Goal: Task Accomplishment & Management: Manage account settings

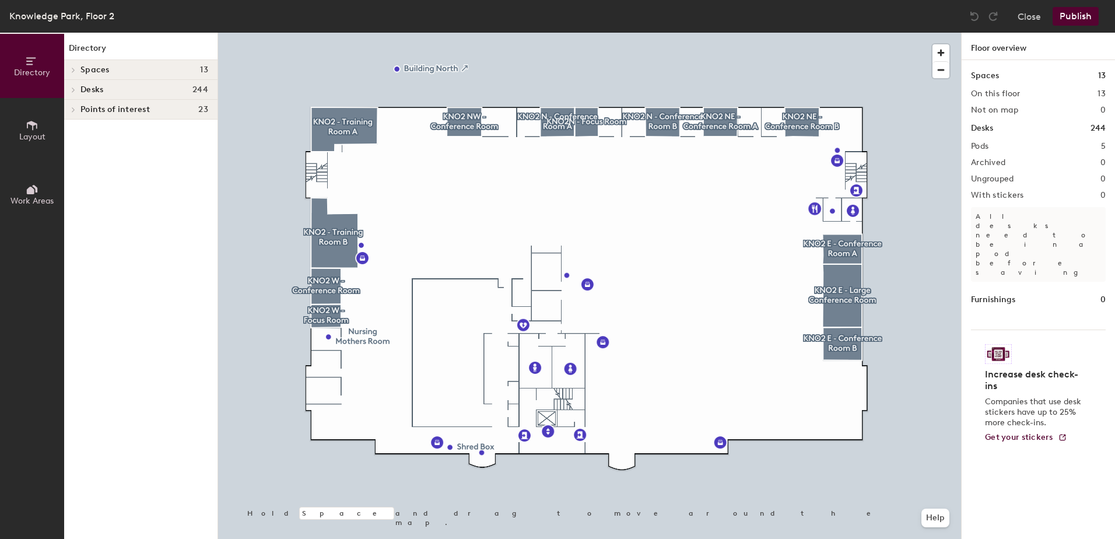
click at [672, 33] on div at bounding box center [589, 33] width 743 height 0
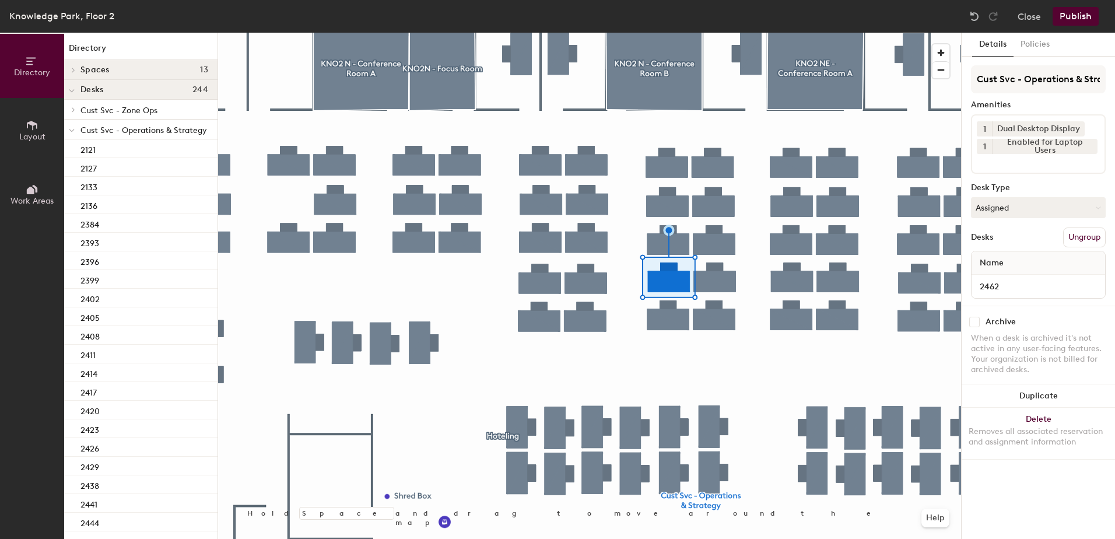
click at [783, 33] on div at bounding box center [589, 33] width 743 height 0
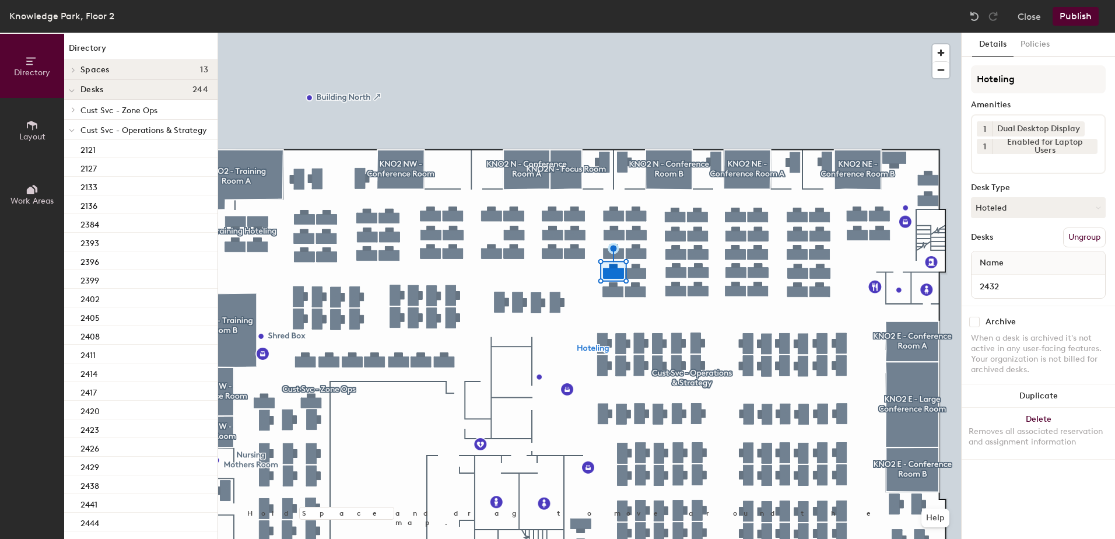
drag, startPoint x: 1006, startPoint y: 206, endPoint x: 1003, endPoint y: 226, distance: 20.6
click at [1004, 205] on button "Hoteled" at bounding box center [1038, 207] width 135 height 21
click at [995, 248] on div "Assigned" at bounding box center [1030, 243] width 117 height 17
click at [1068, 240] on button "Ungroup" at bounding box center [1084, 237] width 43 height 20
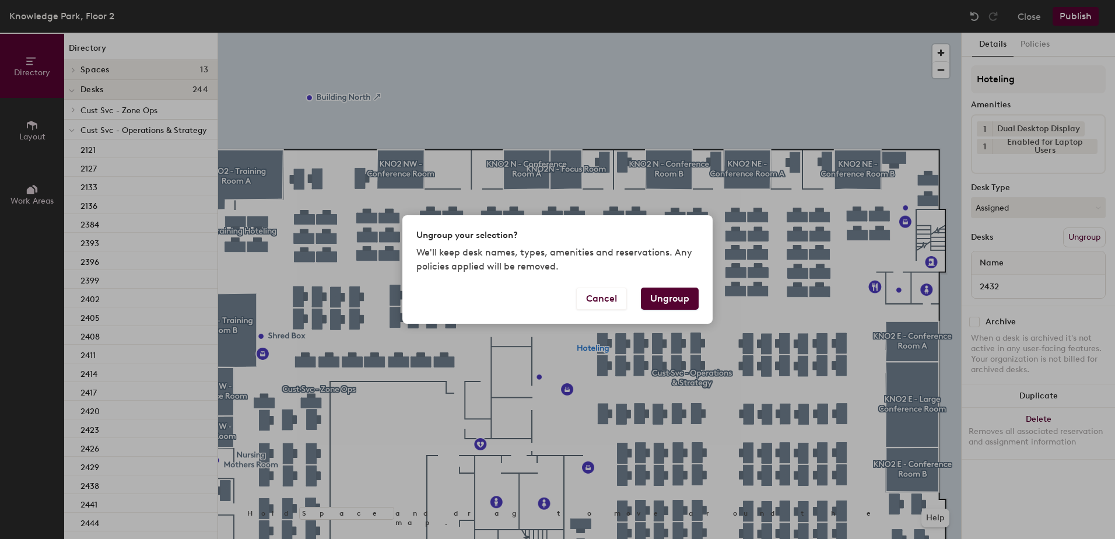
click at [670, 301] on button "Ungroup" at bounding box center [670, 299] width 58 height 22
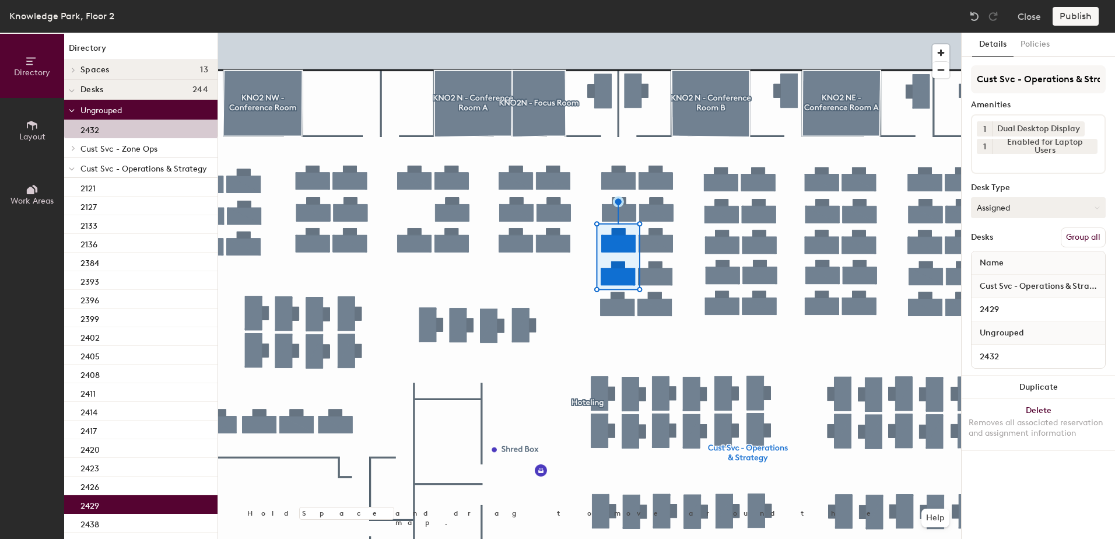
click at [1073, 230] on button "Group all" at bounding box center [1083, 237] width 45 height 20
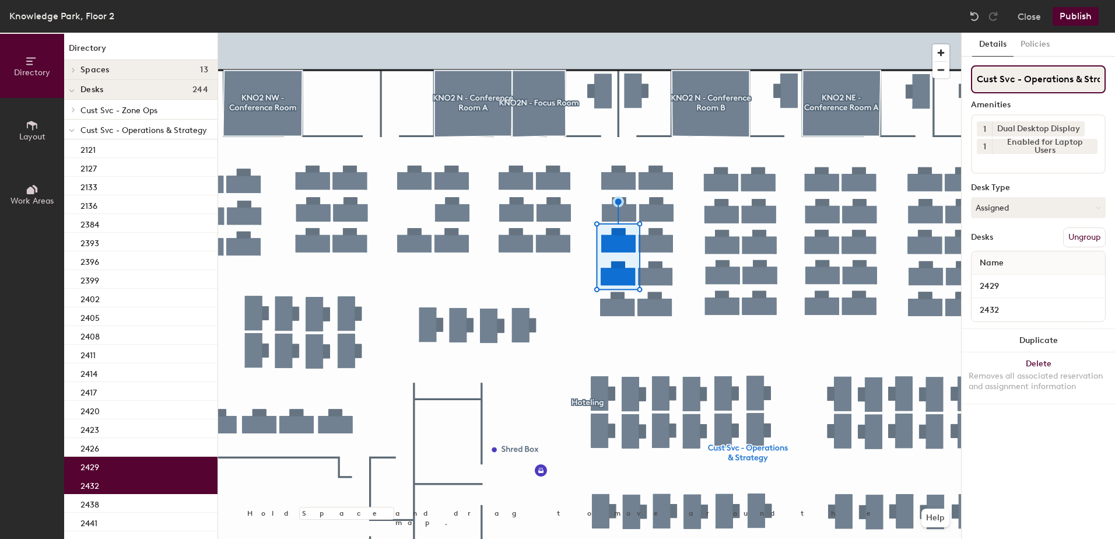
scroll to position [0, 22]
click at [1070, 3] on div "Knowledge Park, Floor 2 Close Publish" at bounding box center [557, 16] width 1115 height 33
click at [1067, 23] on button "Publish" at bounding box center [1076, 16] width 46 height 19
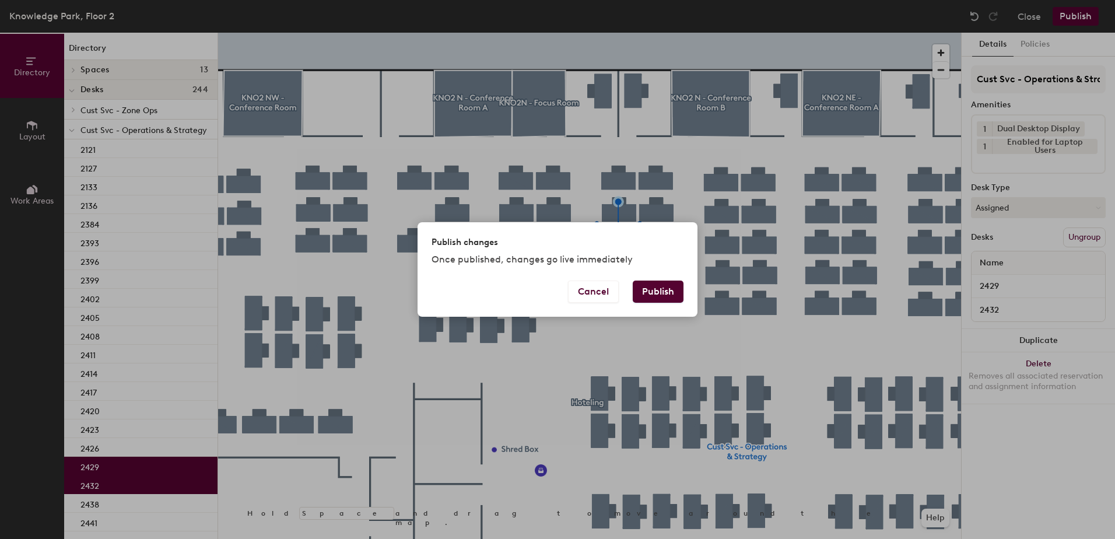
click at [672, 285] on button "Publish" at bounding box center [658, 292] width 51 height 22
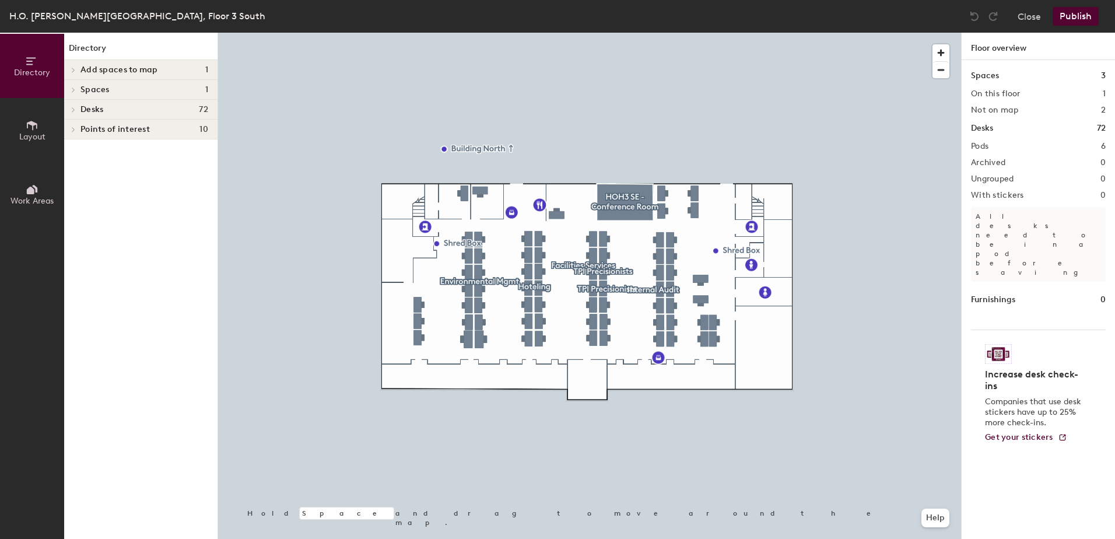
click at [463, 33] on div at bounding box center [589, 33] width 743 height 0
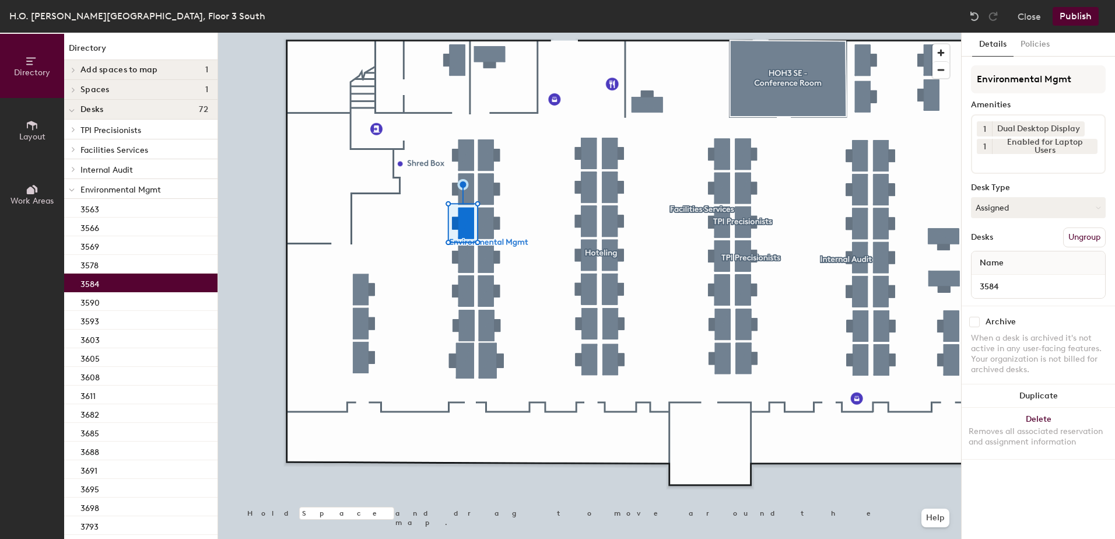
click at [487, 33] on div at bounding box center [589, 33] width 743 height 0
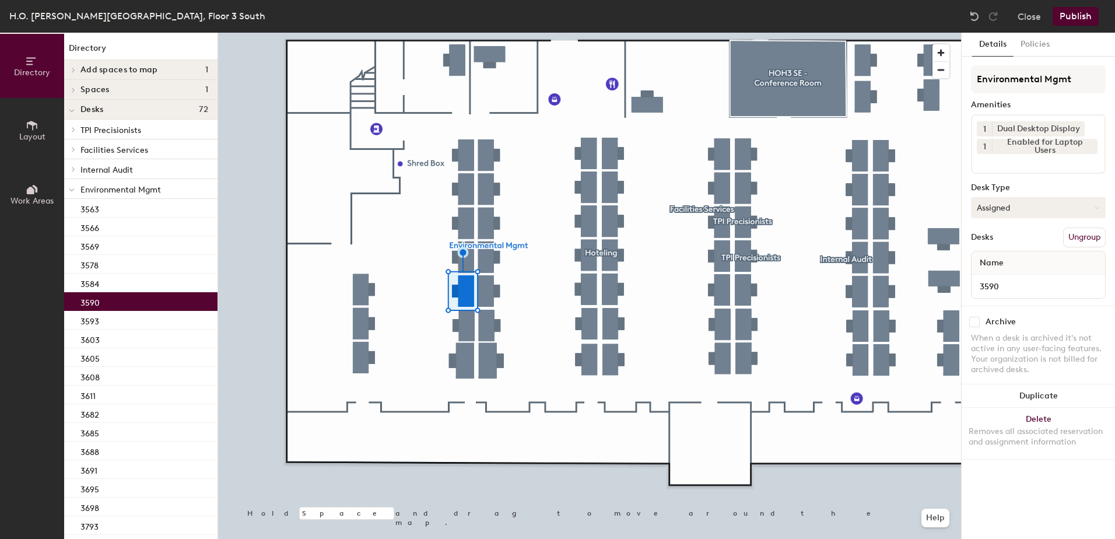
click at [1024, 214] on button "Assigned" at bounding box center [1038, 207] width 135 height 21
click at [997, 281] on div "Hoteled" at bounding box center [1030, 278] width 117 height 17
click at [1074, 236] on button "Ungroup" at bounding box center [1084, 237] width 43 height 20
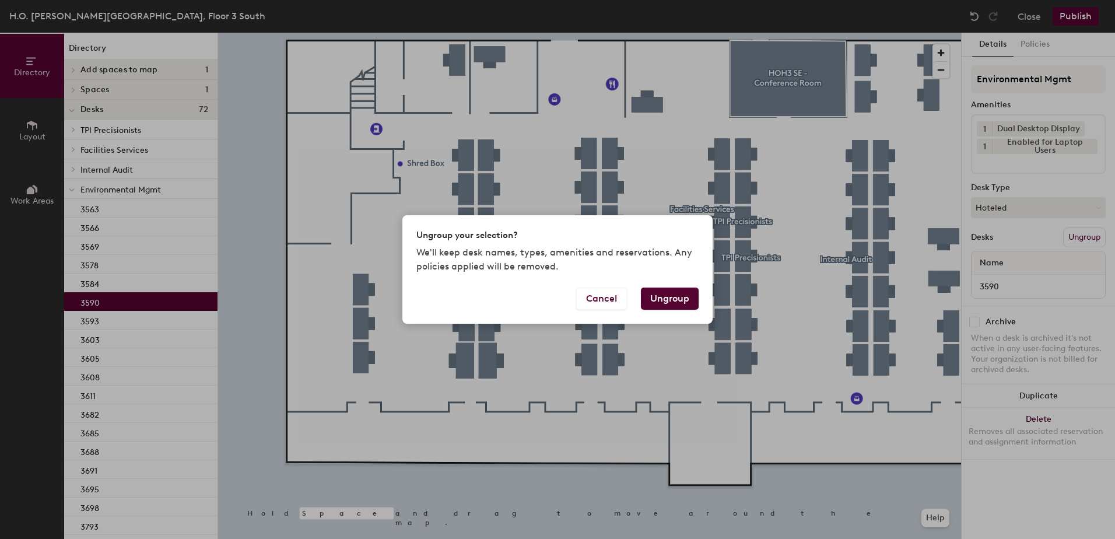
click at [677, 299] on button "Ungroup" at bounding box center [670, 299] width 58 height 22
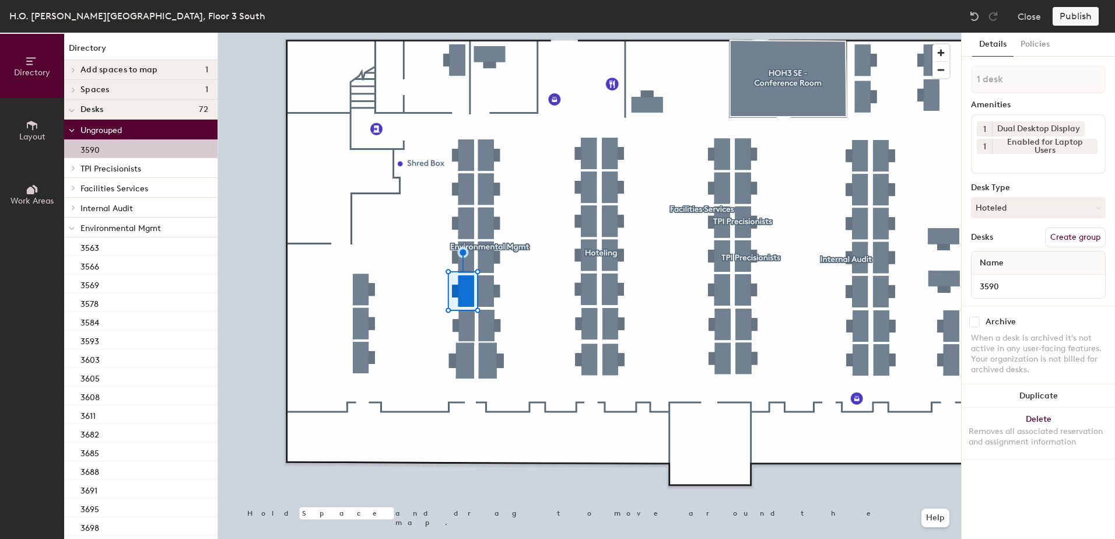
click at [72, 230] on icon at bounding box center [71, 228] width 5 height 2
click at [110, 271] on div "3581" at bounding box center [140, 266] width 153 height 19
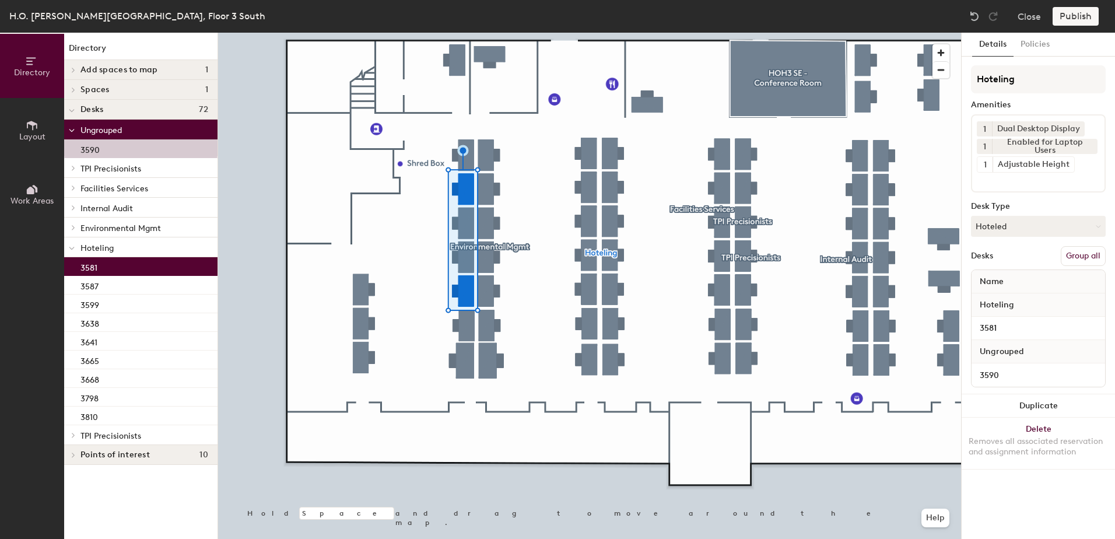
click at [1077, 253] on button "Group all" at bounding box center [1083, 256] width 45 height 20
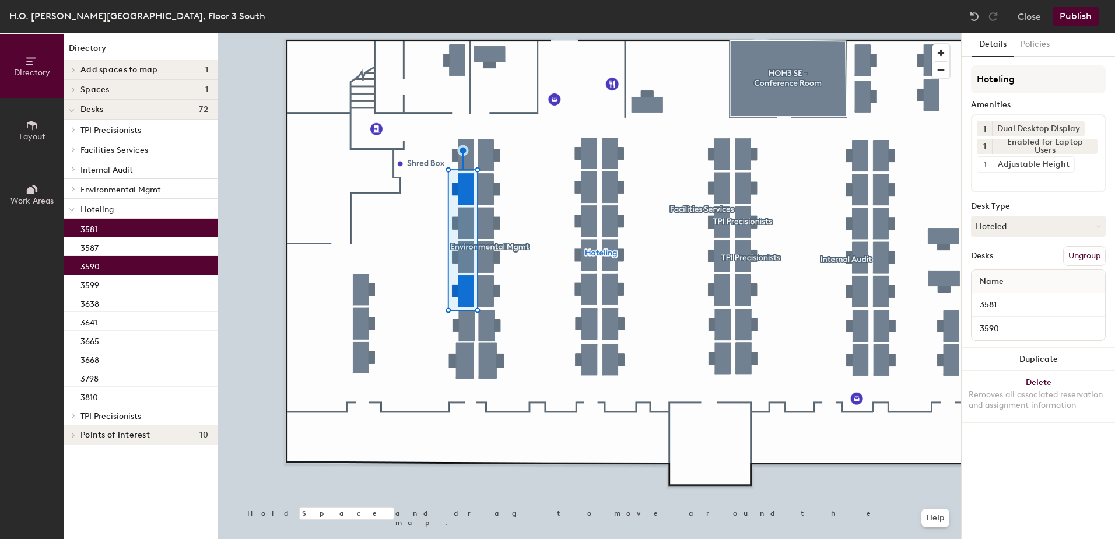
click at [1083, 9] on button "Publish" at bounding box center [1076, 16] width 46 height 19
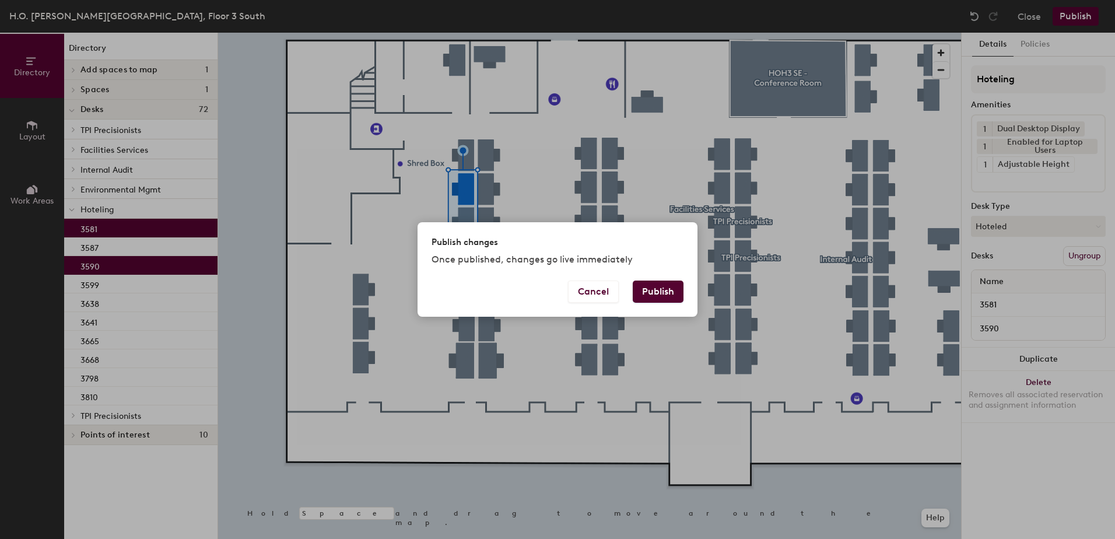
click at [672, 288] on button "Publish" at bounding box center [658, 292] width 51 height 22
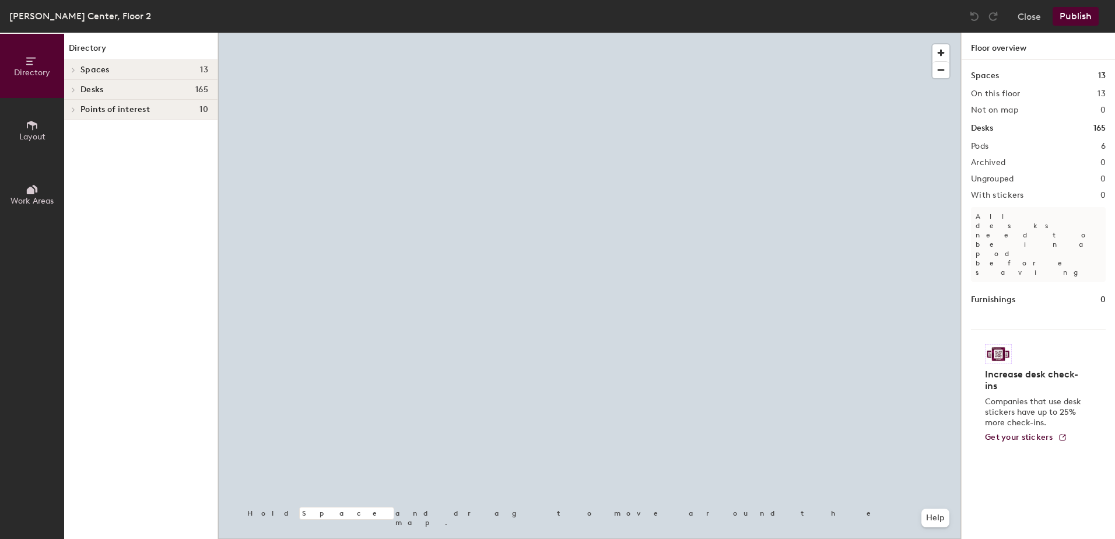
click at [639, 33] on div at bounding box center [589, 33] width 743 height 0
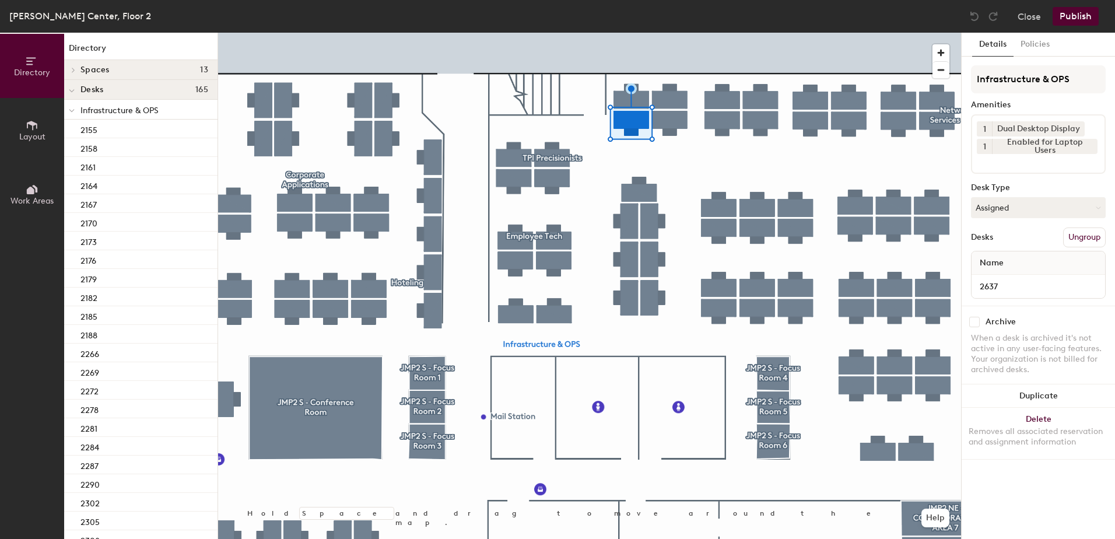
drag, startPoint x: 1006, startPoint y: 206, endPoint x: 1004, endPoint y: 229, distance: 23.4
click at [1005, 209] on button "Assigned" at bounding box center [1038, 207] width 135 height 21
click at [1009, 278] on div "Hoteled" at bounding box center [1030, 278] width 117 height 17
click at [1087, 243] on button "Ungroup" at bounding box center [1084, 237] width 43 height 20
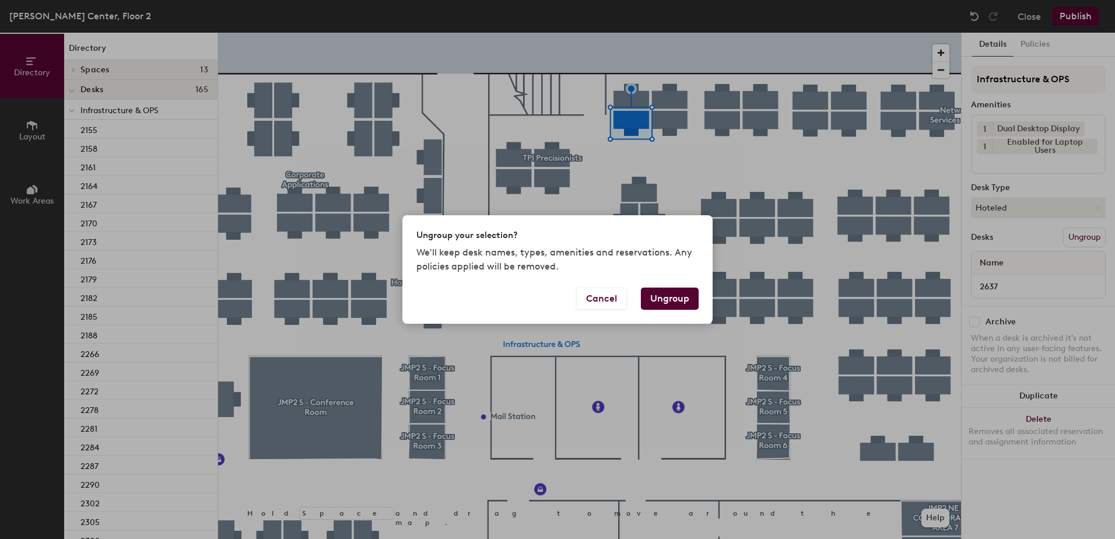
click at [652, 302] on button "Ungroup" at bounding box center [670, 299] width 58 height 22
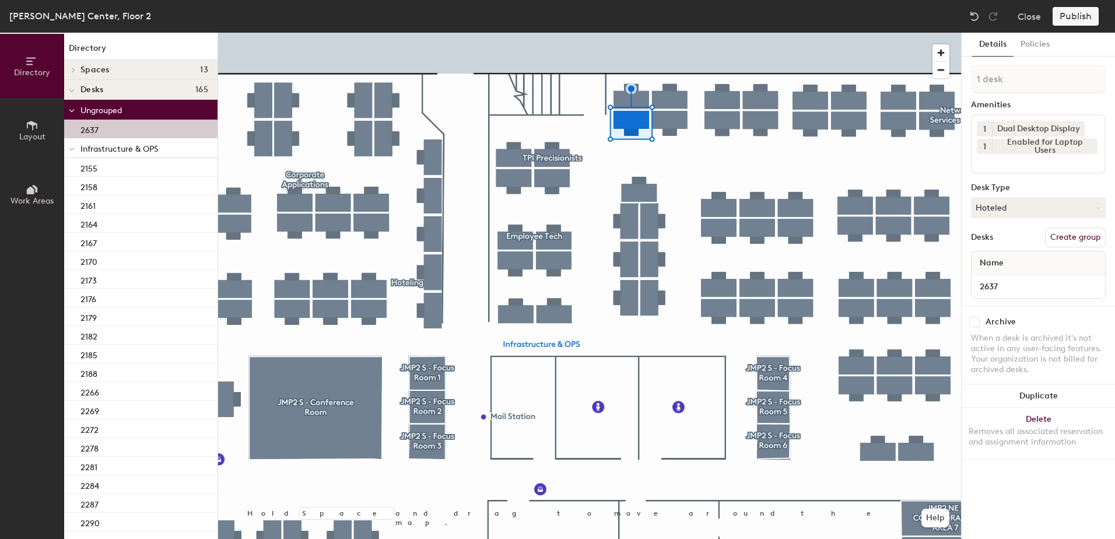
click at [67, 152] on div at bounding box center [71, 147] width 15 height 19
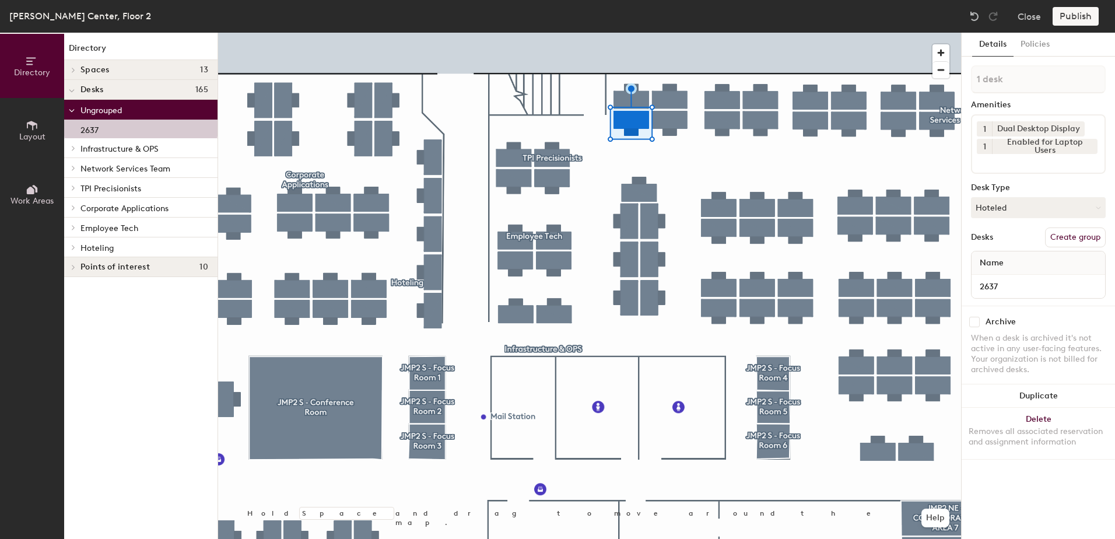
click at [76, 247] on span at bounding box center [73, 247] width 10 height 6
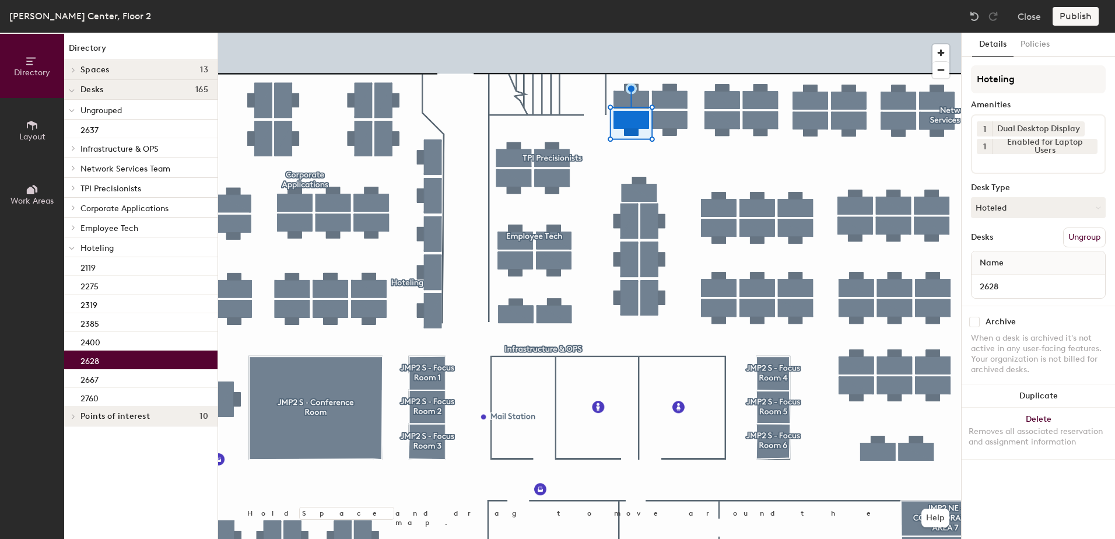
click at [108, 367] on div "2628" at bounding box center [140, 359] width 153 height 19
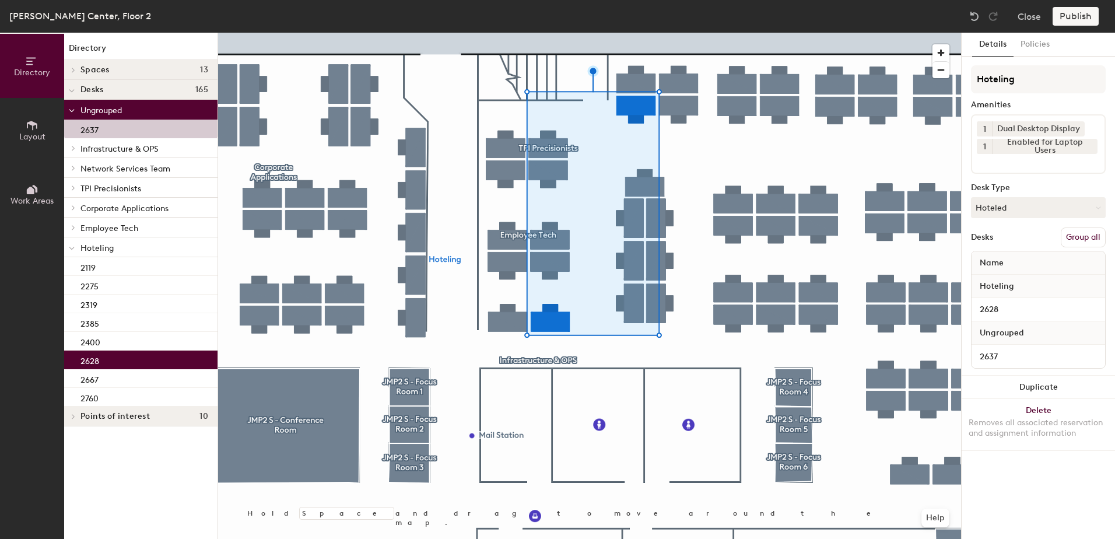
drag, startPoint x: 1079, startPoint y: 244, endPoint x: 1076, endPoint y: 184, distance: 59.6
click at [1079, 240] on button "Group all" at bounding box center [1083, 237] width 45 height 20
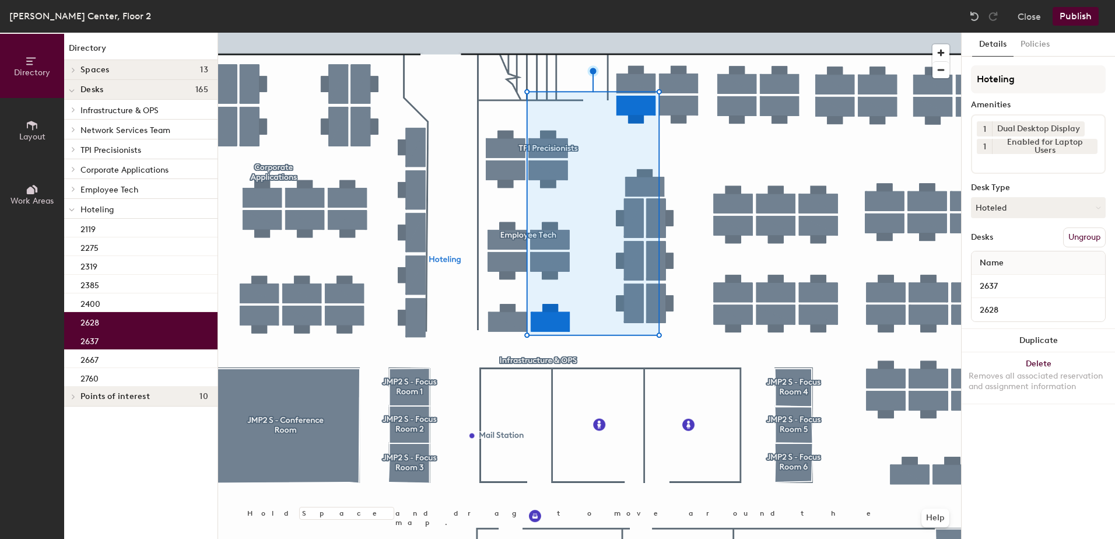
click at [1083, 15] on button "Publish" at bounding box center [1076, 16] width 46 height 19
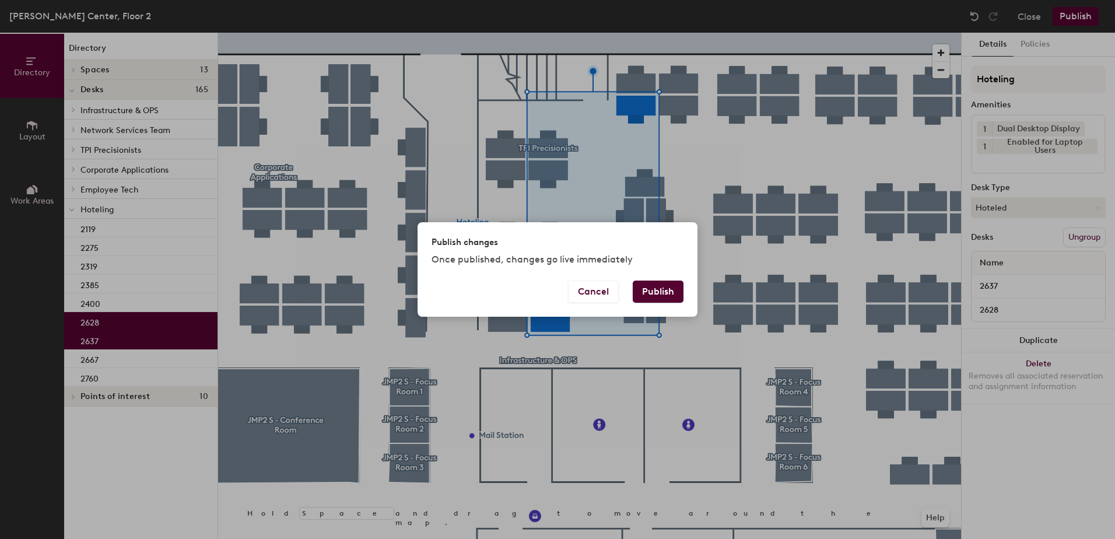
click at [656, 296] on button "Publish" at bounding box center [658, 292] width 51 height 22
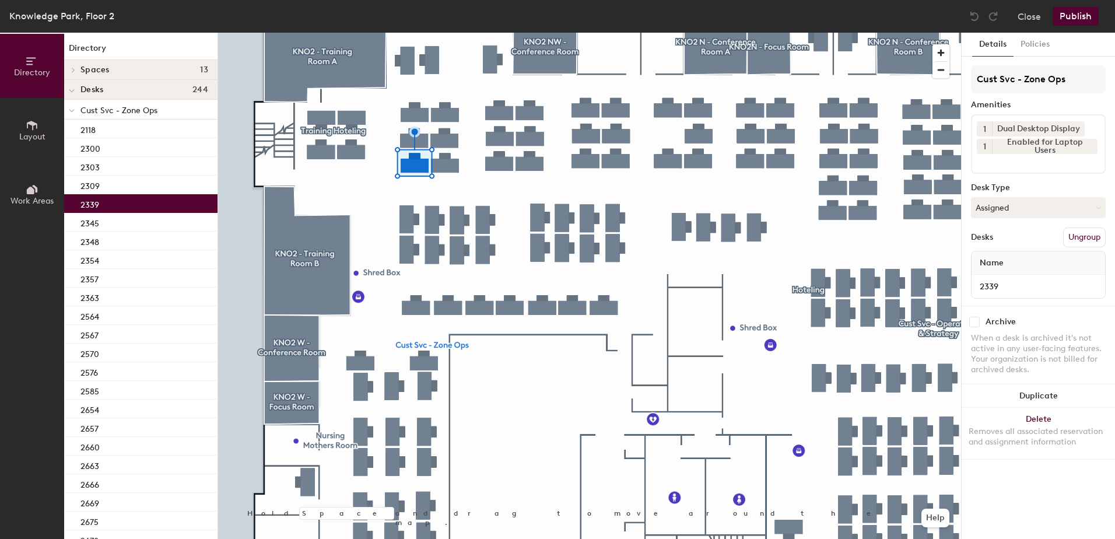
click at [407, 33] on div at bounding box center [589, 33] width 743 height 0
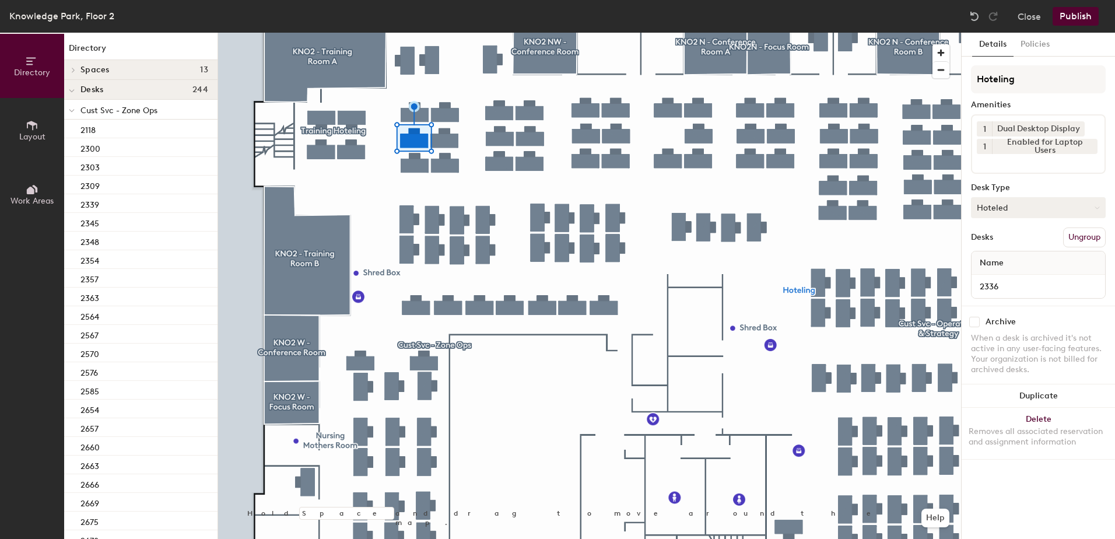
click at [1022, 211] on button "Hoteled" at bounding box center [1038, 207] width 135 height 21
drag, startPoint x: 1045, startPoint y: 16, endPoint x: 1020, endPoint y: 34, distance: 30.6
click at [1044, 16] on div "Close Publish" at bounding box center [1035, 16] width 141 height 19
click at [1030, 14] on button "Close" at bounding box center [1029, 16] width 23 height 19
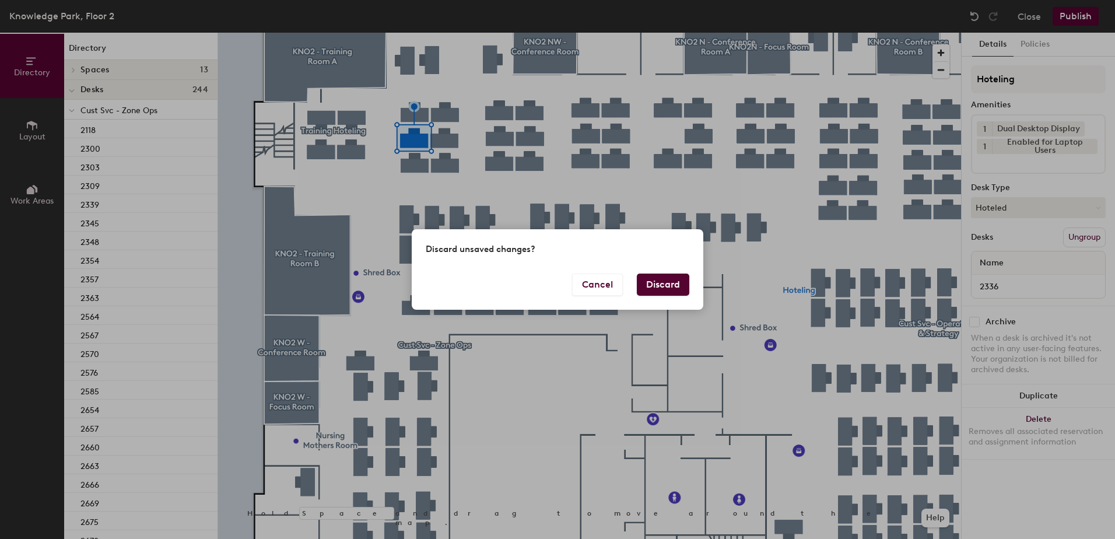
click at [647, 293] on button "Discard" at bounding box center [663, 285] width 52 height 22
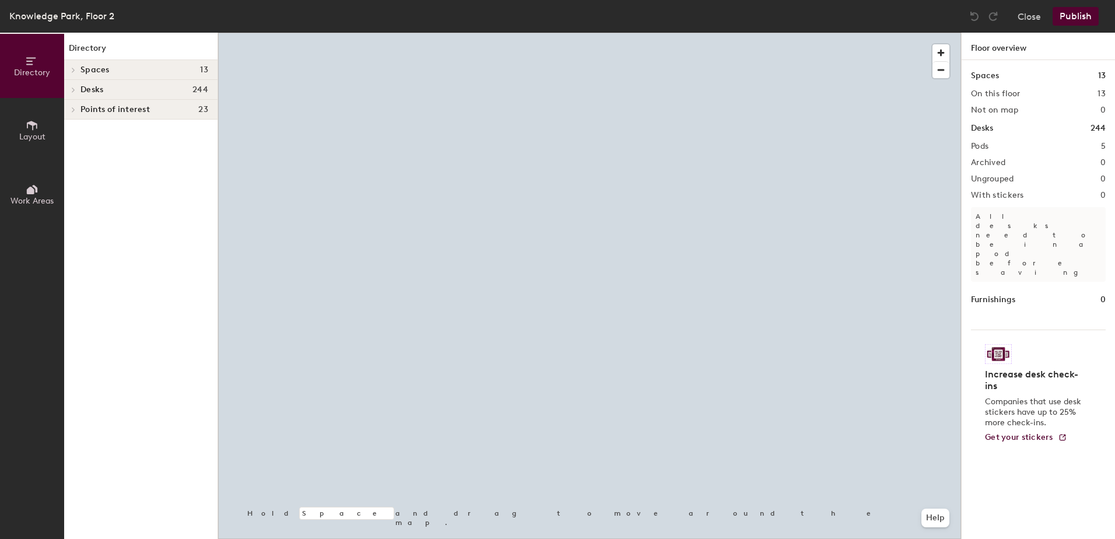
click at [742, 33] on div at bounding box center [589, 33] width 743 height 0
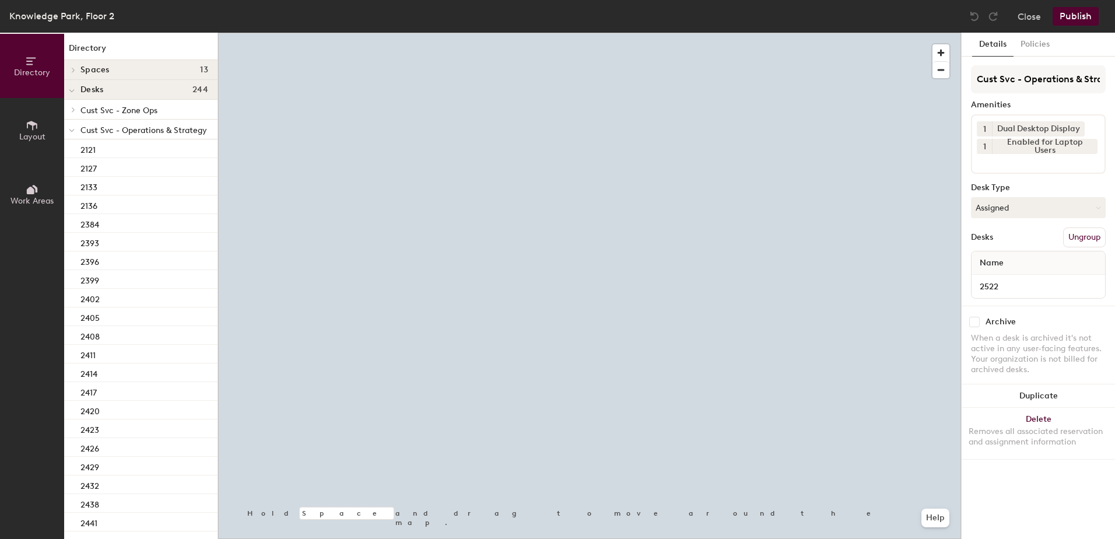
click at [1000, 215] on button "Assigned" at bounding box center [1038, 207] width 135 height 21
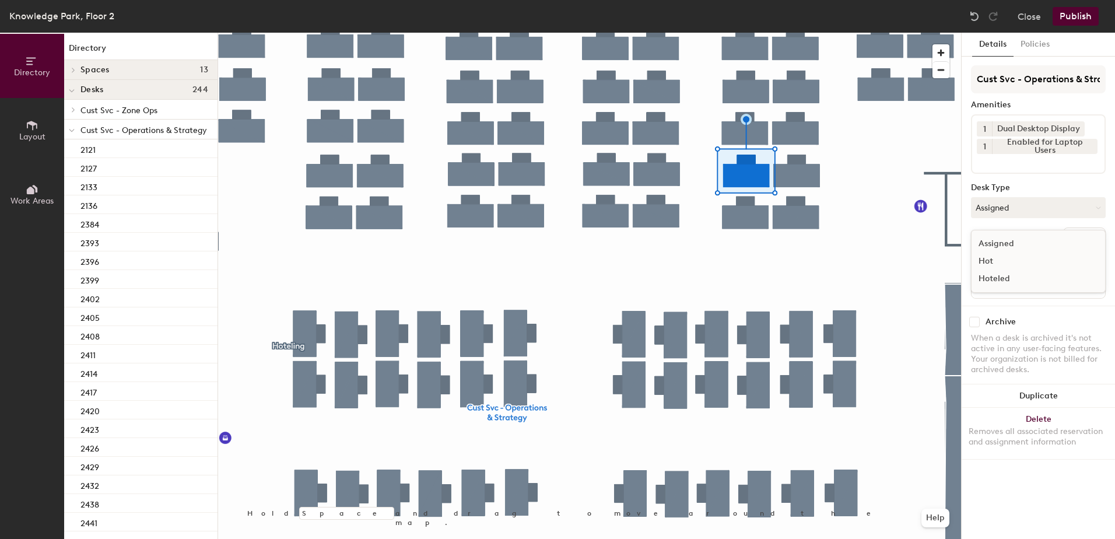
click at [1006, 281] on div "Hoteled" at bounding box center [1030, 278] width 117 height 17
click at [1084, 238] on button "Ungroup" at bounding box center [1084, 237] width 43 height 20
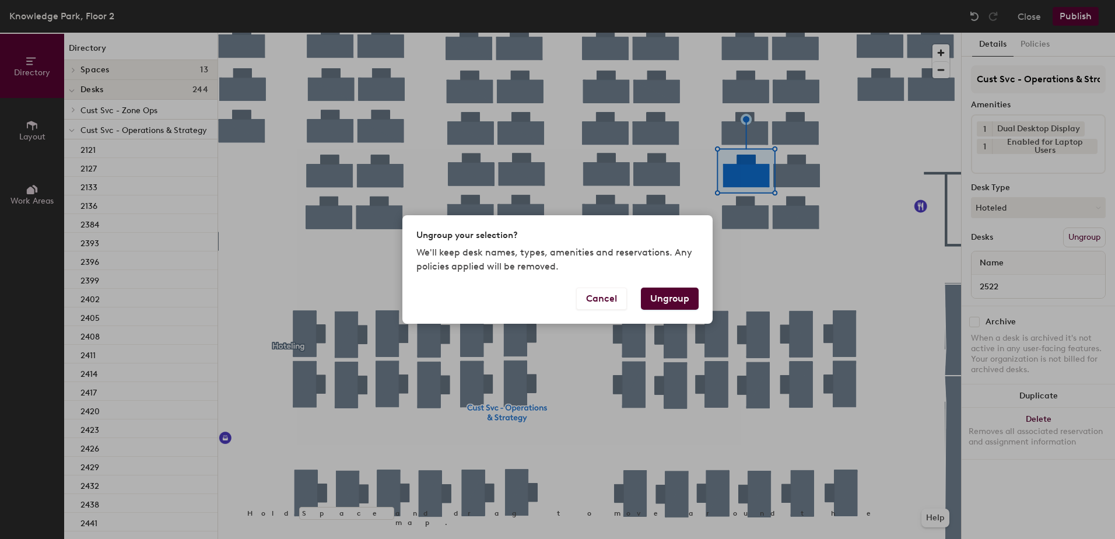
click at [677, 293] on button "Ungroup" at bounding box center [670, 299] width 58 height 22
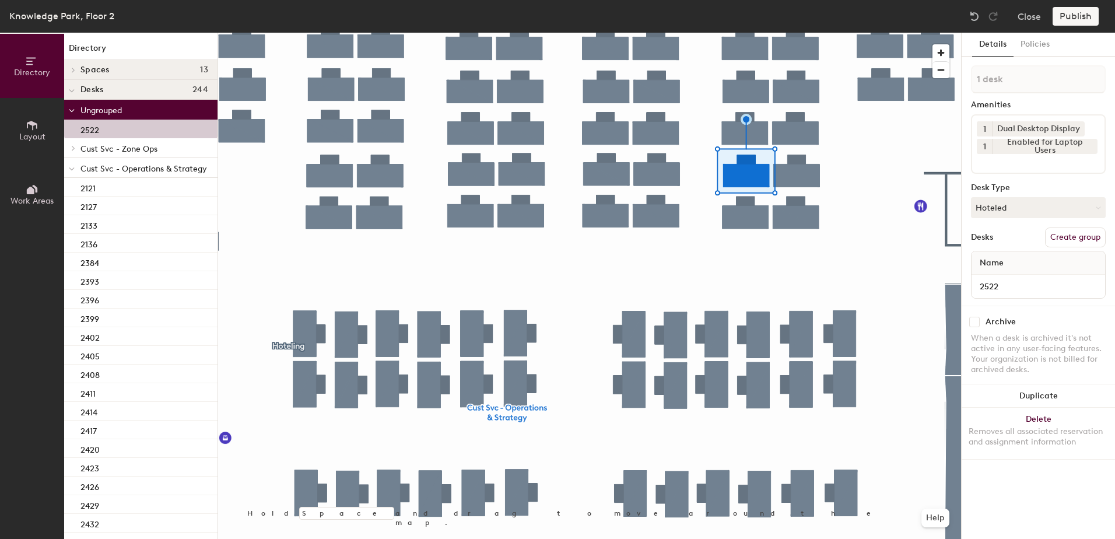
click at [65, 167] on div at bounding box center [71, 167] width 15 height 19
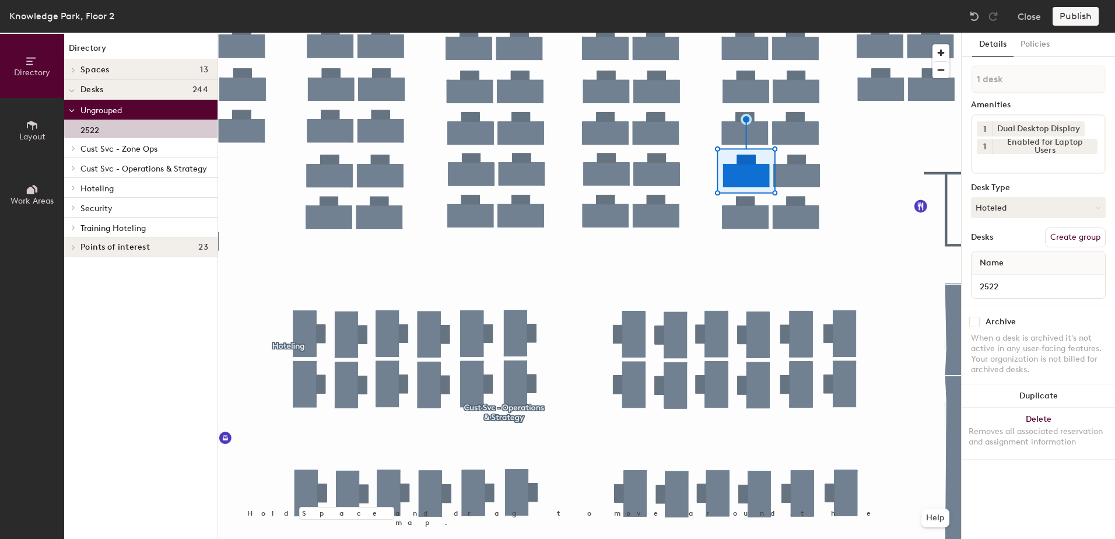
click at [73, 212] on div at bounding box center [71, 207] width 15 height 19
click at [75, 208] on div at bounding box center [71, 207] width 15 height 19
click at [74, 187] on icon at bounding box center [73, 187] width 2 height 5
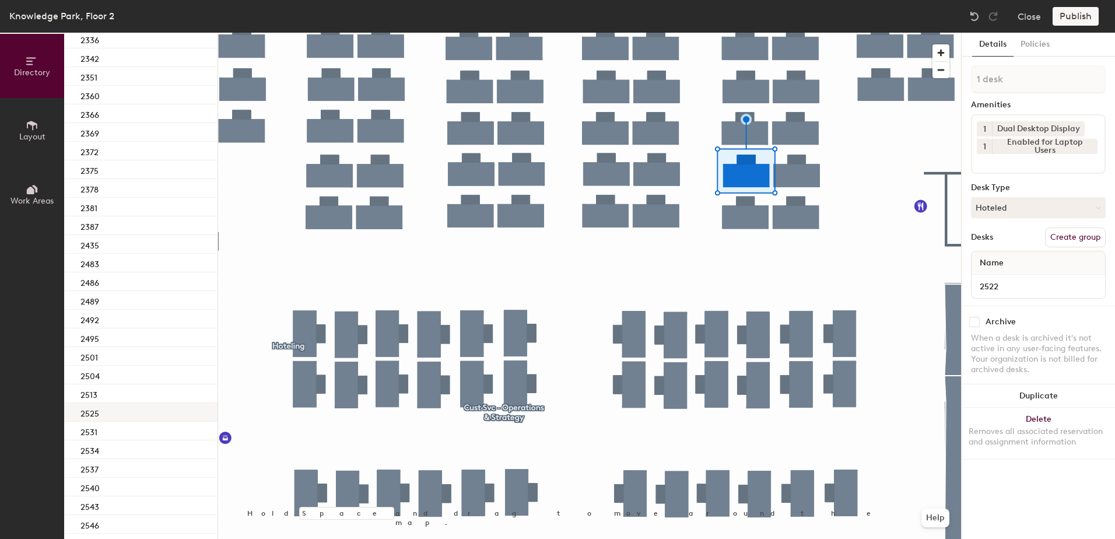
scroll to position [292, 0]
click at [129, 343] on div "2531" at bounding box center [140, 344] width 153 height 19
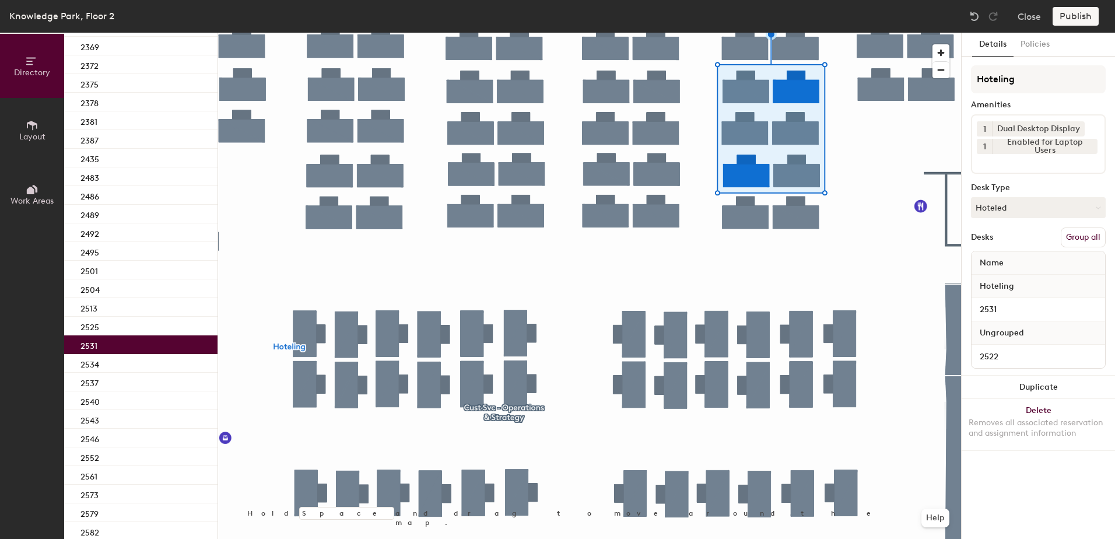
click at [1065, 239] on button "Group all" at bounding box center [1083, 237] width 45 height 20
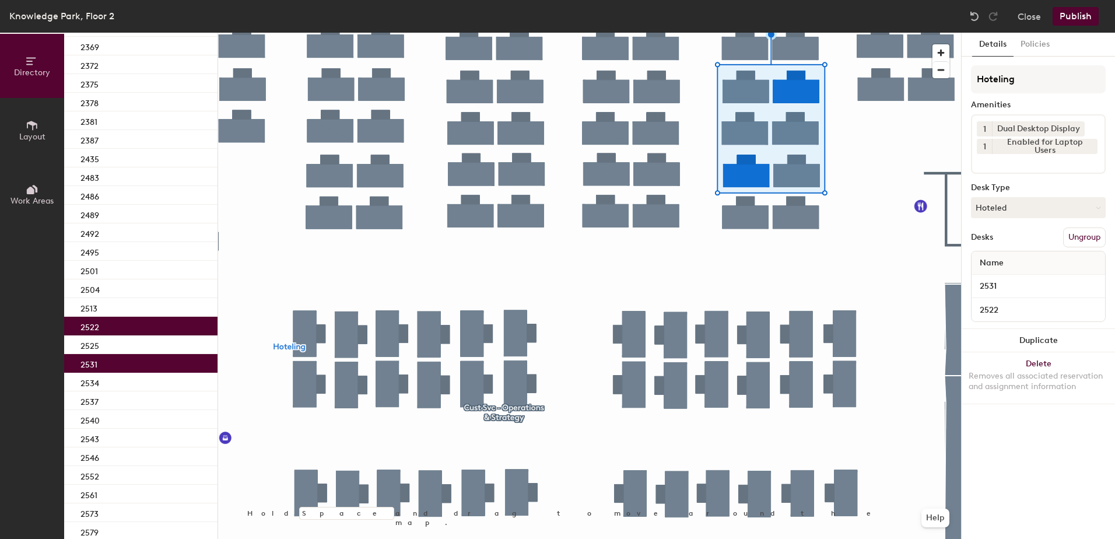
click at [1072, 22] on button "Publish" at bounding box center [1076, 16] width 46 height 19
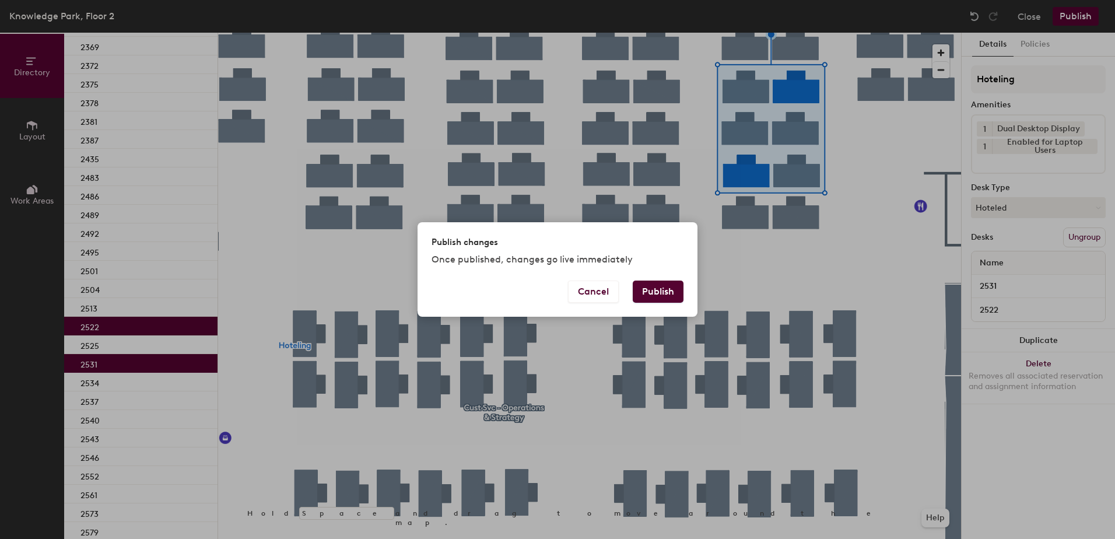
click at [664, 283] on button "Publish" at bounding box center [658, 292] width 51 height 22
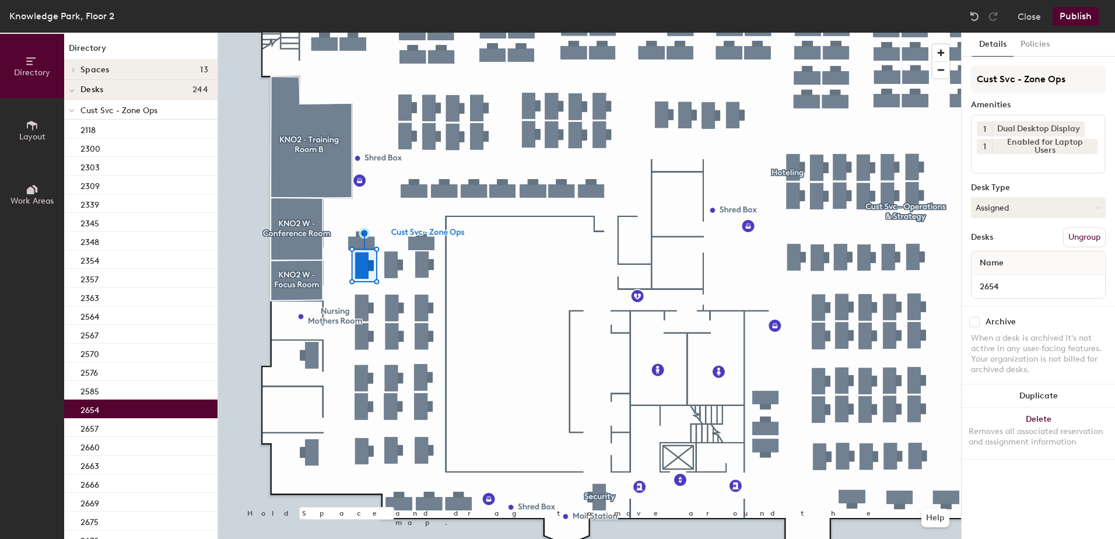
drag, startPoint x: 1006, startPoint y: 209, endPoint x: 1011, endPoint y: 229, distance: 20.4
click at [1007, 209] on button "Assigned" at bounding box center [1038, 207] width 135 height 21
click at [1005, 276] on div "Hoteled" at bounding box center [1030, 278] width 117 height 17
click at [1078, 233] on button "Ungroup" at bounding box center [1084, 237] width 43 height 20
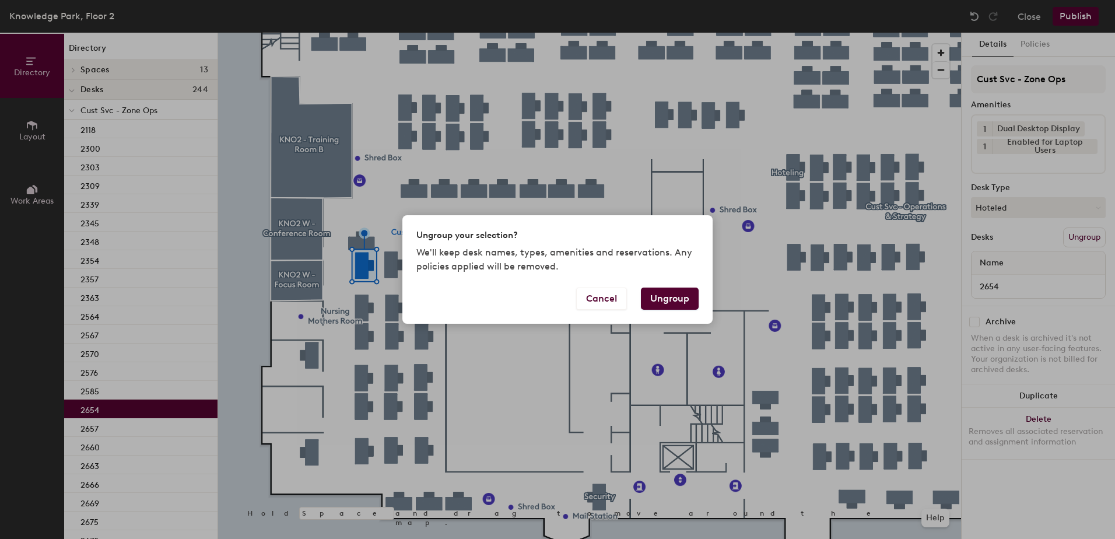
click at [667, 303] on button "Ungroup" at bounding box center [670, 299] width 58 height 22
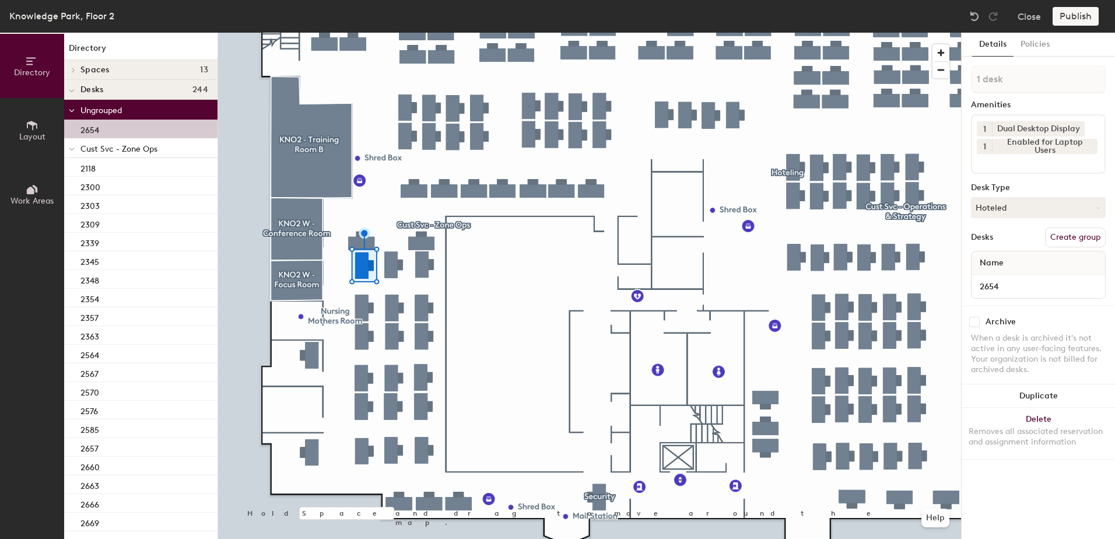
click at [73, 141] on div at bounding box center [71, 147] width 15 height 19
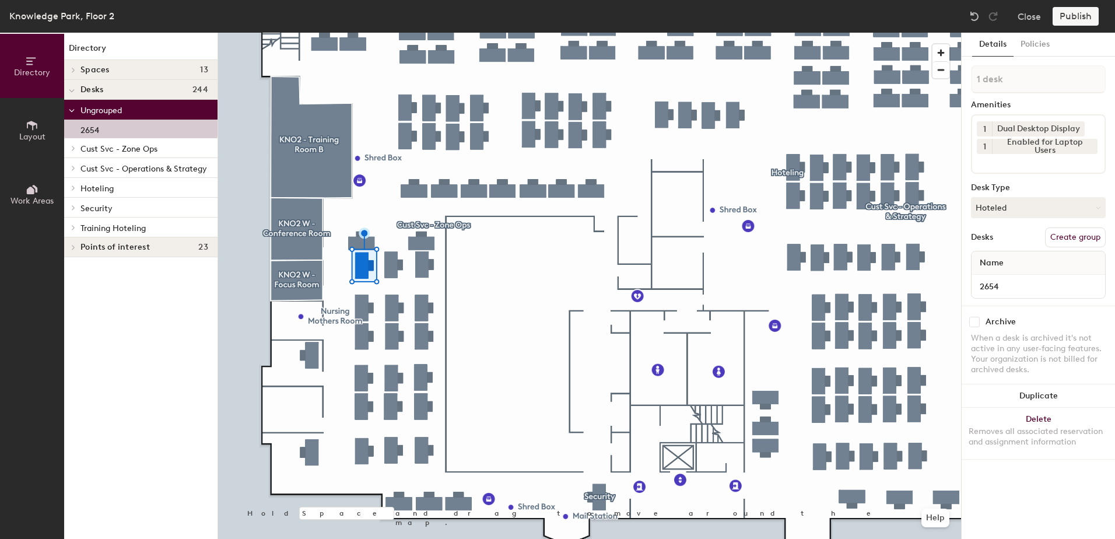
click at [76, 190] on div at bounding box center [71, 187] width 15 height 19
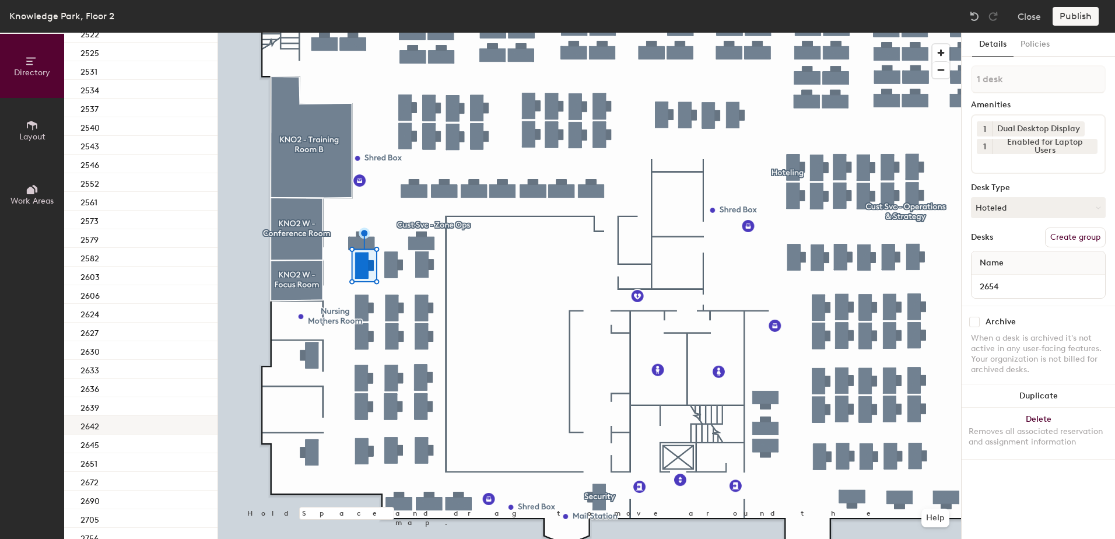
scroll to position [641, 0]
click at [132, 408] on div "2651" at bounding box center [140, 405] width 153 height 19
click at [378, 33] on div at bounding box center [589, 33] width 743 height 0
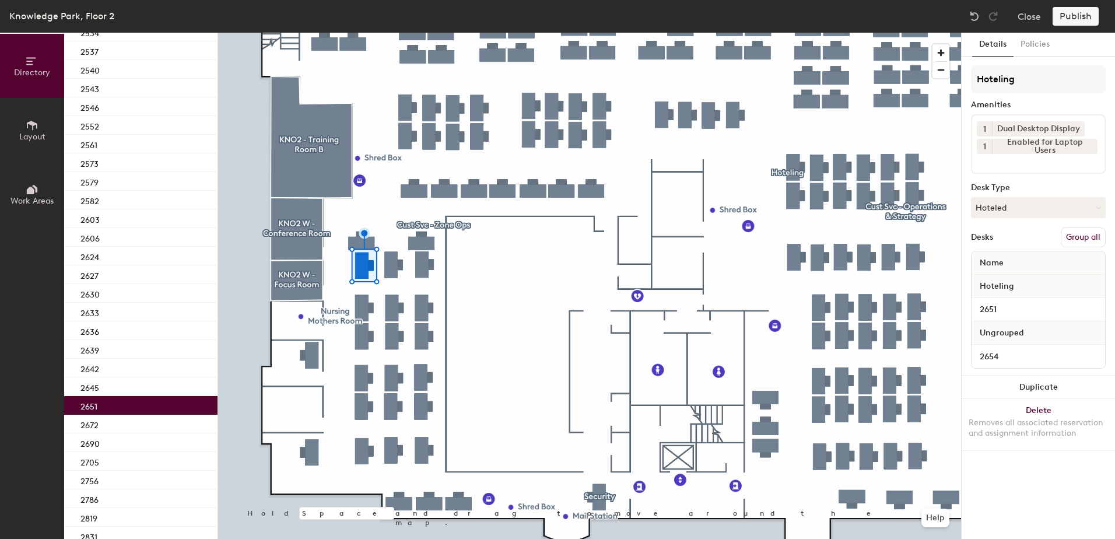
drag, startPoint x: 1088, startPoint y: 229, endPoint x: 1086, endPoint y: 223, distance: 5.9
click at [1088, 228] on button "Group all" at bounding box center [1083, 237] width 45 height 20
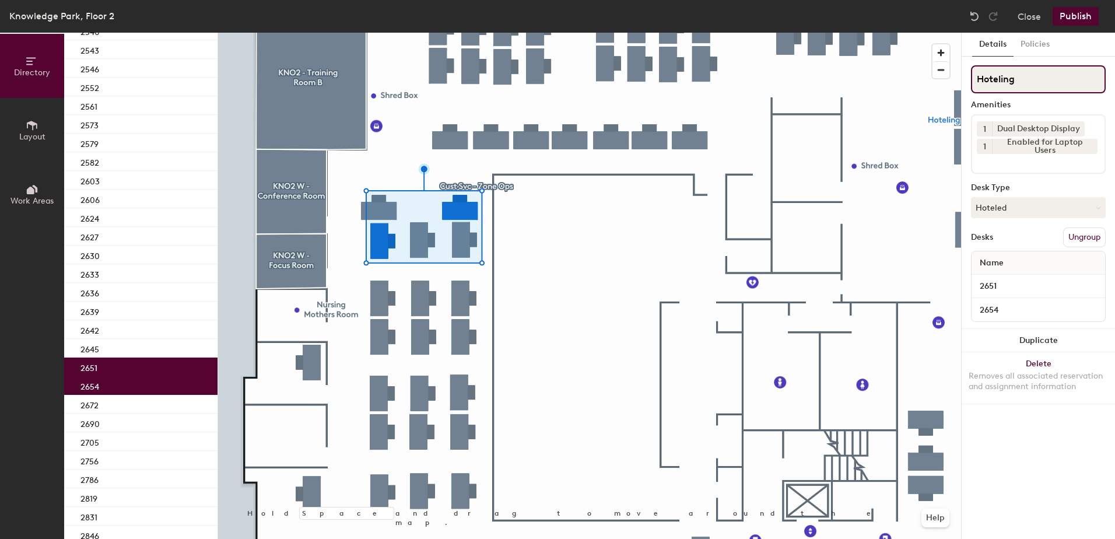
scroll to position [603, 0]
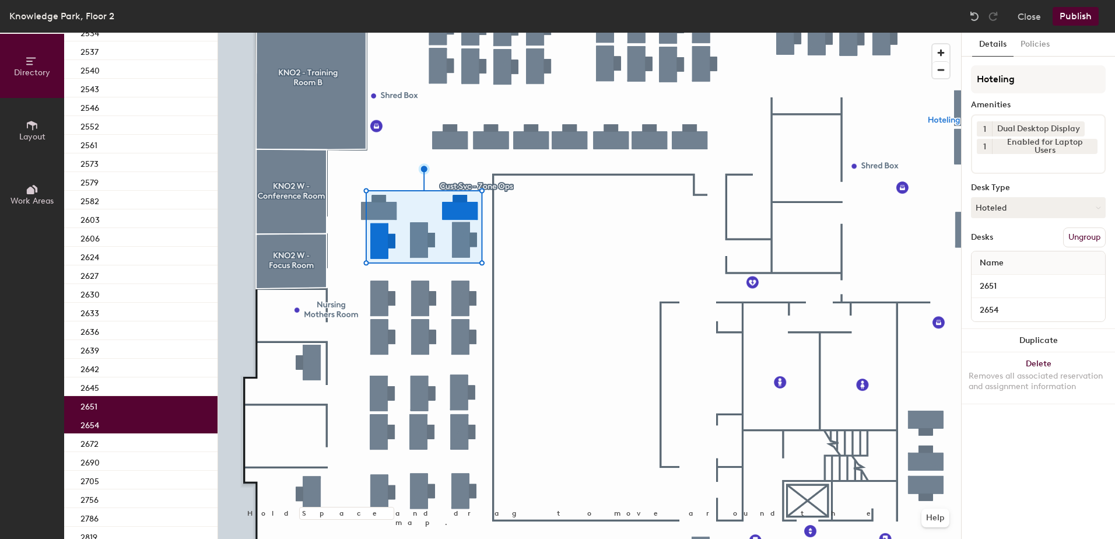
click at [1074, 24] on button "Publish" at bounding box center [1076, 16] width 46 height 19
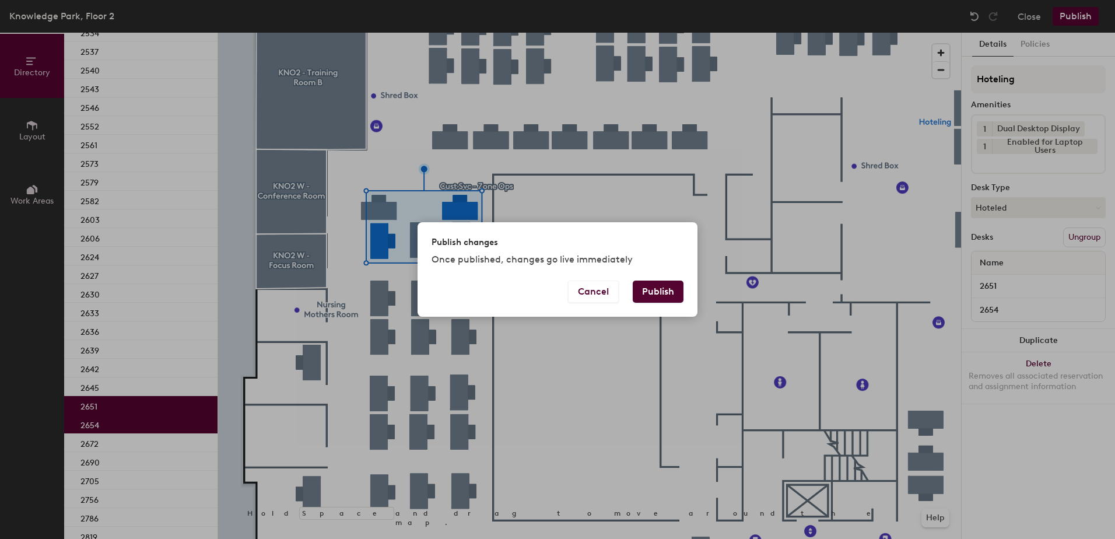
drag, startPoint x: 657, startPoint y: 286, endPoint x: 651, endPoint y: 283, distance: 6.0
click at [654, 282] on button "Publish" at bounding box center [658, 292] width 51 height 22
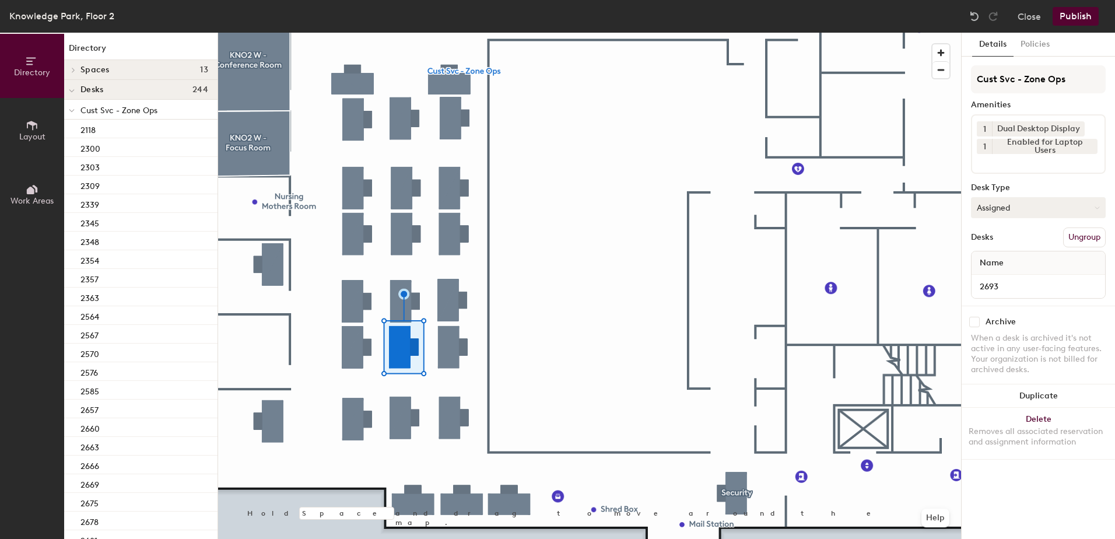
click at [1012, 206] on button "Assigned" at bounding box center [1038, 207] width 135 height 21
click at [1005, 284] on div "Hoteled" at bounding box center [1030, 278] width 117 height 17
click at [1088, 232] on button "Ungroup" at bounding box center [1084, 237] width 43 height 20
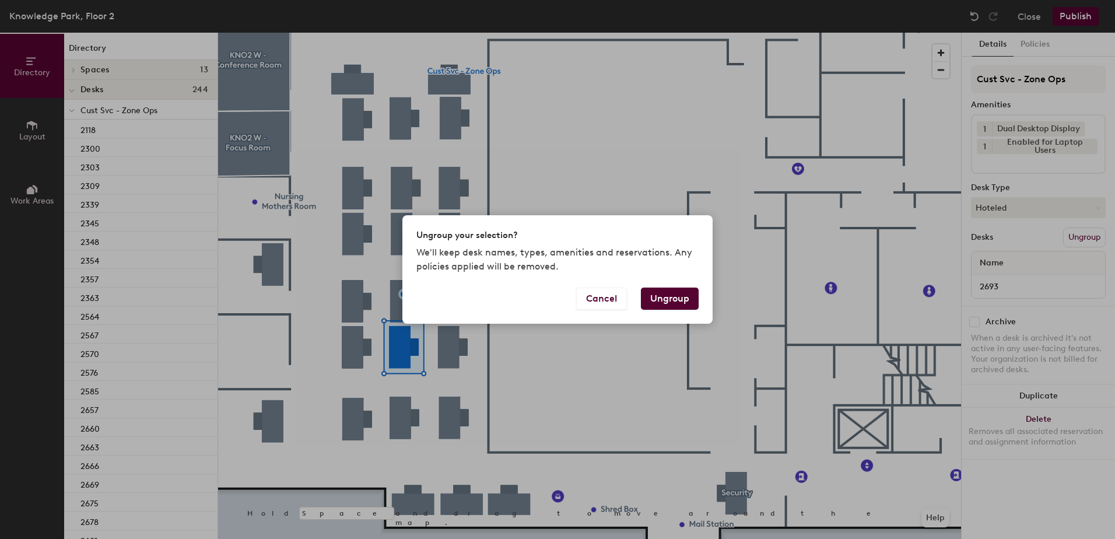
click at [672, 300] on button "Ungroup" at bounding box center [670, 299] width 58 height 22
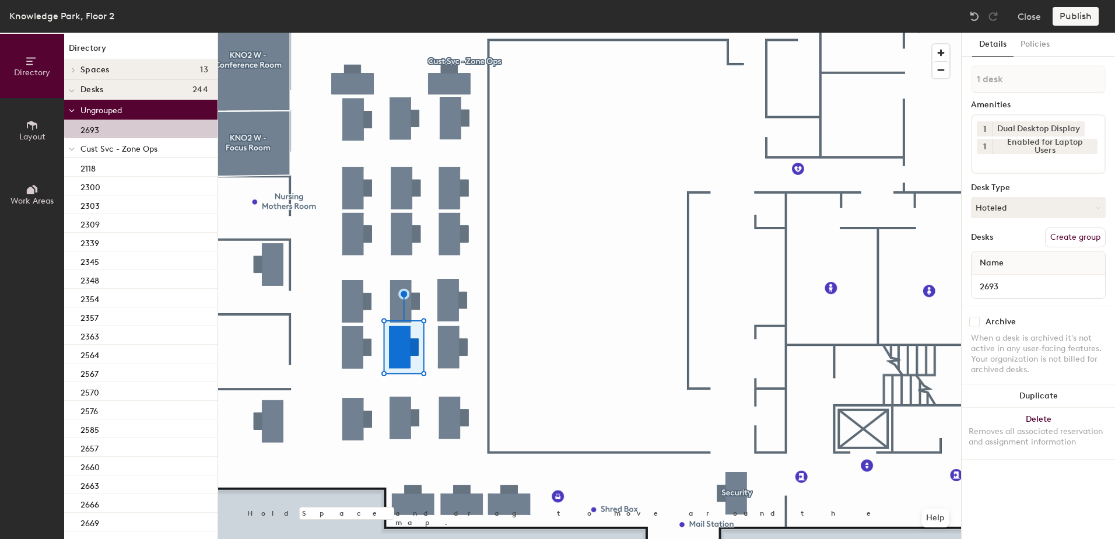
click at [75, 149] on div at bounding box center [71, 147] width 15 height 19
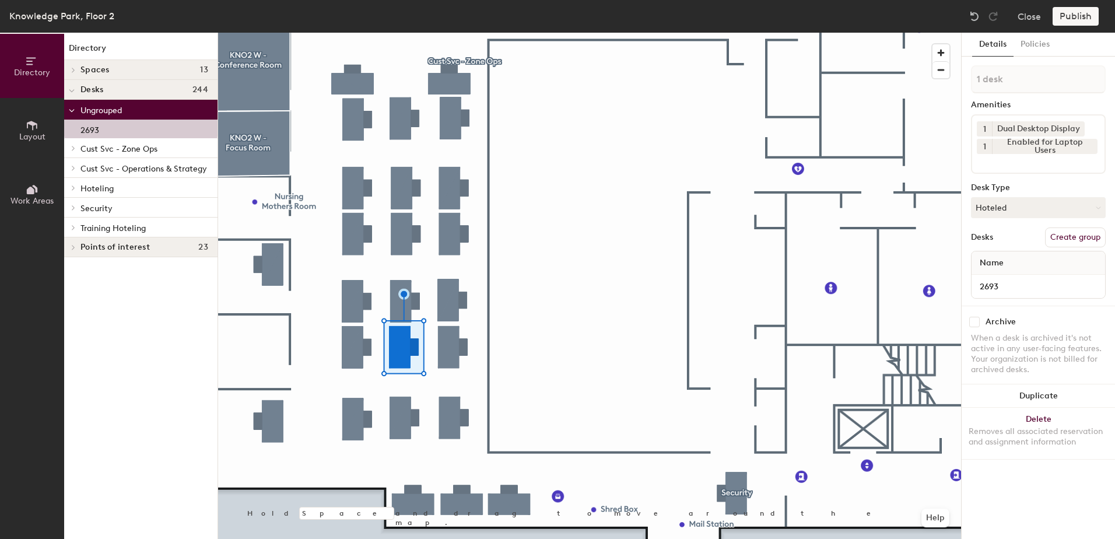
click at [73, 191] on div at bounding box center [71, 187] width 15 height 19
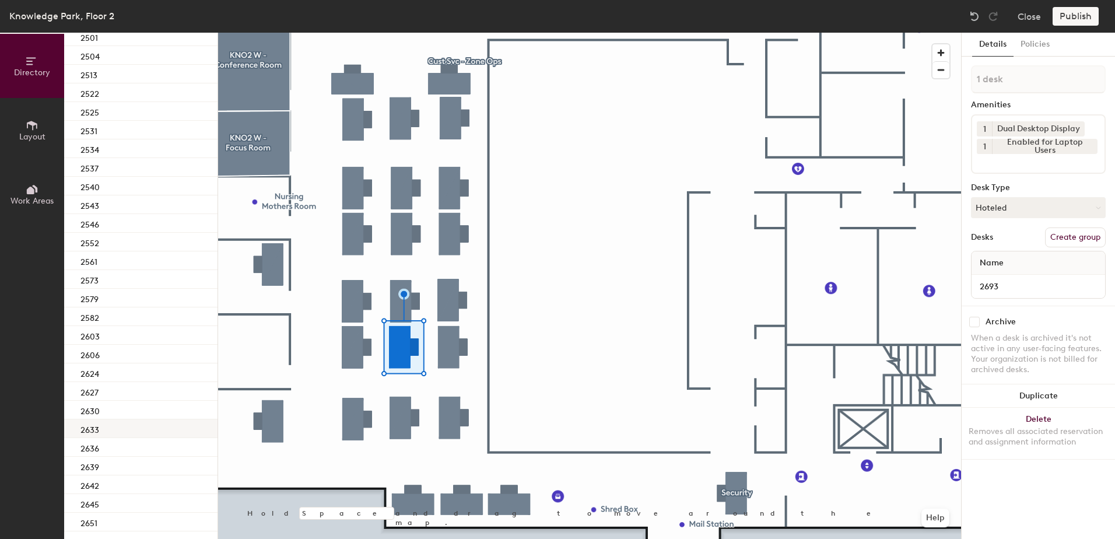
scroll to position [641, 0]
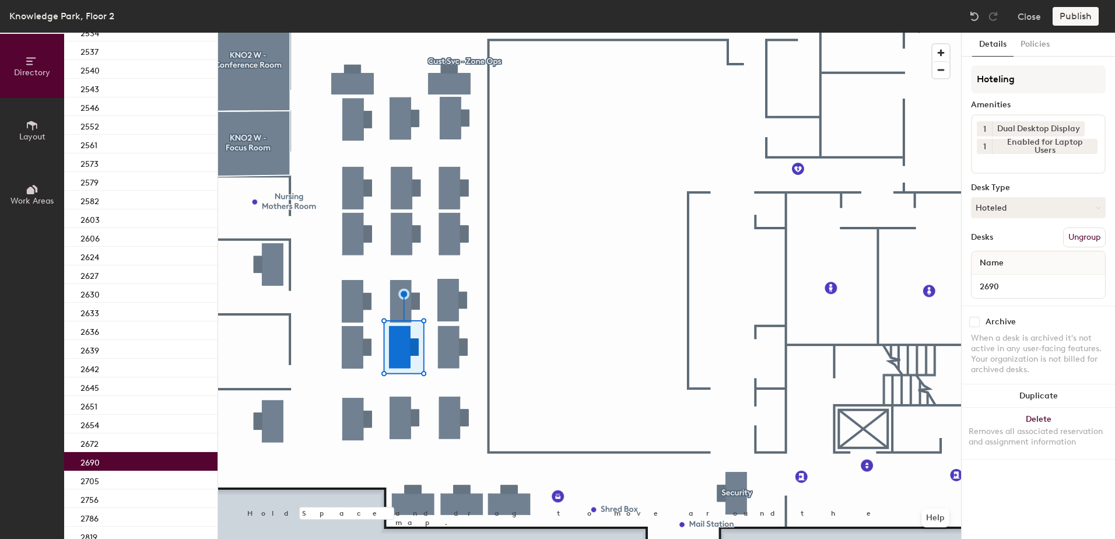
click at [125, 454] on div "2690" at bounding box center [140, 461] width 153 height 19
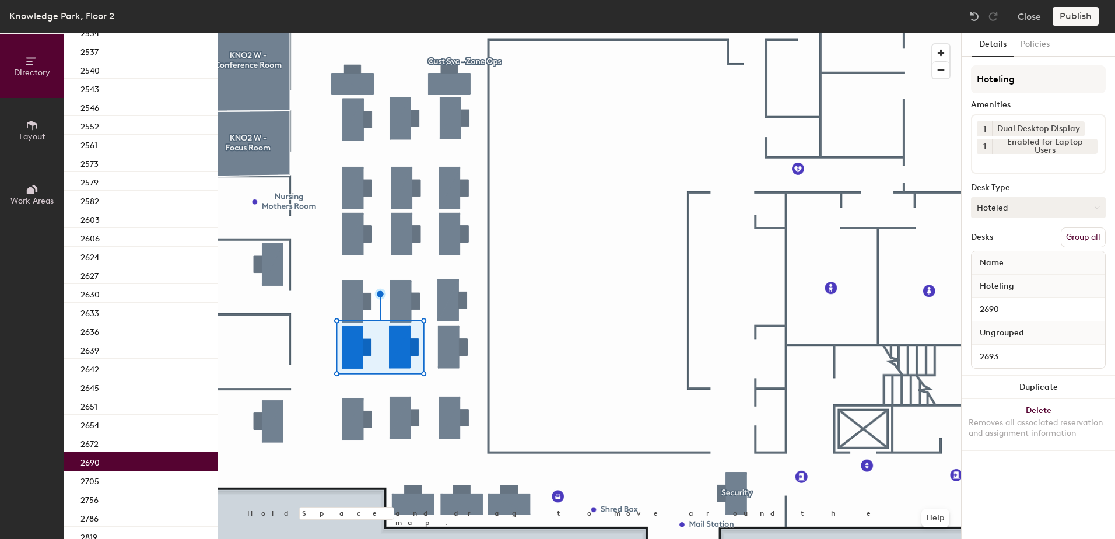
click at [1076, 239] on button "Group all" at bounding box center [1083, 237] width 45 height 20
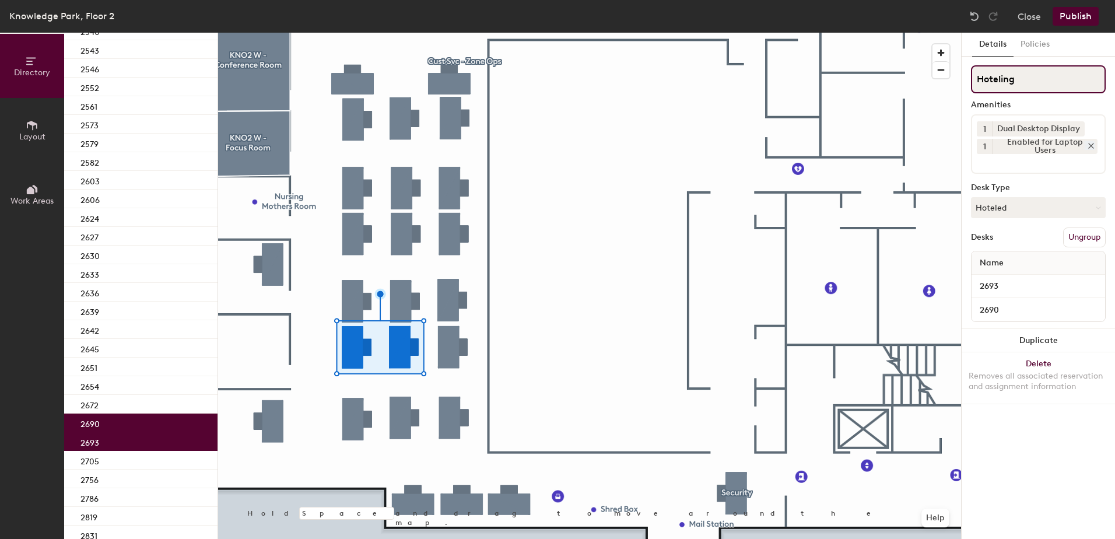
scroll to position [603, 0]
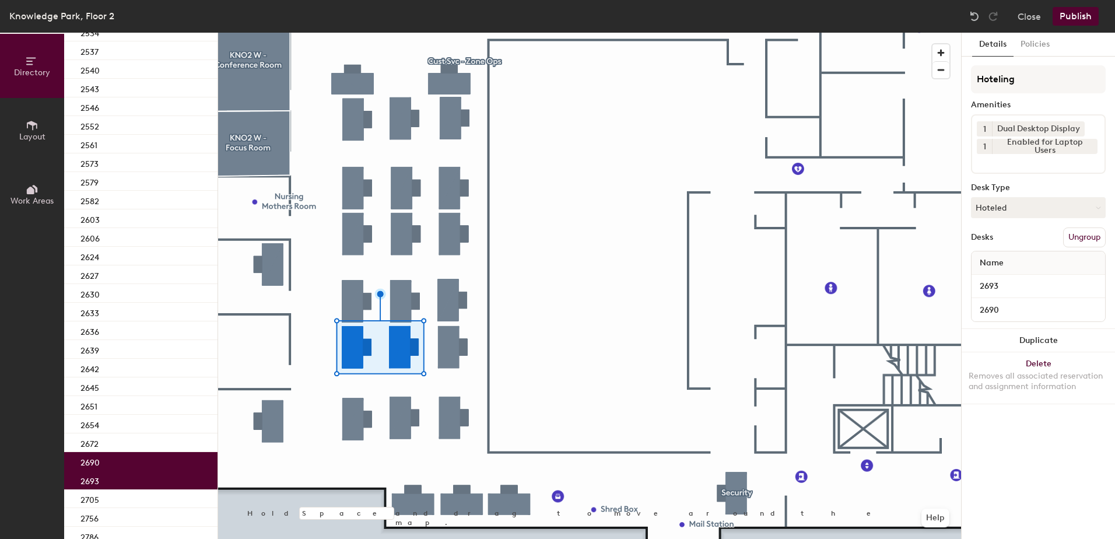
click at [1086, 16] on button "Publish" at bounding box center [1076, 16] width 46 height 19
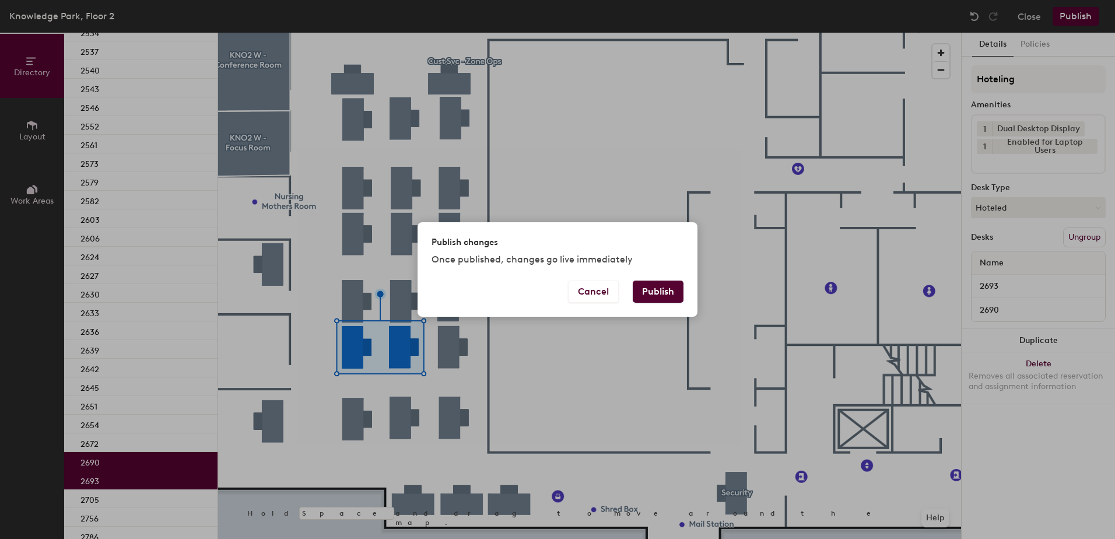
click at [658, 292] on button "Publish" at bounding box center [658, 292] width 51 height 22
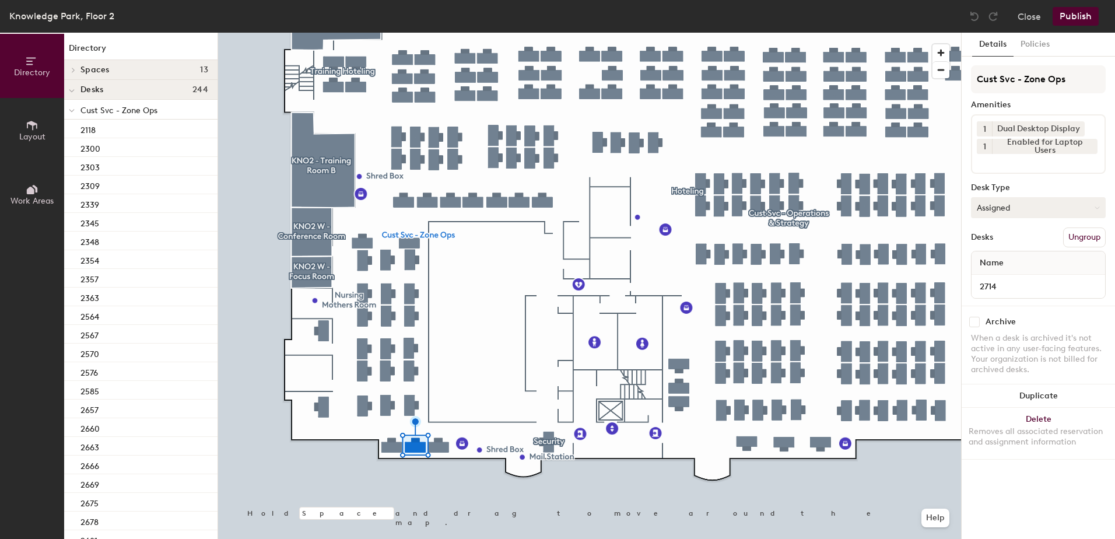
drag, startPoint x: 1032, startPoint y: 201, endPoint x: 1032, endPoint y: 212, distance: 11.1
click at [1032, 202] on button "Assigned" at bounding box center [1038, 207] width 135 height 21
click at [1017, 274] on div "Hoteled" at bounding box center [1030, 278] width 117 height 17
click at [1077, 230] on button "Ungroup" at bounding box center [1084, 237] width 43 height 20
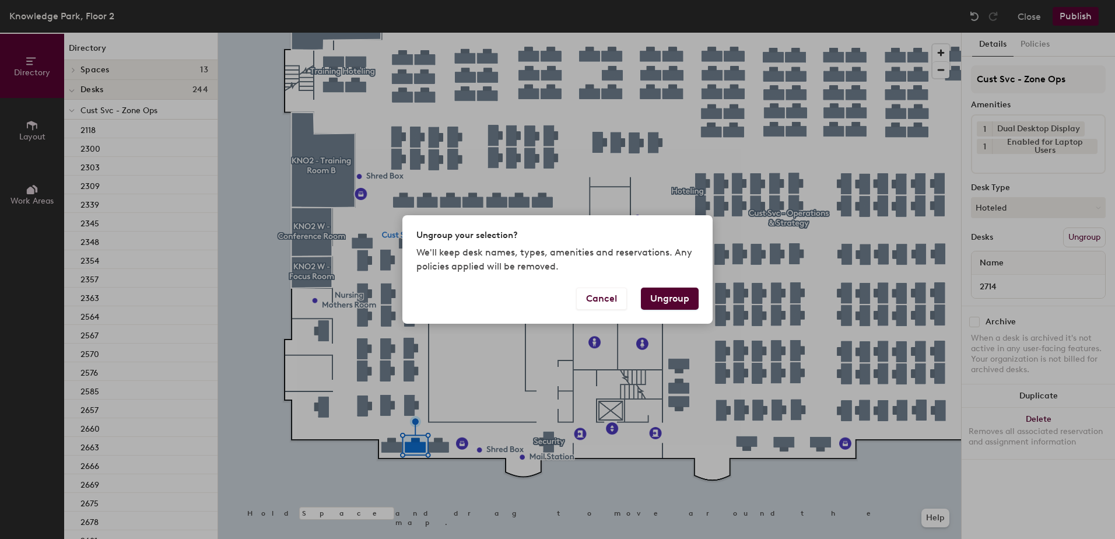
click at [678, 295] on button "Ungroup" at bounding box center [670, 299] width 58 height 22
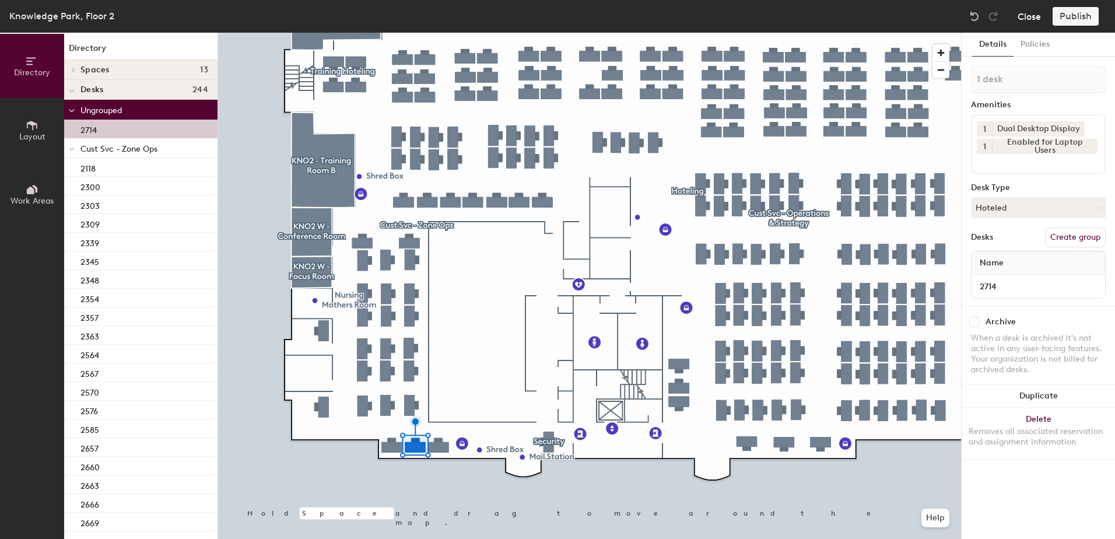
click at [1032, 13] on button "Close" at bounding box center [1029, 16] width 23 height 19
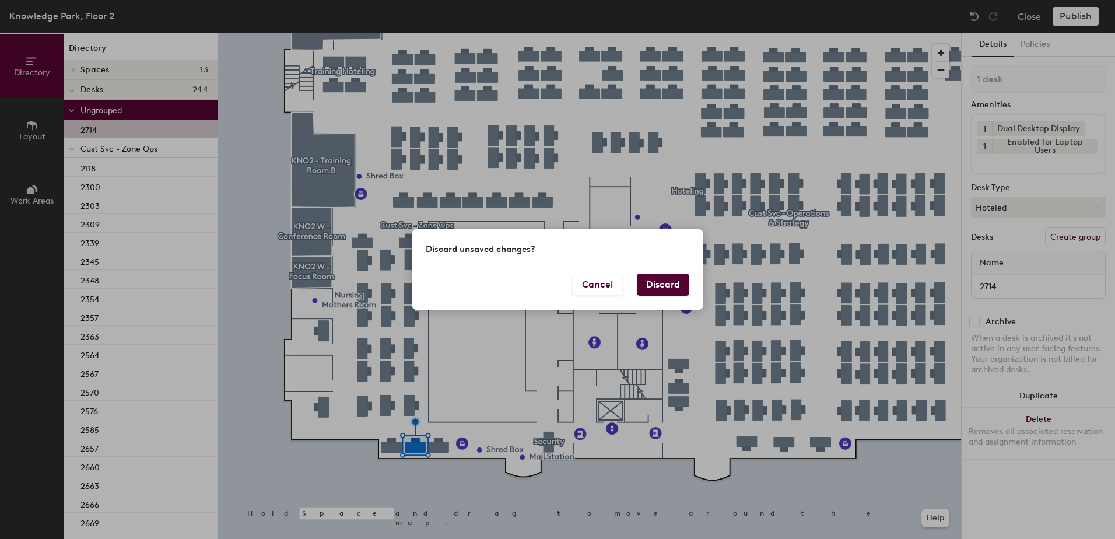
click at [678, 288] on button "Discard" at bounding box center [663, 285] width 52 height 22
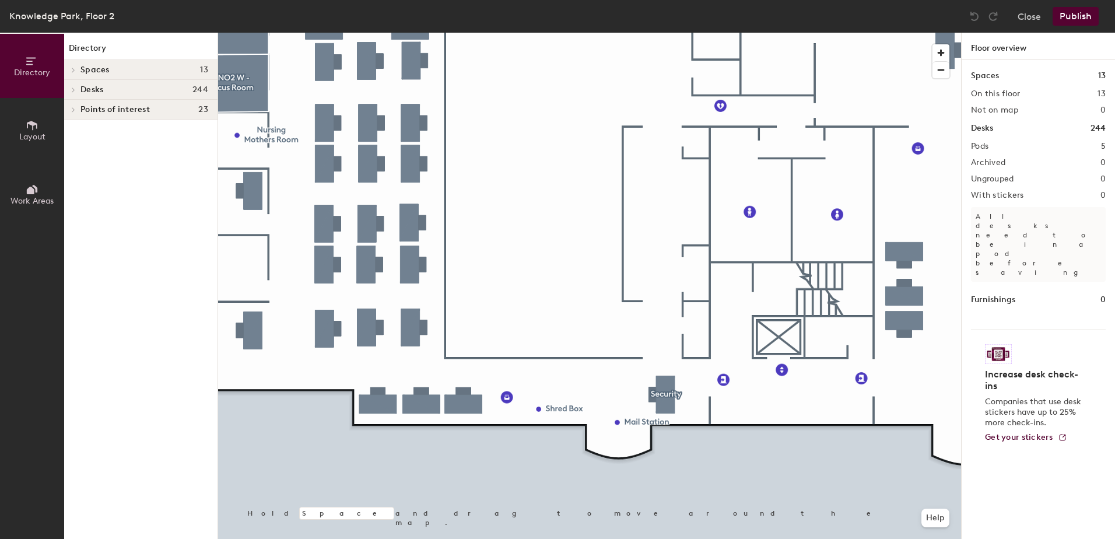
click at [429, 33] on div at bounding box center [589, 33] width 743 height 0
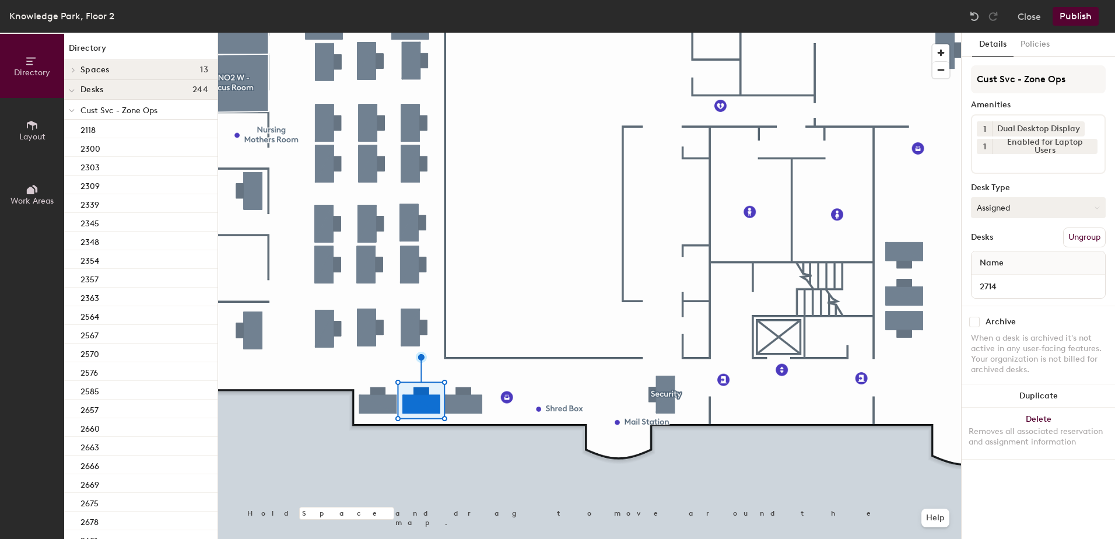
click at [1040, 214] on button "Assigned" at bounding box center [1038, 207] width 135 height 21
click at [1015, 275] on div "Hoteled" at bounding box center [1030, 278] width 117 height 17
click at [1099, 233] on button "Ungroup" at bounding box center [1084, 237] width 43 height 20
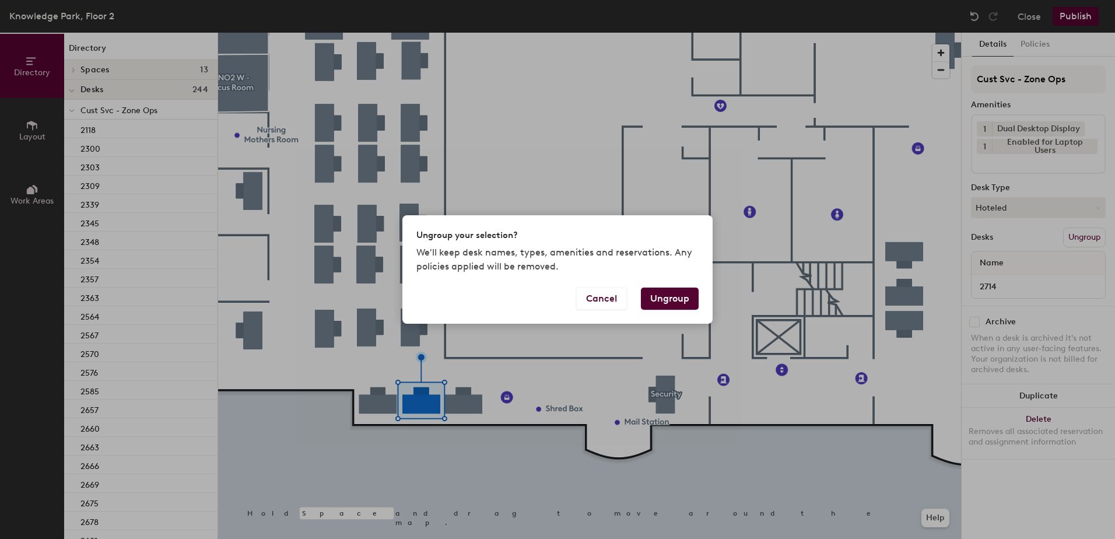
click at [684, 297] on button "Ungroup" at bounding box center [670, 299] width 58 height 22
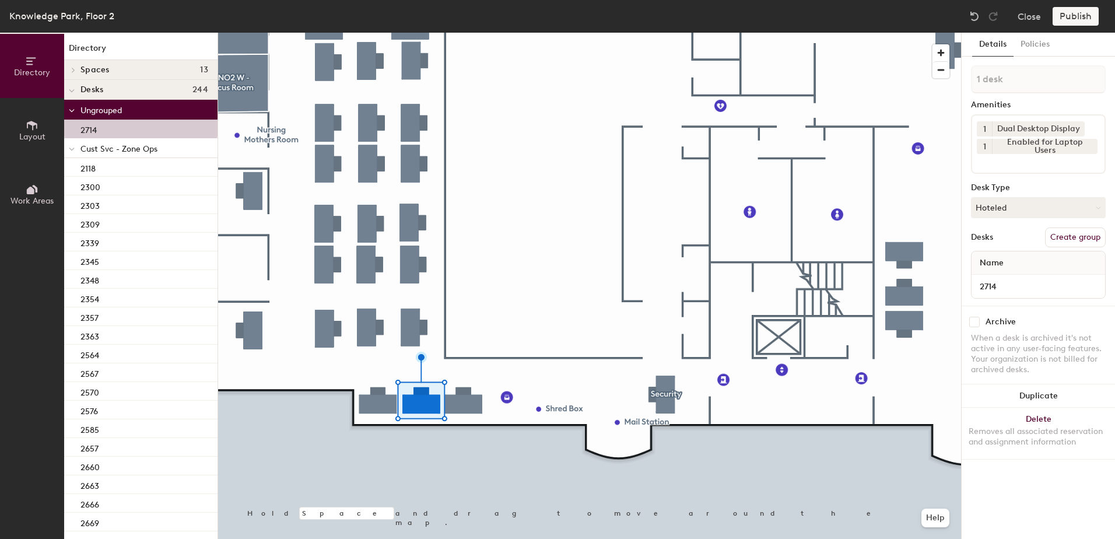
click at [71, 152] on span at bounding box center [72, 149] width 6 height 10
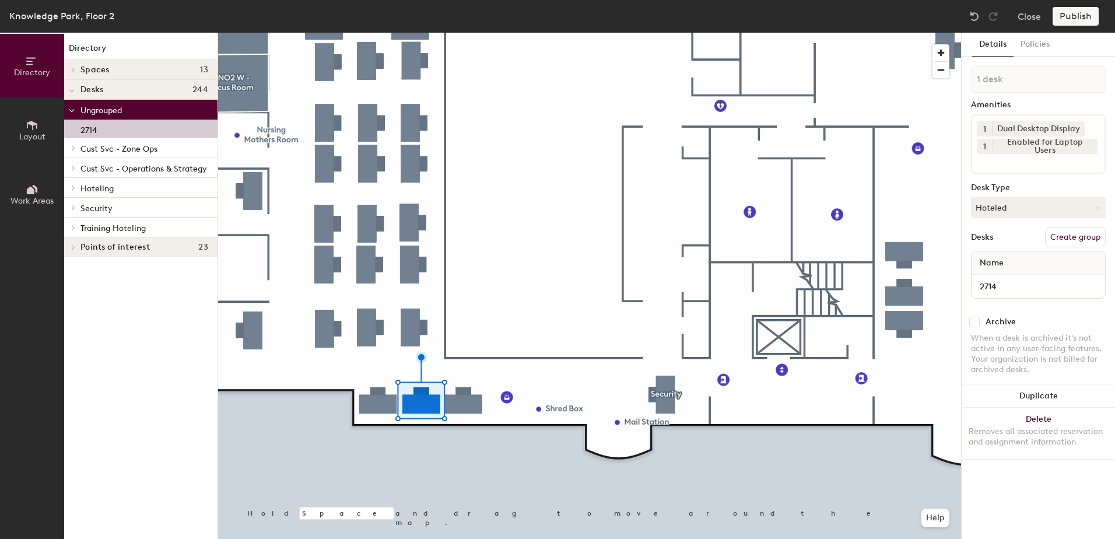
click at [73, 192] on div at bounding box center [71, 187] width 15 height 19
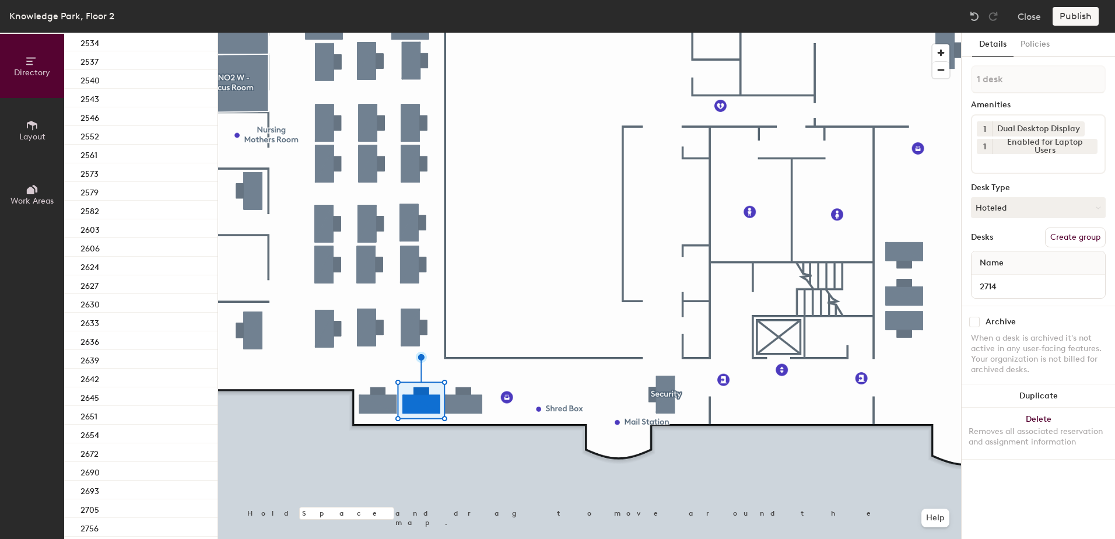
scroll to position [816, 0]
drag, startPoint x: 131, startPoint y: 318, endPoint x: 153, endPoint y: 325, distance: 22.5
click at [133, 323] on div "2705" at bounding box center [140, 323] width 153 height 19
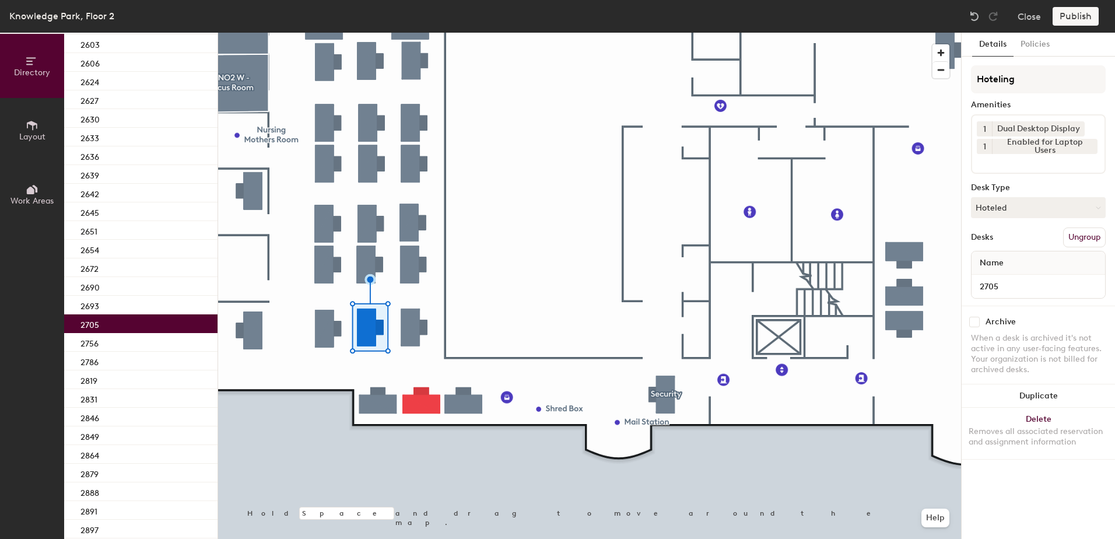
click at [433, 33] on div at bounding box center [589, 33] width 743 height 0
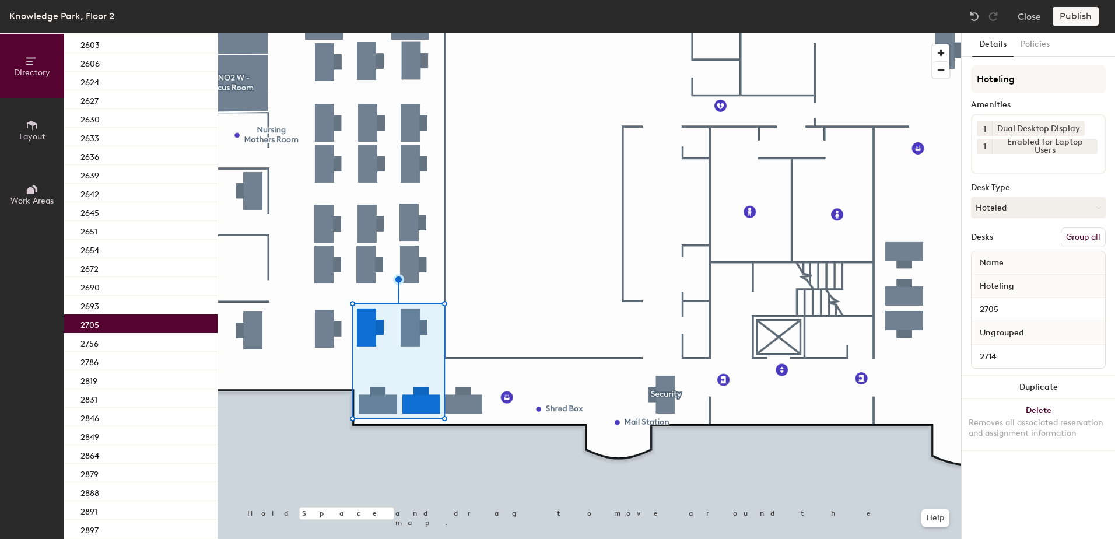
click at [1074, 234] on button "Group all" at bounding box center [1083, 237] width 45 height 20
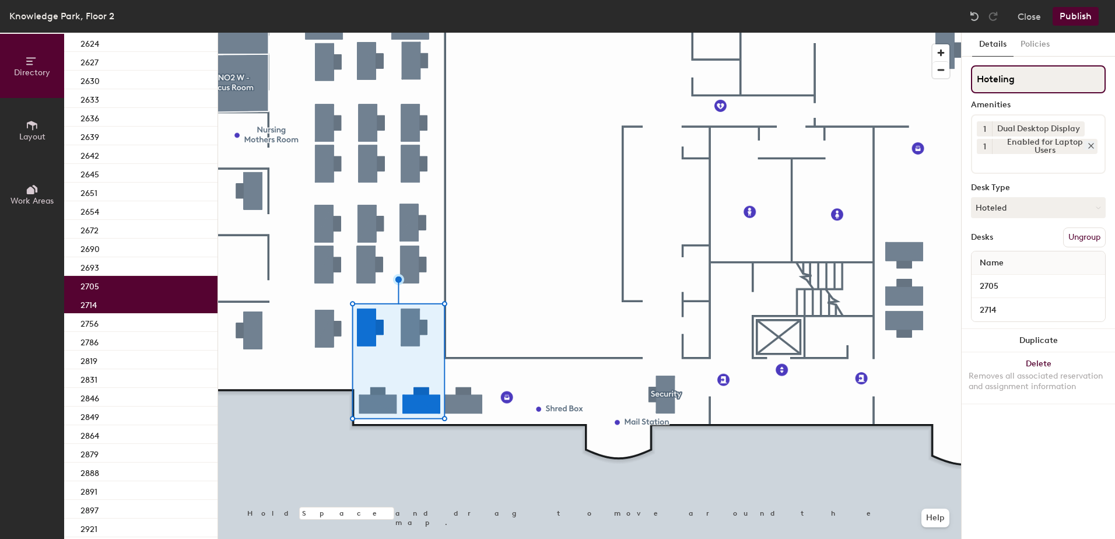
scroll to position [778, 0]
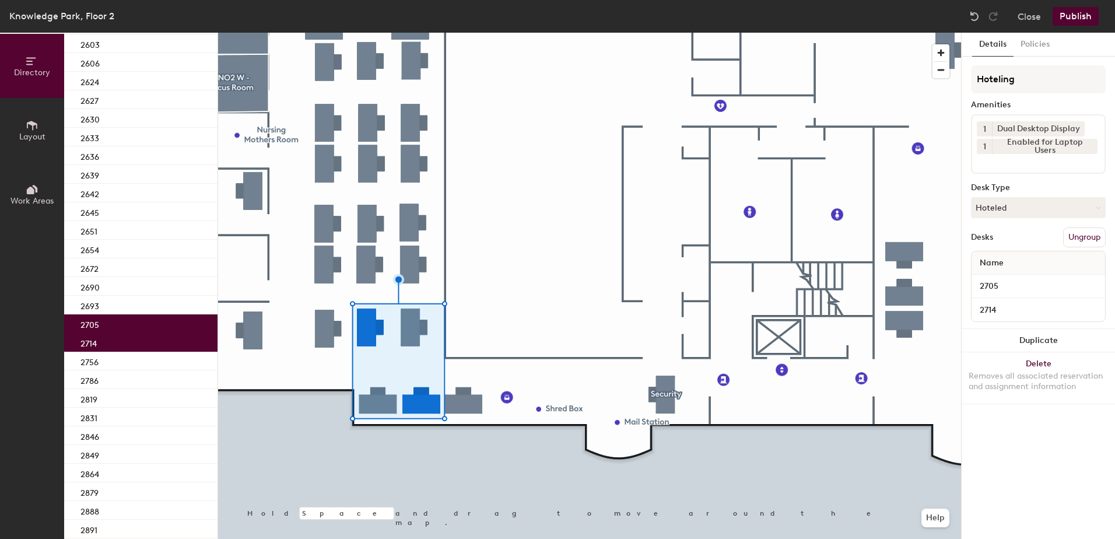
click at [1077, 12] on button "Publish" at bounding box center [1076, 16] width 46 height 19
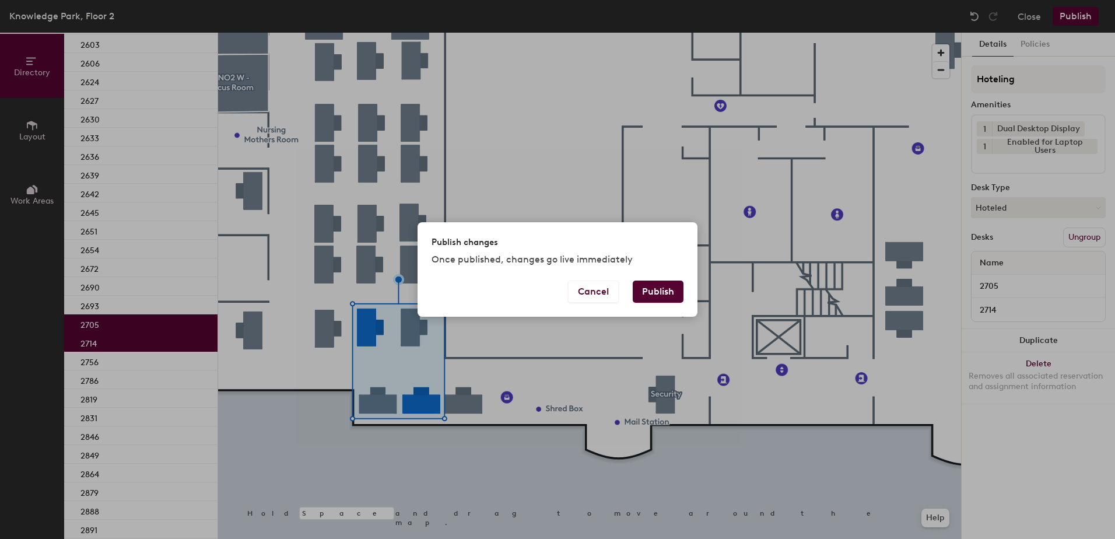
click at [674, 293] on button "Publish" at bounding box center [658, 292] width 51 height 22
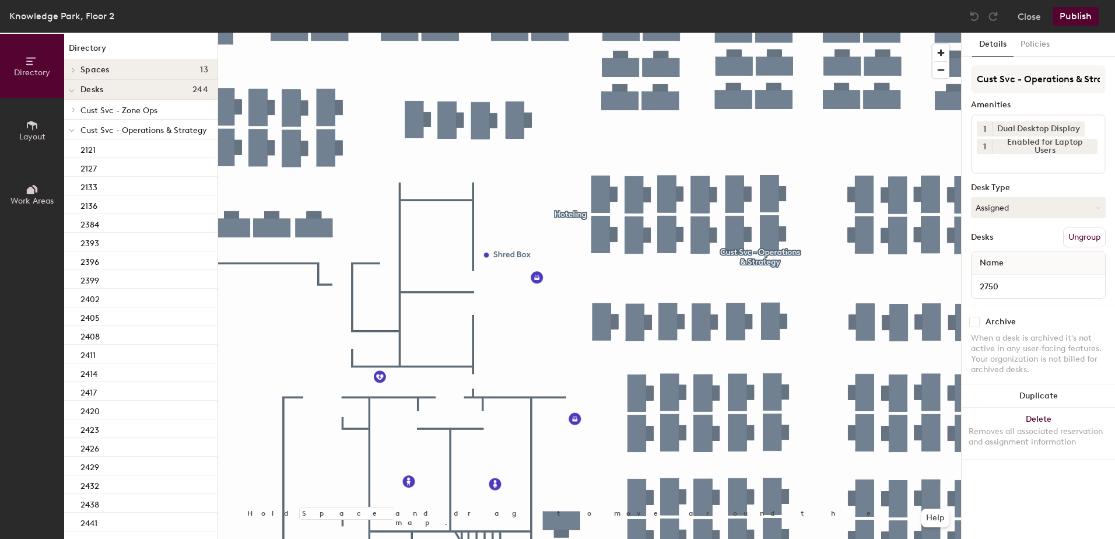
drag, startPoint x: 1046, startPoint y: 211, endPoint x: 1044, endPoint y: 227, distance: 15.8
click at [1045, 216] on button "Assigned" at bounding box center [1038, 207] width 135 height 21
click at [1034, 279] on div "Hoteled" at bounding box center [1030, 278] width 117 height 17
click at [1075, 229] on button "Ungroup" at bounding box center [1084, 237] width 43 height 20
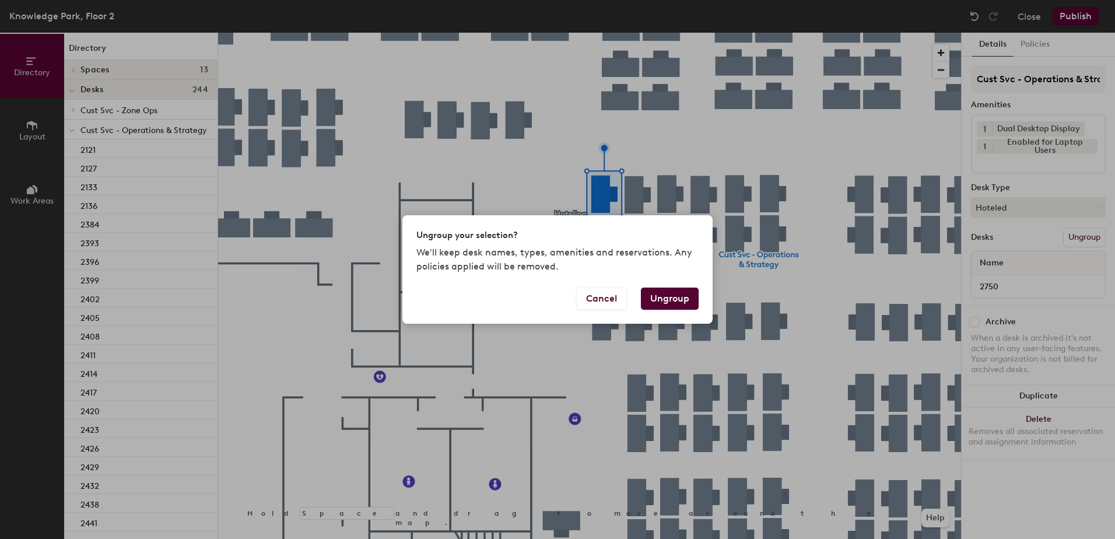
click at [684, 293] on button "Ungroup" at bounding box center [670, 299] width 58 height 22
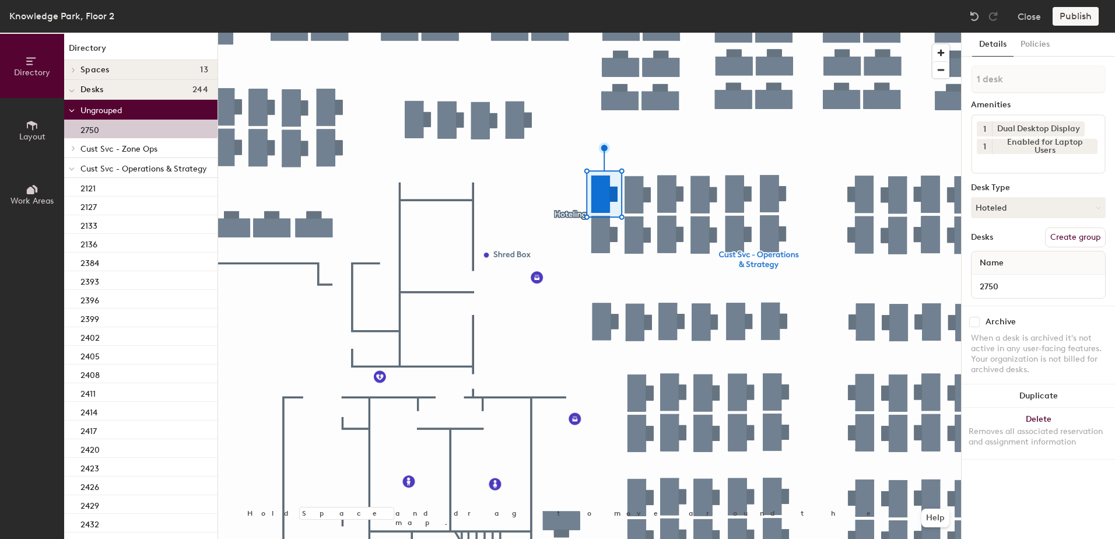
click at [74, 167] on icon at bounding box center [72, 169] width 6 height 5
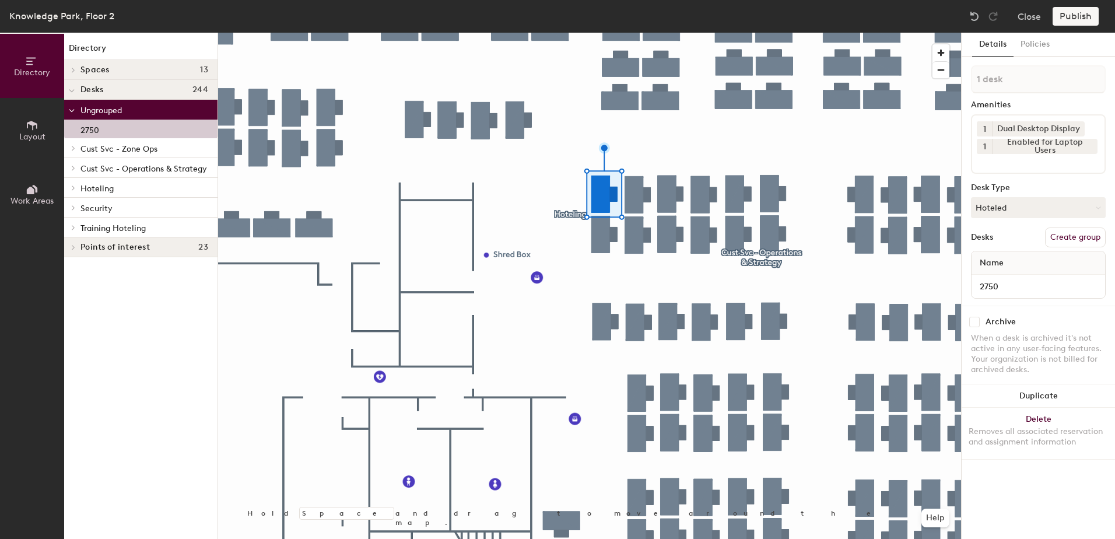
drag, startPoint x: 73, startPoint y: 194, endPoint x: 74, endPoint y: 199, distance: 5.9
click at [73, 193] on div at bounding box center [71, 187] width 15 height 19
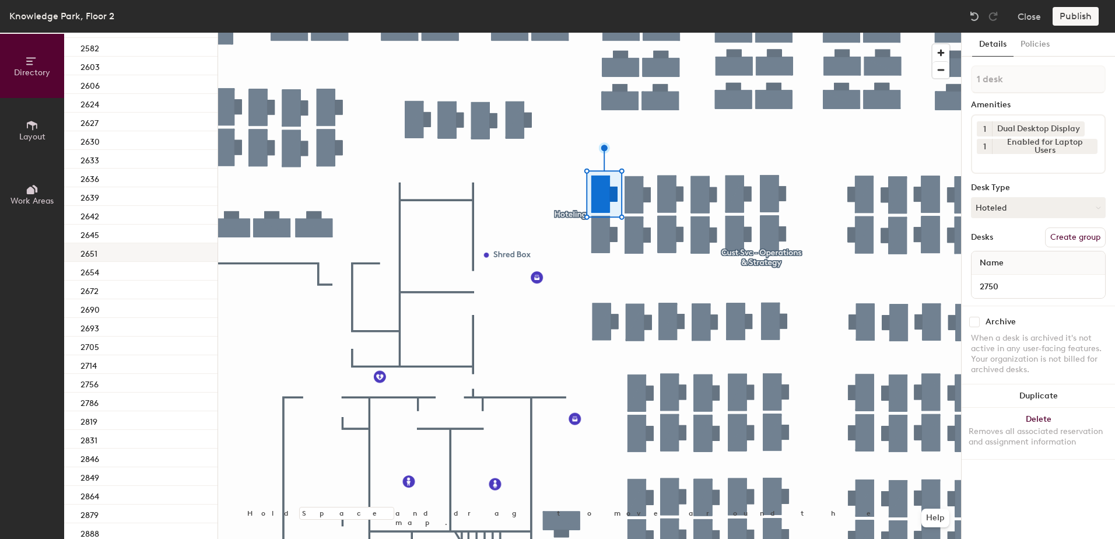
scroll to position [875, 0]
click at [126, 304] on div "2756" at bounding box center [140, 302] width 153 height 19
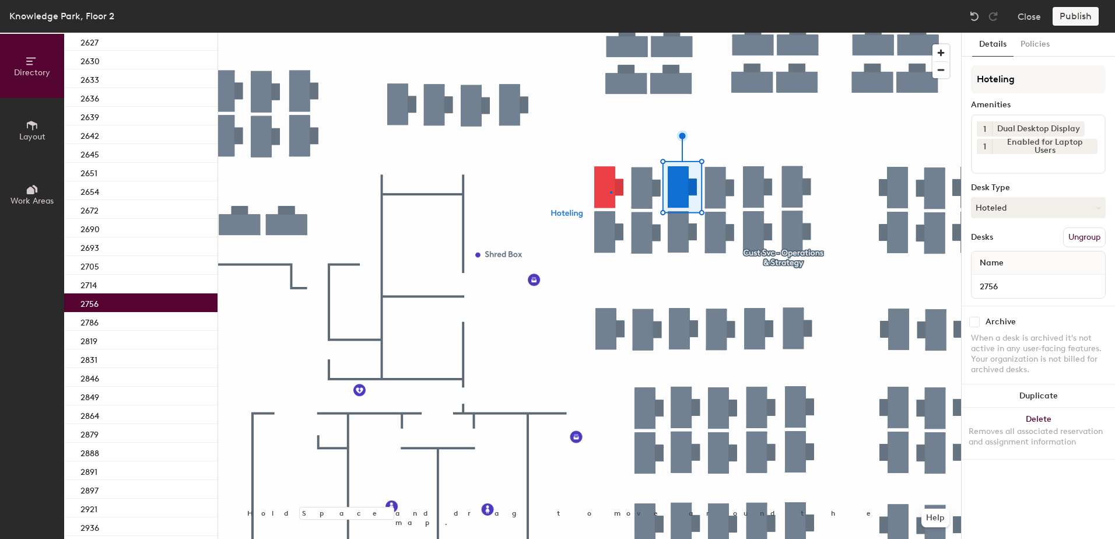
click at [610, 33] on div at bounding box center [589, 33] width 743 height 0
drag, startPoint x: 1070, startPoint y: 238, endPoint x: 1069, endPoint y: 225, distance: 12.8
click at [1070, 237] on button "Group all" at bounding box center [1083, 237] width 45 height 20
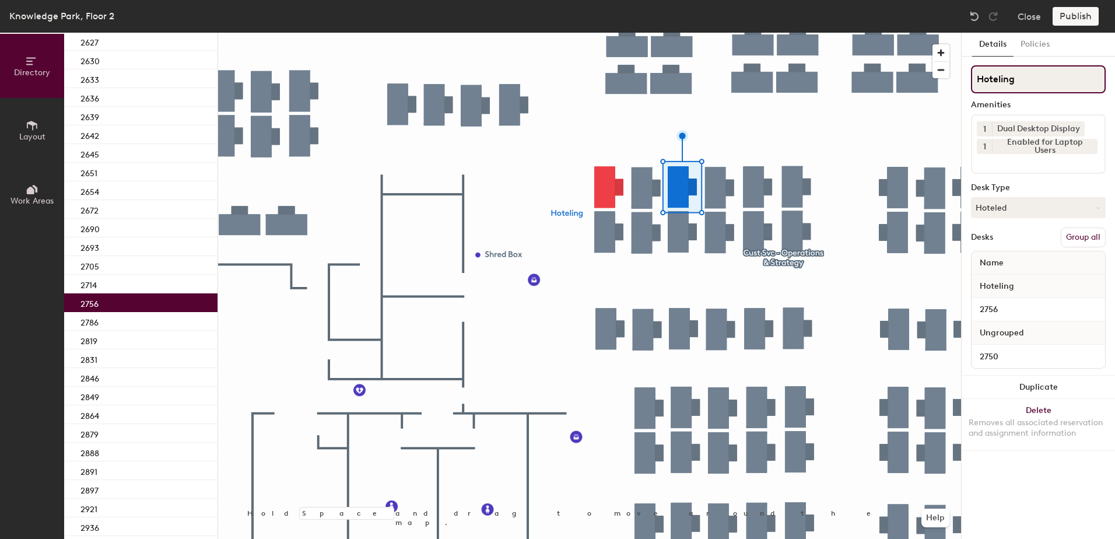
scroll to position [836, 0]
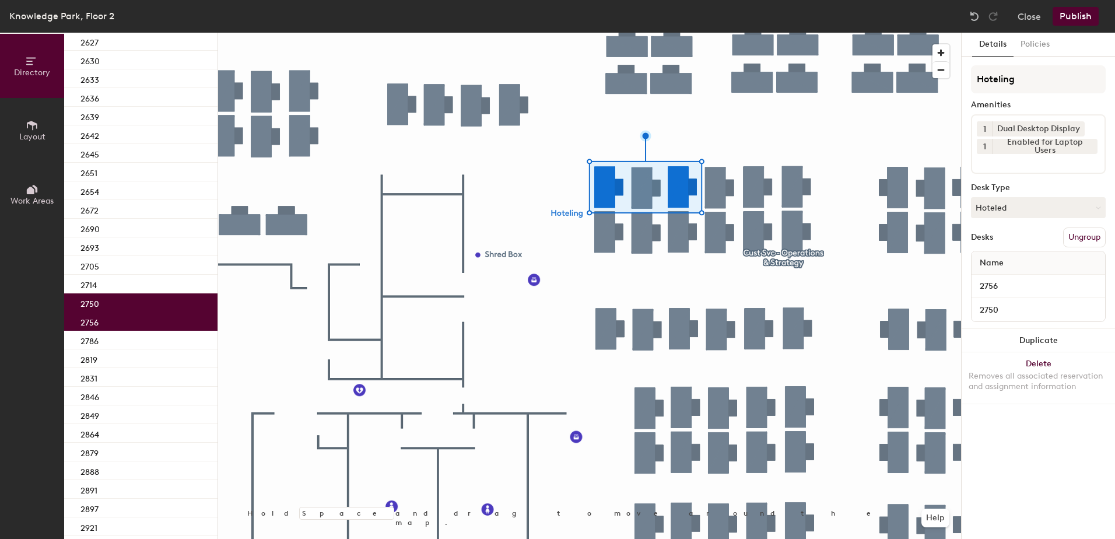
click at [1089, 9] on button "Publish" at bounding box center [1076, 16] width 46 height 19
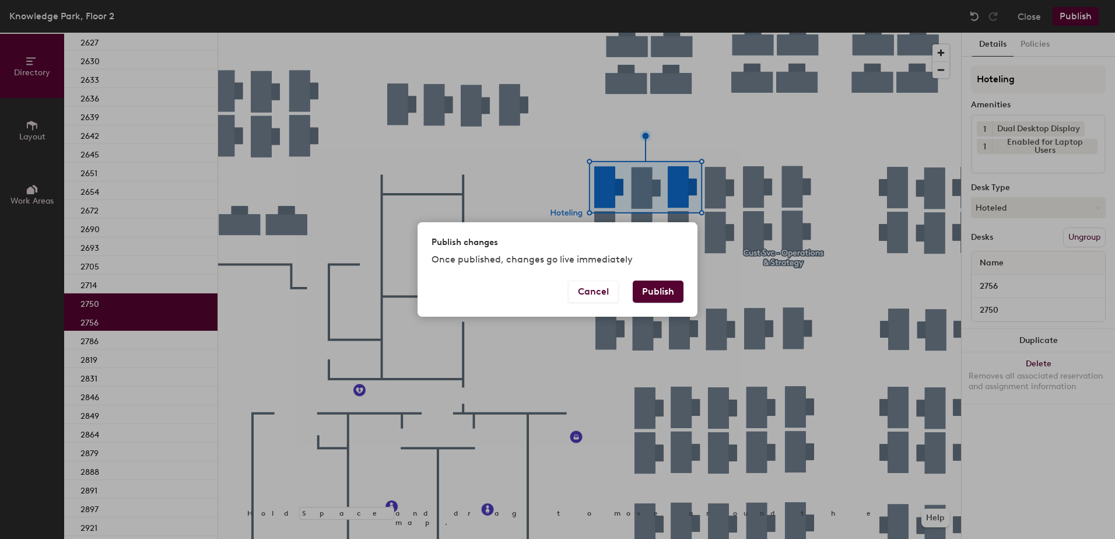
click at [662, 274] on div "Publish changes Once published, changes go live immediately" at bounding box center [558, 251] width 280 height 58
drag, startPoint x: 647, startPoint y: 290, endPoint x: 638, endPoint y: 293, distance: 9.1
click at [647, 291] on button "Publish" at bounding box center [658, 292] width 51 height 22
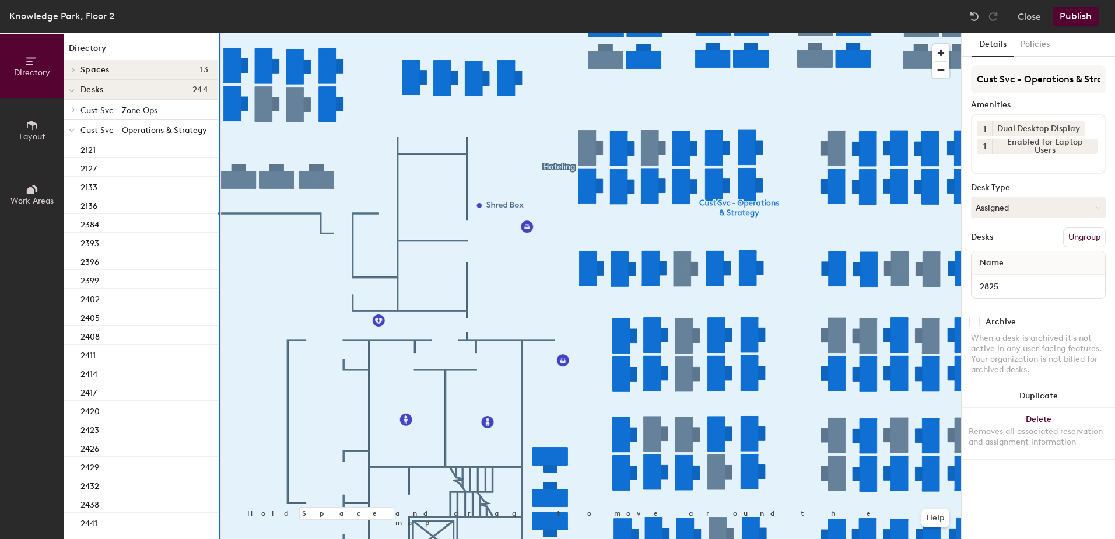
click at [1007, 203] on button "Assigned" at bounding box center [1038, 207] width 135 height 21
click at [1015, 283] on div "Hoteled" at bounding box center [1030, 278] width 117 height 17
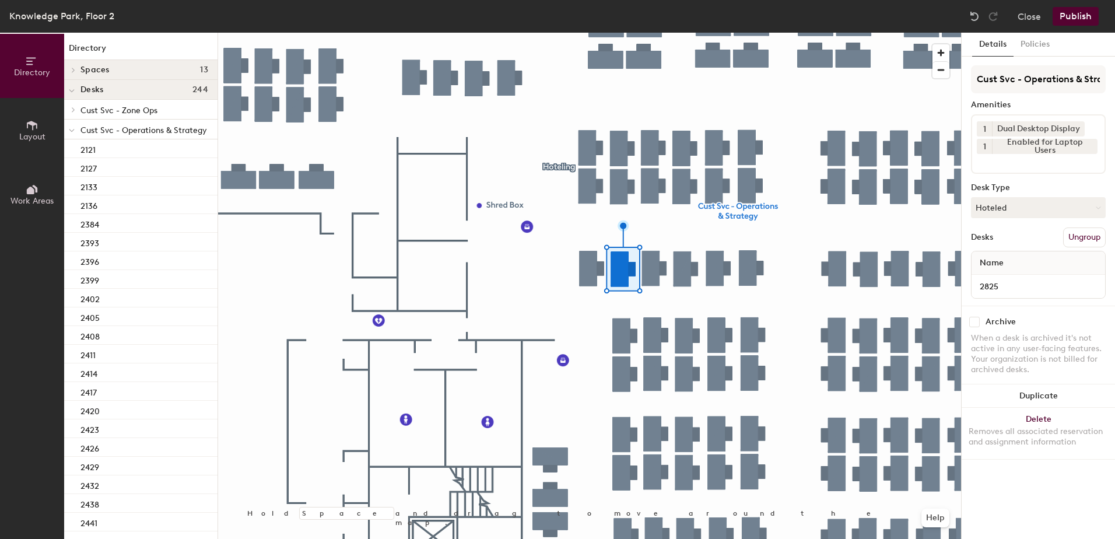
click at [1093, 235] on button "Ungroup" at bounding box center [1084, 237] width 43 height 20
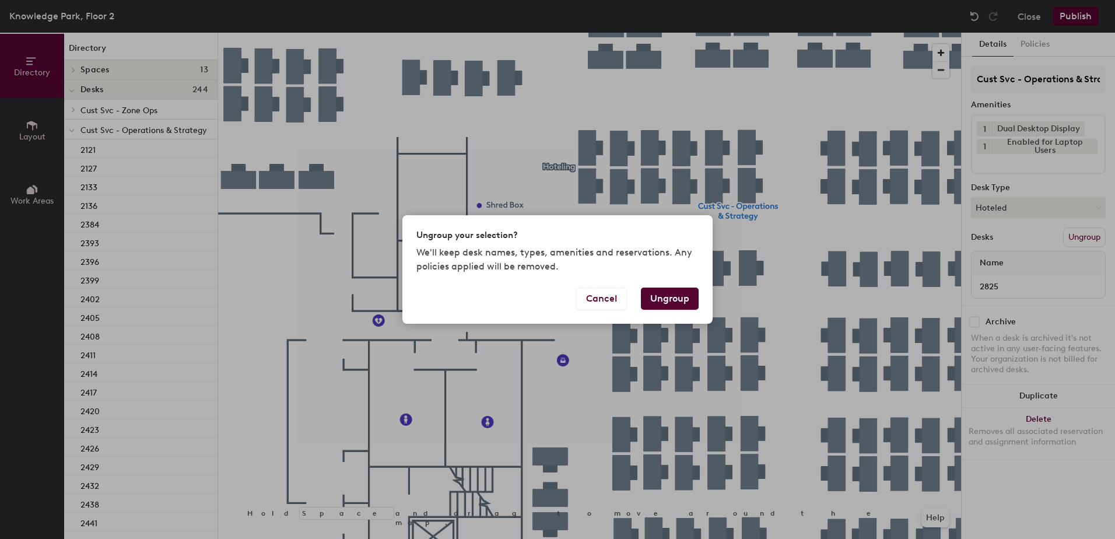
click at [661, 302] on button "Ungroup" at bounding box center [670, 299] width 58 height 22
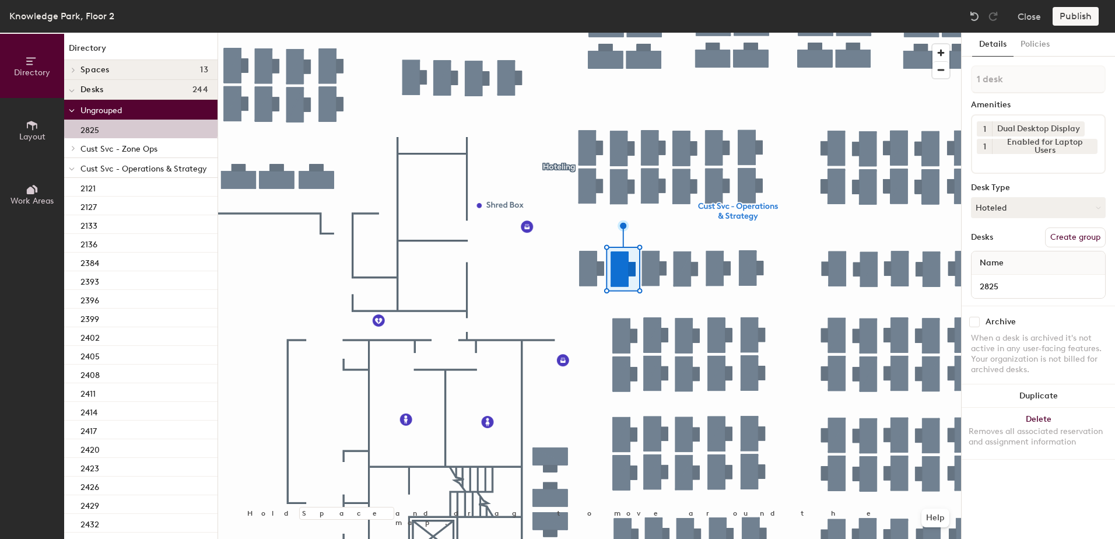
click at [78, 171] on div at bounding box center [71, 167] width 15 height 19
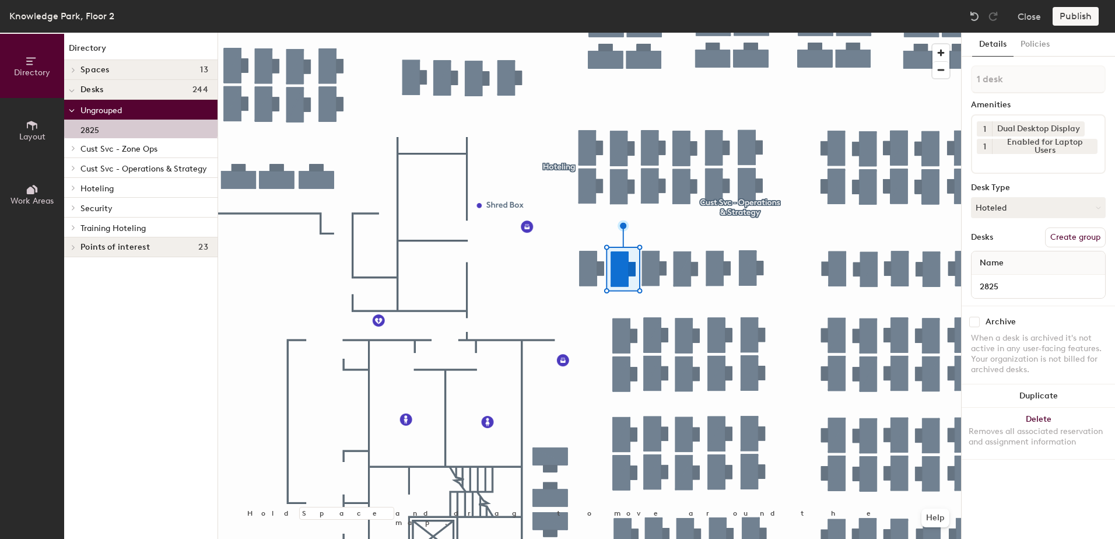
click at [72, 212] on div at bounding box center [71, 207] width 15 height 19
click at [72, 212] on span at bounding box center [72, 209] width 6 height 10
click at [72, 186] on icon at bounding box center [73, 187] width 2 height 5
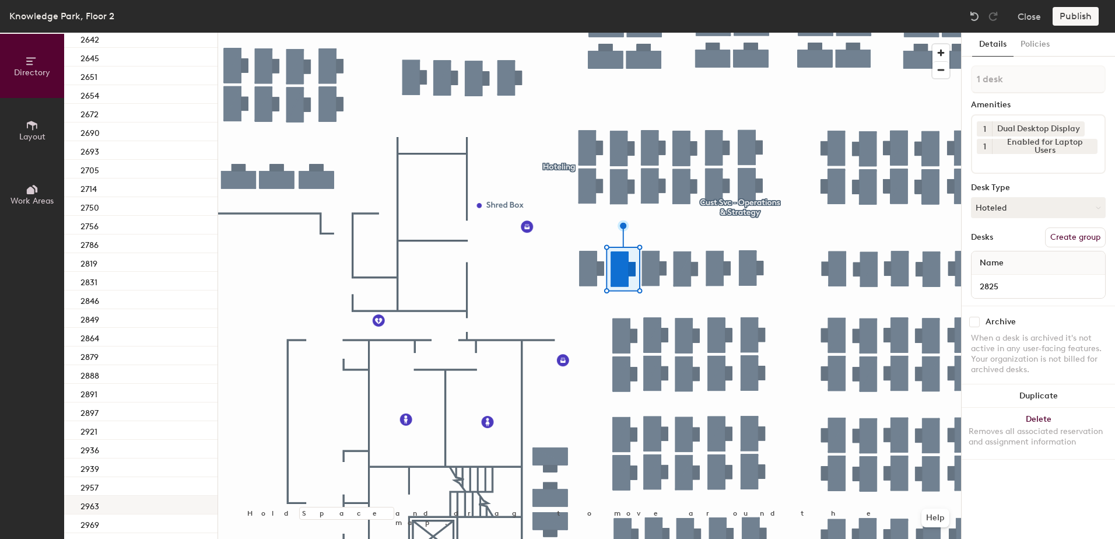
scroll to position [1108, 0]
click at [141, 127] on div "2819" at bounding box center [140, 125] width 153 height 19
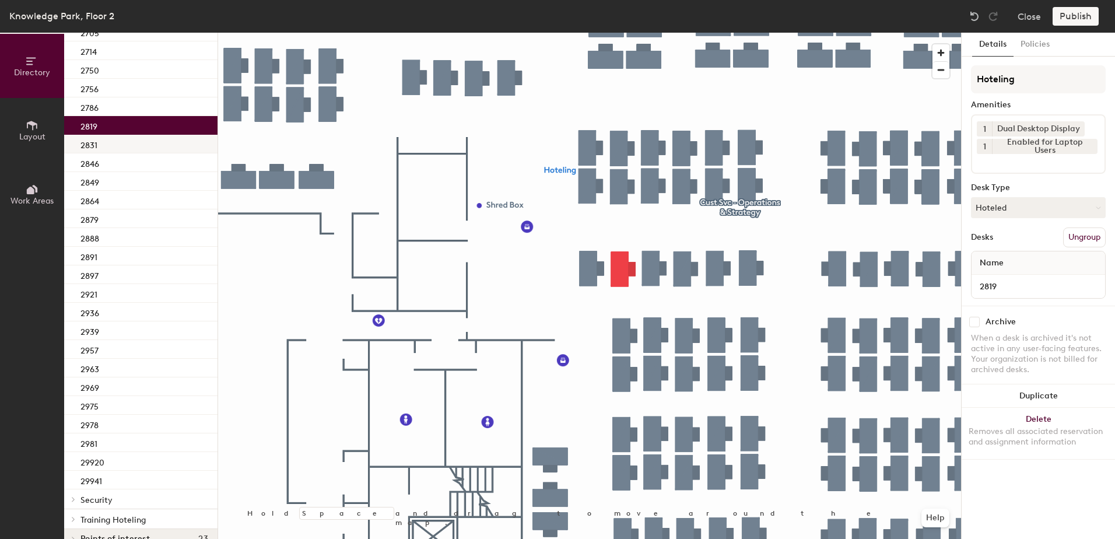
click at [146, 146] on div "2831" at bounding box center [140, 144] width 153 height 19
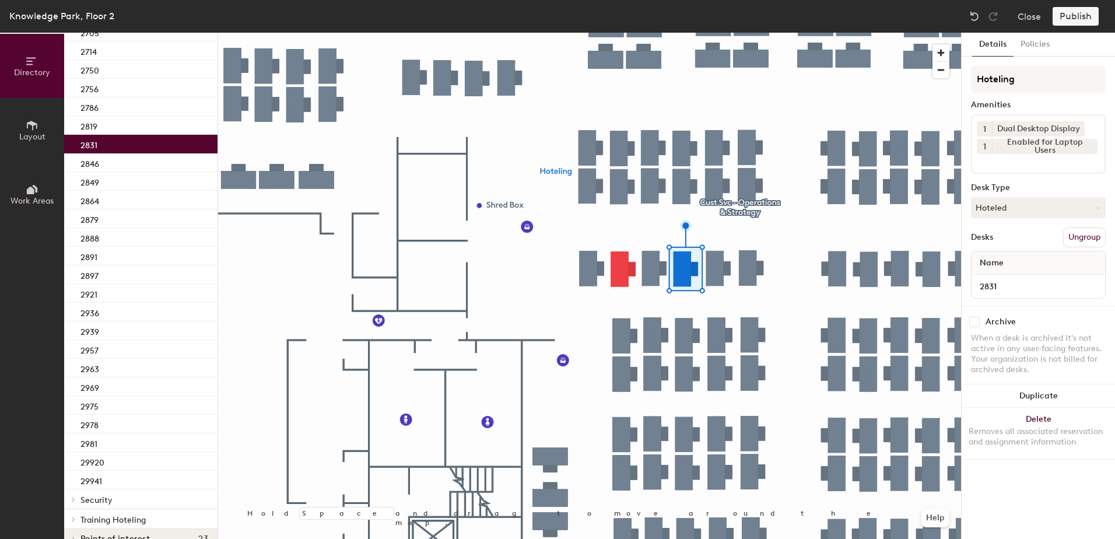
click at [620, 33] on div at bounding box center [589, 33] width 743 height 0
click at [1088, 230] on button "Group all" at bounding box center [1083, 237] width 45 height 20
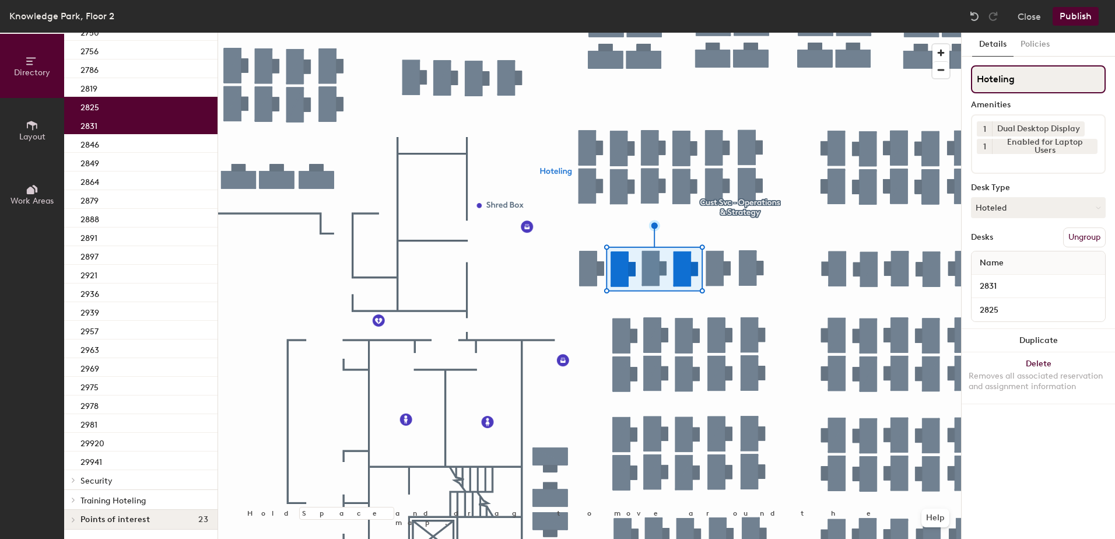
scroll to position [1070, 0]
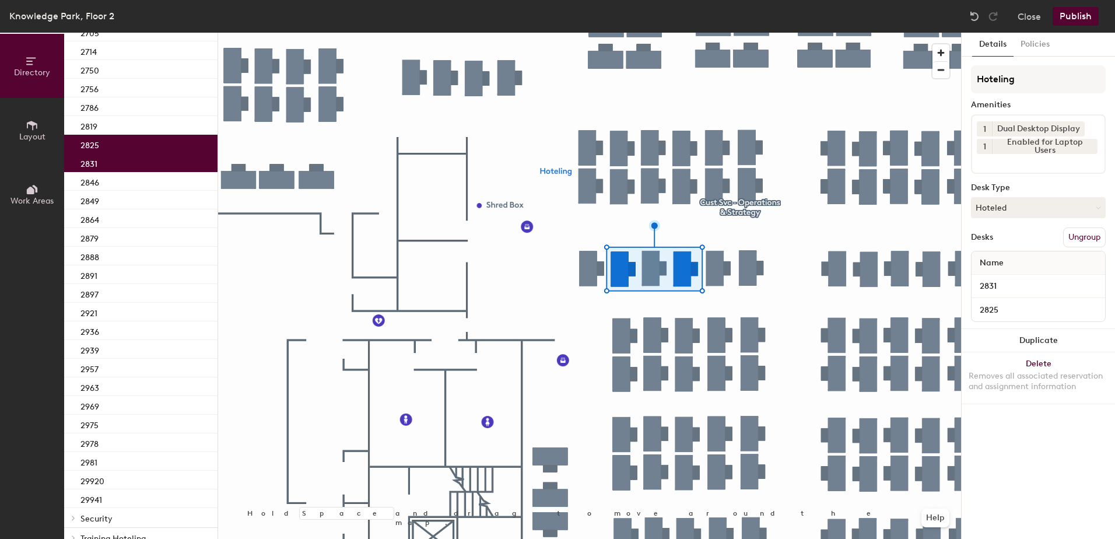
click at [1077, 11] on button "Publish" at bounding box center [1076, 16] width 46 height 19
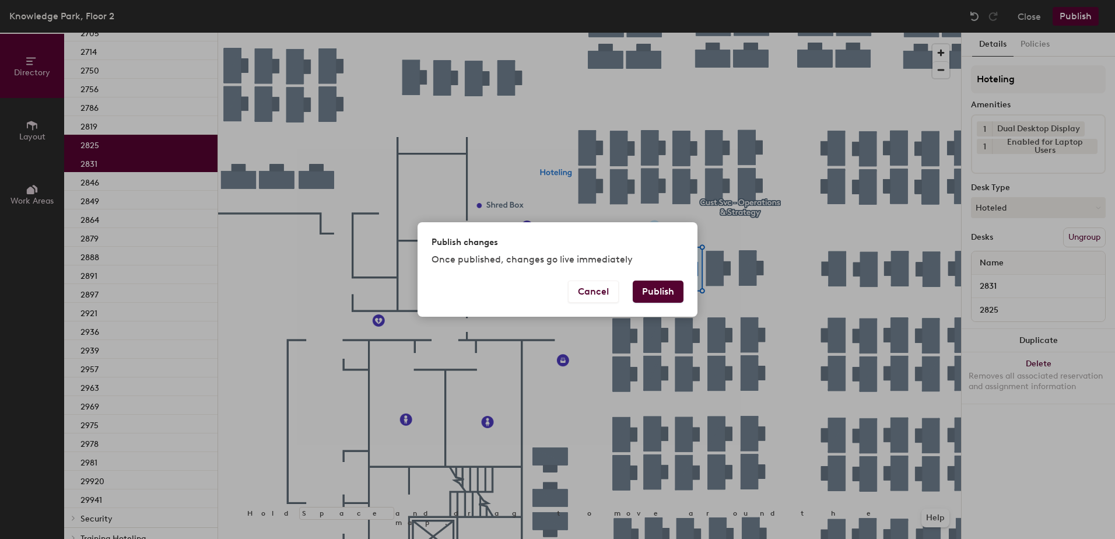
click at [649, 295] on button "Publish" at bounding box center [658, 292] width 51 height 22
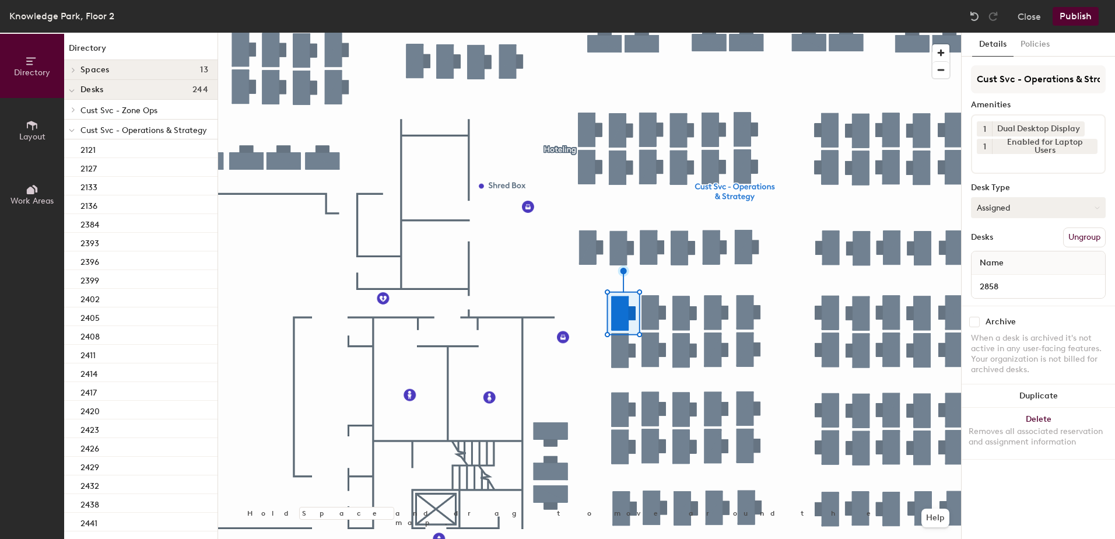
click at [992, 212] on button "Assigned" at bounding box center [1038, 207] width 135 height 21
click at [997, 282] on div "Hoteled" at bounding box center [1030, 278] width 117 height 17
click at [1074, 242] on button "Ungroup" at bounding box center [1084, 237] width 43 height 20
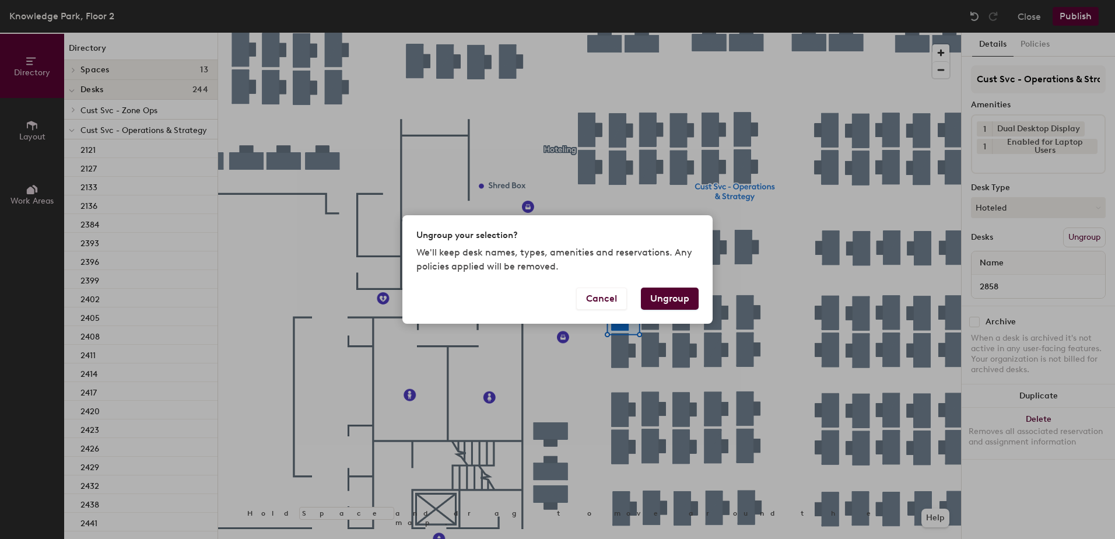
click at [676, 298] on button "Ungroup" at bounding box center [670, 299] width 58 height 22
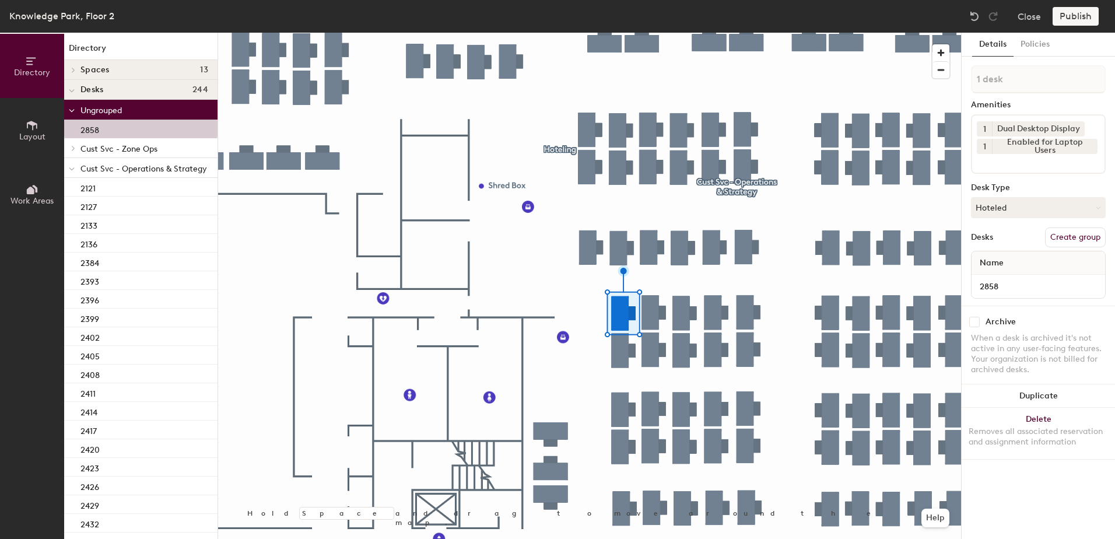
click at [76, 173] on div at bounding box center [71, 167] width 15 height 19
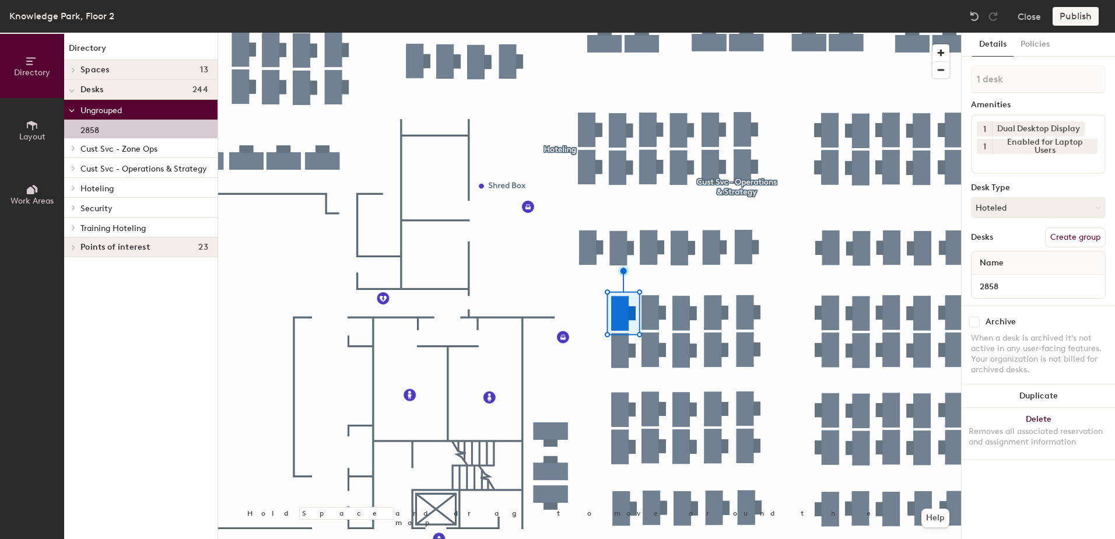
click at [75, 194] on div at bounding box center [71, 187] width 15 height 19
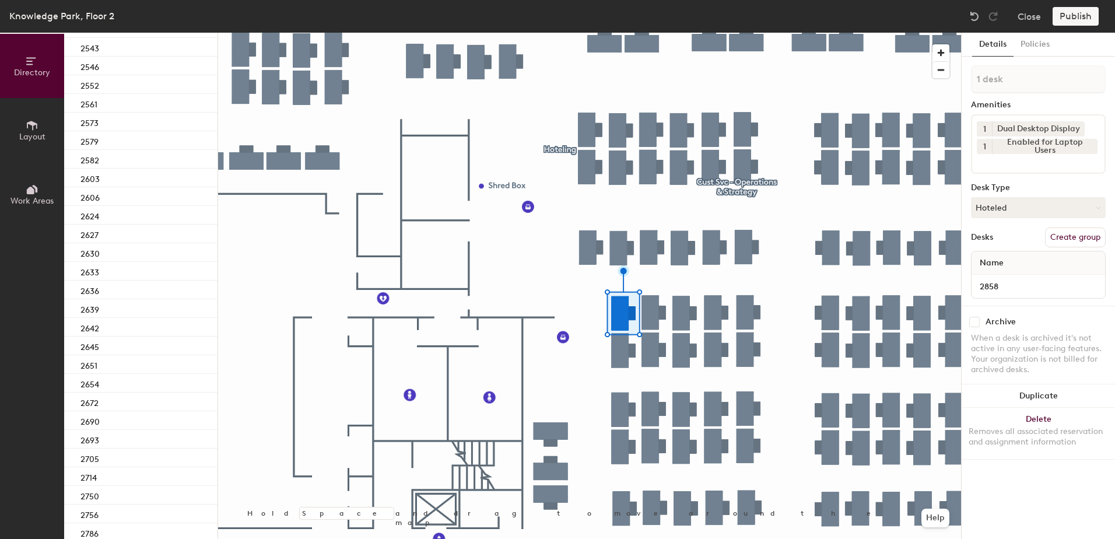
scroll to position [933, 0]
click at [131, 382] on div "2849" at bounding box center [140, 375] width 153 height 19
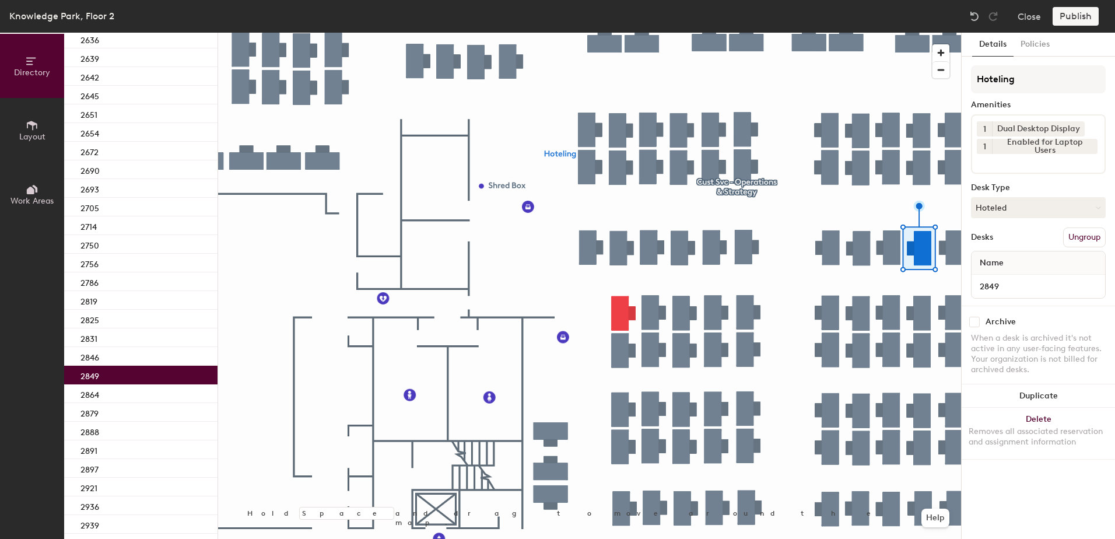
click at [617, 33] on div at bounding box center [589, 33] width 743 height 0
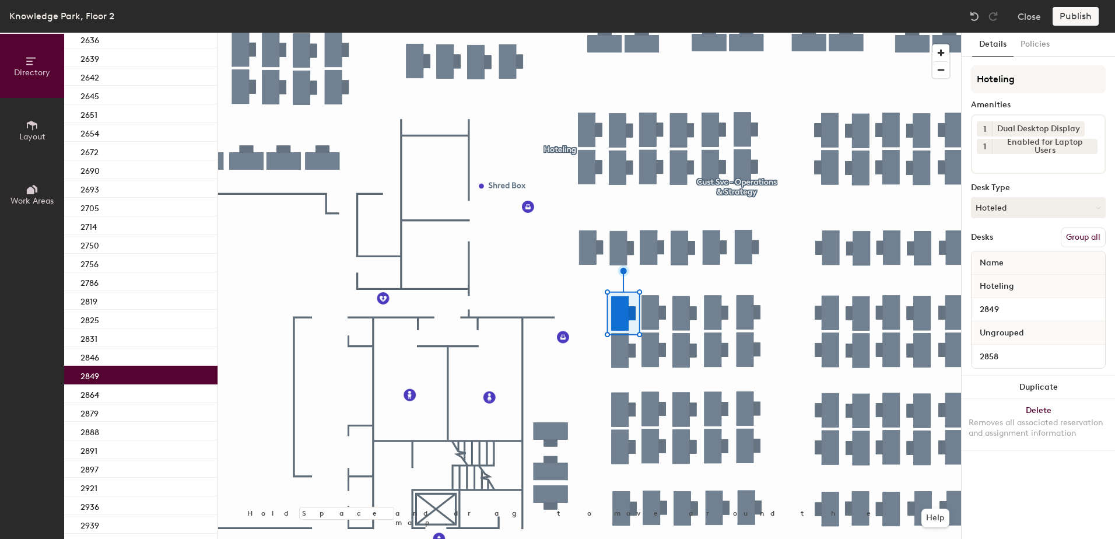
click at [1081, 237] on button "Group all" at bounding box center [1083, 237] width 45 height 20
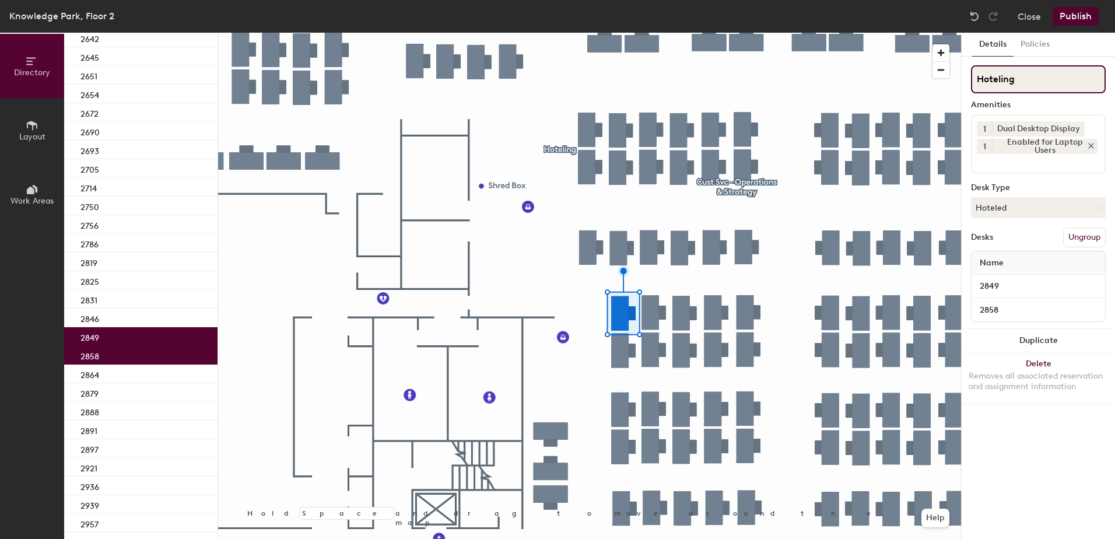
scroll to position [895, 0]
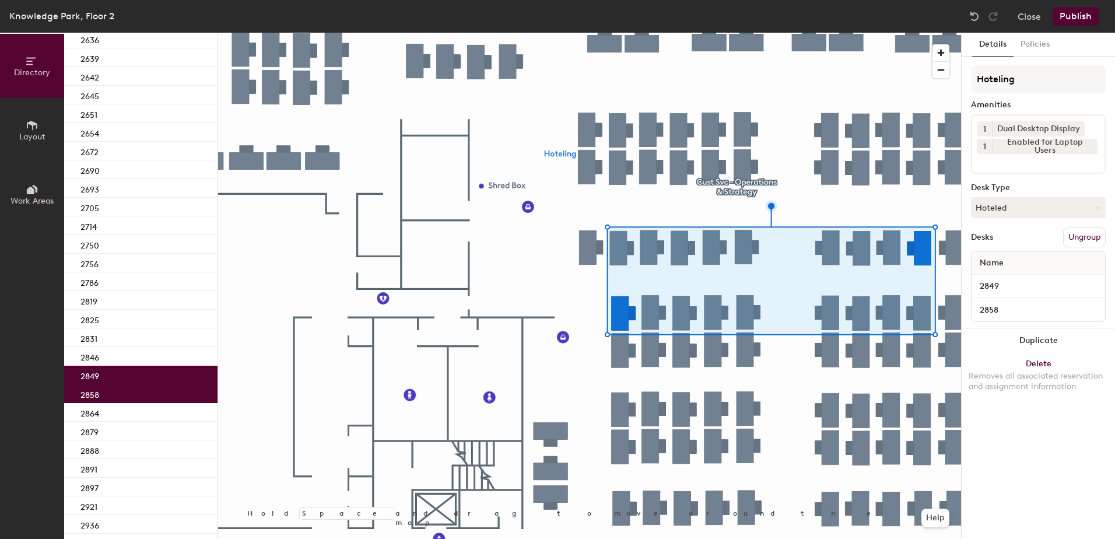
click at [1078, 27] on div "Knowledge Park, Floor 2 Close Publish" at bounding box center [557, 16] width 1115 height 33
click at [1076, 23] on button "Publish" at bounding box center [1076, 16] width 46 height 19
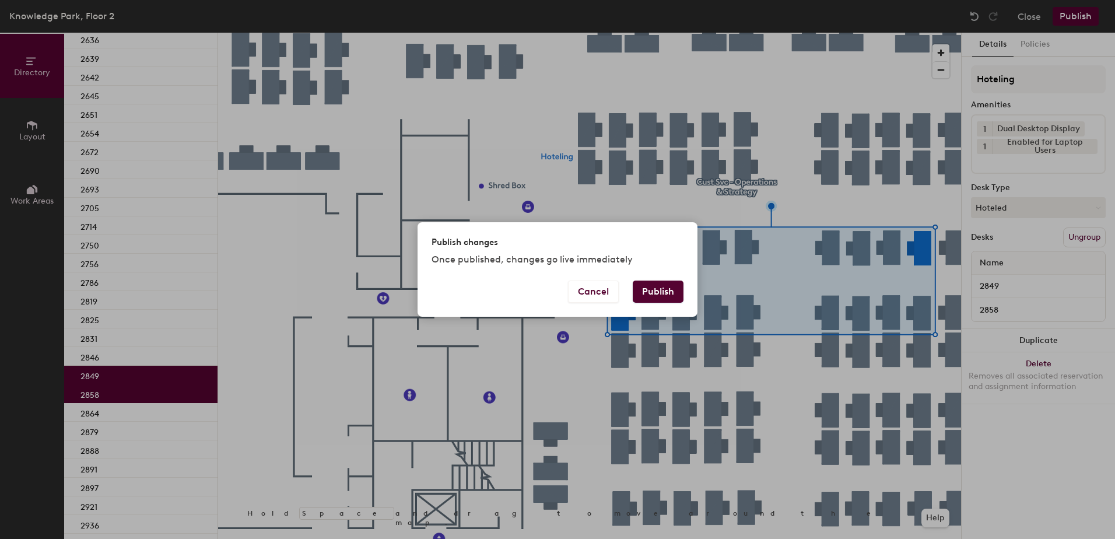
drag, startPoint x: 655, startPoint y: 295, endPoint x: 637, endPoint y: 300, distance: 19.2
click at [655, 293] on button "Publish" at bounding box center [658, 292] width 51 height 22
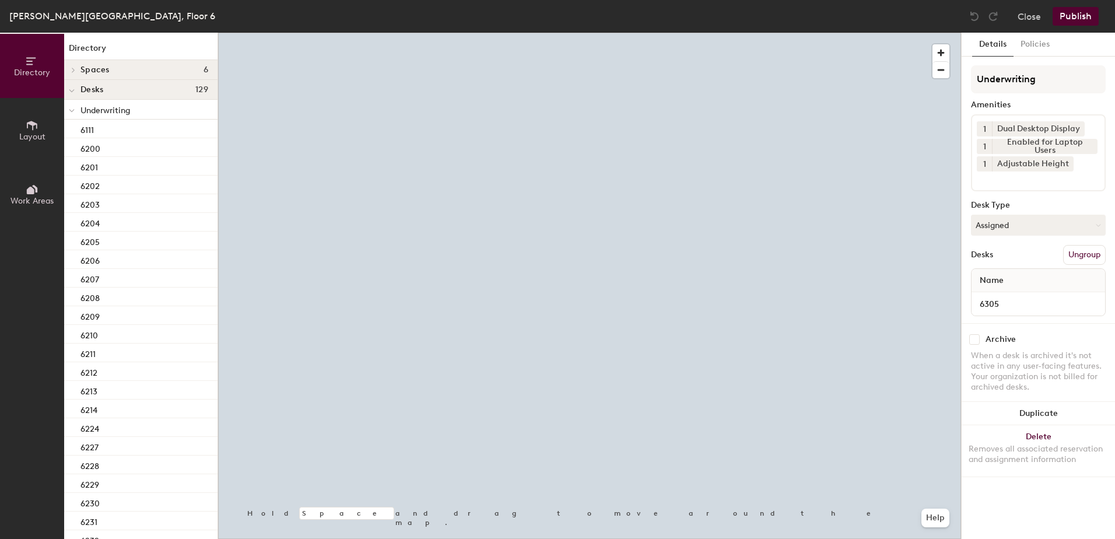
drag, startPoint x: 1023, startPoint y: 217, endPoint x: 1026, endPoint y: 245, distance: 28.1
click at [1025, 217] on button "Assigned" at bounding box center [1038, 225] width 135 height 21
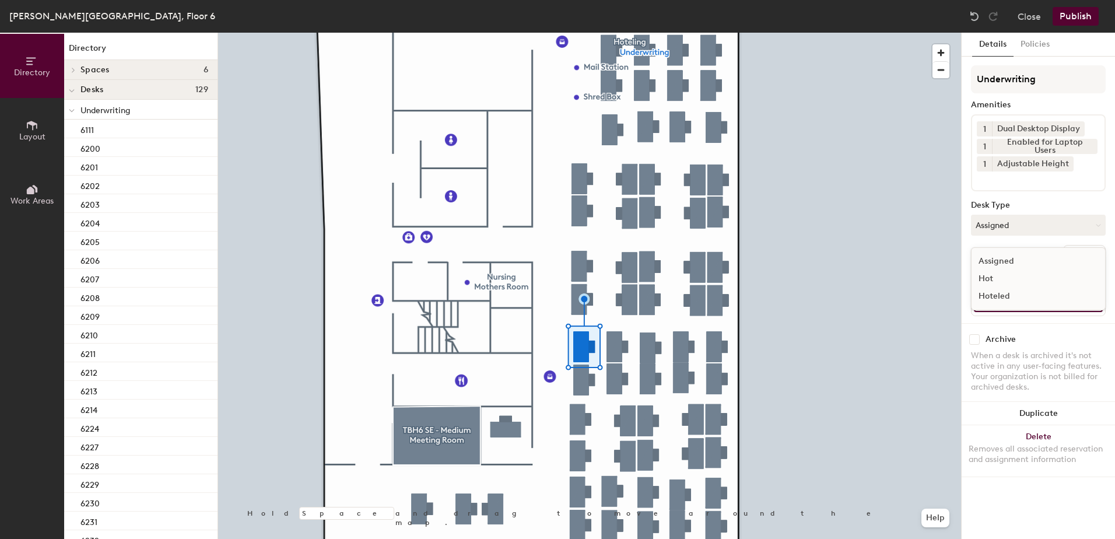
click at [1021, 310] on input "6305" at bounding box center [1038, 304] width 129 height 16
click at [1005, 211] on div "Underwriting Amenities 1 Dual Desktop Display 1 Enabled for Laptop Users 1 Adju…" at bounding box center [1038, 194] width 135 height 258
click at [1008, 226] on button "Assigned" at bounding box center [1038, 225] width 135 height 21
click at [1011, 295] on div "Hoteled" at bounding box center [1030, 296] width 117 height 17
click at [1072, 257] on button "Ungroup" at bounding box center [1084, 255] width 43 height 20
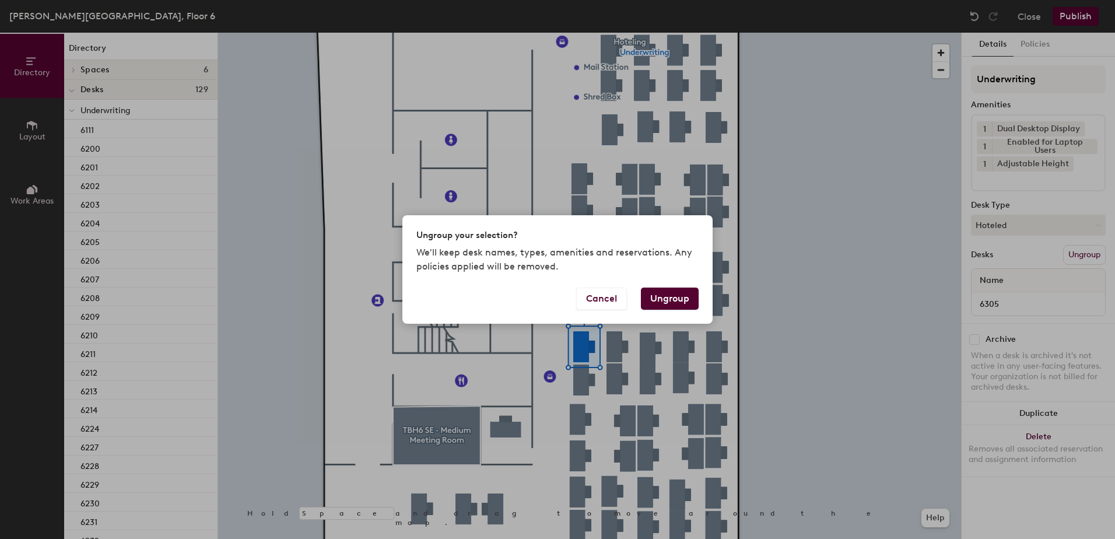
click button "Ungroup"
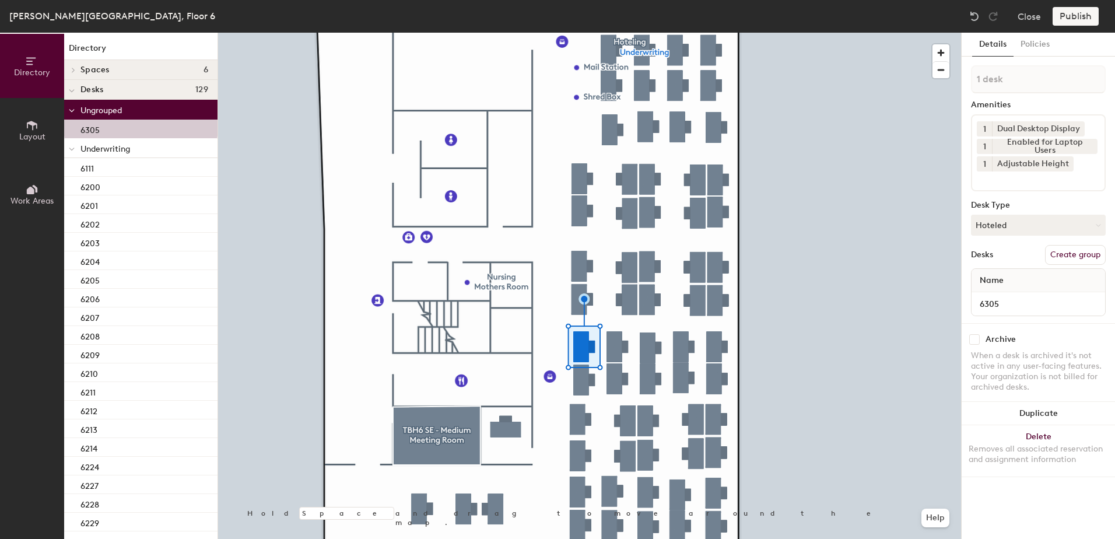
click span
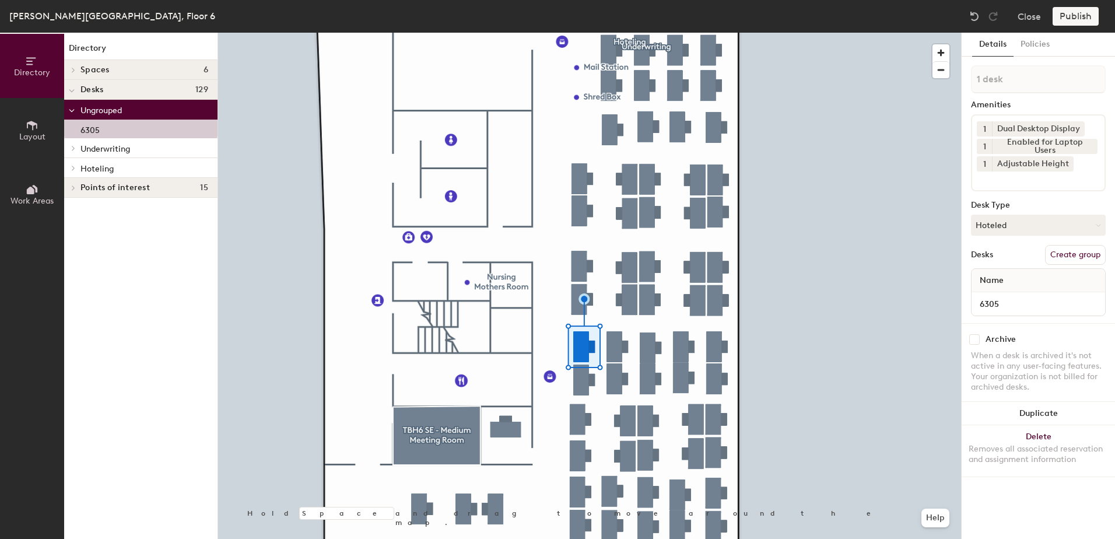
click span
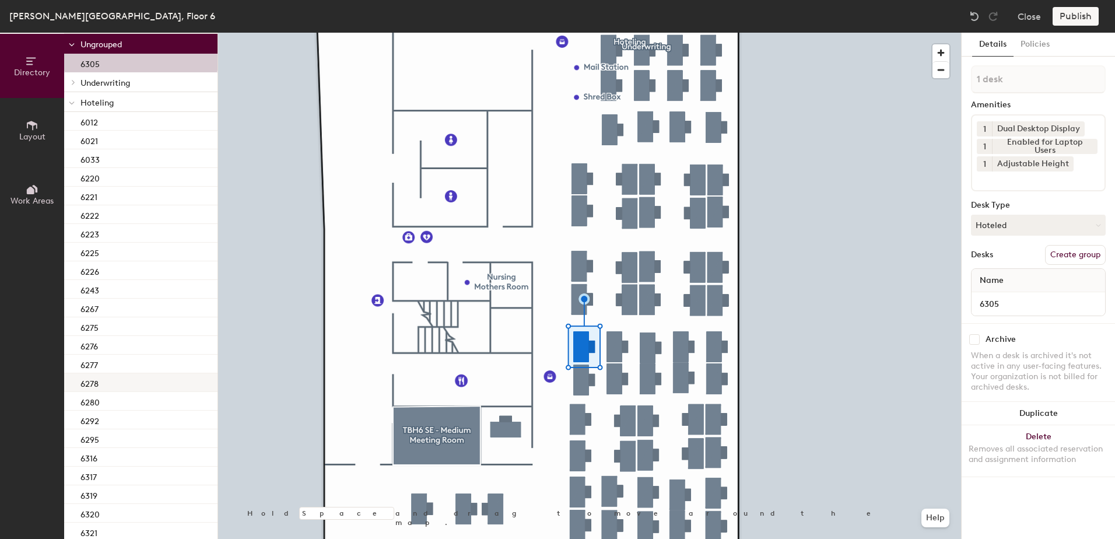
scroll to position [135, 0]
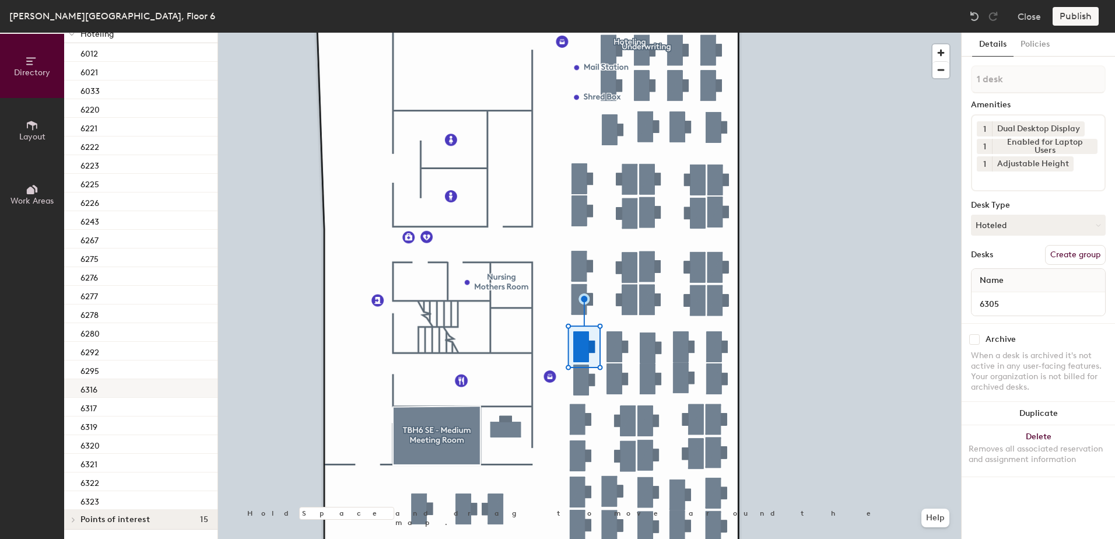
click div "6316"
click div
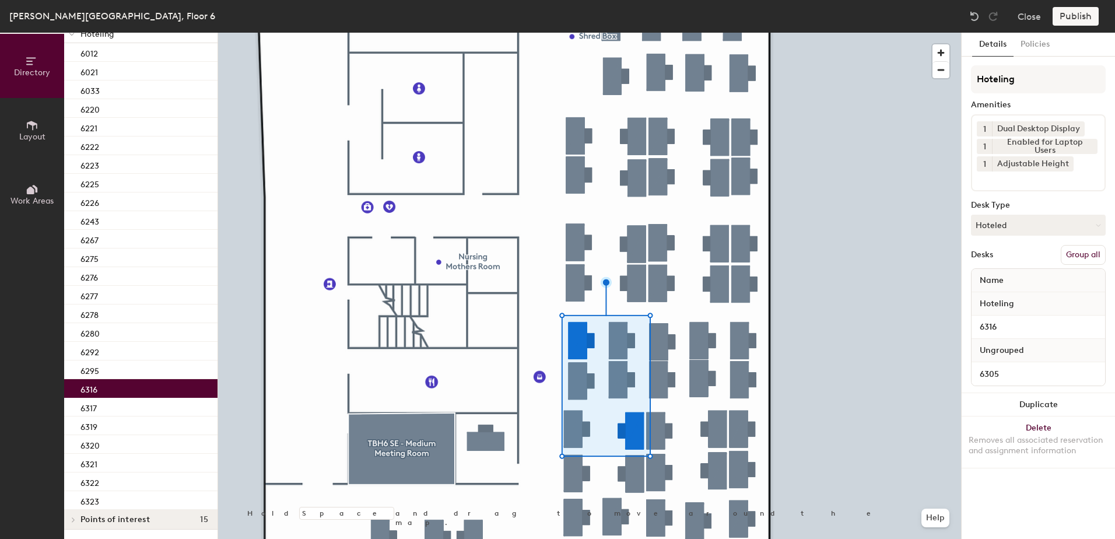
click button "Group all"
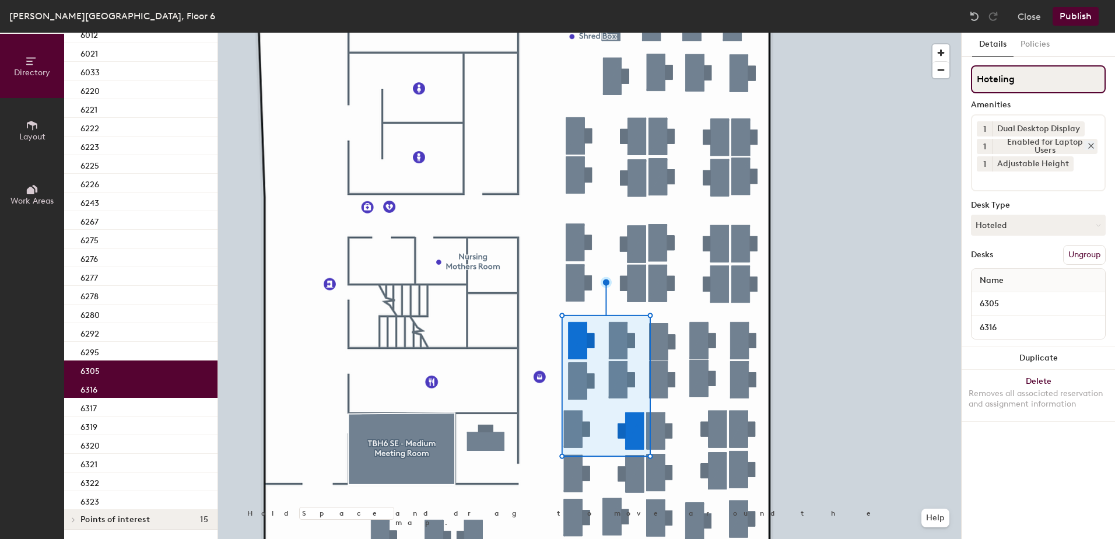
scroll to position [115, 0]
click button "Publish"
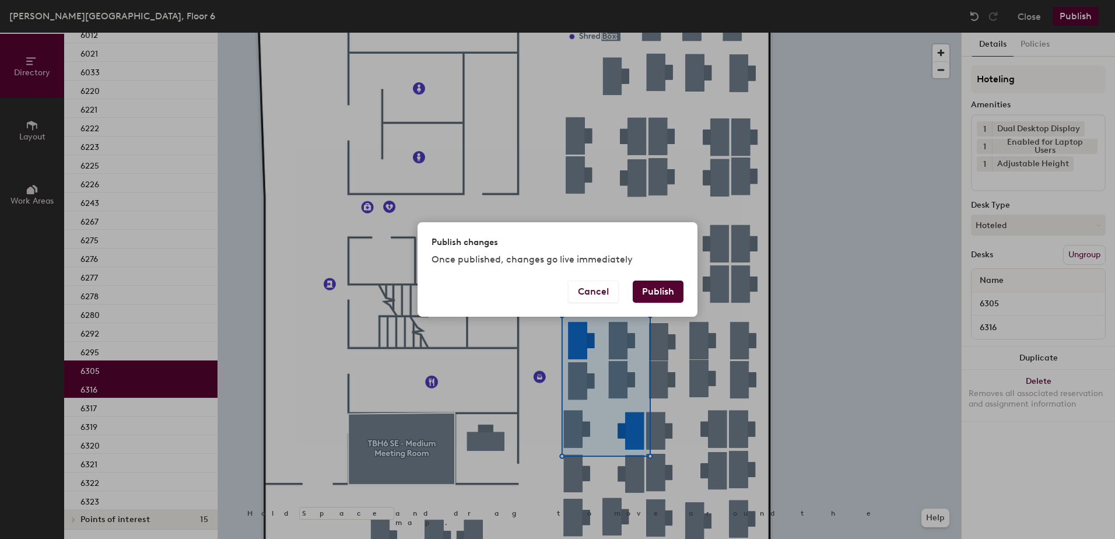
click button "Publish"
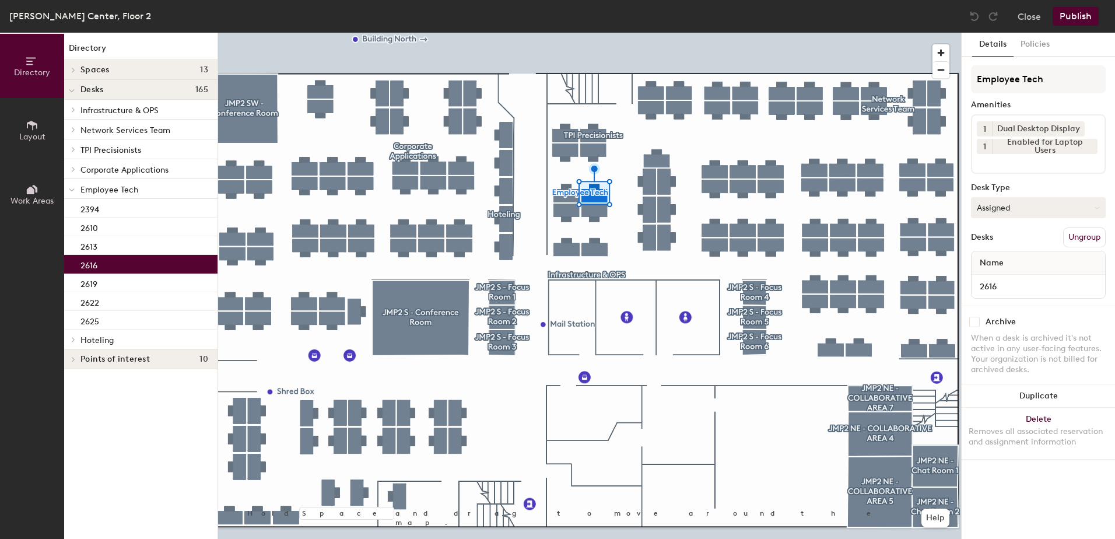
click at [994, 208] on button "Assigned" at bounding box center [1038, 207] width 135 height 21
drag, startPoint x: 1001, startPoint y: 275, endPoint x: 1056, endPoint y: 255, distance: 58.5
click at [1001, 275] on div "Hoteled" at bounding box center [1030, 278] width 117 height 17
click at [1111, 228] on div "Details Policies Employee Tech Amenities 1 Dual Desktop Display 1 Enabled for L…" at bounding box center [1038, 286] width 153 height 506
click at [1086, 244] on button "Ungroup" at bounding box center [1084, 237] width 43 height 20
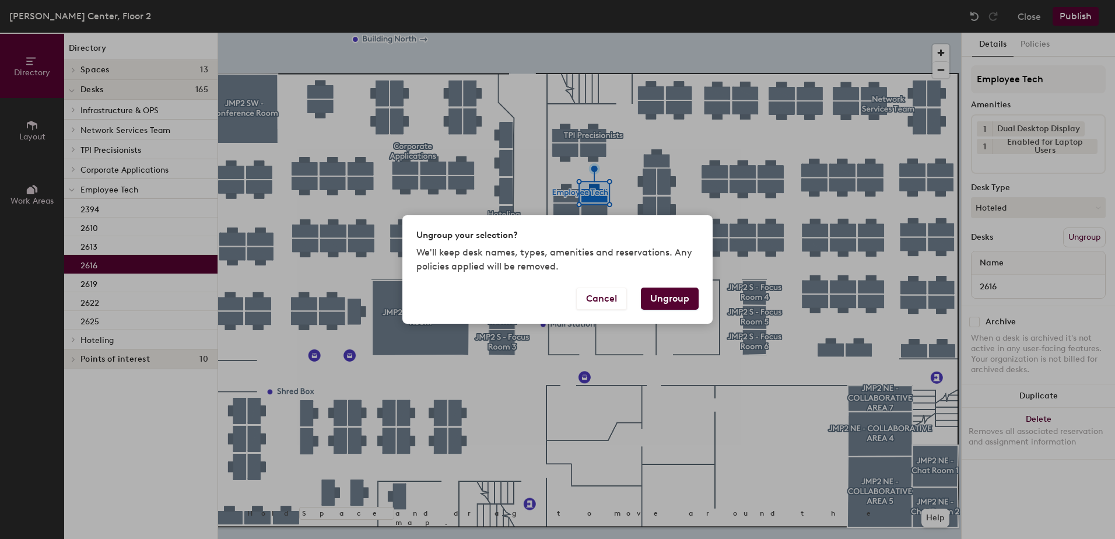
click at [682, 298] on button "Ungroup" at bounding box center [670, 299] width 58 height 22
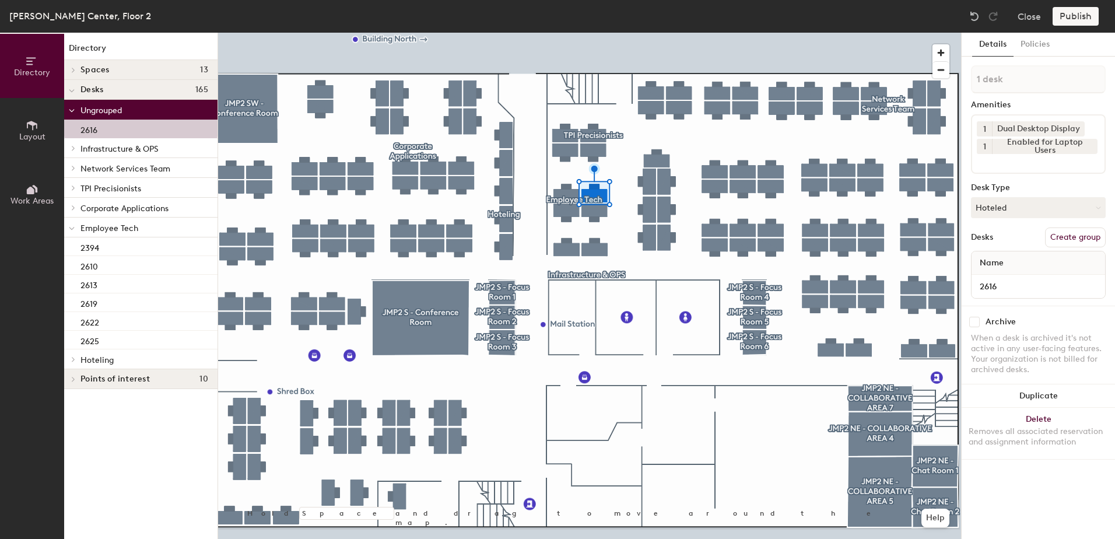
click at [71, 233] on span at bounding box center [72, 228] width 6 height 10
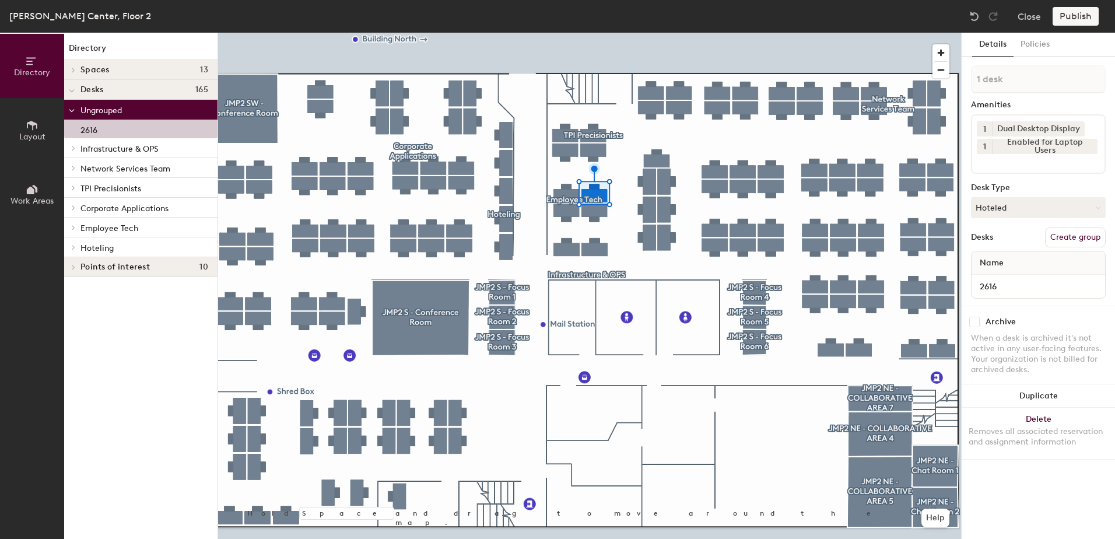
click at [71, 248] on icon at bounding box center [73, 247] width 5 height 6
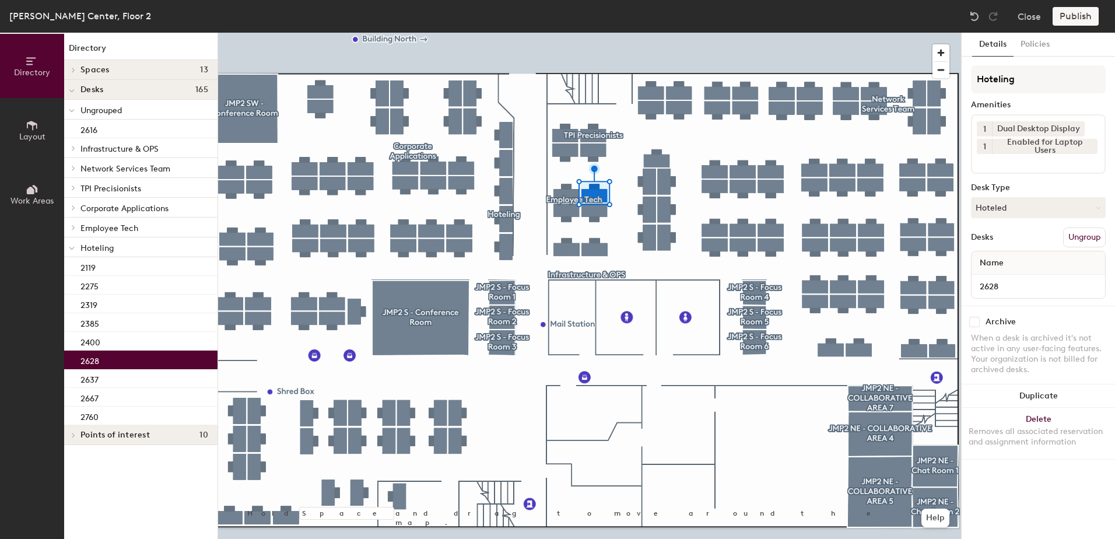
click at [122, 358] on div "2628" at bounding box center [140, 359] width 153 height 19
click at [606, 33] on div at bounding box center [589, 33] width 743 height 0
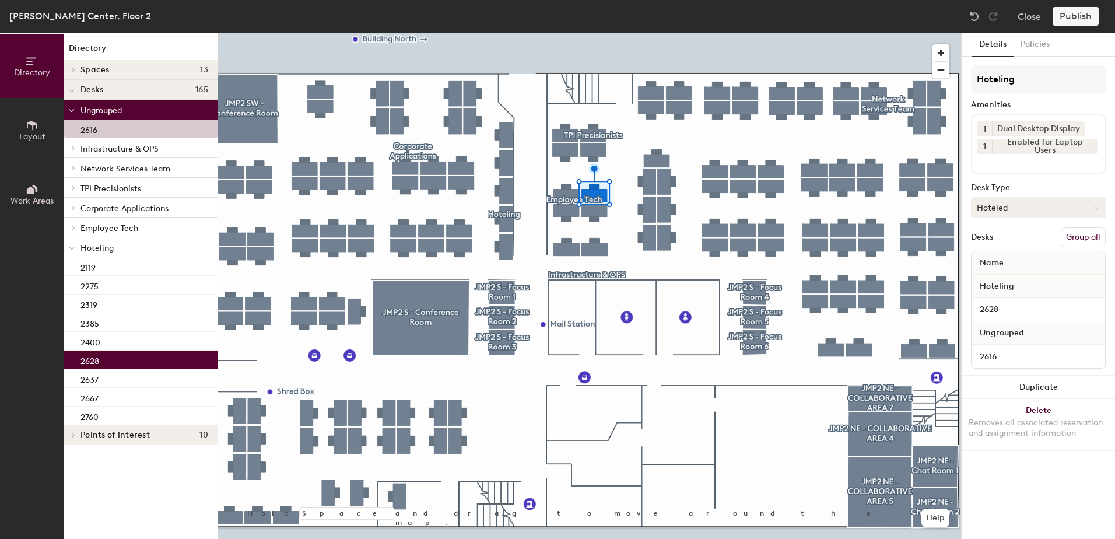
drag, startPoint x: 1080, startPoint y: 236, endPoint x: 1075, endPoint y: 213, distance: 23.2
click at [1080, 235] on button "Group all" at bounding box center [1083, 237] width 45 height 20
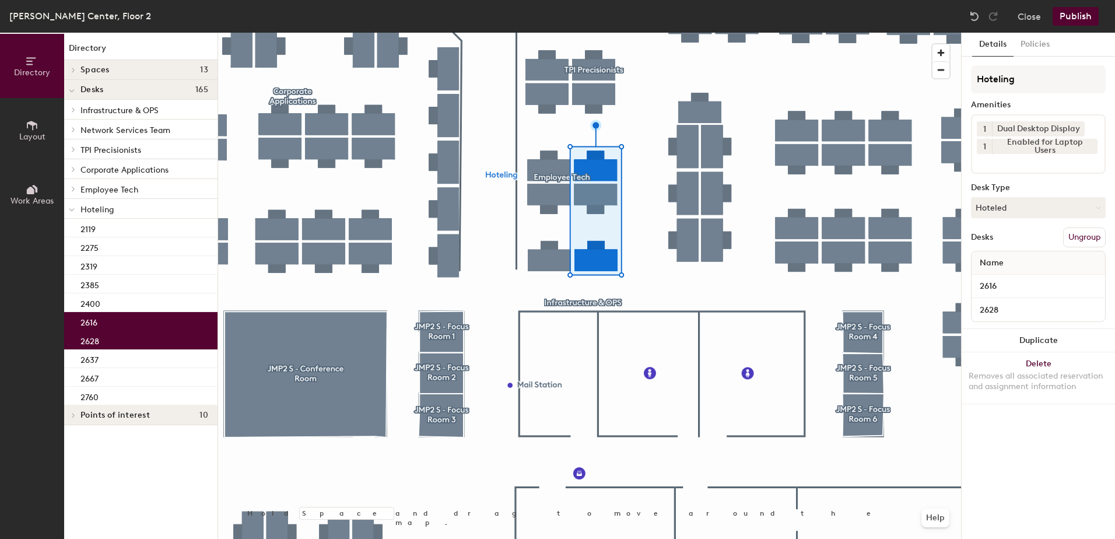
click at [1070, 27] on div "John M. Petersen Center, Floor 2 Close Publish" at bounding box center [557, 16] width 1115 height 33
click at [1065, 16] on button "Publish" at bounding box center [1076, 16] width 46 height 19
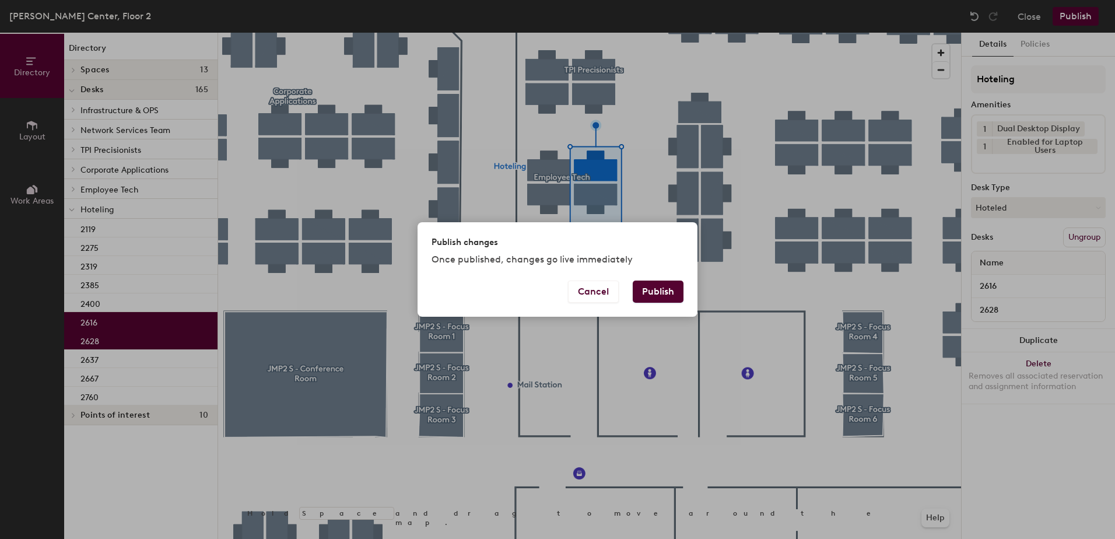
click at [651, 289] on button "Publish" at bounding box center [658, 292] width 51 height 22
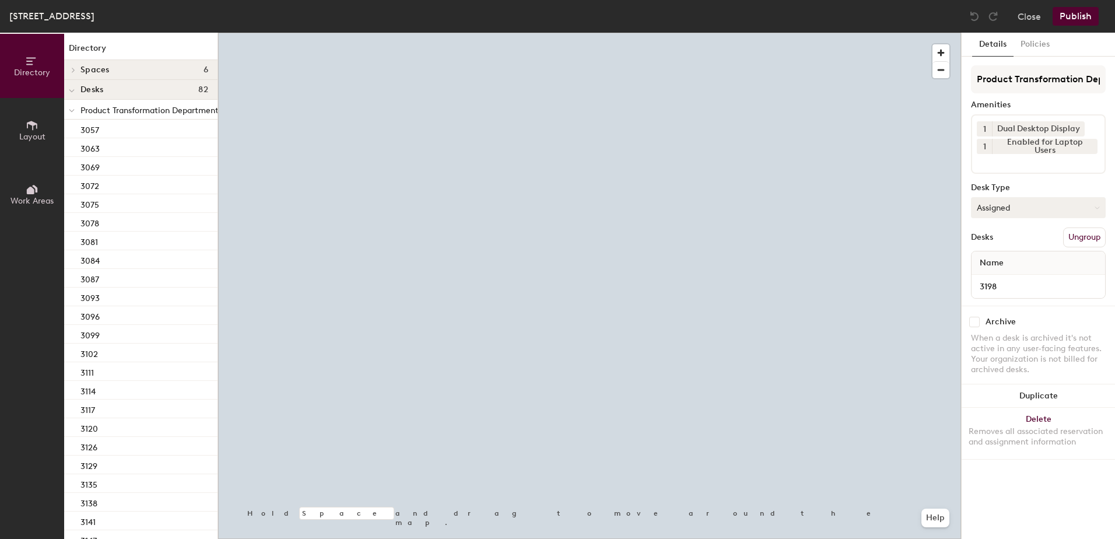
click at [997, 217] on button "Assigned" at bounding box center [1038, 207] width 135 height 21
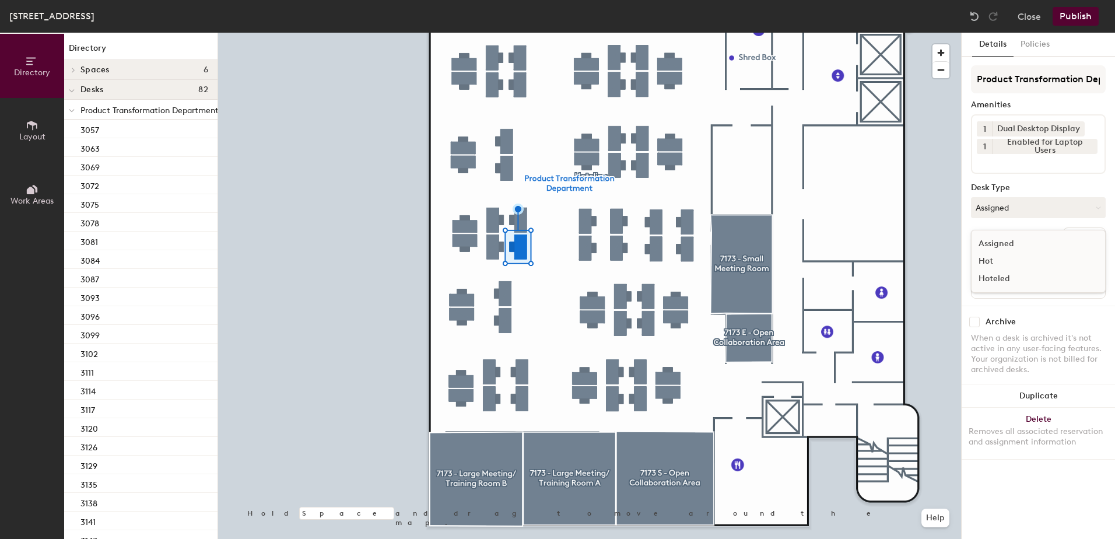
click at [1002, 284] on div "Hoteled" at bounding box center [1030, 278] width 117 height 17
click at [1100, 227] on button "Ungroup" at bounding box center [1084, 237] width 43 height 20
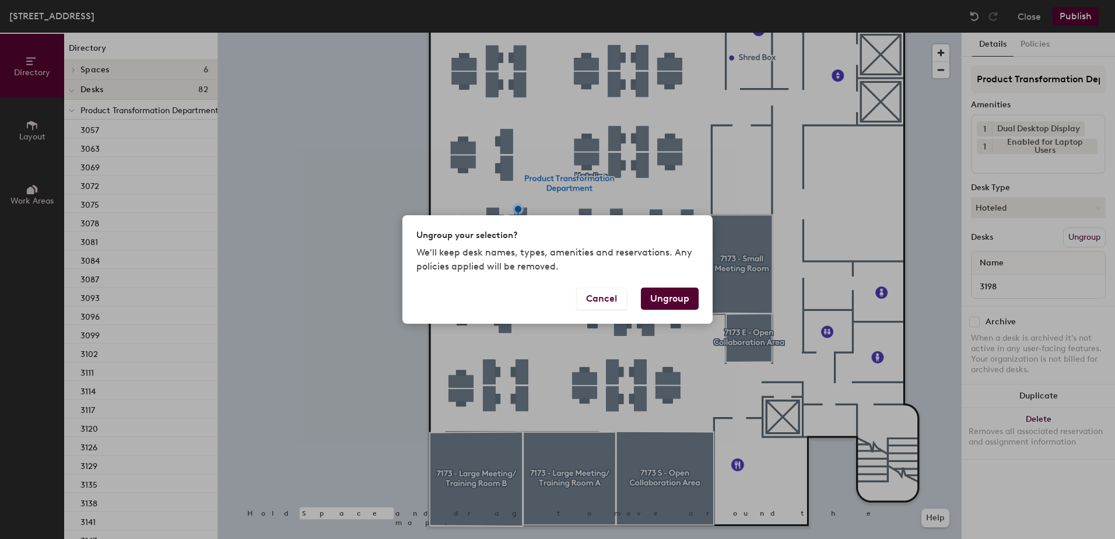
click at [678, 296] on button "Ungroup" at bounding box center [670, 299] width 58 height 22
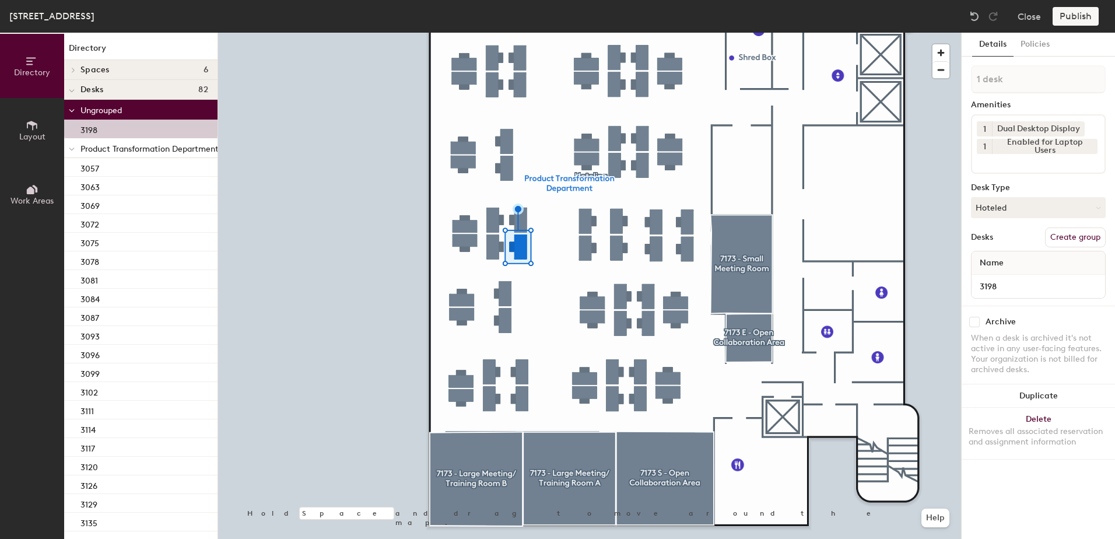
click at [74, 151] on div at bounding box center [71, 147] width 15 height 19
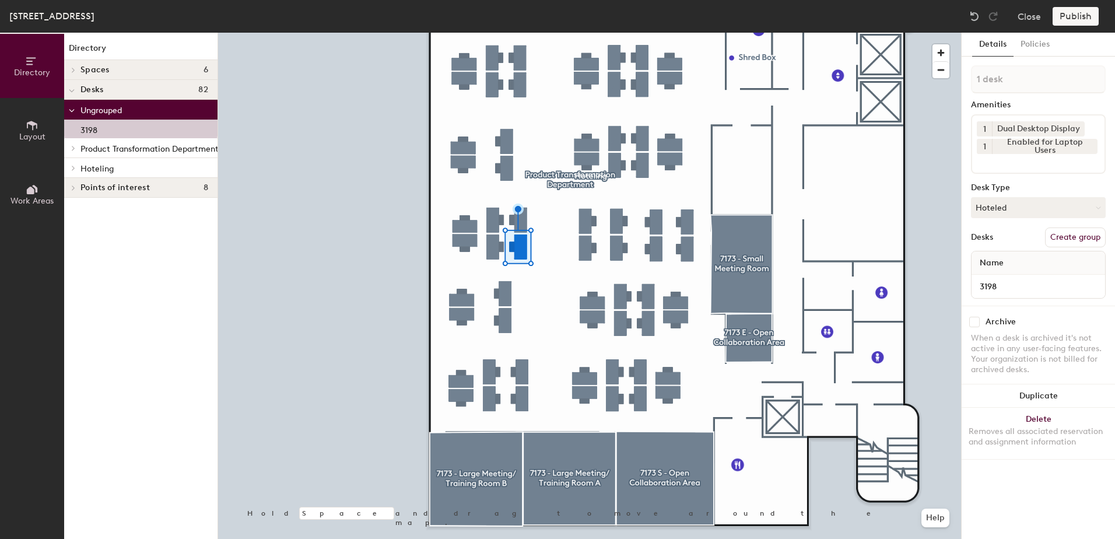
click at [73, 172] on div at bounding box center [71, 167] width 15 height 19
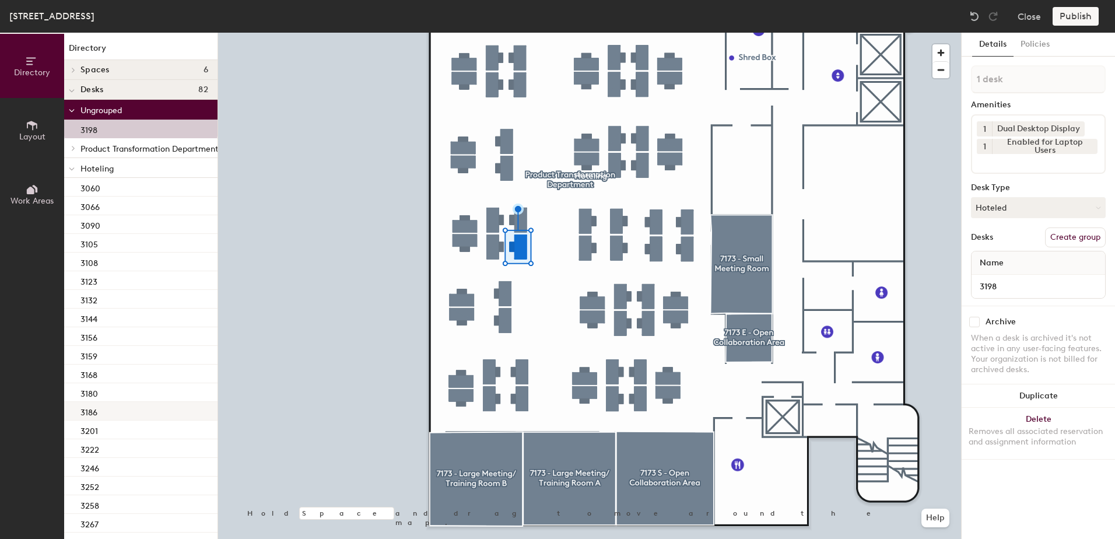
click at [140, 404] on div "3186" at bounding box center [140, 411] width 153 height 19
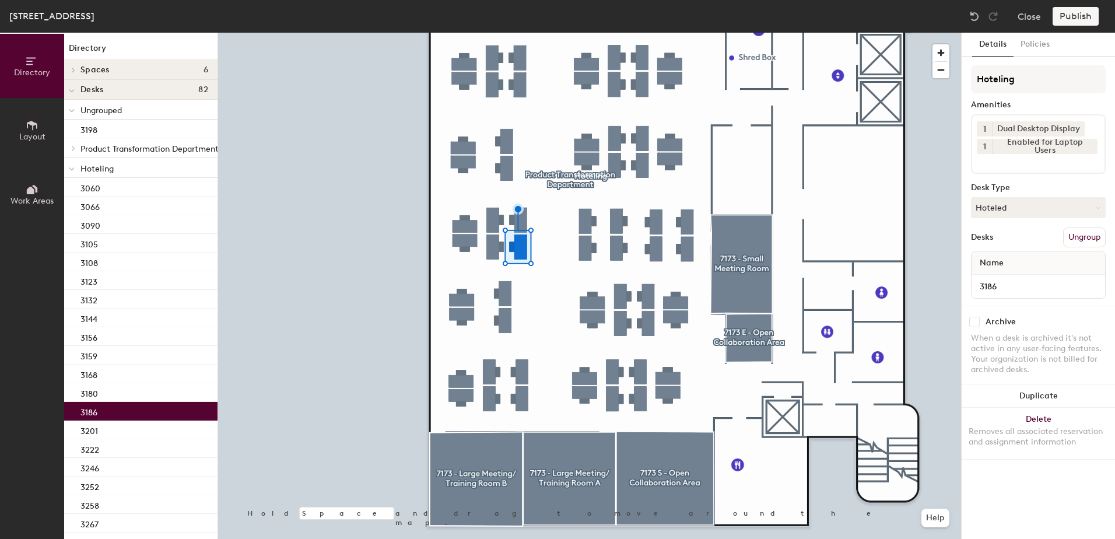
click at [537, 33] on div at bounding box center [589, 33] width 743 height 0
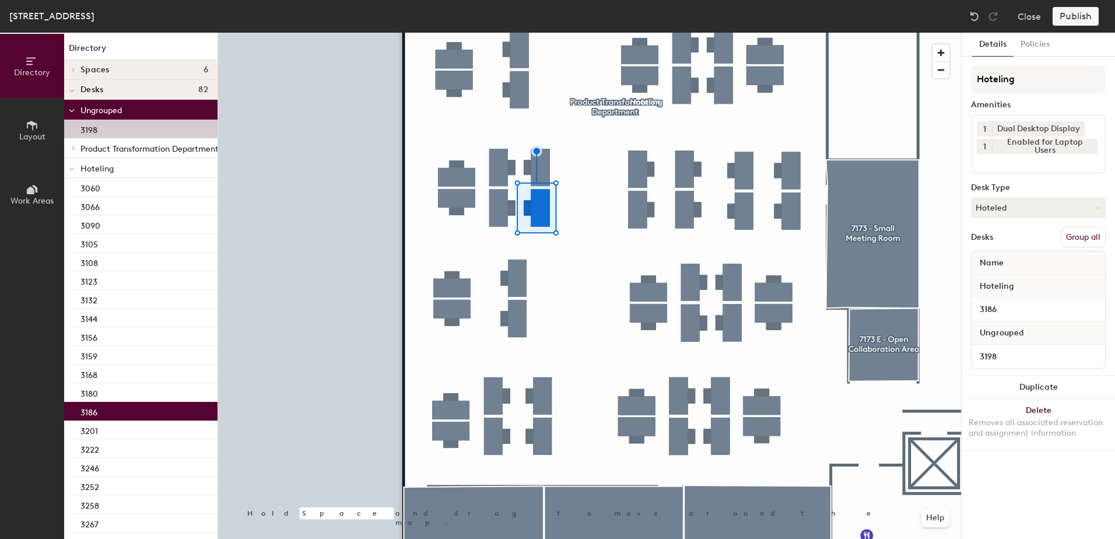
click at [1074, 229] on button "Group all" at bounding box center [1083, 237] width 45 height 20
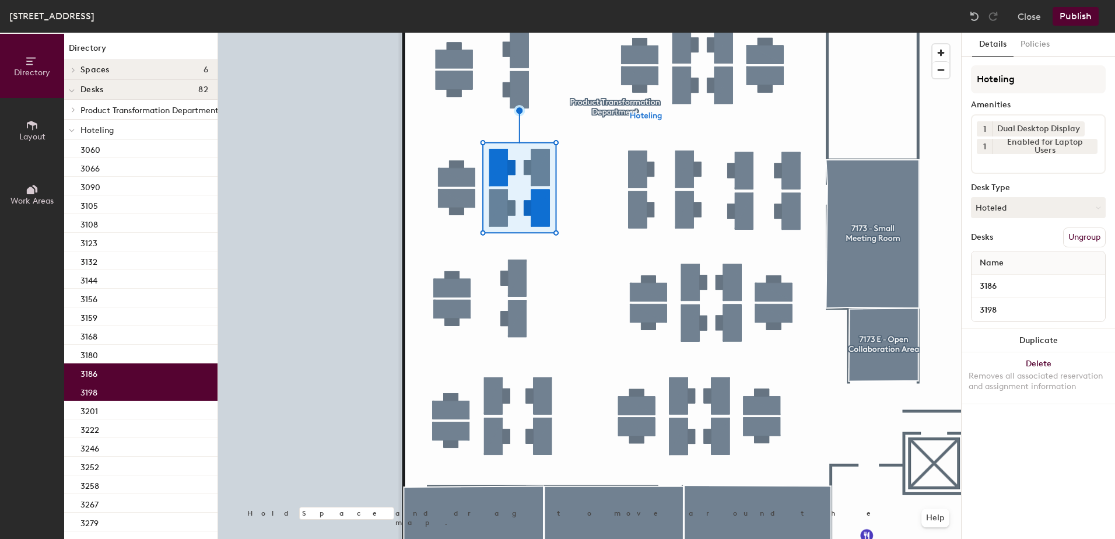
click at [1075, 0] on div "717 State Street, Floor 3 Close Publish" at bounding box center [557, 16] width 1115 height 33
click at [1071, 16] on button "Publish" at bounding box center [1076, 16] width 46 height 19
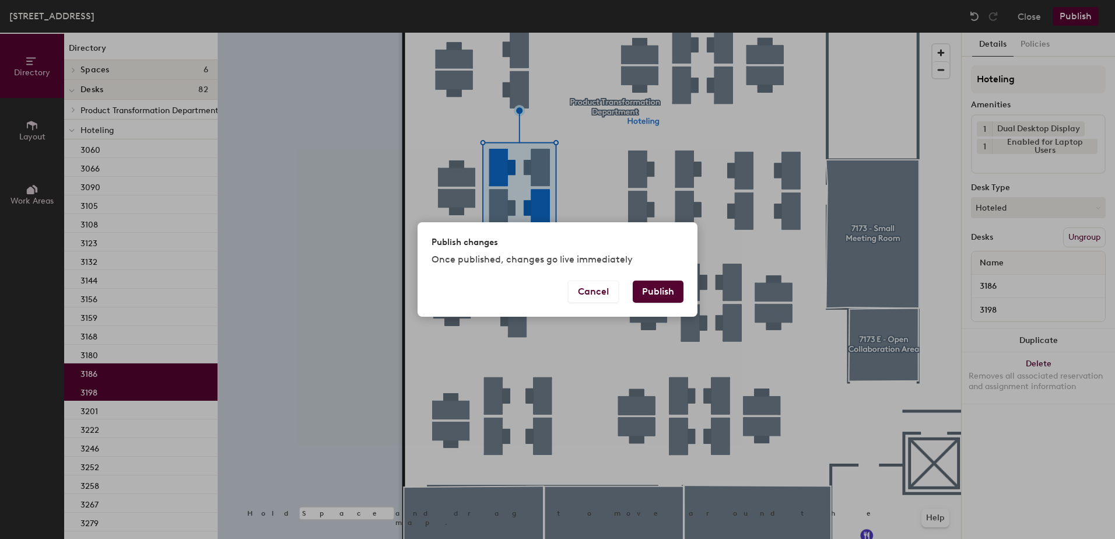
click at [673, 279] on div "Publish changes Once published, changes go live immediately" at bounding box center [558, 251] width 280 height 58
click at [670, 283] on button "Publish" at bounding box center [658, 292] width 51 height 22
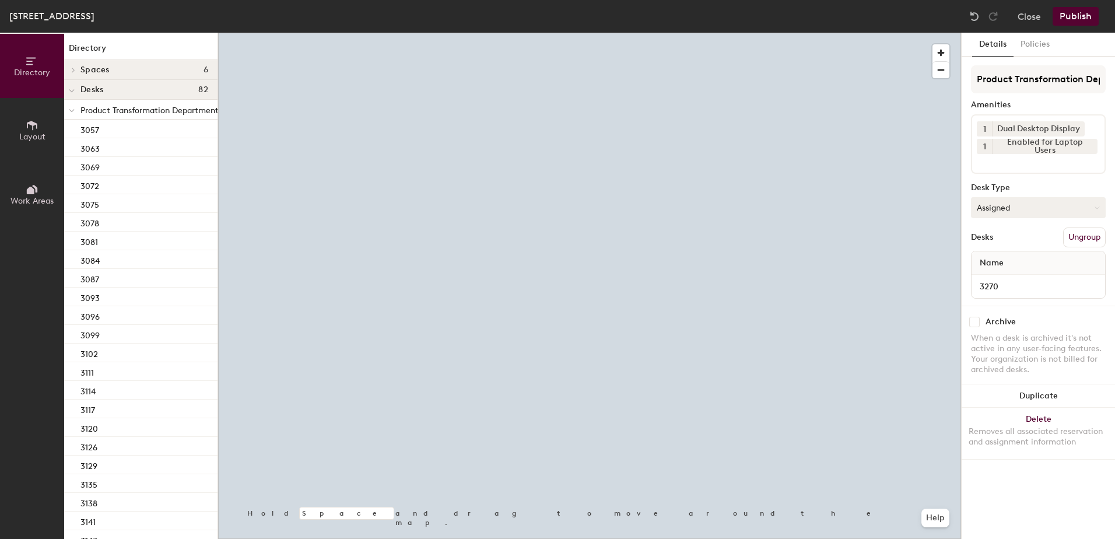
click at [988, 212] on button "Assigned" at bounding box center [1038, 207] width 135 height 21
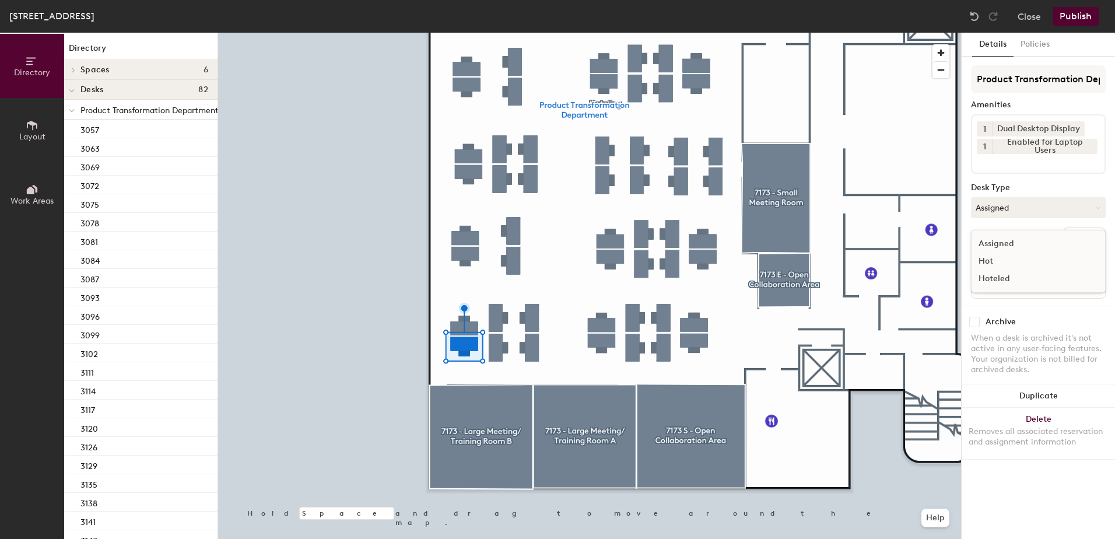
click at [986, 282] on div "Hoteled" at bounding box center [1030, 278] width 117 height 17
click at [1075, 242] on button "Ungroup" at bounding box center [1084, 237] width 43 height 20
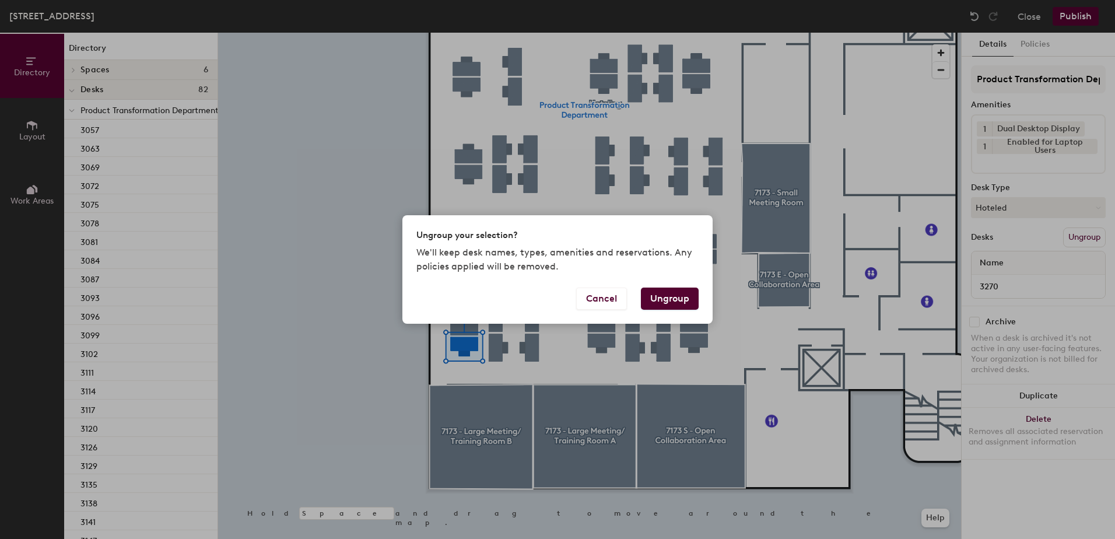
click at [683, 304] on button "Ungroup" at bounding box center [670, 299] width 58 height 22
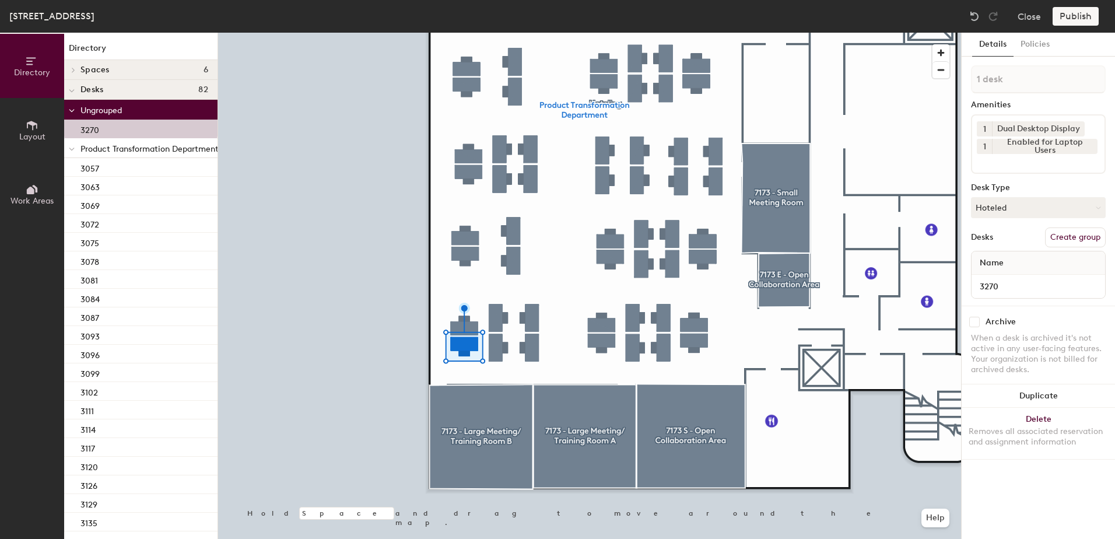
click at [71, 149] on icon at bounding box center [72, 149] width 6 height 5
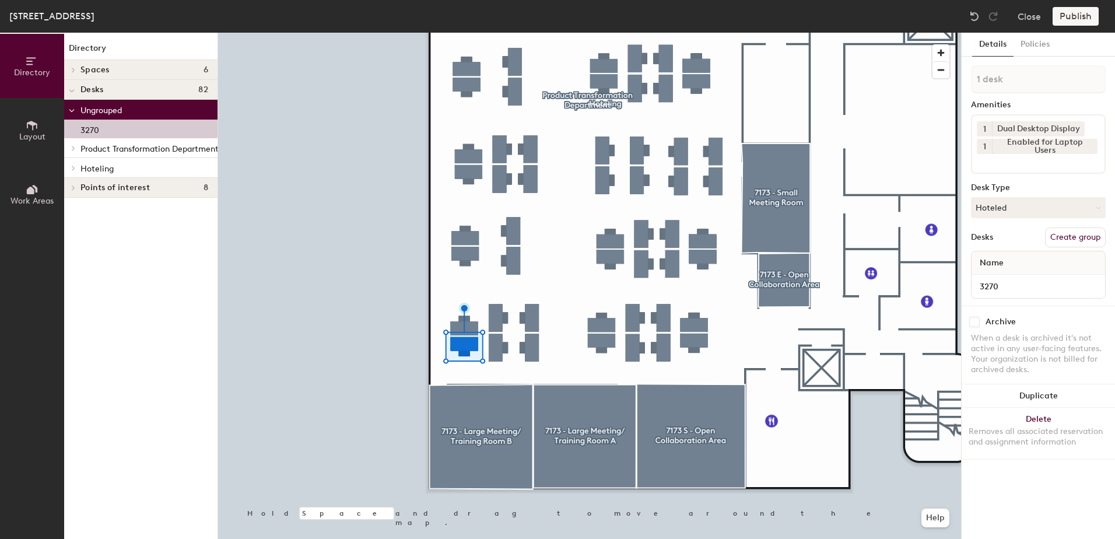
click at [72, 167] on icon at bounding box center [73, 168] width 5 height 6
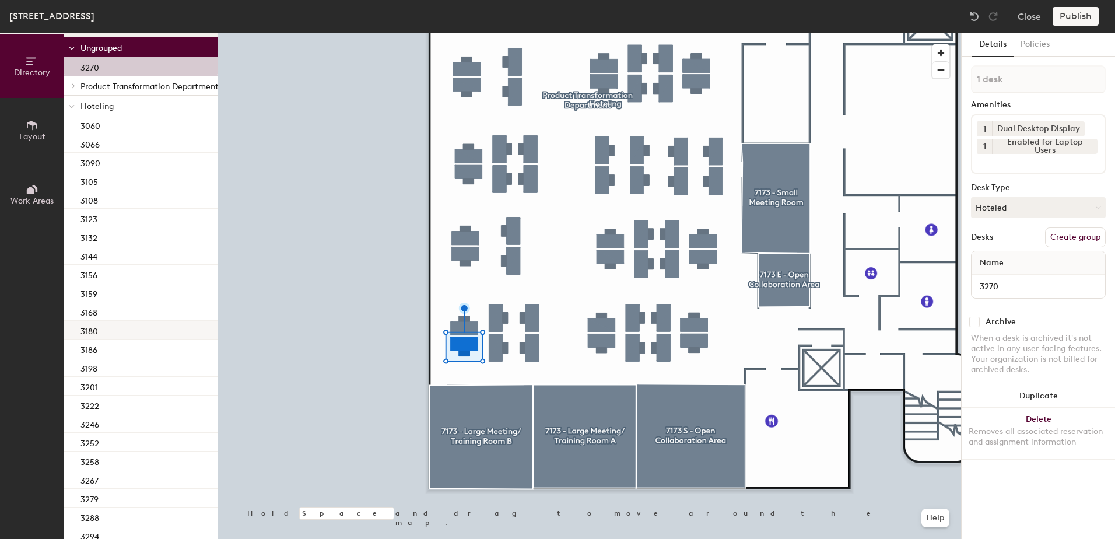
scroll to position [106, 0]
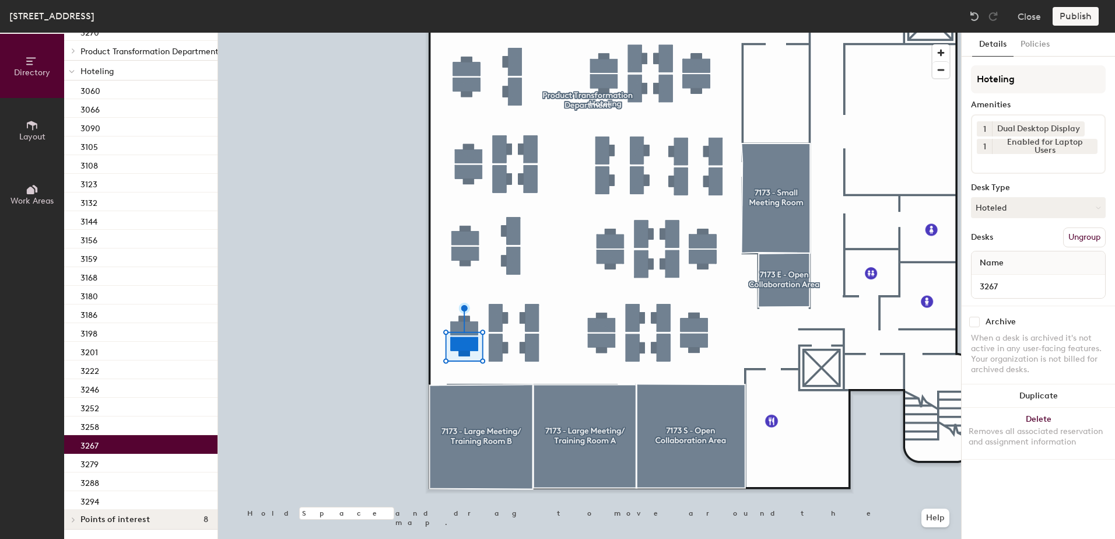
click at [127, 435] on div "3267" at bounding box center [140, 444] width 153 height 19
click at [485, 33] on div at bounding box center [589, 33] width 743 height 0
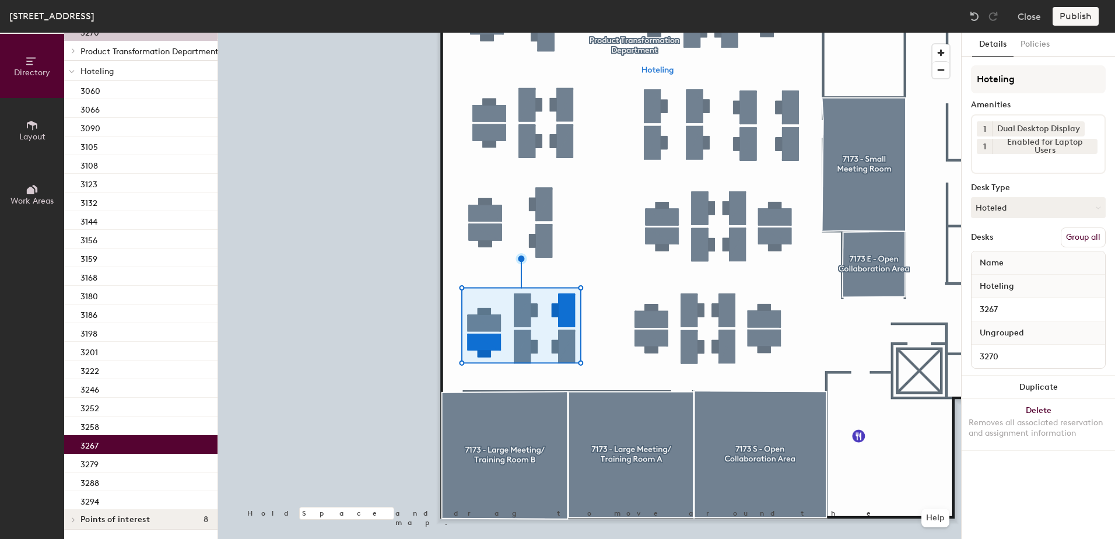
drag, startPoint x: 1092, startPoint y: 236, endPoint x: 1084, endPoint y: 197, distance: 40.5
click at [1092, 235] on button "Group all" at bounding box center [1083, 237] width 45 height 20
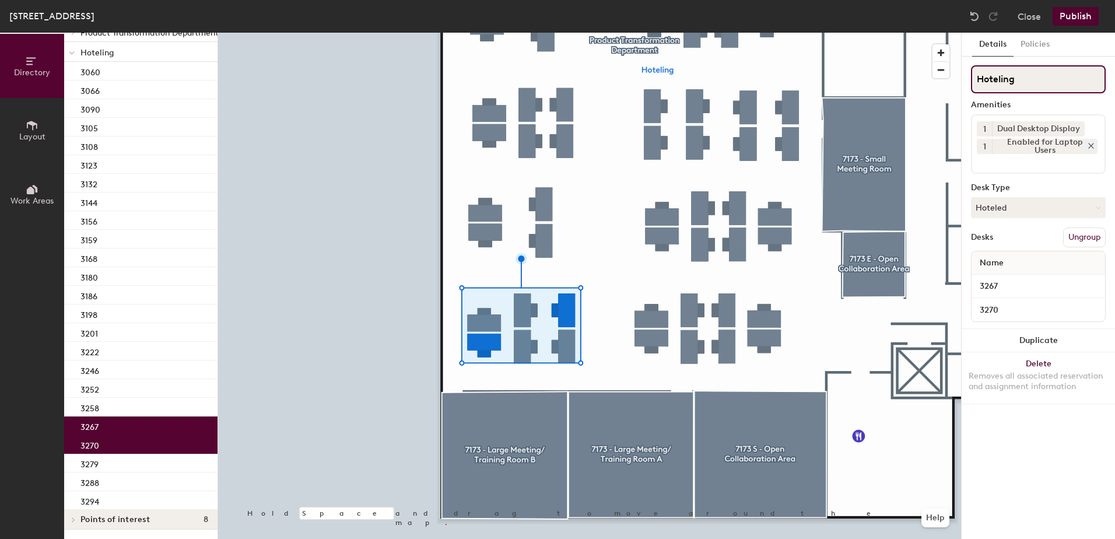
scroll to position [86, 0]
drag, startPoint x: 1071, startPoint y: 16, endPoint x: 1067, endPoint y: 23, distance: 8.3
click at [1071, 17] on button "Publish" at bounding box center [1076, 16] width 46 height 19
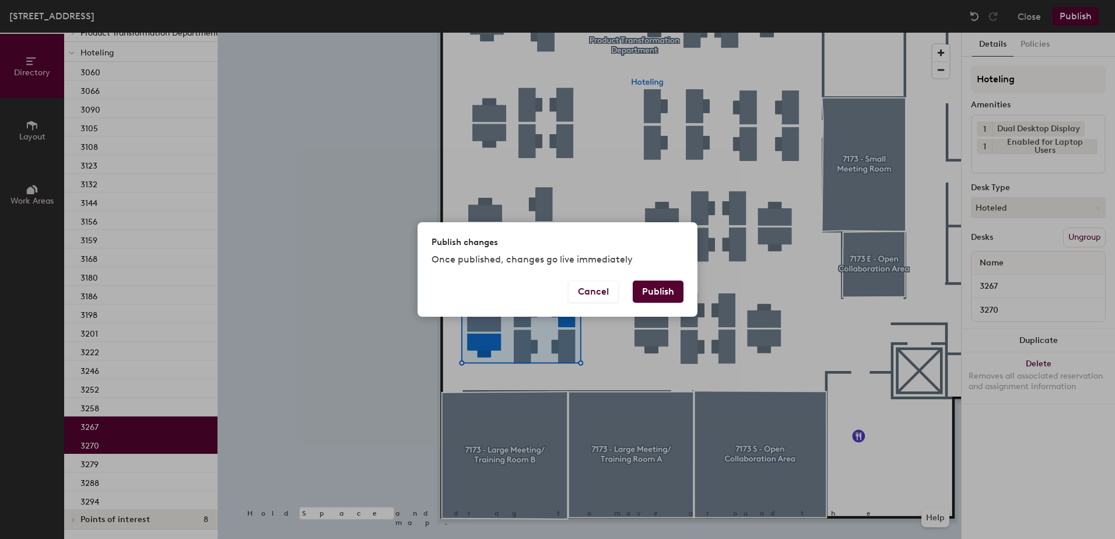
click at [672, 283] on button "Publish" at bounding box center [658, 292] width 51 height 22
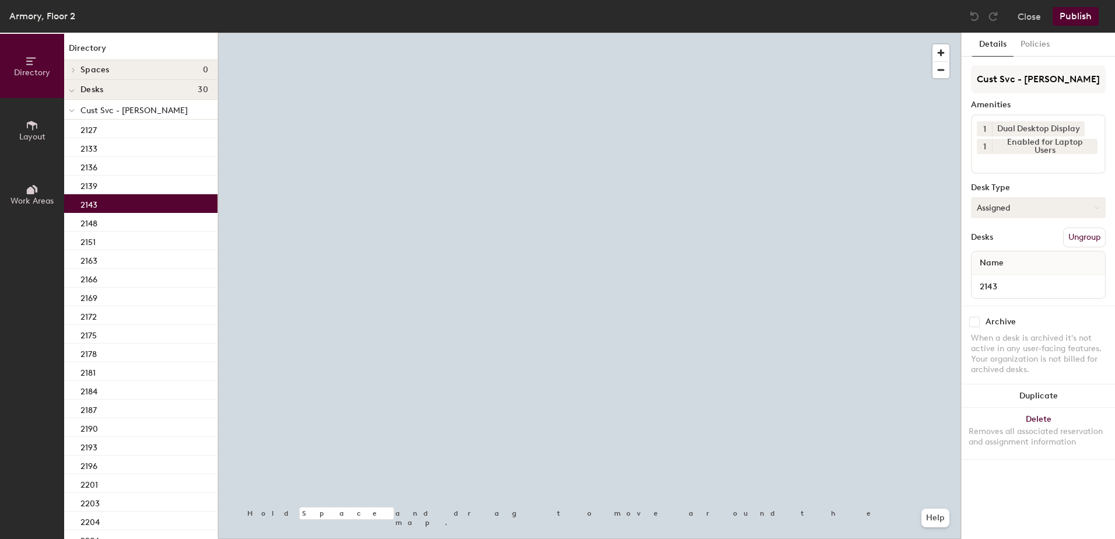
click at [1022, 213] on button "Assigned" at bounding box center [1038, 207] width 135 height 21
drag, startPoint x: 1008, startPoint y: 269, endPoint x: 1007, endPoint y: 276, distance: 7.0
click at [1007, 275] on ul "Assigned Hot Hoteled" at bounding box center [1030, 261] width 117 height 52
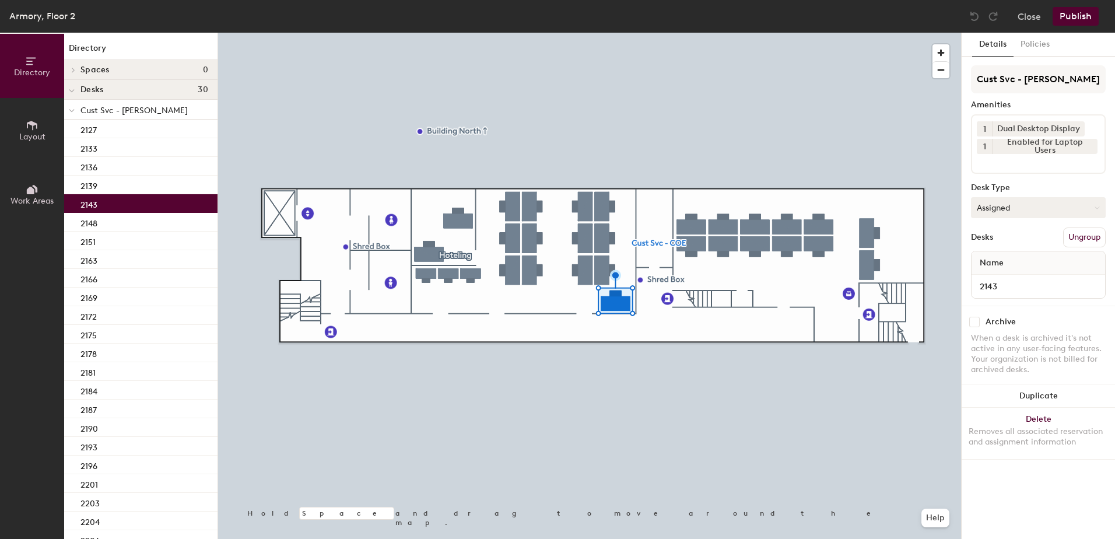
click at [1050, 205] on button "Assigned" at bounding box center [1038, 207] width 135 height 21
click at [1042, 272] on div "Hoteled" at bounding box center [1030, 278] width 117 height 17
click at [1075, 234] on button "Ungroup" at bounding box center [1084, 237] width 43 height 20
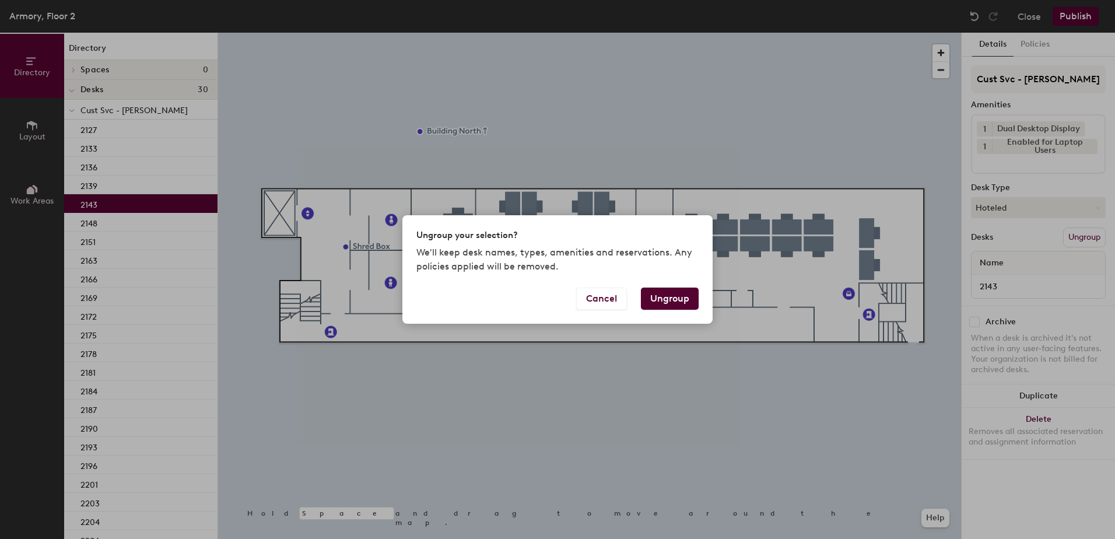
click at [667, 291] on button "Ungroup" at bounding box center [670, 299] width 58 height 22
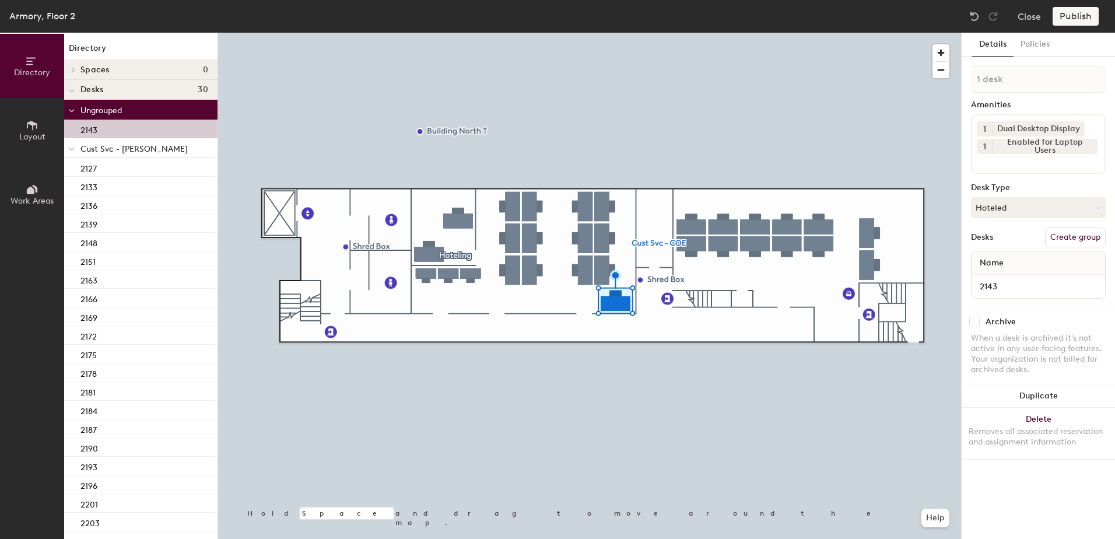
click at [76, 149] on div at bounding box center [71, 147] width 15 height 19
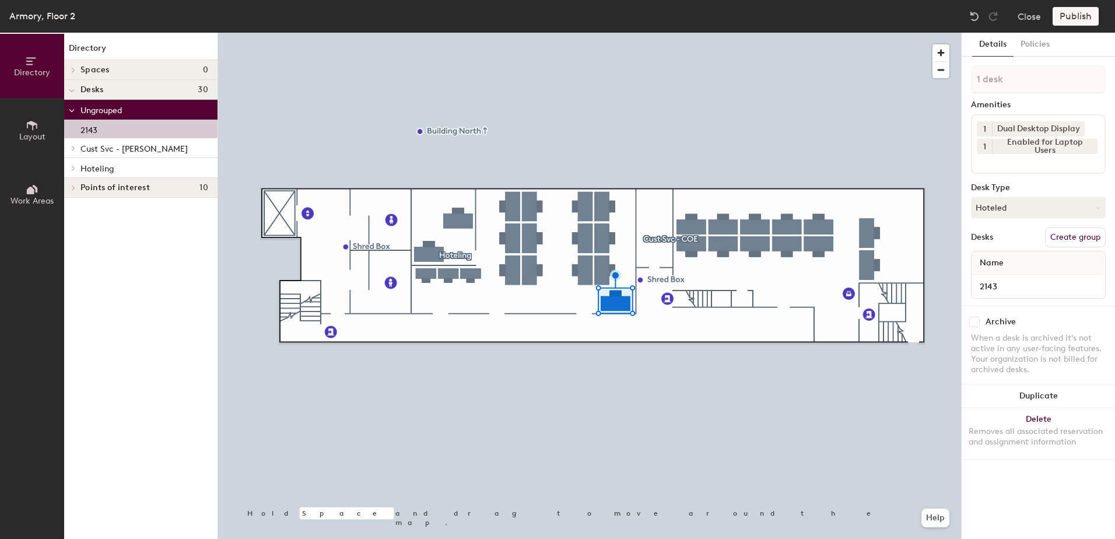
click at [76, 170] on span at bounding box center [73, 168] width 10 height 6
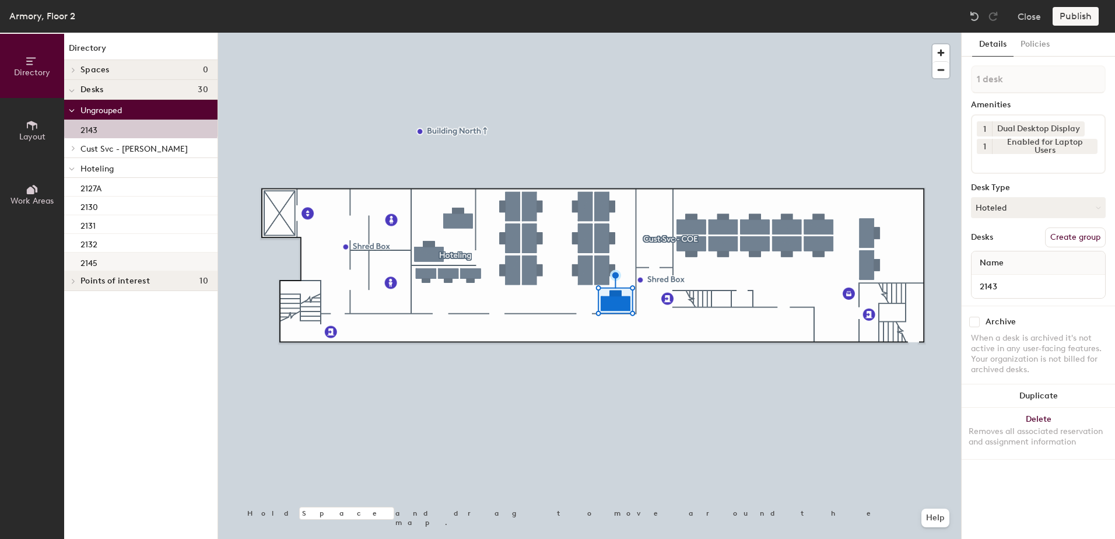
click at [111, 253] on div "2145" at bounding box center [140, 262] width 153 height 19
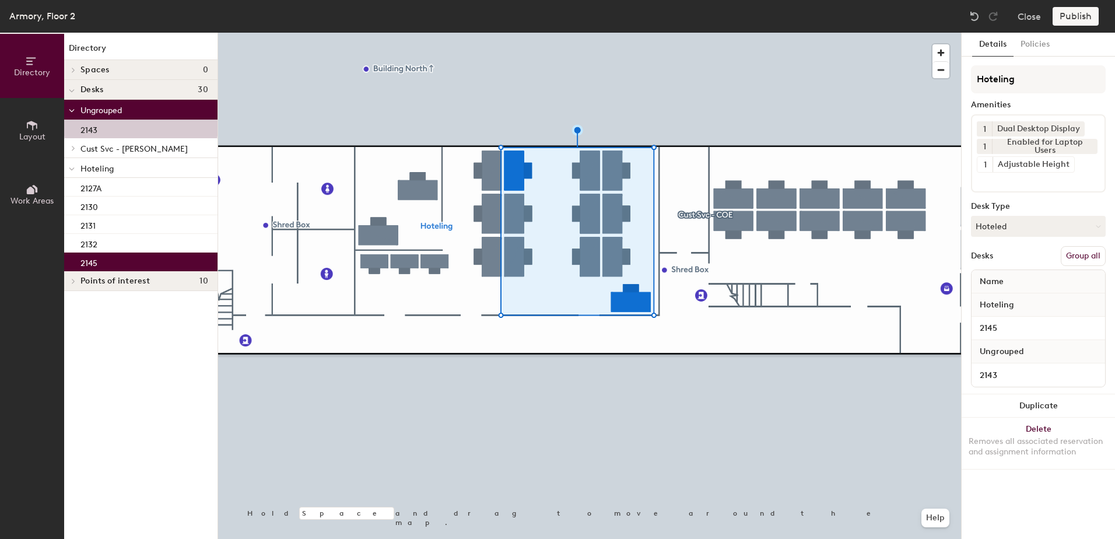
click at [1078, 255] on button "Group all" at bounding box center [1083, 256] width 45 height 20
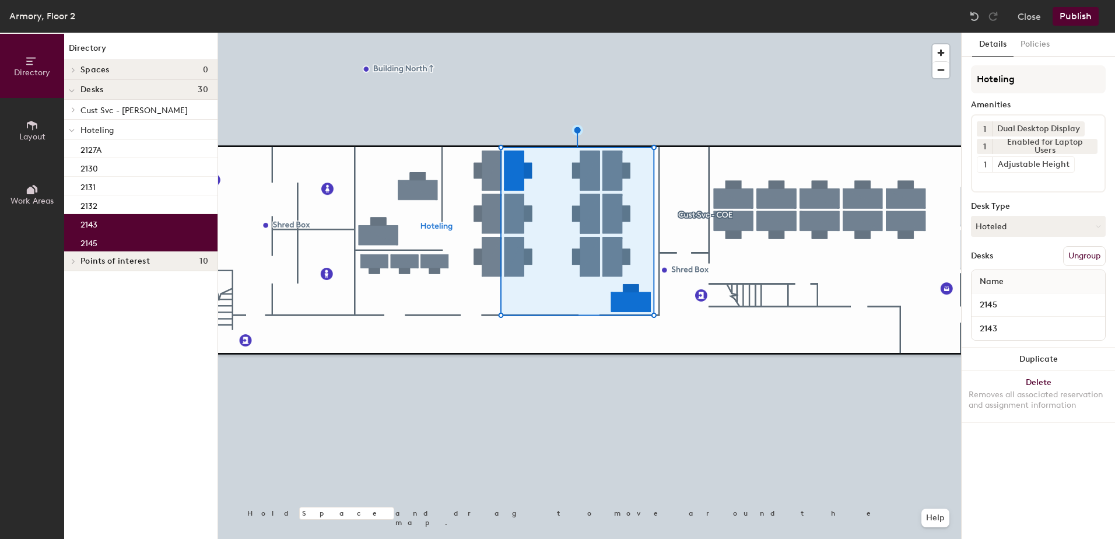
click at [1065, 12] on button "Publish" at bounding box center [1076, 16] width 46 height 19
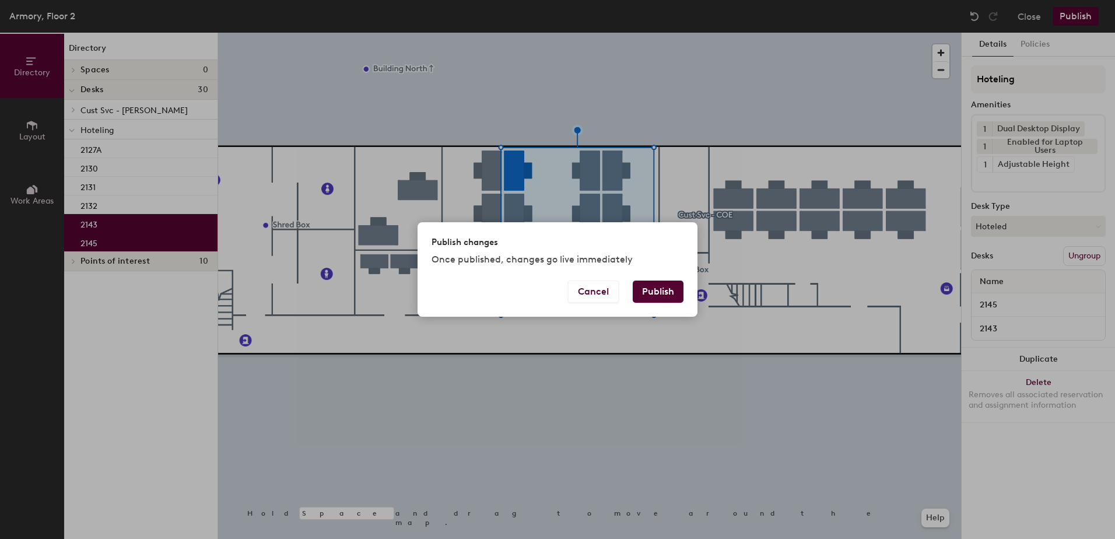
click at [649, 281] on button "Publish" at bounding box center [658, 292] width 51 height 22
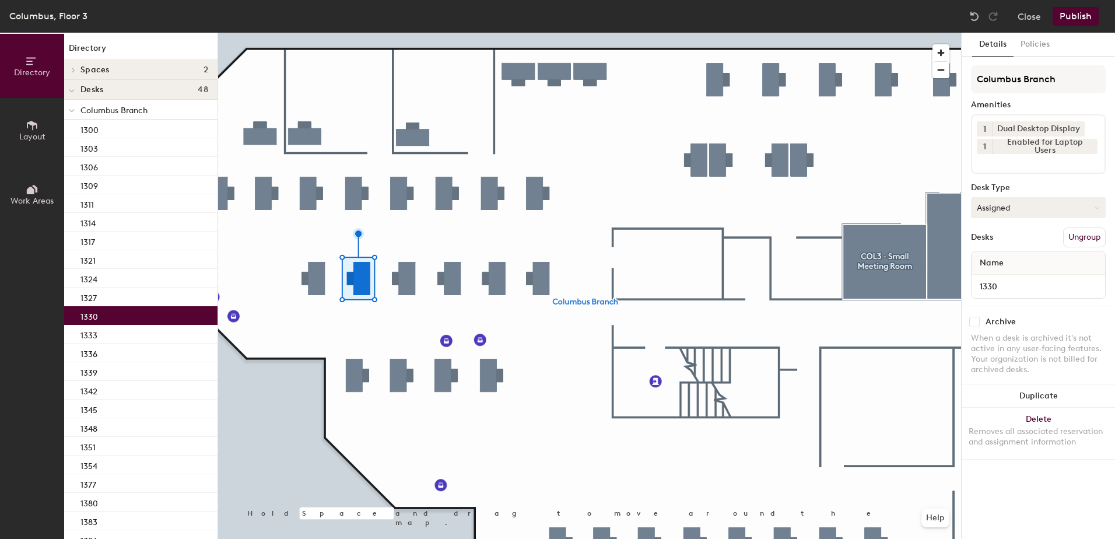
click at [998, 208] on button "Assigned" at bounding box center [1038, 207] width 135 height 21
click at [1000, 280] on div "Hoteled" at bounding box center [1030, 278] width 117 height 17
click at [1081, 19] on button "Publish" at bounding box center [1076, 16] width 46 height 19
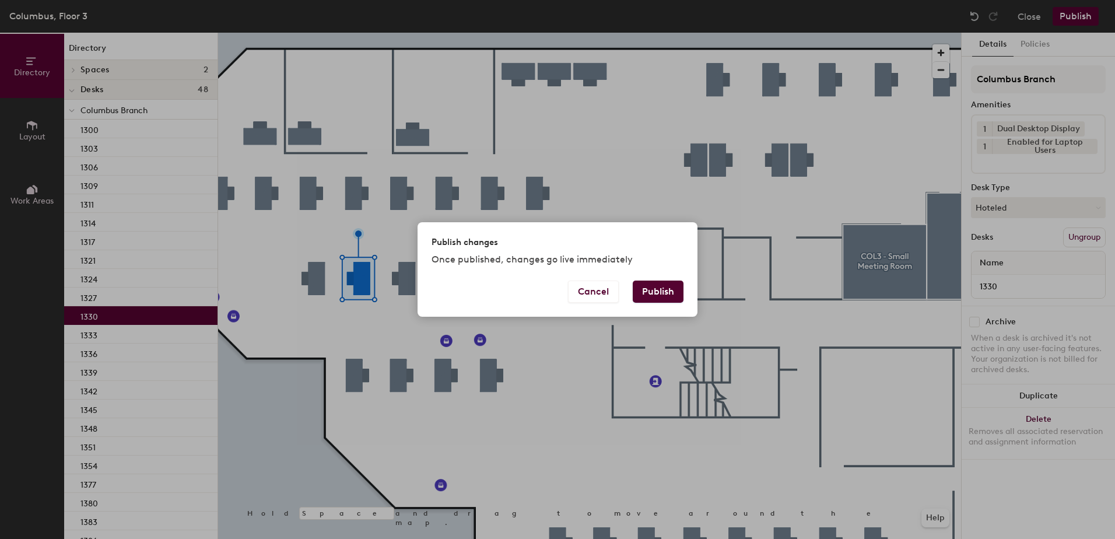
drag, startPoint x: 667, startPoint y: 292, endPoint x: 646, endPoint y: 293, distance: 21.0
click at [667, 291] on button "Publish" at bounding box center [658, 292] width 51 height 22
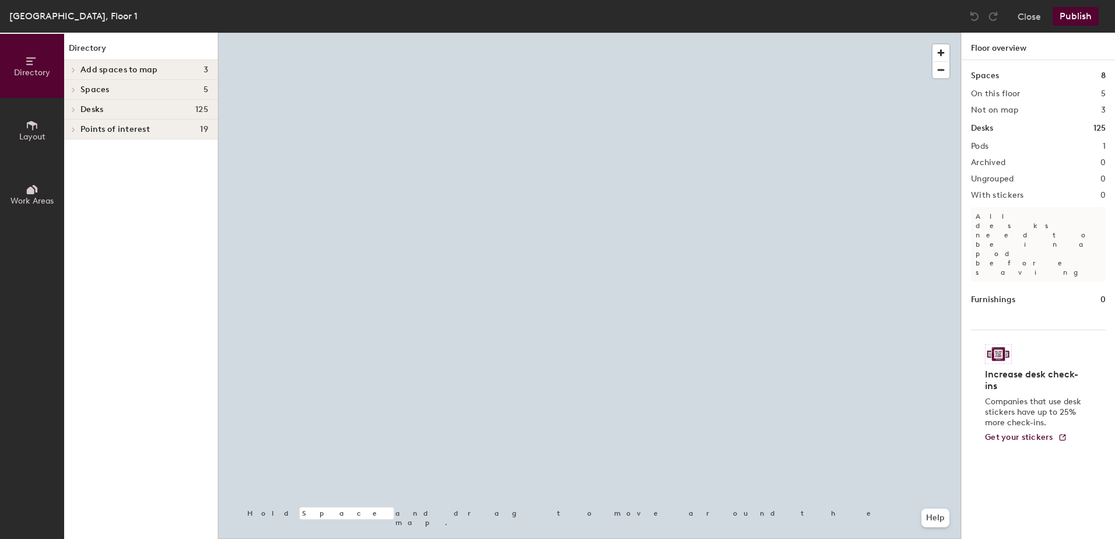
click at [510, 33] on div at bounding box center [589, 33] width 743 height 0
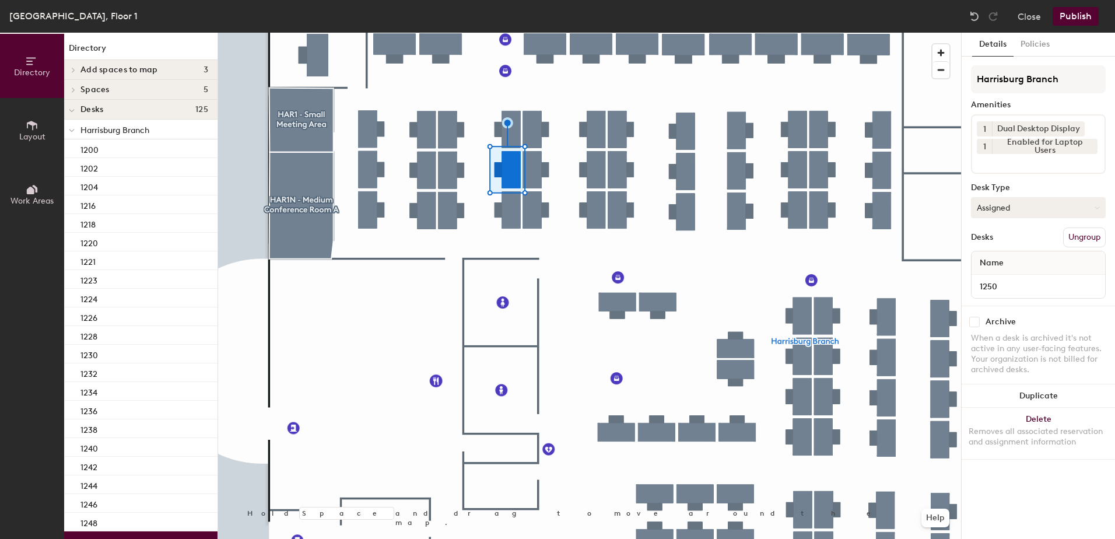
click at [1000, 210] on button "Assigned" at bounding box center [1038, 207] width 135 height 21
click at [1002, 279] on div "Hoteled" at bounding box center [1030, 278] width 117 height 17
click at [1075, 19] on button "Publish" at bounding box center [1076, 16] width 46 height 19
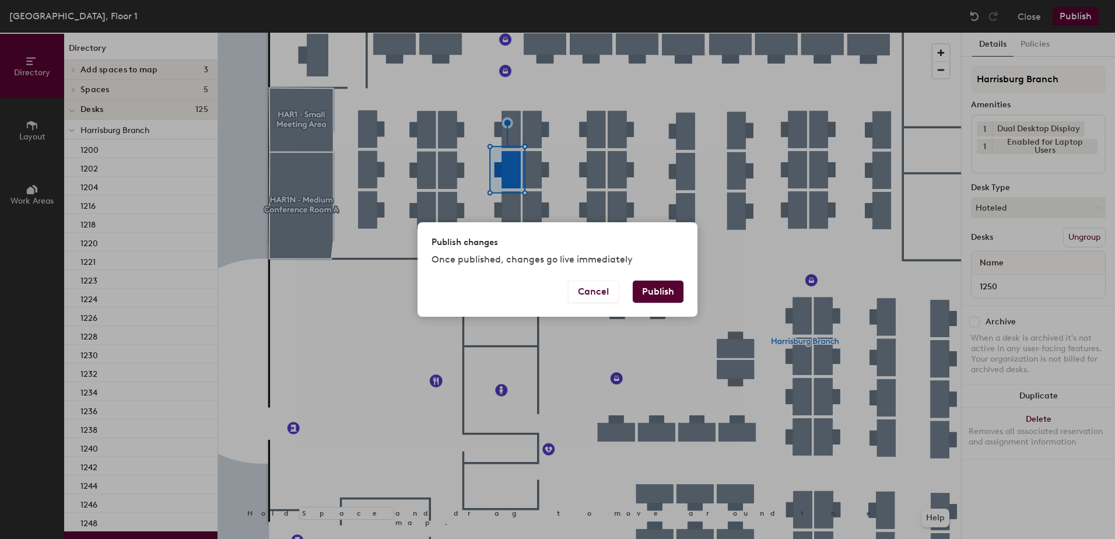
drag, startPoint x: 668, startPoint y: 295, endPoint x: 661, endPoint y: 290, distance: 9.2
click at [662, 291] on button "Publish" at bounding box center [658, 292] width 51 height 22
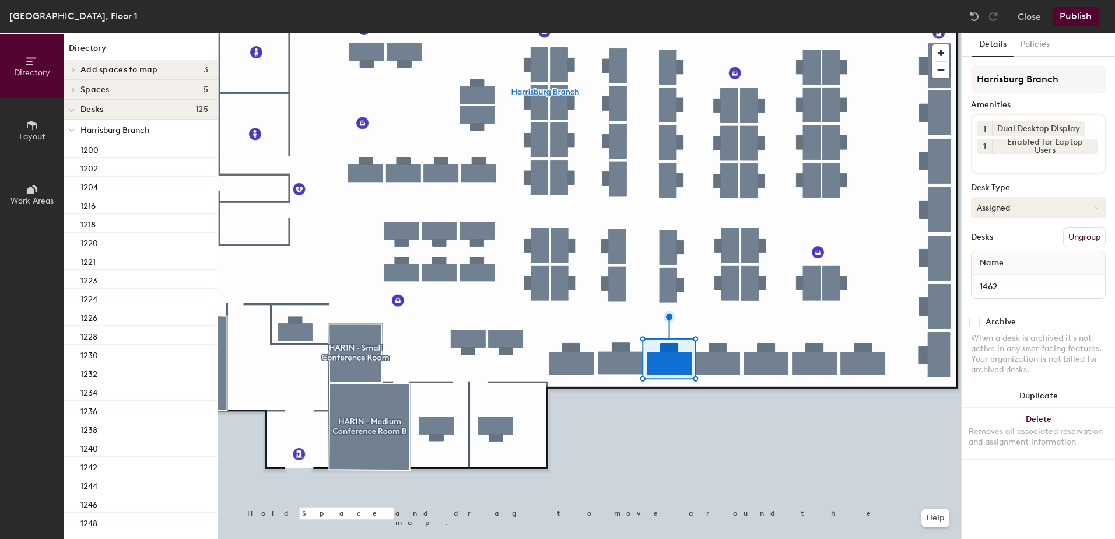
click at [1023, 206] on button "Assigned" at bounding box center [1038, 207] width 135 height 21
click at [1007, 289] on div "Assigned Hot Hoteled" at bounding box center [1038, 261] width 135 height 63
click at [1036, 207] on button "Assigned" at bounding box center [1038, 207] width 135 height 21
click at [1011, 274] on div "Hoteled" at bounding box center [1030, 278] width 117 height 17
click at [1082, 12] on button "Publish" at bounding box center [1076, 16] width 46 height 19
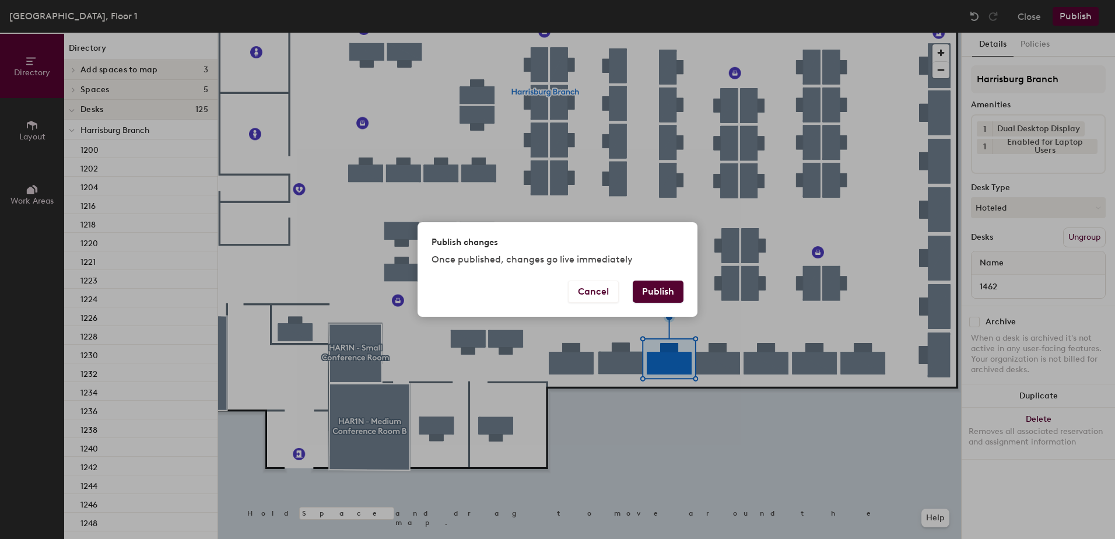
click at [666, 283] on button "Publish" at bounding box center [658, 292] width 51 height 22
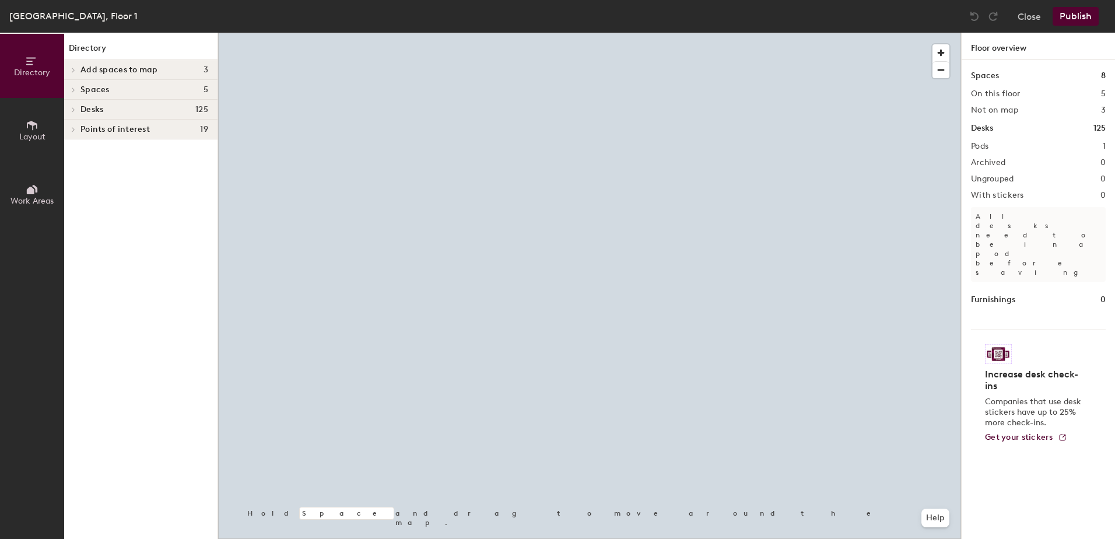
click at [714, 33] on div at bounding box center [589, 33] width 743 height 0
click at [710, 33] on div at bounding box center [589, 33] width 743 height 0
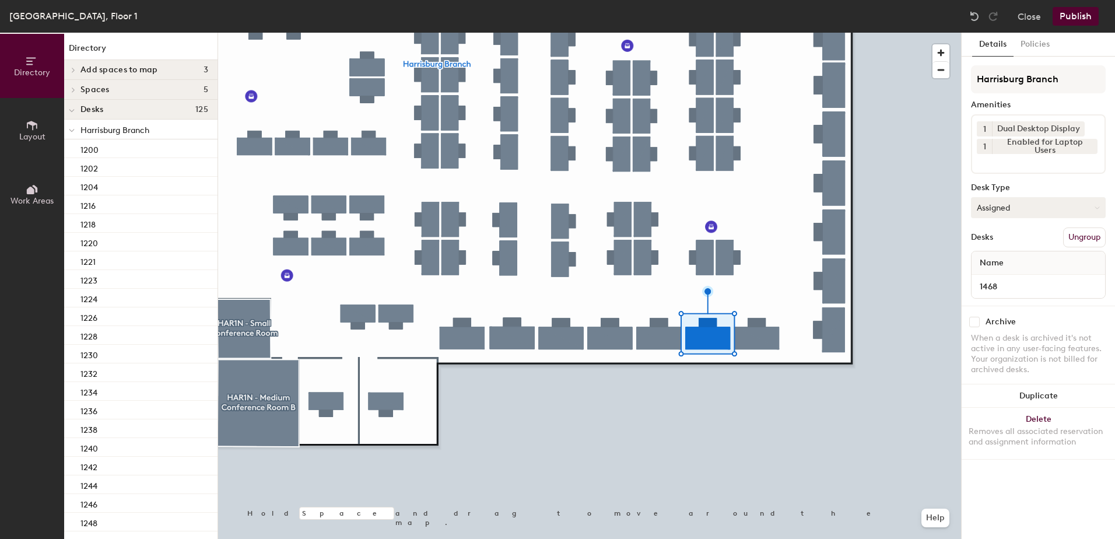
click at [983, 210] on button "Assigned" at bounding box center [1038, 207] width 135 height 21
click at [1001, 281] on div "Hoteled" at bounding box center [1030, 278] width 117 height 17
drag, startPoint x: 1095, startPoint y: 13, endPoint x: 1088, endPoint y: 20, distance: 10.3
click at [1094, 13] on button "Publish" at bounding box center [1076, 16] width 46 height 19
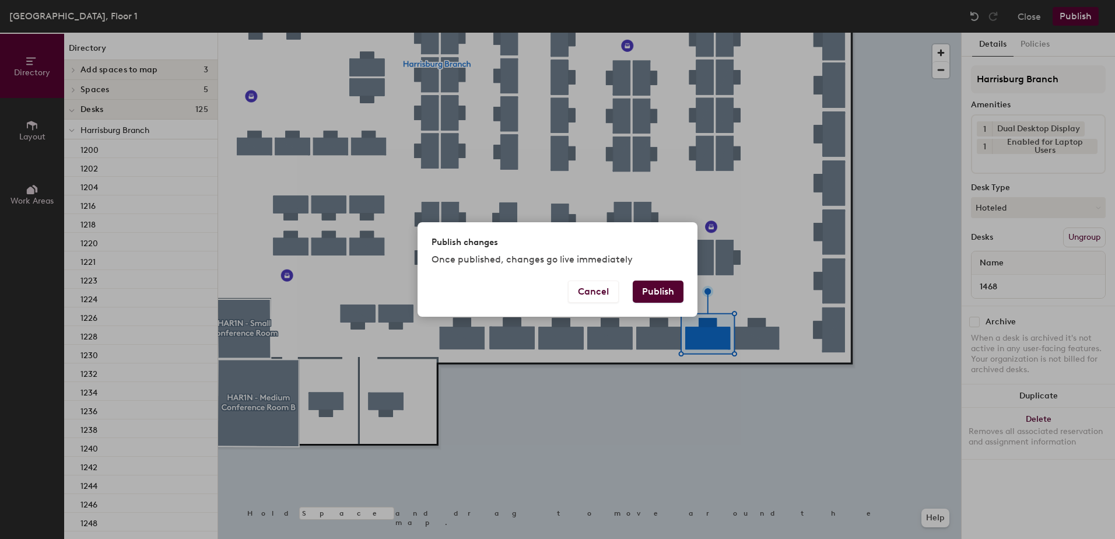
drag, startPoint x: 684, startPoint y: 281, endPoint x: 678, endPoint y: 283, distance: 6.8
click at [681, 281] on div "Cancel Publish" at bounding box center [558, 299] width 280 height 36
click at [669, 287] on button "Publish" at bounding box center [658, 292] width 51 height 22
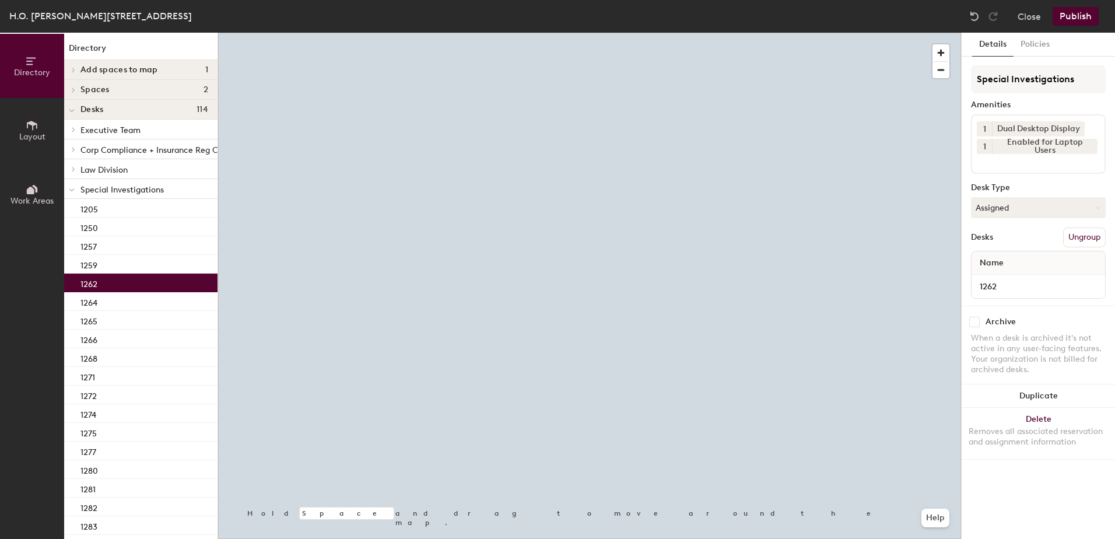
click at [1025, 205] on button "Assigned" at bounding box center [1038, 207] width 135 height 21
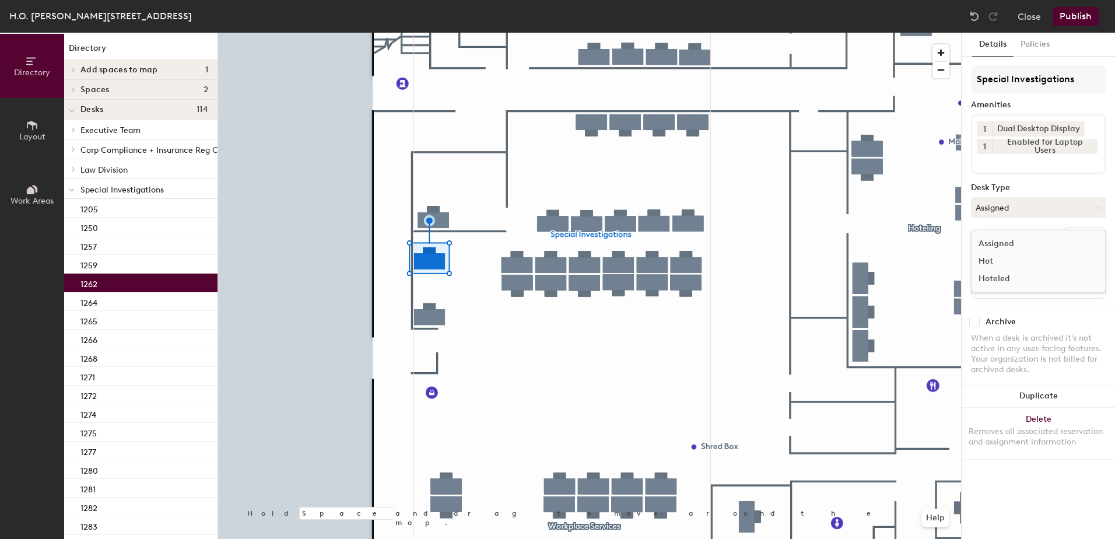
click at [1016, 274] on div "Hoteled" at bounding box center [1030, 278] width 117 height 17
click at [1067, 232] on button "Ungroup" at bounding box center [1084, 237] width 43 height 20
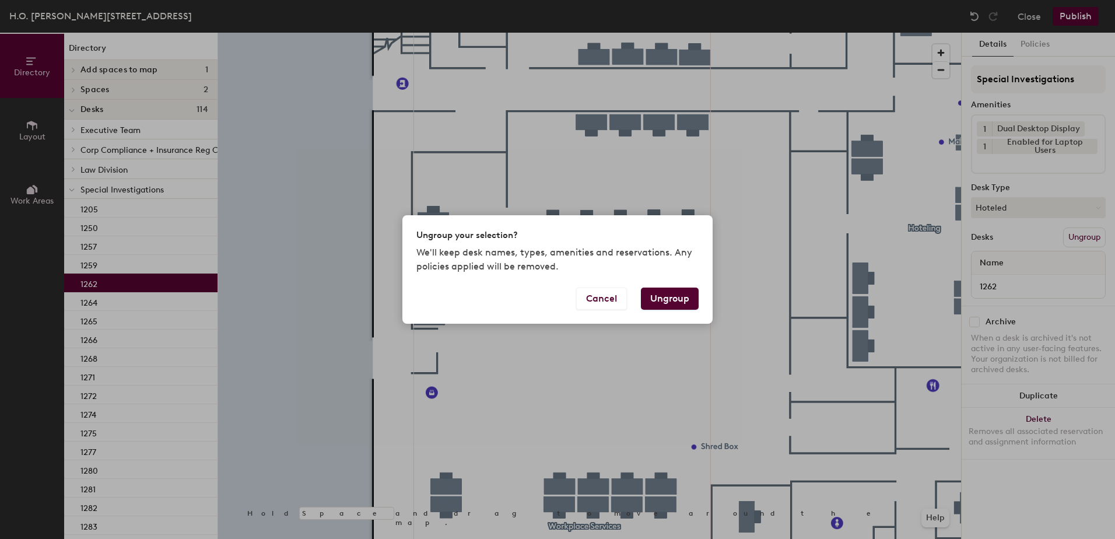
click at [656, 297] on button "Ungroup" at bounding box center [670, 299] width 58 height 22
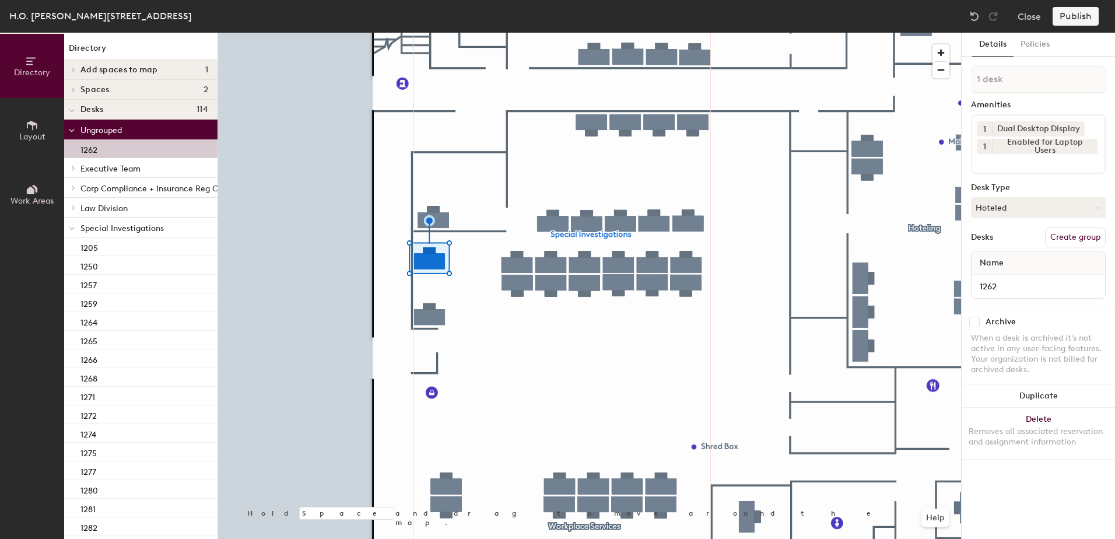
click at [69, 227] on div at bounding box center [71, 227] width 15 height 19
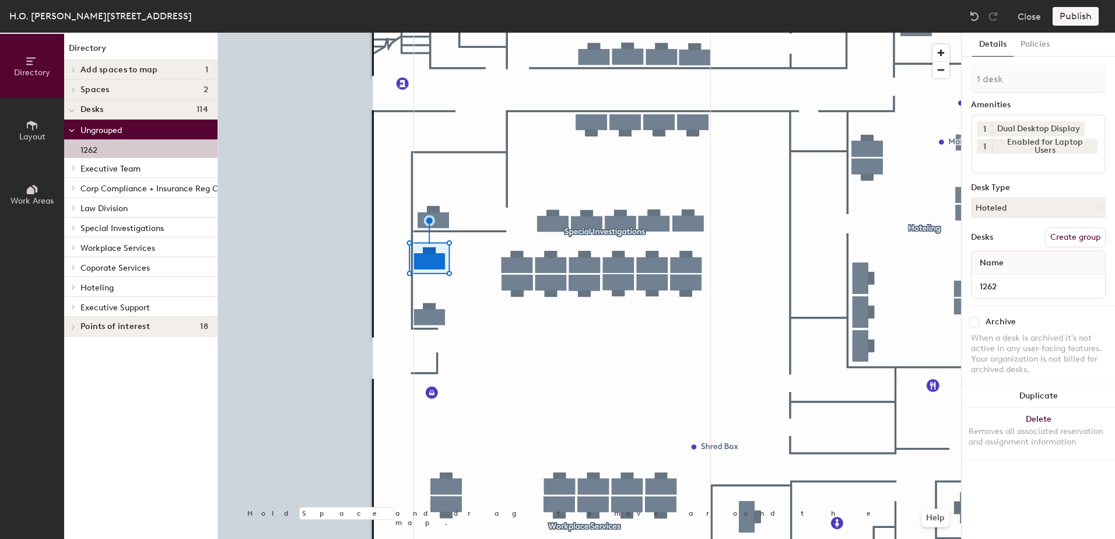
click at [73, 288] on icon at bounding box center [73, 287] width 2 height 5
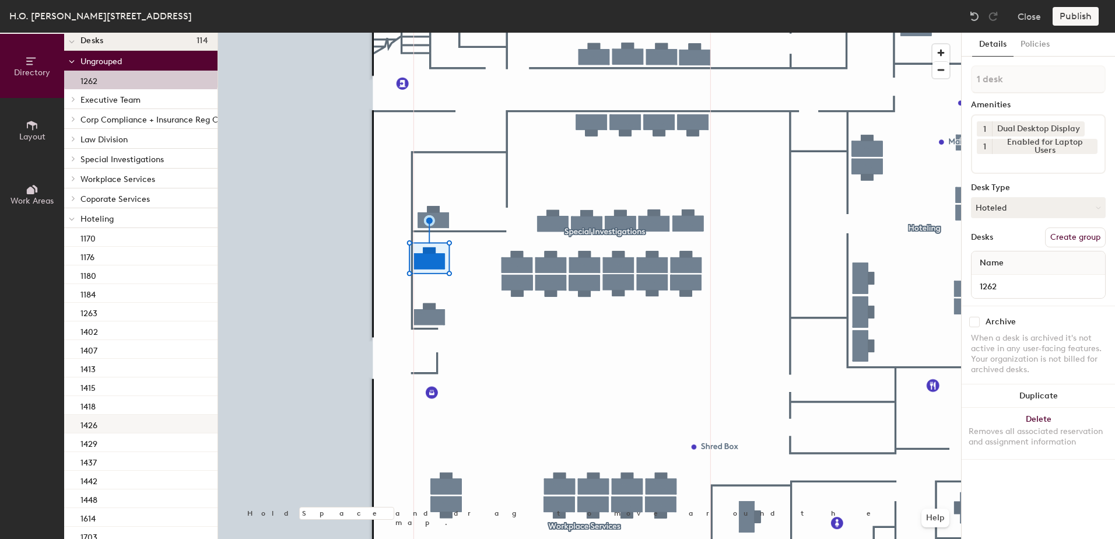
scroll to position [133, 0]
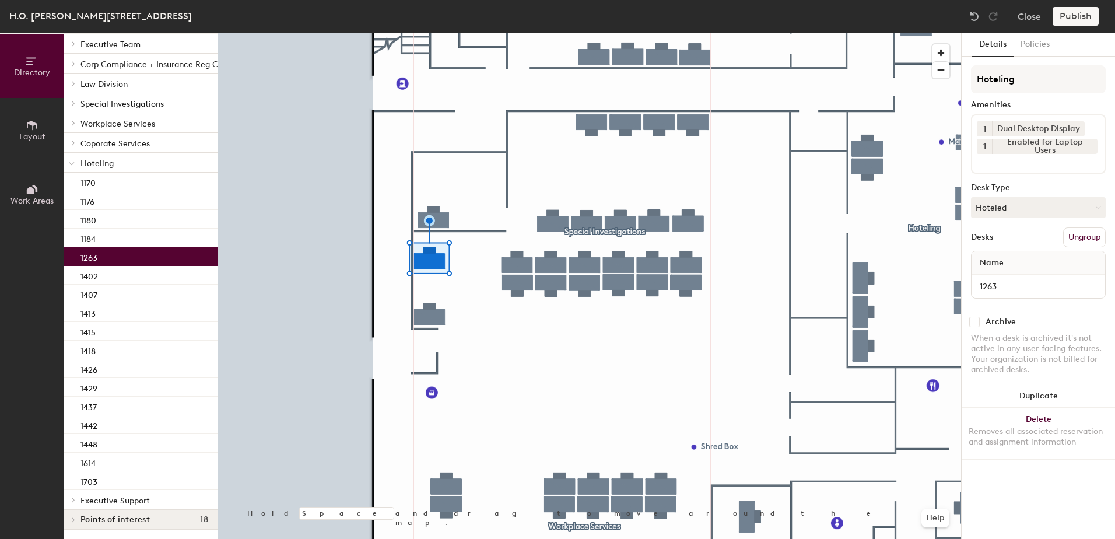
click at [125, 253] on div "1263" at bounding box center [140, 256] width 153 height 19
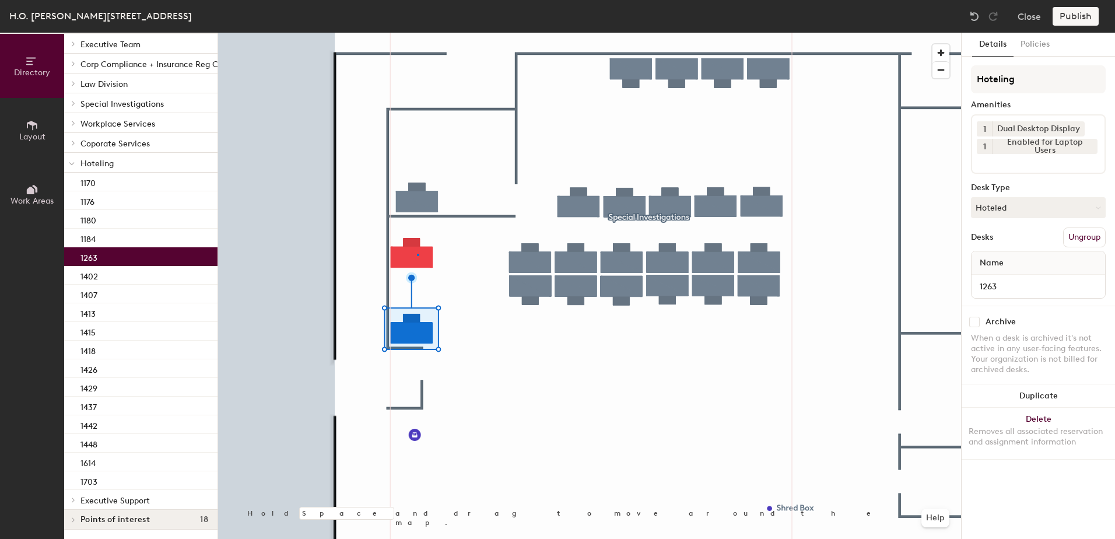
click at [417, 33] on div at bounding box center [589, 33] width 743 height 0
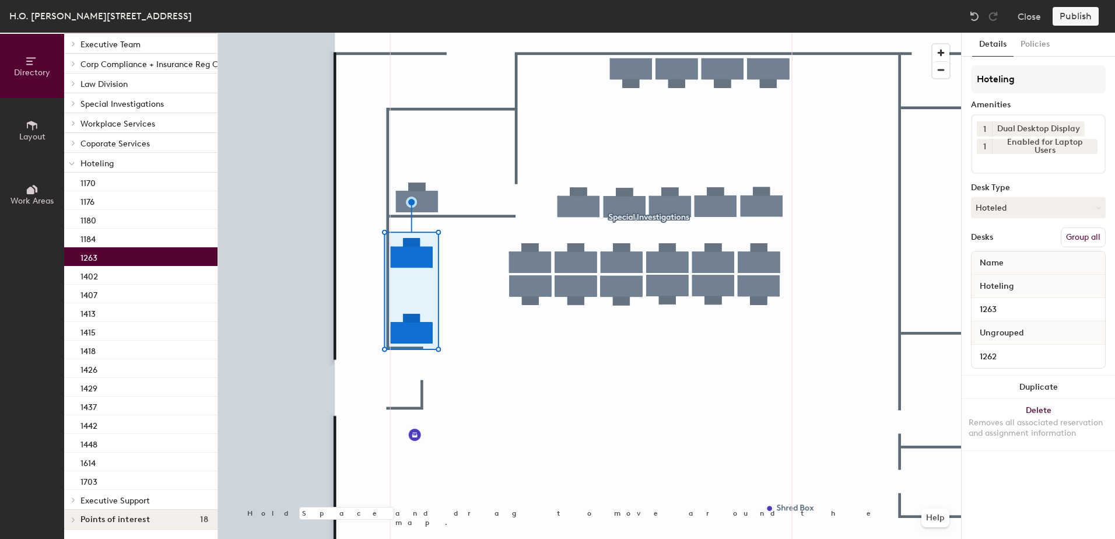
click at [1072, 240] on button "Group all" at bounding box center [1083, 237] width 45 height 20
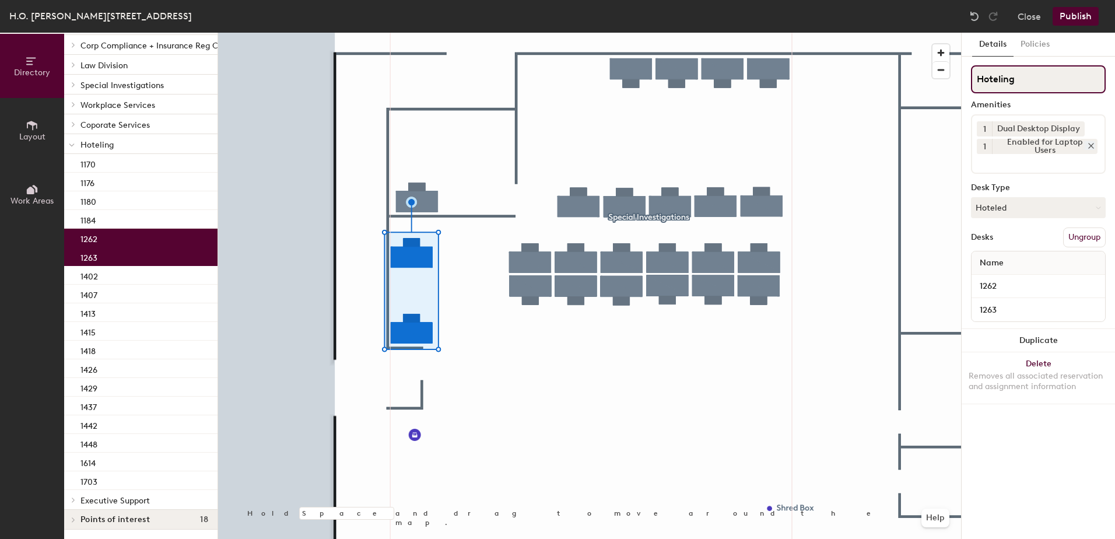
scroll to position [94, 0]
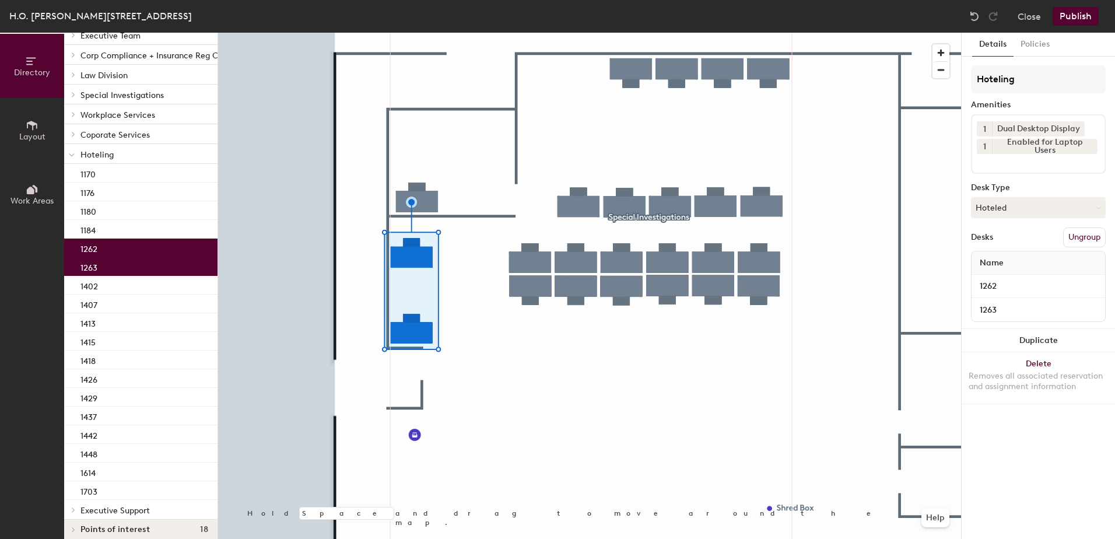
click at [1074, 10] on button "Publish" at bounding box center [1076, 16] width 46 height 19
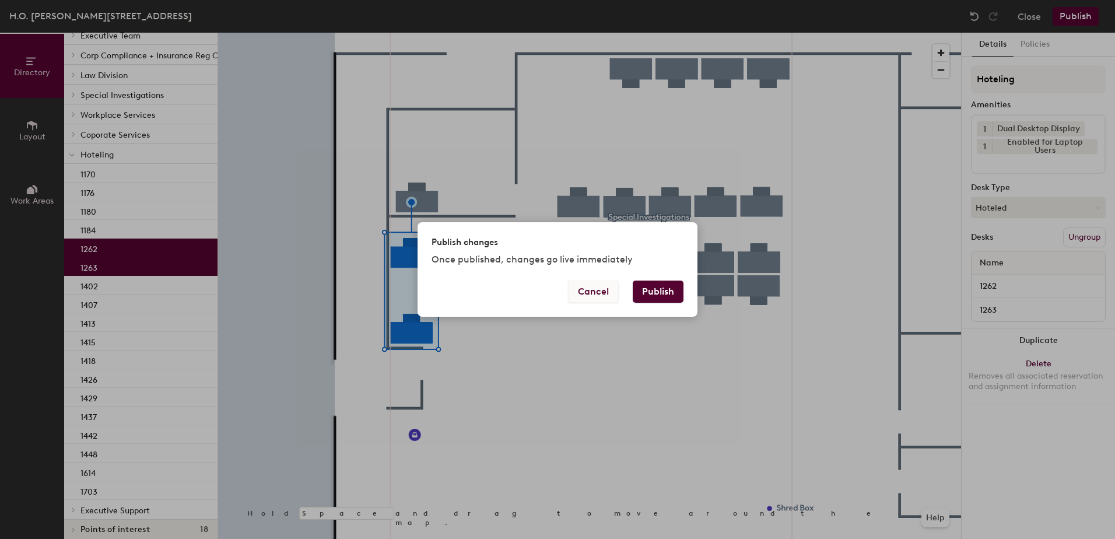
click at [658, 276] on div "Publish changes Once published, changes go live immediately Cancel Publish" at bounding box center [558, 269] width 280 height 94
click at [657, 296] on button "Publish" at bounding box center [658, 292] width 51 height 22
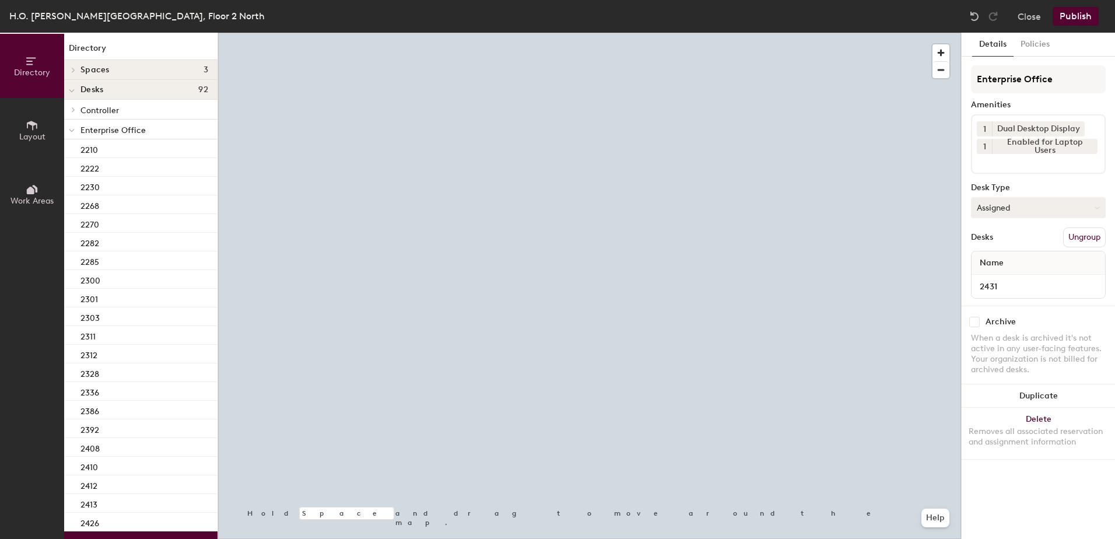
click at [1053, 213] on button "Assigned" at bounding box center [1038, 207] width 135 height 21
click at [1035, 274] on div "Hoteled" at bounding box center [1030, 278] width 117 height 17
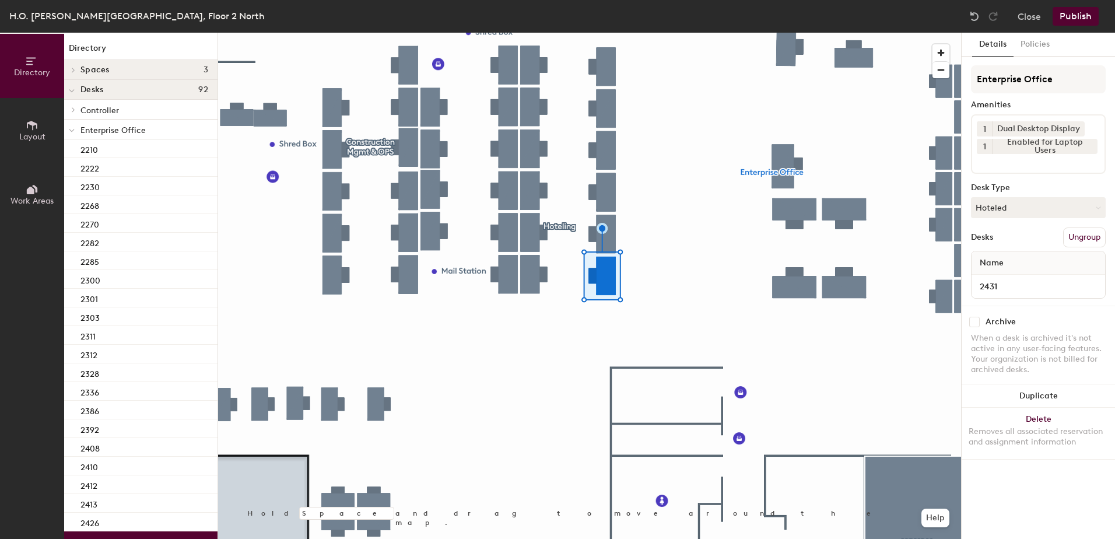
click at [1093, 232] on button "Ungroup" at bounding box center [1084, 237] width 43 height 20
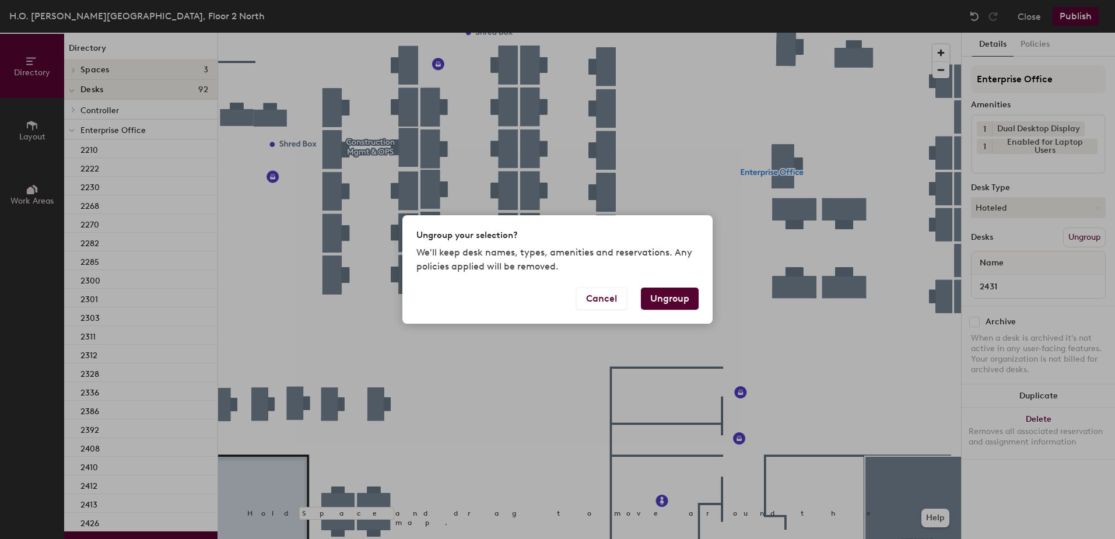
click at [678, 293] on button "Ungroup" at bounding box center [670, 299] width 58 height 22
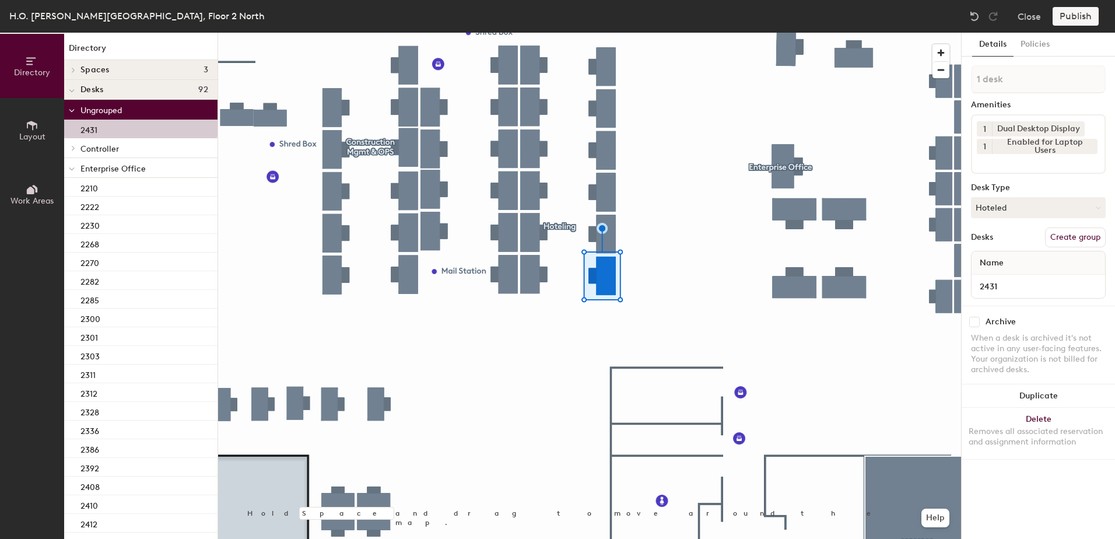
click at [73, 170] on icon at bounding box center [72, 169] width 6 height 5
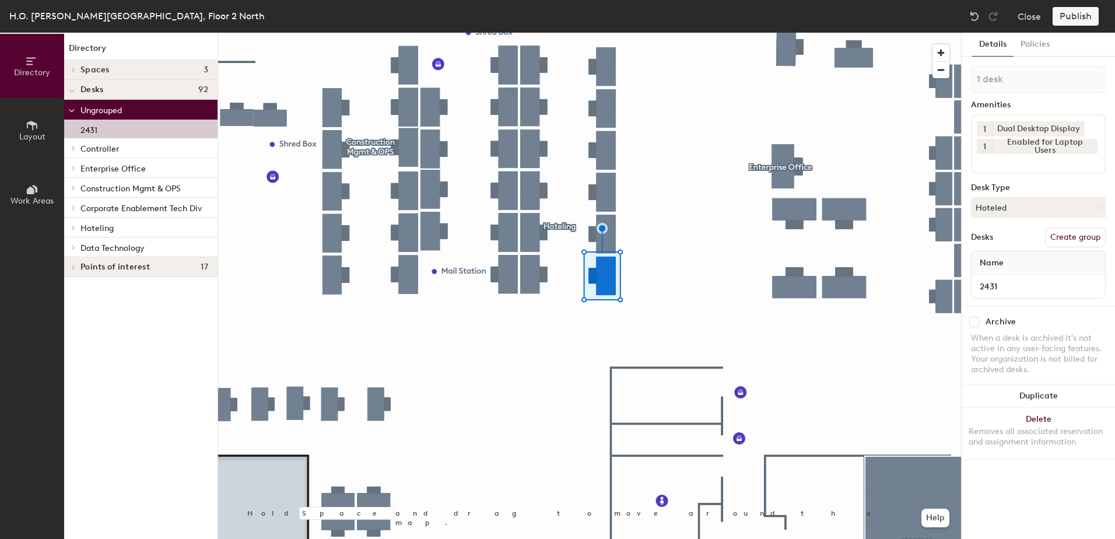
click at [76, 229] on span at bounding box center [73, 228] width 10 height 6
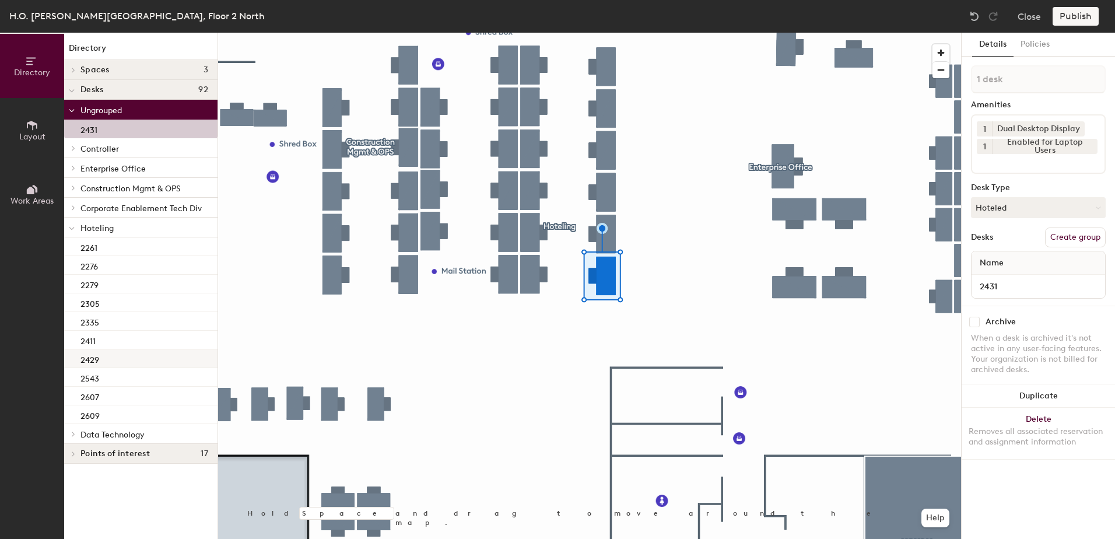
click at [139, 364] on div "2429" at bounding box center [140, 358] width 153 height 19
click at [609, 33] on div at bounding box center [589, 33] width 743 height 0
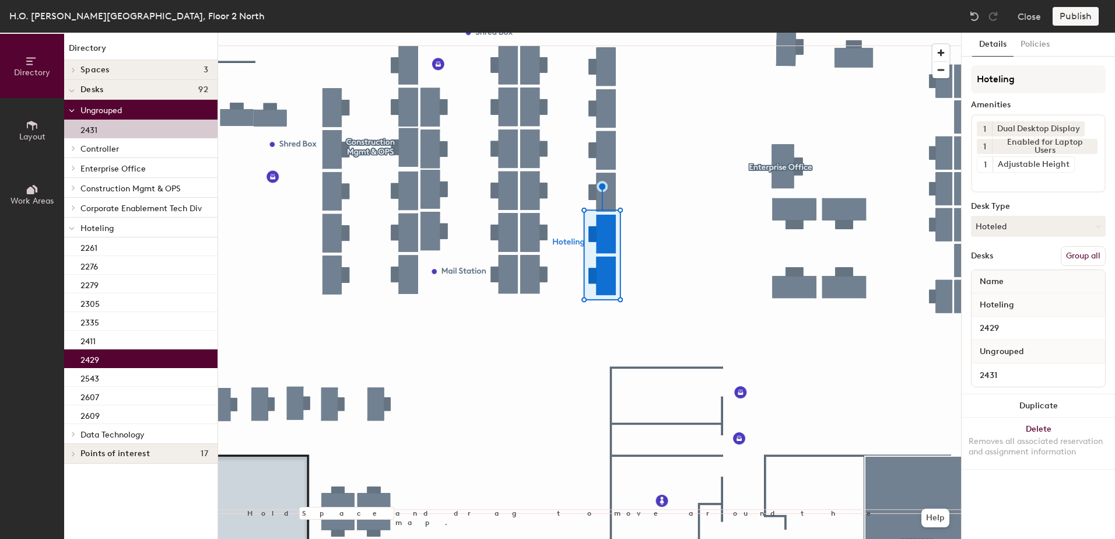
click at [1073, 253] on button "Group all" at bounding box center [1083, 256] width 45 height 20
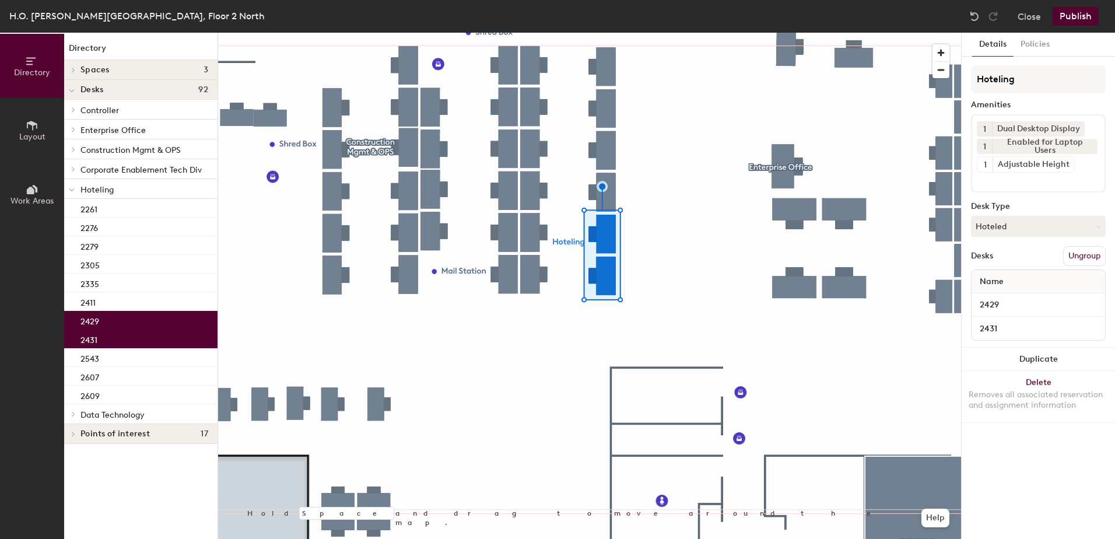
click at [1083, 14] on button "Publish" at bounding box center [1076, 16] width 46 height 19
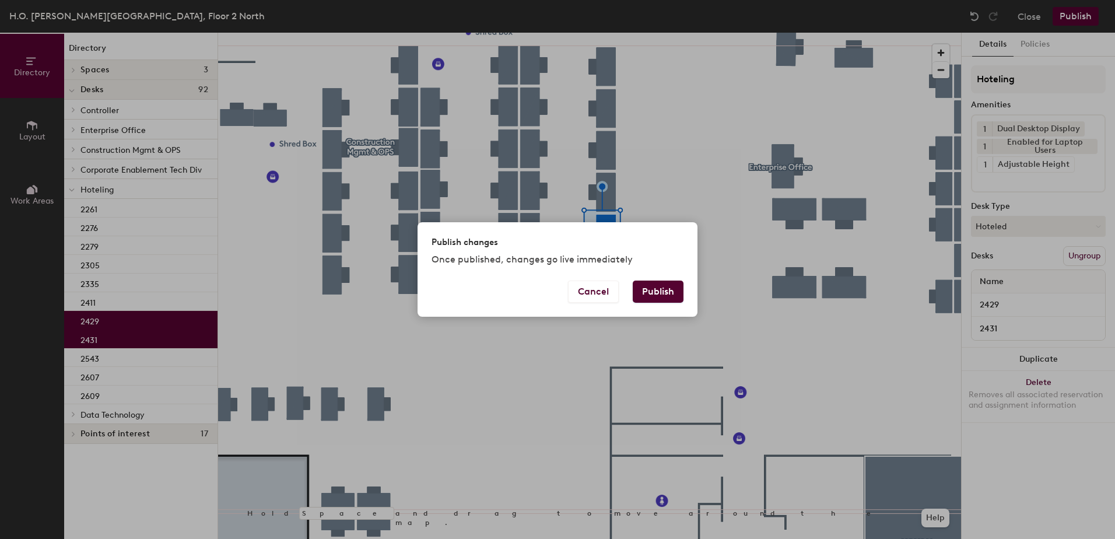
click at [633, 299] on button "Publish" at bounding box center [658, 292] width 51 height 22
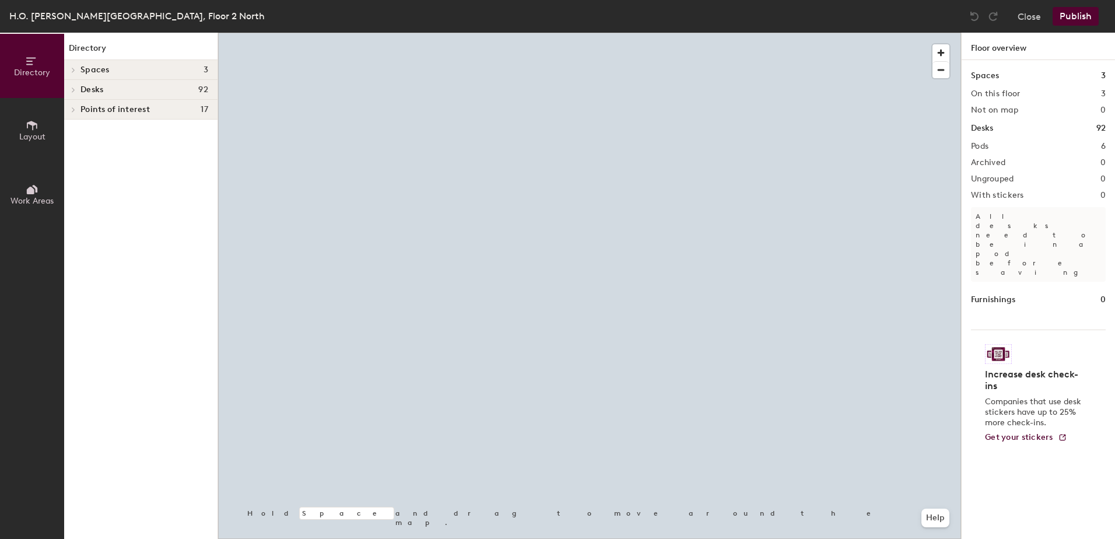
click at [632, 33] on div at bounding box center [589, 33] width 743 height 0
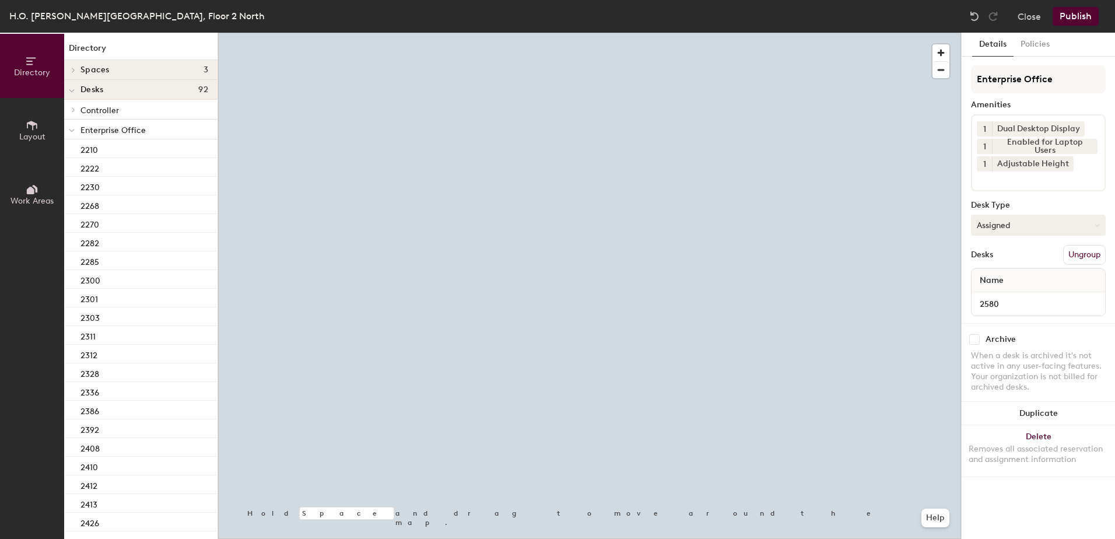
click at [1001, 227] on button "Assigned" at bounding box center [1038, 225] width 135 height 21
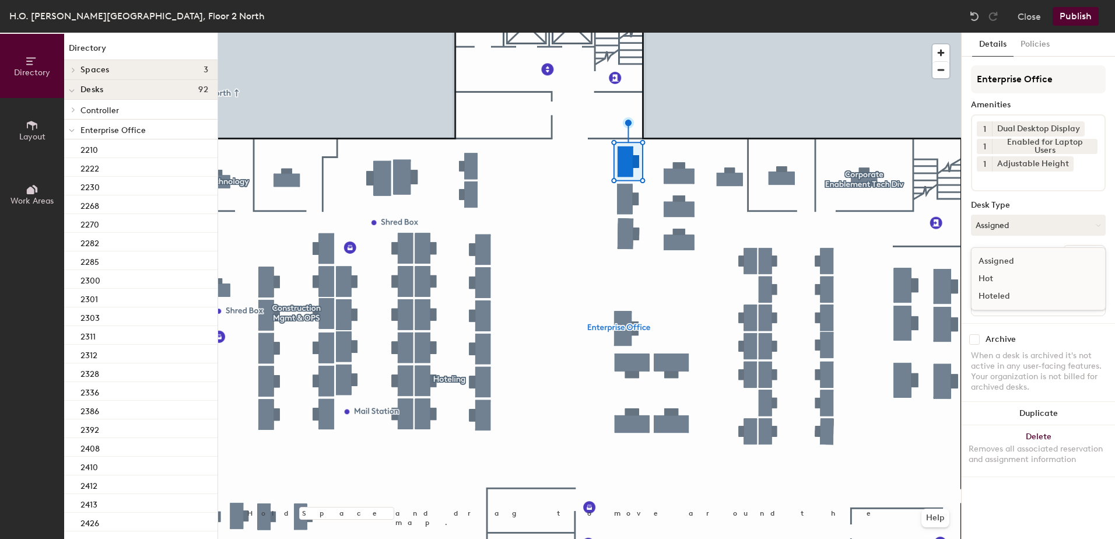
click at [997, 295] on div "Hoteled" at bounding box center [1030, 296] width 117 height 17
click at [1068, 267] on div "Enterprise Office Amenities 1 Dual Desktop Display 1 Enabled for Laptop Users 1…" at bounding box center [1038, 194] width 135 height 258
click at [1072, 253] on button "Ungroup" at bounding box center [1084, 255] width 43 height 20
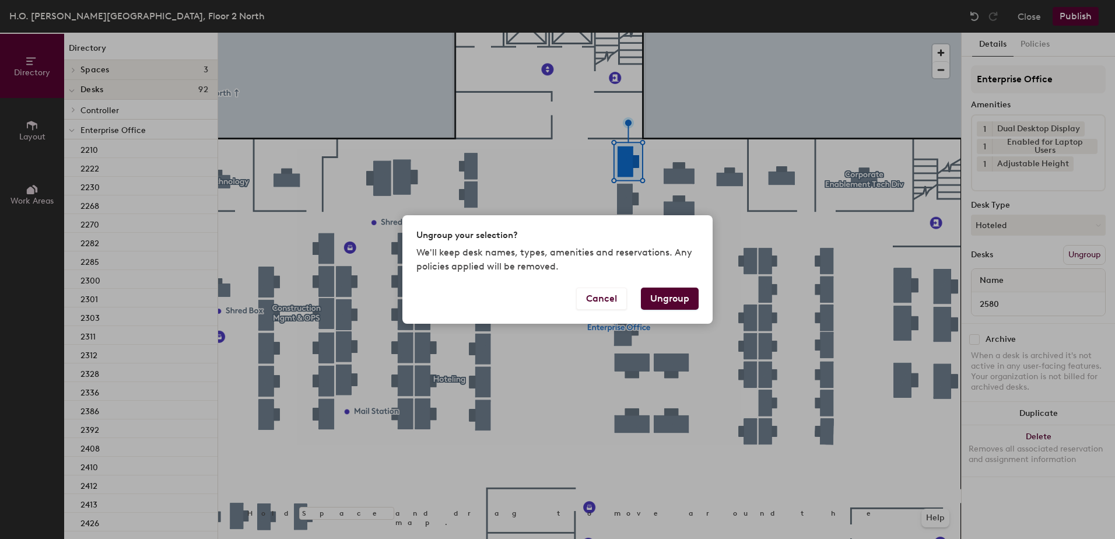
click at [662, 298] on button "Ungroup" at bounding box center [670, 299] width 58 height 22
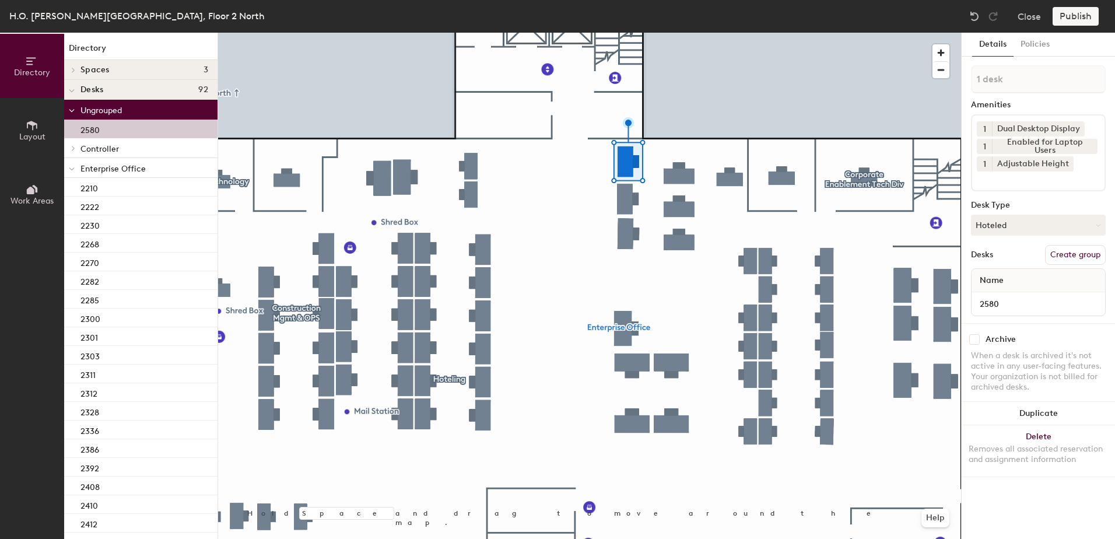
drag, startPoint x: 71, startPoint y: 167, endPoint x: 75, endPoint y: 191, distance: 24.9
click at [71, 167] on span at bounding box center [72, 169] width 6 height 10
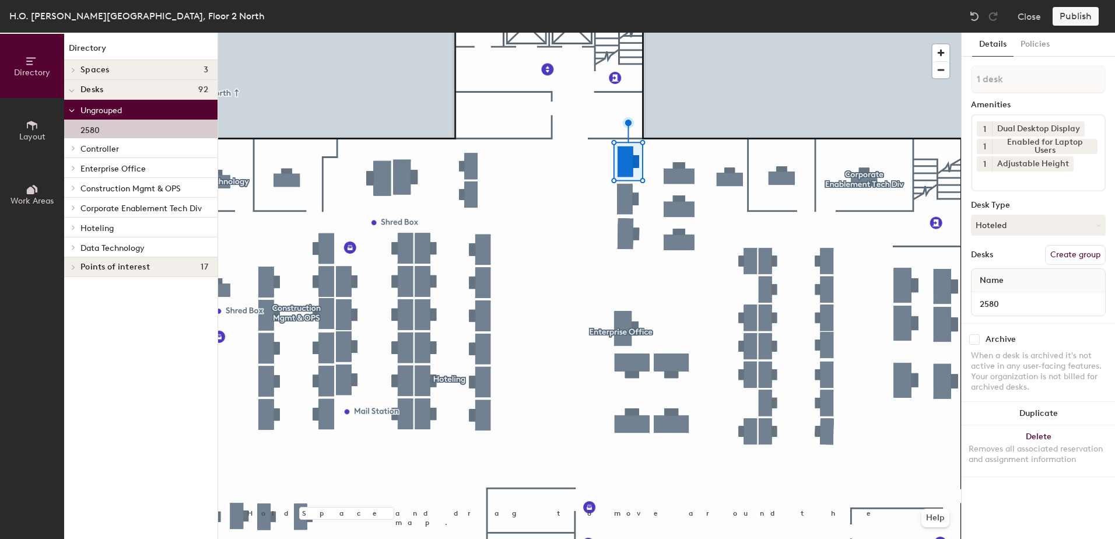
click at [78, 230] on div at bounding box center [71, 227] width 15 height 19
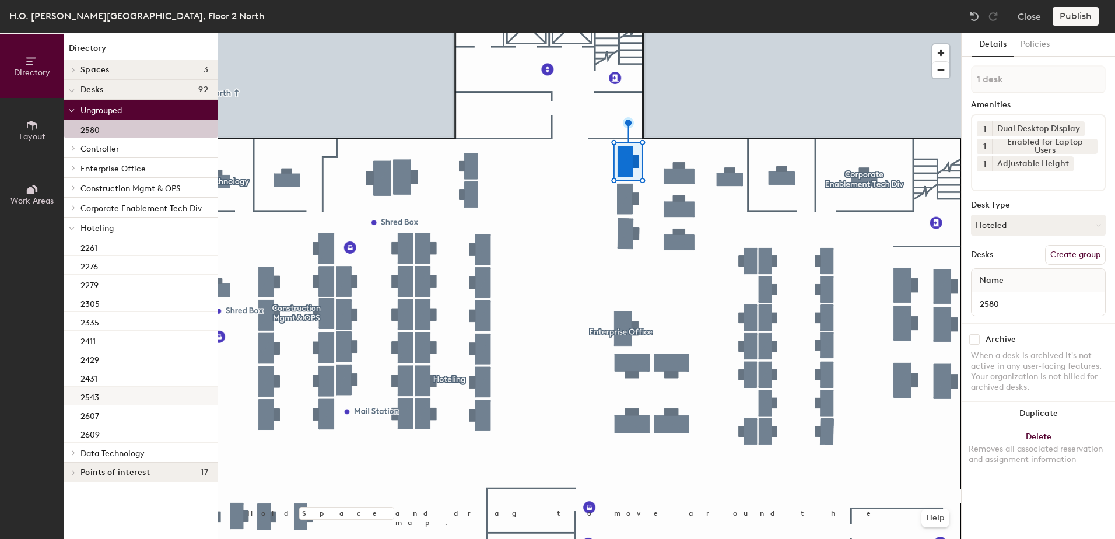
click at [138, 399] on div "2543" at bounding box center [140, 396] width 153 height 19
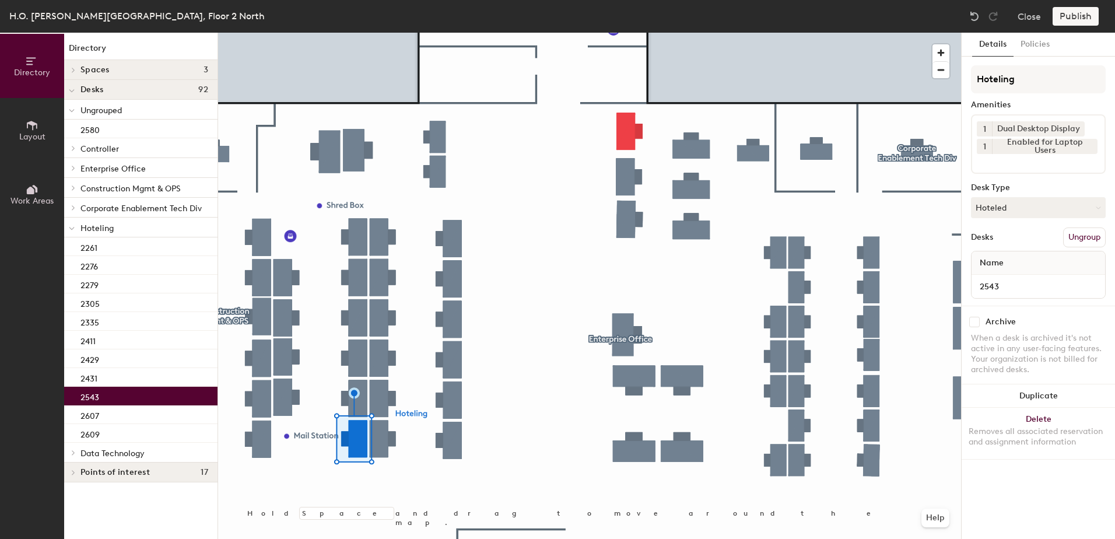
click at [628, 33] on div at bounding box center [589, 33] width 743 height 0
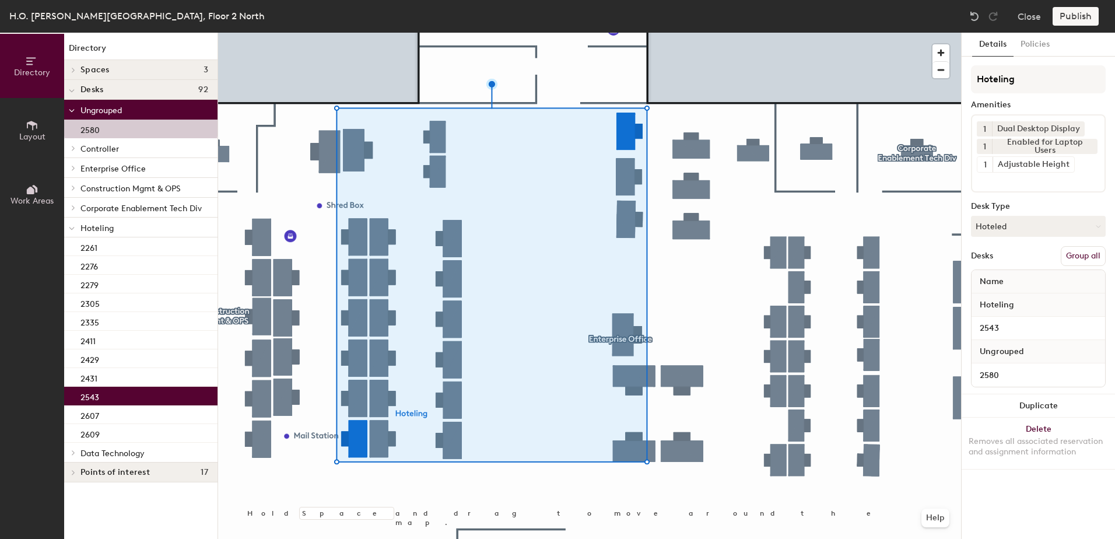
click at [1063, 260] on button "Group all" at bounding box center [1083, 256] width 45 height 20
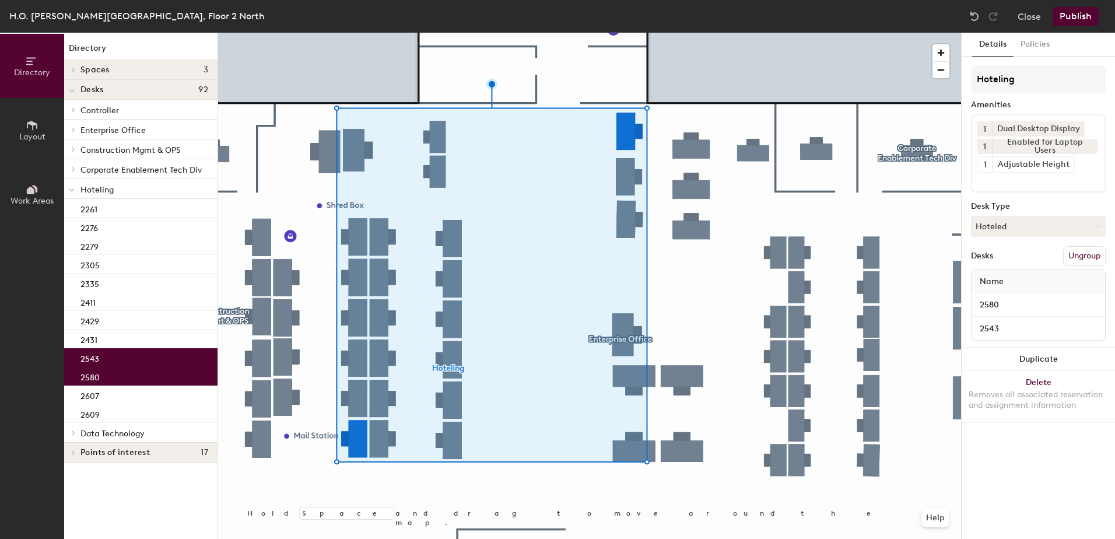
click at [1064, 14] on button "Publish" at bounding box center [1076, 16] width 46 height 19
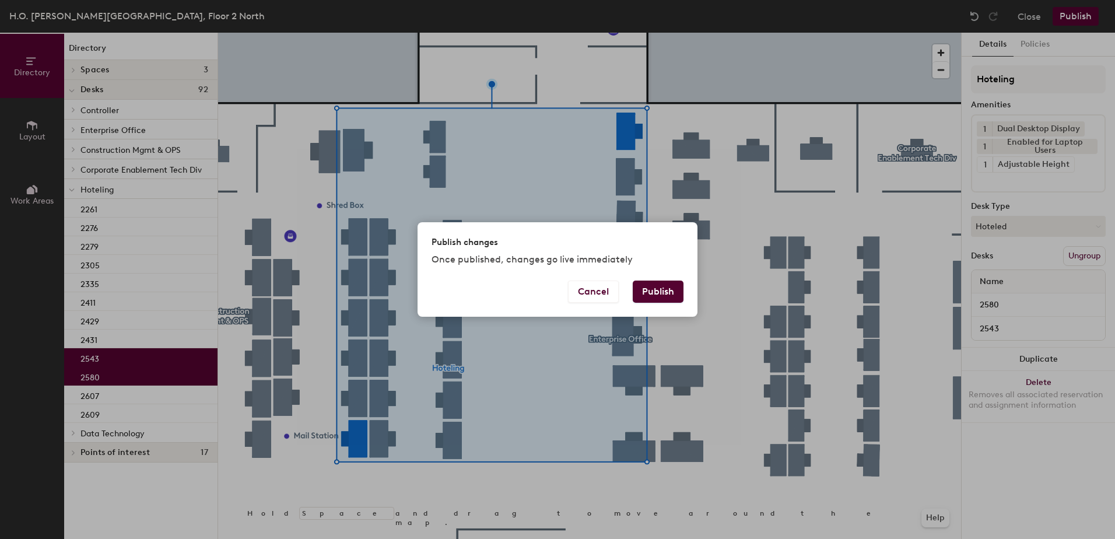
click at [658, 275] on div "Publish changes Once published, changes go live immediately" at bounding box center [558, 251] width 280 height 58
drag, startPoint x: 677, startPoint y: 289, endPoint x: 667, endPoint y: 293, distance: 10.7
click at [674, 290] on button "Publish" at bounding box center [658, 292] width 51 height 22
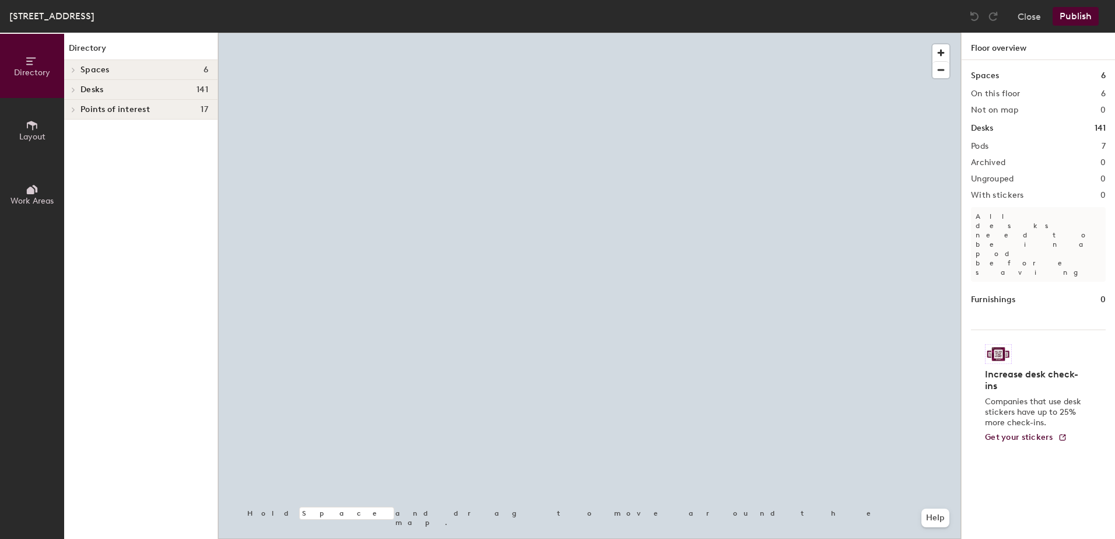
click at [676, 33] on div at bounding box center [589, 33] width 743 height 0
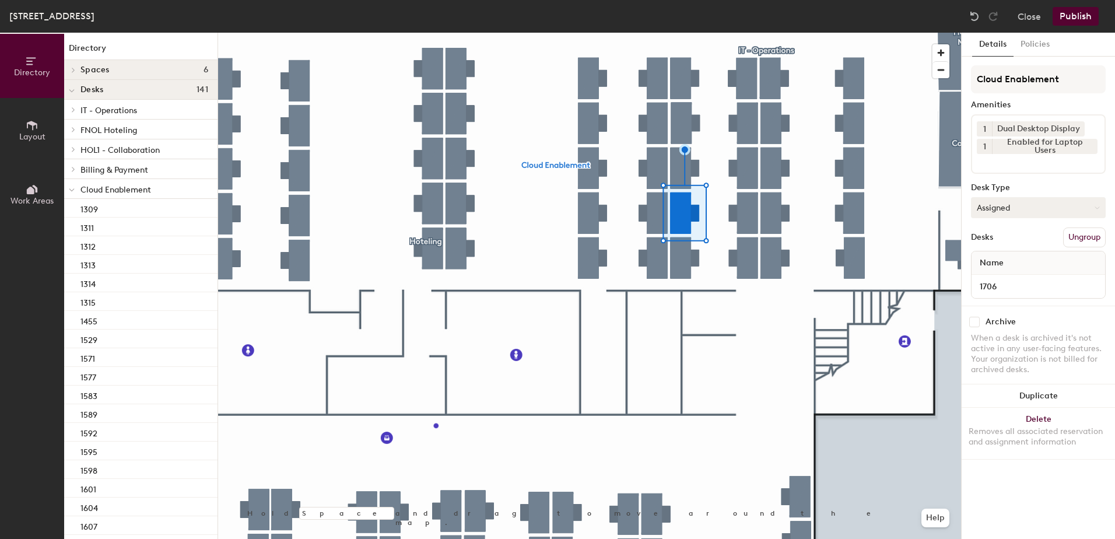
click at [1018, 205] on button "Assigned" at bounding box center [1038, 207] width 135 height 21
drag, startPoint x: 1004, startPoint y: 281, endPoint x: 1029, endPoint y: 265, distance: 28.8
click at [1005, 281] on div "Hoteled" at bounding box center [1030, 278] width 117 height 17
click at [1085, 234] on button "Ungroup" at bounding box center [1084, 237] width 43 height 20
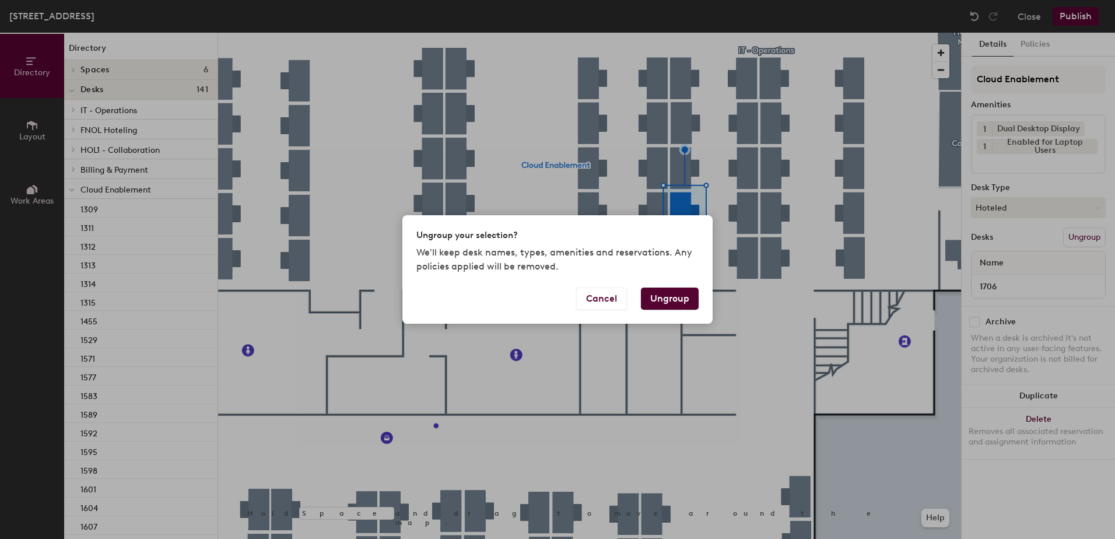
click at [680, 299] on button "Ungroup" at bounding box center [670, 299] width 58 height 22
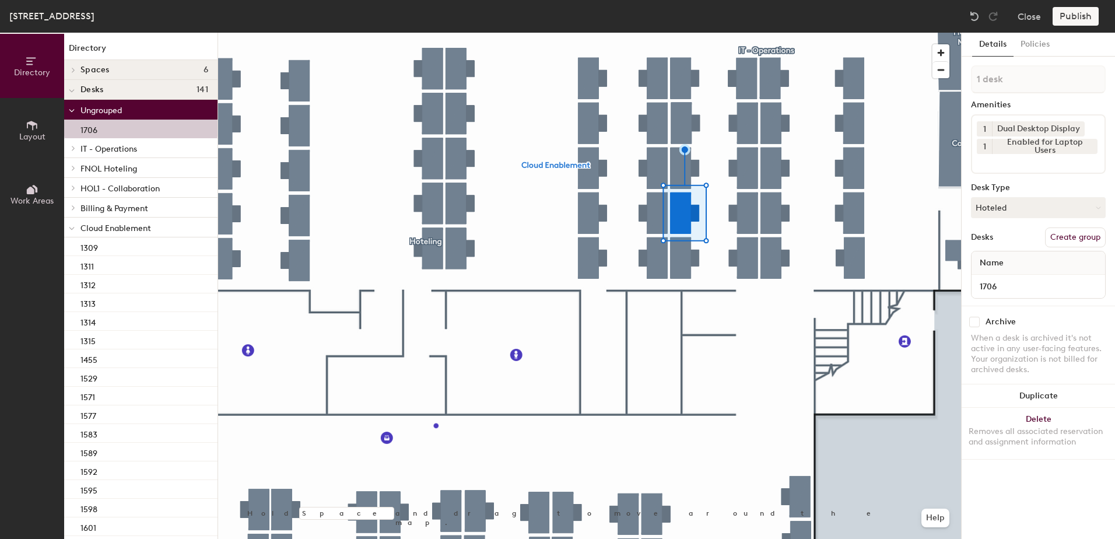
drag, startPoint x: 72, startPoint y: 230, endPoint x: 72, endPoint y: 258, distance: 28.0
click at [72, 230] on icon at bounding box center [72, 228] width 6 height 5
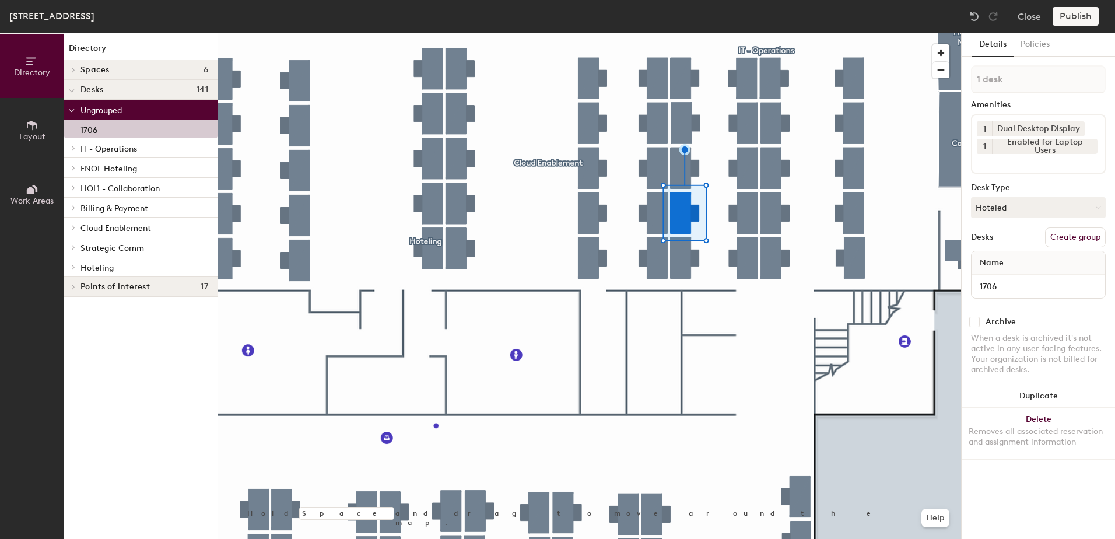
click at [73, 264] on icon at bounding box center [73, 267] width 5 height 6
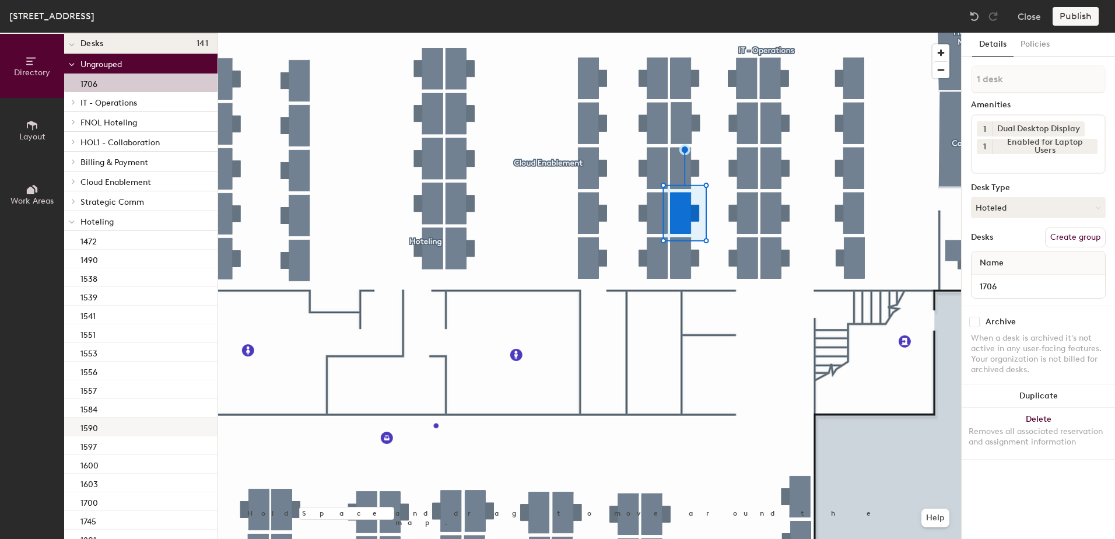
scroll to position [85, 0]
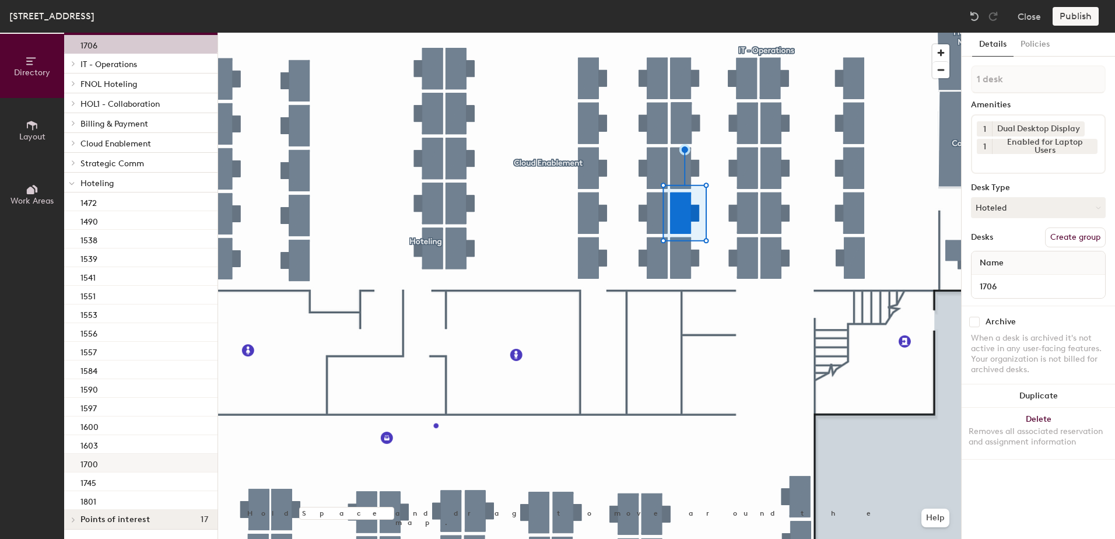
click at [125, 468] on div "1700" at bounding box center [140, 463] width 153 height 19
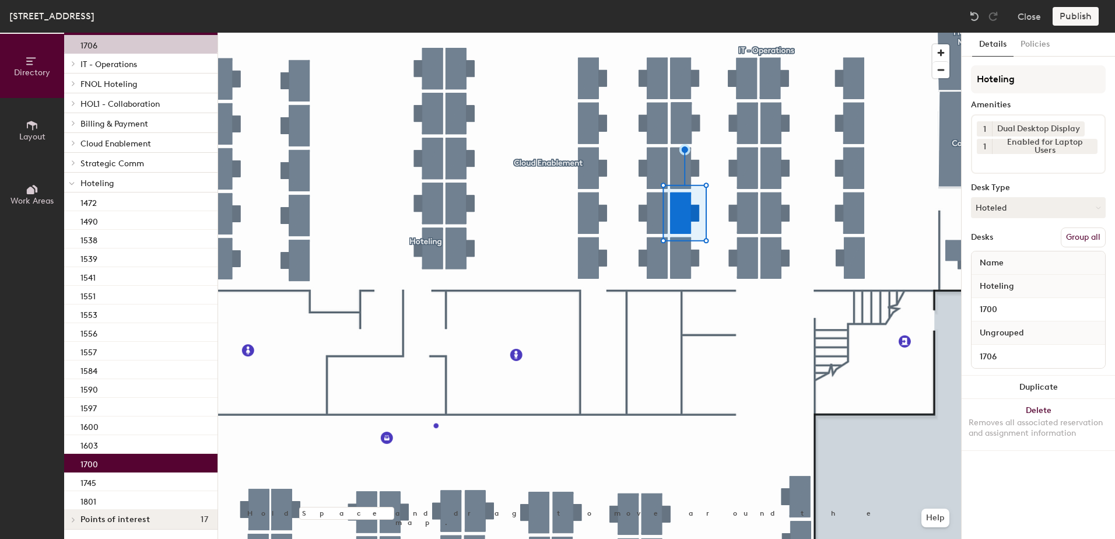
drag, startPoint x: 1082, startPoint y: 238, endPoint x: 1075, endPoint y: 183, distance: 55.8
click at [1082, 236] on button "Group all" at bounding box center [1083, 237] width 45 height 20
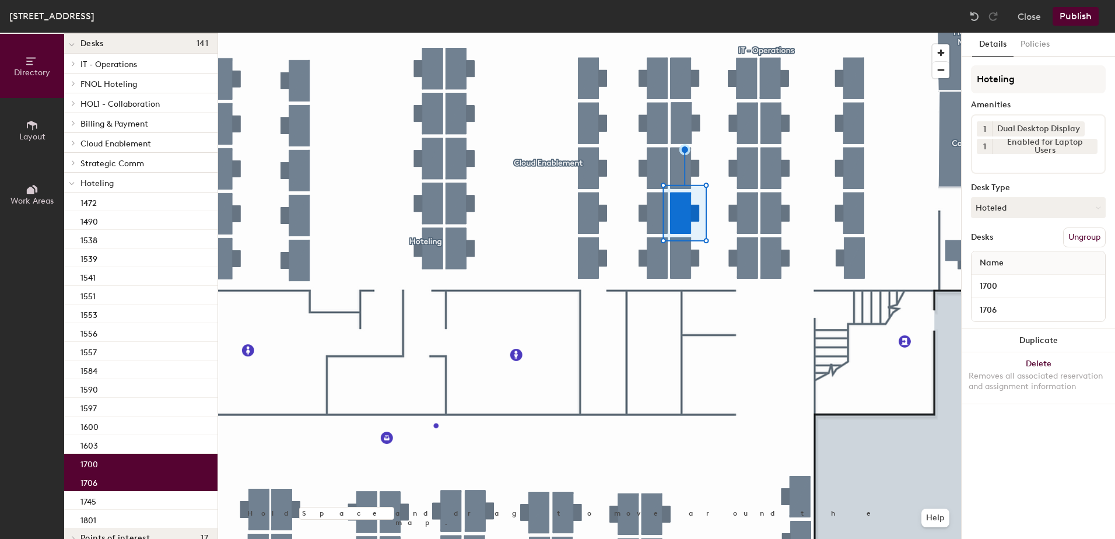
click at [1064, 23] on button "Publish" at bounding box center [1076, 16] width 46 height 19
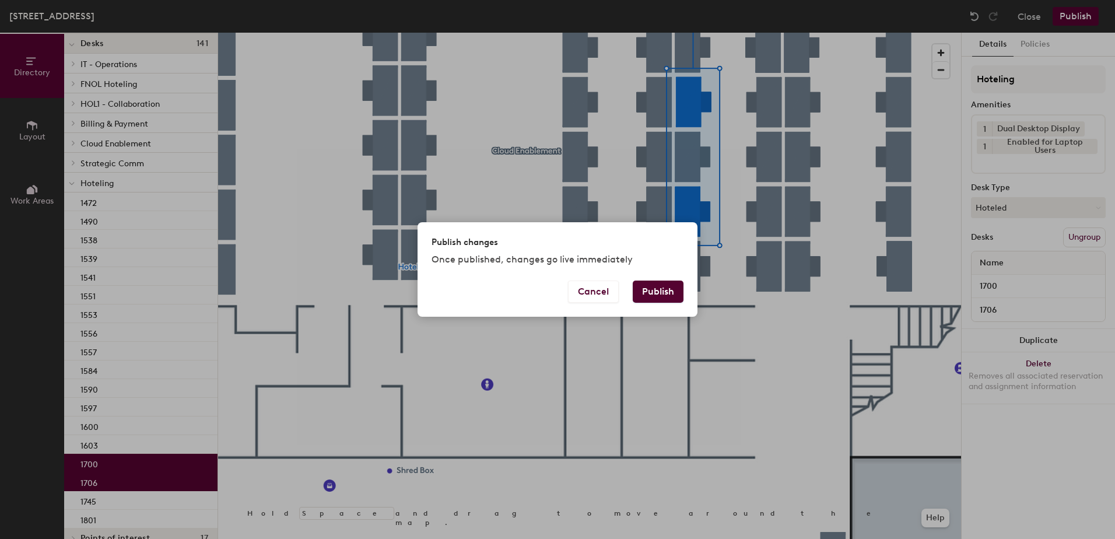
click at [665, 289] on button "Publish" at bounding box center [658, 292] width 51 height 22
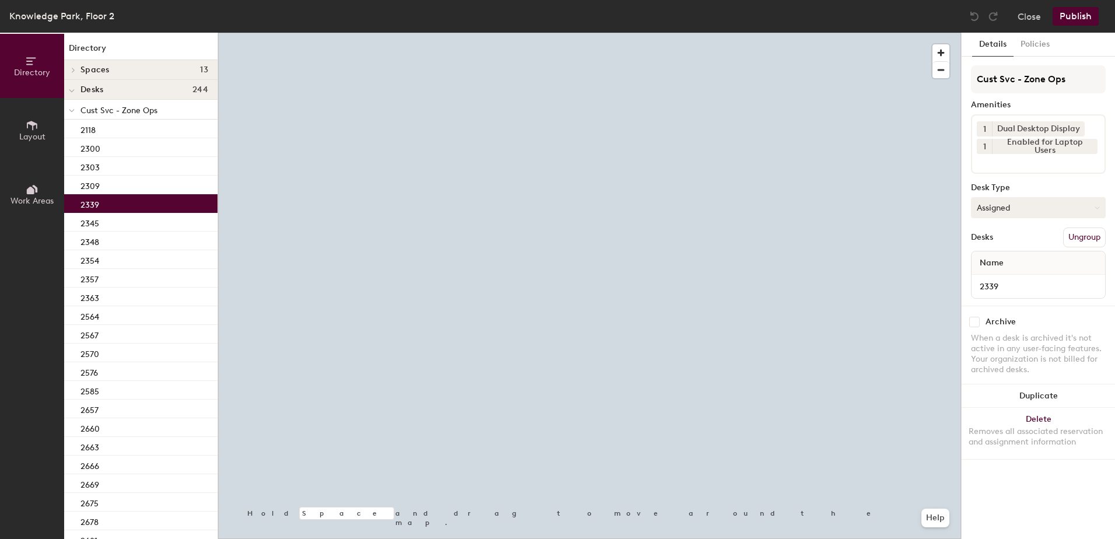
click at [1047, 213] on button "Assigned" at bounding box center [1038, 207] width 135 height 21
click at [1018, 271] on div "Hoteled" at bounding box center [1030, 278] width 117 height 17
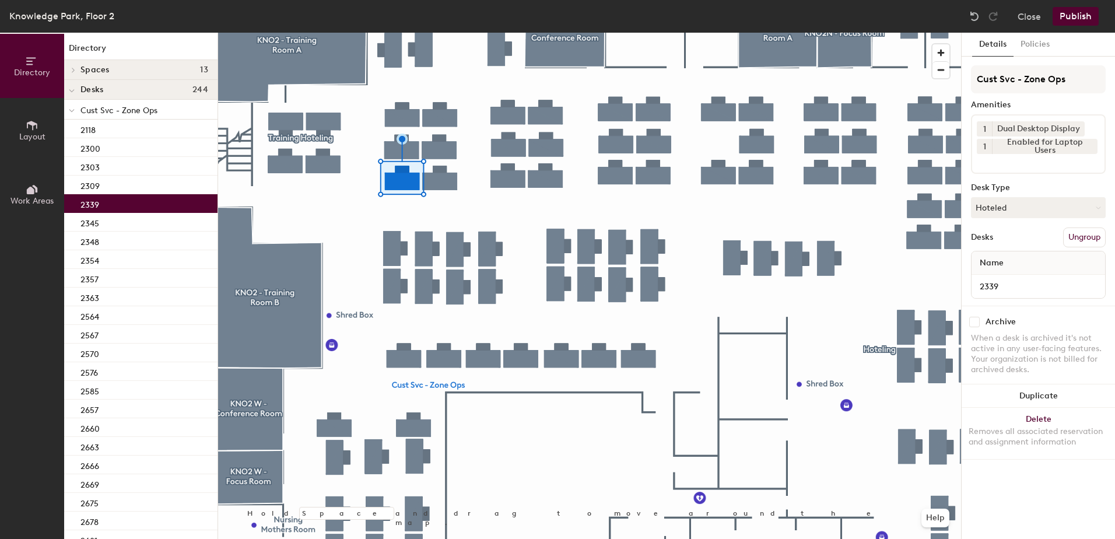
click at [1084, 237] on button "Ungroup" at bounding box center [1084, 237] width 43 height 20
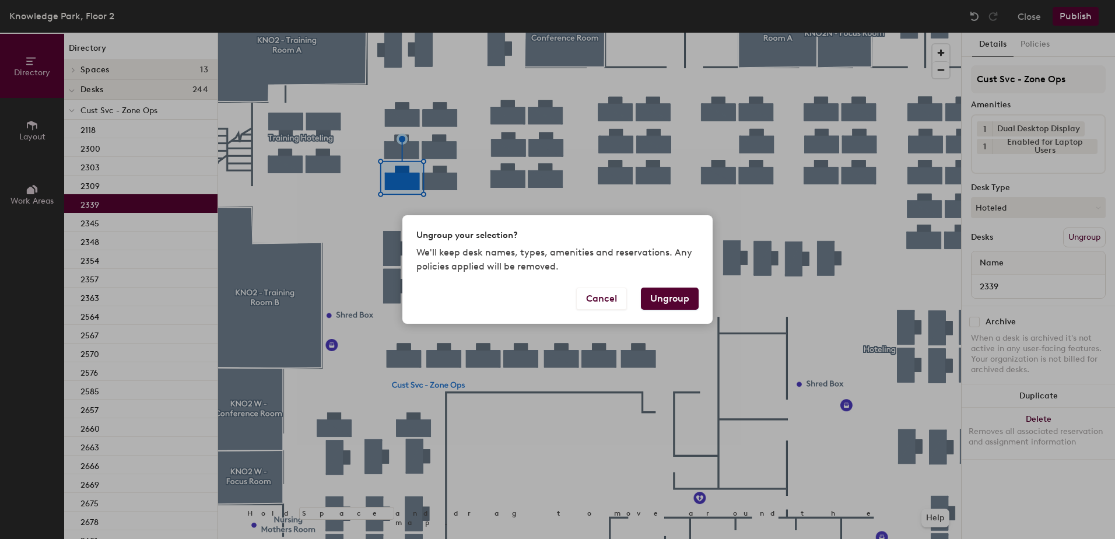
click at [658, 293] on button "Ungroup" at bounding box center [670, 299] width 58 height 22
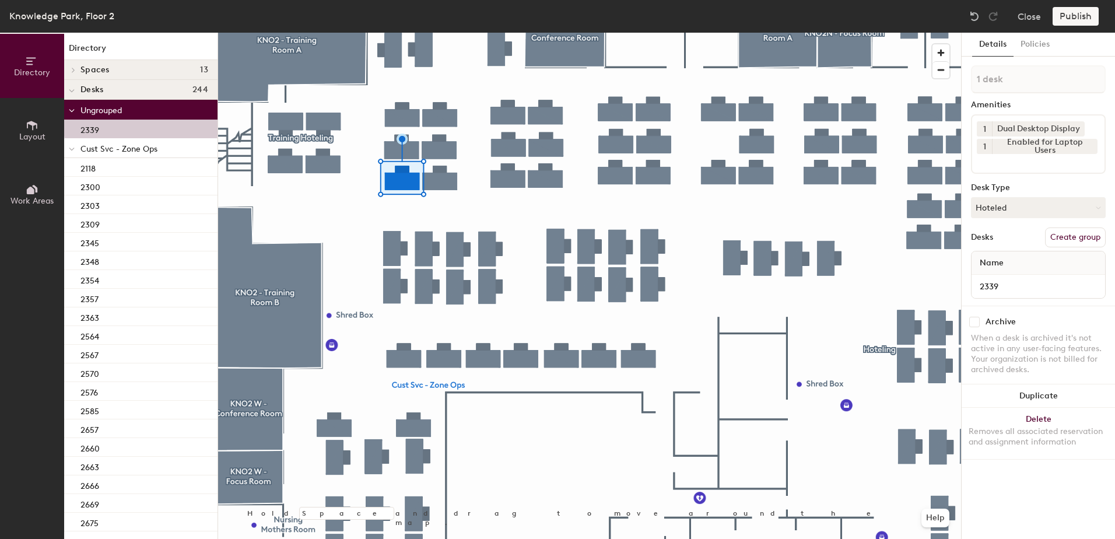
drag, startPoint x: 67, startPoint y: 146, endPoint x: 81, endPoint y: 184, distance: 41.0
click at [68, 147] on div at bounding box center [71, 147] width 15 height 19
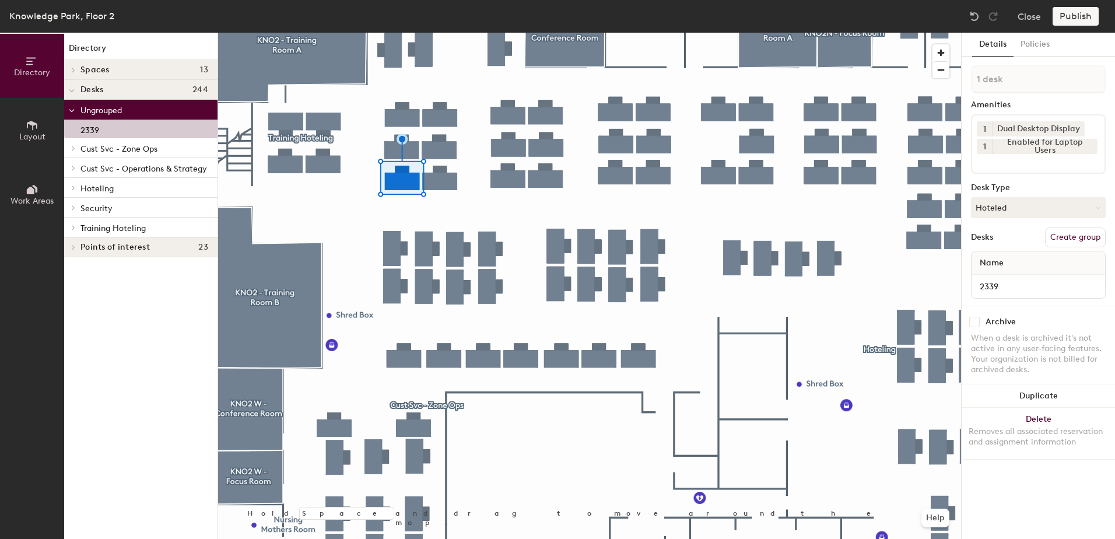
click at [74, 188] on icon at bounding box center [73, 187] width 2 height 5
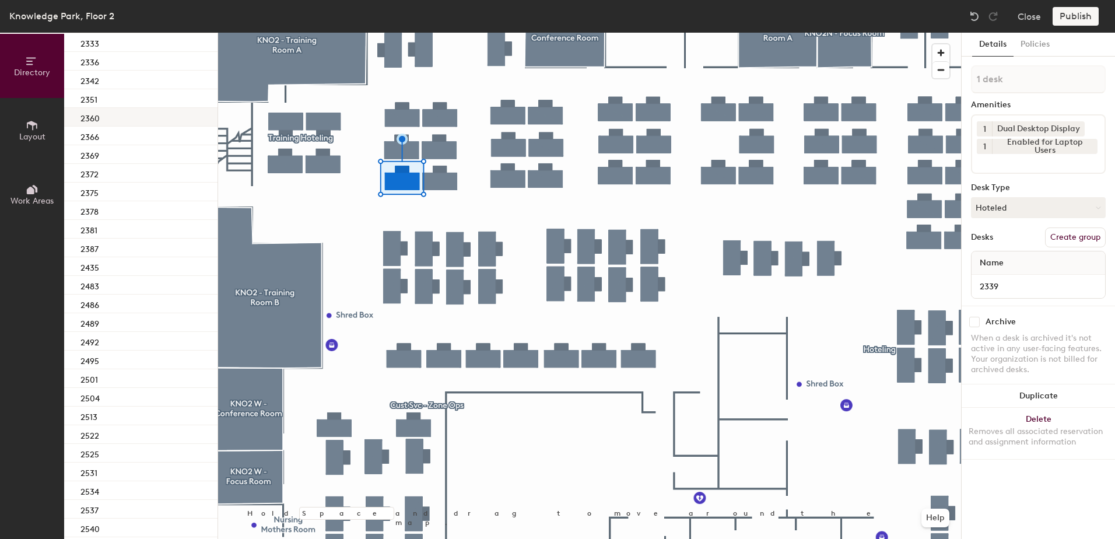
scroll to position [175, 0]
click at [128, 66] on div "2336" at bounding box center [140, 69] width 153 height 19
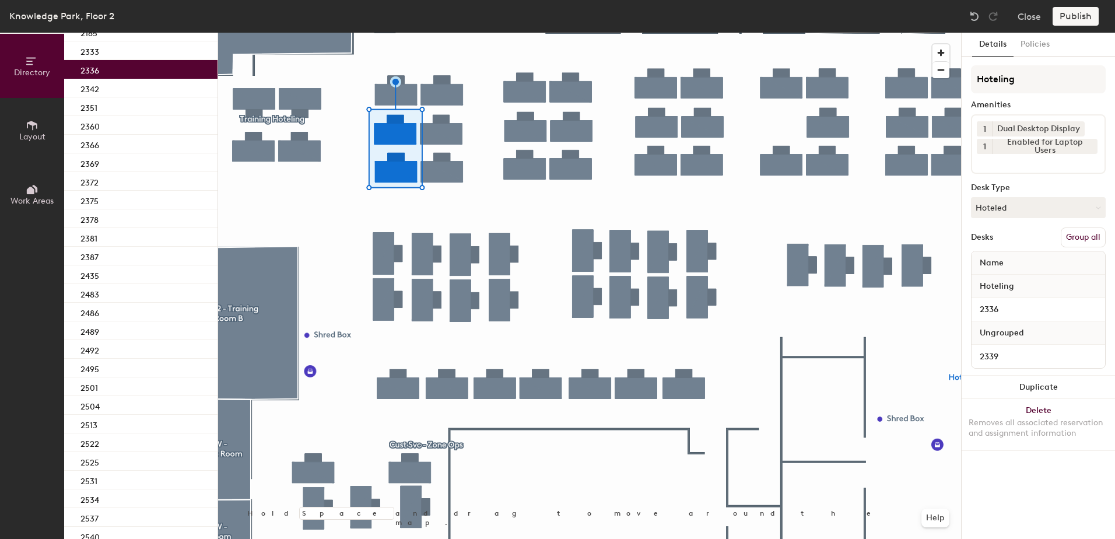
click at [1079, 232] on button "Group all" at bounding box center [1083, 237] width 45 height 20
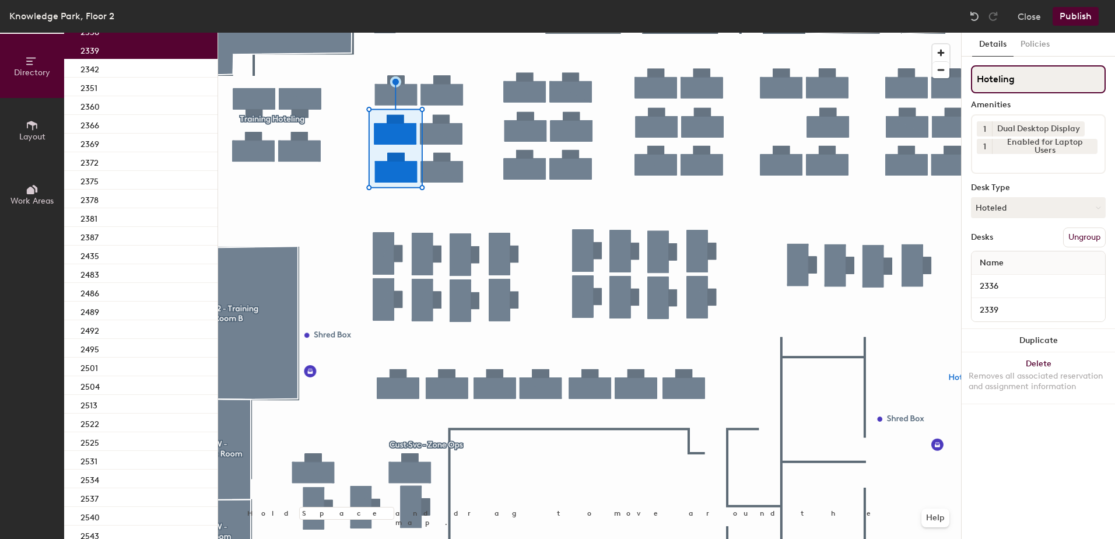
scroll to position [136, 0]
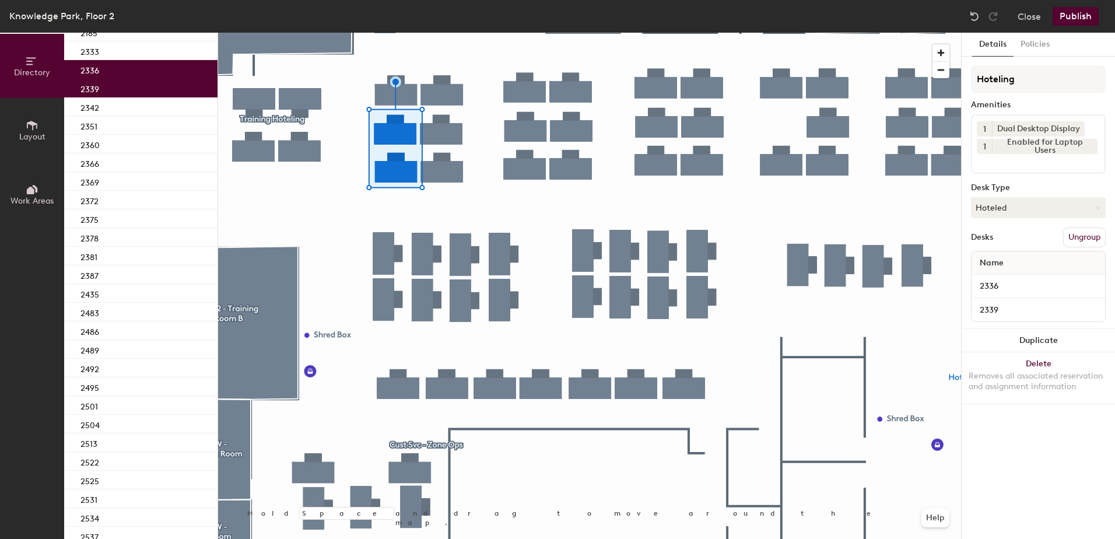
click at [1072, 7] on button "Publish" at bounding box center [1076, 16] width 46 height 19
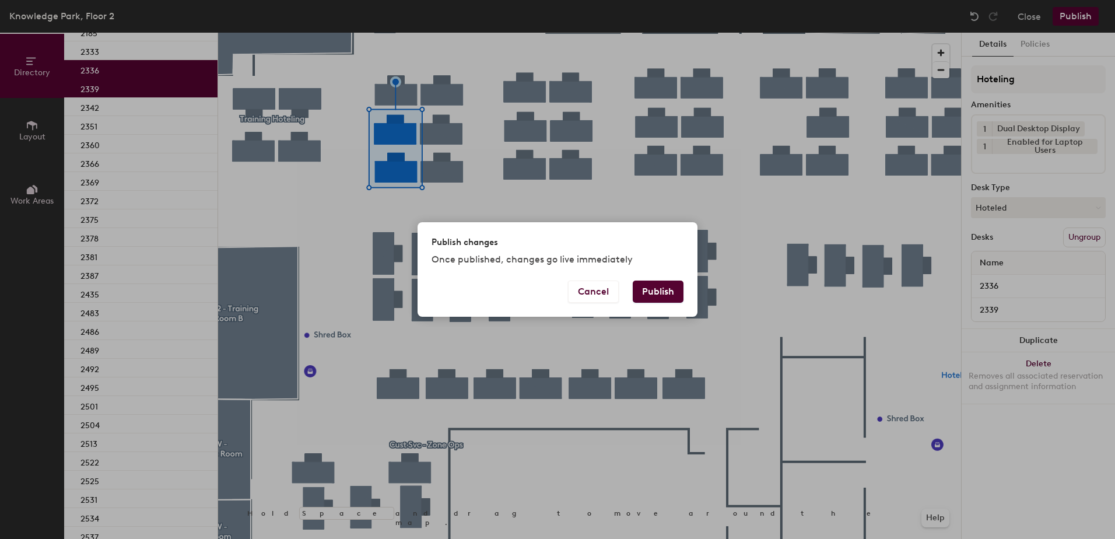
click at [654, 283] on button "Publish" at bounding box center [658, 292] width 51 height 22
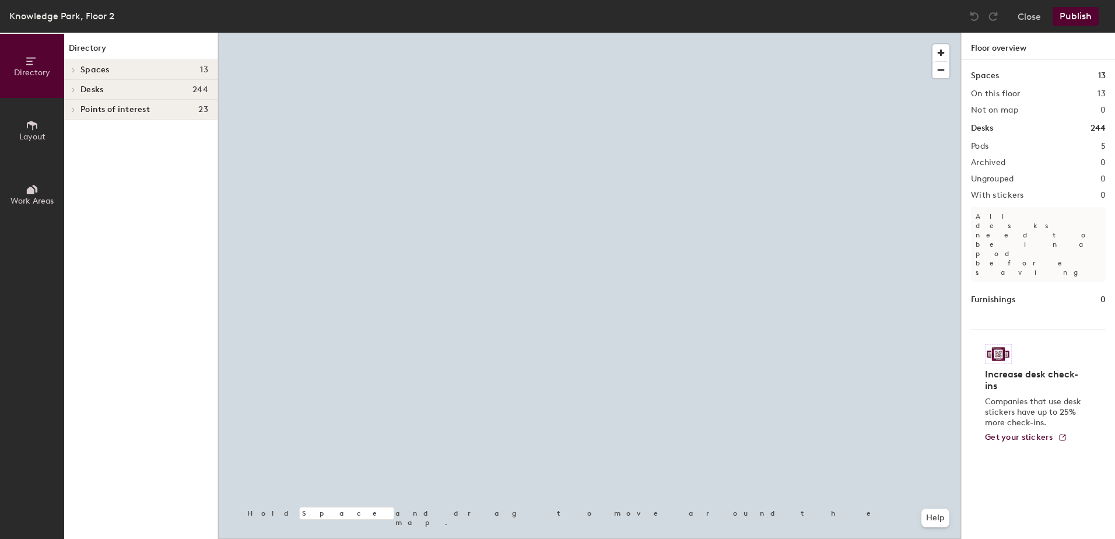
click at [417, 33] on div at bounding box center [589, 33] width 743 height 0
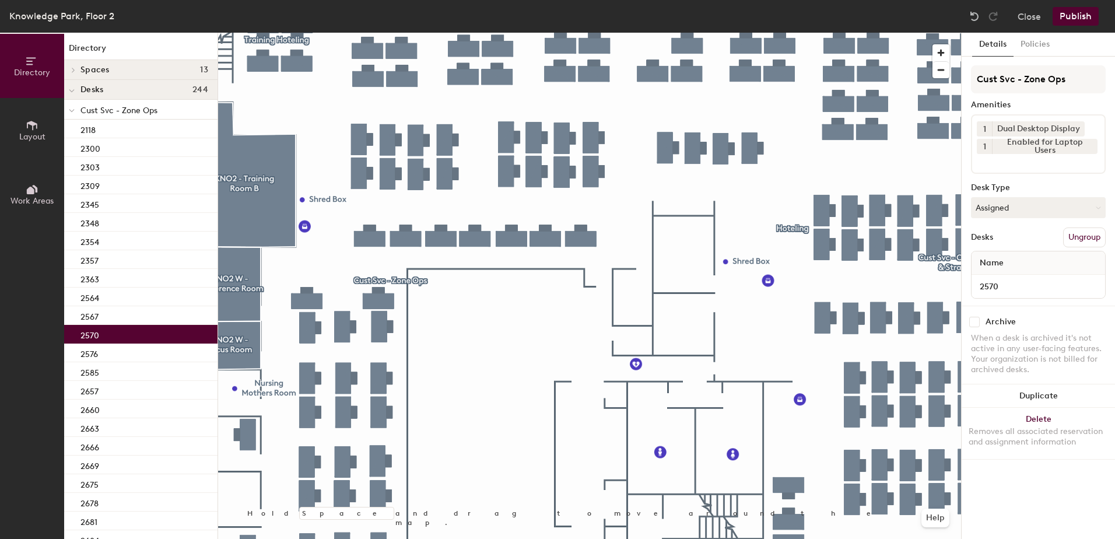
click at [1024, 212] on button "Assigned" at bounding box center [1038, 207] width 135 height 21
click at [1016, 270] on div "Hoteled" at bounding box center [1030, 278] width 117 height 17
click at [1079, 235] on button "Ungroup" at bounding box center [1084, 237] width 43 height 20
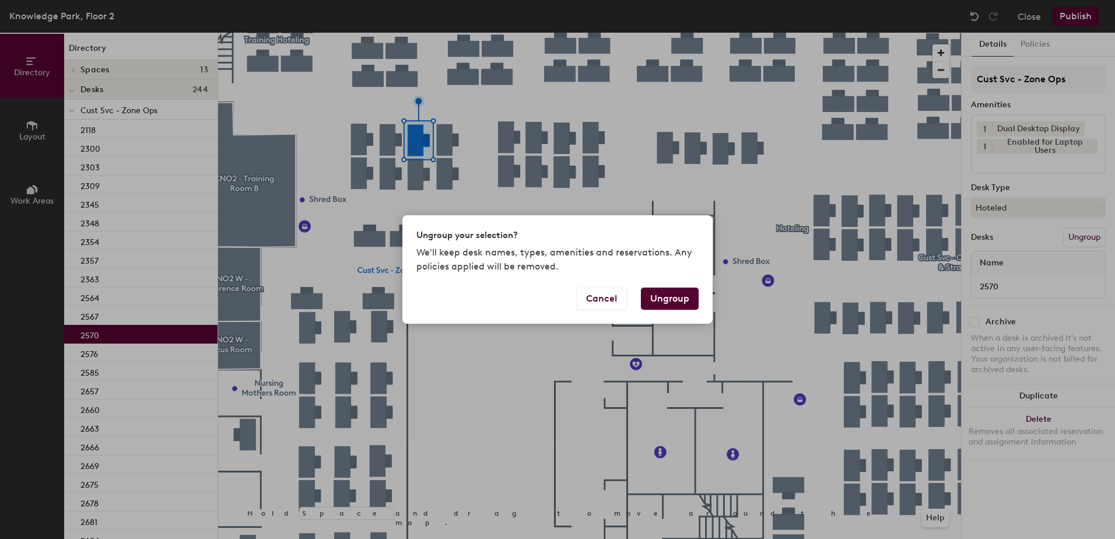
click at [665, 295] on button "Ungroup" at bounding box center [670, 299] width 58 height 22
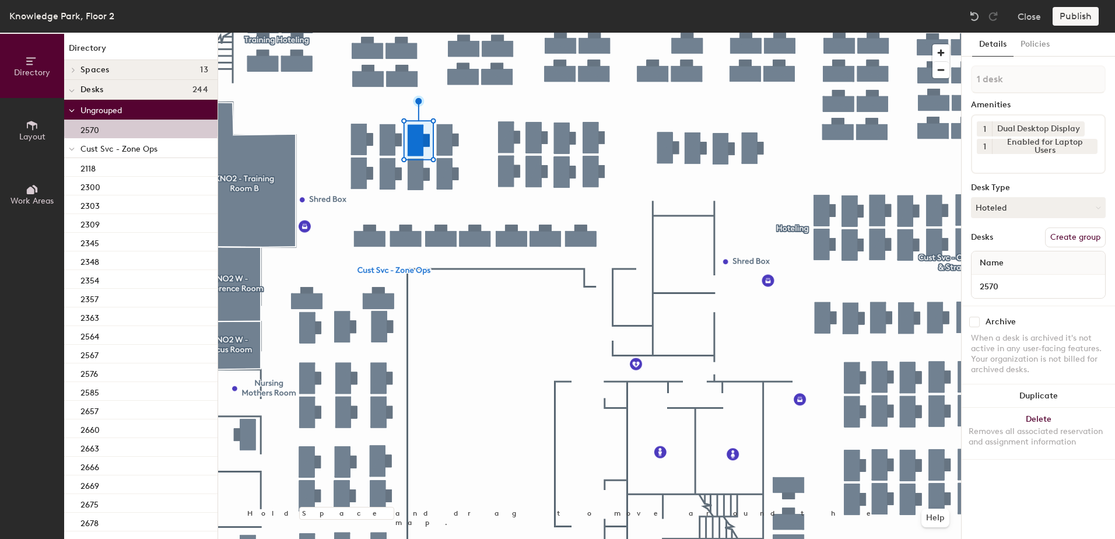
click at [68, 148] on div at bounding box center [71, 147] width 15 height 19
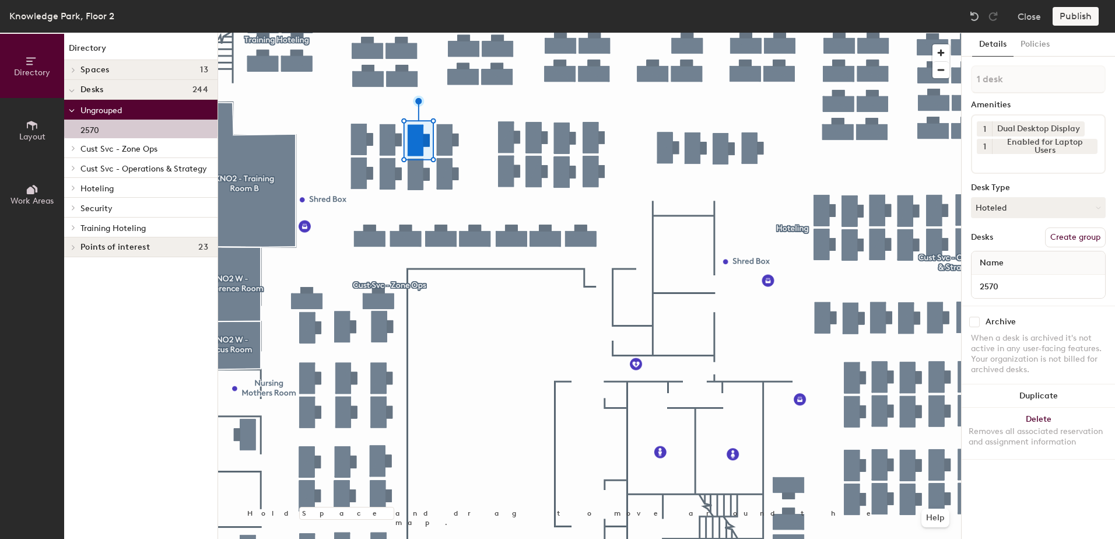
click at [75, 189] on icon at bounding box center [73, 188] width 5 height 6
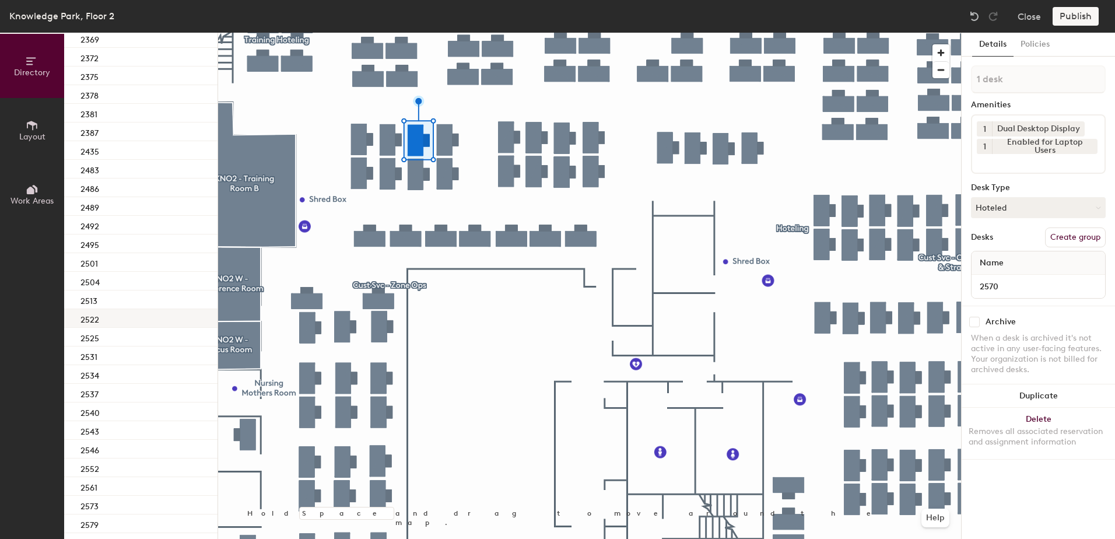
scroll to position [408, 0]
click at [126, 415] on div "2573" at bounding box center [140, 414] width 153 height 19
click at [462, 33] on div at bounding box center [589, 33] width 743 height 0
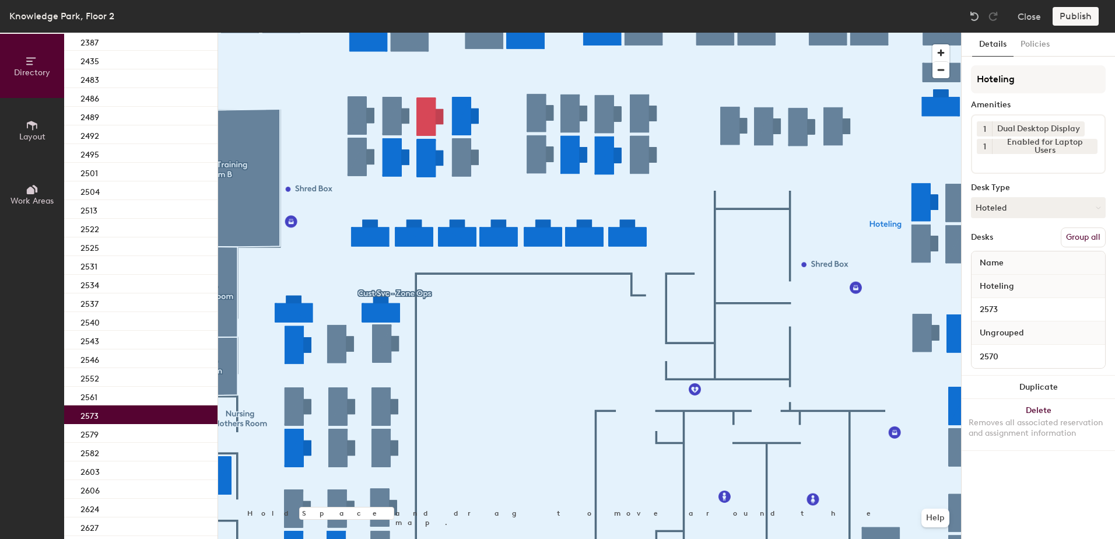
click at [1084, 232] on button "Group all" at bounding box center [1083, 237] width 45 height 20
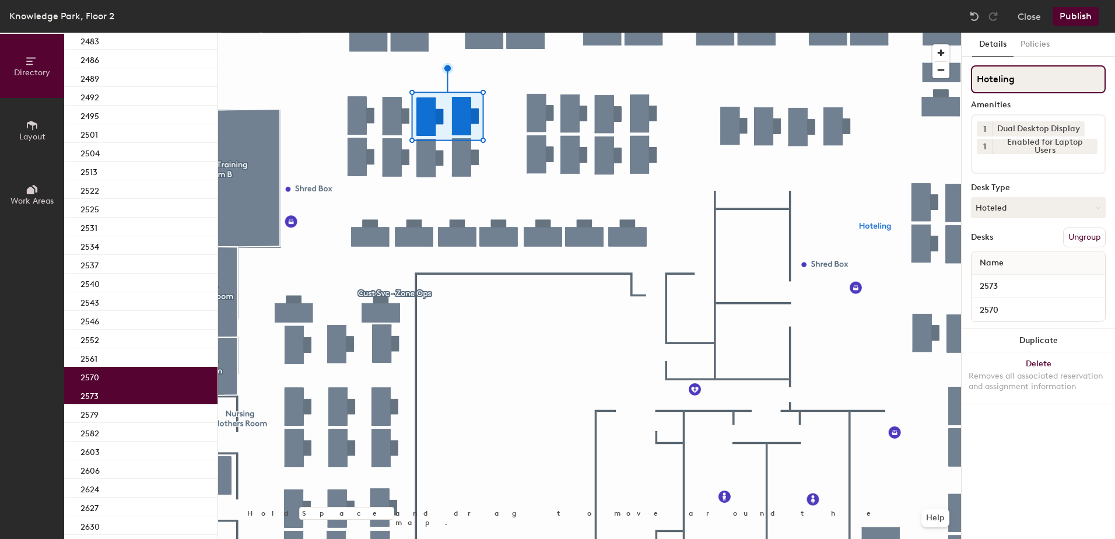
scroll to position [370, 0]
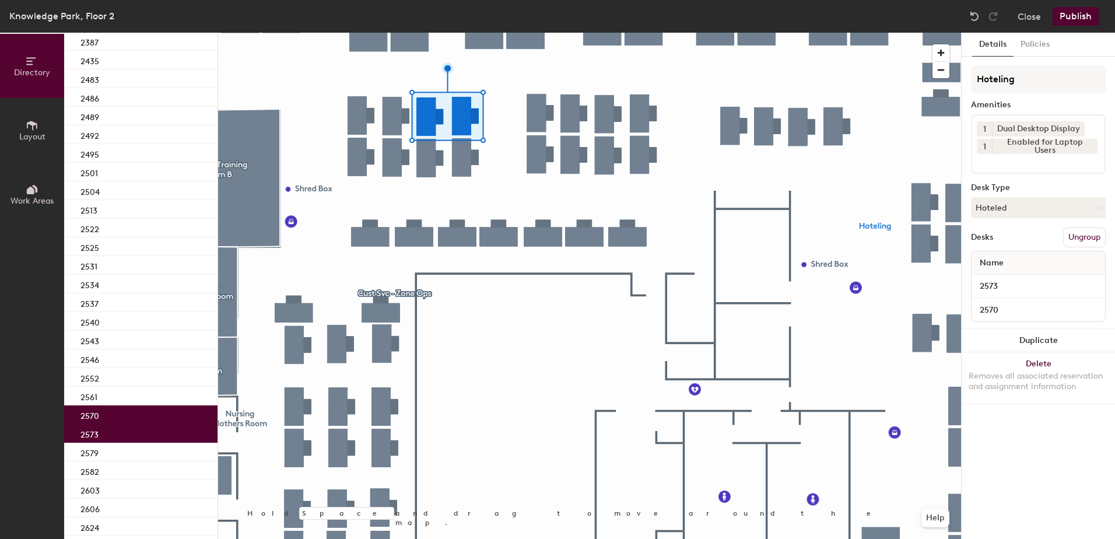
click at [1077, 15] on button "Publish" at bounding box center [1076, 16] width 46 height 19
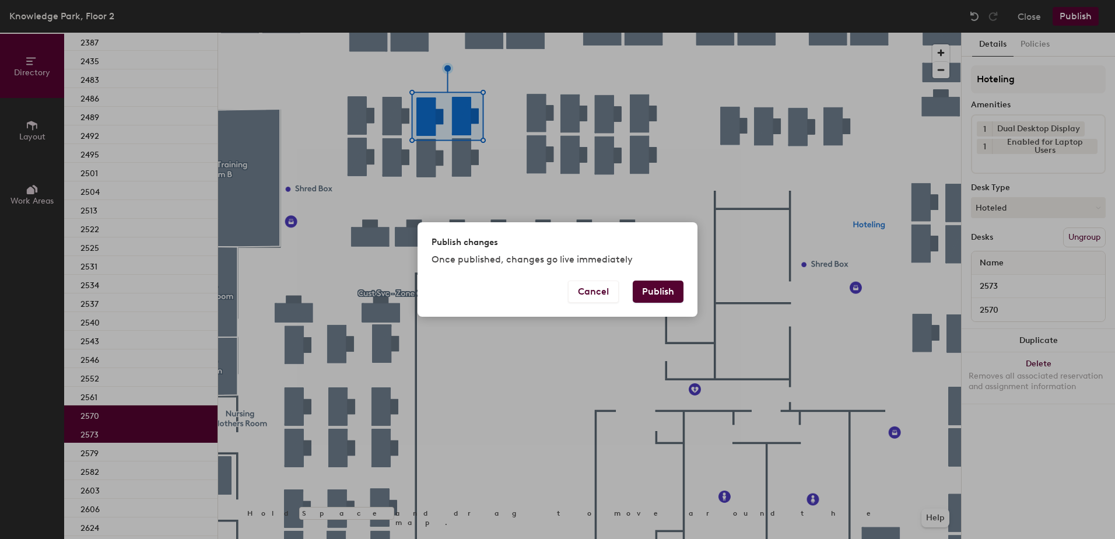
click at [667, 283] on button "Publish" at bounding box center [658, 292] width 51 height 22
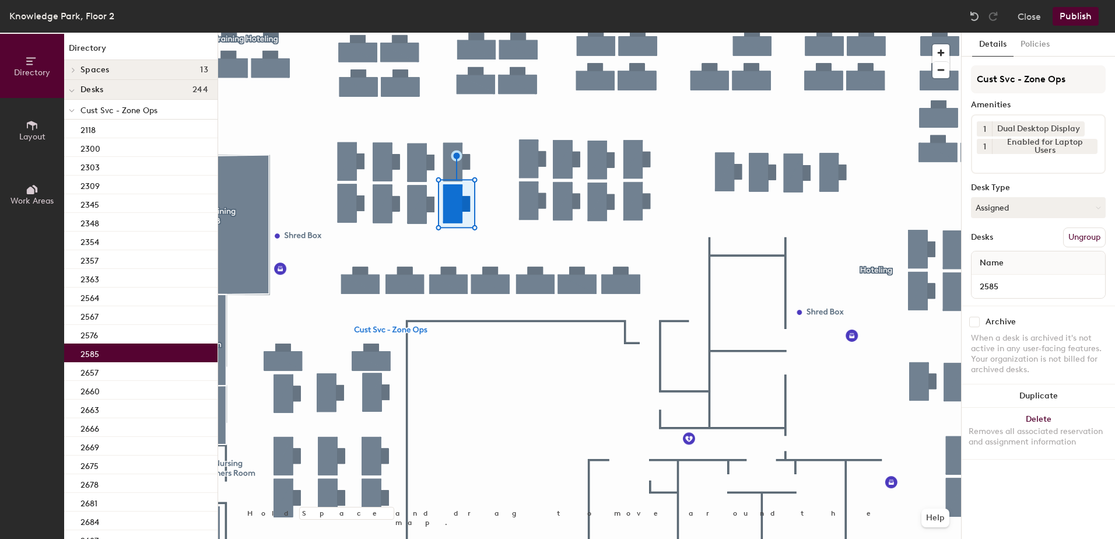
click at [989, 209] on button "Assigned" at bounding box center [1038, 207] width 135 height 21
click at [997, 285] on div "Hoteled" at bounding box center [1030, 278] width 117 height 17
click at [1080, 247] on div "Cust Svc - Zone Ops Amenities 1 Dual Desktop Display 1 Enabled for Laptop Users…" at bounding box center [1038, 185] width 135 height 240
click at [1077, 237] on button "Ungroup" at bounding box center [1084, 237] width 43 height 20
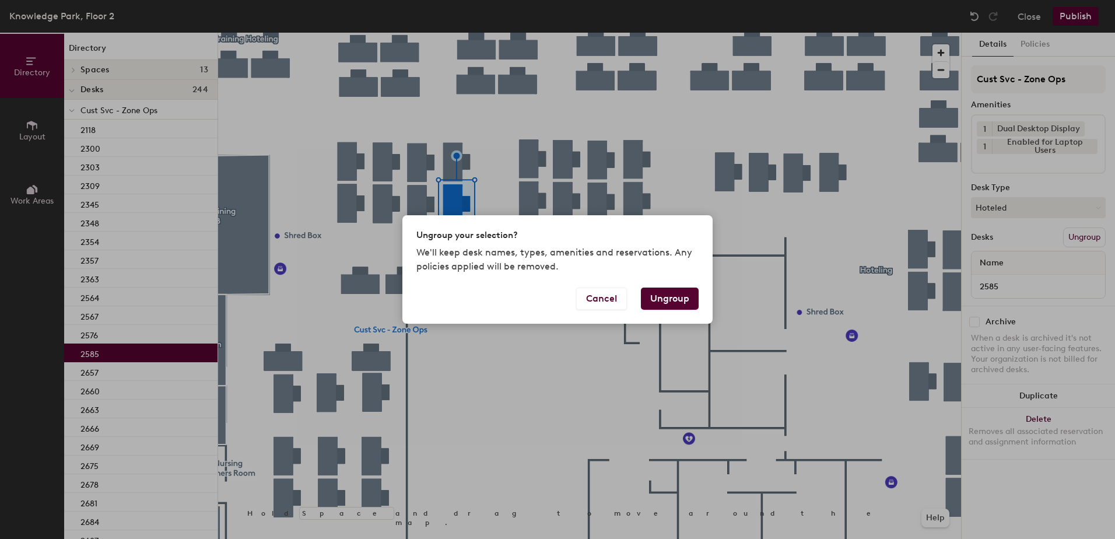
click at [651, 302] on button "Ungroup" at bounding box center [670, 299] width 58 height 22
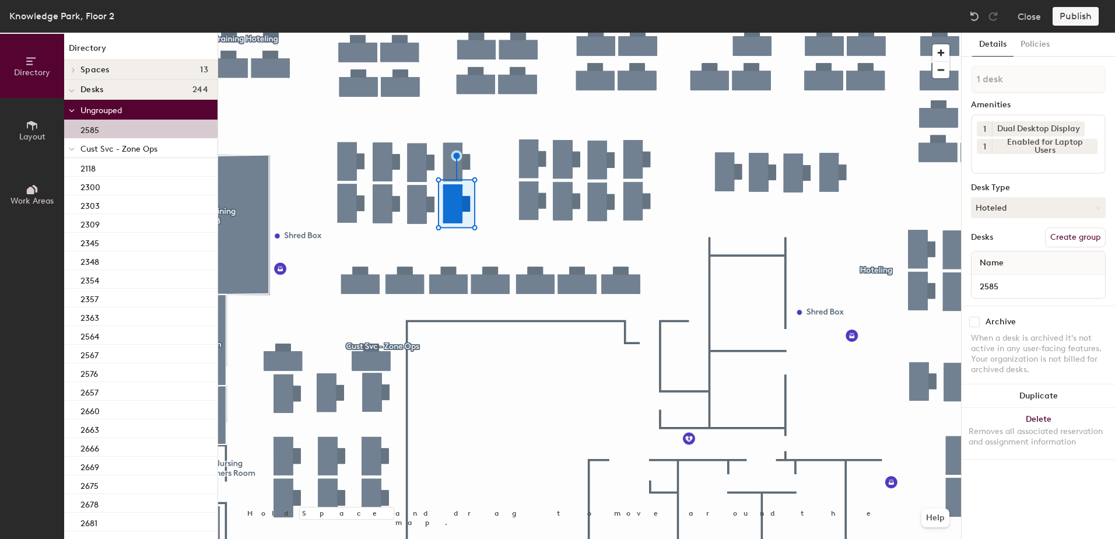
drag, startPoint x: 72, startPoint y: 148, endPoint x: 73, endPoint y: 176, distance: 28.0
click at [72, 148] on icon at bounding box center [72, 149] width 6 height 5
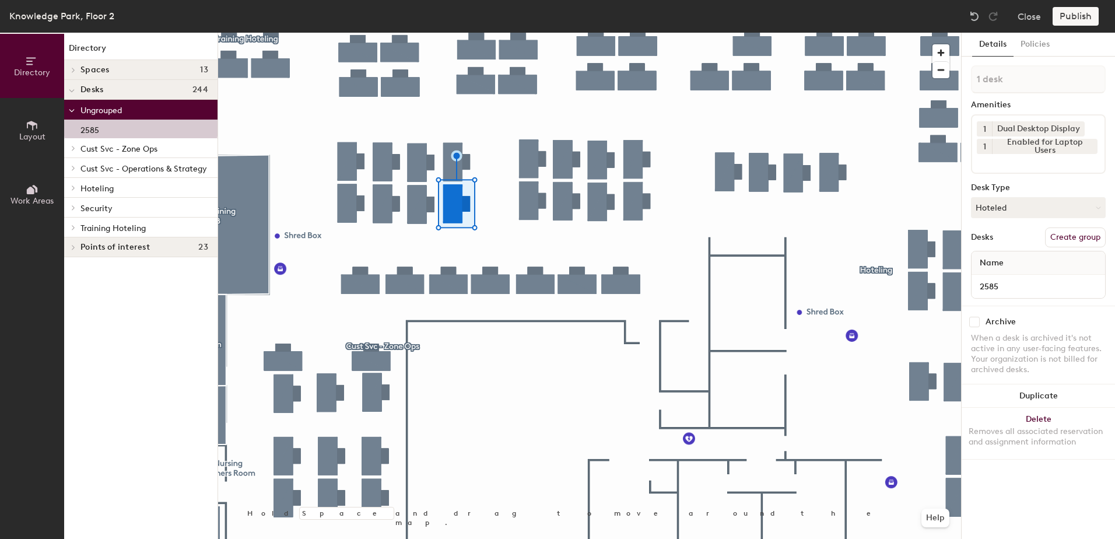
click at [73, 190] on icon at bounding box center [73, 187] width 2 height 5
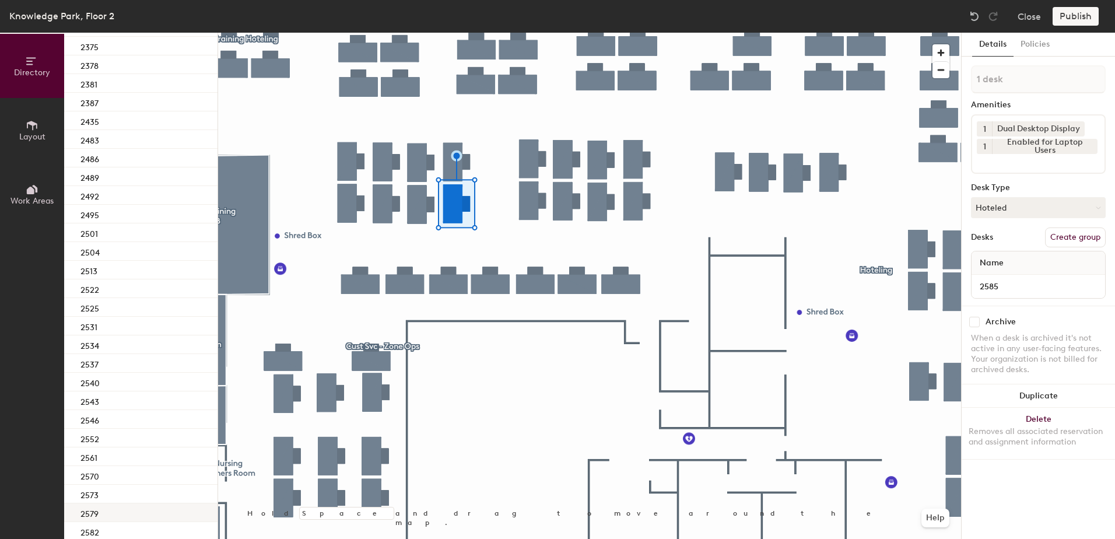
scroll to position [408, 0]
click at [125, 469] on div "2582" at bounding box center [140, 470] width 153 height 19
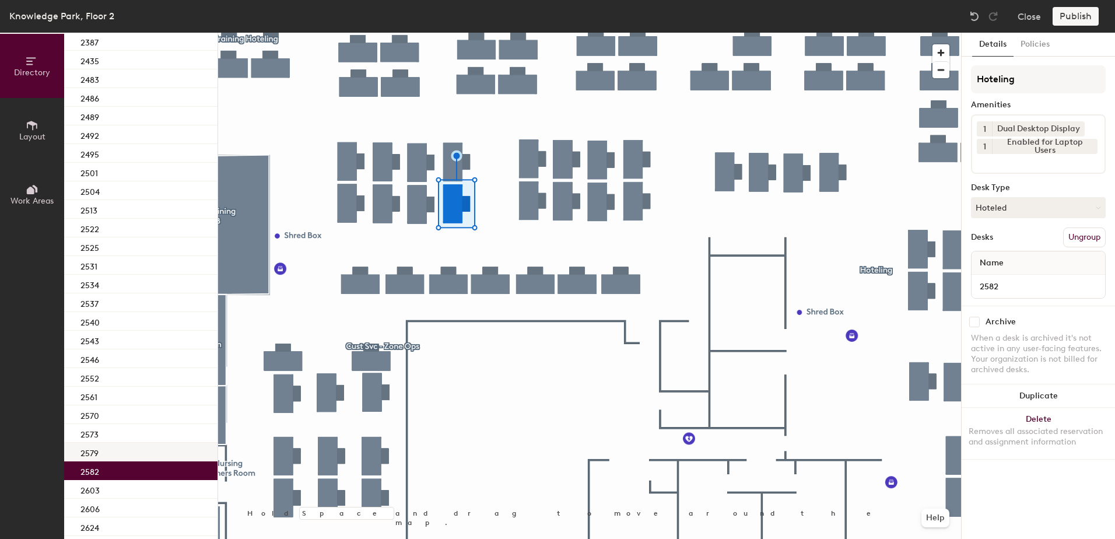
click at [465, 33] on div at bounding box center [589, 33] width 743 height 0
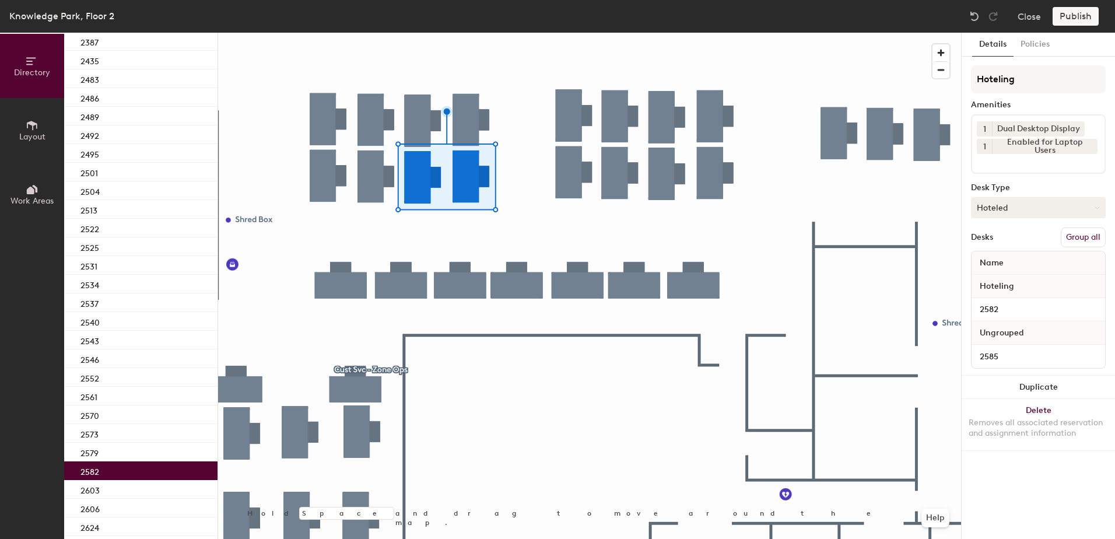
drag, startPoint x: 1071, startPoint y: 241, endPoint x: 1068, endPoint y: 218, distance: 24.2
click at [1072, 238] on button "Group all" at bounding box center [1083, 237] width 45 height 20
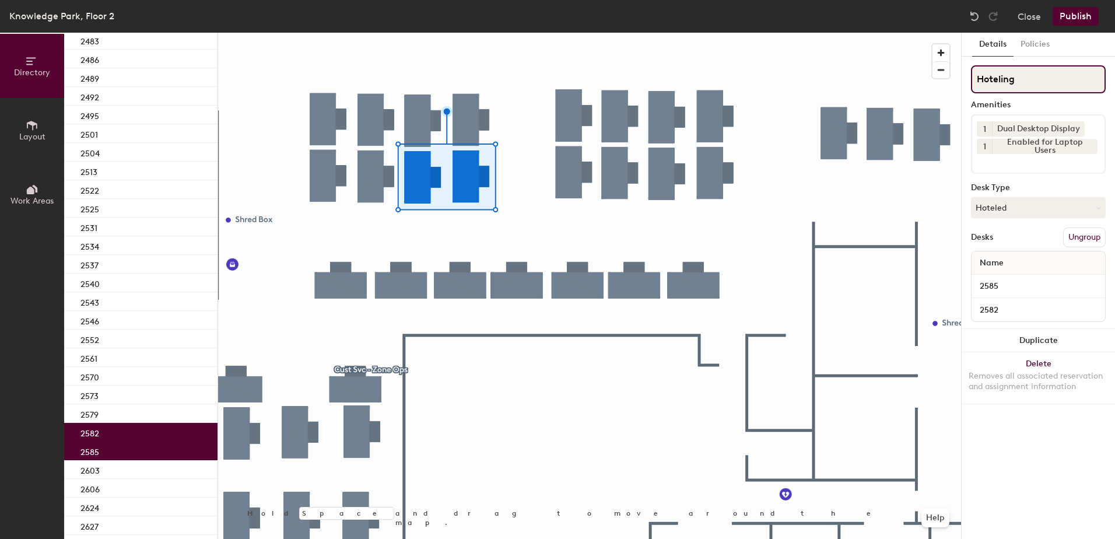
scroll to position [370, 0]
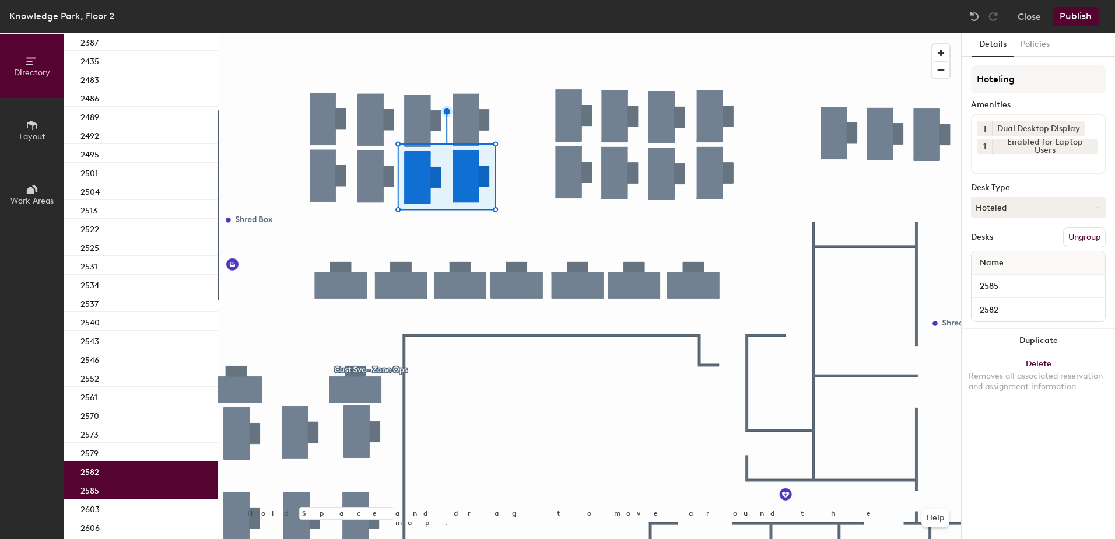
click at [1065, 13] on button "Publish" at bounding box center [1076, 16] width 46 height 19
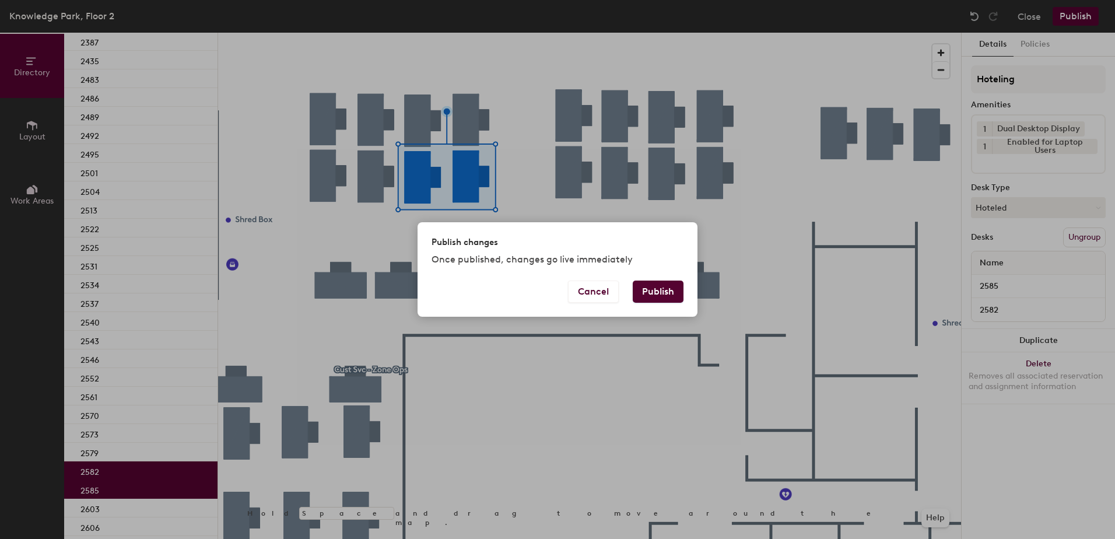
click at [660, 291] on button "Publish" at bounding box center [658, 292] width 51 height 22
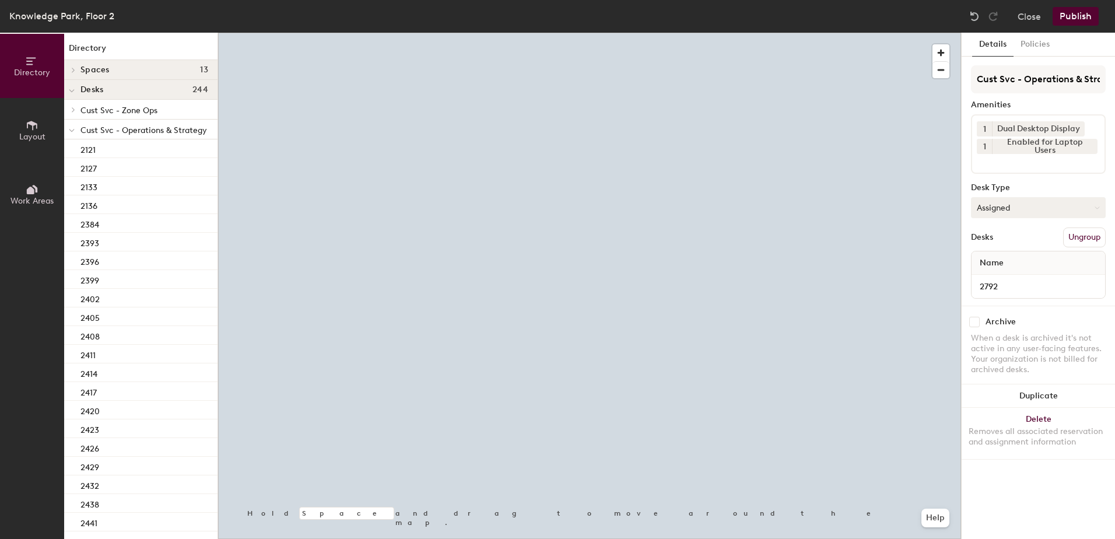
drag, startPoint x: 1014, startPoint y: 210, endPoint x: 1014, endPoint y: 216, distance: 5.9
click at [1014, 211] on button "Assigned" at bounding box center [1038, 207] width 135 height 21
click at [1014, 276] on div "Hoteled" at bounding box center [1030, 278] width 117 height 17
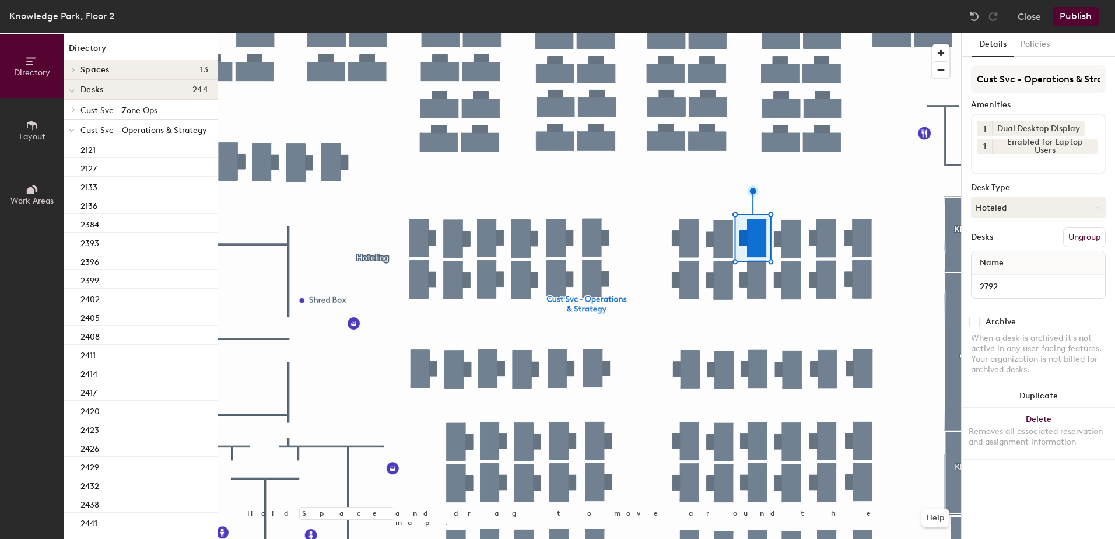
click at [1099, 229] on button "Ungroup" at bounding box center [1084, 237] width 43 height 20
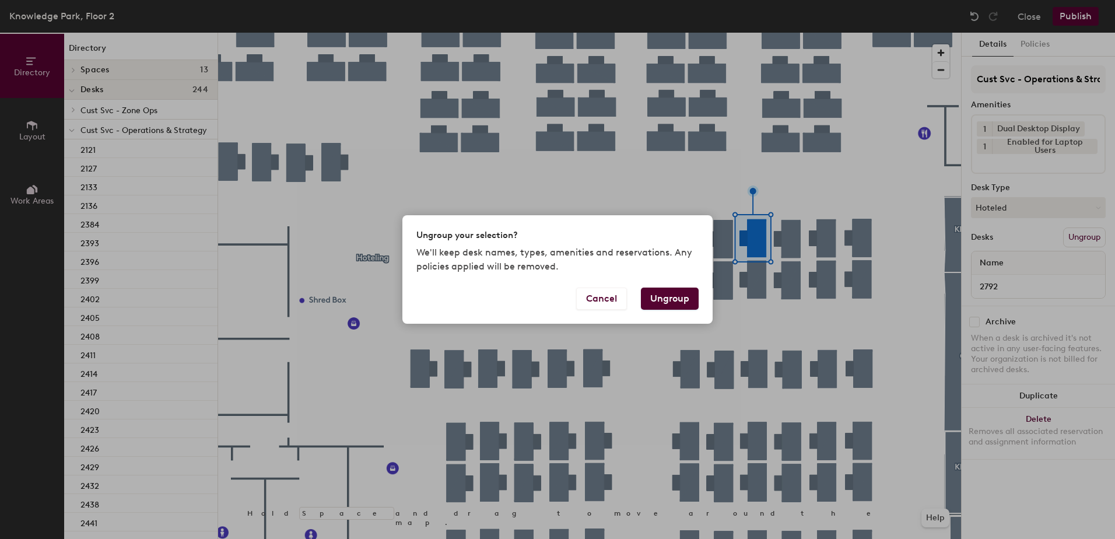
click at [686, 301] on button "Ungroup" at bounding box center [670, 299] width 58 height 22
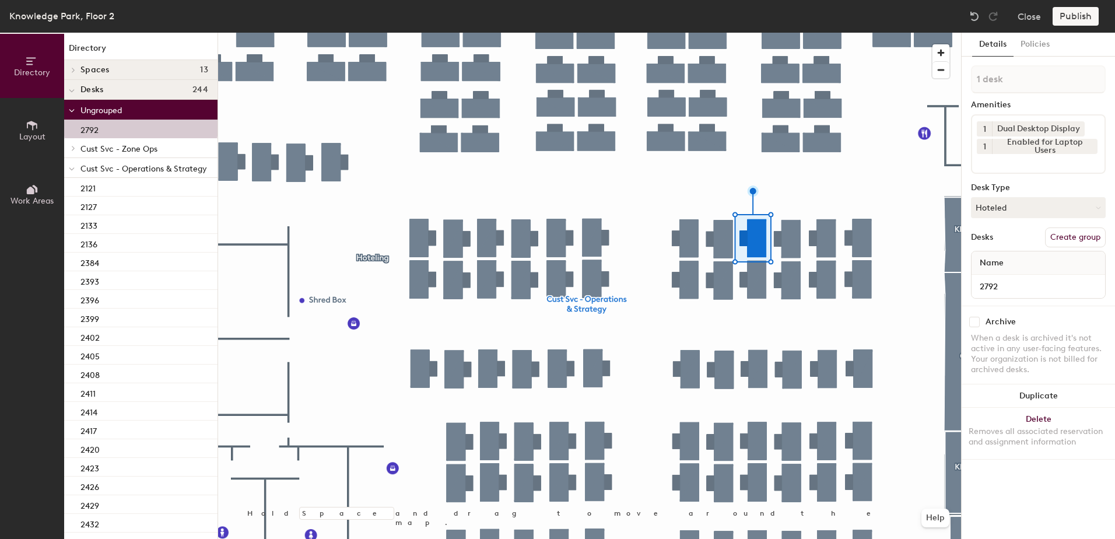
click at [67, 165] on div at bounding box center [71, 167] width 15 height 19
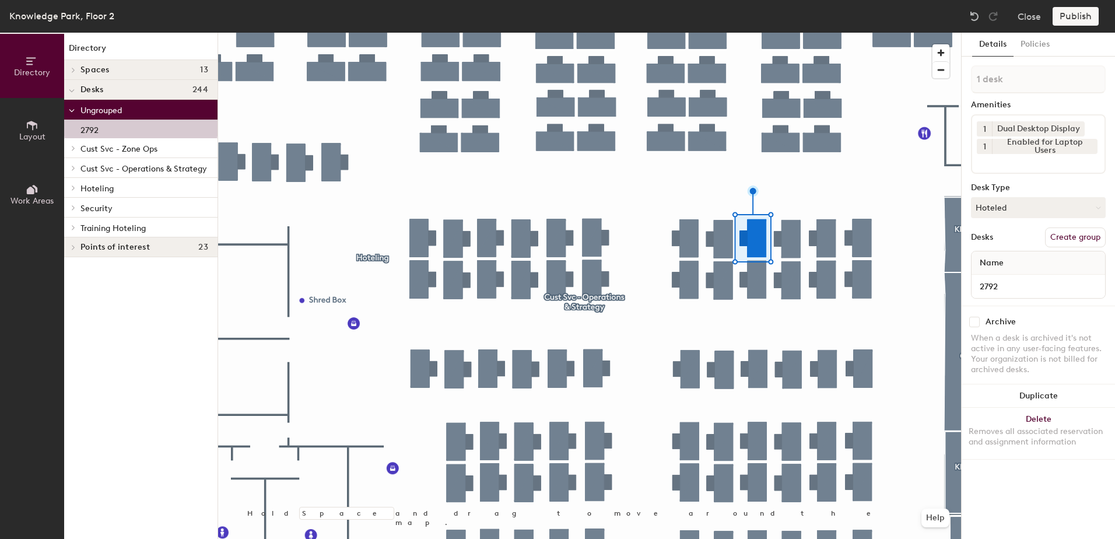
click at [71, 192] on div at bounding box center [71, 187] width 15 height 19
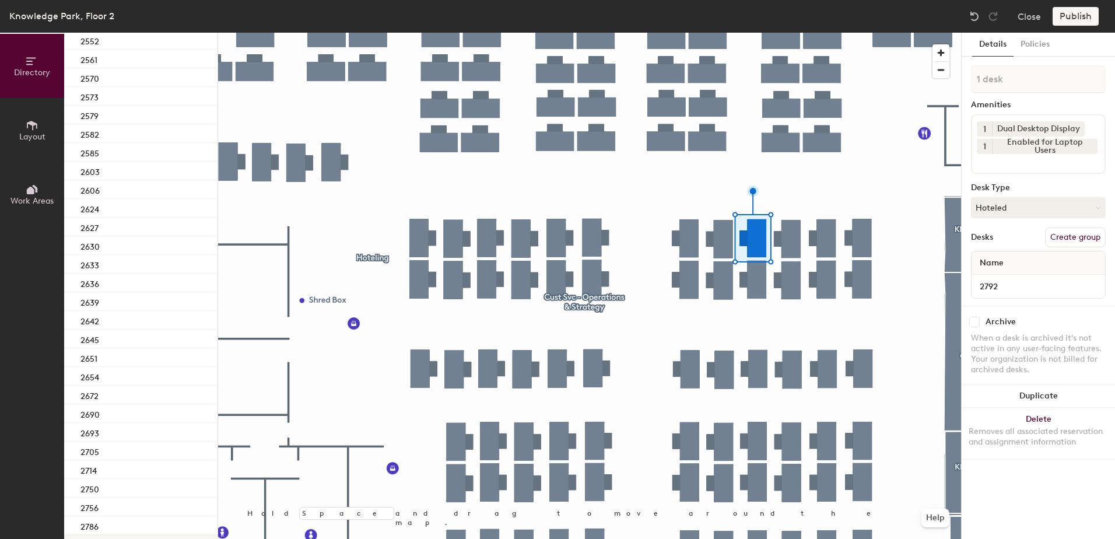
scroll to position [875, 0]
click at [129, 395] on div "2786" at bounding box center [140, 396] width 153 height 19
click at [803, 33] on div at bounding box center [589, 33] width 743 height 0
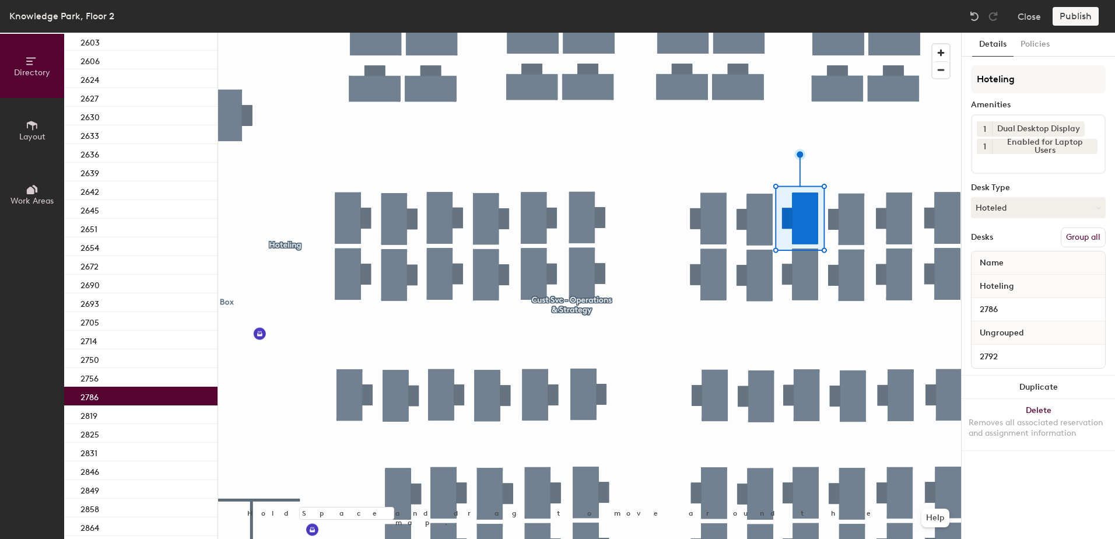
click at [1065, 239] on button "Group all" at bounding box center [1083, 237] width 45 height 20
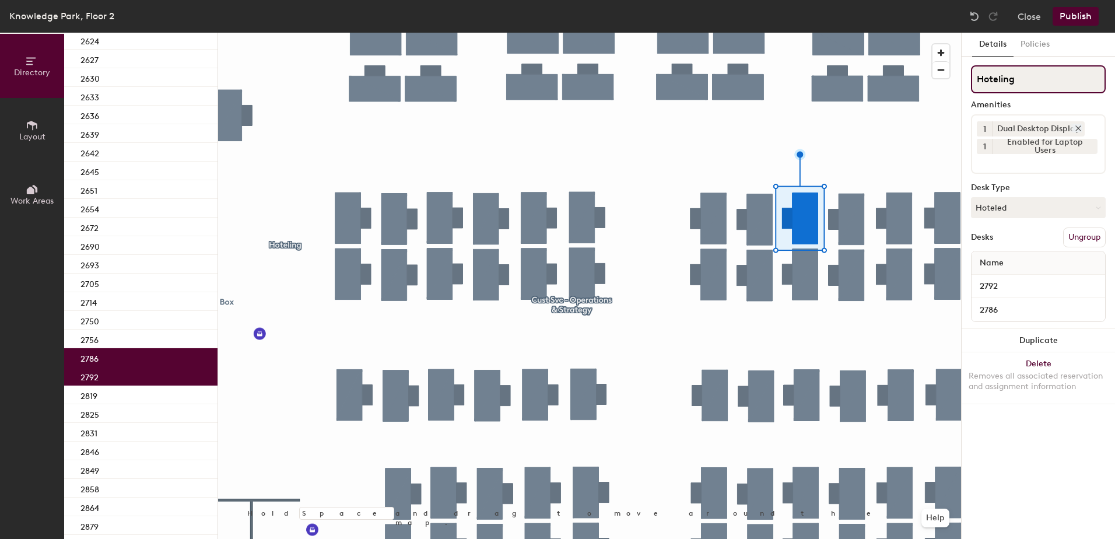
scroll to position [836, 0]
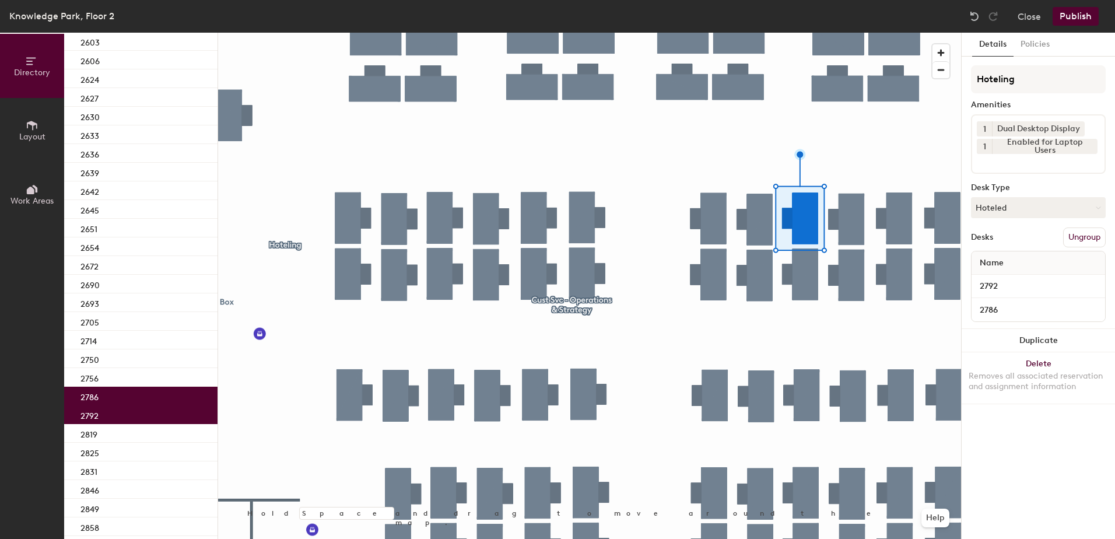
click at [1070, 23] on div "Knowledge Park, Floor 2 Close Publish" at bounding box center [557, 16] width 1115 height 33
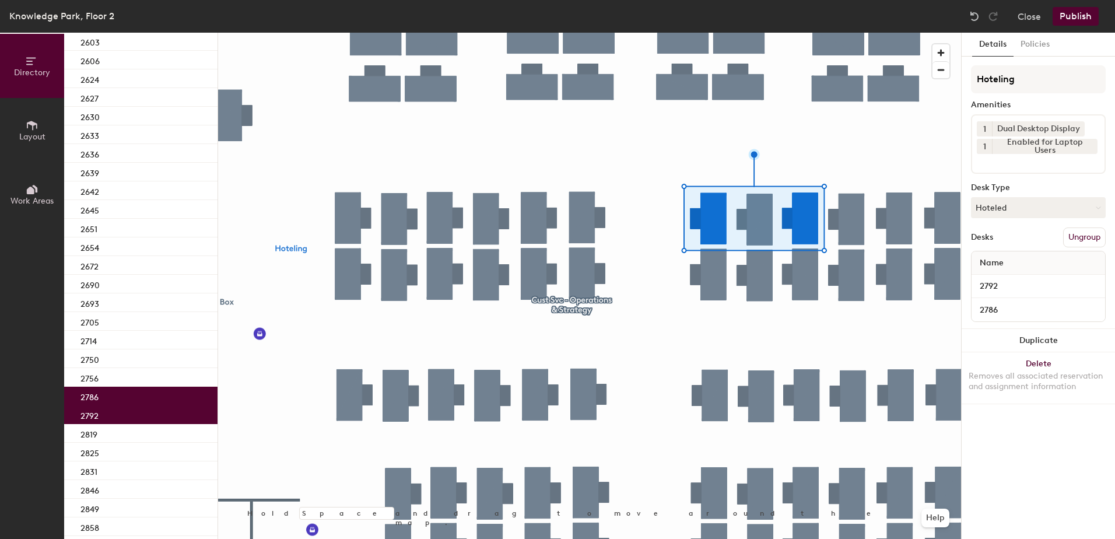
click at [1066, 20] on button "Publish" at bounding box center [1076, 16] width 46 height 19
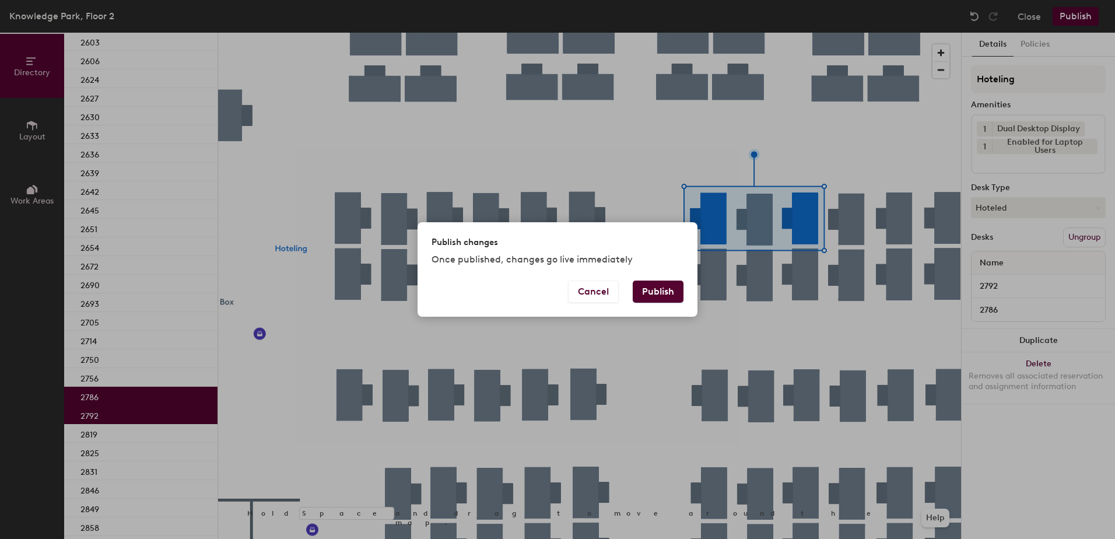
click at [650, 284] on button "Publish" at bounding box center [658, 292] width 51 height 22
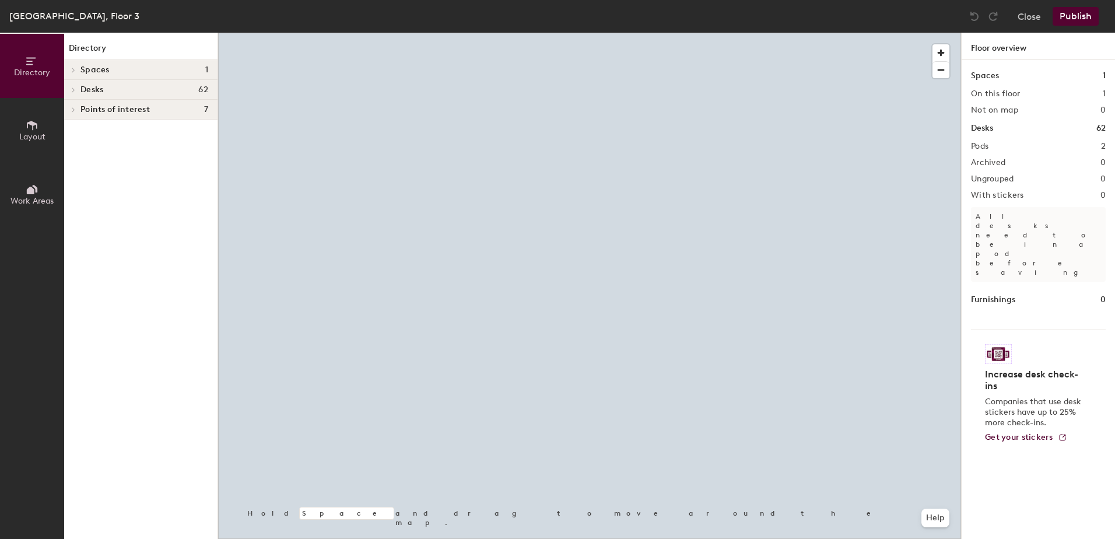
click at [580, 33] on div at bounding box center [589, 33] width 743 height 0
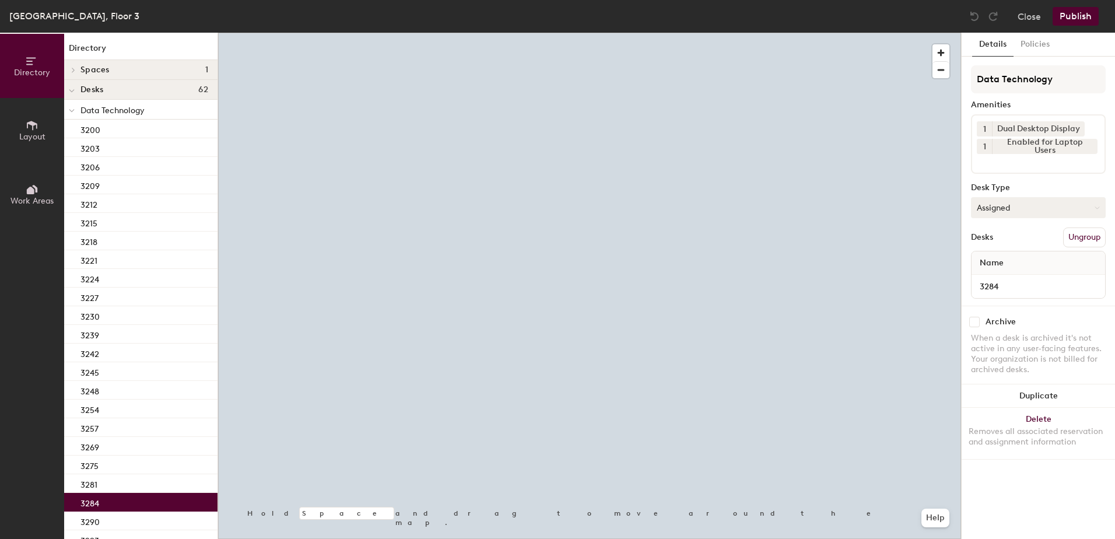
click at [1018, 206] on button "Assigned" at bounding box center [1038, 207] width 135 height 21
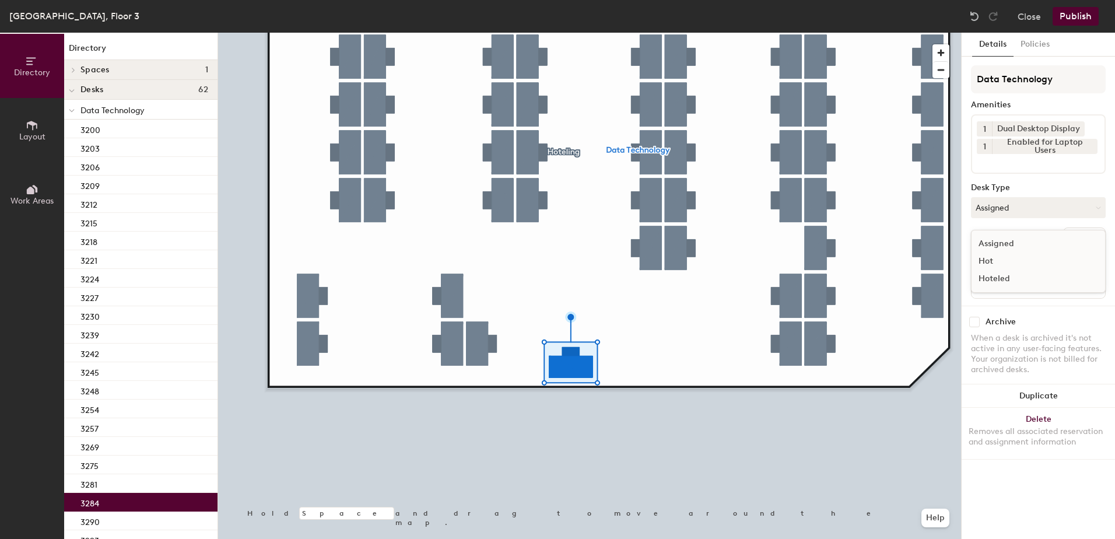
click at [1017, 277] on div "Hoteled" at bounding box center [1030, 278] width 117 height 17
click at [1075, 229] on button "Ungroup" at bounding box center [1084, 237] width 43 height 20
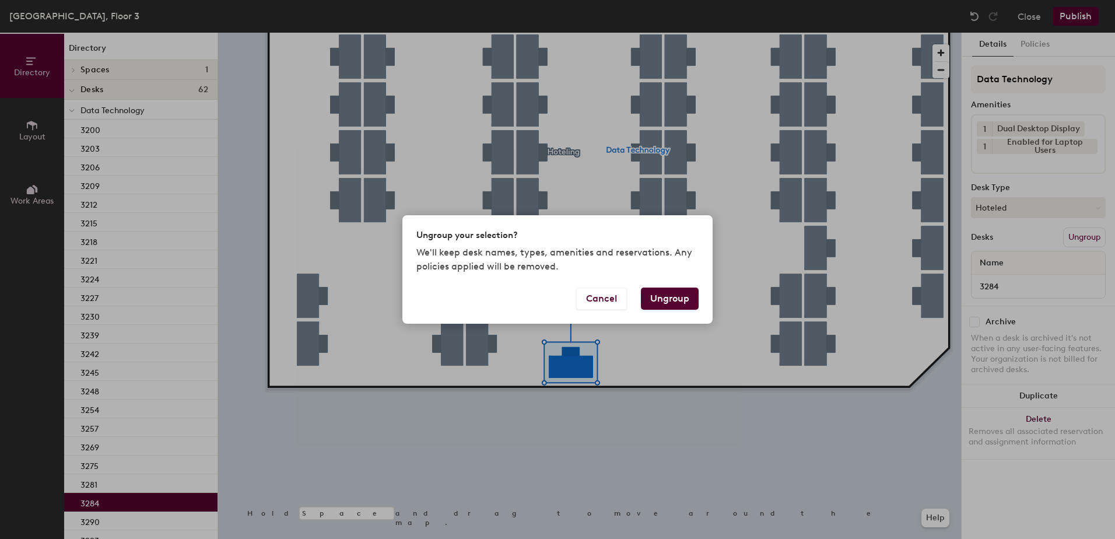
click at [665, 299] on button "Ungroup" at bounding box center [670, 299] width 58 height 22
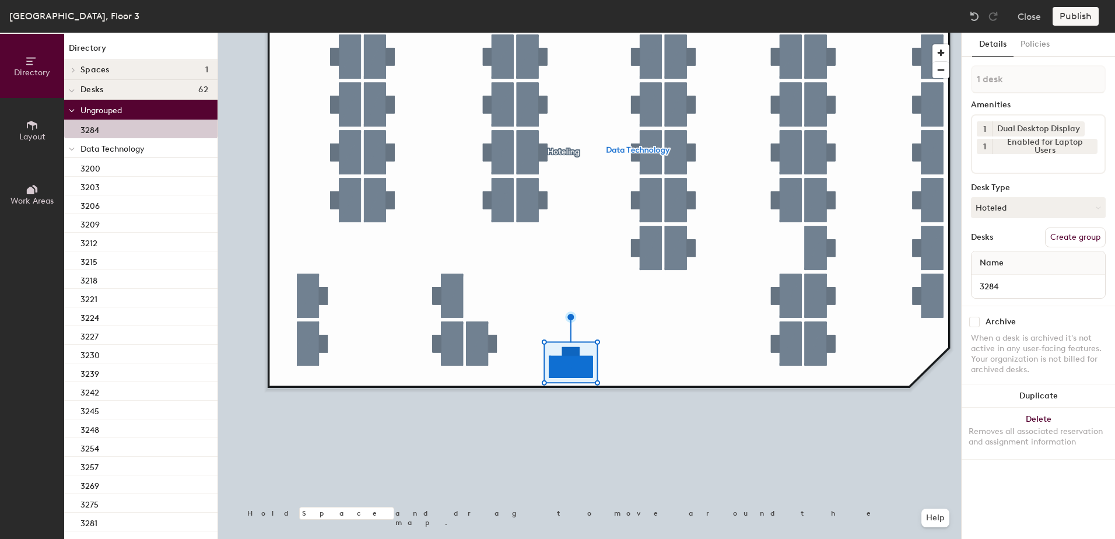
click at [72, 151] on icon at bounding box center [72, 149] width 6 height 5
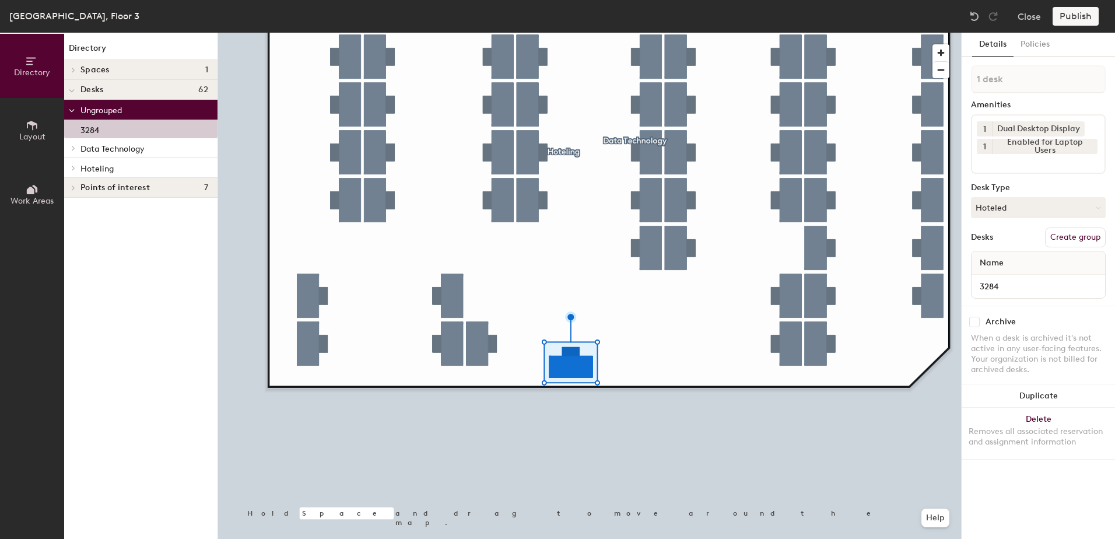
click at [71, 170] on icon at bounding box center [73, 168] width 5 height 6
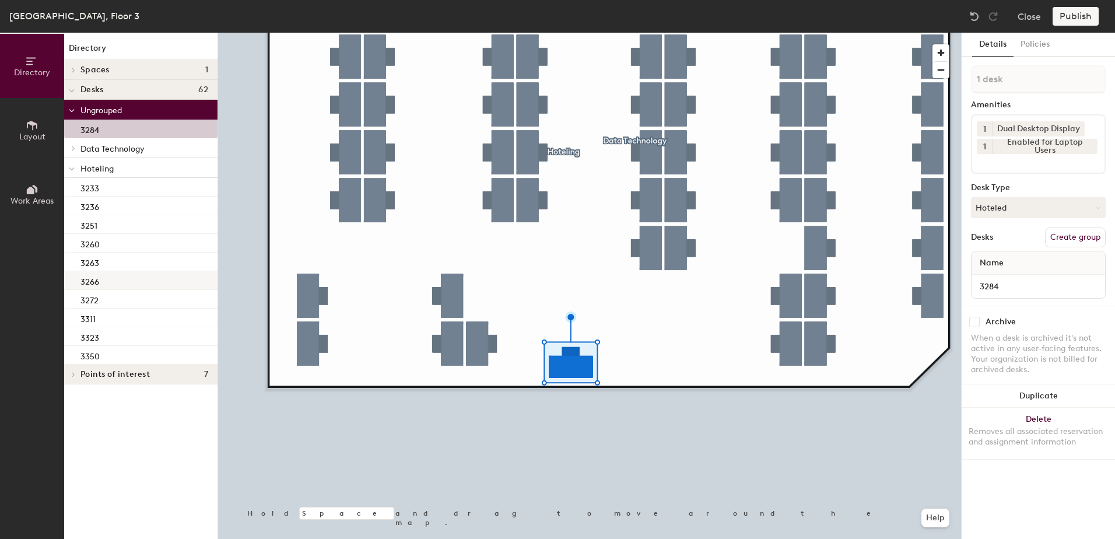
drag, startPoint x: 117, startPoint y: 278, endPoint x: 127, endPoint y: 278, distance: 10.5
click at [117, 277] on div "3266" at bounding box center [140, 280] width 153 height 19
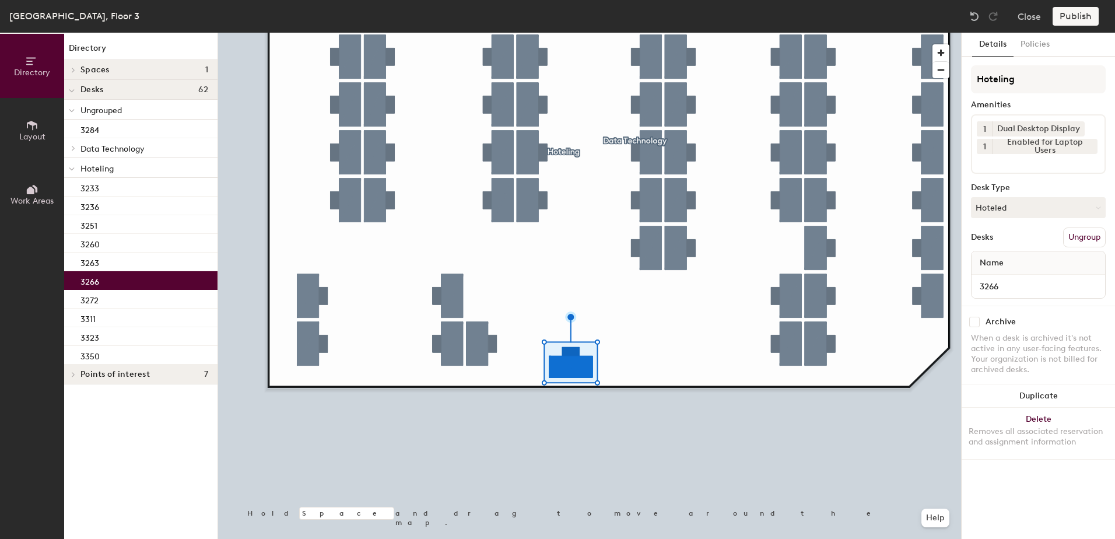
click at [592, 33] on div at bounding box center [589, 33] width 743 height 0
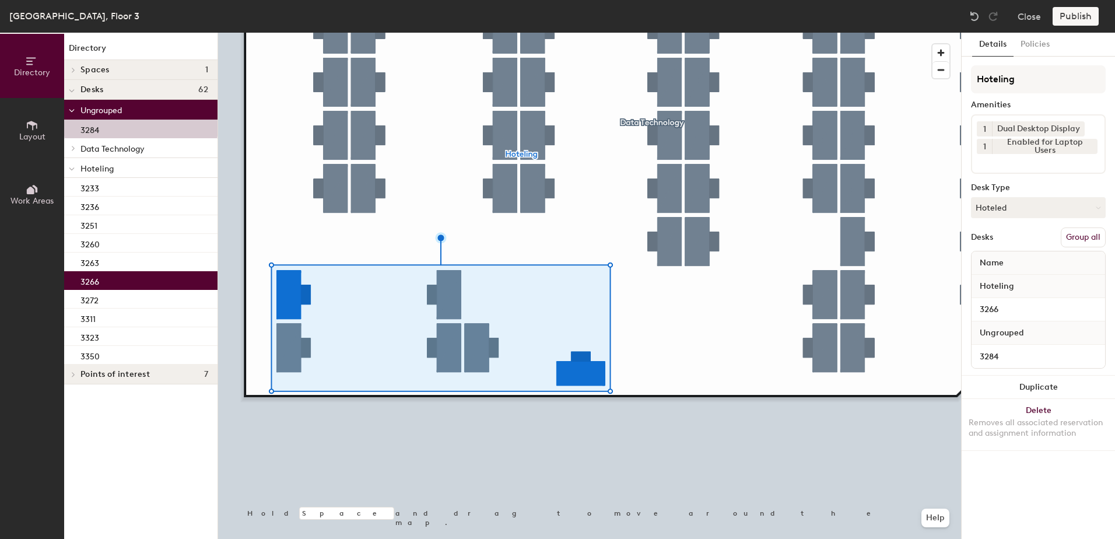
drag, startPoint x: 1075, startPoint y: 233, endPoint x: 1067, endPoint y: 165, distance: 68.1
click at [1076, 232] on button "Group all" at bounding box center [1083, 237] width 45 height 20
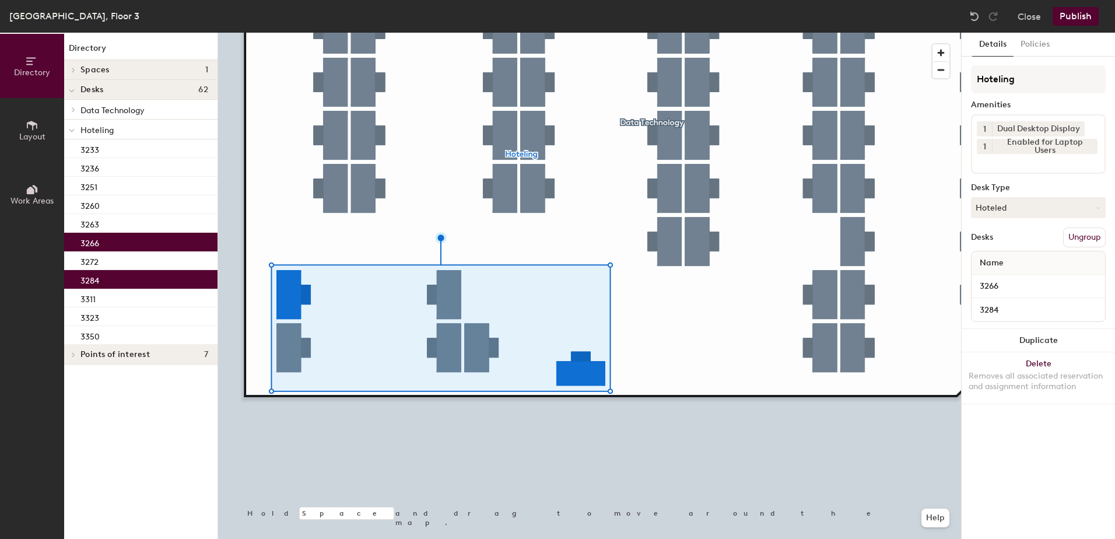
click at [1071, 28] on div "Lafayette, Floor 3 Close Publish" at bounding box center [557, 16] width 1115 height 33
click at [1056, 18] on button "Publish" at bounding box center [1076, 16] width 46 height 19
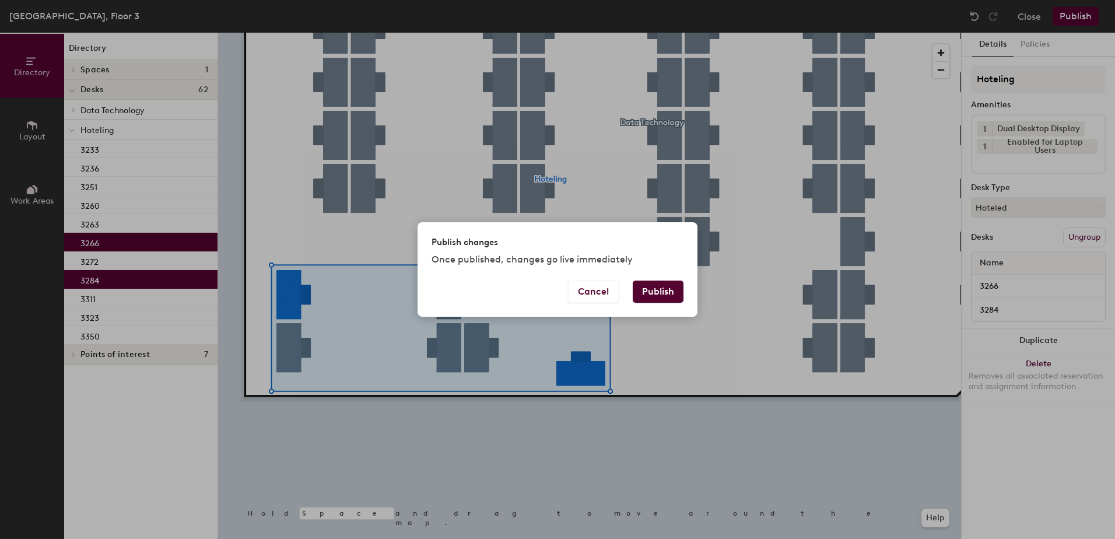
click at [665, 285] on div "Publish changes Once published, changes go live immediately Cancel Publish" at bounding box center [558, 269] width 280 height 94
click at [665, 287] on button "Publish" at bounding box center [658, 292] width 51 height 22
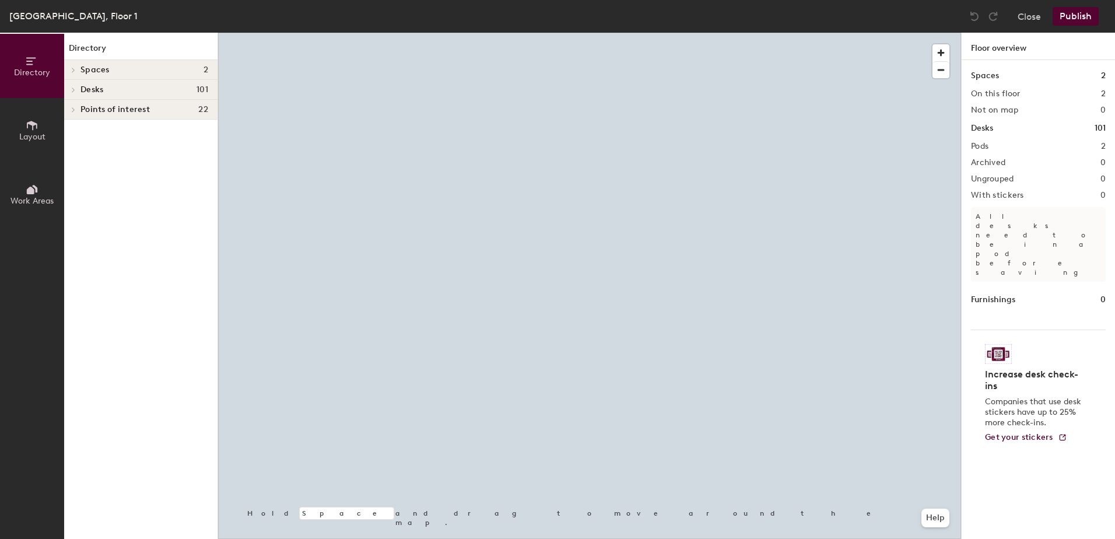
click at [570, 33] on div at bounding box center [589, 33] width 743 height 0
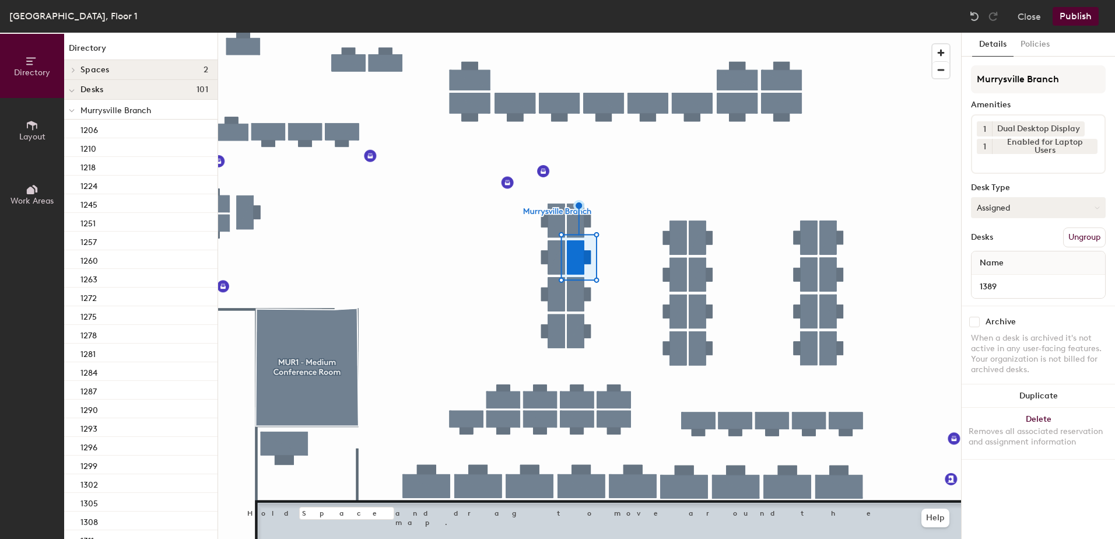
click at [1006, 206] on button "Assigned" at bounding box center [1038, 207] width 135 height 21
click at [1011, 276] on div "Hoteled" at bounding box center [1030, 278] width 117 height 17
click at [1068, 16] on button "Publish" at bounding box center [1076, 16] width 46 height 19
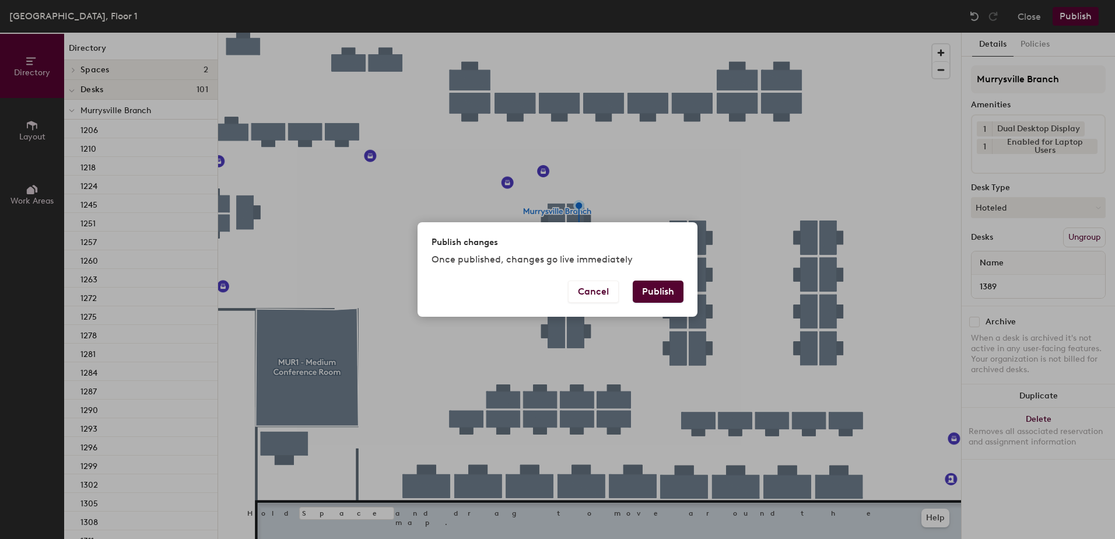
drag, startPoint x: 639, startPoint y: 292, endPoint x: 623, endPoint y: 289, distance: 16.0
click at [640, 290] on button "Publish" at bounding box center [658, 292] width 51 height 22
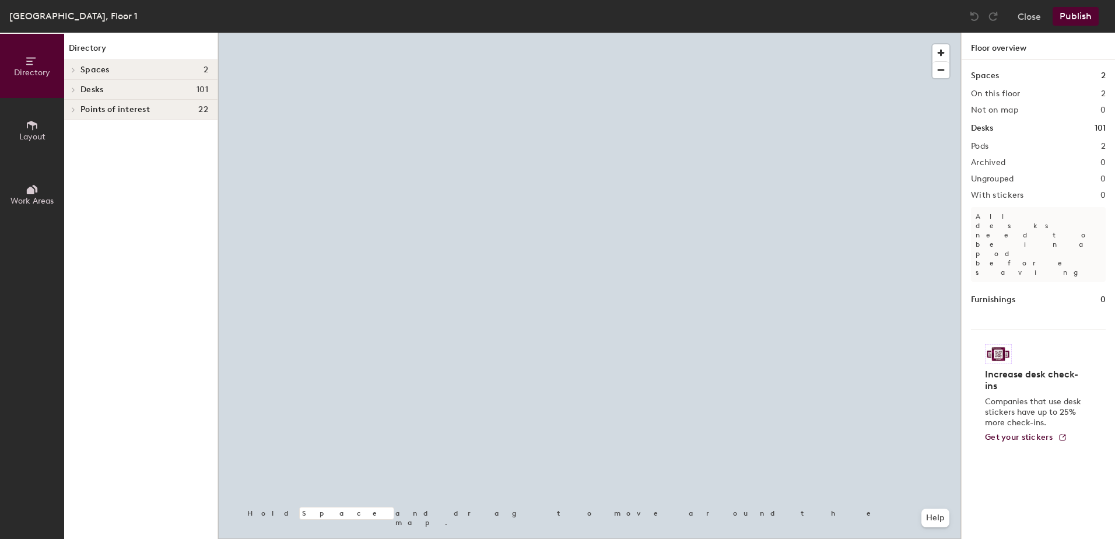
click at [583, 33] on div at bounding box center [589, 33] width 743 height 0
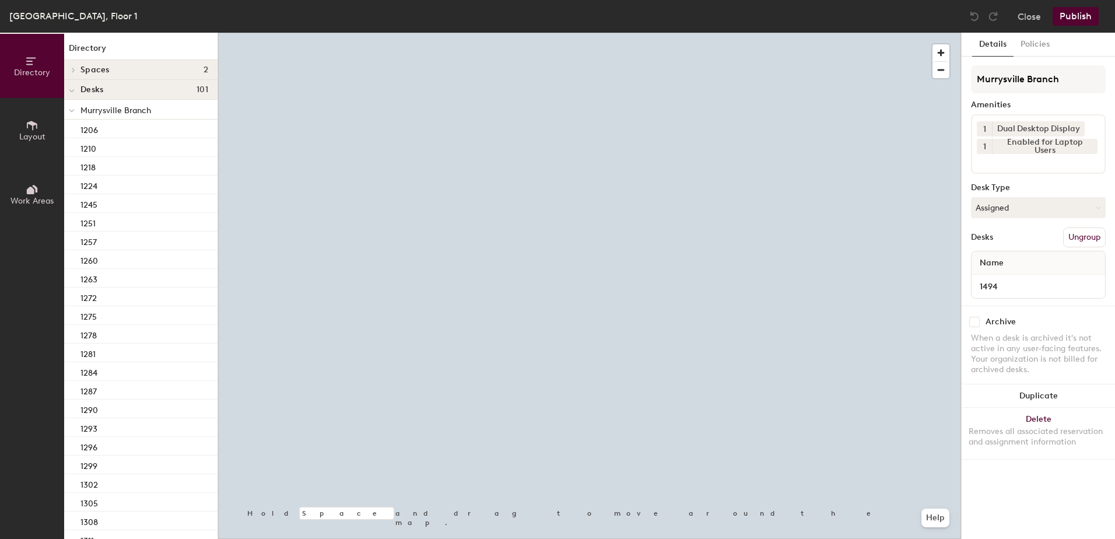
click at [1012, 198] on div "Murrysville Branch Amenities 1 Dual Desktop Display 1 Enabled for Laptop Users …" at bounding box center [1038, 185] width 135 height 240
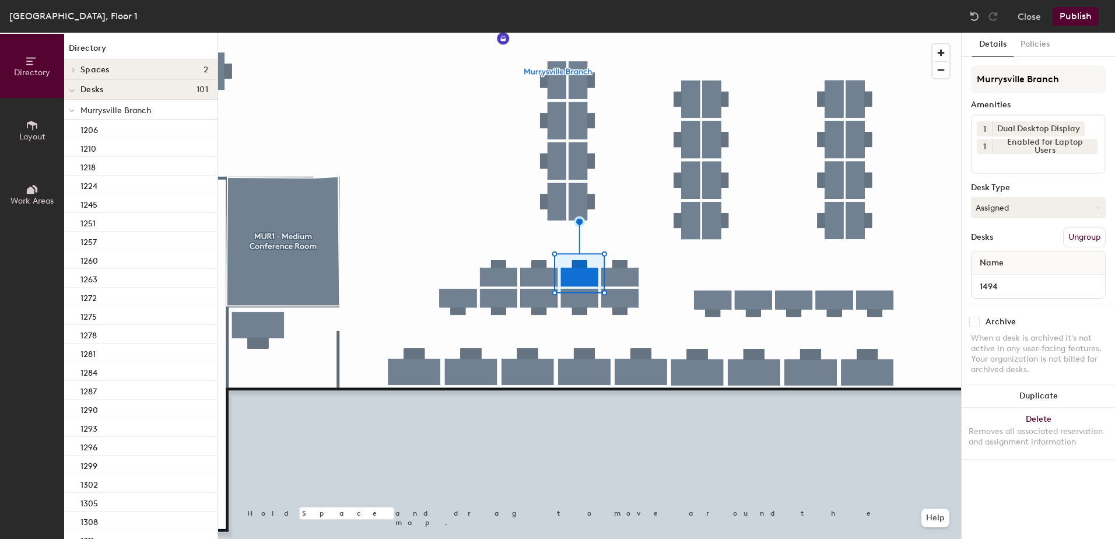
click at [1010, 220] on div "Murrysville Branch Amenities 1 Dual Desktop Display 1 Enabled for Laptop Users …" at bounding box center [1038, 185] width 135 height 240
click at [1012, 213] on button "Assigned" at bounding box center [1038, 207] width 135 height 21
click at [1000, 281] on div "Hoteled" at bounding box center [1030, 278] width 117 height 17
drag, startPoint x: 1065, startPoint y: 22, endPoint x: 1052, endPoint y: 26, distance: 13.3
click at [1062, 22] on button "Publish" at bounding box center [1076, 16] width 46 height 19
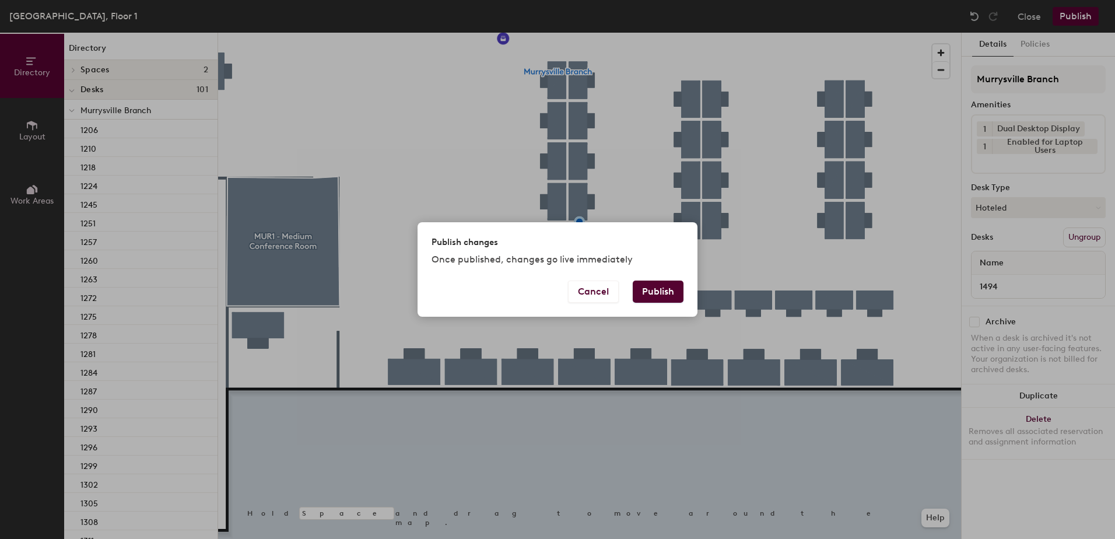
click at [650, 290] on button "Publish" at bounding box center [658, 292] width 51 height 22
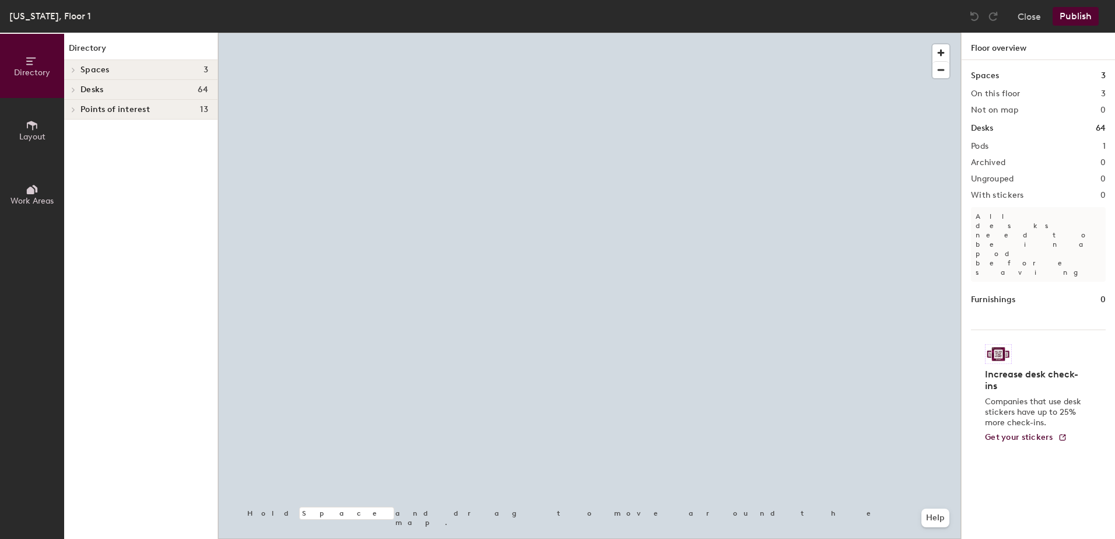
click at [410, 33] on div at bounding box center [589, 33] width 743 height 0
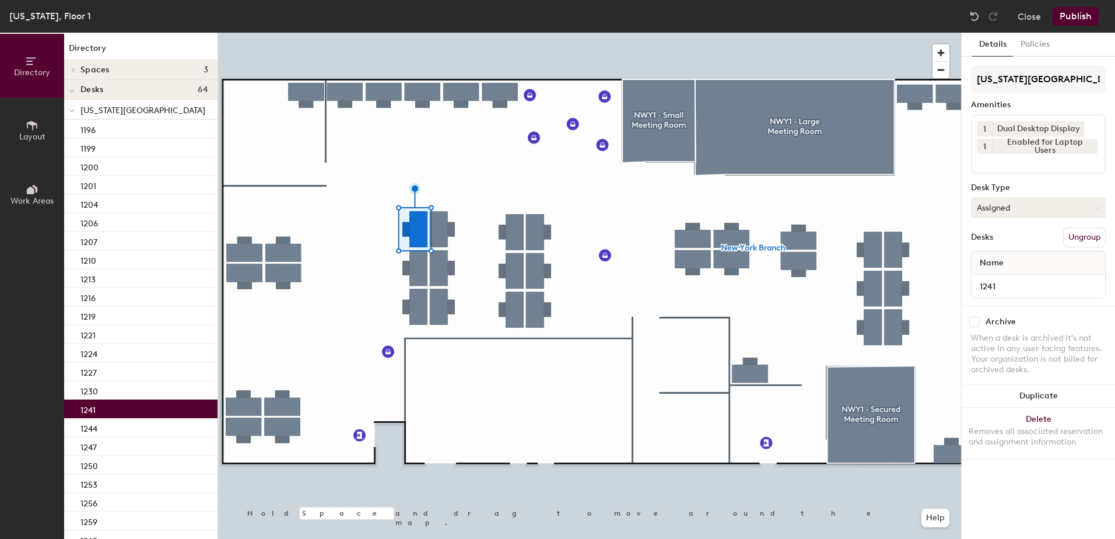
click at [1005, 209] on button "Assigned" at bounding box center [1038, 207] width 135 height 21
drag, startPoint x: 1003, startPoint y: 279, endPoint x: 1033, endPoint y: 171, distance: 112.1
click at [1003, 279] on div "Hoteled" at bounding box center [1030, 278] width 117 height 17
click at [1085, 14] on button "Publish" at bounding box center [1076, 16] width 46 height 19
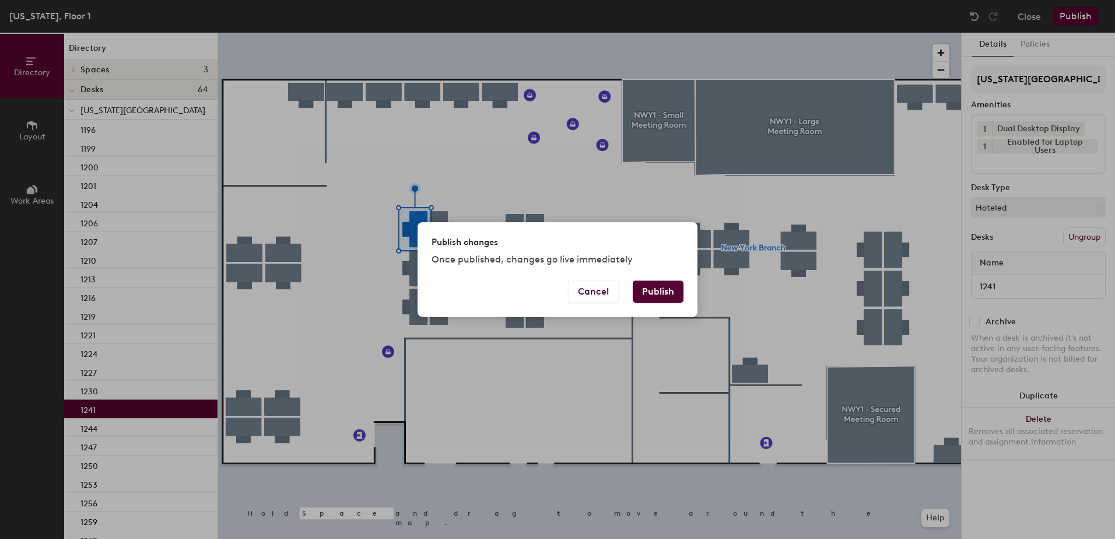
click at [658, 271] on div "Publish changes Once published, changes go live immediately" at bounding box center [558, 251] width 280 height 58
click at [661, 282] on button "Publish" at bounding box center [658, 292] width 51 height 22
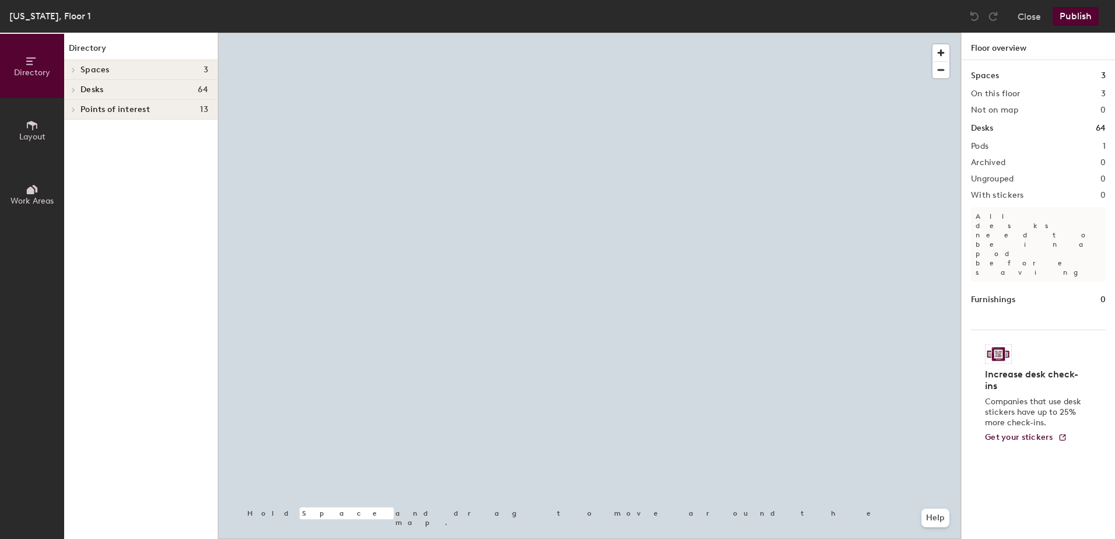
click at [390, 33] on div at bounding box center [589, 33] width 743 height 0
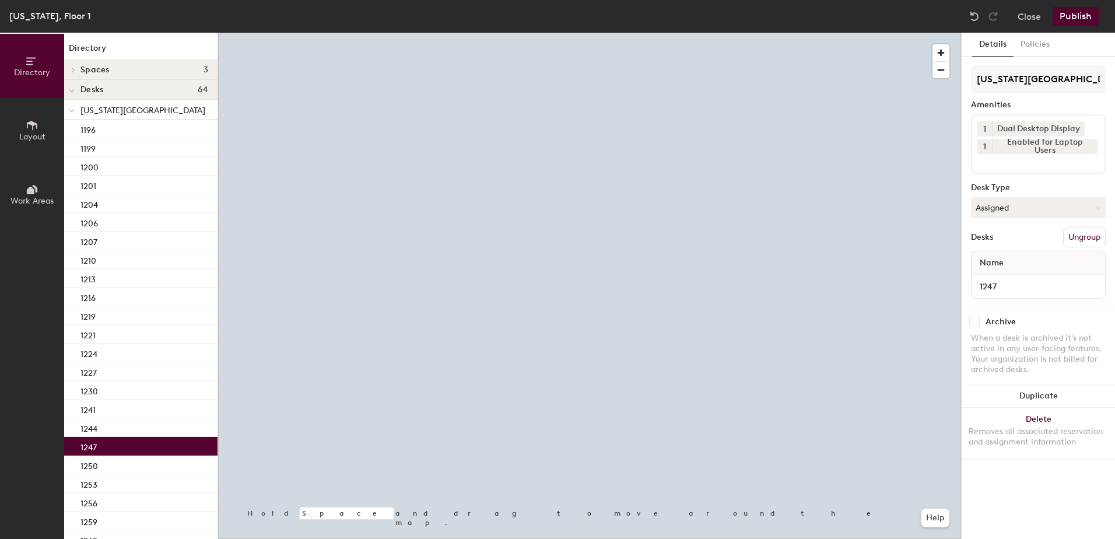
drag, startPoint x: 1047, startPoint y: 214, endPoint x: 1043, endPoint y: 226, distance: 12.9
click at [1046, 214] on button "Assigned" at bounding box center [1038, 207] width 135 height 21
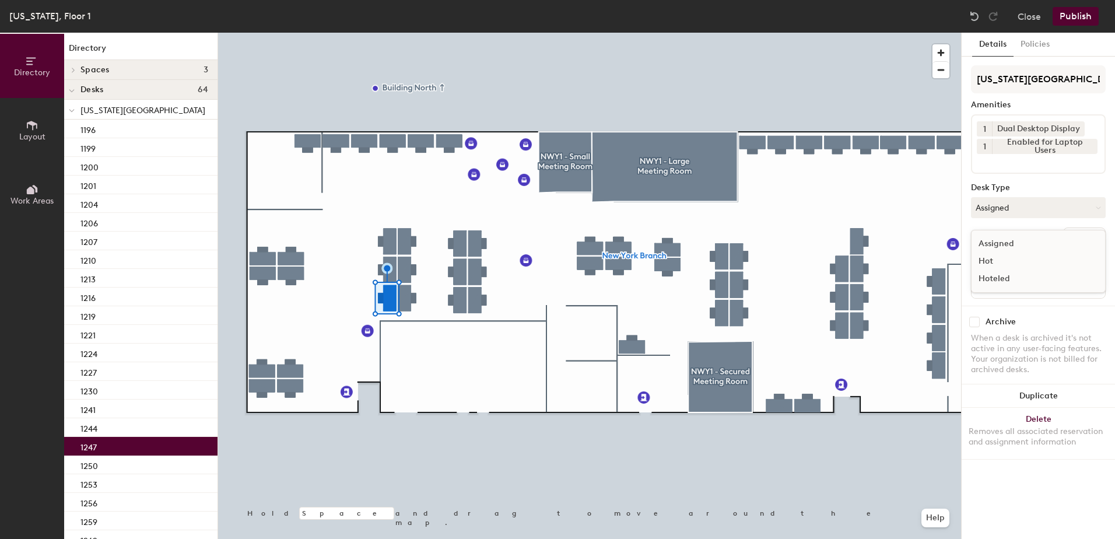
drag, startPoint x: 1025, startPoint y: 283, endPoint x: 1025, endPoint y: 275, distance: 8.2
click at [1025, 282] on div "Hoteled" at bounding box center [1030, 278] width 117 height 17
click at [1079, 14] on button "Publish" at bounding box center [1076, 16] width 46 height 19
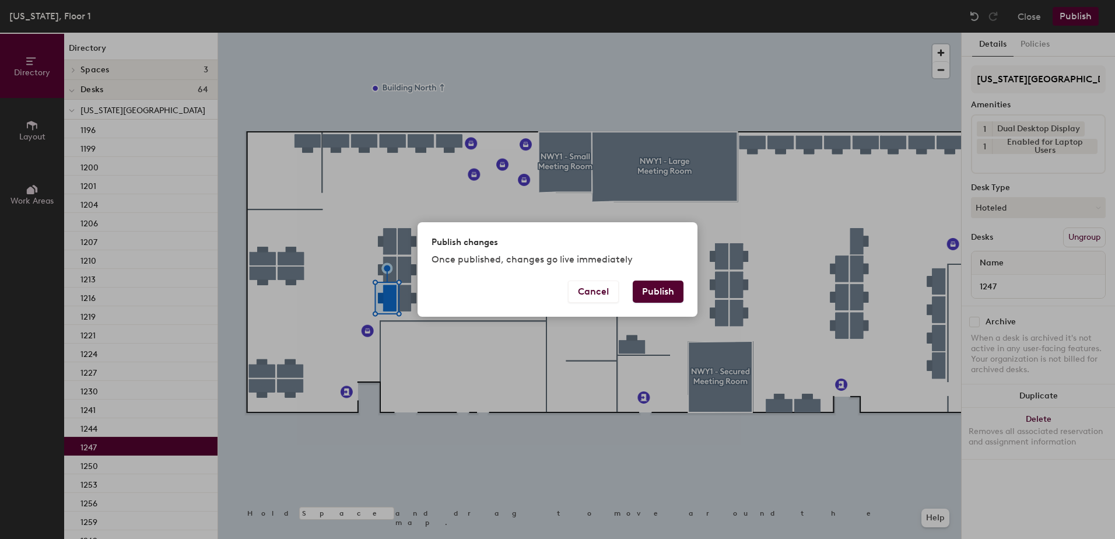
click at [674, 283] on div "Cancel Publish" at bounding box center [558, 299] width 280 height 36
click at [676, 283] on button "Publish" at bounding box center [658, 292] width 51 height 22
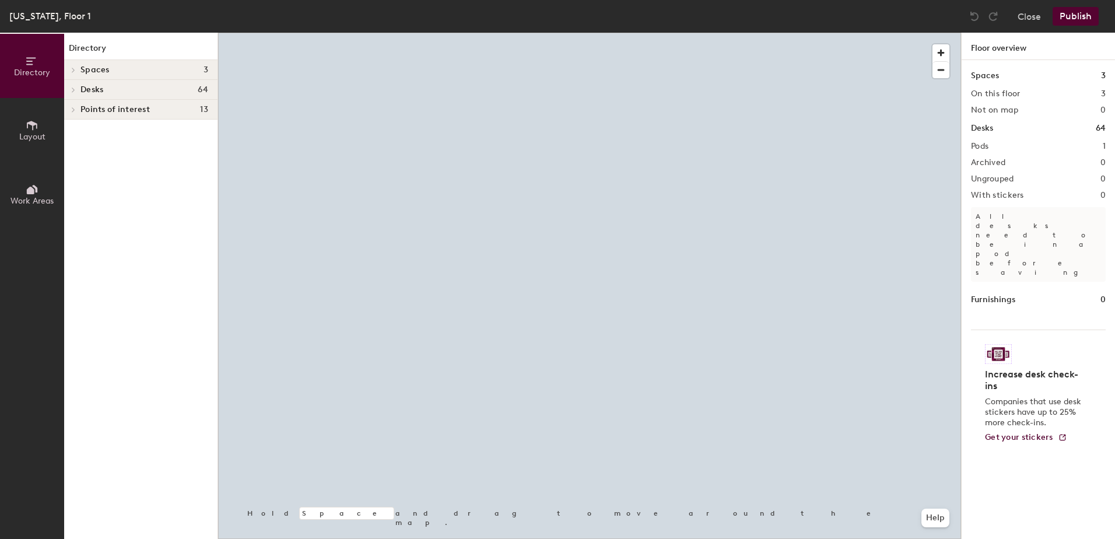
click at [871, 33] on div at bounding box center [589, 33] width 743 height 0
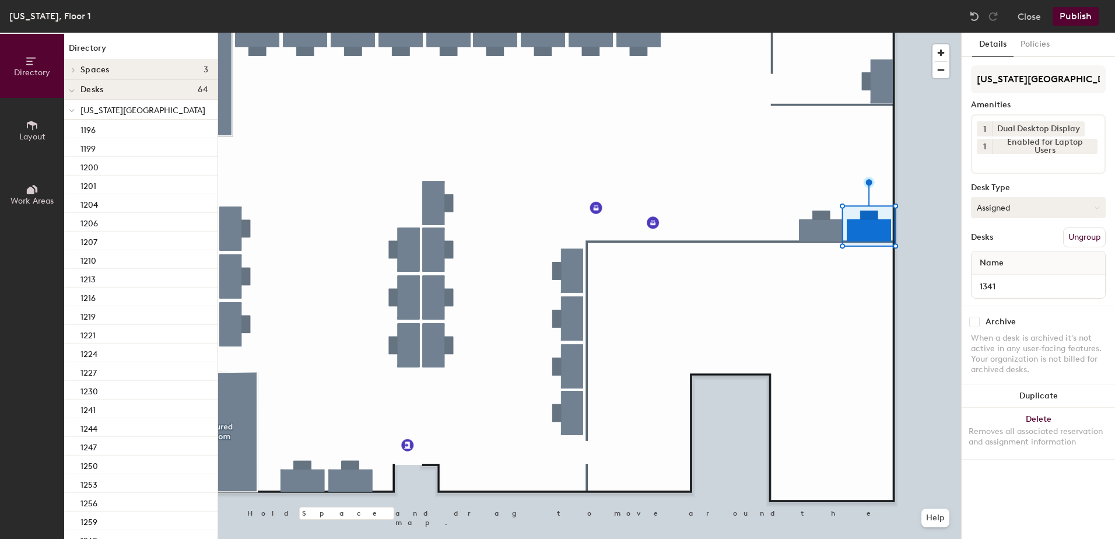
click at [1016, 208] on button "Assigned" at bounding box center [1038, 207] width 135 height 21
click at [1006, 288] on div "Assigned Hot Hoteled" at bounding box center [1038, 261] width 135 height 63
click at [1034, 188] on div "Desk Type" at bounding box center [1038, 187] width 135 height 9
click at [1036, 215] on button "Assigned" at bounding box center [1038, 207] width 135 height 21
click at [1014, 276] on div "Hoteled" at bounding box center [1030, 278] width 117 height 17
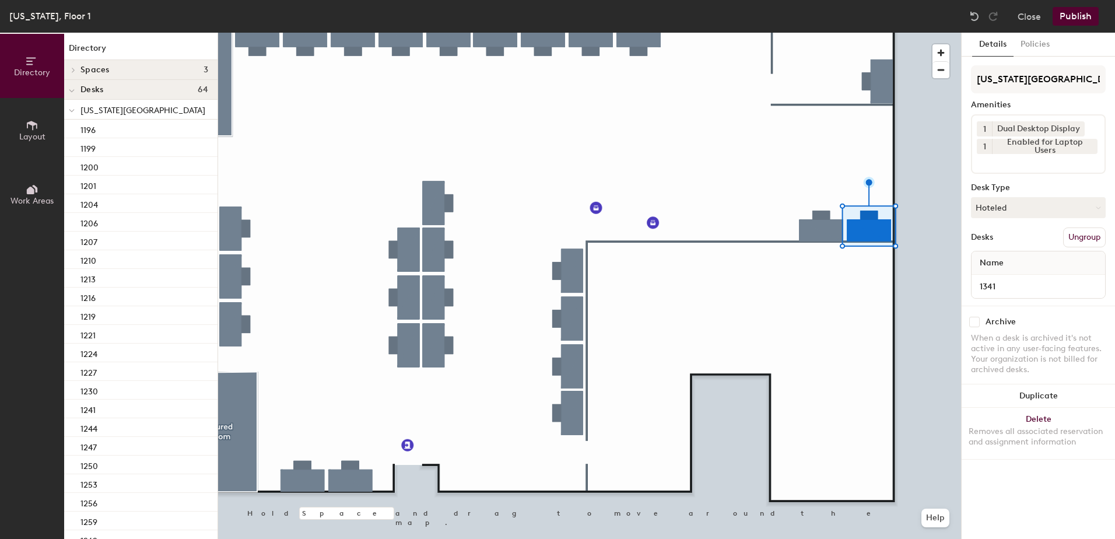
drag, startPoint x: 1089, startPoint y: 16, endPoint x: 1082, endPoint y: 20, distance: 8.1
click at [1088, 16] on button "Publish" at bounding box center [1076, 16] width 46 height 19
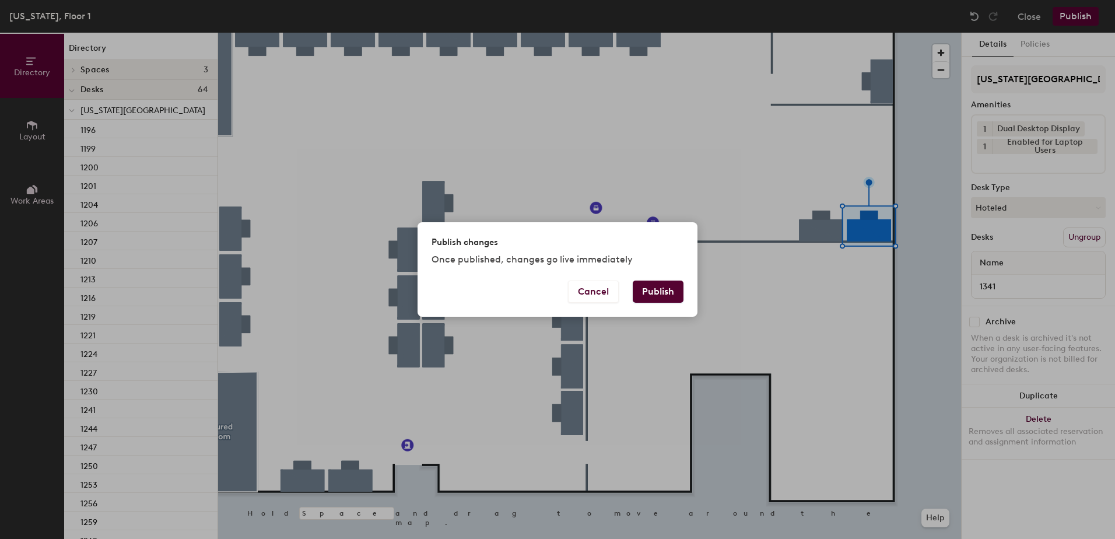
drag, startPoint x: 643, startPoint y: 289, endPoint x: 636, endPoint y: 292, distance: 7.3
click at [639, 289] on button "Publish" at bounding box center [658, 292] width 51 height 22
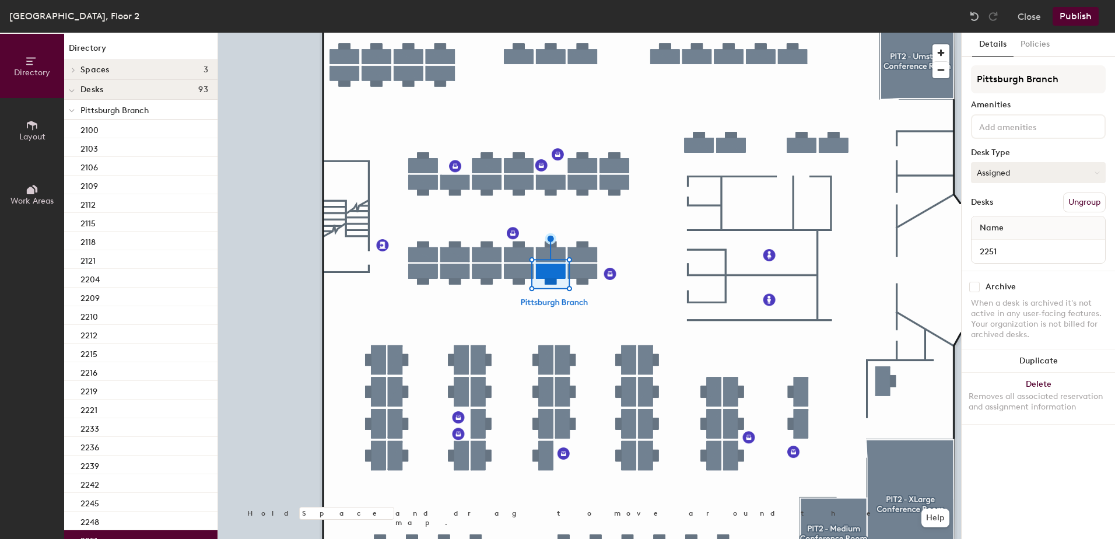
click at [1036, 180] on button "Assigned" at bounding box center [1038, 172] width 135 height 21
click at [1007, 246] on div "Hoteled" at bounding box center [1030, 243] width 117 height 17
click at [1072, 12] on button "Publish" at bounding box center [1076, 16] width 46 height 19
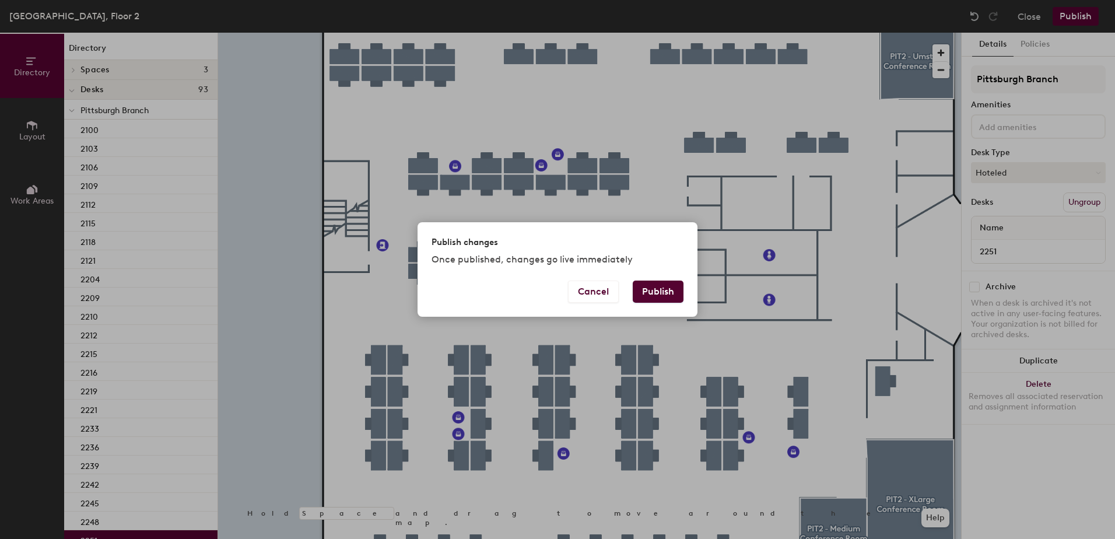
click at [645, 300] on div "Cancel Publish" at bounding box center [558, 299] width 280 height 36
click at [660, 286] on button "Publish" at bounding box center [658, 292] width 51 height 22
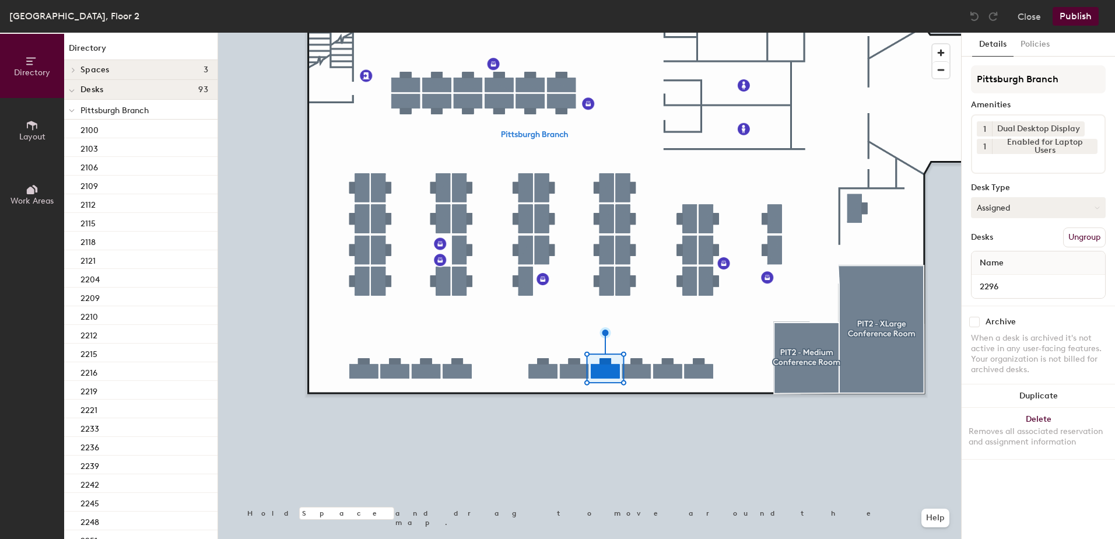
click at [1042, 211] on button "Assigned" at bounding box center [1038, 207] width 135 height 21
drag, startPoint x: 1016, startPoint y: 283, endPoint x: 1016, endPoint y: 274, distance: 9.3
click at [1016, 281] on div "Hoteled" at bounding box center [1030, 278] width 117 height 17
click at [1092, 15] on button "Publish" at bounding box center [1076, 16] width 46 height 19
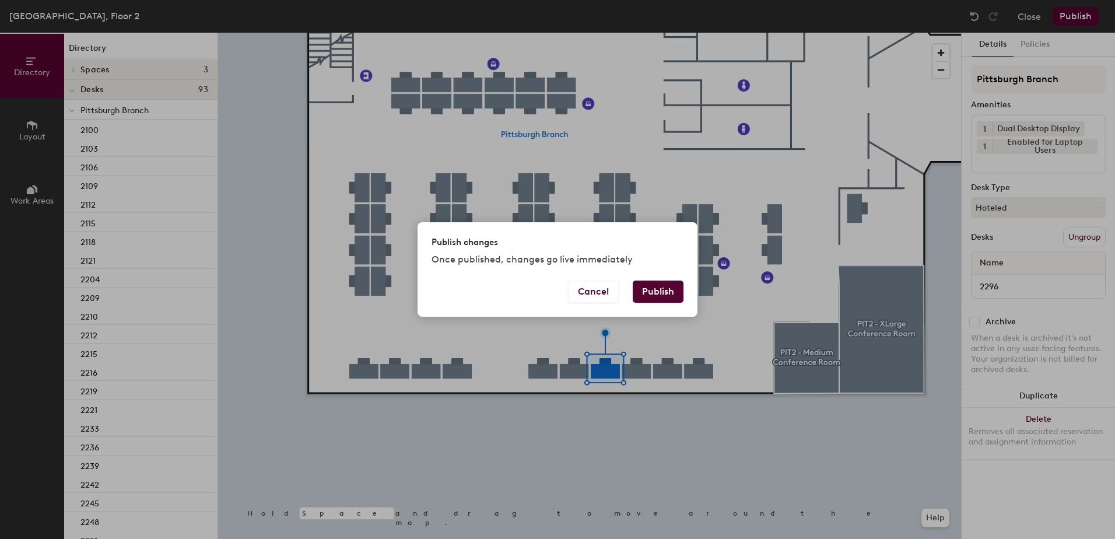
click at [663, 284] on button "Publish" at bounding box center [658, 292] width 51 height 22
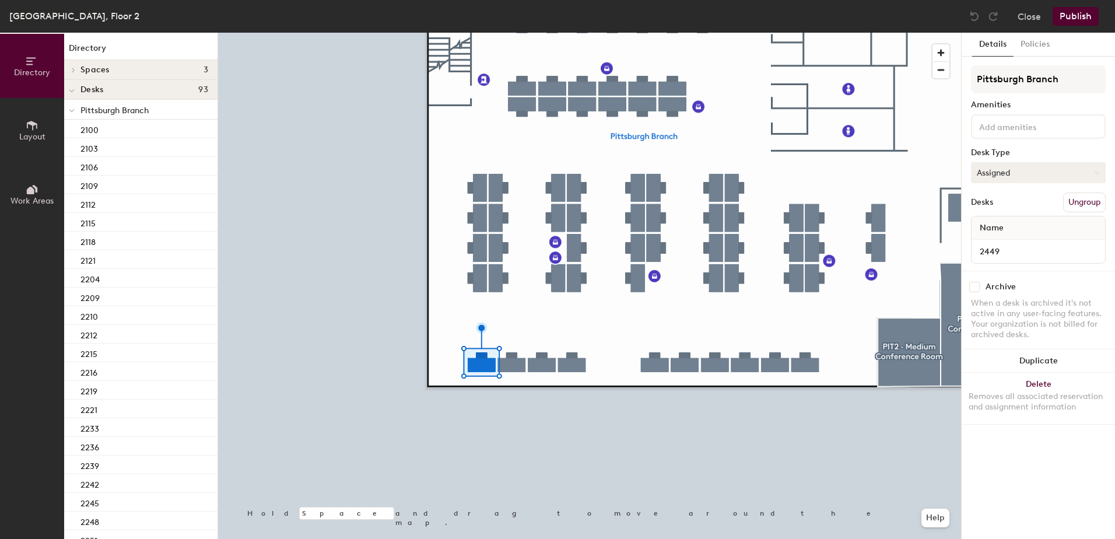
click at [1016, 169] on button "Assigned" at bounding box center [1038, 172] width 135 height 21
click at [1017, 239] on div "Hoteled" at bounding box center [1030, 243] width 117 height 17
drag, startPoint x: 1078, startPoint y: 16, endPoint x: 1074, endPoint y: 23, distance: 8.1
click at [1077, 16] on button "Publish" at bounding box center [1076, 16] width 46 height 19
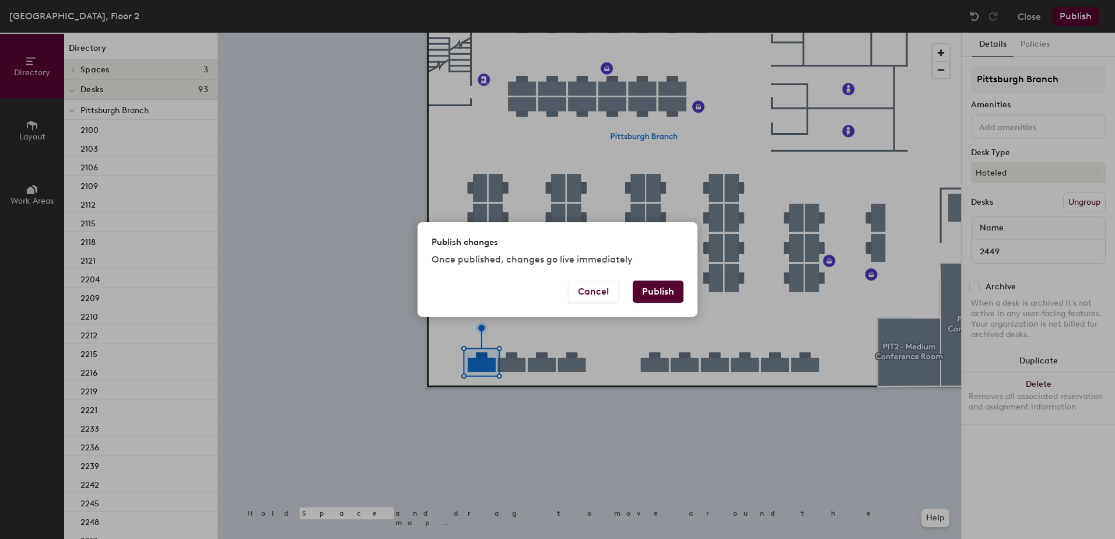
click at [632, 287] on div "Cancel Publish" at bounding box center [558, 299] width 280 height 36
click at [669, 281] on button "Publish" at bounding box center [658, 292] width 51 height 22
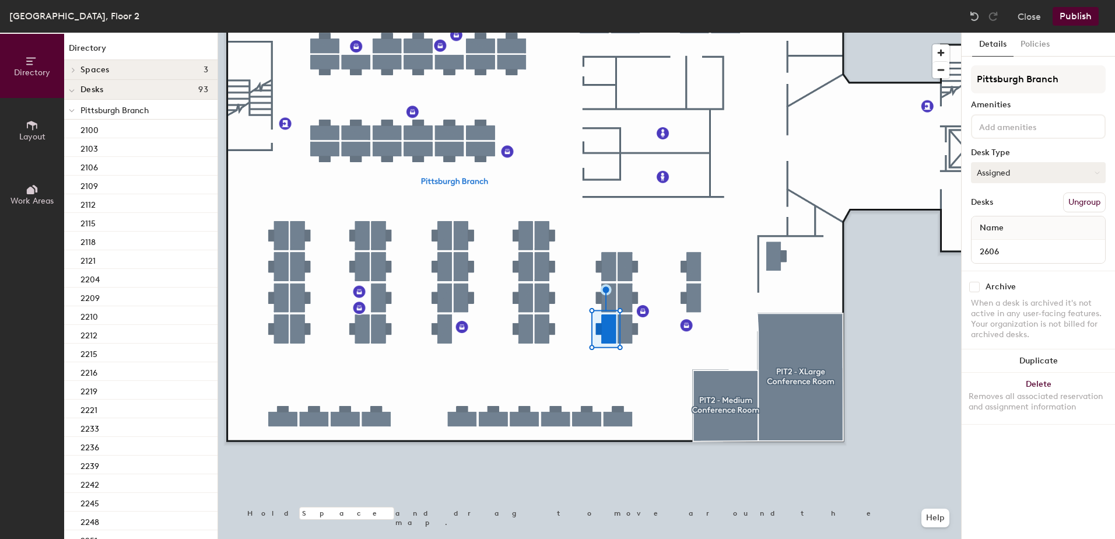
click at [1024, 177] on button "Assigned" at bounding box center [1038, 172] width 135 height 21
click at [1011, 240] on div "Hoteled" at bounding box center [1030, 243] width 117 height 17
click at [1062, 18] on button "Publish" at bounding box center [1076, 16] width 46 height 19
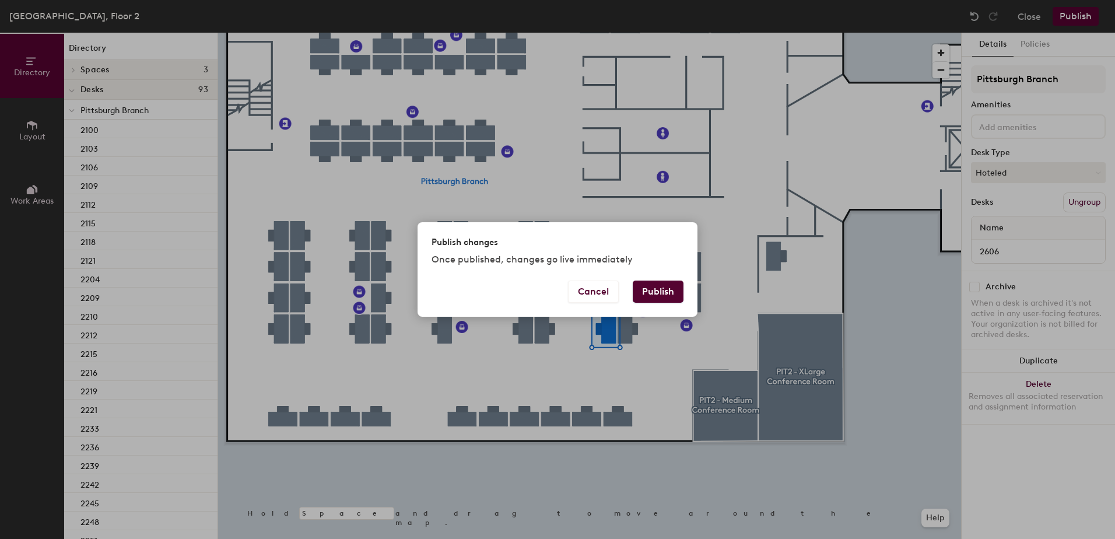
click at [648, 298] on button "Publish" at bounding box center [658, 292] width 51 height 22
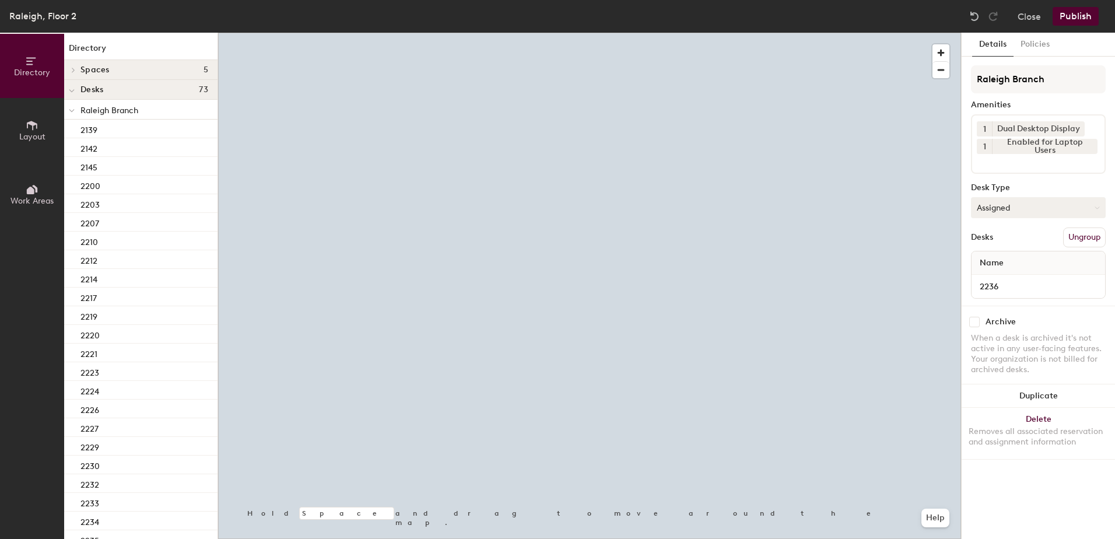
click at [997, 207] on button "Assigned" at bounding box center [1038, 207] width 135 height 21
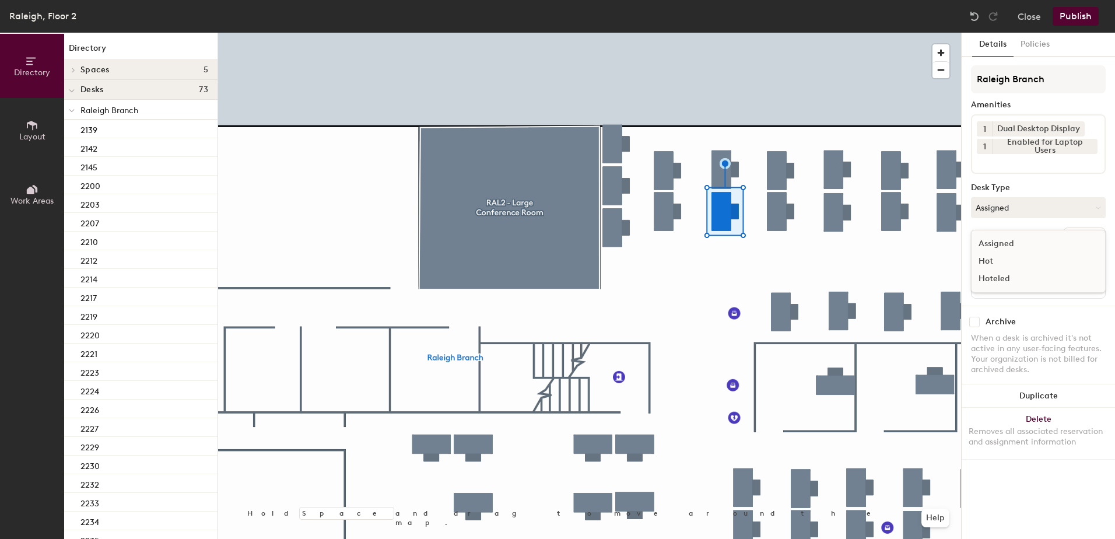
click at [1012, 280] on div "Hoteled" at bounding box center [1030, 278] width 117 height 17
click at [1075, 17] on button "Publish" at bounding box center [1076, 16] width 46 height 19
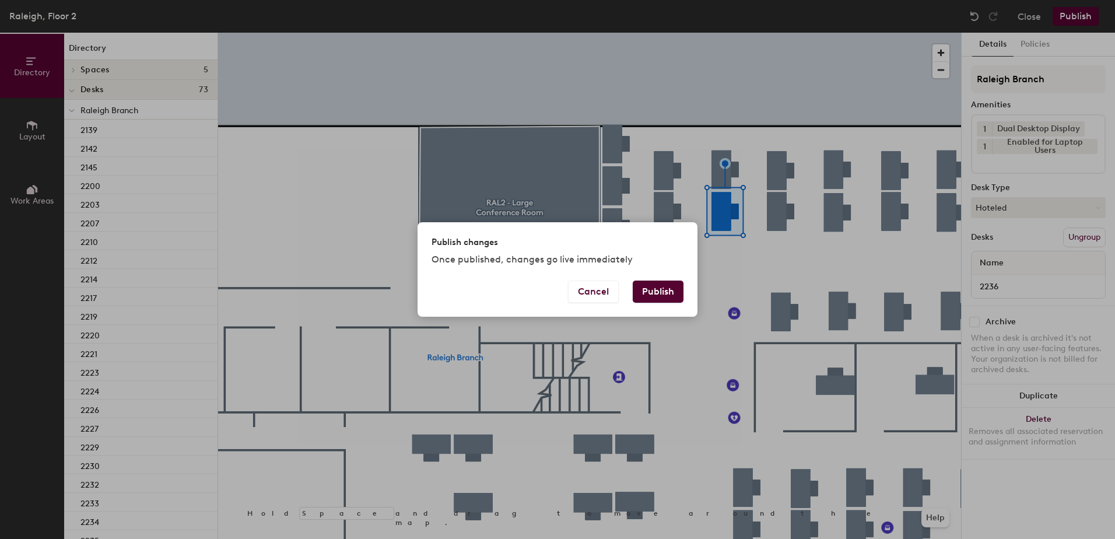
drag, startPoint x: 669, startPoint y: 292, endPoint x: 664, endPoint y: 286, distance: 7.8
click at [665, 288] on button "Publish" at bounding box center [658, 292] width 51 height 22
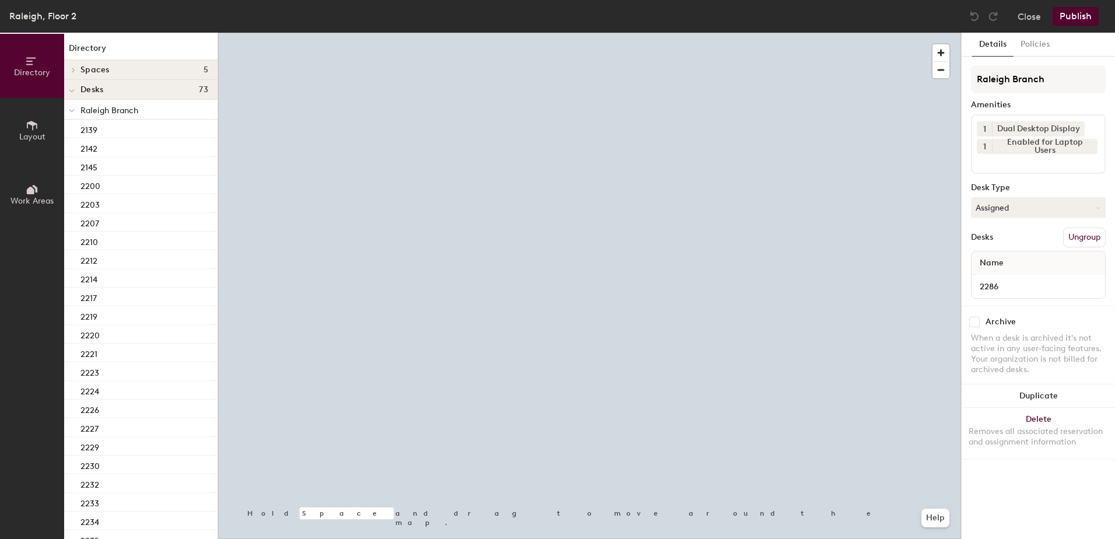
drag, startPoint x: 1011, startPoint y: 207, endPoint x: 1015, endPoint y: 225, distance: 18.5
click at [1011, 207] on button "Assigned" at bounding box center [1038, 207] width 135 height 21
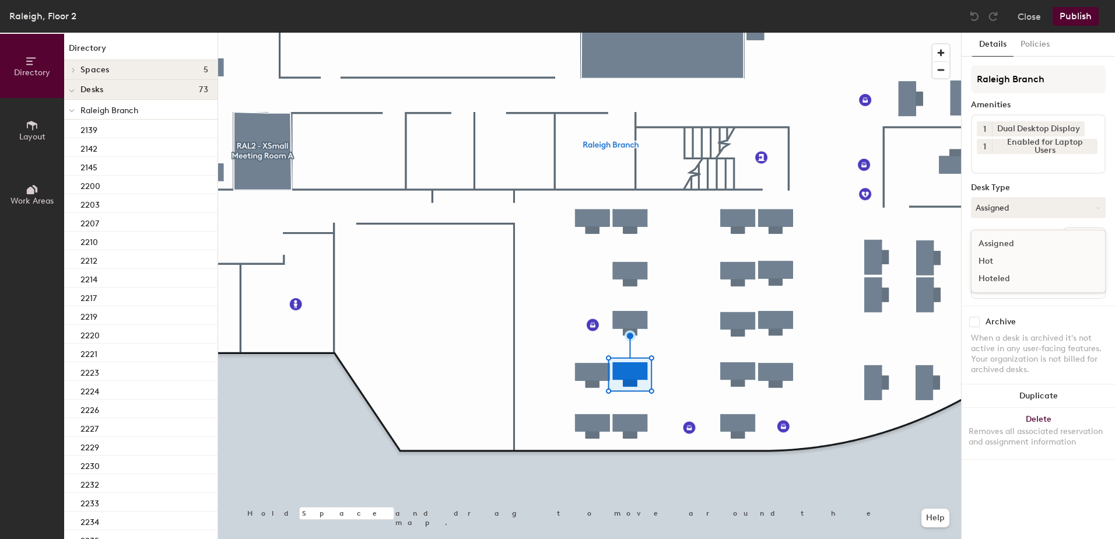
click at [1016, 281] on div "Hoteled" at bounding box center [1030, 278] width 117 height 17
click at [1082, 15] on button "Publish" at bounding box center [1076, 16] width 46 height 19
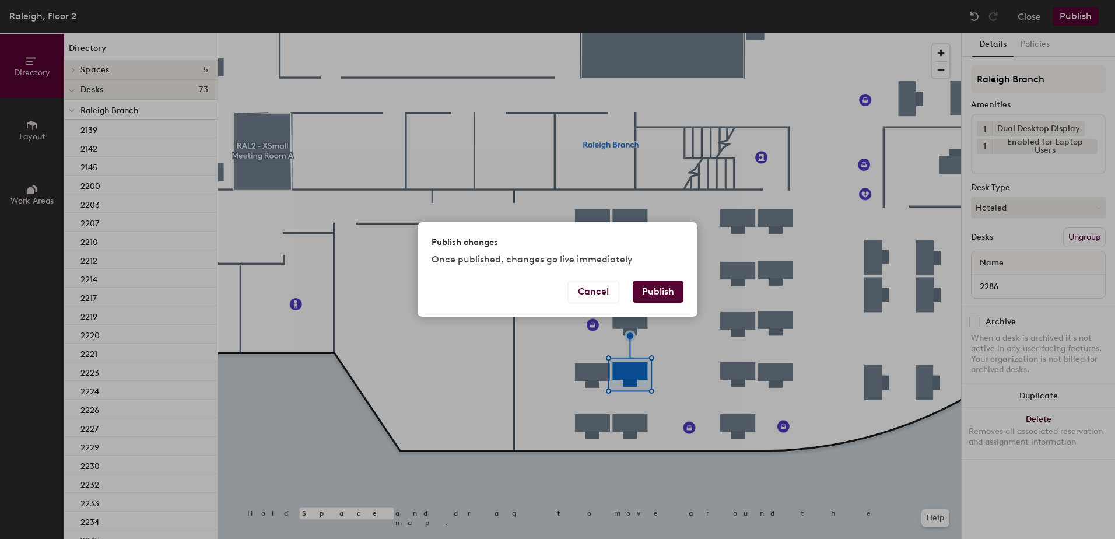
click at [653, 288] on button "Publish" at bounding box center [658, 292] width 51 height 22
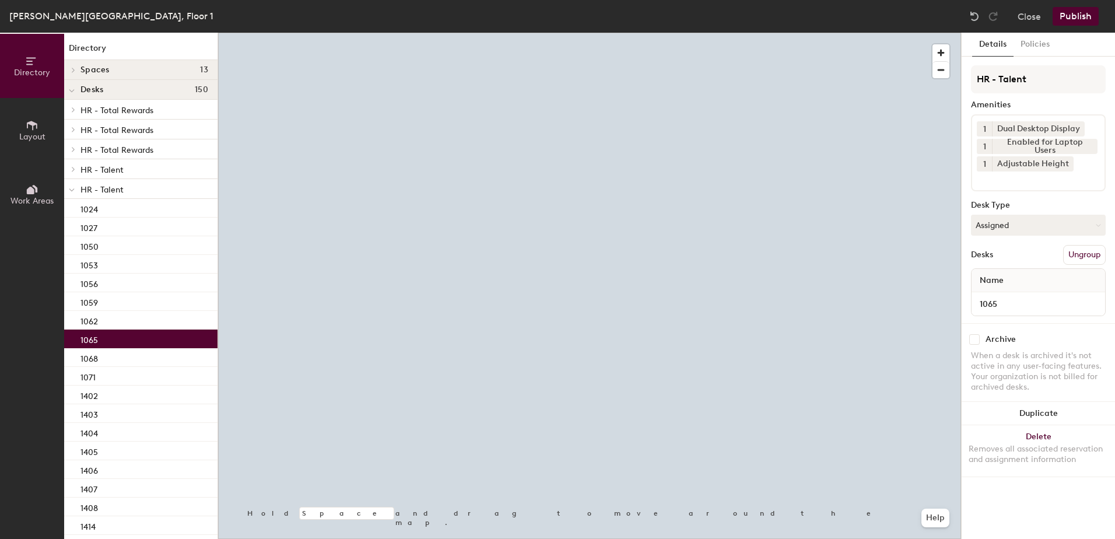
click at [1016, 229] on button "Assigned" at bounding box center [1038, 225] width 135 height 21
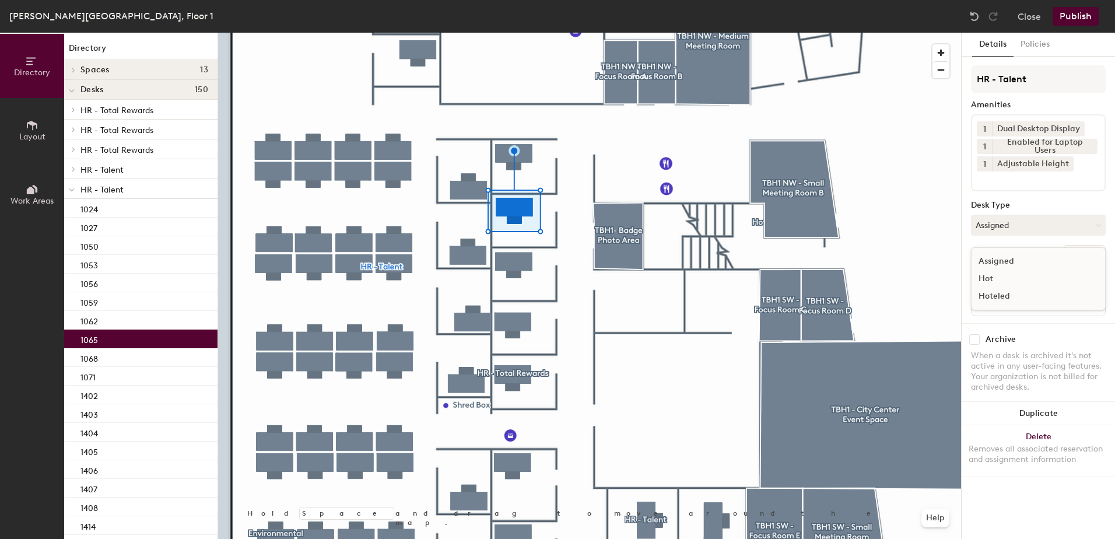
click at [1008, 292] on div "Hoteled" at bounding box center [1030, 296] width 117 height 17
click at [1087, 250] on button "Ungroup" at bounding box center [1084, 255] width 43 height 20
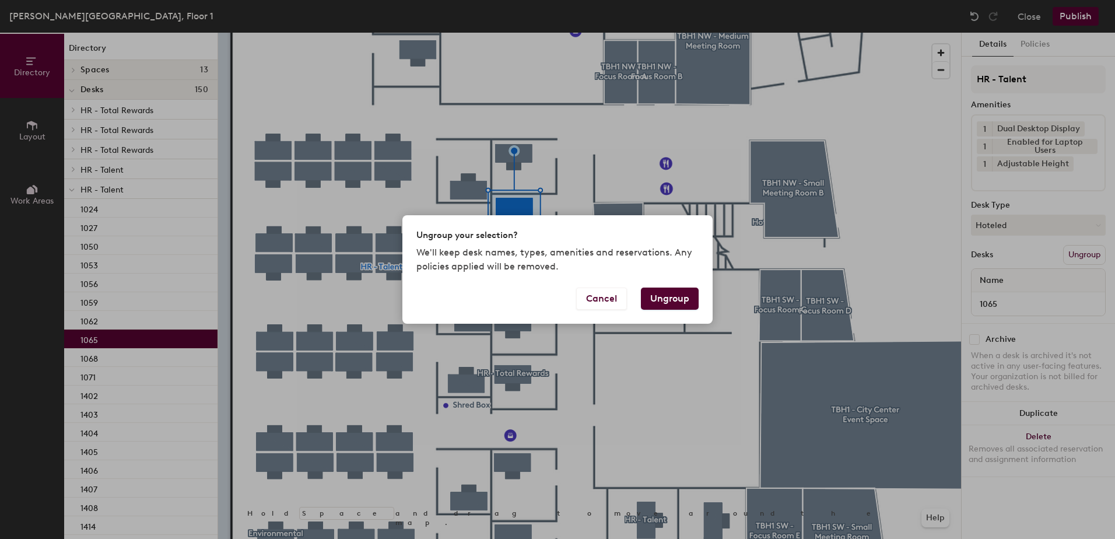
click at [678, 302] on button "Ungroup" at bounding box center [670, 299] width 58 height 22
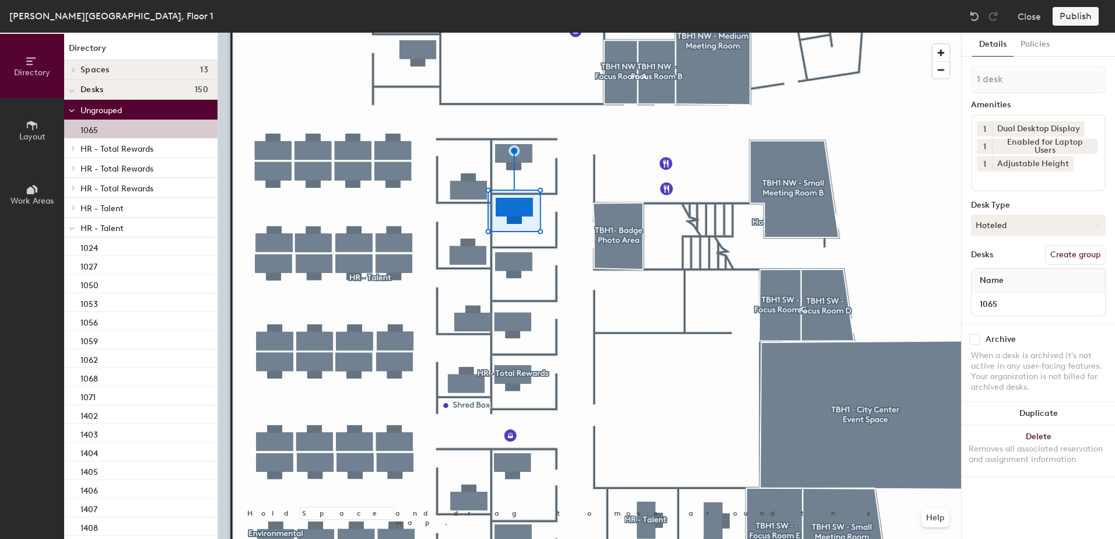
click at [72, 225] on span at bounding box center [72, 228] width 6 height 10
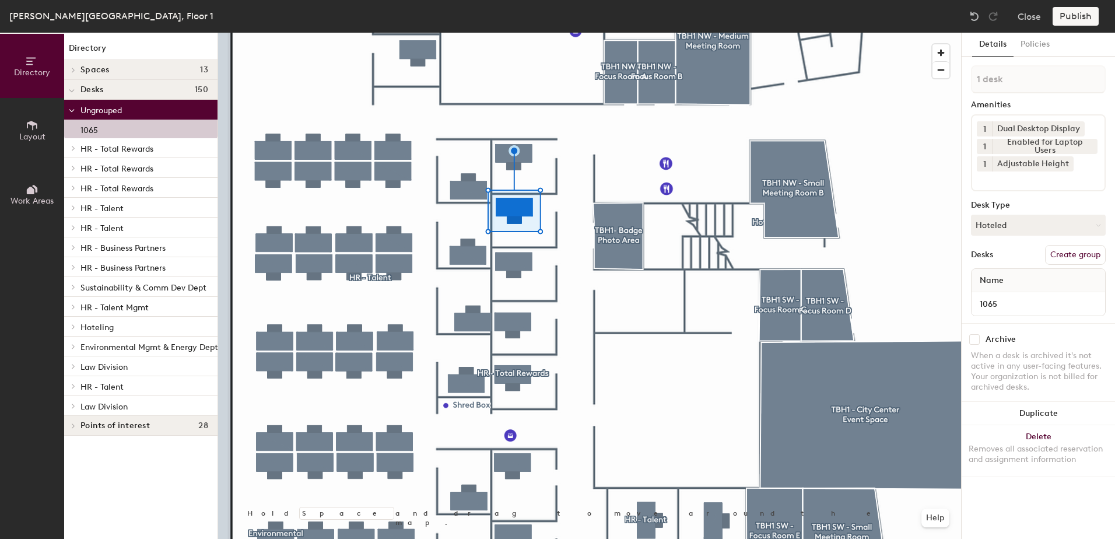
click at [73, 331] on div at bounding box center [71, 326] width 15 height 19
click at [106, 348] on div "1119" at bounding box center [140, 345] width 153 height 19
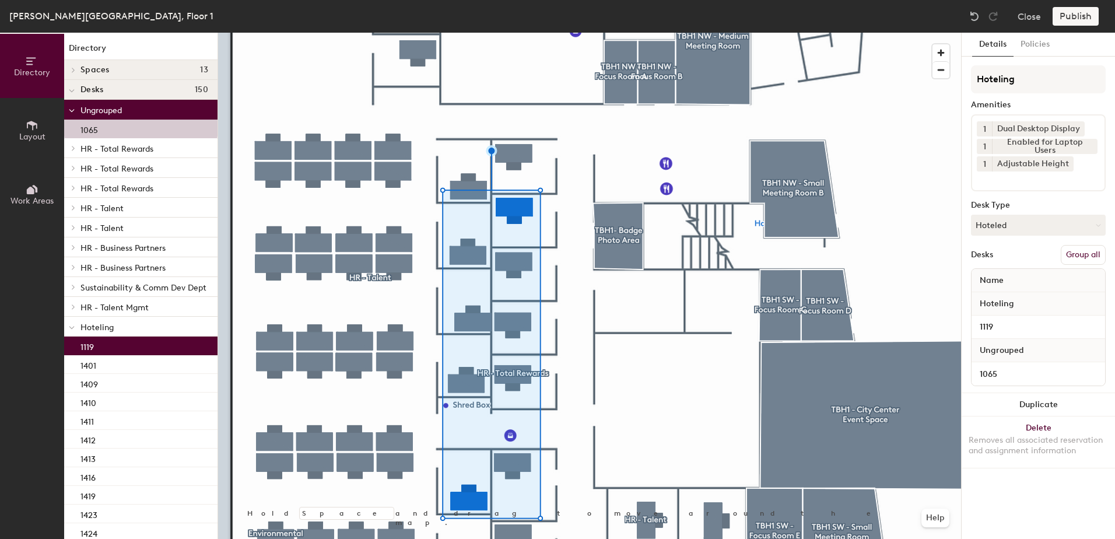
drag, startPoint x: 1085, startPoint y: 258, endPoint x: 1082, endPoint y: 156, distance: 101.5
click at [1085, 255] on button "Group all" at bounding box center [1083, 255] width 45 height 20
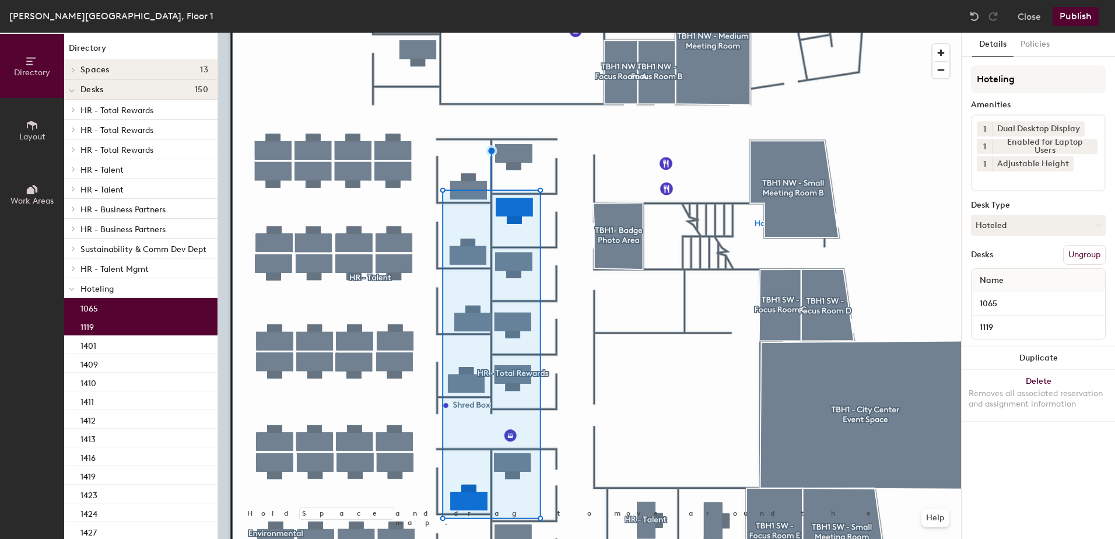
click at [1079, 23] on button "Publish" at bounding box center [1076, 16] width 46 height 19
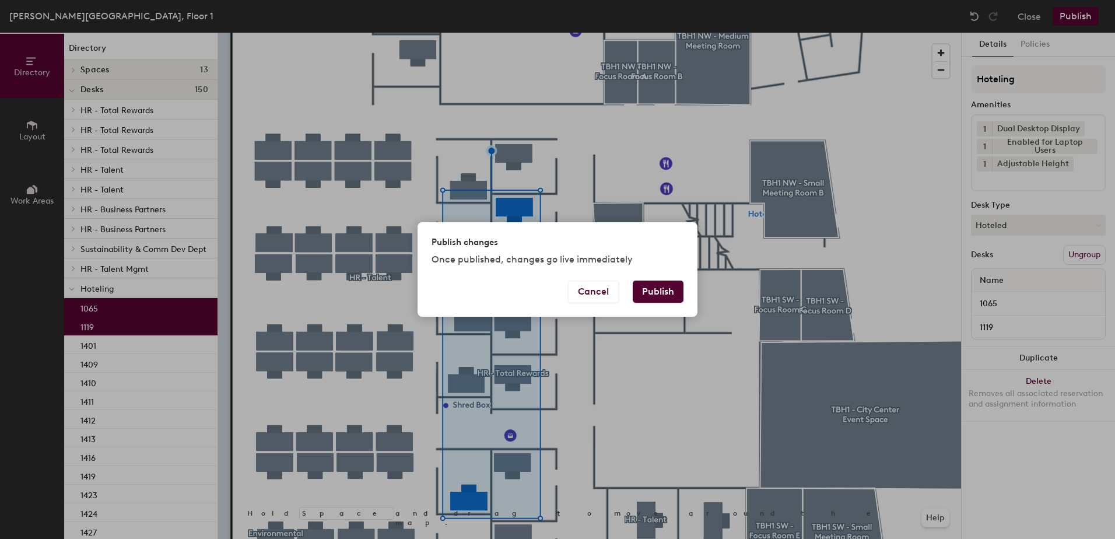
click at [677, 277] on div "Publish changes Once published, changes go live immediately" at bounding box center [558, 251] width 280 height 58
click at [669, 289] on button "Publish" at bounding box center [658, 292] width 51 height 22
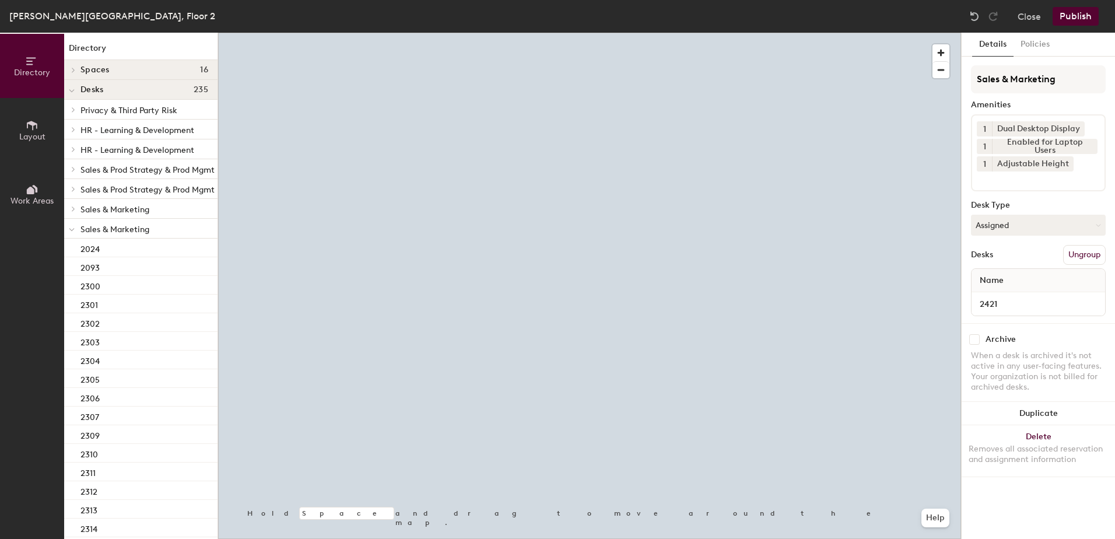
click at [994, 231] on button "Assigned" at bounding box center [1038, 225] width 135 height 21
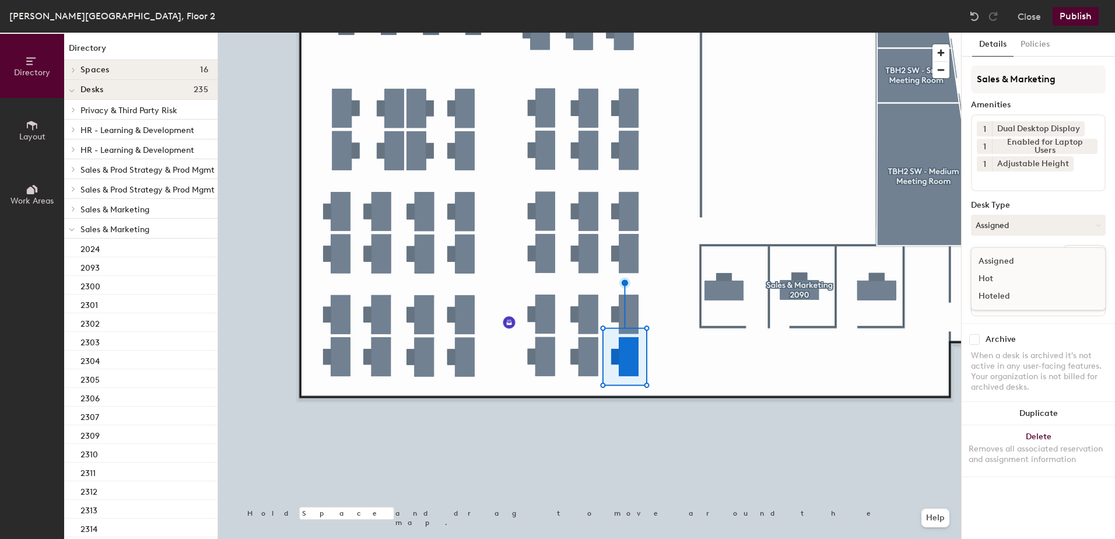
drag, startPoint x: 995, startPoint y: 300, endPoint x: 1016, endPoint y: 281, distance: 27.7
click at [994, 300] on div "Hoteled" at bounding box center [1030, 296] width 117 height 17
click at [1082, 262] on button "Ungroup" at bounding box center [1084, 255] width 43 height 20
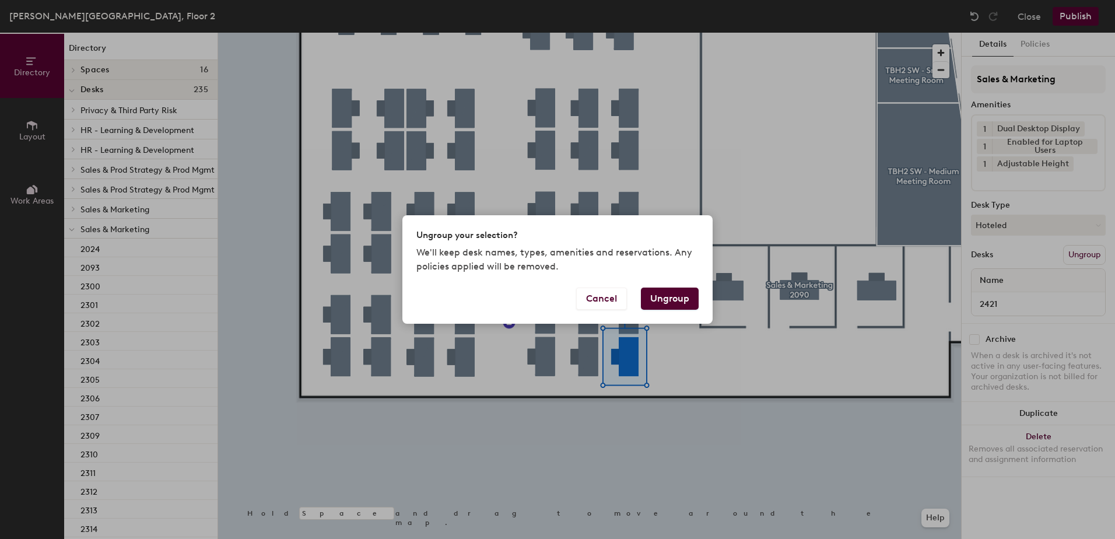
click at [674, 293] on button "Ungroup" at bounding box center [670, 299] width 58 height 22
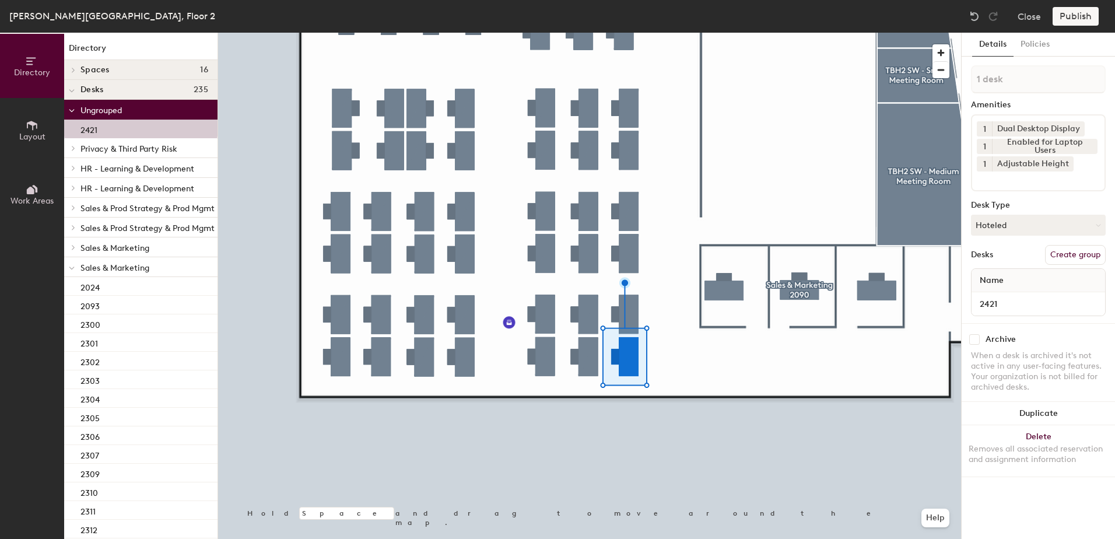
drag, startPoint x: 72, startPoint y: 264, endPoint x: 68, endPoint y: 274, distance: 10.5
click at [70, 264] on span at bounding box center [72, 268] width 6 height 10
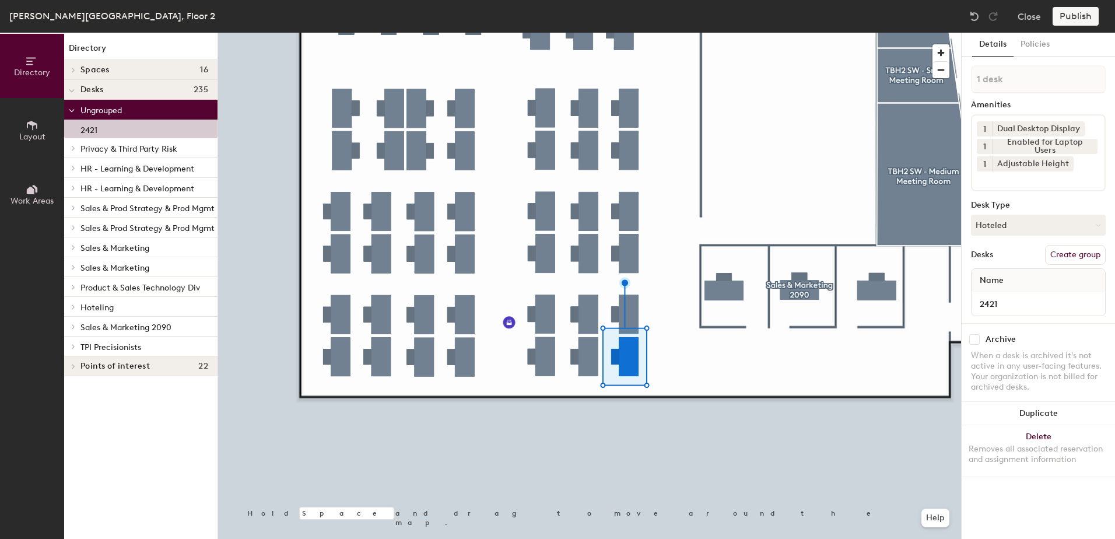
click at [72, 305] on div at bounding box center [71, 306] width 15 height 19
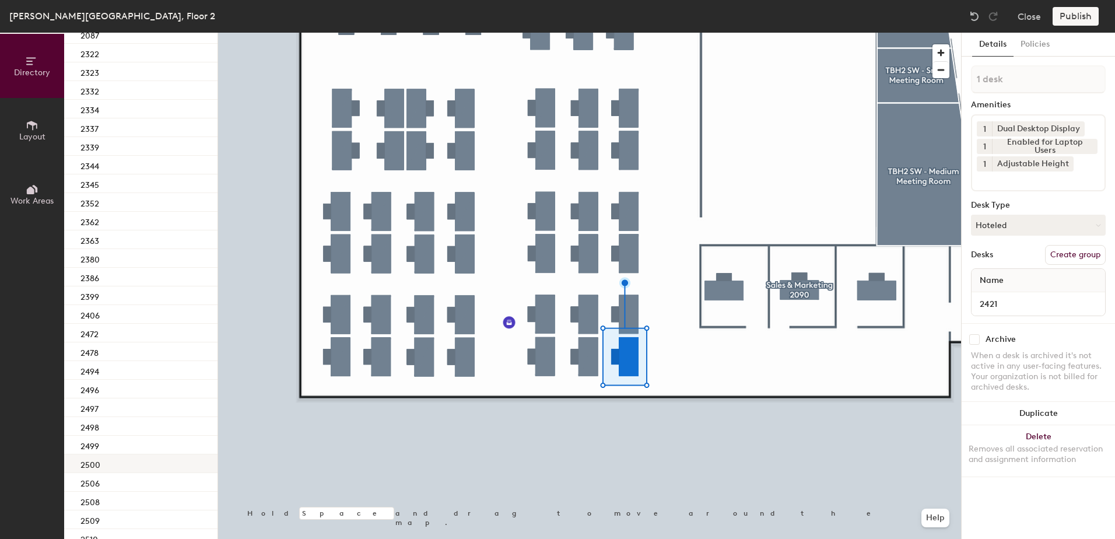
scroll to position [408, 0]
click at [140, 218] on div "2406" at bounding box center [140, 216] width 153 height 19
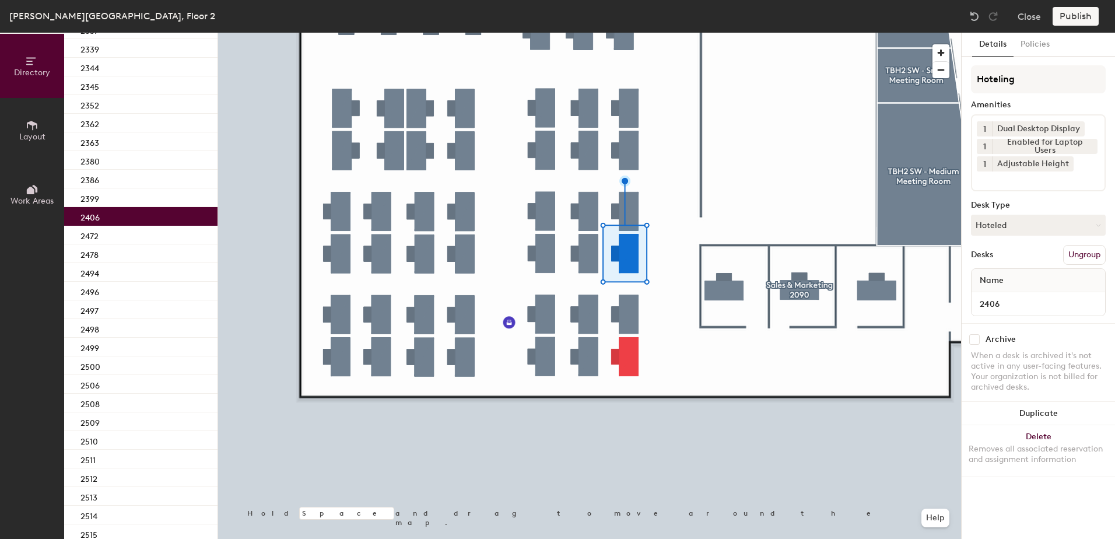
click at [625, 33] on div at bounding box center [589, 33] width 743 height 0
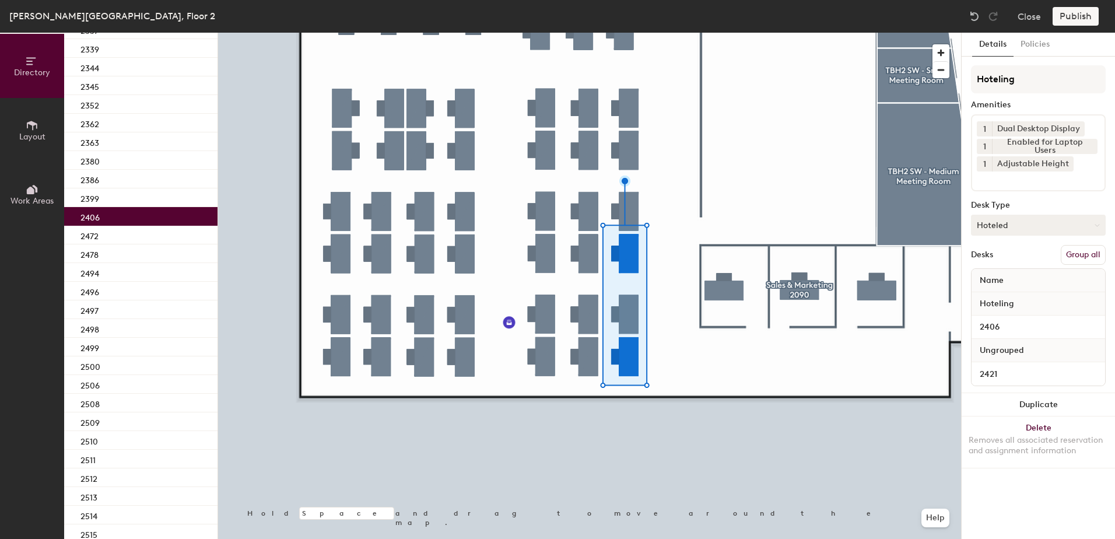
drag, startPoint x: 1075, startPoint y: 247, endPoint x: 1075, endPoint y: 219, distance: 28.0
click at [1077, 247] on button "Group all" at bounding box center [1083, 255] width 45 height 20
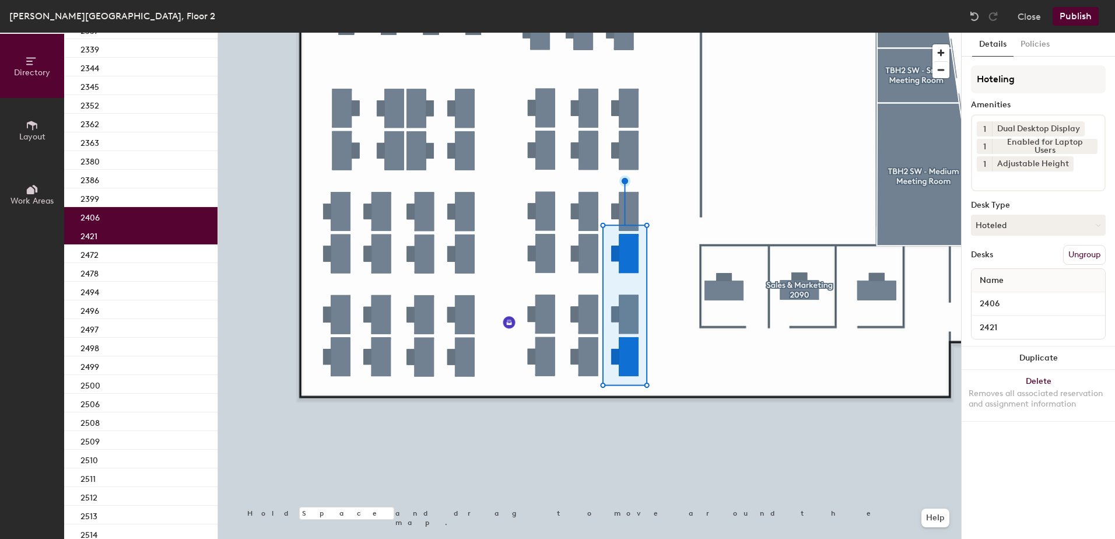
click at [1064, 15] on button "Publish" at bounding box center [1076, 16] width 46 height 19
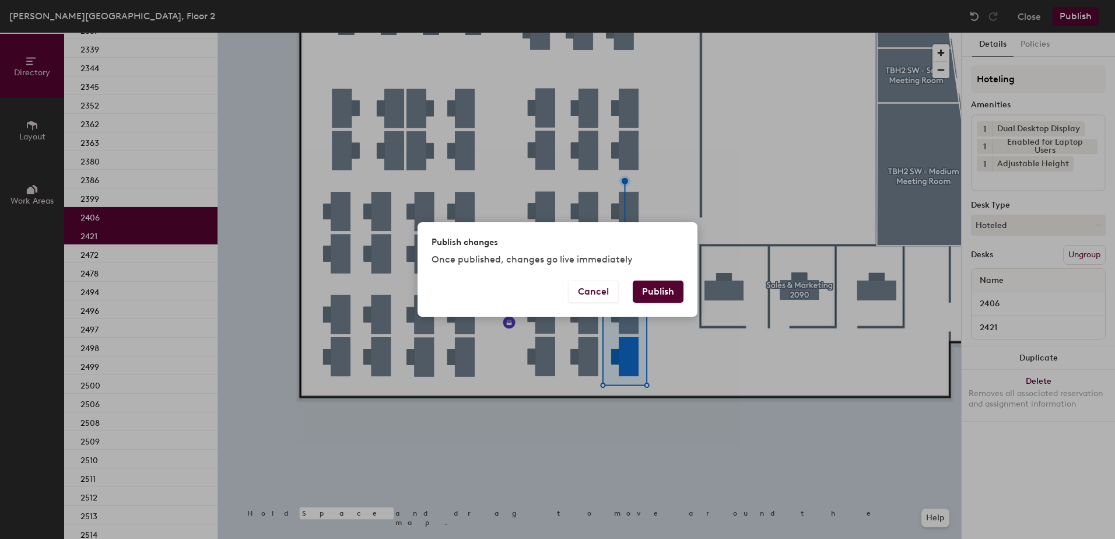
drag, startPoint x: 647, startPoint y: 299, endPoint x: 644, endPoint y: 293, distance: 6.0
click at [643, 297] on button "Publish" at bounding box center [658, 292] width 51 height 22
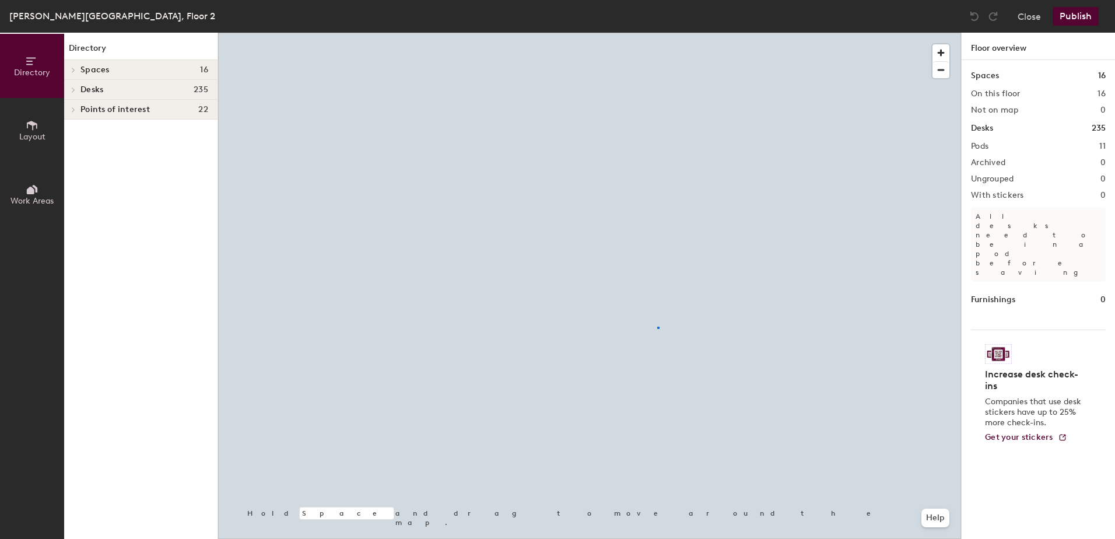
click at [657, 33] on div at bounding box center [589, 33] width 743 height 0
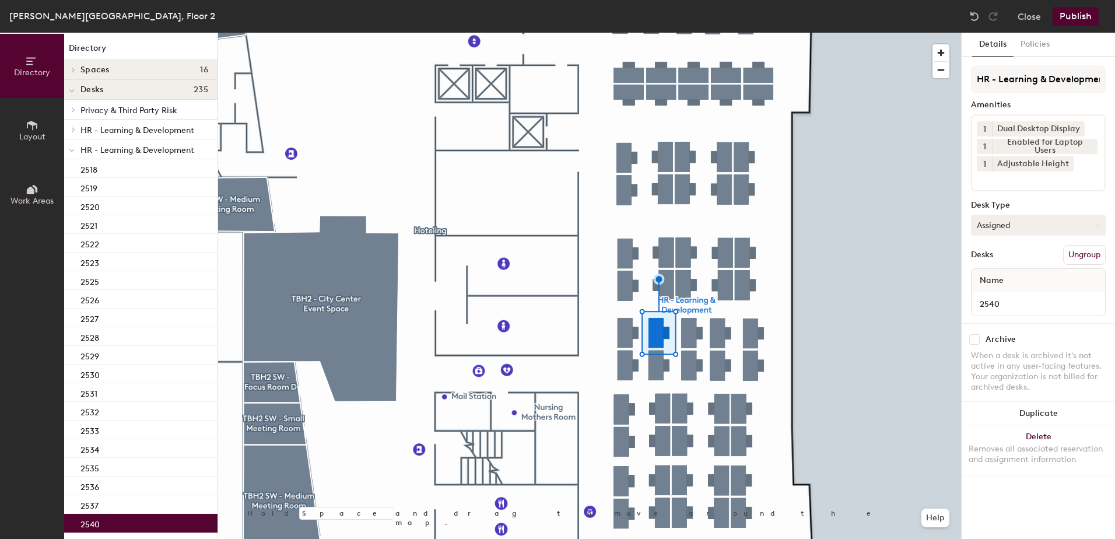
click at [1023, 230] on button "Assigned" at bounding box center [1038, 225] width 135 height 21
click at [1020, 295] on div "Hoteled" at bounding box center [1030, 296] width 117 height 17
click at [1085, 251] on button "Ungroup" at bounding box center [1084, 255] width 43 height 20
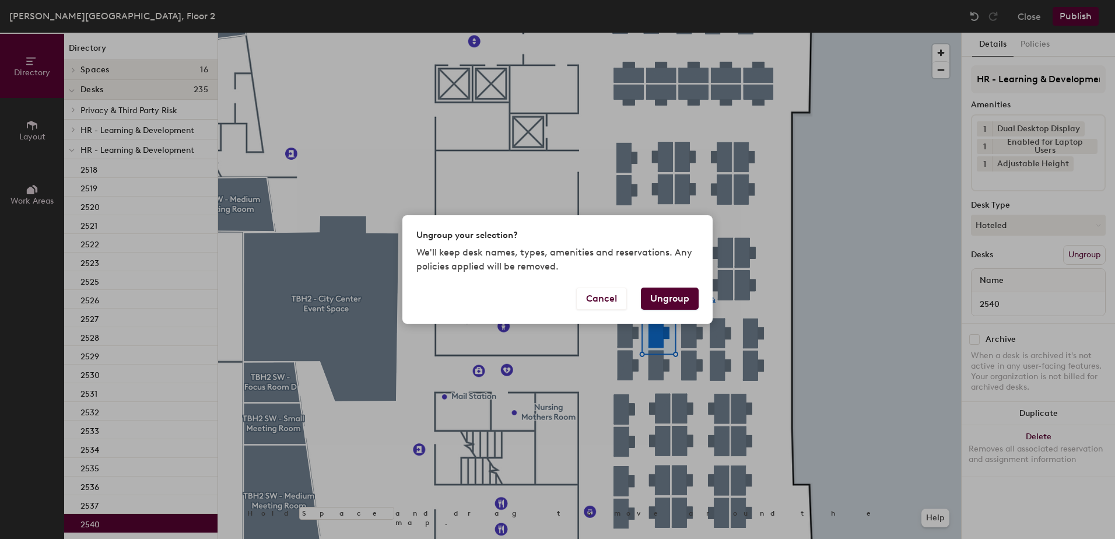
click at [661, 297] on button "Ungroup" at bounding box center [670, 299] width 58 height 22
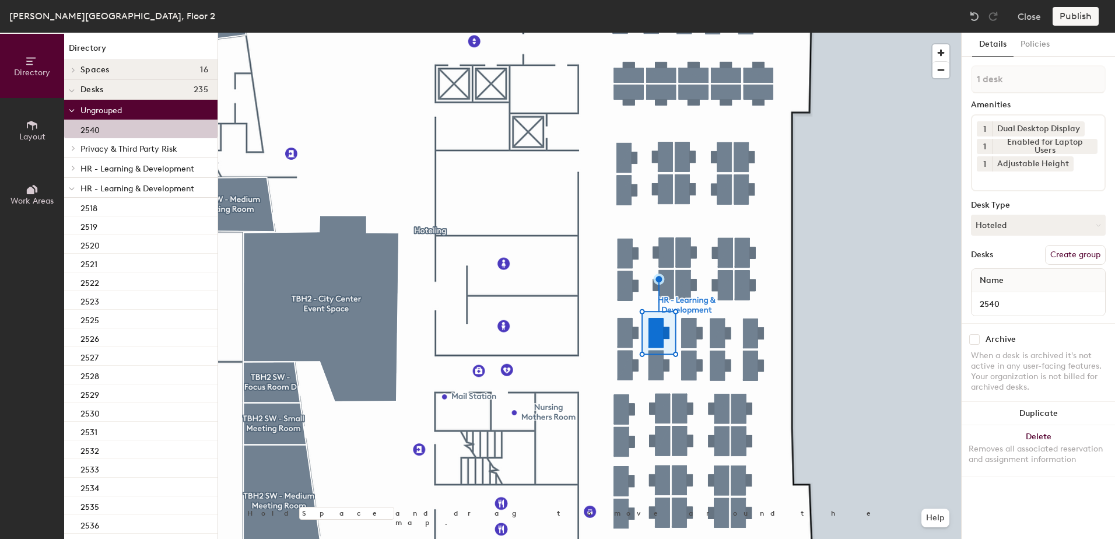
click at [71, 185] on span at bounding box center [72, 189] width 6 height 10
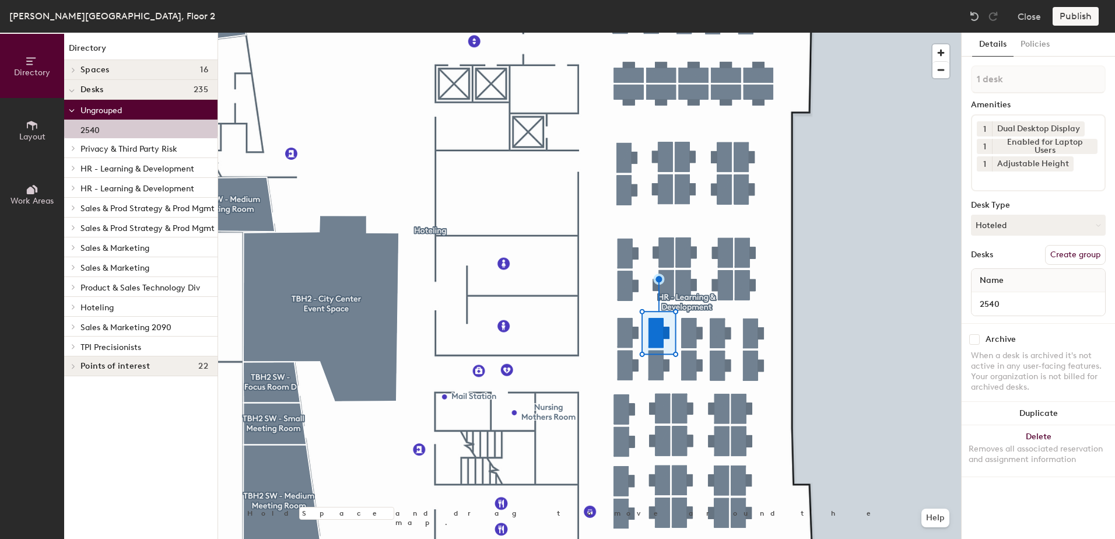
click at [73, 313] on div at bounding box center [71, 306] width 15 height 19
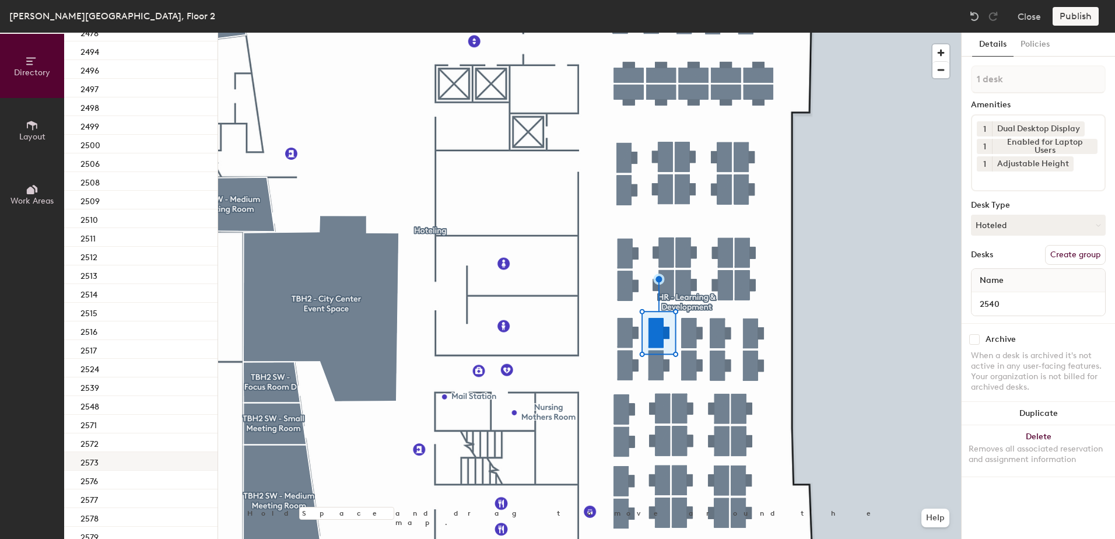
scroll to position [700, 0]
click at [141, 356] on div "2548" at bounding box center [140, 354] width 153 height 19
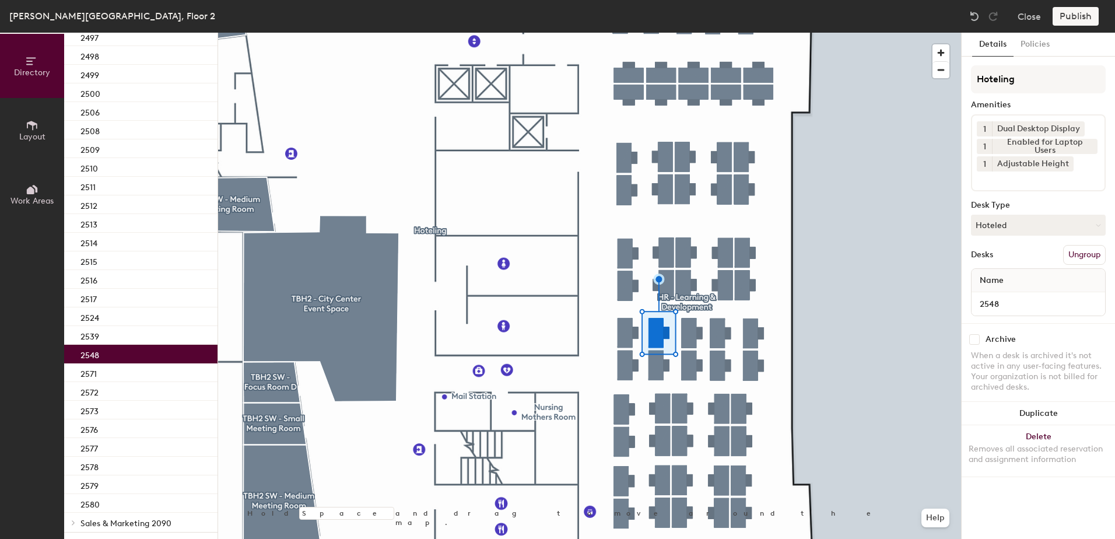
click at [687, 33] on div at bounding box center [589, 33] width 743 height 0
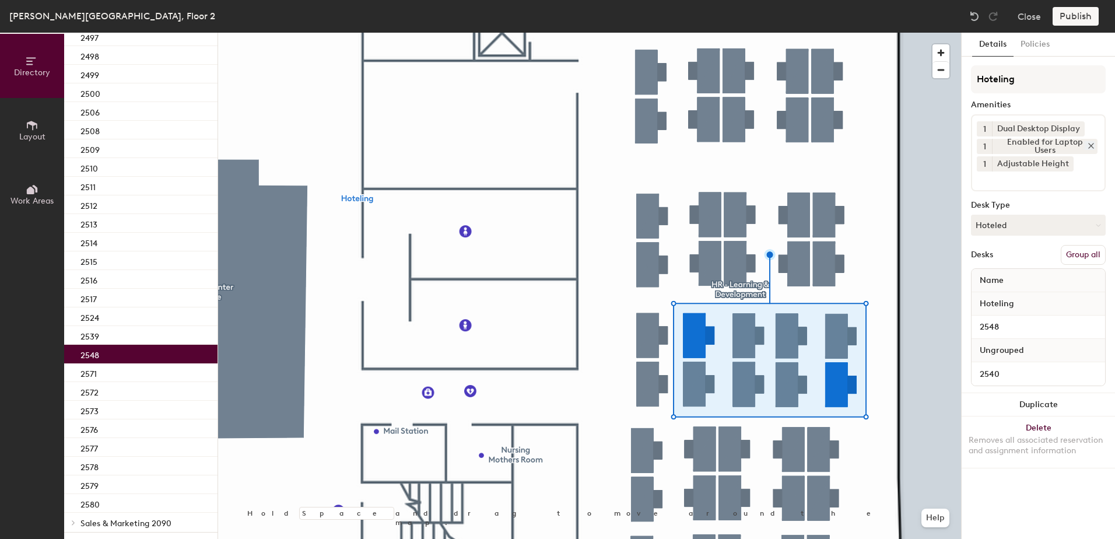
drag, startPoint x: 1079, startPoint y: 260, endPoint x: 1079, endPoint y: 148, distance: 112.0
click at [1079, 258] on button "Group all" at bounding box center [1083, 255] width 45 height 20
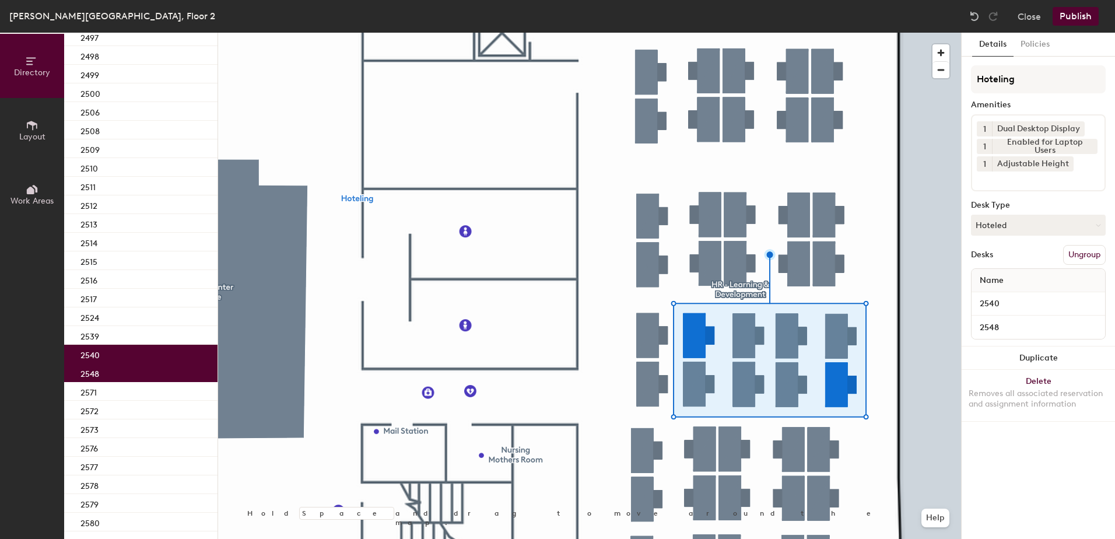
click at [1078, 17] on button "Publish" at bounding box center [1076, 16] width 46 height 19
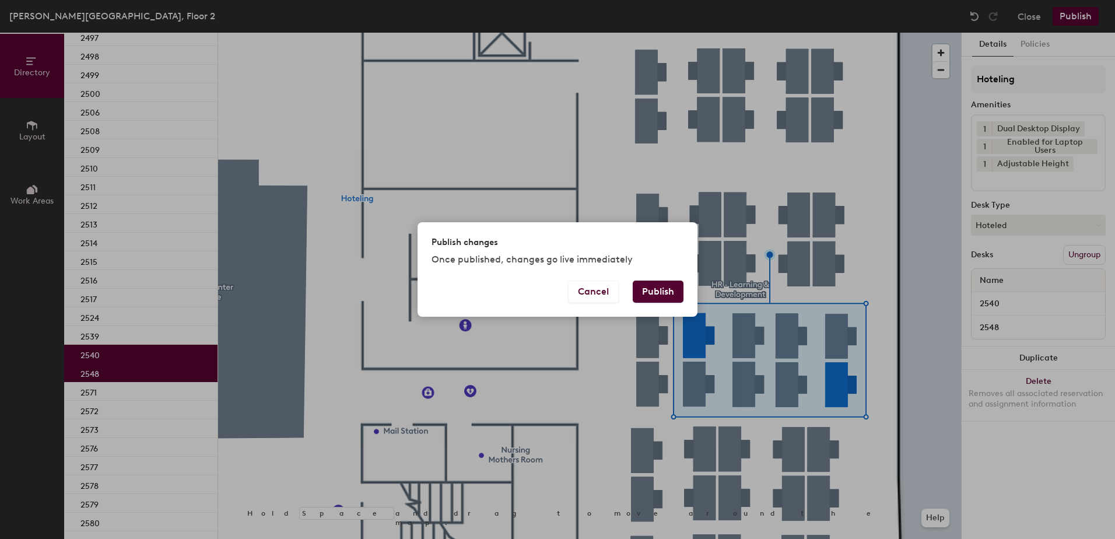
click at [658, 300] on div "Cancel Publish" at bounding box center [558, 299] width 280 height 36
click at [655, 290] on button "Publish" at bounding box center [658, 292] width 51 height 22
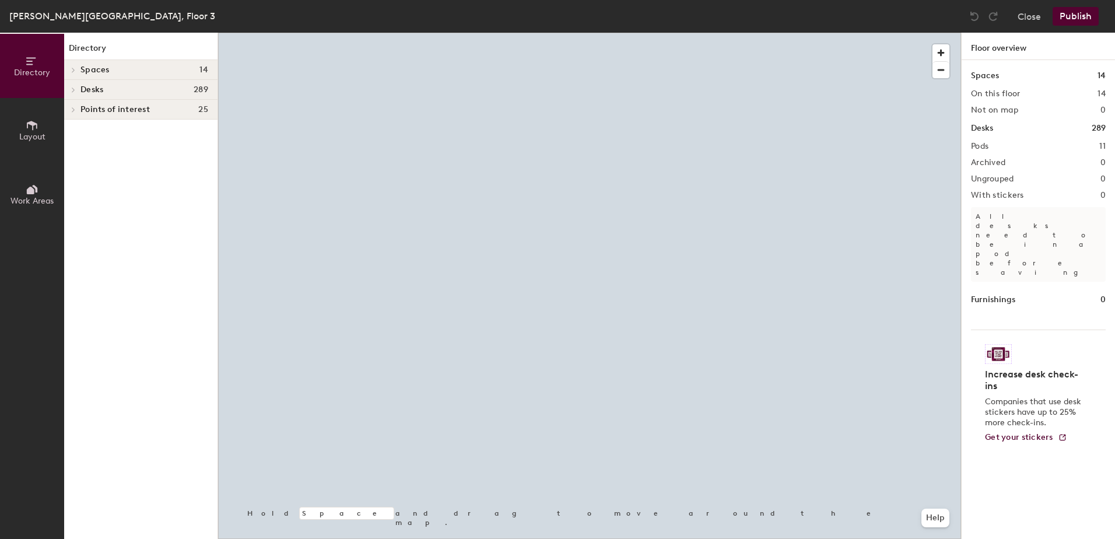
click at [541, 33] on div at bounding box center [589, 33] width 743 height 0
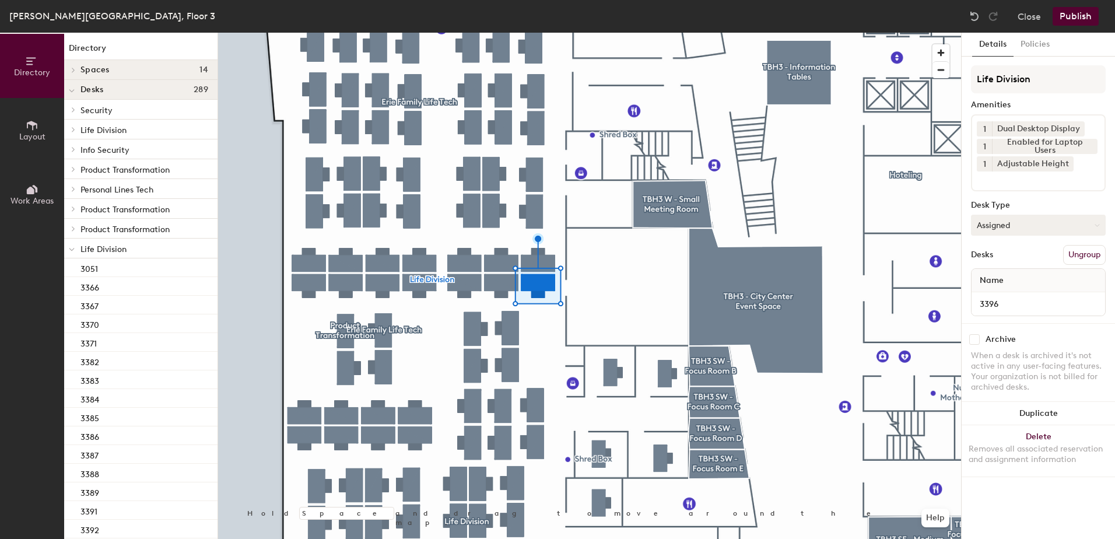
drag, startPoint x: 986, startPoint y: 225, endPoint x: 995, endPoint y: 235, distance: 13.6
click at [988, 226] on button "Assigned" at bounding box center [1038, 225] width 135 height 21
click at [1018, 295] on div "Hoteled" at bounding box center [1030, 296] width 117 height 17
click at [1074, 254] on button "Ungroup" at bounding box center [1084, 255] width 43 height 20
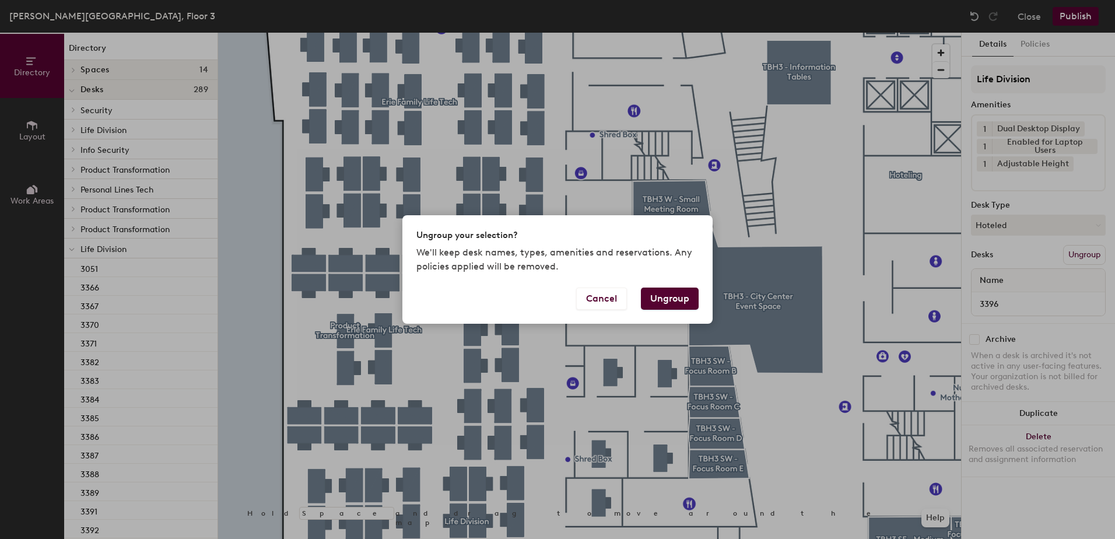
click at [687, 302] on button "Ungroup" at bounding box center [670, 299] width 58 height 22
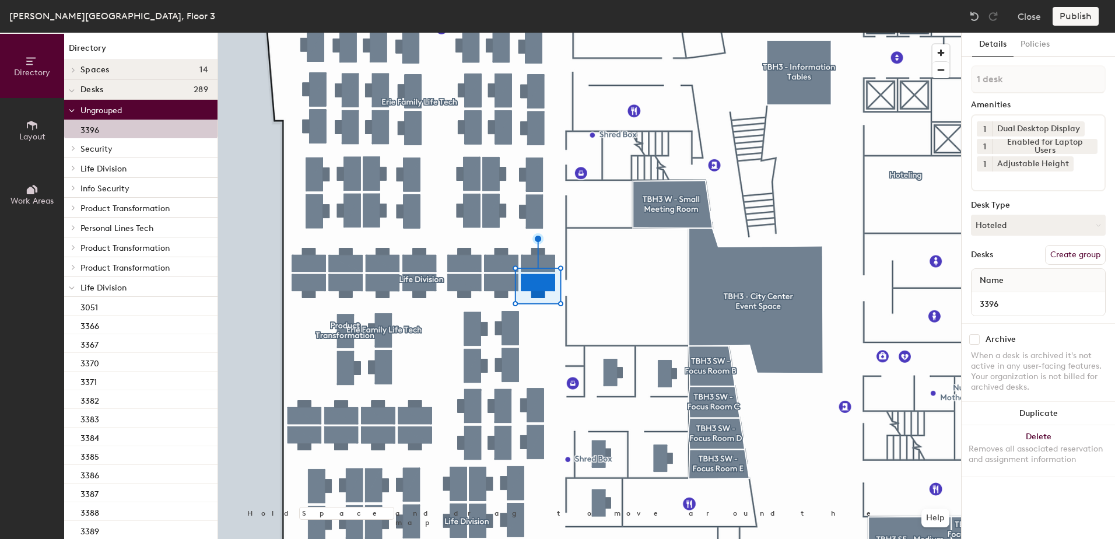
drag, startPoint x: 71, startPoint y: 286, endPoint x: 73, endPoint y: 315, distance: 29.2
click at [72, 286] on icon at bounding box center [72, 288] width 6 height 5
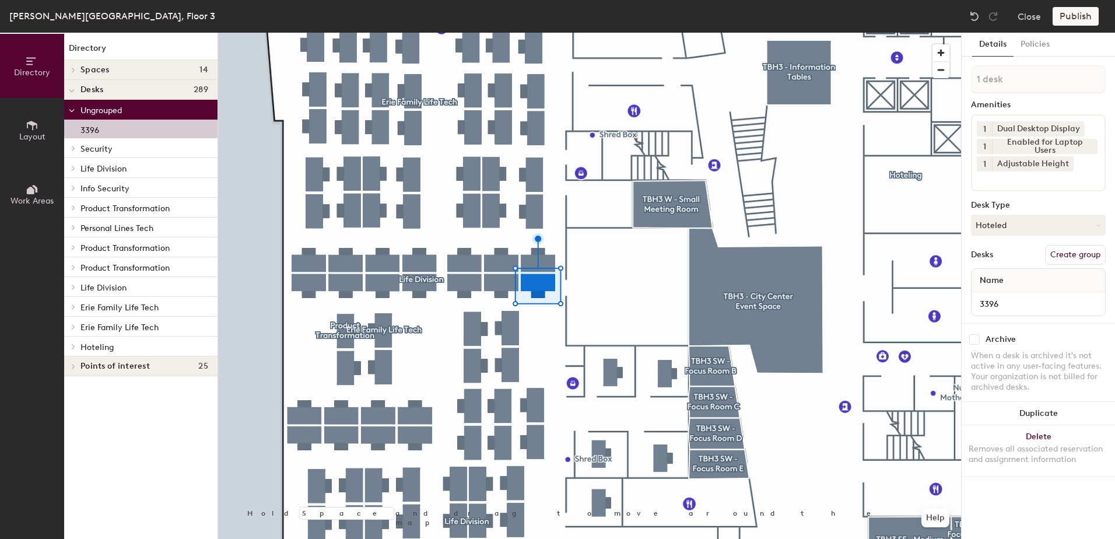
click at [72, 345] on icon at bounding box center [73, 346] width 5 height 6
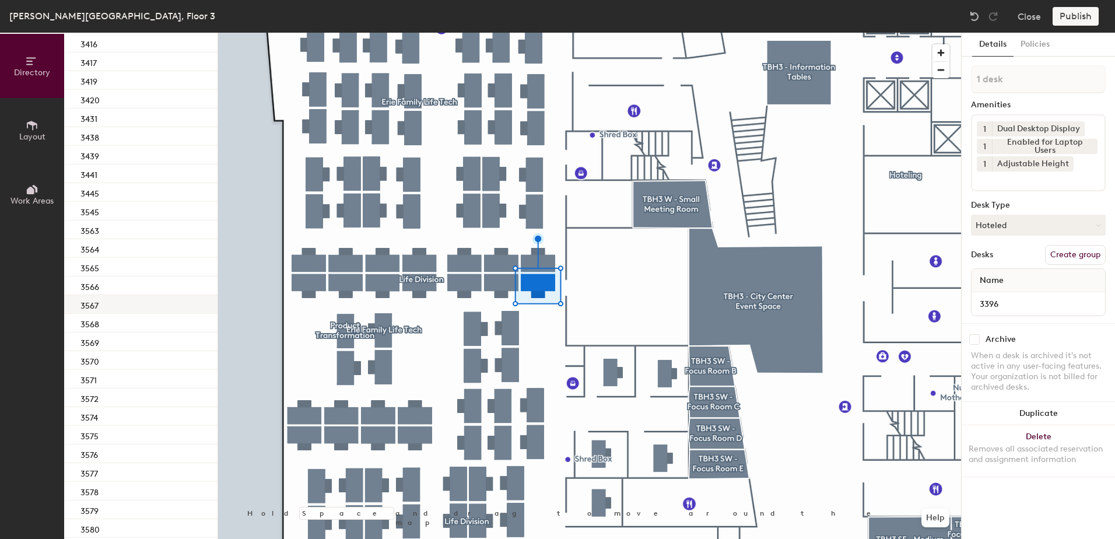
scroll to position [292, 0]
click at [126, 149] on div "3379" at bounding box center [140, 148] width 153 height 19
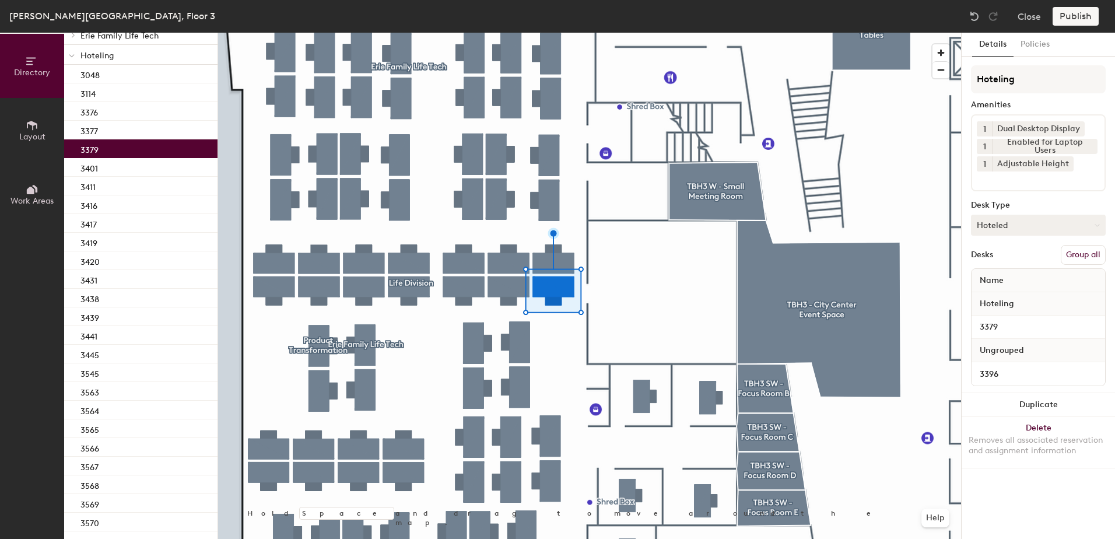
click at [1081, 252] on button "Group all" at bounding box center [1083, 255] width 45 height 20
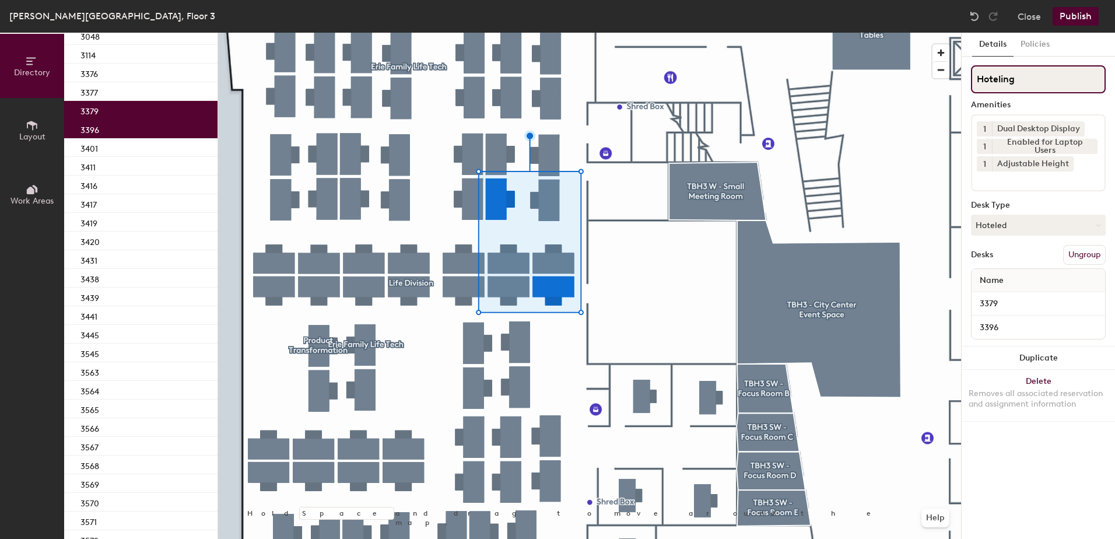
scroll to position [253, 0]
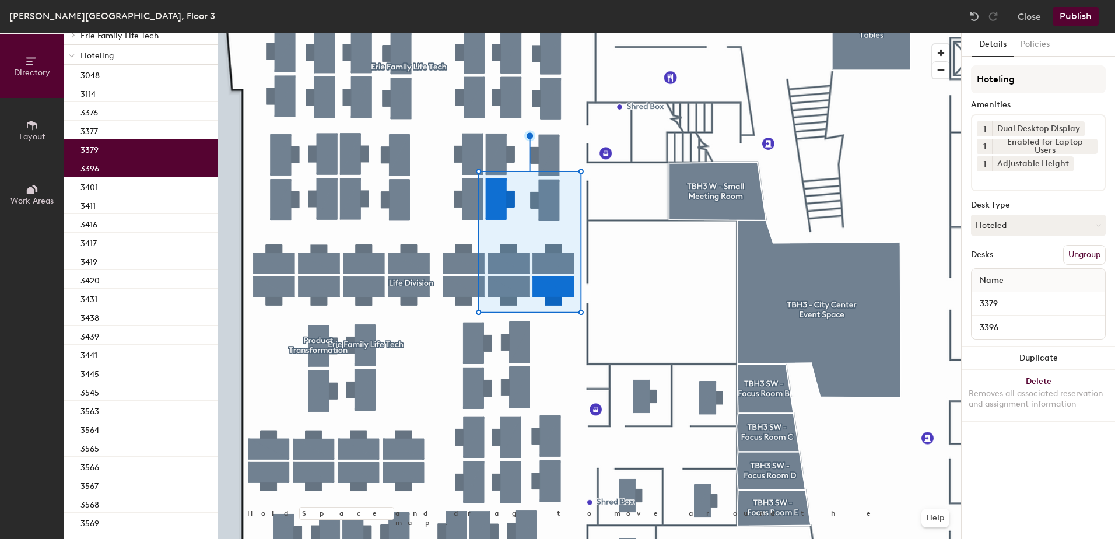
click at [1084, 10] on button "Publish" at bounding box center [1076, 16] width 46 height 19
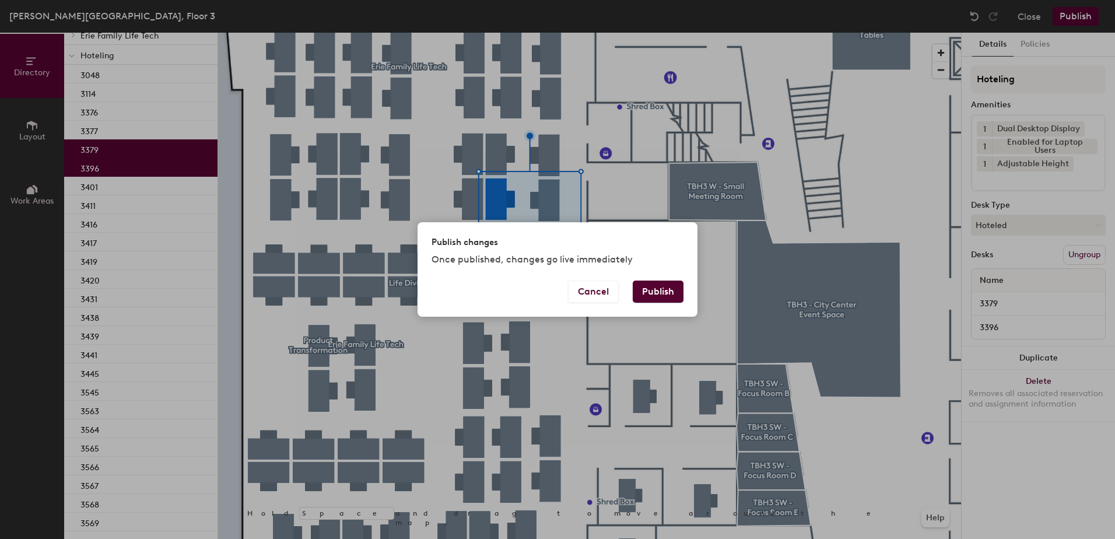
click at [659, 298] on button "Publish" at bounding box center [658, 292] width 51 height 22
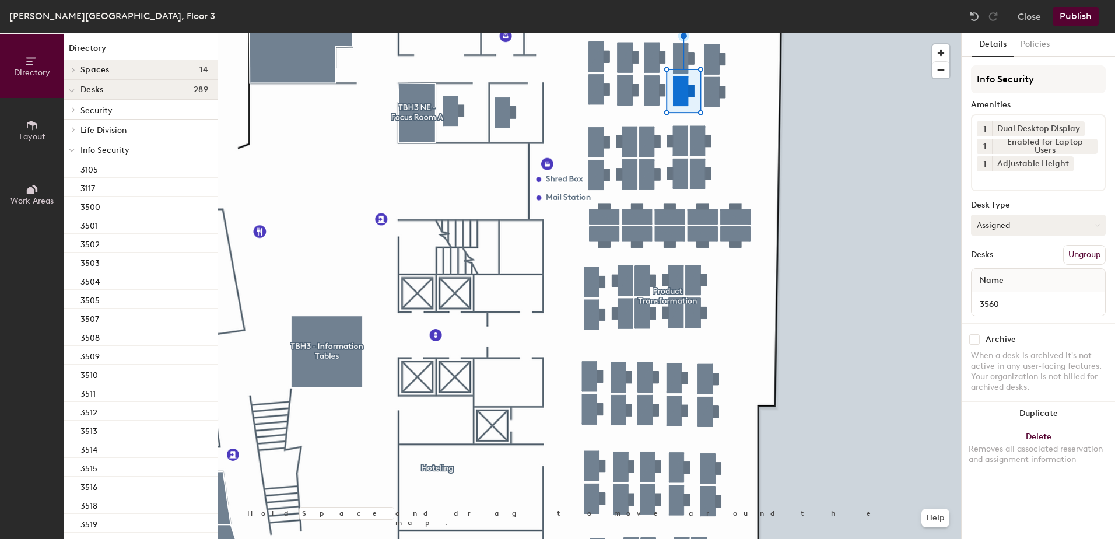
click at [1004, 232] on button "Assigned" at bounding box center [1038, 225] width 135 height 21
click at [1002, 295] on div "Hoteled" at bounding box center [1030, 296] width 117 height 17
drag, startPoint x: 1087, startPoint y: 257, endPoint x: 1070, endPoint y: 263, distance: 18.1
click at [1086, 257] on button "Ungroup" at bounding box center [1084, 255] width 43 height 20
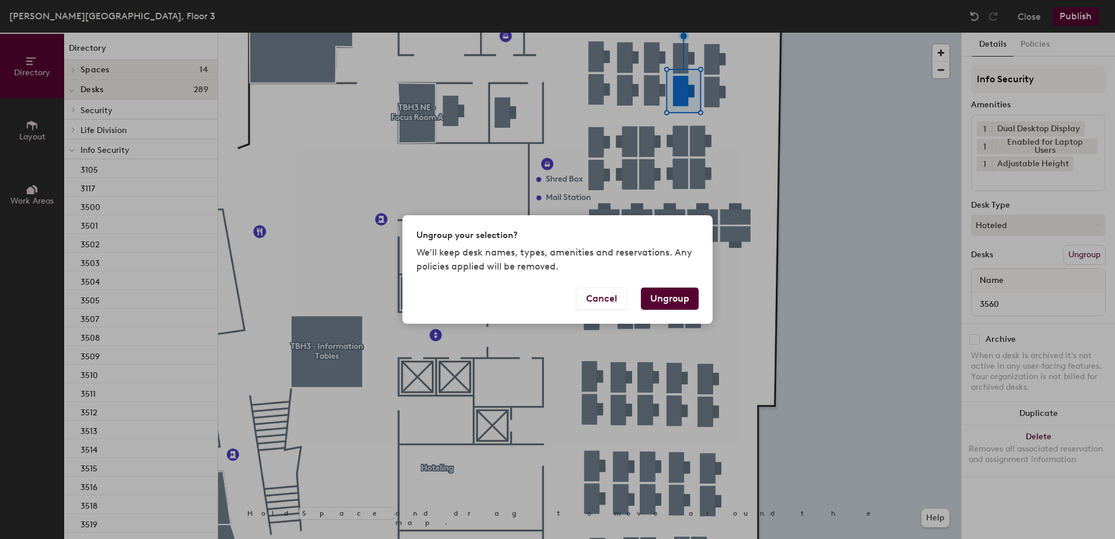
click at [667, 297] on button "Ungroup" at bounding box center [670, 299] width 58 height 22
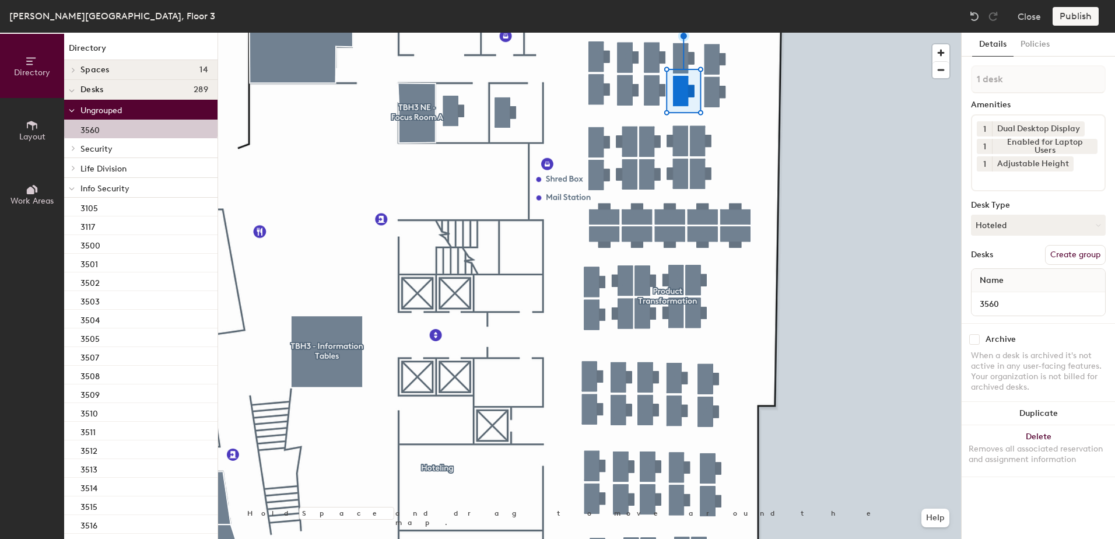
click at [69, 188] on icon at bounding box center [72, 189] width 6 height 5
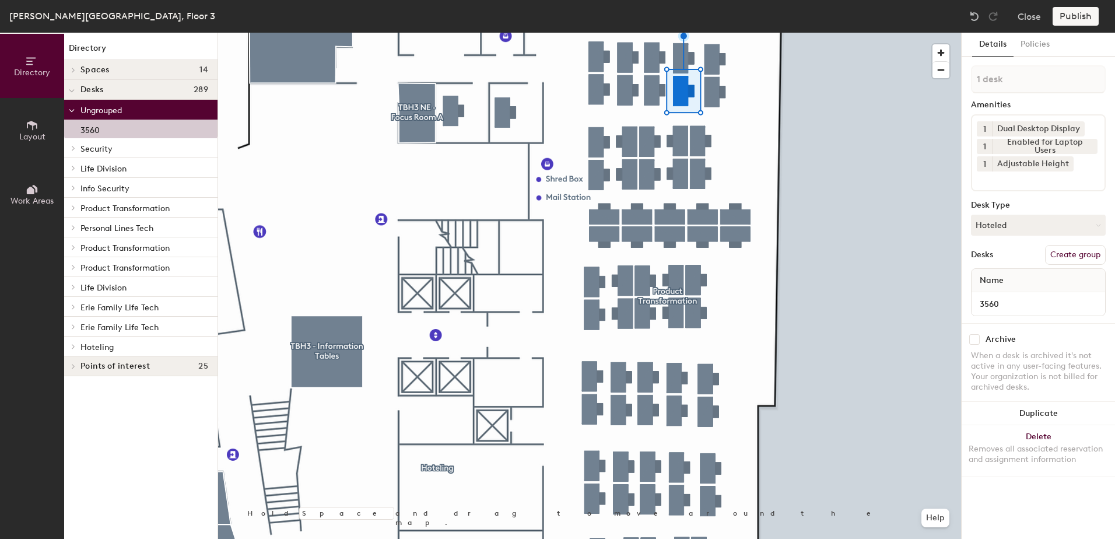
click at [76, 349] on span at bounding box center [73, 346] width 10 height 6
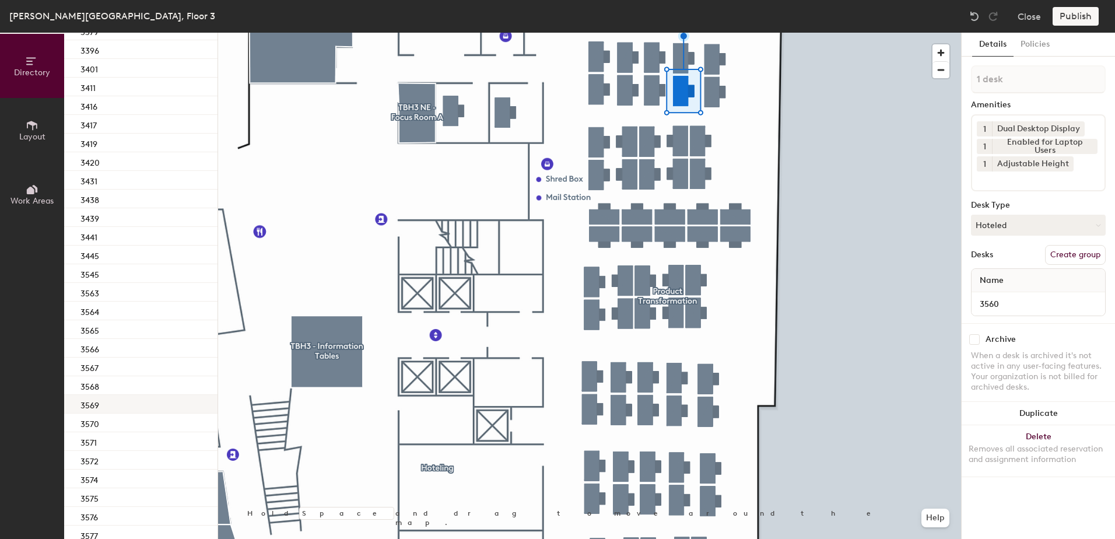
scroll to position [467, 0]
click at [148, 340] on div "3569" at bounding box center [140, 347] width 153 height 19
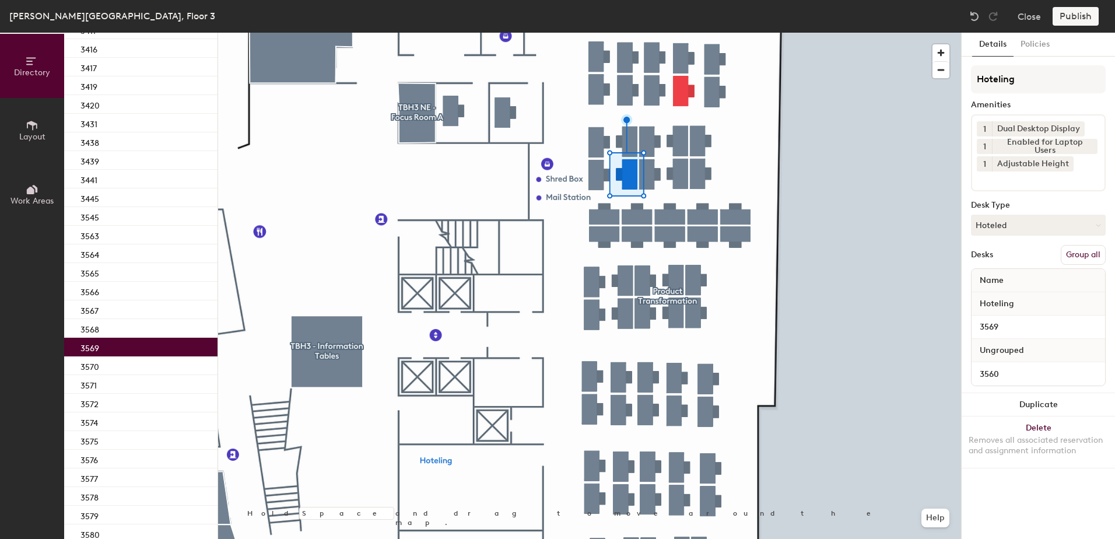
click at [1078, 257] on button "Group all" at bounding box center [1083, 255] width 45 height 20
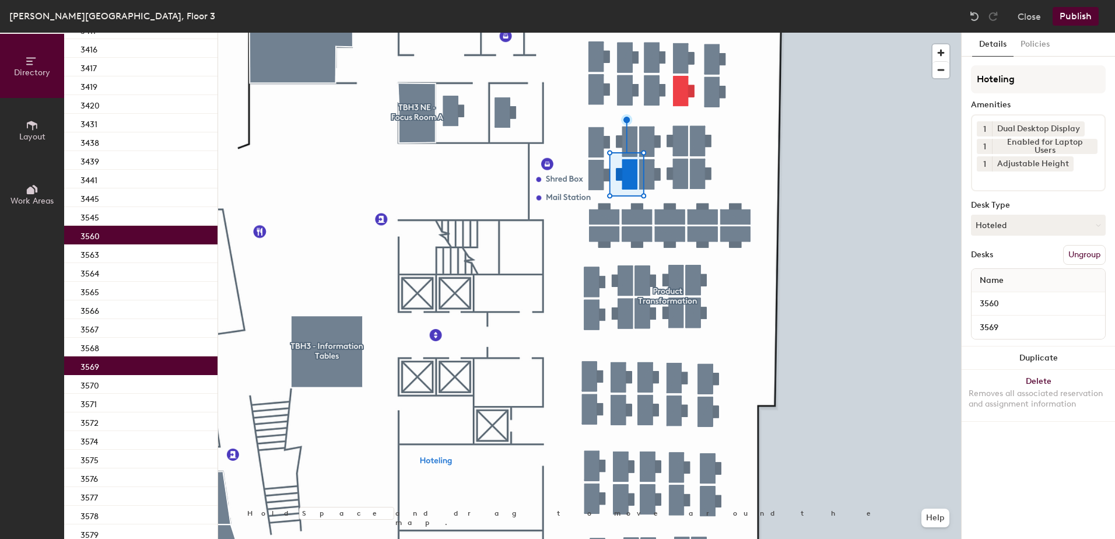
click at [1078, 13] on button "Publish" at bounding box center [1076, 16] width 46 height 19
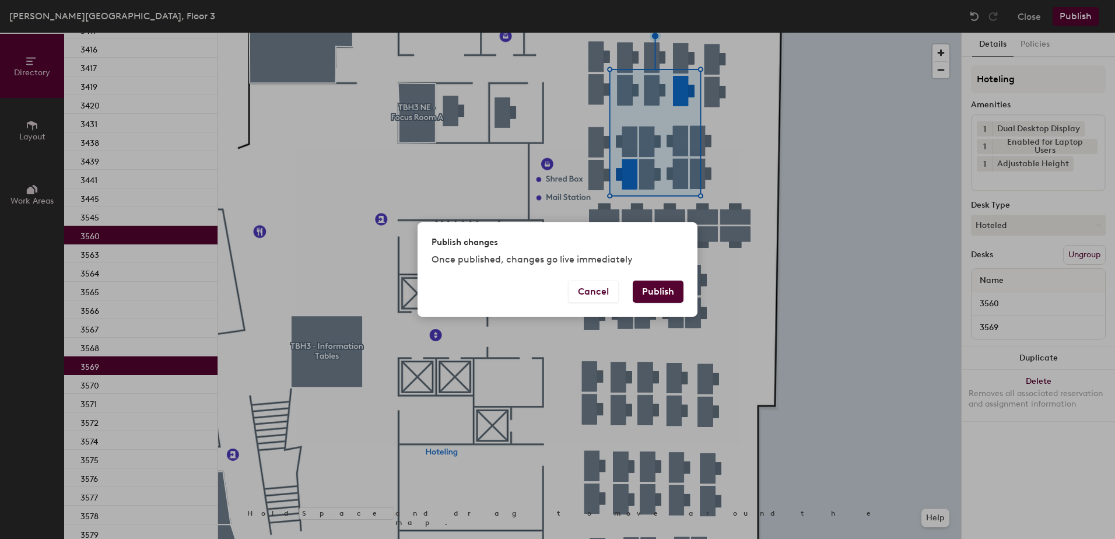
drag, startPoint x: 662, startPoint y: 290, endPoint x: 637, endPoint y: 286, distance: 25.4
click at [650, 285] on button "Publish" at bounding box center [658, 292] width 51 height 22
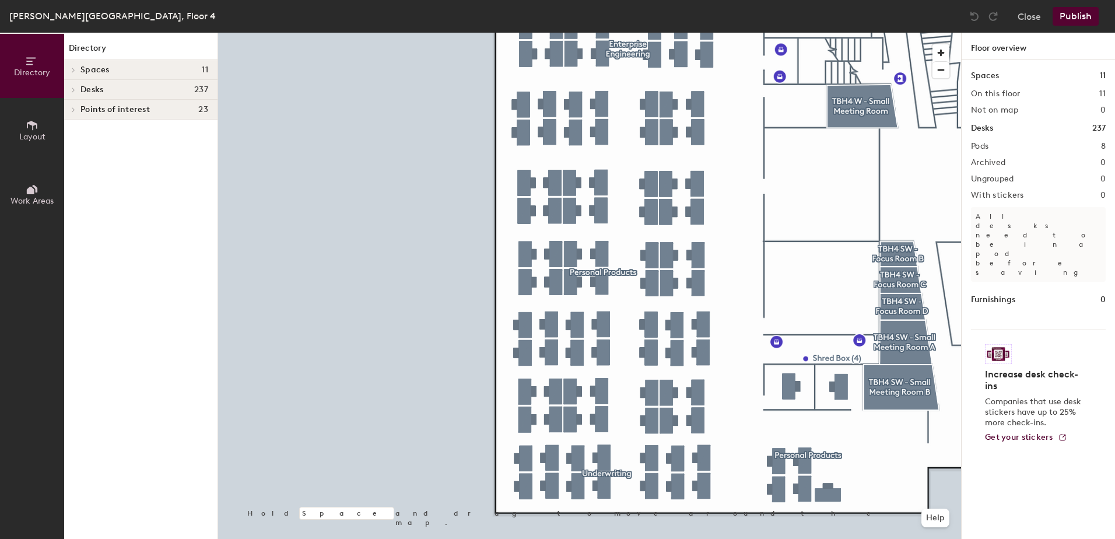
click at [527, 33] on div at bounding box center [589, 33] width 743 height 0
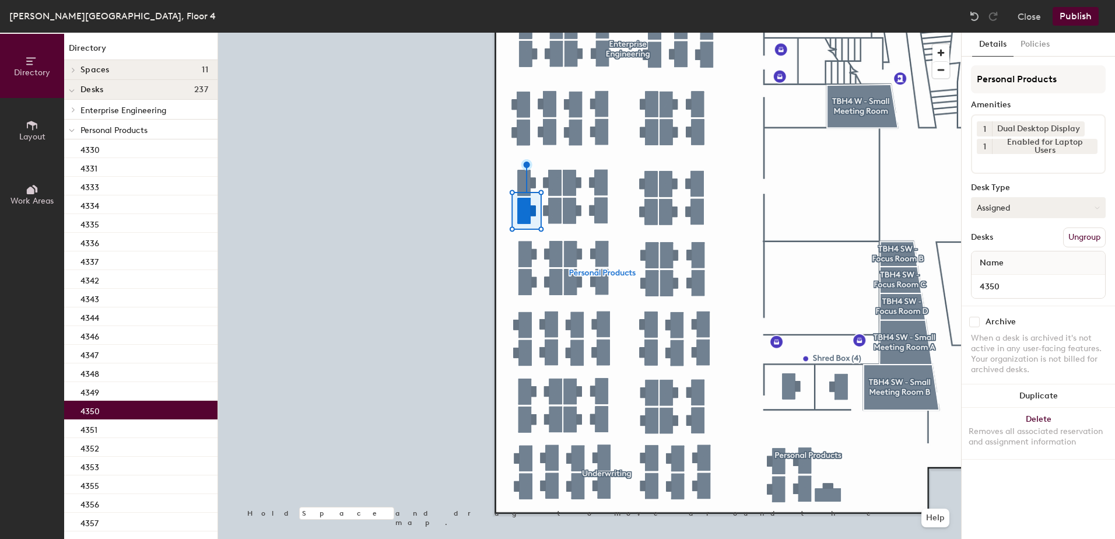
click at [993, 199] on button "Assigned" at bounding box center [1038, 207] width 135 height 21
click at [993, 277] on div "Hoteled" at bounding box center [1030, 278] width 117 height 17
click at [1080, 234] on button "Ungroup" at bounding box center [1084, 237] width 43 height 20
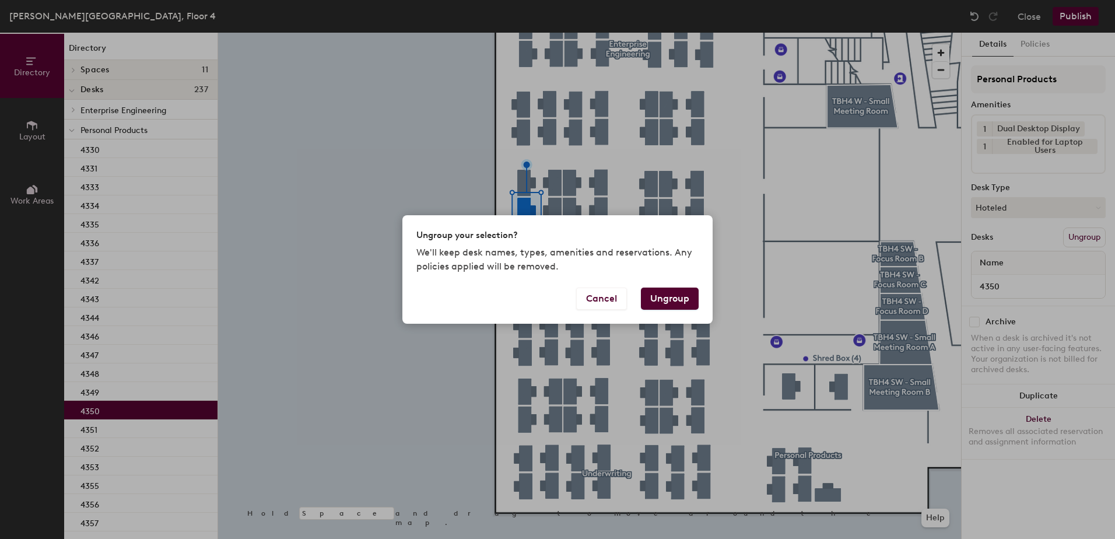
click at [672, 300] on button "Ungroup" at bounding box center [670, 299] width 58 height 22
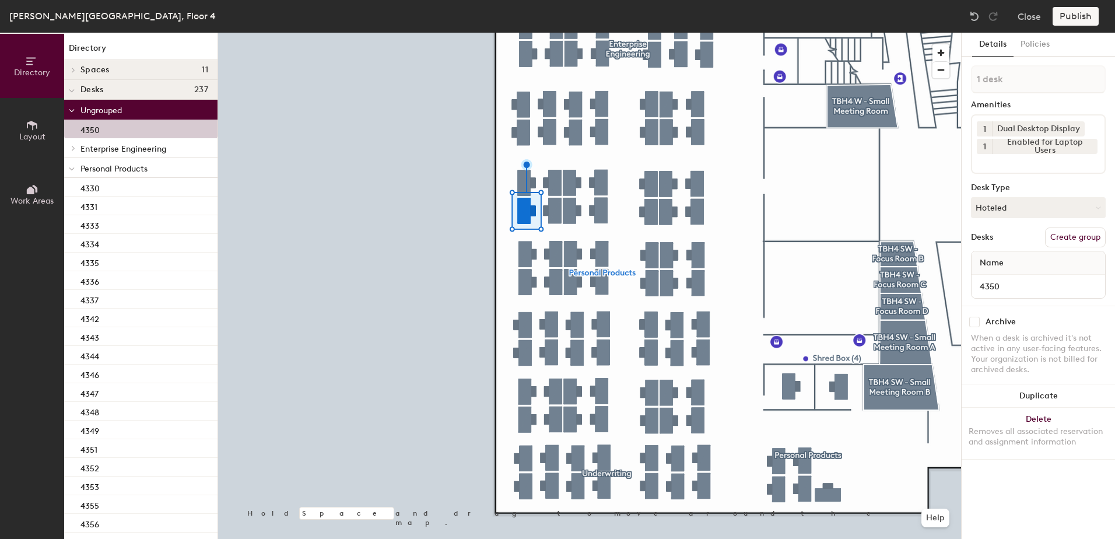
click at [69, 169] on div at bounding box center [71, 167] width 15 height 19
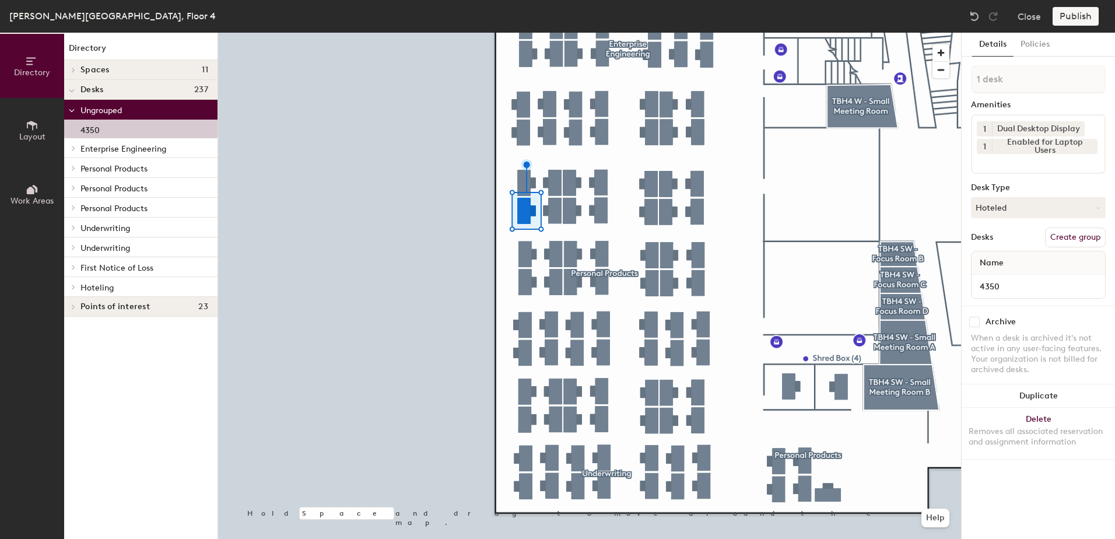
click at [72, 293] on div at bounding box center [71, 286] width 15 height 19
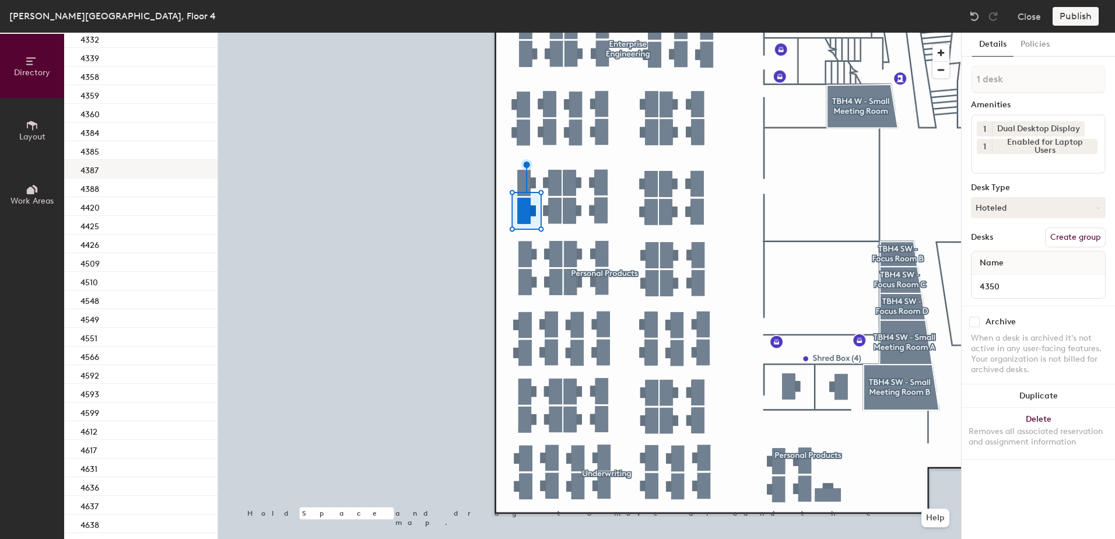
scroll to position [265, 0]
click at [141, 170] on div "4359" at bounding box center [140, 171] width 153 height 19
click at [564, 33] on div at bounding box center [589, 33] width 743 height 0
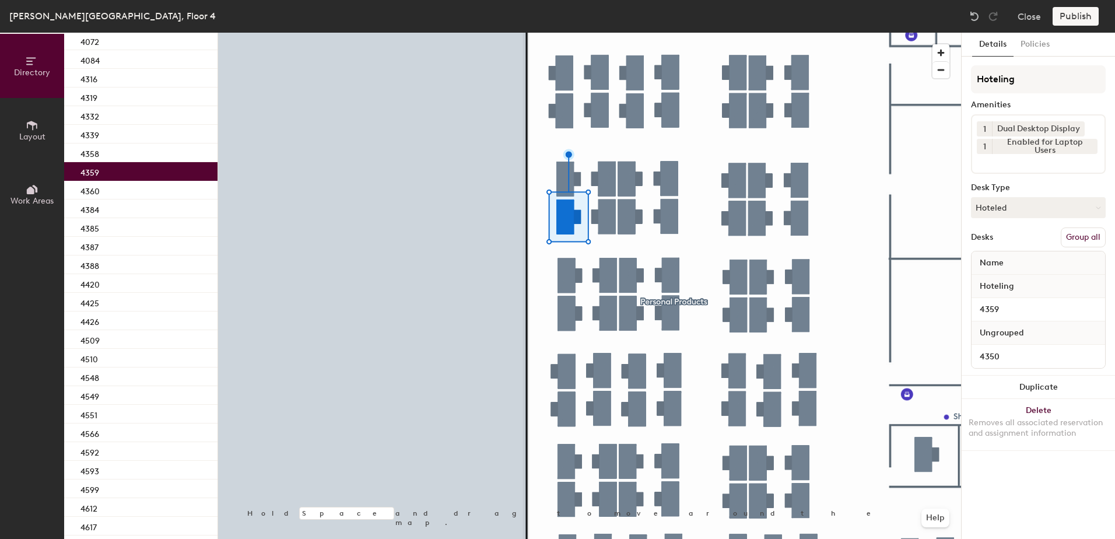
click at [1087, 235] on button "Group all" at bounding box center [1083, 237] width 45 height 20
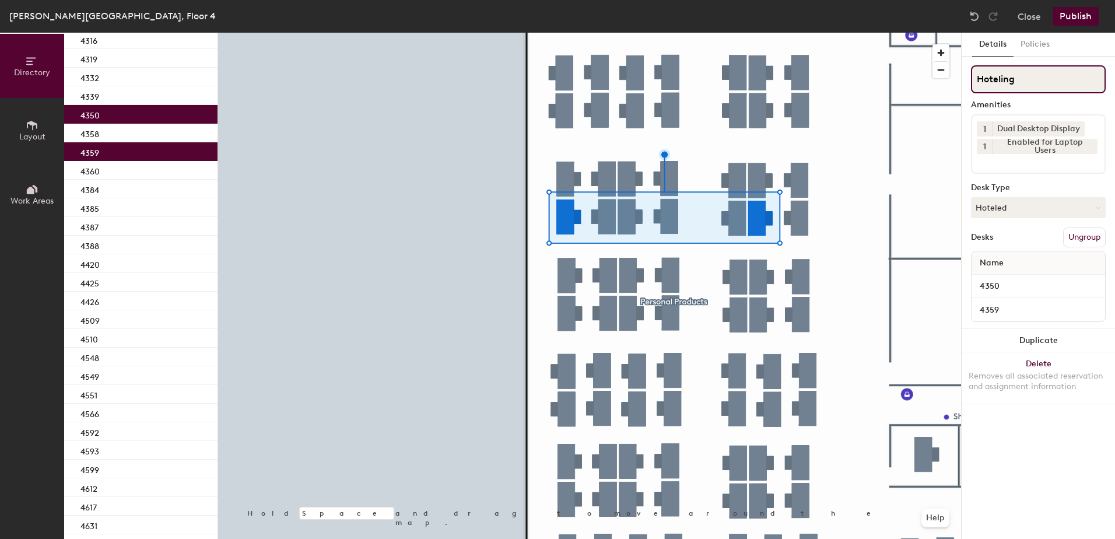
scroll to position [227, 0]
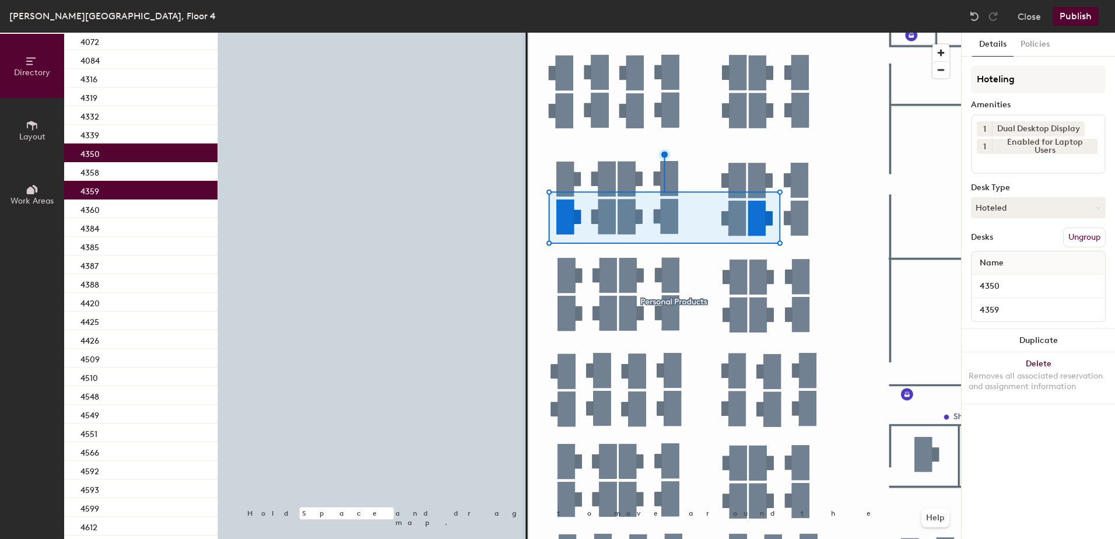
click at [1083, 23] on button "Publish" at bounding box center [1076, 16] width 46 height 19
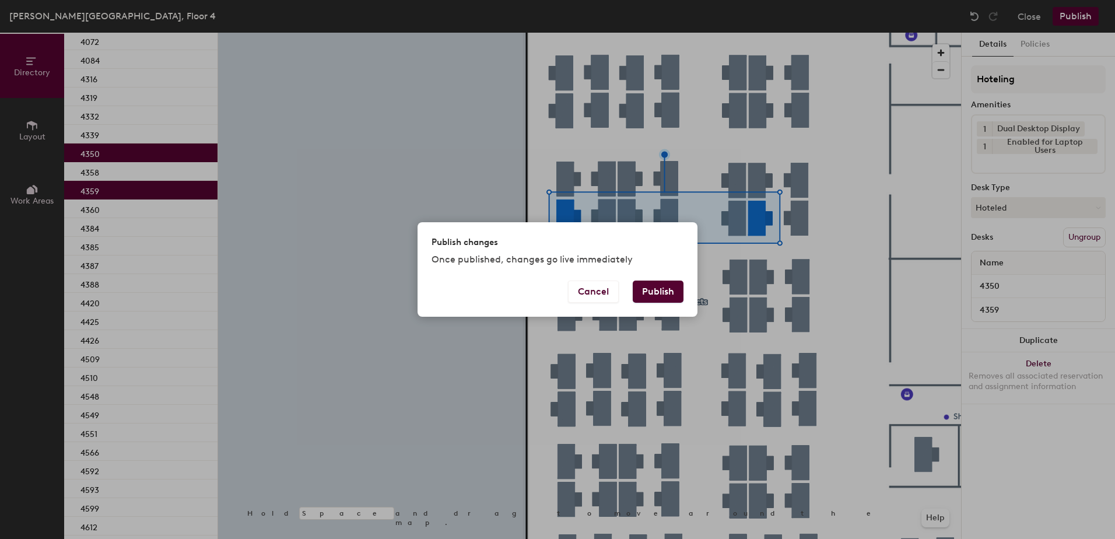
click at [663, 279] on div "Publish changes Once published, changes go live immediately Cancel Publish" at bounding box center [558, 269] width 280 height 94
click at [653, 287] on button "Publish" at bounding box center [658, 292] width 51 height 22
click at [85, 315] on div "Publish changes Once published, changes go live immediately Cancel Publish" at bounding box center [557, 269] width 1115 height 539
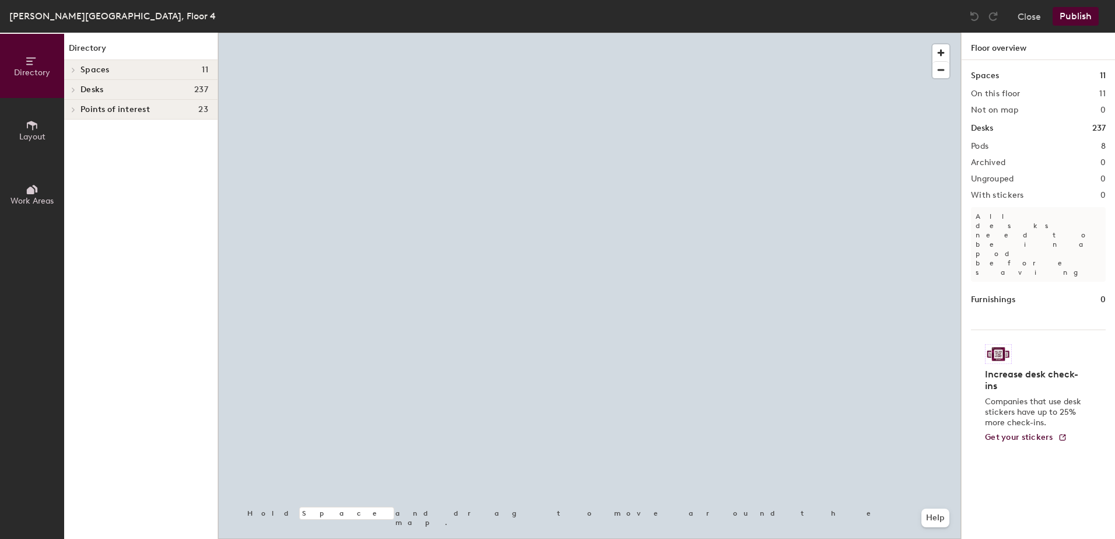
click at [467, 33] on div at bounding box center [589, 33] width 743 height 0
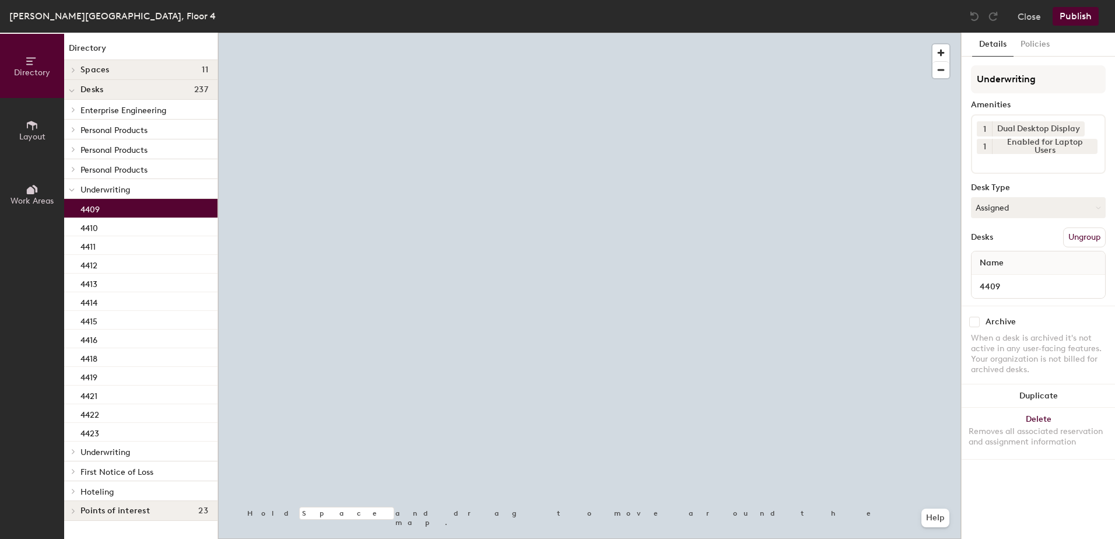
click at [1009, 205] on button "Assigned" at bounding box center [1038, 207] width 135 height 21
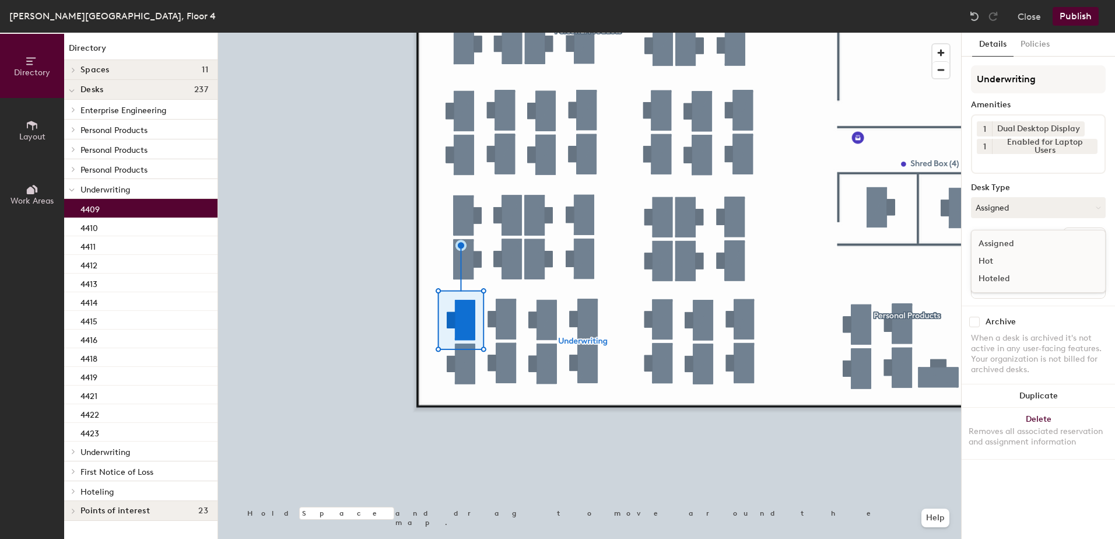
click at [1026, 276] on div "Hoteled" at bounding box center [1030, 278] width 117 height 17
click at [1093, 236] on button "Ungroup" at bounding box center [1084, 237] width 43 height 20
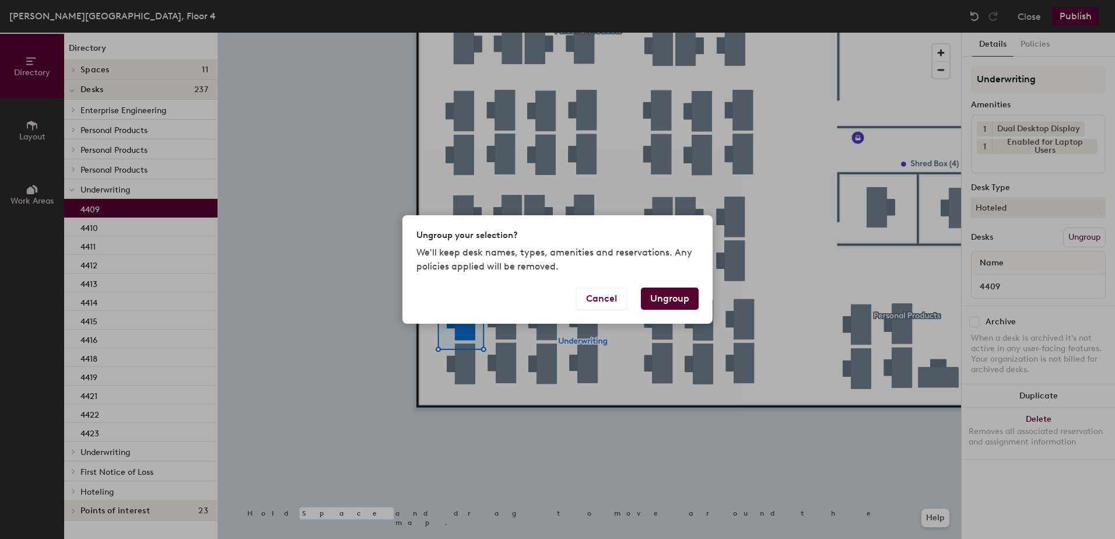
click at [664, 300] on button "Ungroup" at bounding box center [670, 299] width 58 height 22
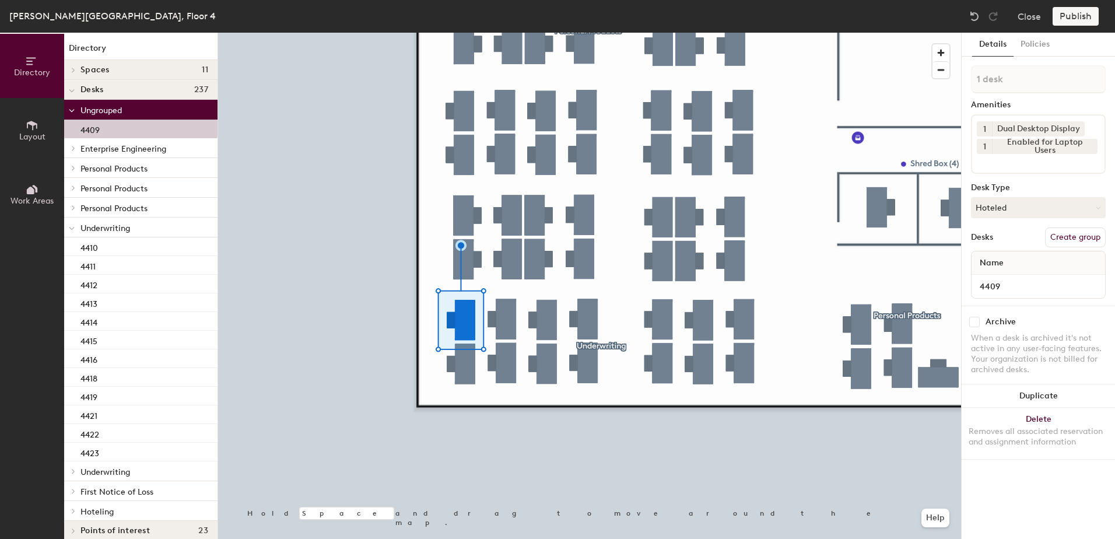
click at [69, 226] on icon at bounding box center [72, 228] width 6 height 5
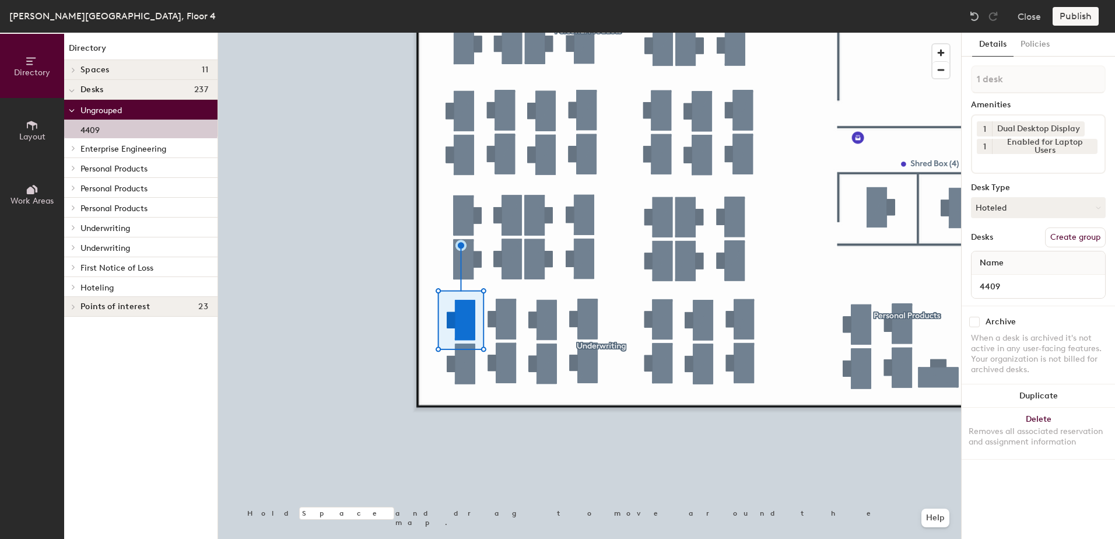
click at [72, 289] on icon at bounding box center [73, 287] width 5 height 6
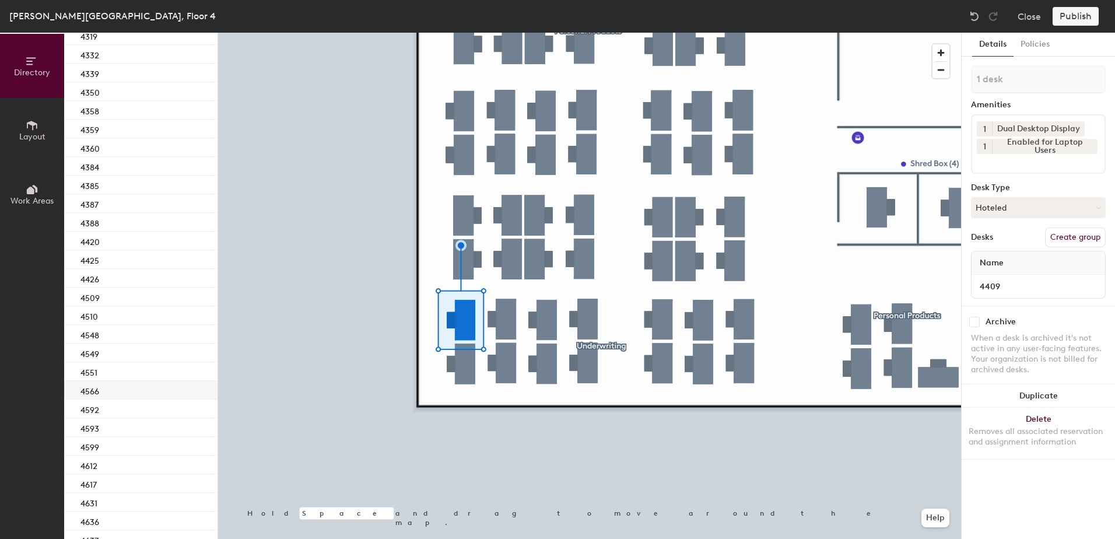
scroll to position [350, 0]
click at [146, 212] on div "4420" at bounding box center [140, 217] width 153 height 19
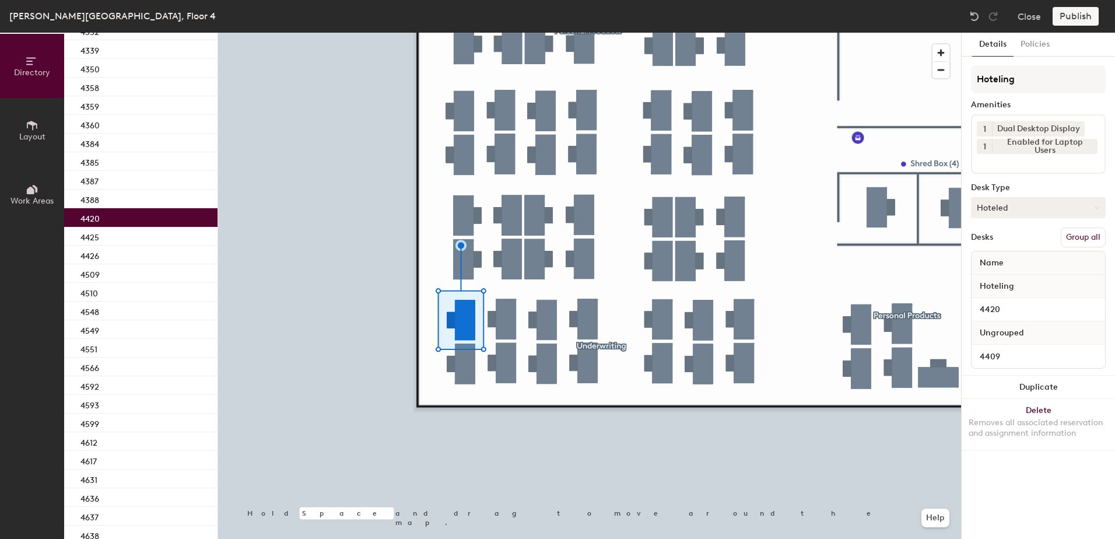
click at [1077, 238] on button "Group all" at bounding box center [1083, 237] width 45 height 20
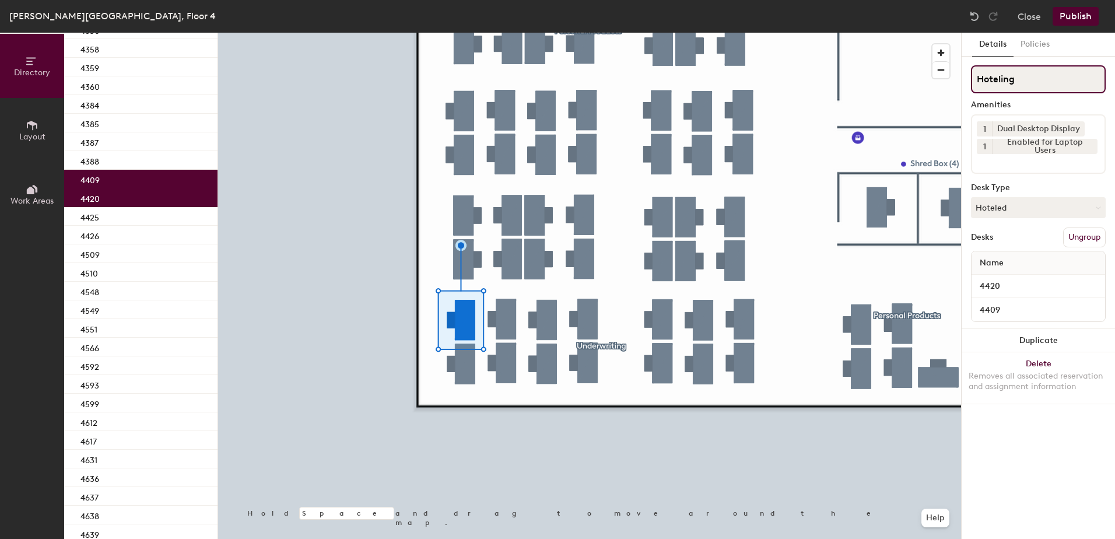
scroll to position [311, 0]
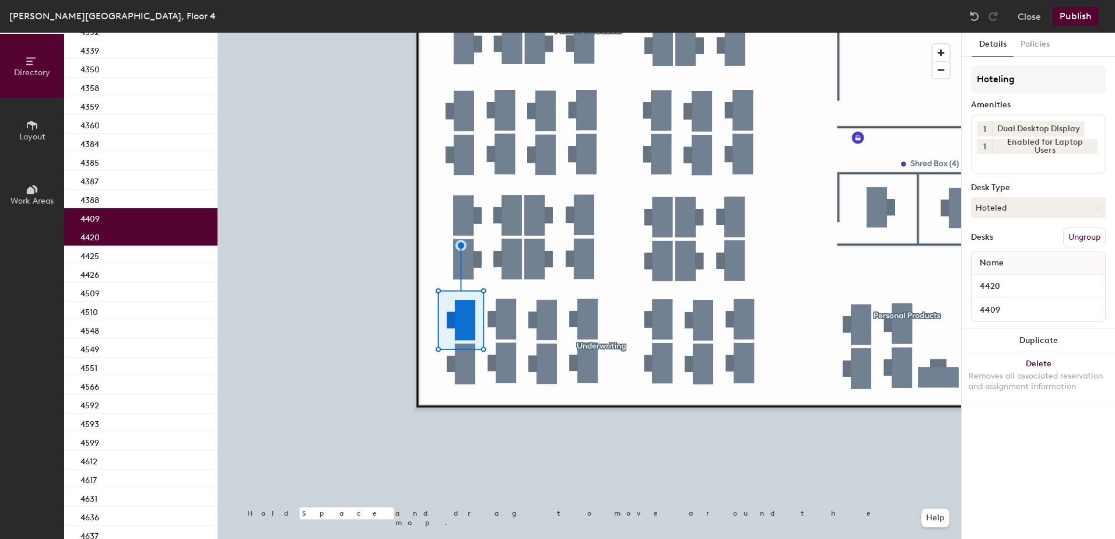
click at [1087, 8] on button "Publish" at bounding box center [1076, 16] width 46 height 19
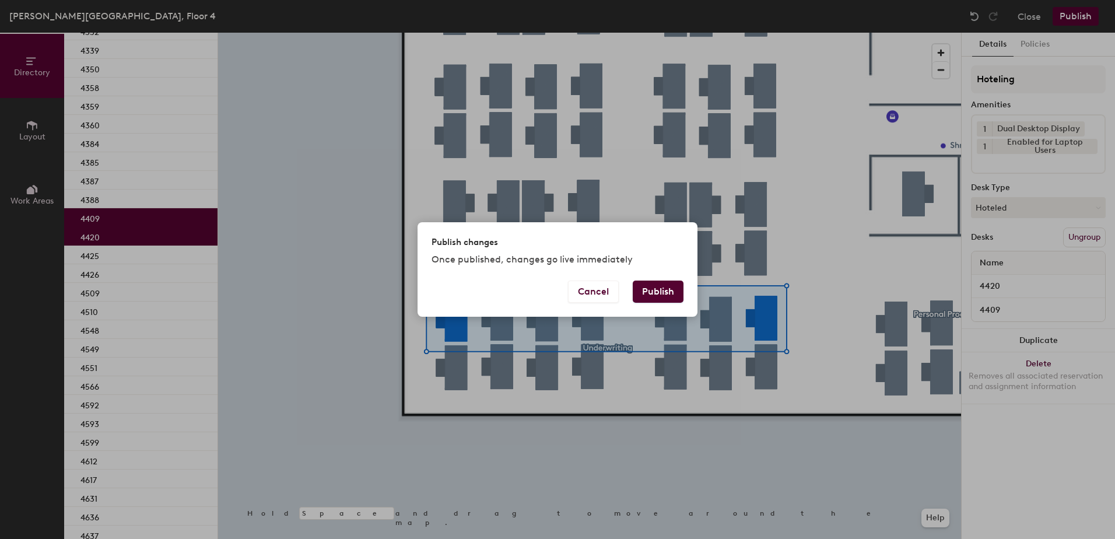
drag, startPoint x: 658, startPoint y: 285, endPoint x: 601, endPoint y: 308, distance: 61.7
click at [657, 285] on button "Publish" at bounding box center [658, 292] width 51 height 22
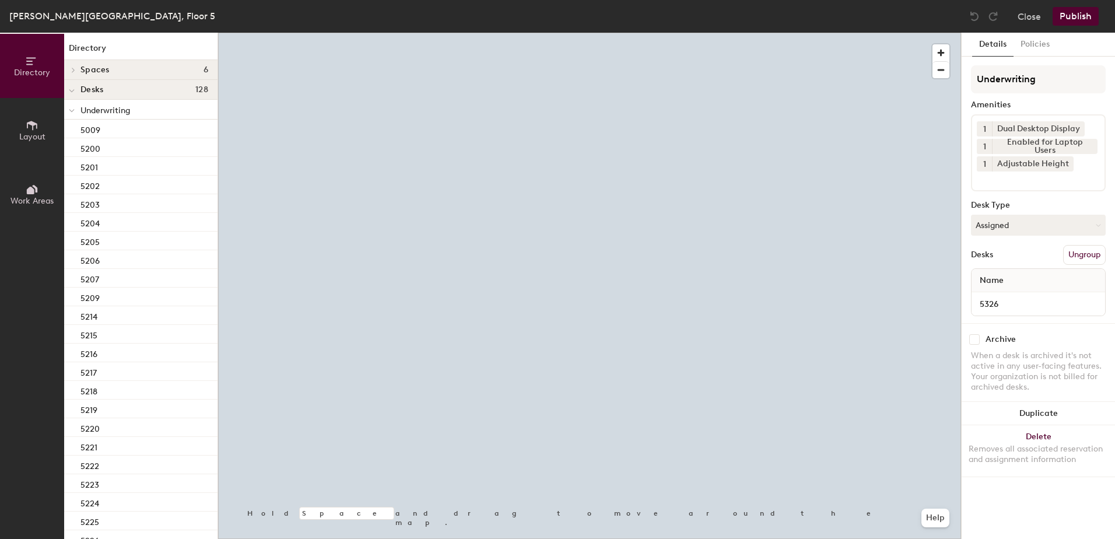
drag, startPoint x: 1027, startPoint y: 223, endPoint x: 1032, endPoint y: 240, distance: 17.2
click at [1028, 223] on button "Assigned" at bounding box center [1038, 225] width 135 height 21
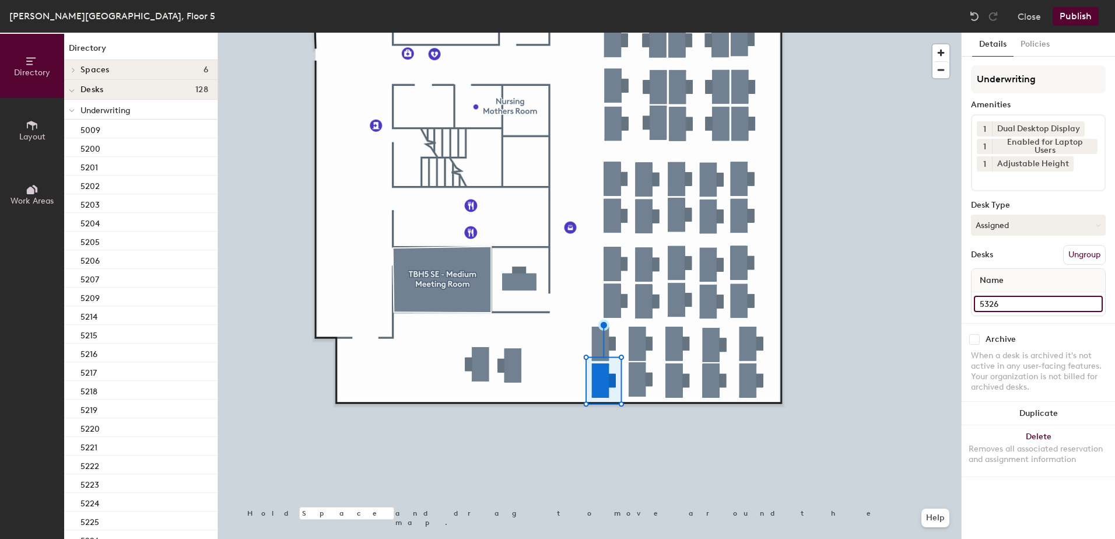
click at [1015, 311] on input "5326" at bounding box center [1038, 304] width 129 height 16
drag, startPoint x: 1032, startPoint y: 229, endPoint x: 1032, endPoint y: 238, distance: 8.8
click at [1032, 229] on button "Assigned" at bounding box center [1038, 225] width 135 height 21
click at [1025, 291] on div "Hoteled" at bounding box center [1030, 296] width 117 height 17
click at [1096, 242] on div "Underwriting Amenities 1 Dual Desktop Display 1 Enabled for Laptop Users 1 Adju…" at bounding box center [1038, 194] width 135 height 258
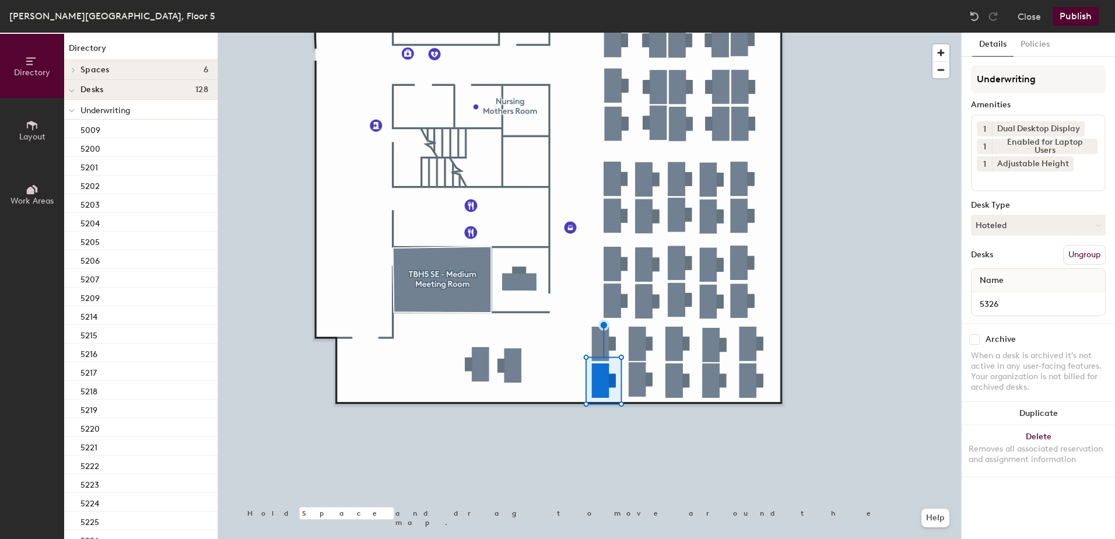
click at [1085, 257] on button "Ungroup" at bounding box center [1084, 255] width 43 height 20
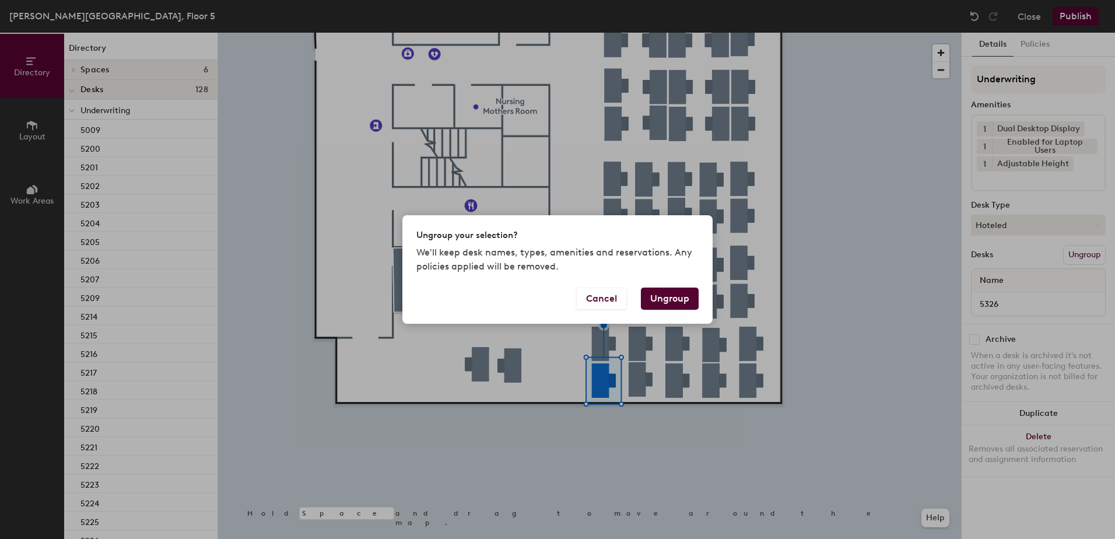
click at [680, 293] on button "Ungroup" at bounding box center [670, 299] width 58 height 22
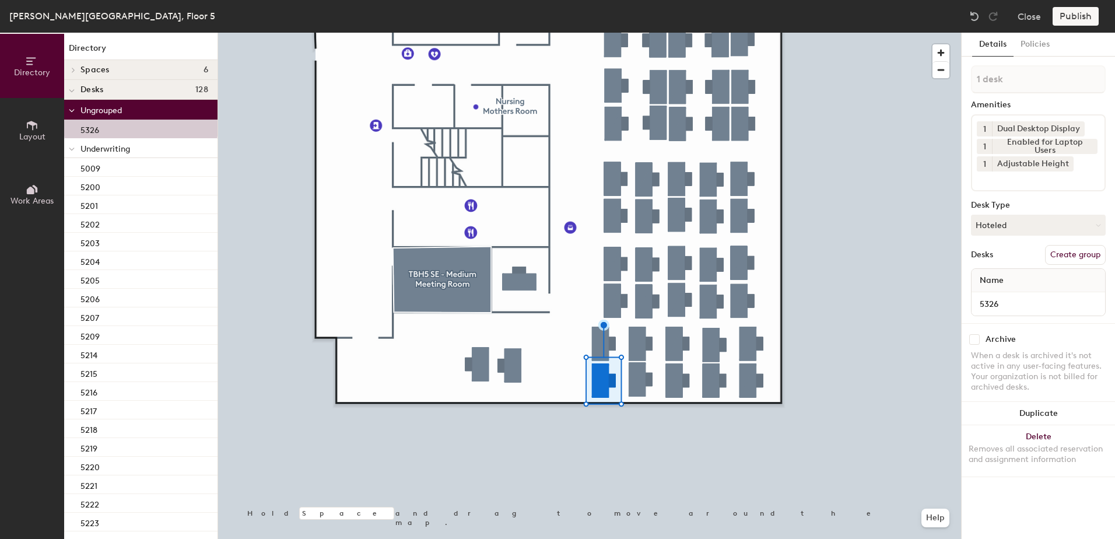
click at [71, 144] on span at bounding box center [72, 149] width 6 height 10
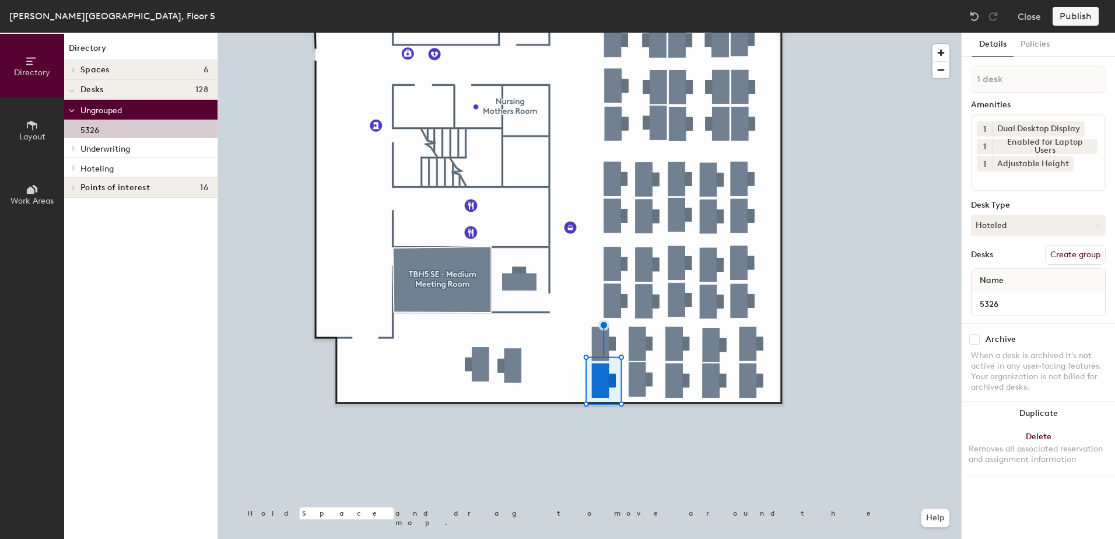
click at [72, 171] on div at bounding box center [71, 167] width 15 height 19
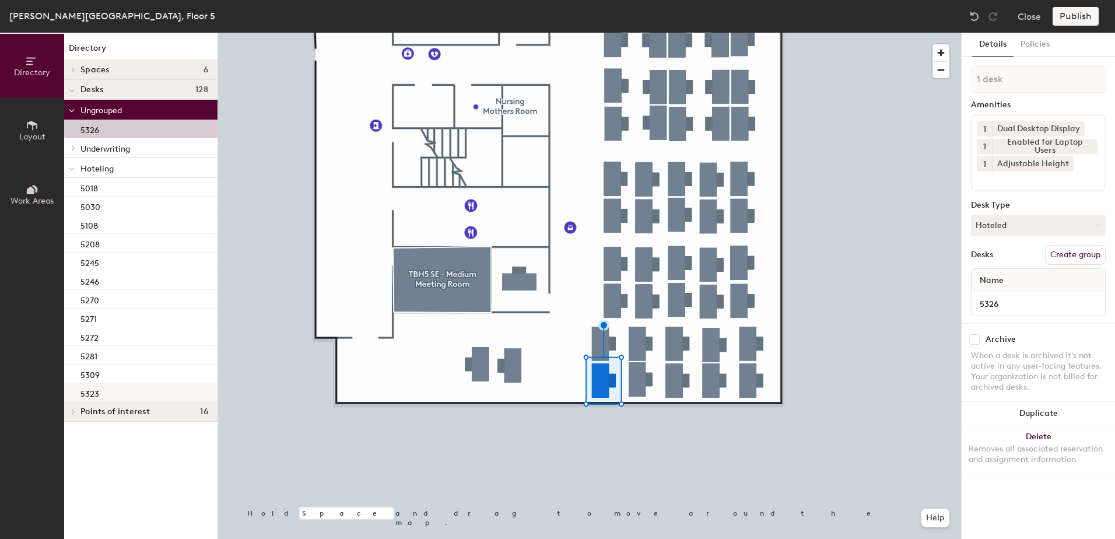
click at [115, 391] on div "5323" at bounding box center [140, 392] width 153 height 19
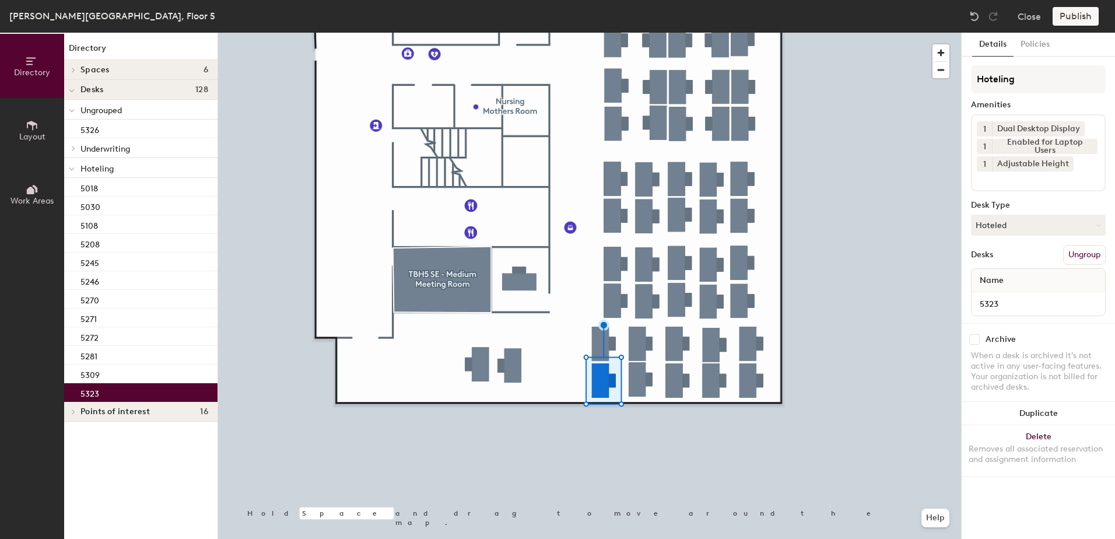
click at [612, 33] on div at bounding box center [589, 33] width 743 height 0
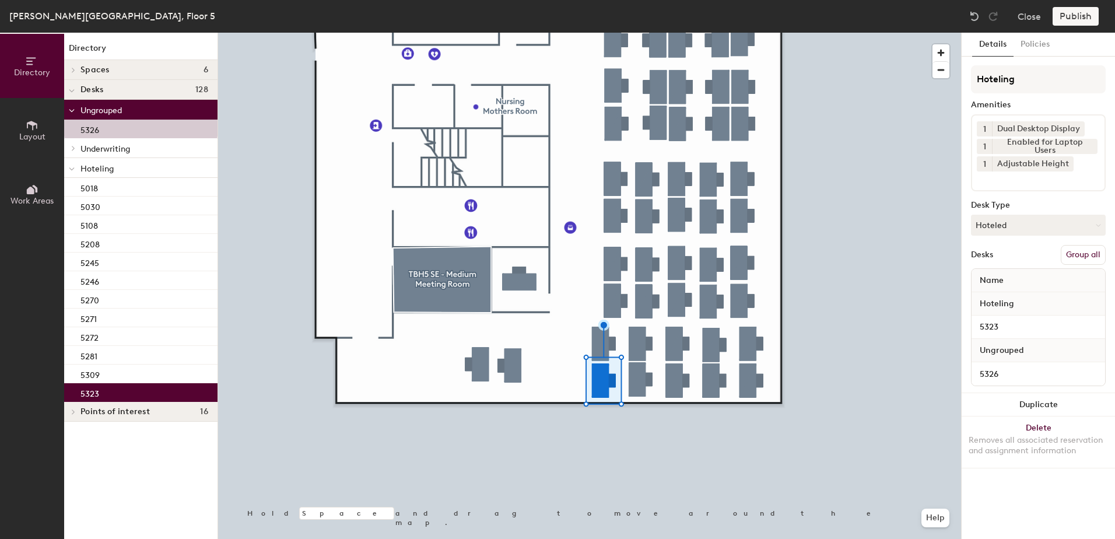
click at [1073, 247] on button "Group all" at bounding box center [1083, 255] width 45 height 20
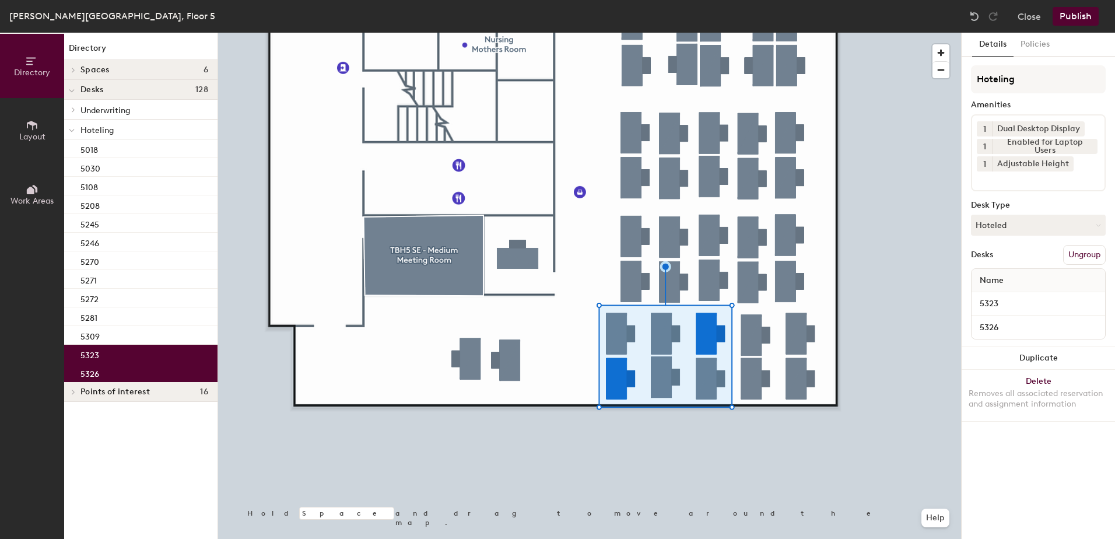
click at [1067, 10] on button "Publish" at bounding box center [1076, 16] width 46 height 19
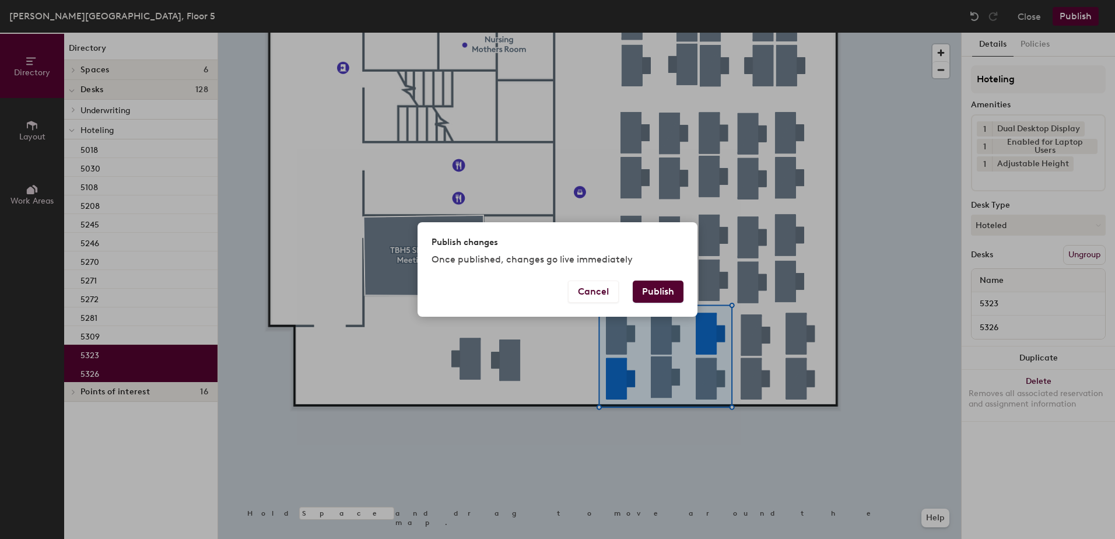
click at [680, 257] on p "Once published, changes go live immediately" at bounding box center [558, 260] width 252 height 14
click at [675, 273] on div "Publish changes Once published, changes go live immediately" at bounding box center [558, 251] width 280 height 58
click at [677, 286] on button "Publish" at bounding box center [658, 292] width 51 height 22
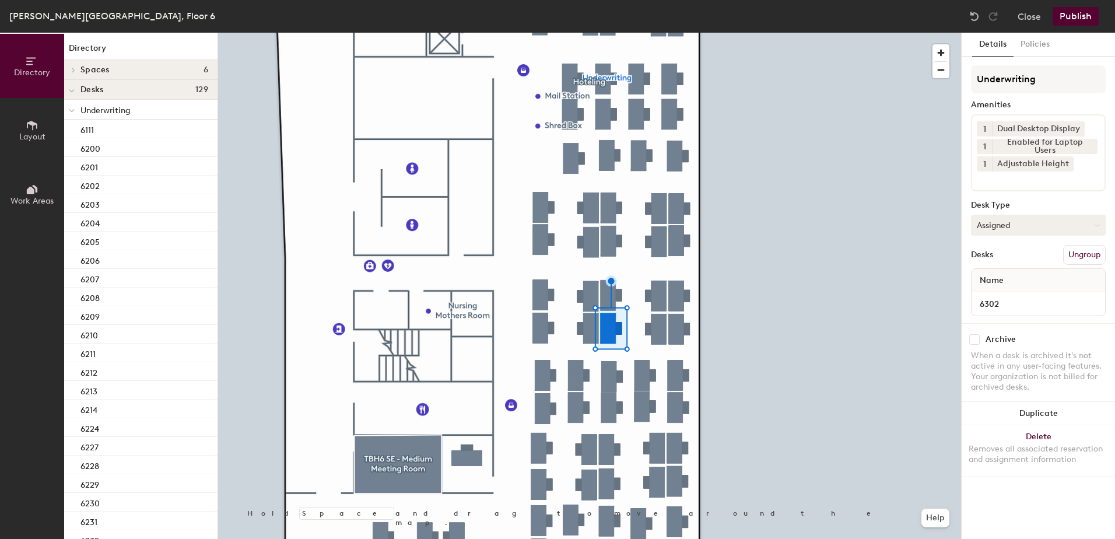
click at [1000, 229] on button "Assigned" at bounding box center [1038, 225] width 135 height 21
click at [1001, 285] on div "Hot" at bounding box center [1030, 278] width 117 height 17
click at [1032, 223] on button "Hot" at bounding box center [1038, 225] width 135 height 21
click at [1012, 297] on div "Hoteled" at bounding box center [1030, 296] width 117 height 17
click at [1092, 257] on button "Ungroup" at bounding box center [1084, 255] width 43 height 20
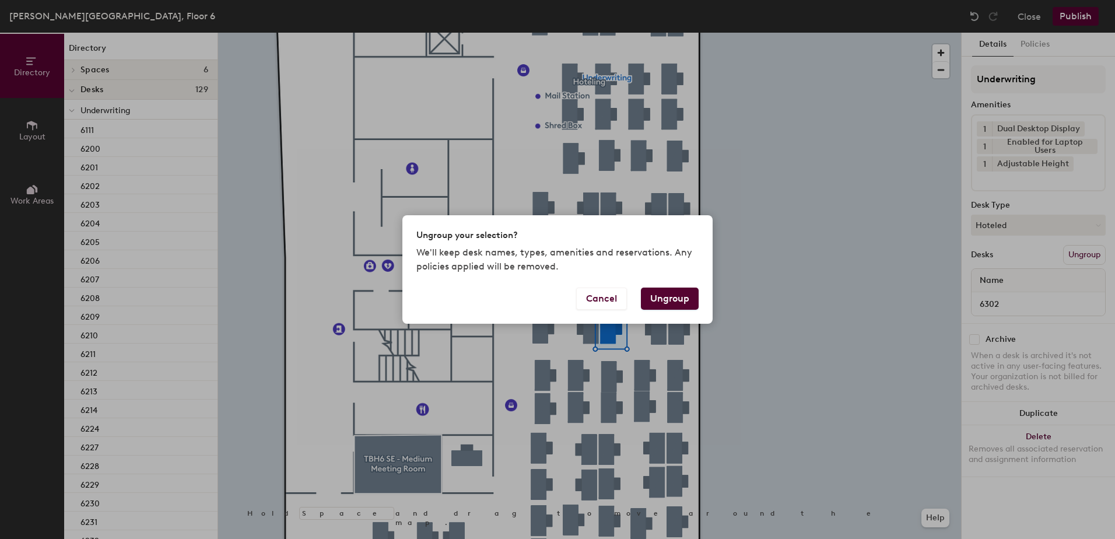
click at [667, 289] on button "Ungroup" at bounding box center [670, 299] width 58 height 22
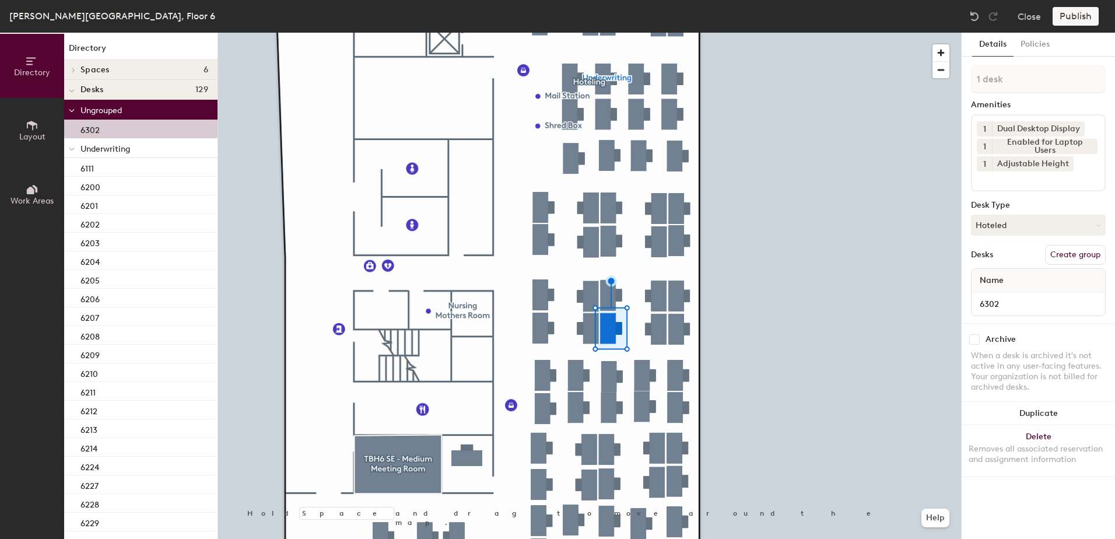
click at [70, 149] on icon at bounding box center [72, 149] width 6 height 5
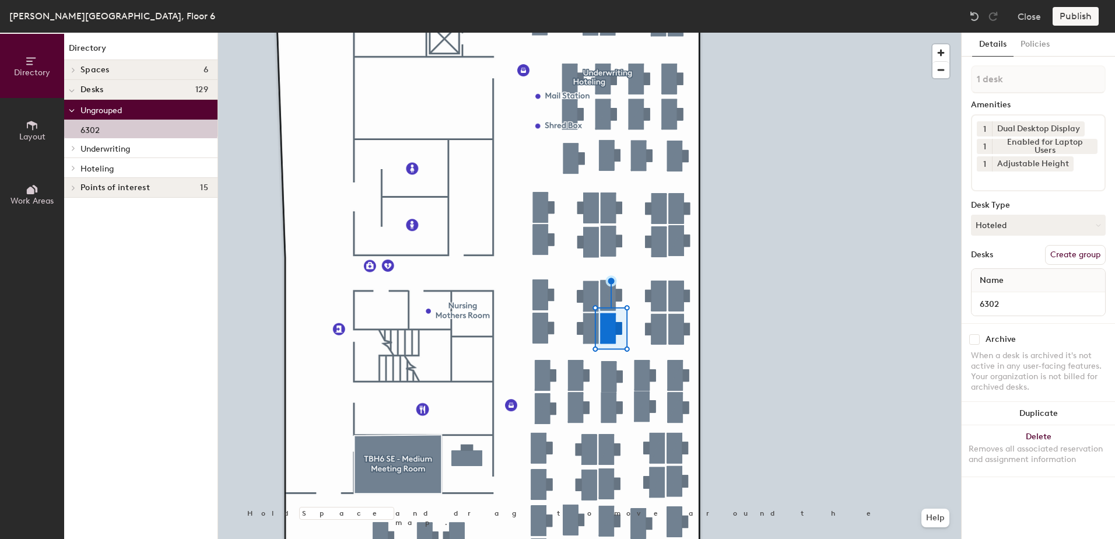
click icon
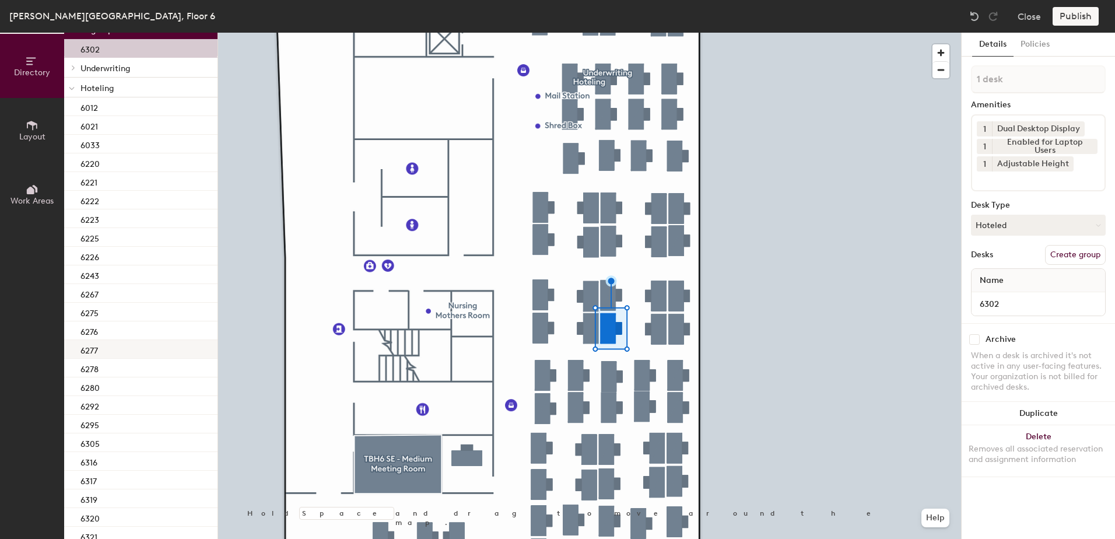
scroll to position [153, 0]
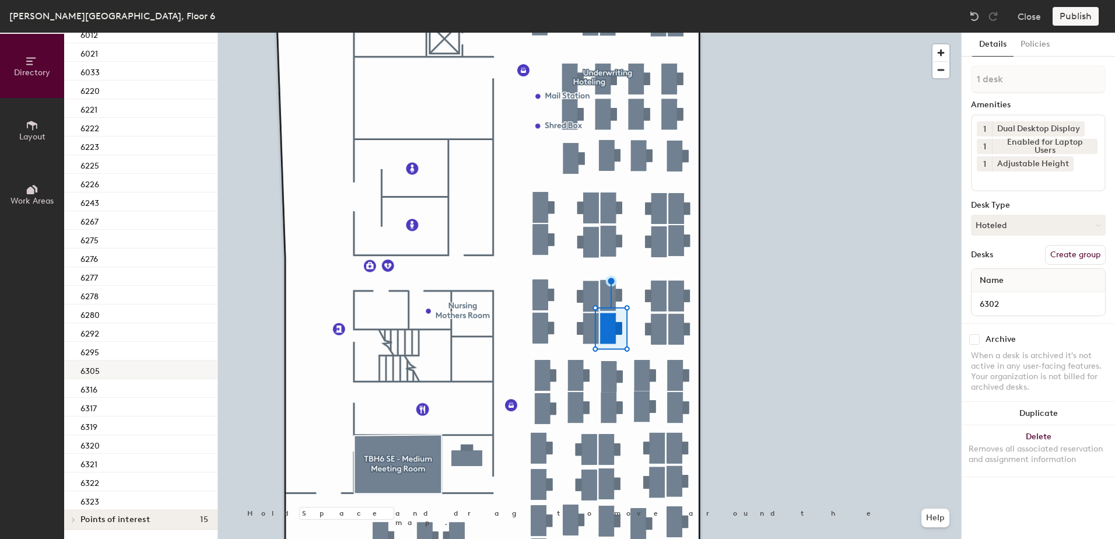
click div "6305"
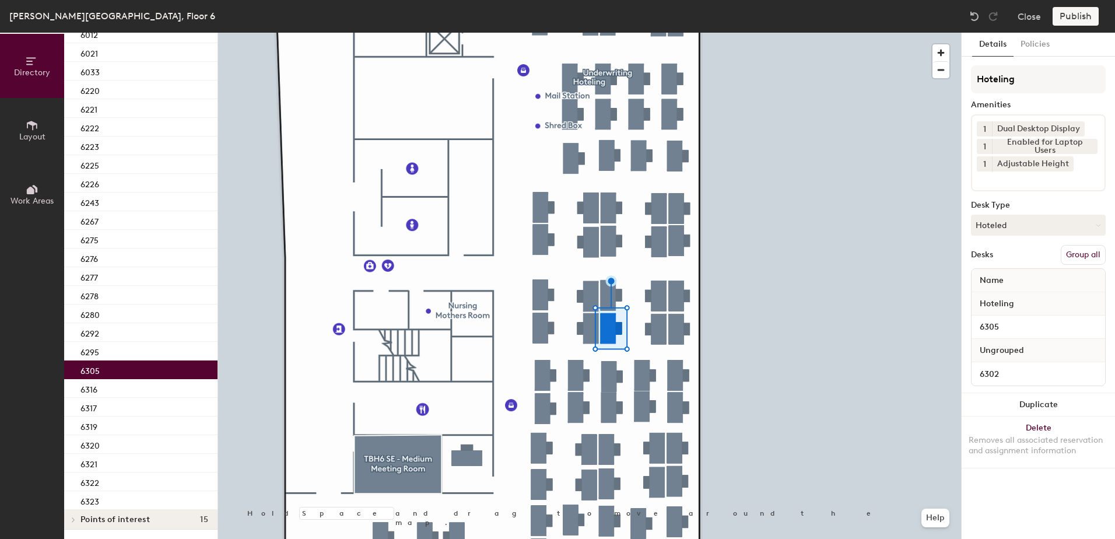
click button "Group all"
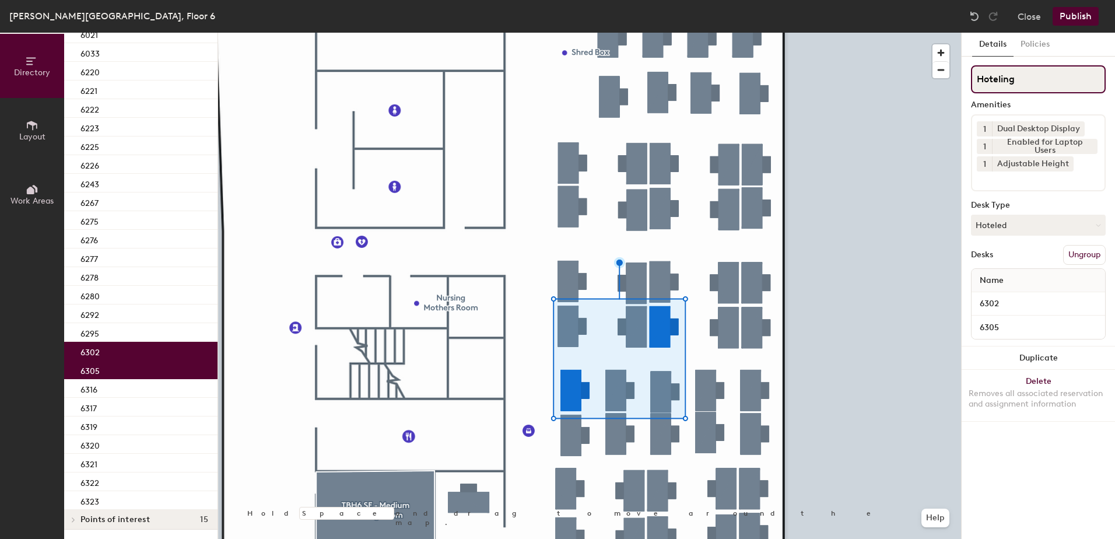
scroll to position [115, 0]
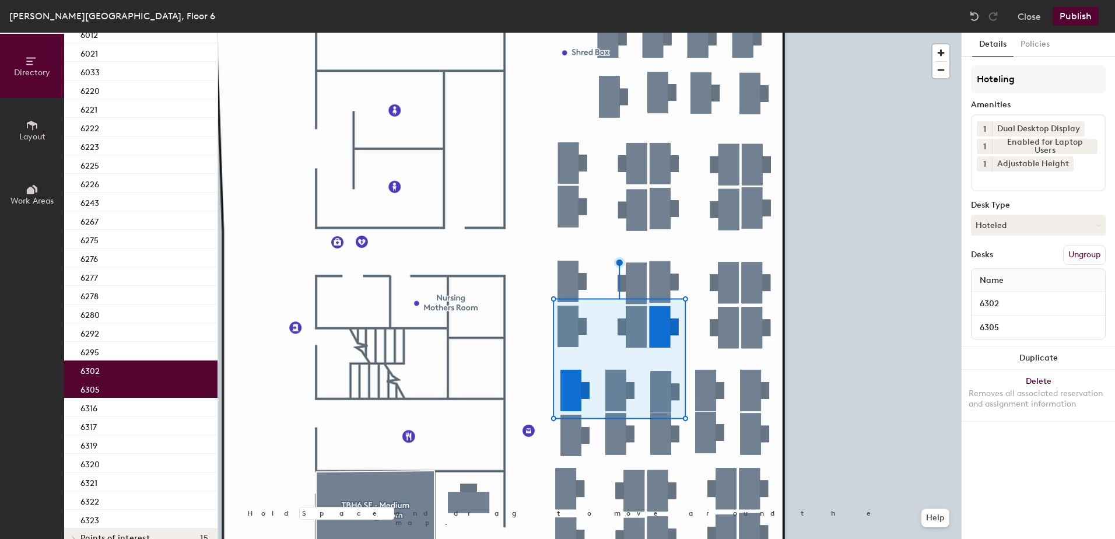
click button "Publish"
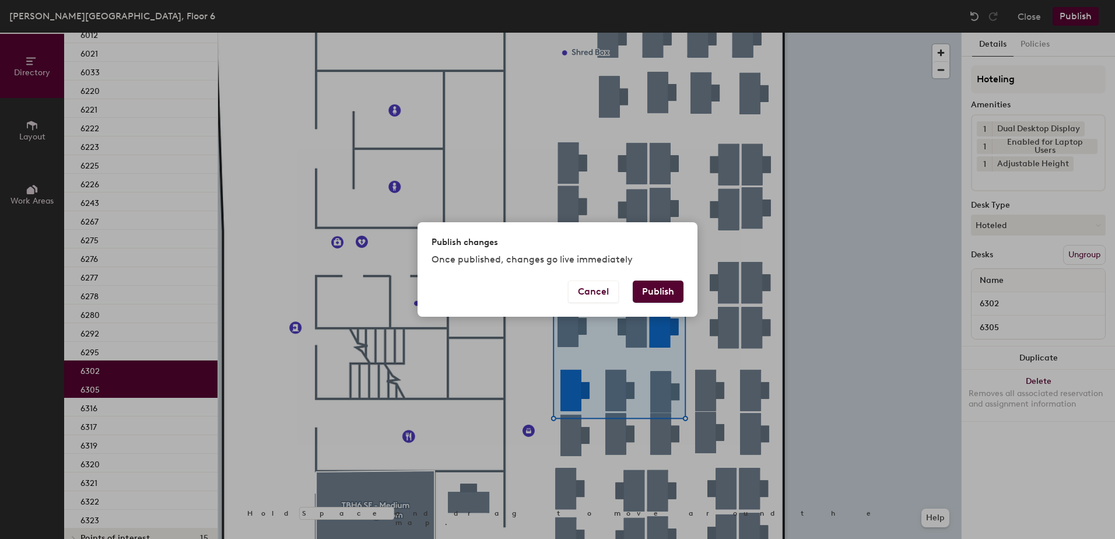
click button "Publish"
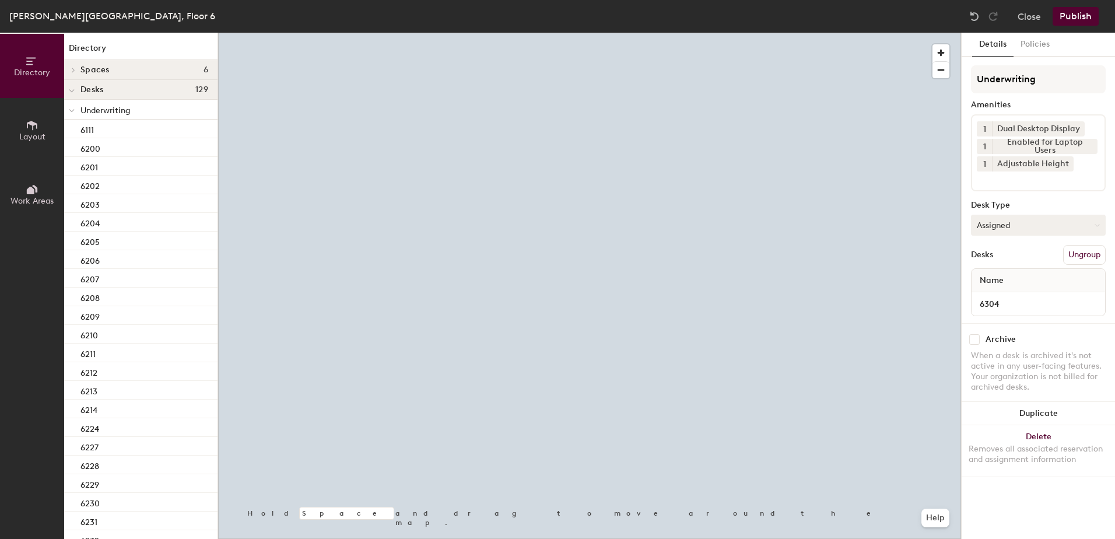
click at [999, 232] on button "Assigned" at bounding box center [1038, 225] width 135 height 21
click at [1004, 304] on div "Hoteled" at bounding box center [1030, 296] width 117 height 17
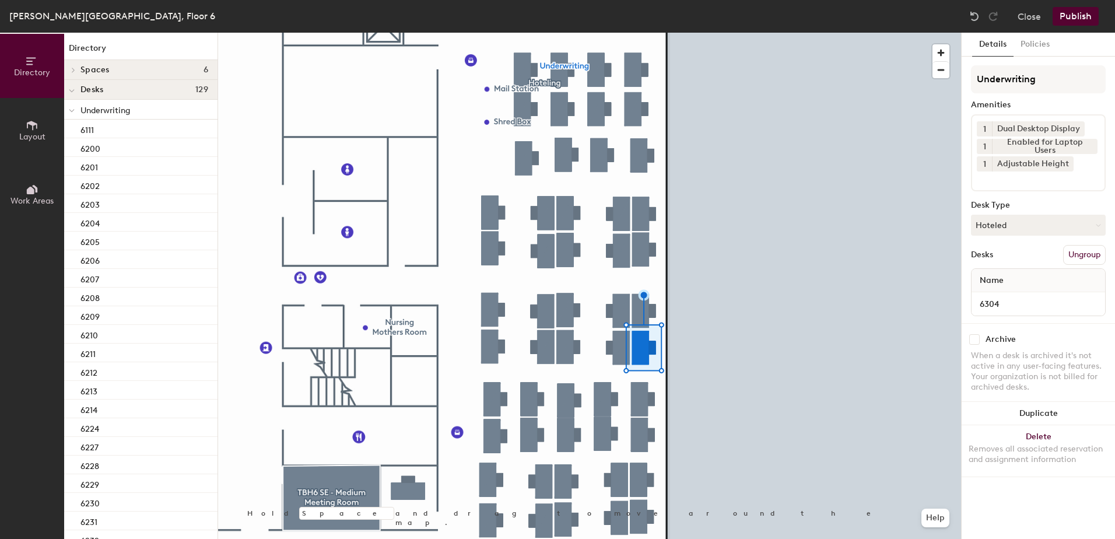
click at [1096, 250] on button "Ungroup" at bounding box center [1084, 255] width 43 height 20
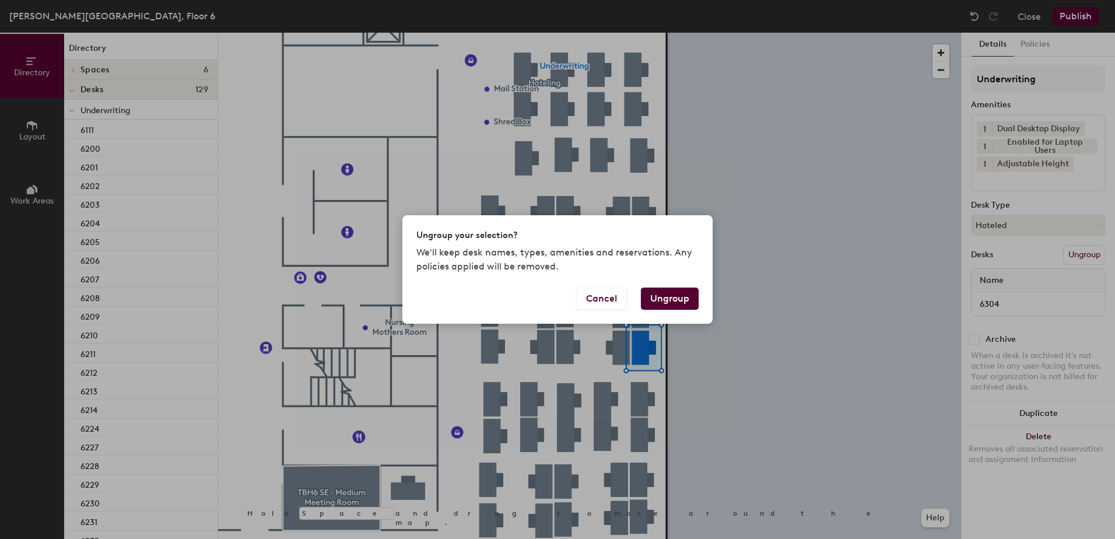
click at [674, 300] on button "Ungroup" at bounding box center [670, 299] width 58 height 22
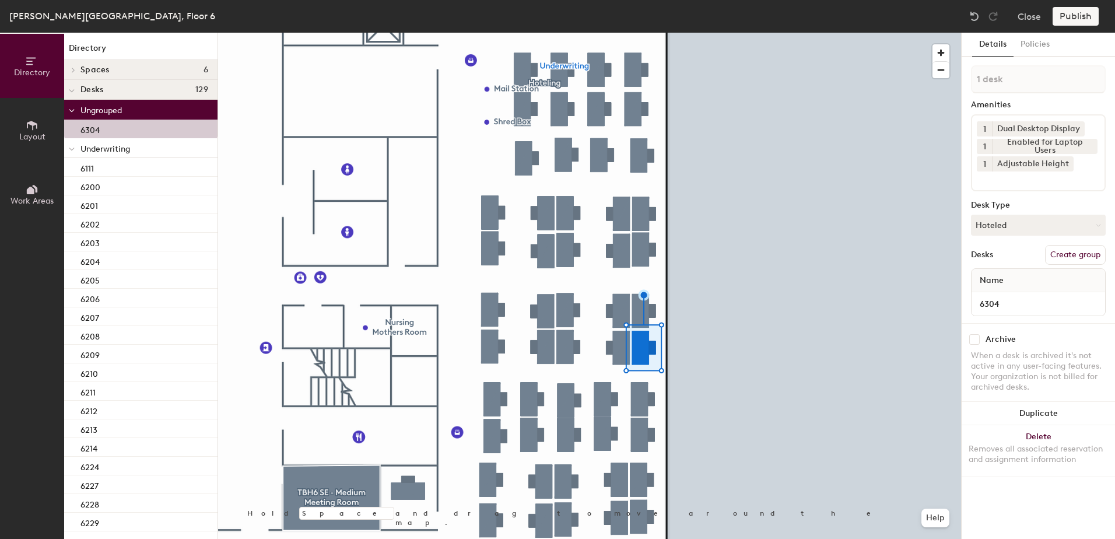
click at [68, 148] on div at bounding box center [71, 147] width 15 height 19
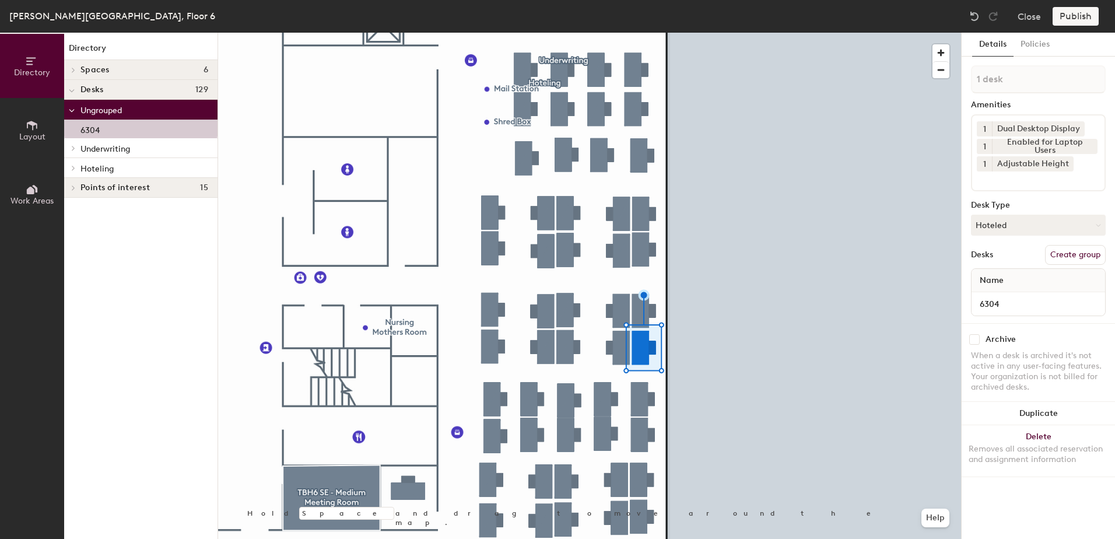
click at [74, 166] on icon at bounding box center [73, 168] width 5 height 6
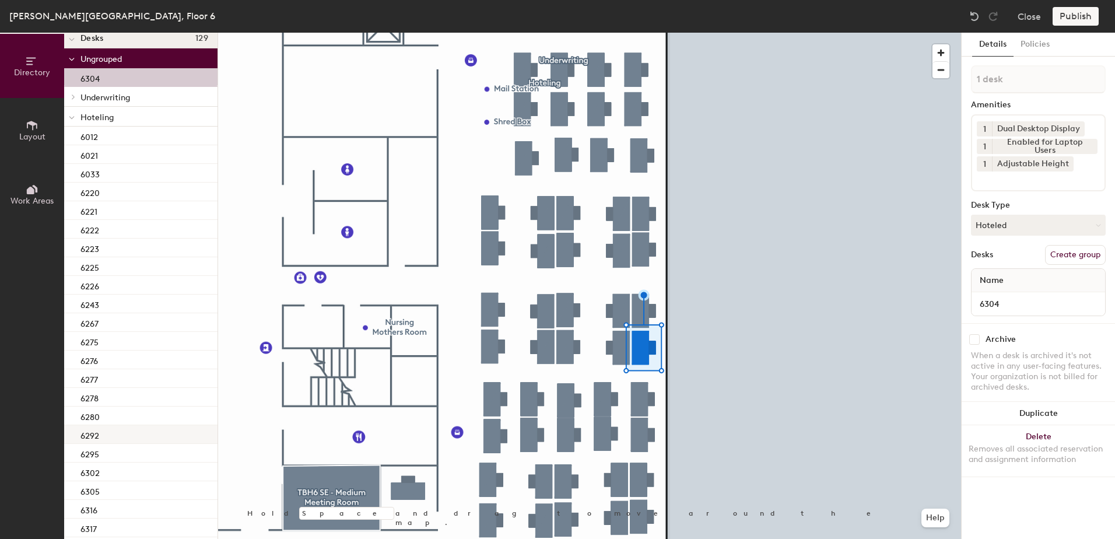
scroll to position [172, 0]
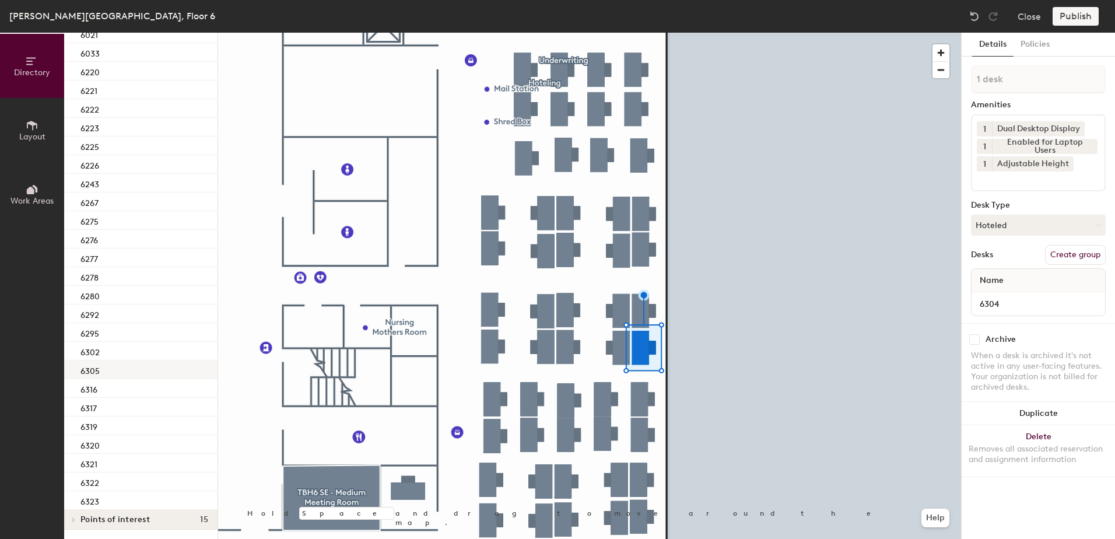
click at [135, 363] on div "6305" at bounding box center [140, 369] width 153 height 19
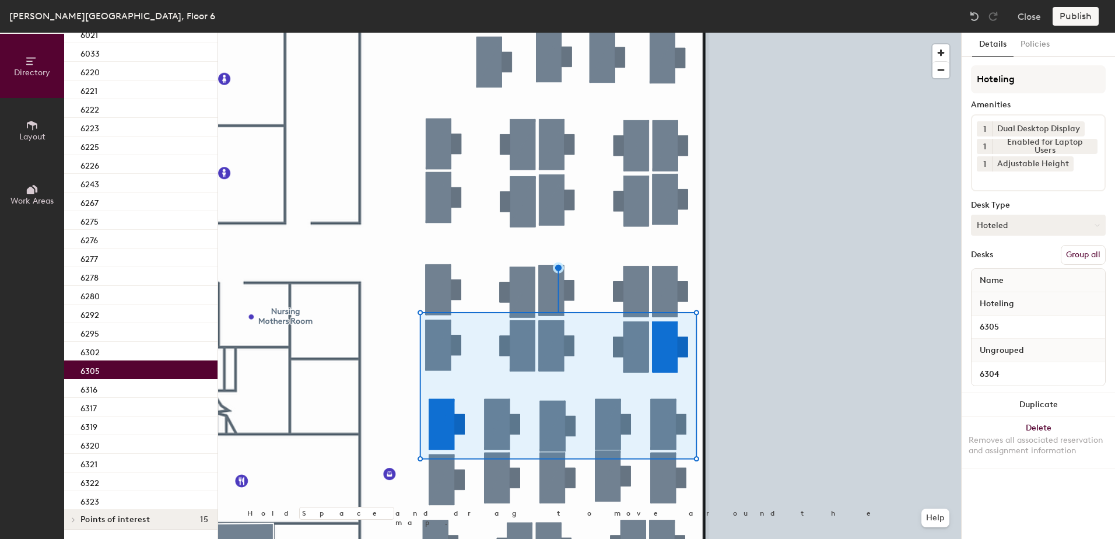
drag, startPoint x: 1089, startPoint y: 258, endPoint x: 1083, endPoint y: 232, distance: 27.0
click at [1089, 256] on button "Group all" at bounding box center [1083, 255] width 45 height 20
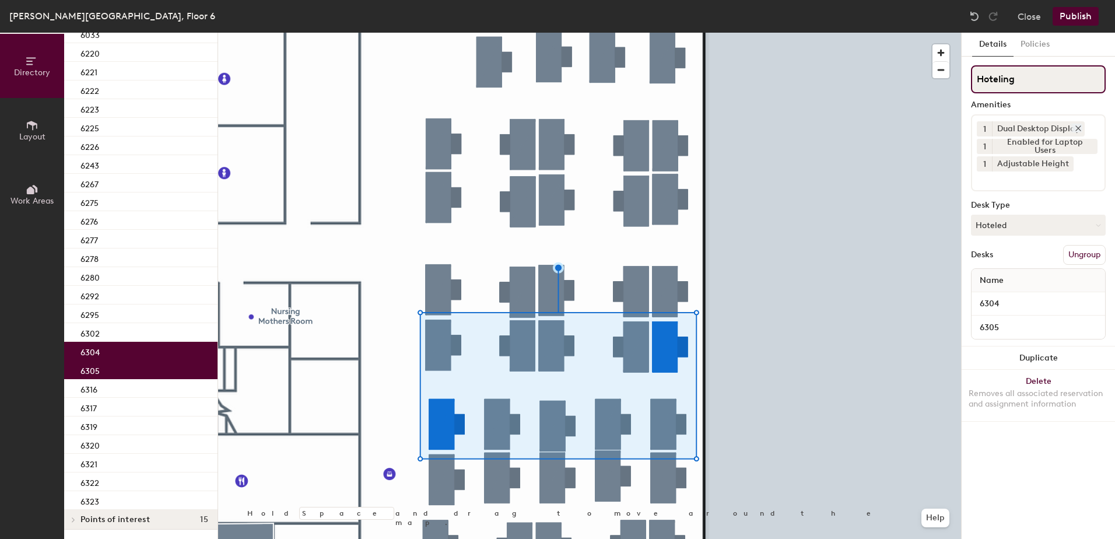
scroll to position [134, 0]
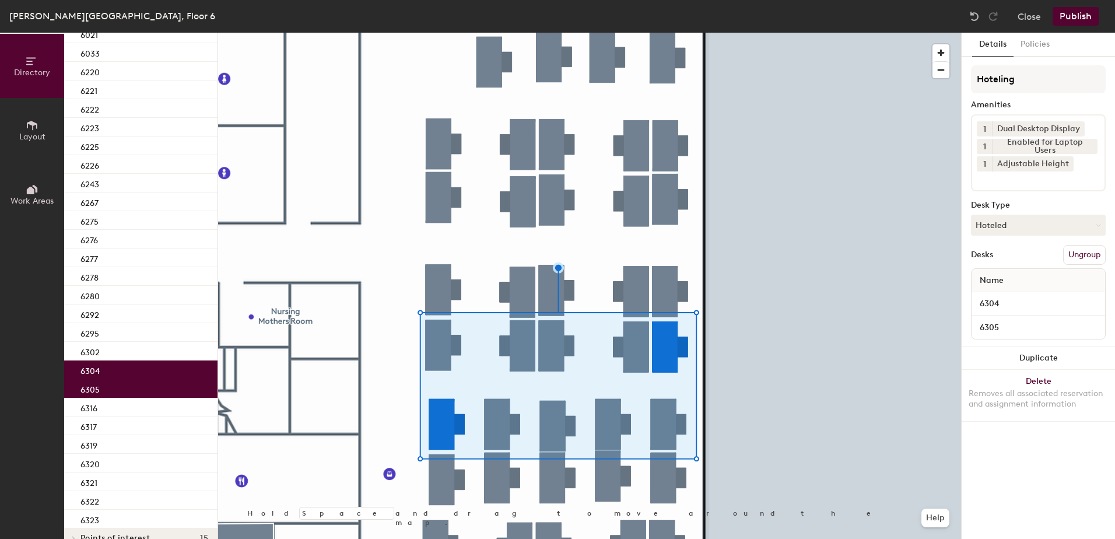
click at [1078, 17] on button "Publish" at bounding box center [1076, 16] width 46 height 19
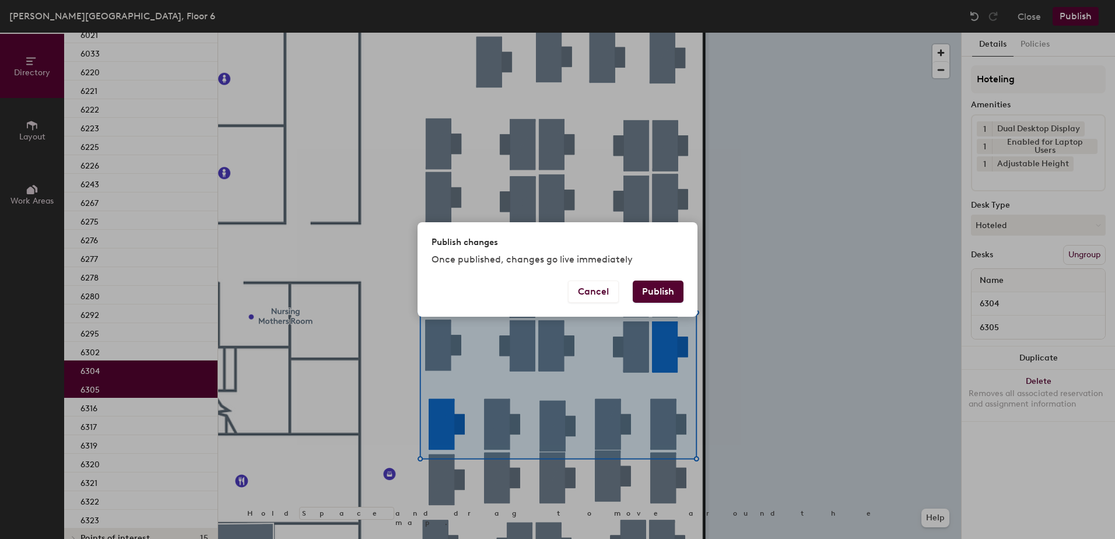
click at [661, 287] on button "Publish" at bounding box center [658, 292] width 51 height 22
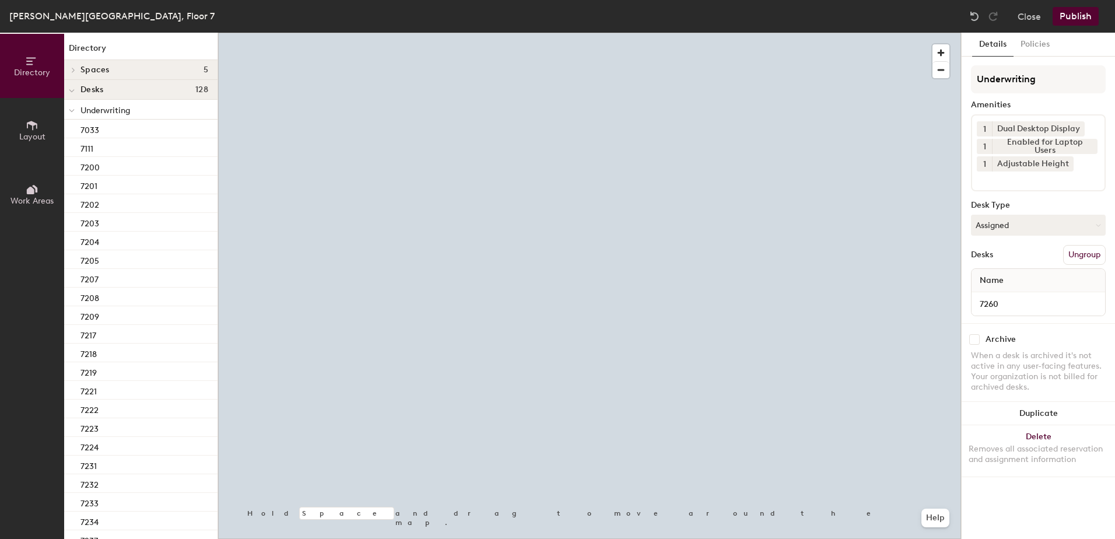
drag, startPoint x: 986, startPoint y: 221, endPoint x: 991, endPoint y: 236, distance: 16.0
click at [986, 221] on button "Assigned" at bounding box center [1038, 225] width 135 height 21
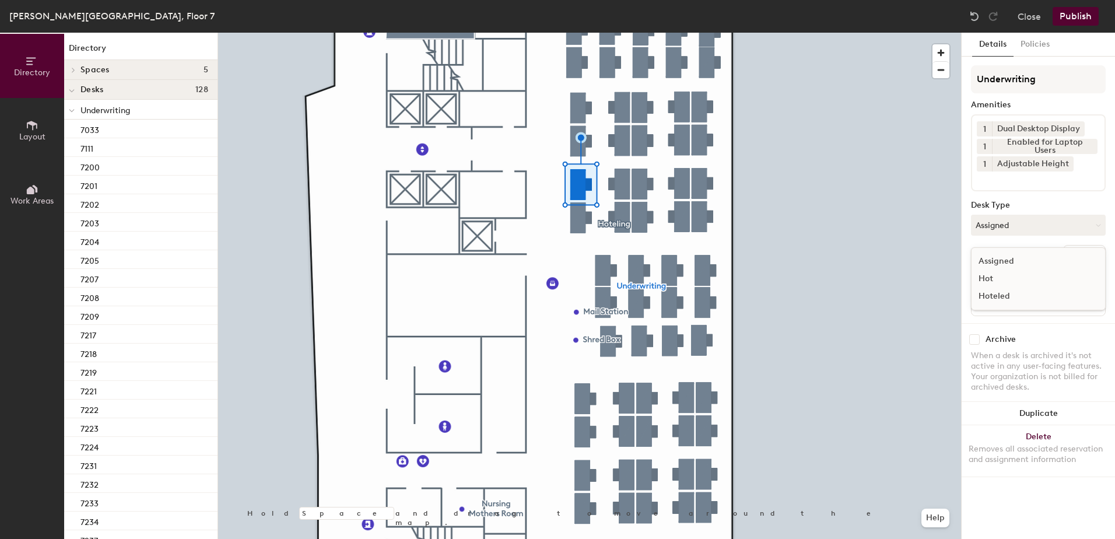
click at [1001, 302] on div "Hoteled" at bounding box center [1030, 296] width 117 height 17
click at [1081, 244] on div "Underwriting Amenities 1 Dual Desktop Display 1 Enabled for Laptop Users 1 Adju…" at bounding box center [1038, 194] width 135 height 258
drag, startPoint x: 1081, startPoint y: 244, endPoint x: 1054, endPoint y: 264, distance: 32.9
click at [1055, 264] on div "Desks Ungroup" at bounding box center [1038, 255] width 135 height 20
click at [1094, 253] on button "Ungroup" at bounding box center [1084, 255] width 43 height 20
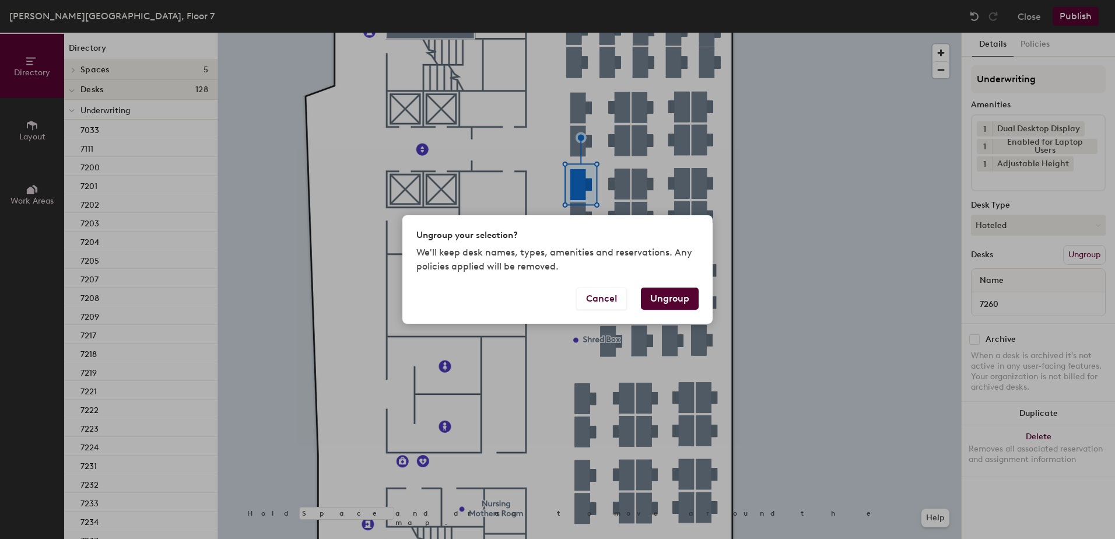
click at [669, 306] on button "Ungroup" at bounding box center [670, 299] width 58 height 22
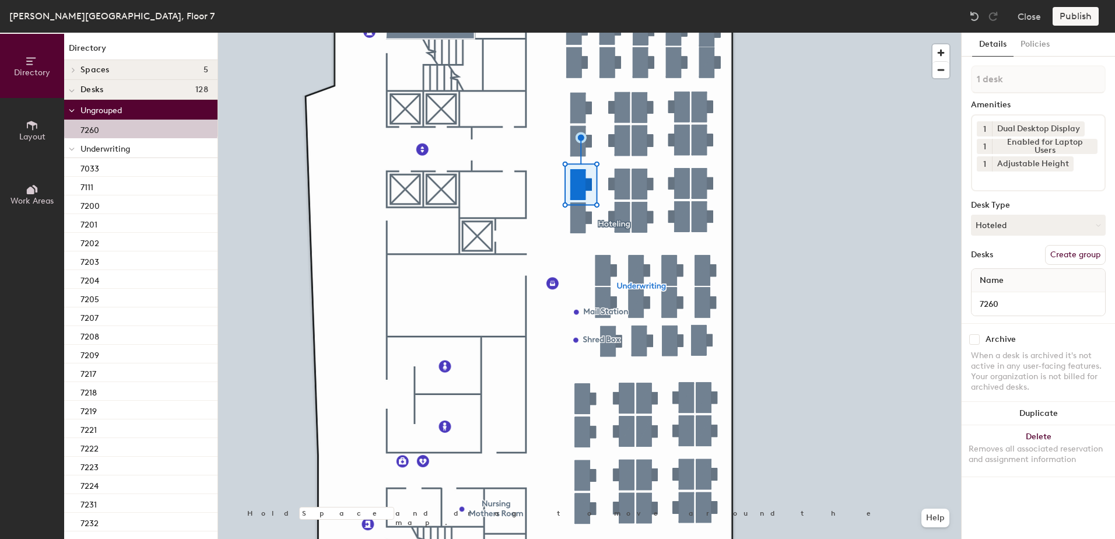
click at [71, 147] on icon at bounding box center [72, 149] width 6 height 5
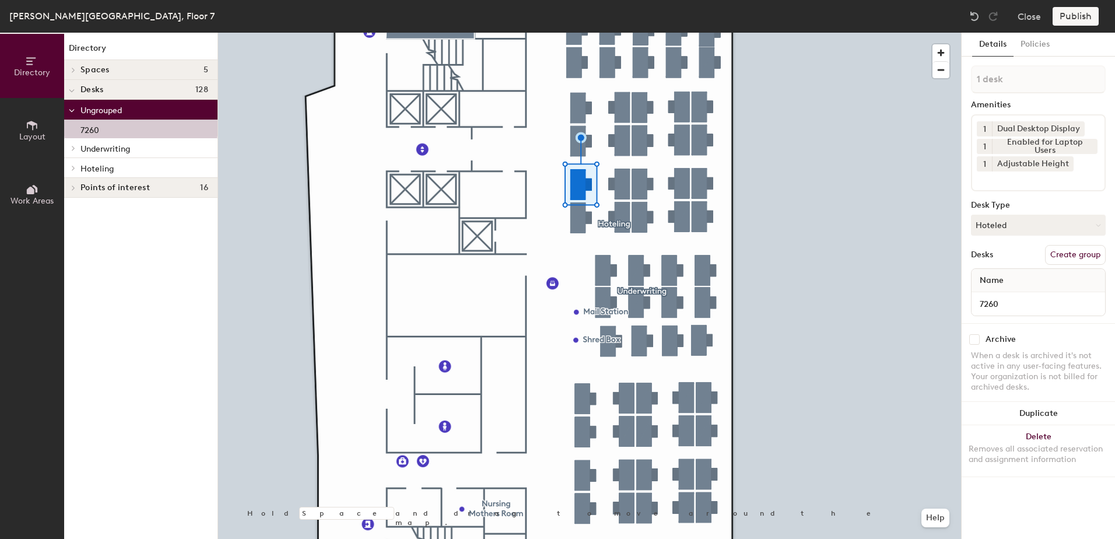
click at [73, 169] on icon at bounding box center [73, 168] width 5 height 6
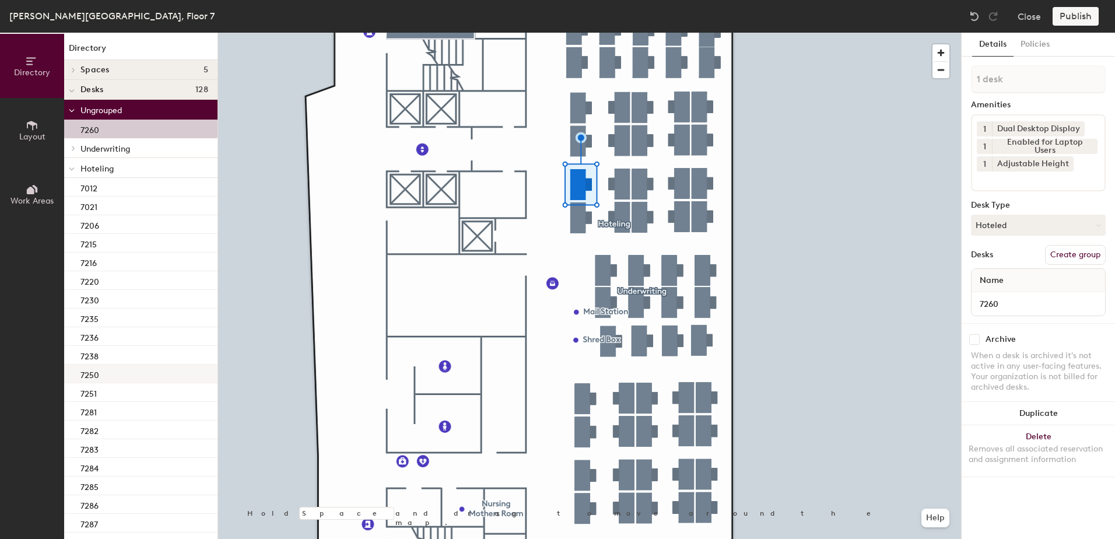
click at [113, 378] on div "7250" at bounding box center [140, 373] width 153 height 19
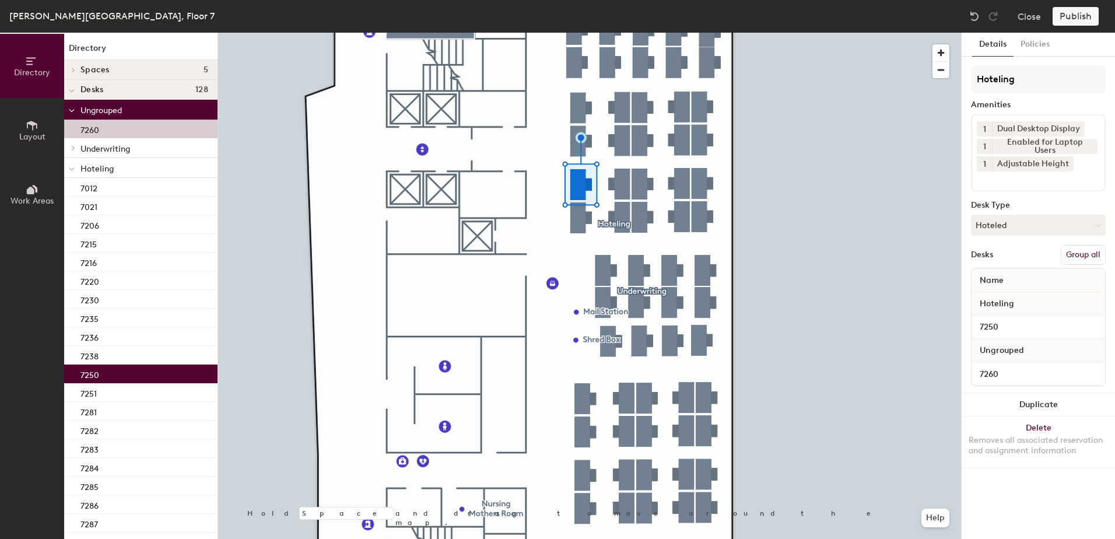
click at [1089, 269] on div "Name" at bounding box center [1039, 280] width 134 height 23
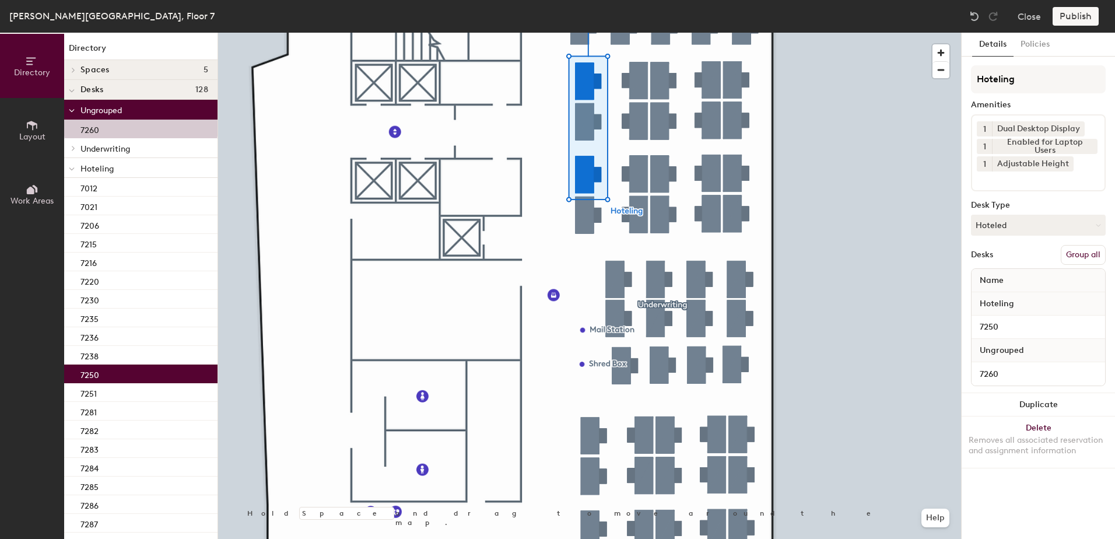
drag, startPoint x: 1086, startPoint y: 260, endPoint x: 1085, endPoint y: 243, distance: 16.9
click at [1086, 260] on button "Group all" at bounding box center [1083, 255] width 45 height 20
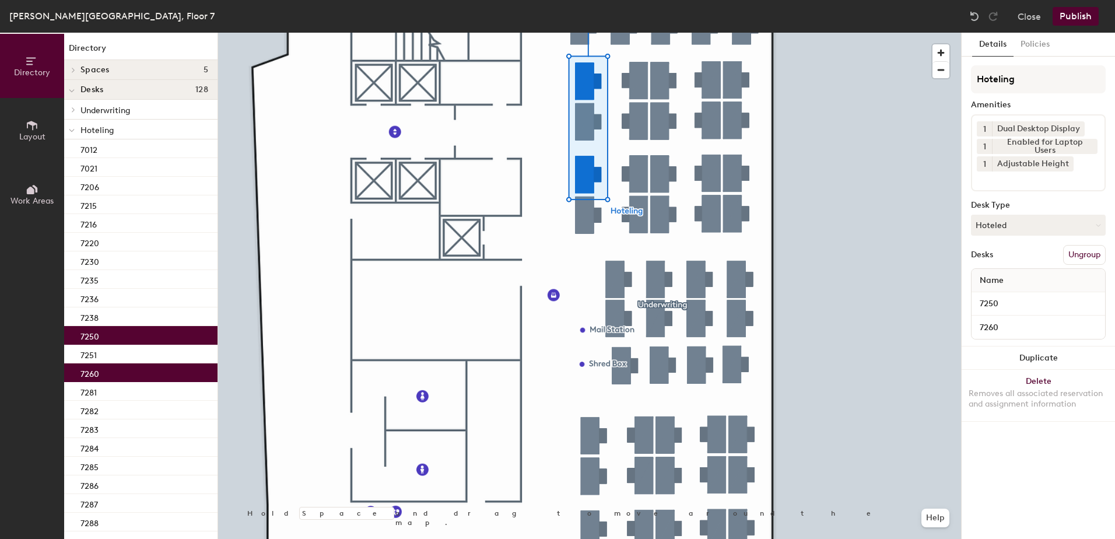
click at [1078, 21] on button "Publish" at bounding box center [1076, 16] width 46 height 19
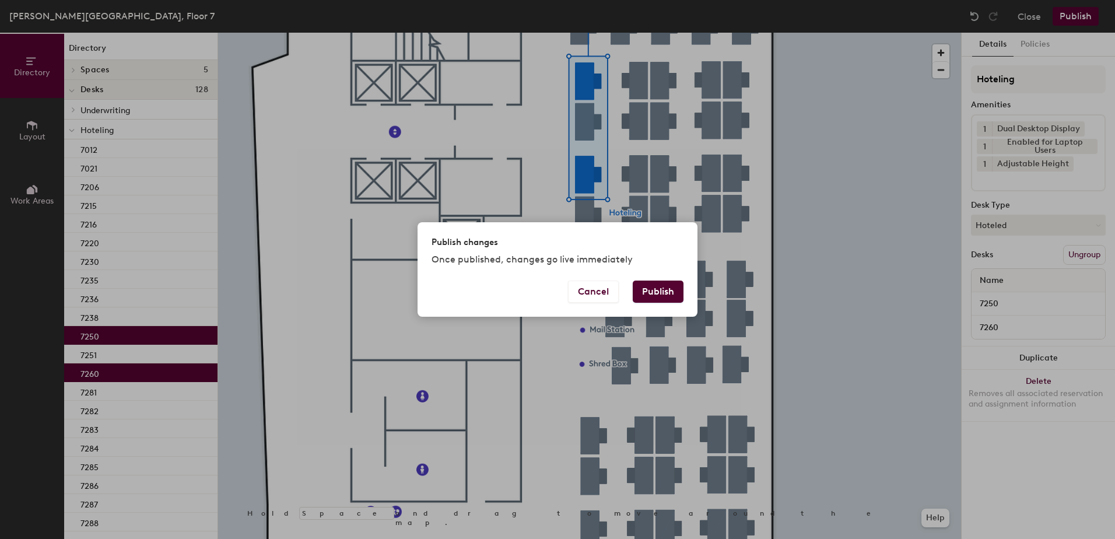
drag, startPoint x: 663, startPoint y: 288, endPoint x: 647, endPoint y: 299, distance: 18.9
click at [663, 286] on button "Publish" at bounding box center [658, 292] width 51 height 22
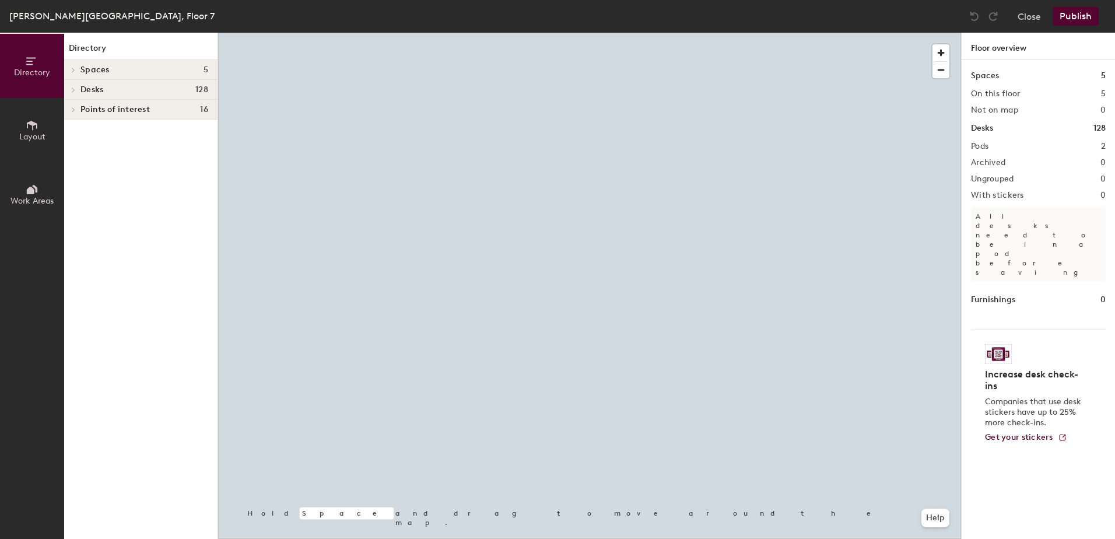
click at [611, 33] on div at bounding box center [589, 33] width 743 height 0
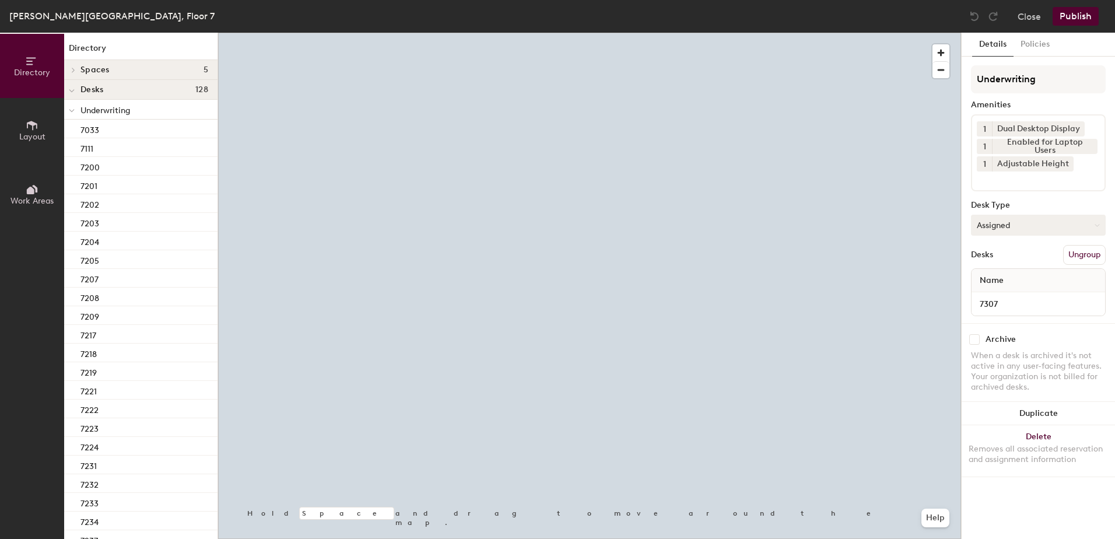
click at [1019, 230] on button "Assigned" at bounding box center [1038, 225] width 135 height 21
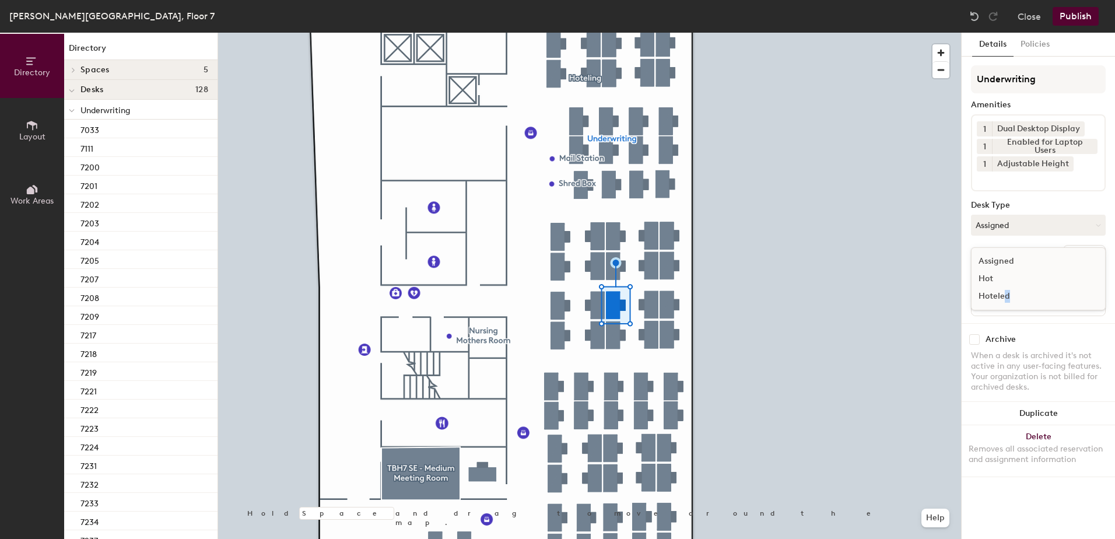
drag, startPoint x: 1007, startPoint y: 295, endPoint x: 1017, endPoint y: 293, distance: 10.6
click at [1008, 295] on div "Hoteled" at bounding box center [1030, 296] width 117 height 17
click at [1092, 258] on button "Ungroup" at bounding box center [1084, 255] width 43 height 20
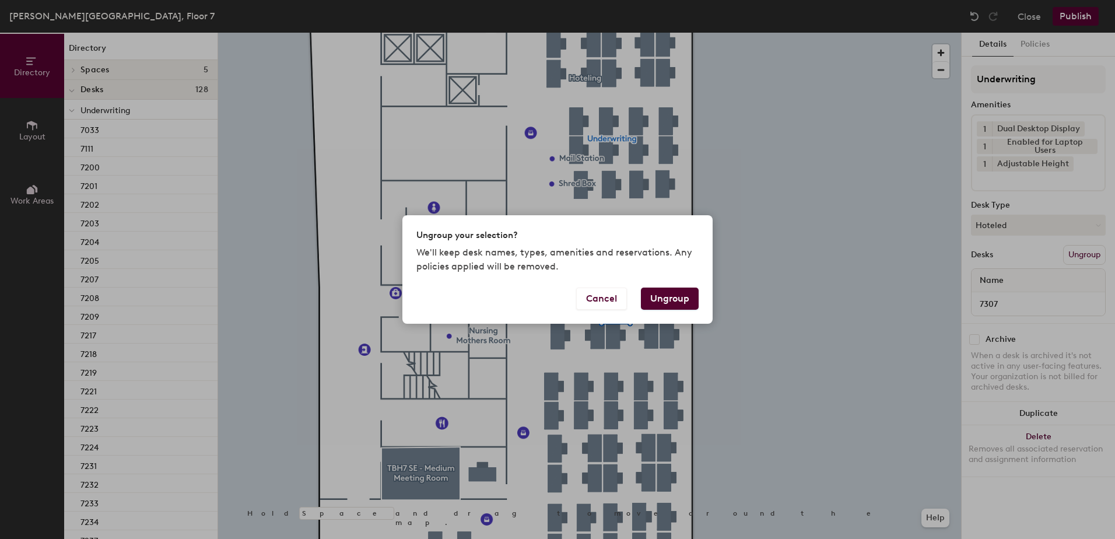
click at [681, 299] on button "Ungroup" at bounding box center [670, 299] width 58 height 22
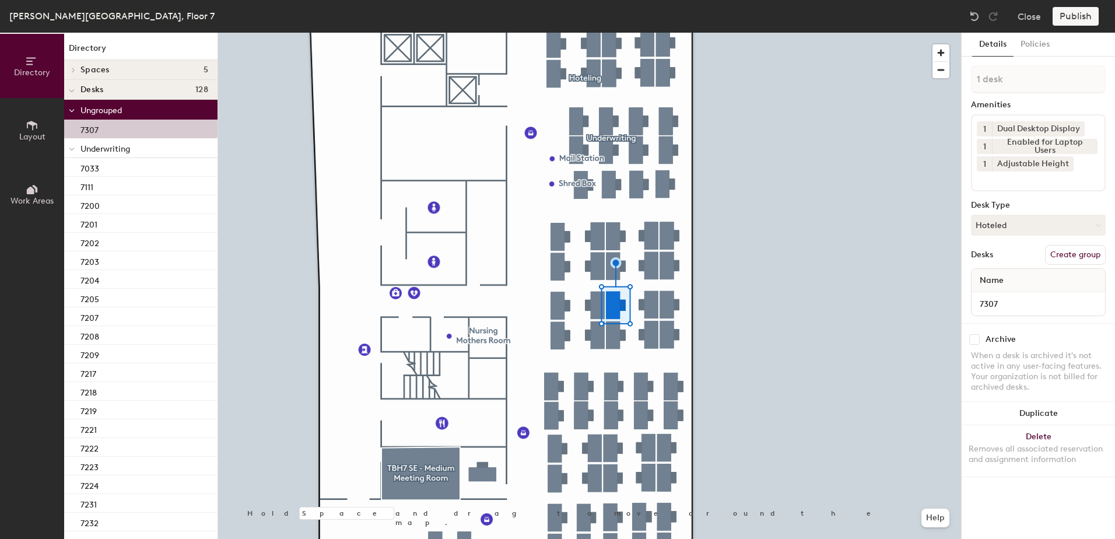
click at [75, 150] on div at bounding box center [71, 147] width 15 height 19
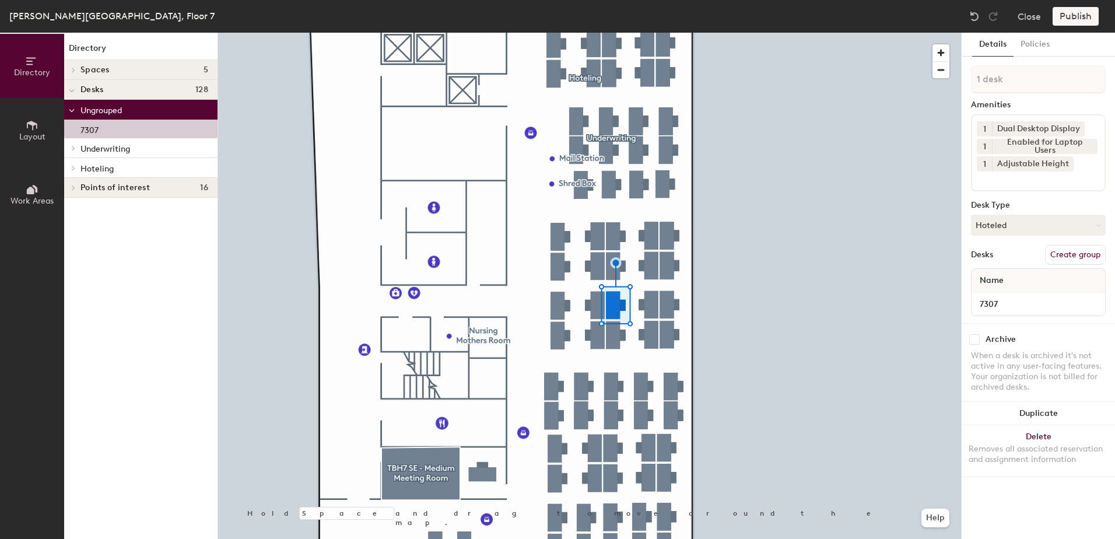
click at [72, 172] on div at bounding box center [71, 167] width 15 height 19
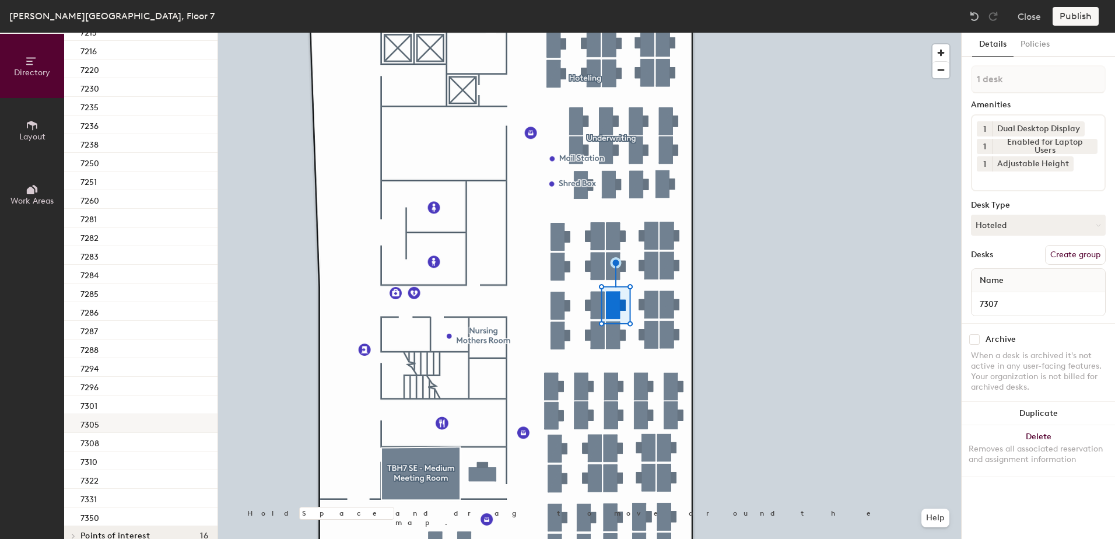
scroll to position [228, 0]
click at [148, 427] on div "7308" at bounding box center [140, 425] width 153 height 19
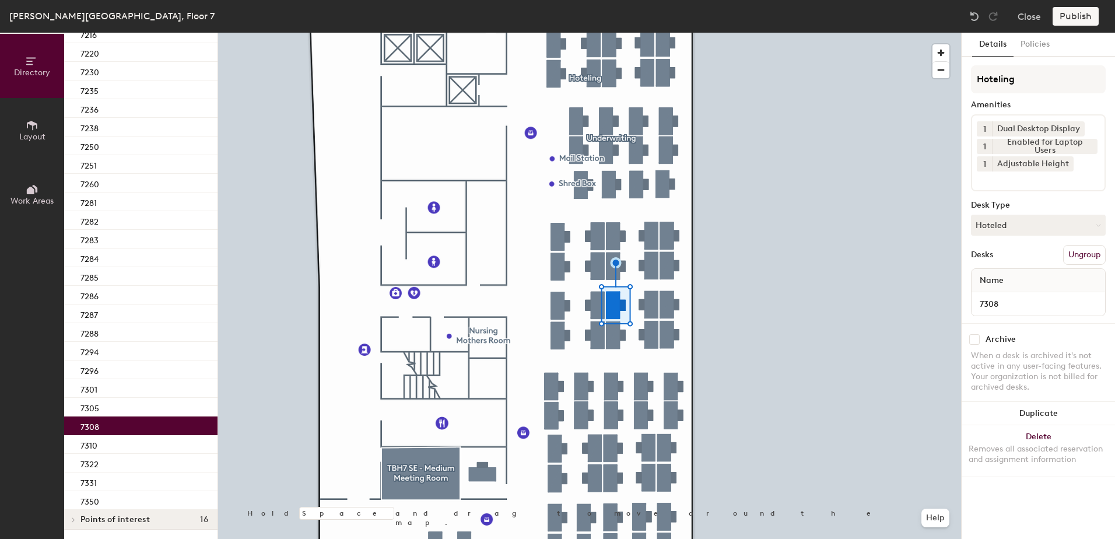
click at [586, 33] on div at bounding box center [589, 33] width 743 height 0
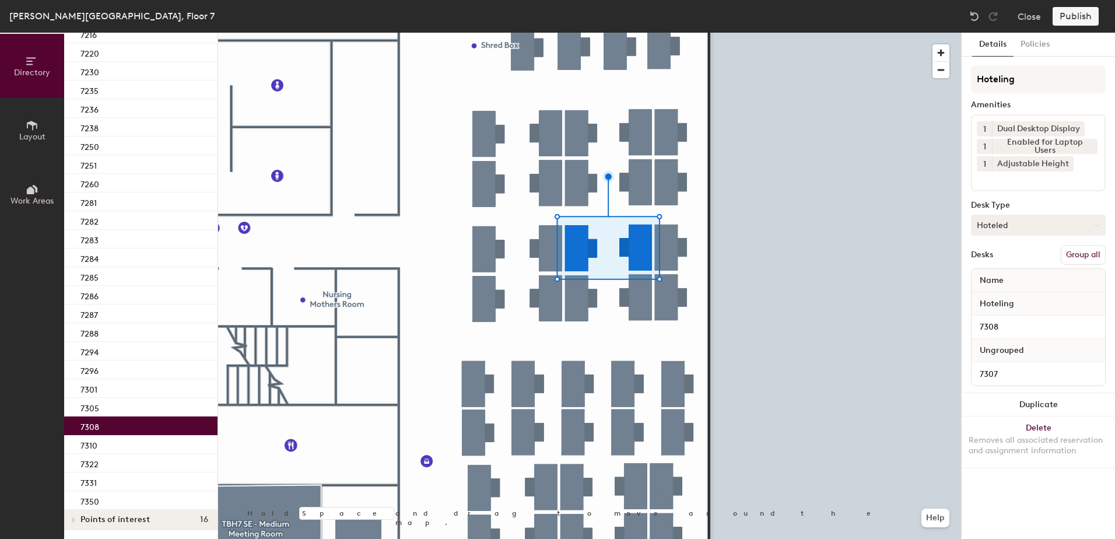
drag, startPoint x: 1093, startPoint y: 253, endPoint x: 1071, endPoint y: 223, distance: 37.1
click at [1092, 253] on button "Group all" at bounding box center [1083, 255] width 45 height 20
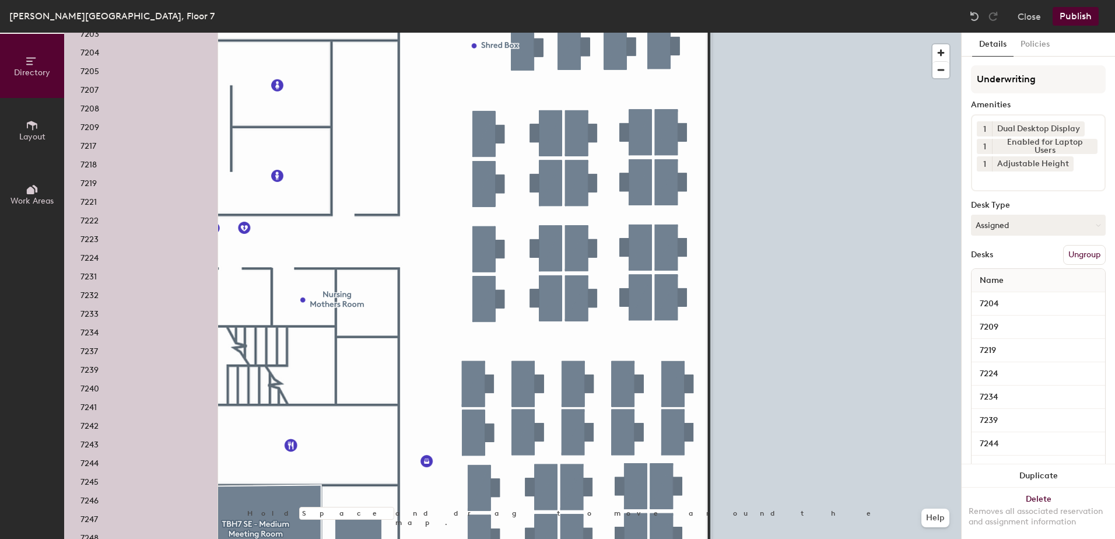
scroll to position [2000, 0]
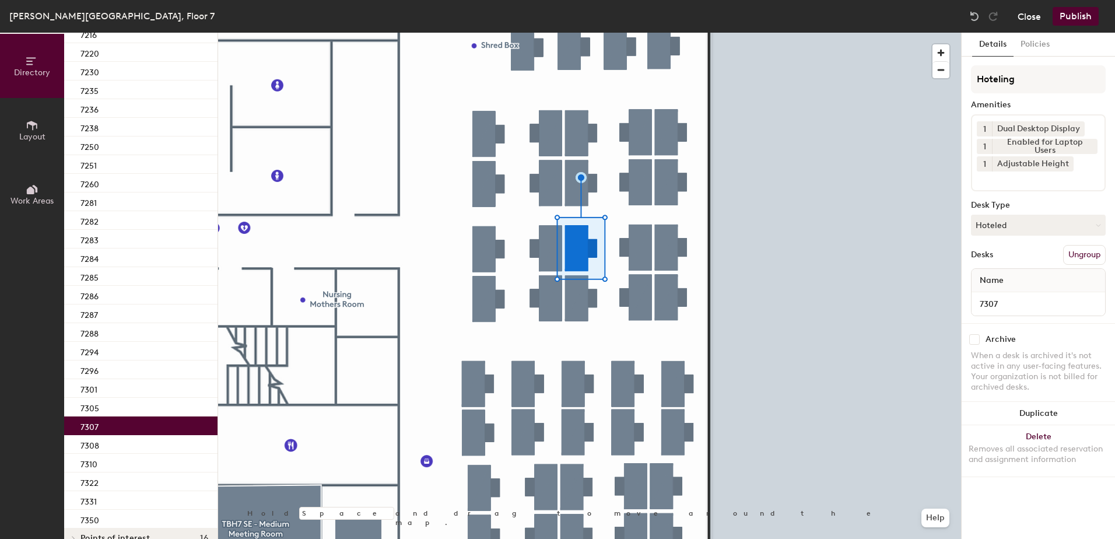
click at [1026, 19] on button "Close" at bounding box center [1029, 16] width 23 height 19
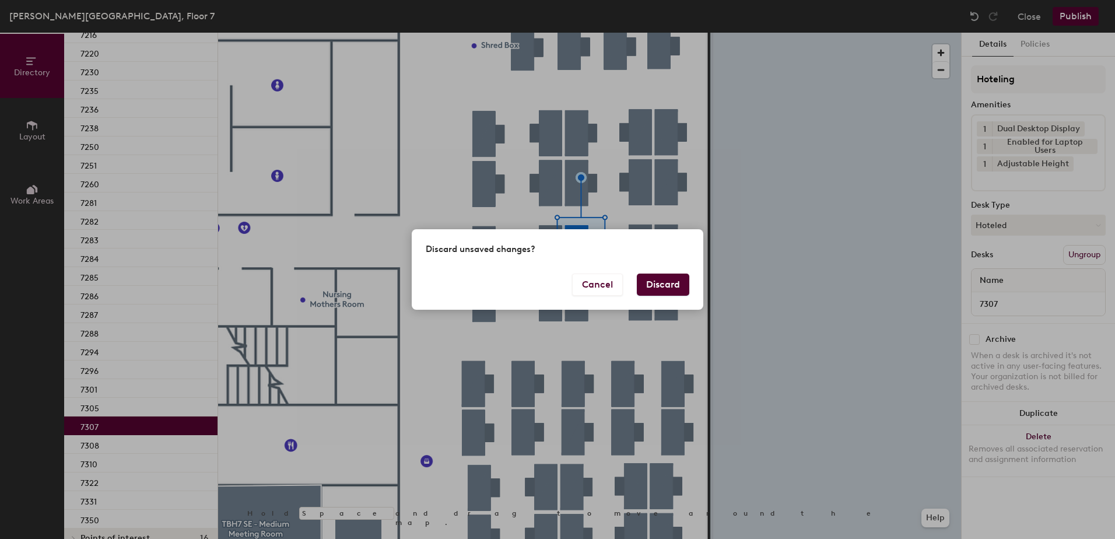
click at [670, 295] on button "Discard" at bounding box center [663, 285] width 52 height 22
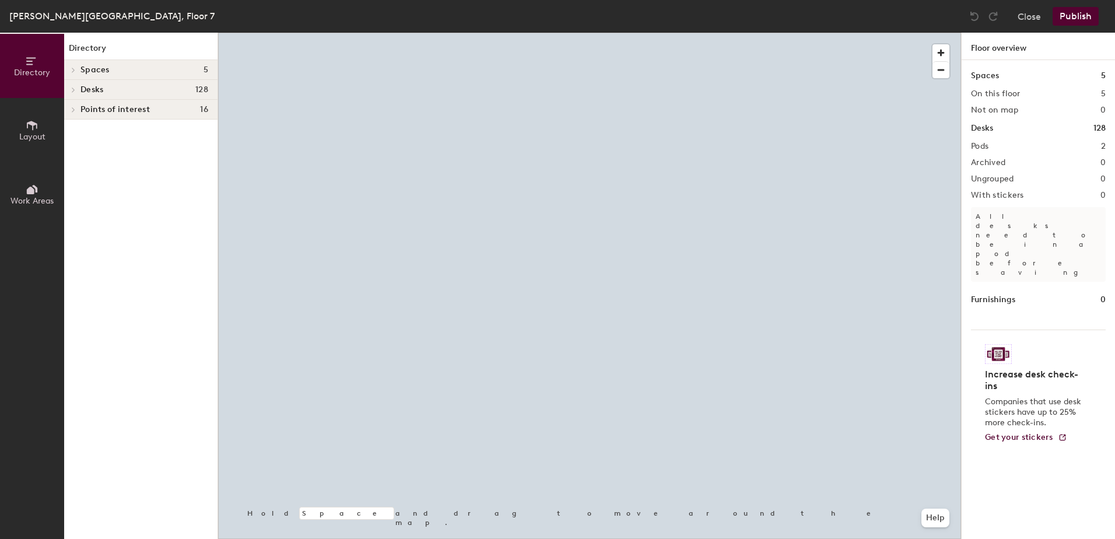
click at [607, 33] on div at bounding box center [589, 33] width 743 height 0
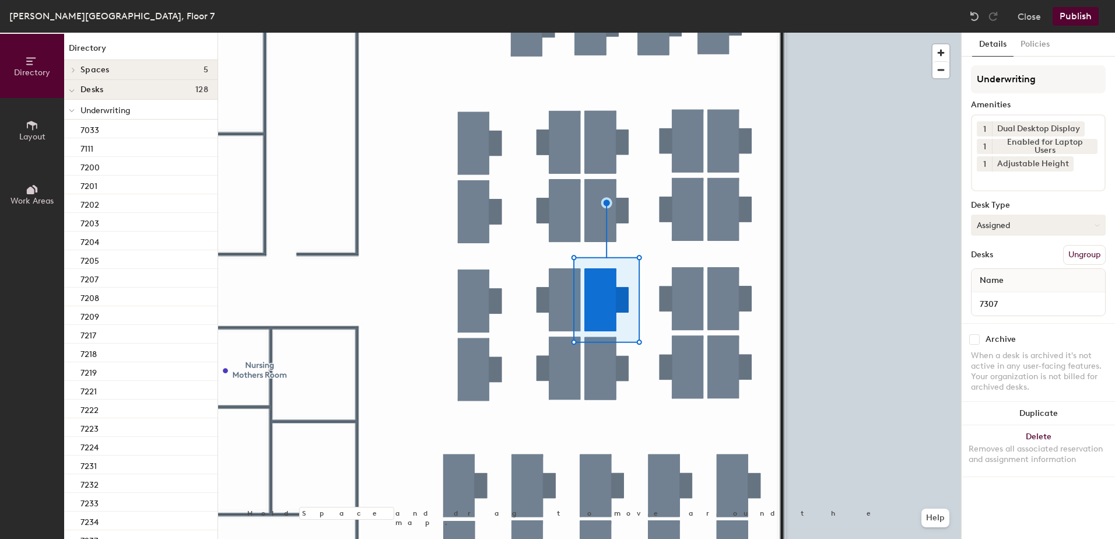
click at [989, 223] on button "Assigned" at bounding box center [1038, 225] width 135 height 21
click at [1011, 297] on div "Hoteled" at bounding box center [1030, 296] width 117 height 17
click at [1088, 240] on div "Underwriting Amenities 1 Dual Desktop Display 1 Enabled for Laptop Users 1 Adju…" at bounding box center [1038, 194] width 135 height 258
click at [1084, 251] on button "Ungroup" at bounding box center [1084, 255] width 43 height 20
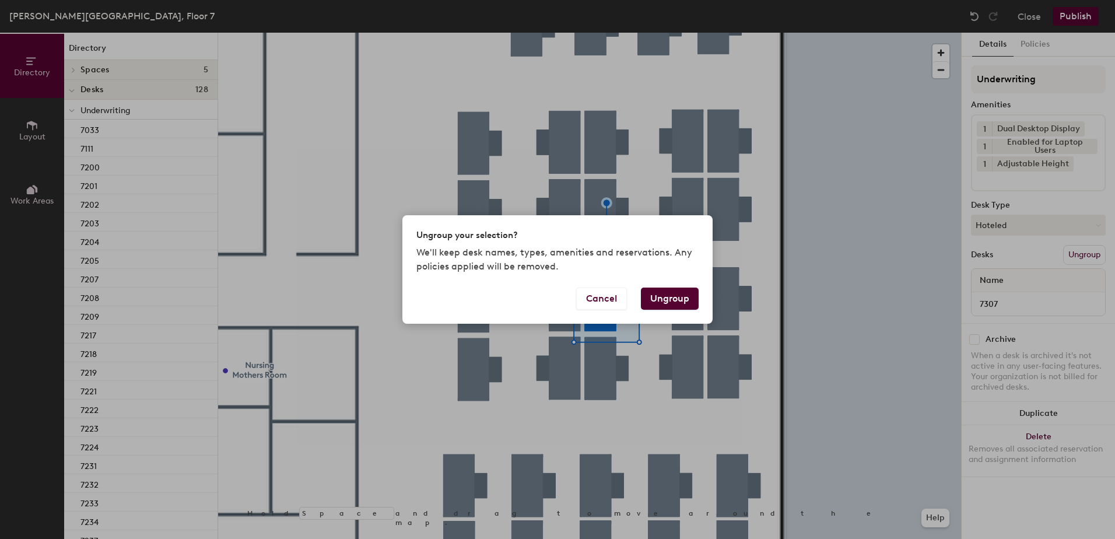
click at [654, 295] on button "Ungroup" at bounding box center [670, 299] width 58 height 22
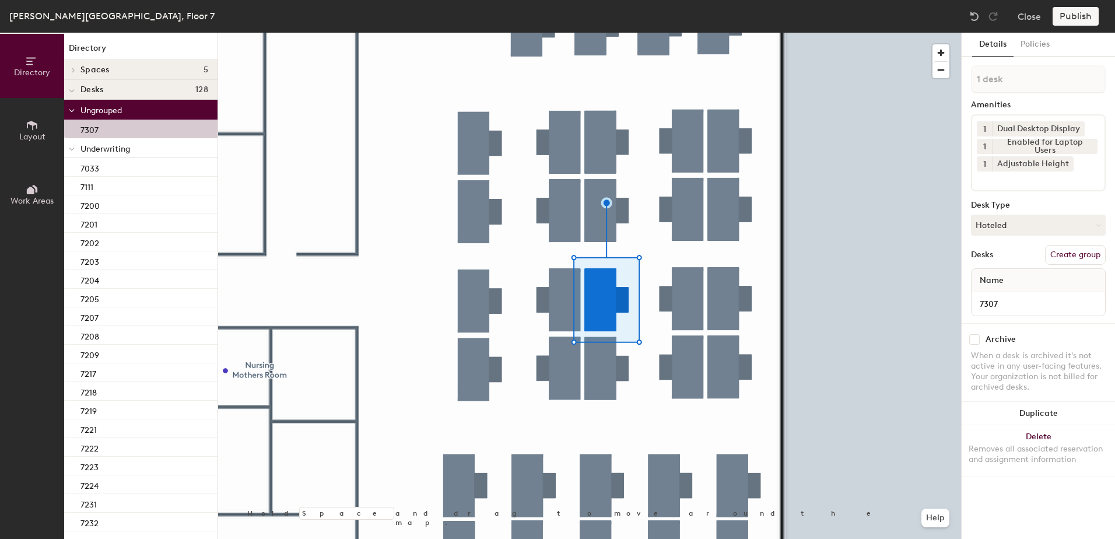
click at [73, 148] on icon at bounding box center [72, 149] width 6 height 5
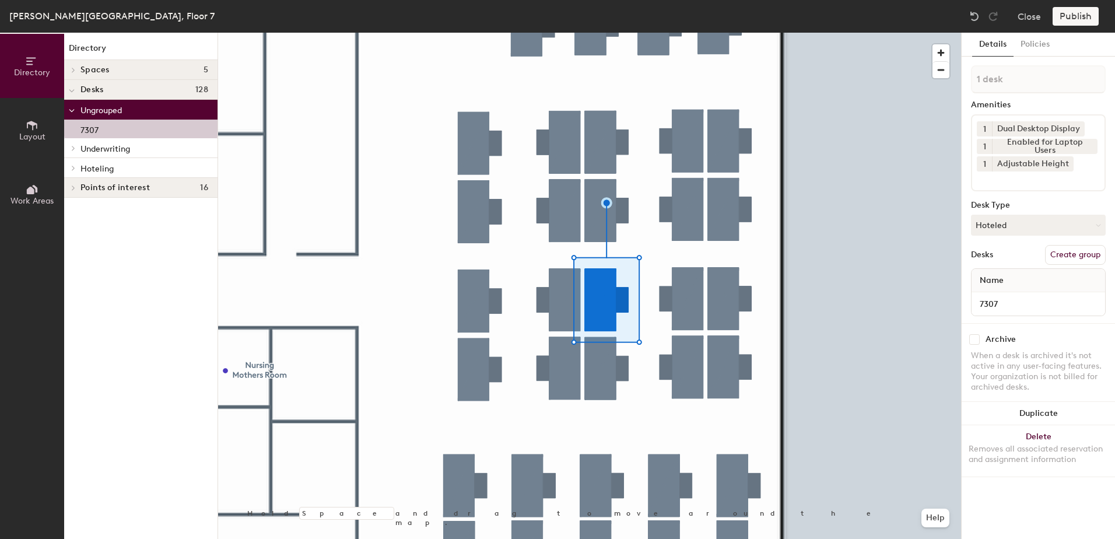
click at [71, 170] on div at bounding box center [71, 167] width 15 height 19
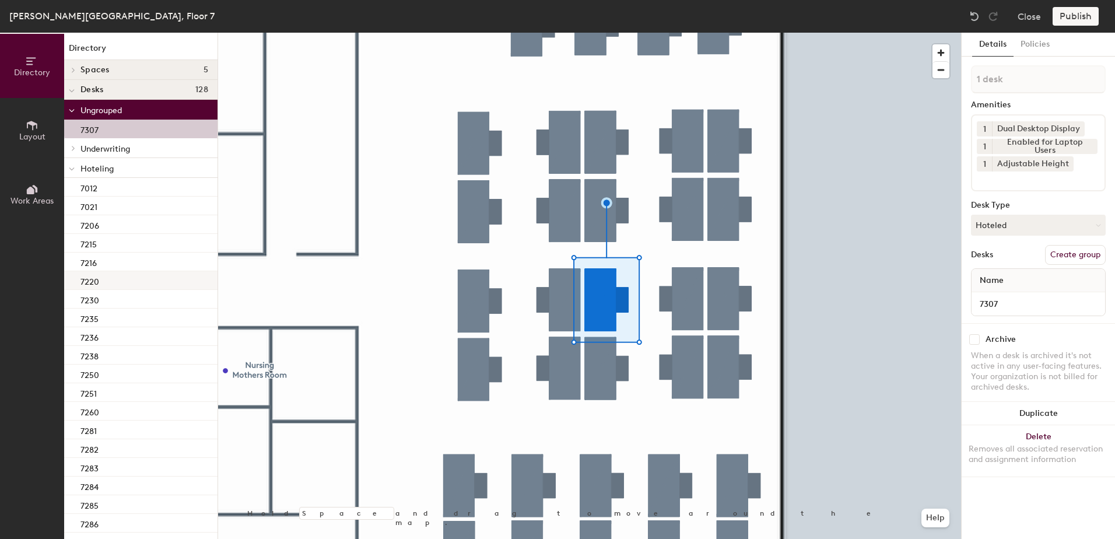
click at [121, 281] on div "7220" at bounding box center [140, 280] width 153 height 19
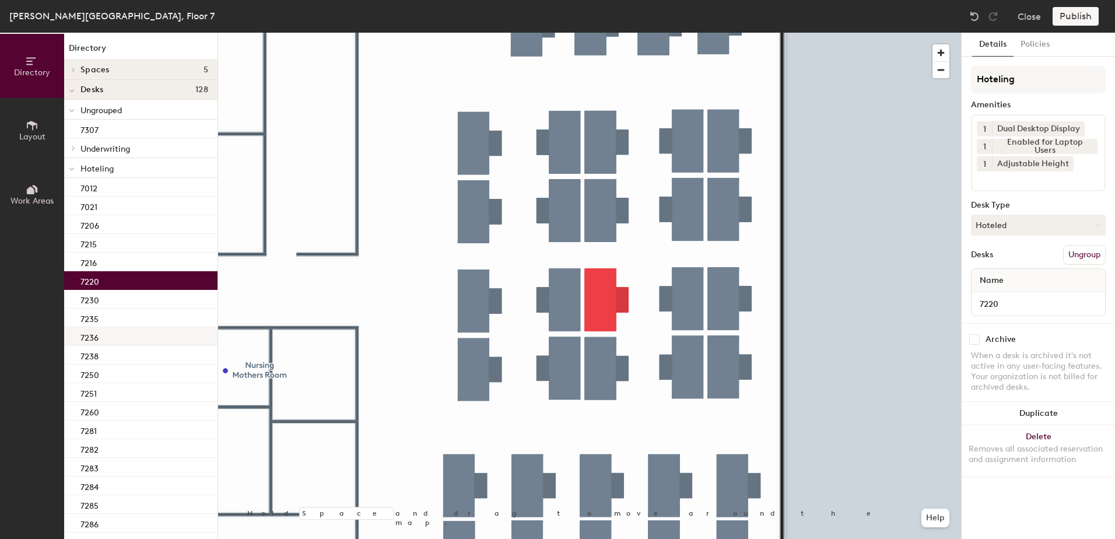
click at [131, 331] on div "7236" at bounding box center [140, 336] width 153 height 19
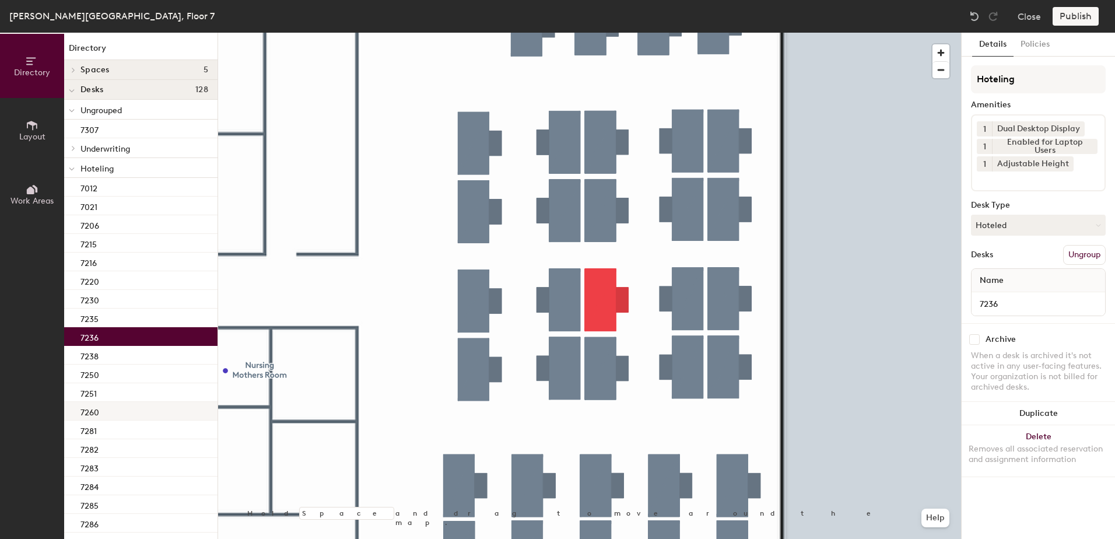
click at [142, 402] on div "7260" at bounding box center [140, 411] width 153 height 19
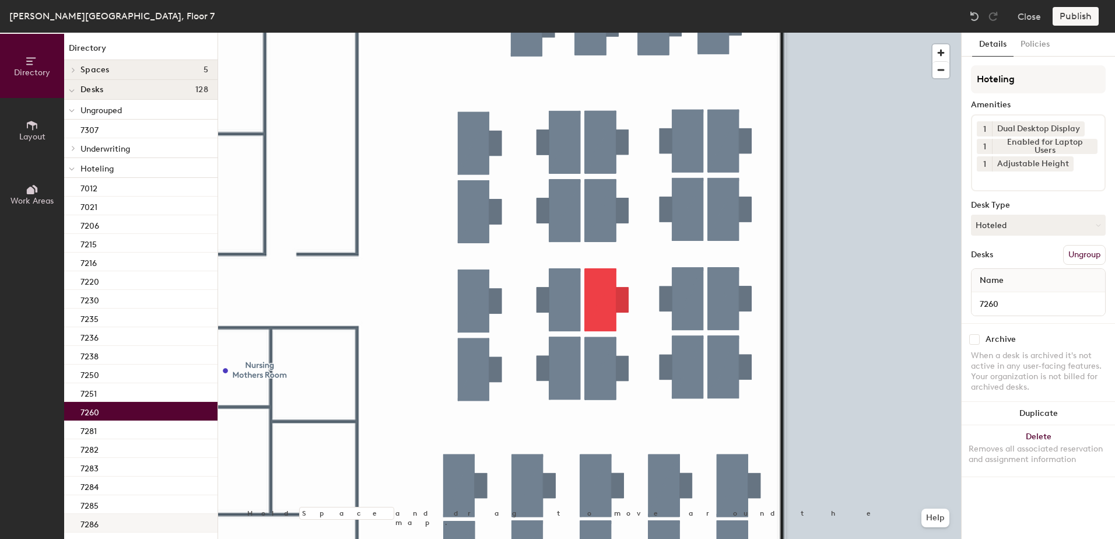
scroll to position [117, 0]
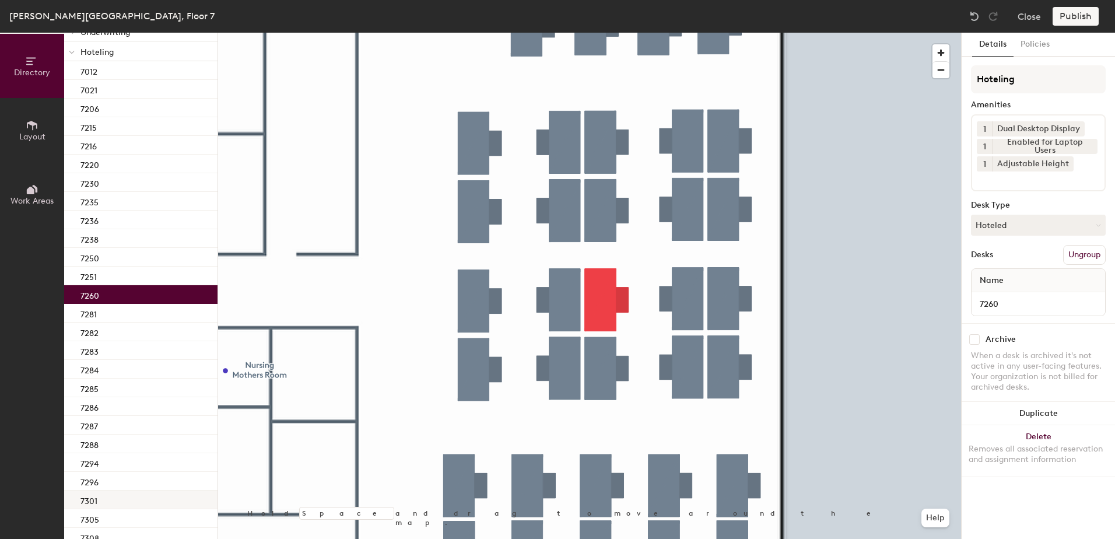
click at [139, 505] on div "7301" at bounding box center [140, 499] width 153 height 19
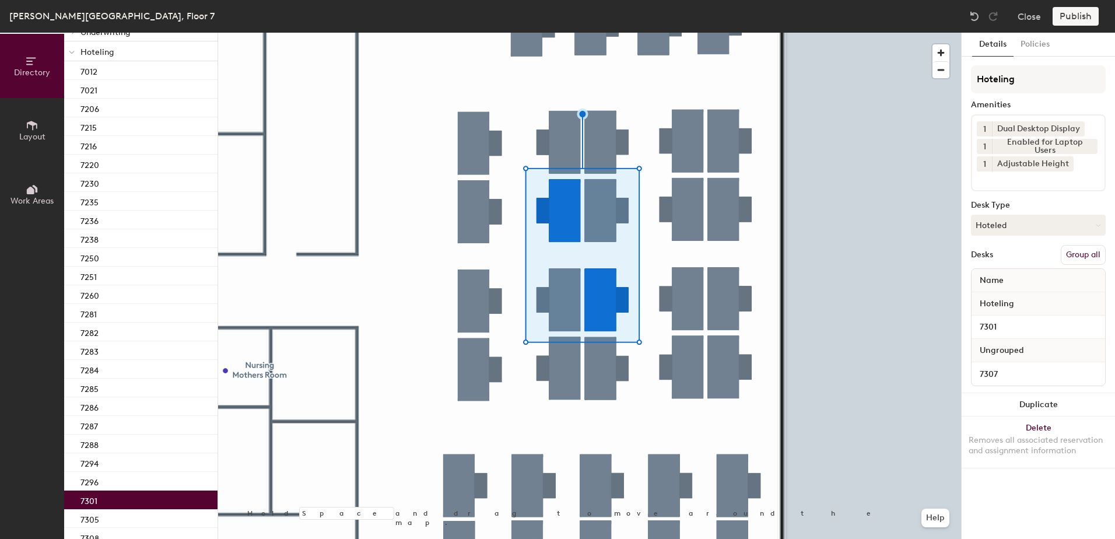
click at [1086, 250] on button "Group all" at bounding box center [1083, 255] width 45 height 20
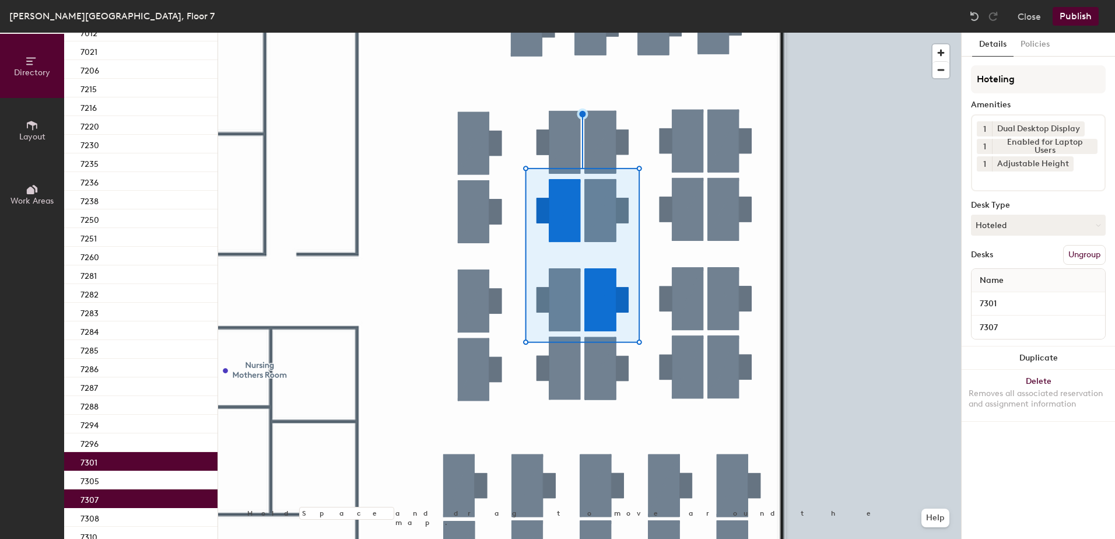
click at [1075, 22] on button "Publish" at bounding box center [1076, 16] width 46 height 19
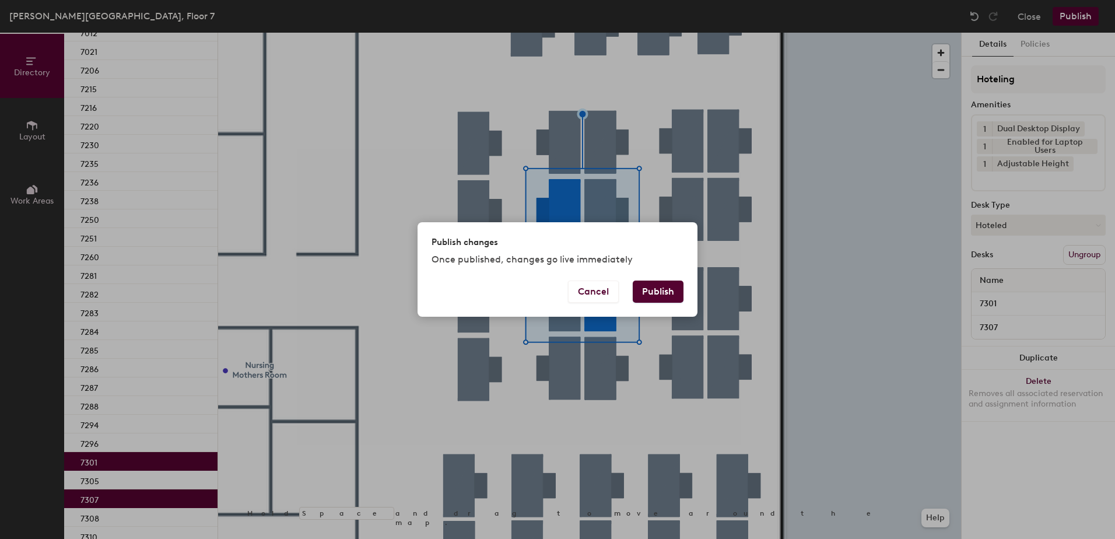
drag, startPoint x: 663, startPoint y: 281, endPoint x: 651, endPoint y: 290, distance: 14.9
click at [663, 281] on button "Publish" at bounding box center [658, 292] width 51 height 22
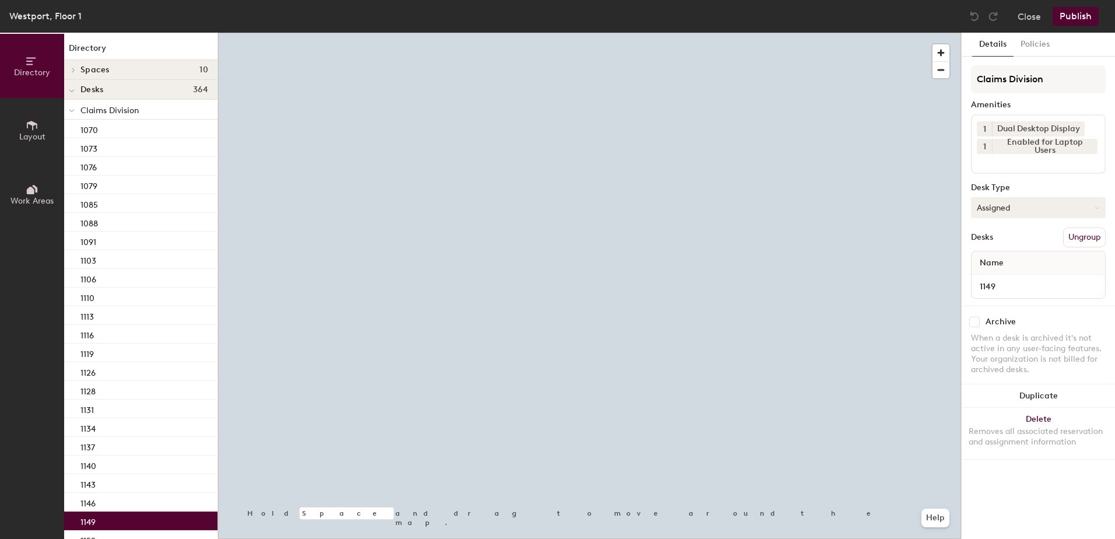
click at [1011, 204] on button "Assigned" at bounding box center [1038, 207] width 135 height 21
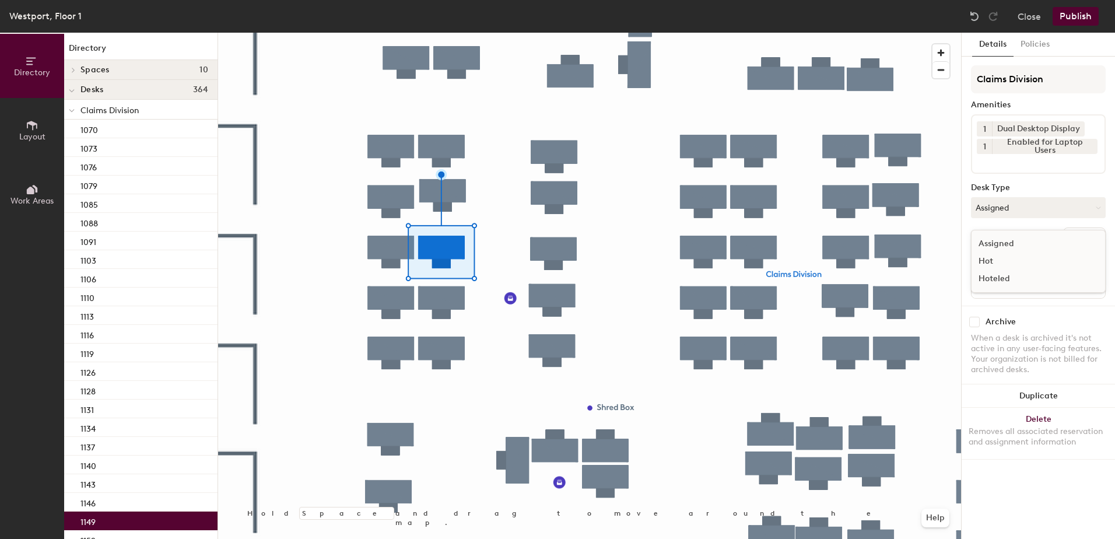
click at [1006, 280] on div "Hoteled" at bounding box center [1030, 278] width 117 height 17
click at [1093, 233] on button "Ungroup" at bounding box center [1084, 237] width 43 height 20
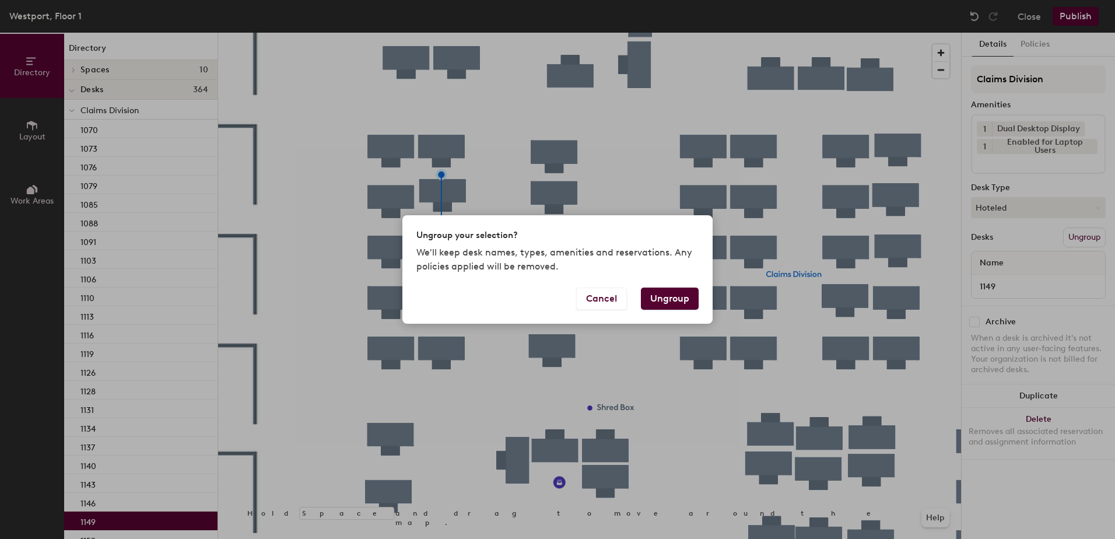
click at [679, 300] on button "Ungroup" at bounding box center [670, 299] width 58 height 22
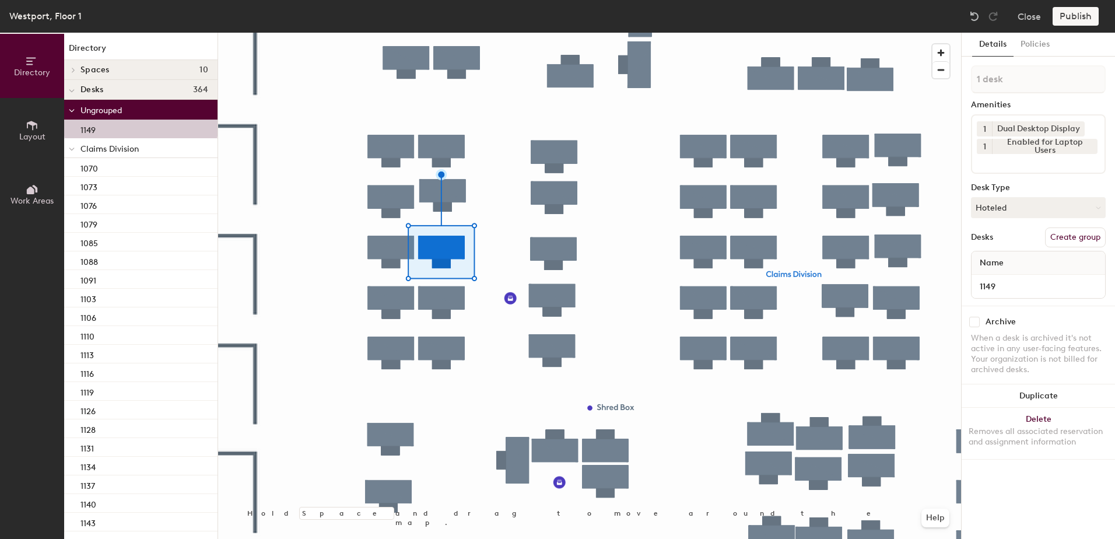
click at [71, 149] on icon at bounding box center [72, 149] width 6 height 5
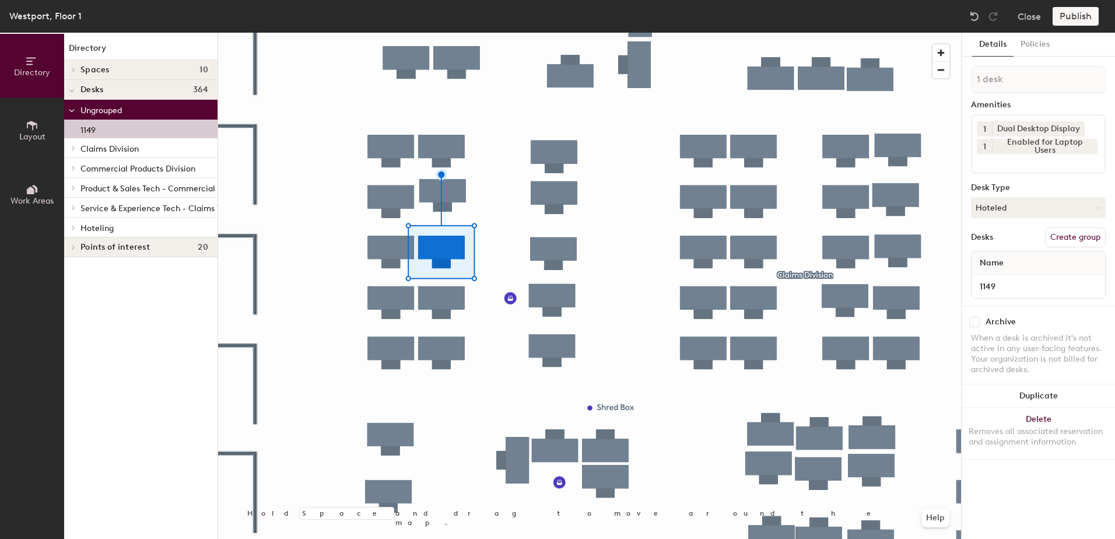
click at [74, 232] on div at bounding box center [71, 227] width 15 height 19
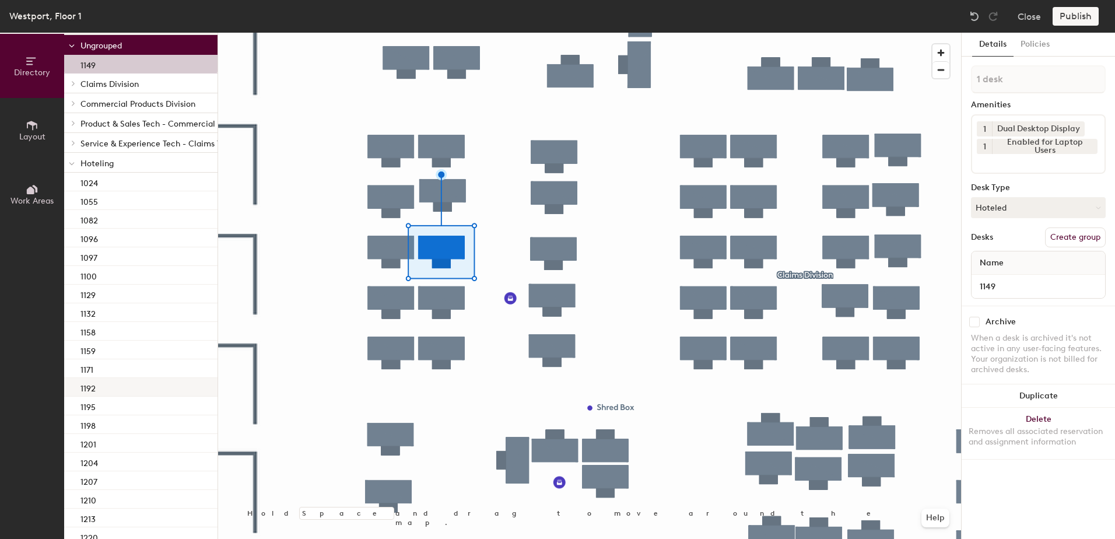
scroll to position [117, 0]
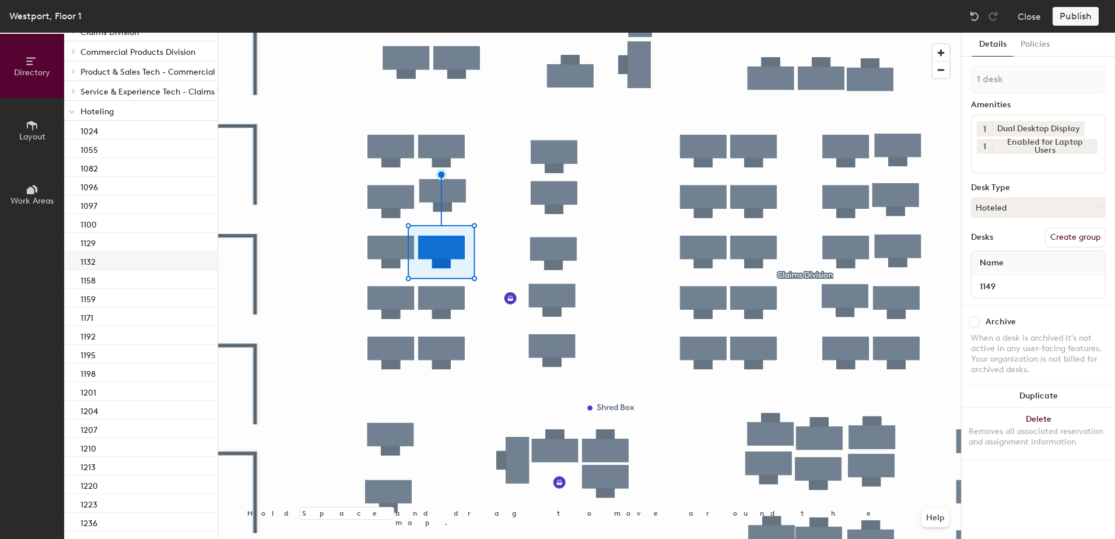
click at [131, 262] on div "1132" at bounding box center [140, 260] width 153 height 19
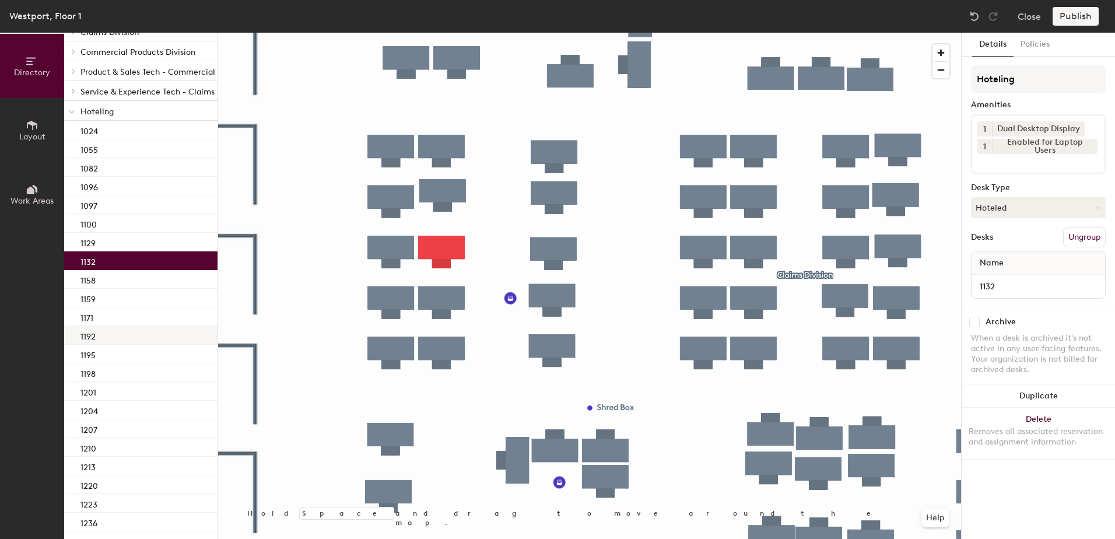
click at [108, 332] on div "1192" at bounding box center [140, 335] width 153 height 19
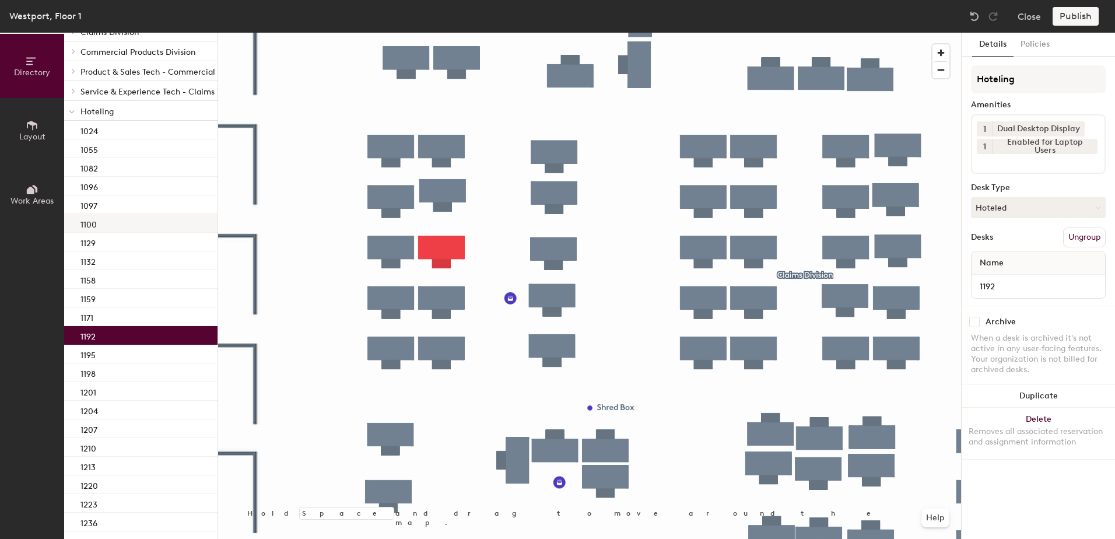
click at [118, 230] on div "1100" at bounding box center [140, 223] width 153 height 19
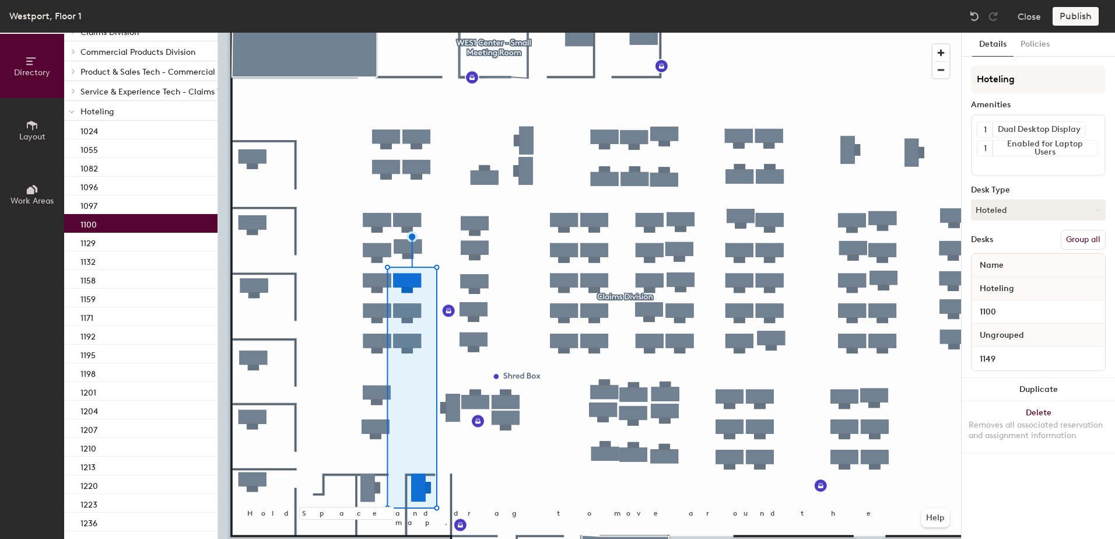
click at [1070, 235] on button "Group all" at bounding box center [1083, 240] width 45 height 20
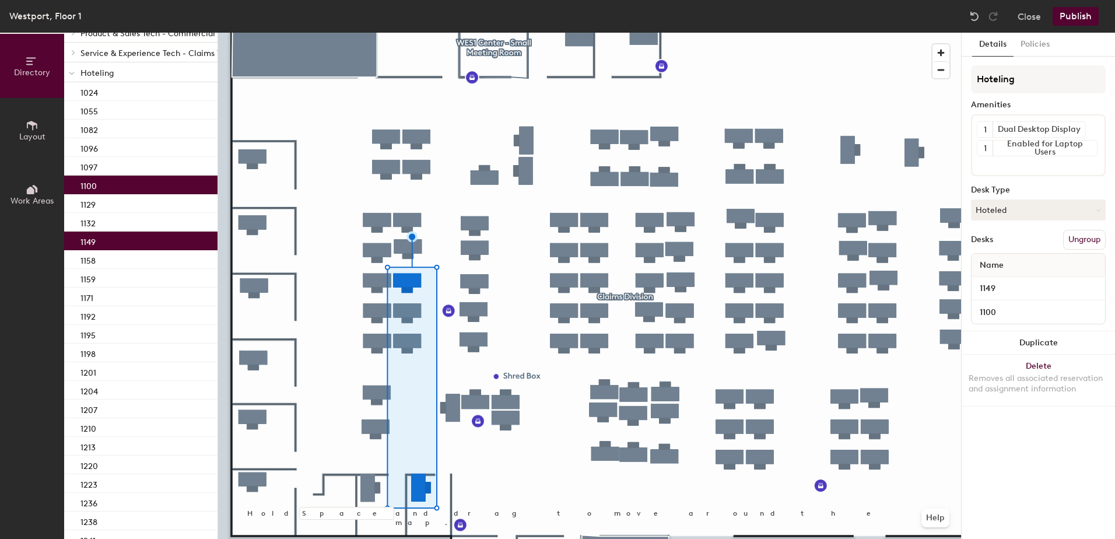
click at [1084, 17] on button "Publish" at bounding box center [1076, 16] width 46 height 19
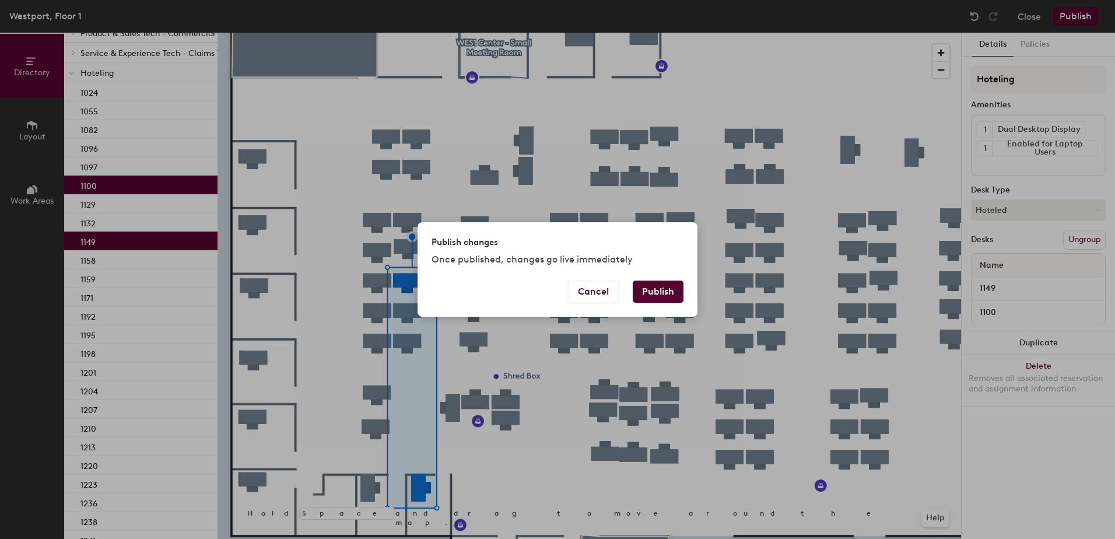
drag, startPoint x: 664, startPoint y: 284, endPoint x: 640, endPoint y: 300, distance: 28.1
click at [664, 283] on button "Publish" at bounding box center [658, 292] width 51 height 22
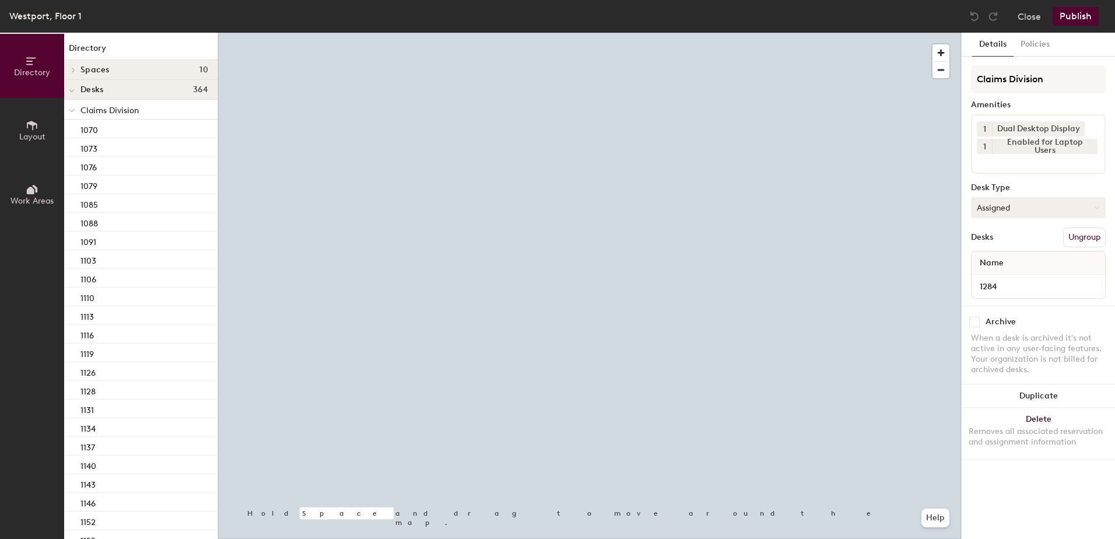
click at [1011, 201] on button "Assigned" at bounding box center [1038, 207] width 135 height 21
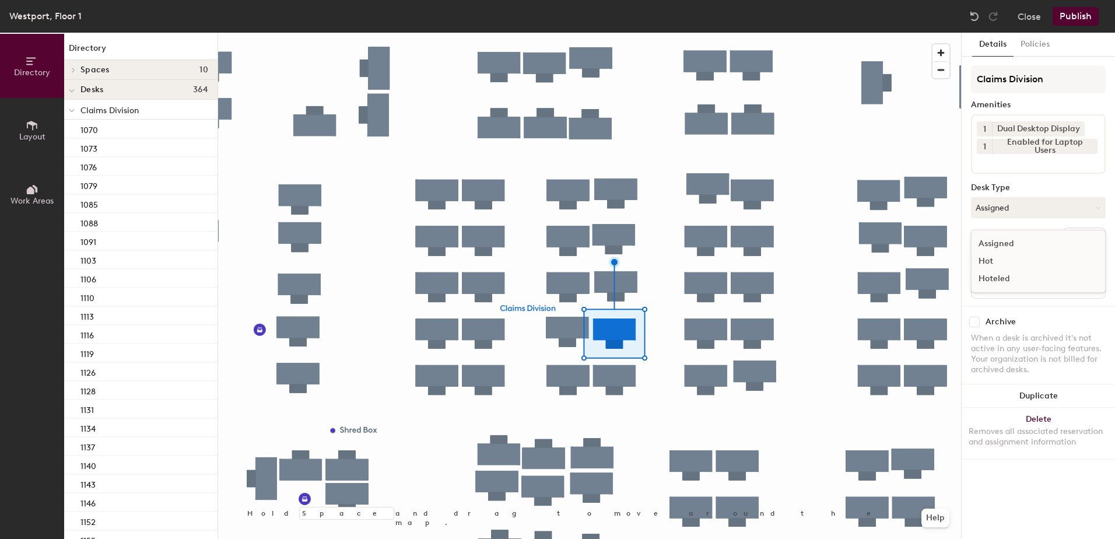
click at [995, 286] on div "Hoteled" at bounding box center [1030, 278] width 117 height 17
click at [1079, 240] on button "Ungroup" at bounding box center [1084, 237] width 43 height 20
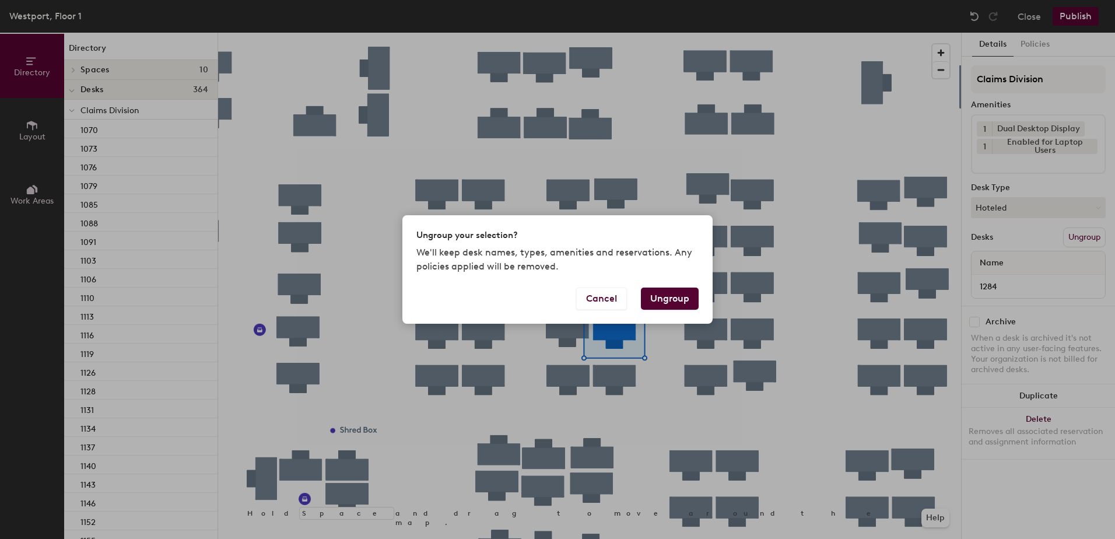
click at [669, 299] on button "Ungroup" at bounding box center [670, 299] width 58 height 22
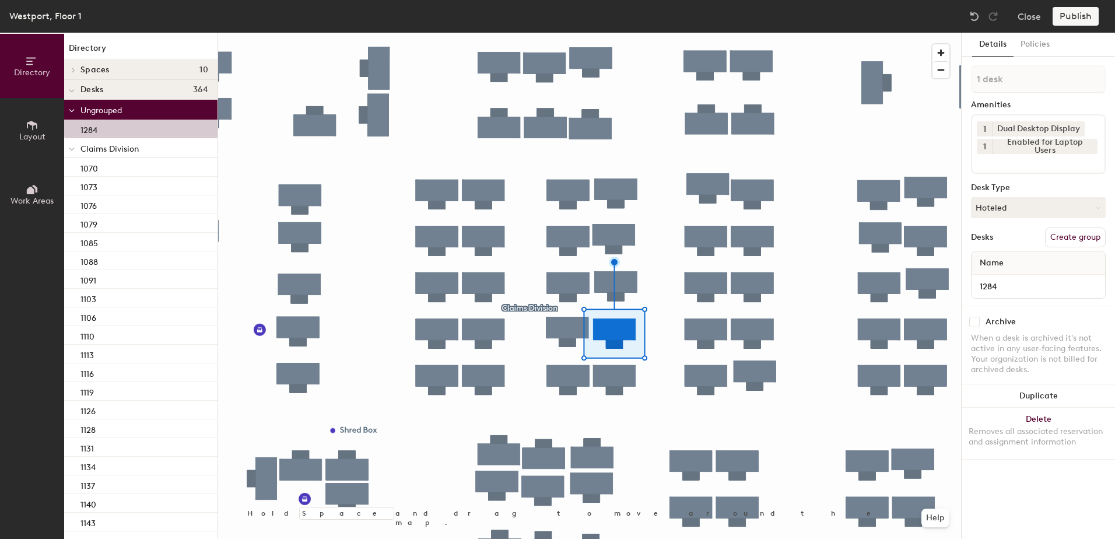
drag, startPoint x: 73, startPoint y: 152, endPoint x: 70, endPoint y: 163, distance: 11.5
click at [72, 152] on span at bounding box center [72, 149] width 6 height 10
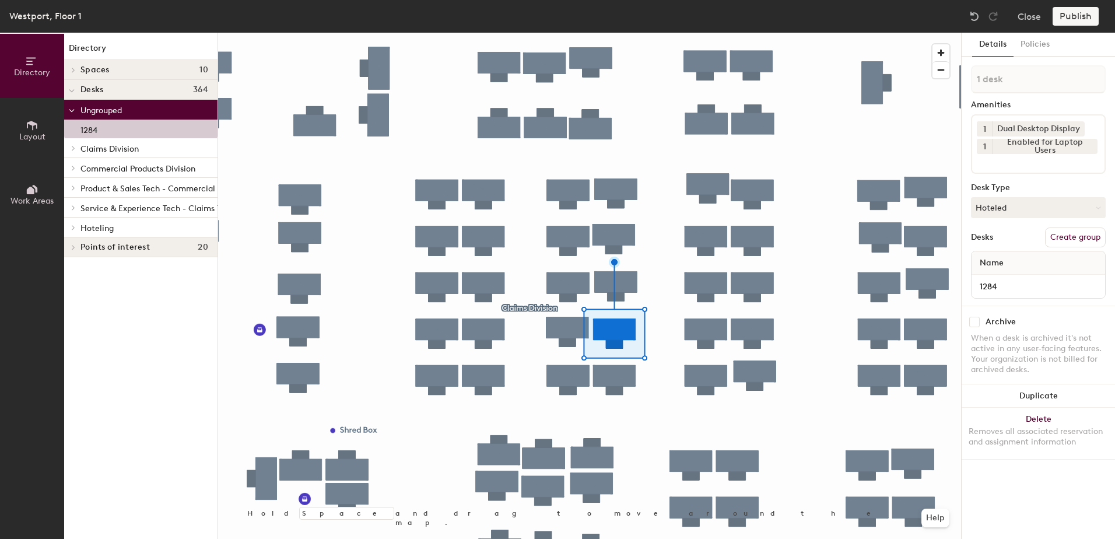
click at [70, 228] on span at bounding box center [73, 228] width 10 height 6
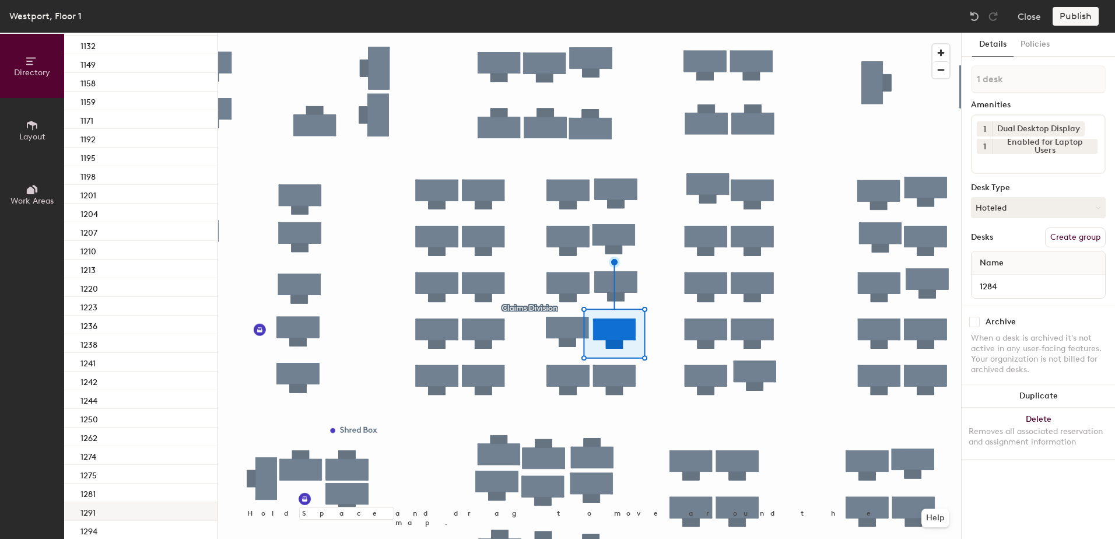
scroll to position [350, 0]
click at [132, 481] on div "1281" at bounding box center [140, 475] width 153 height 19
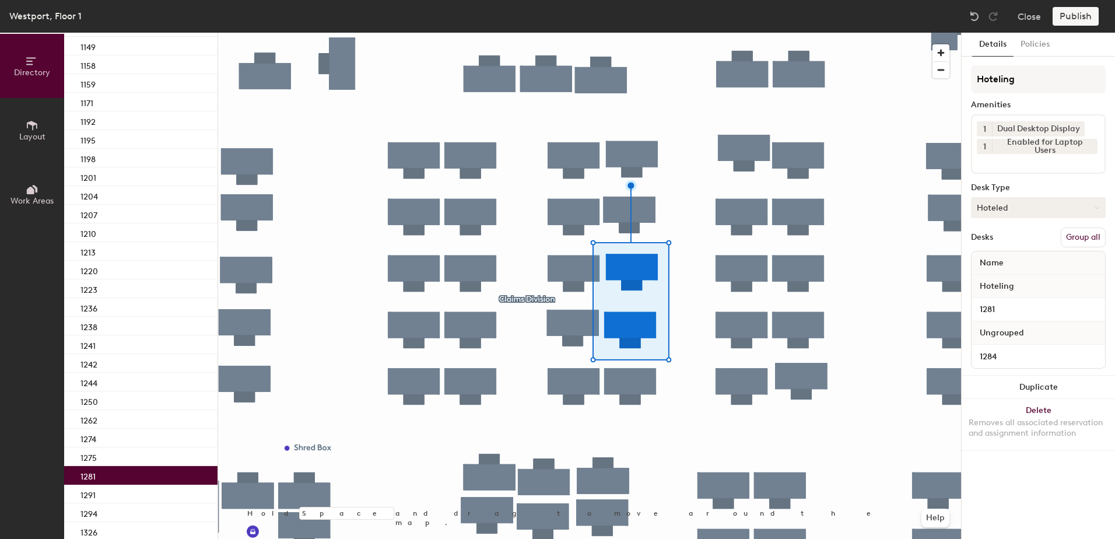
click at [1081, 234] on button "Group all" at bounding box center [1083, 237] width 45 height 20
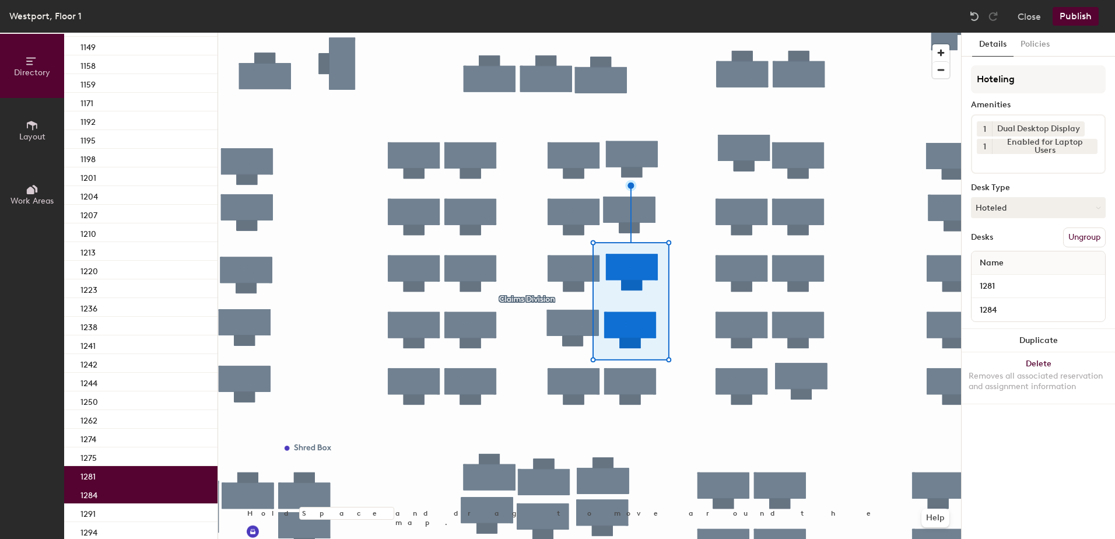
click at [1082, 15] on button "Publish" at bounding box center [1076, 16] width 46 height 19
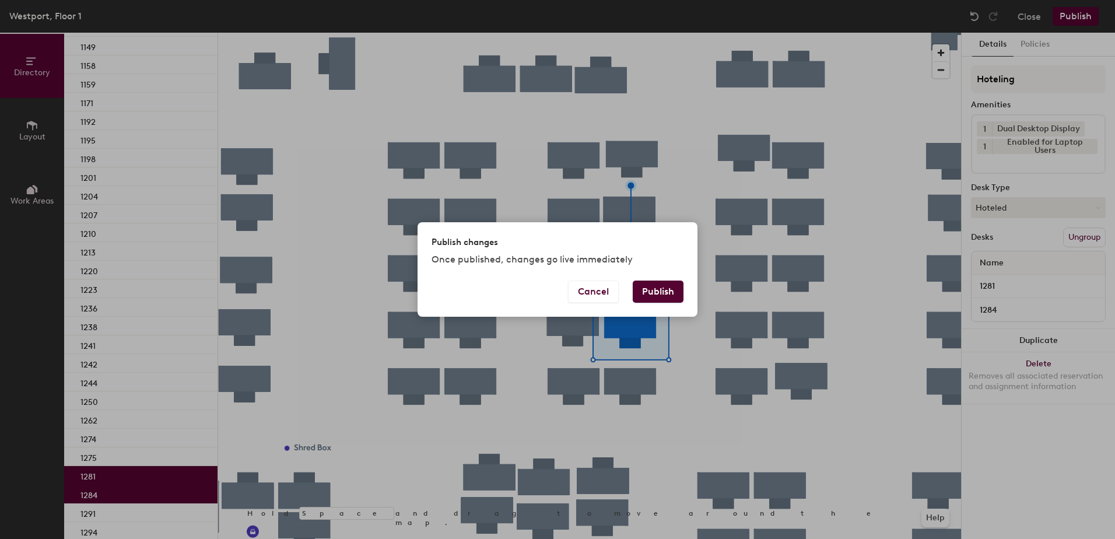
click at [654, 293] on button "Publish" at bounding box center [658, 292] width 51 height 22
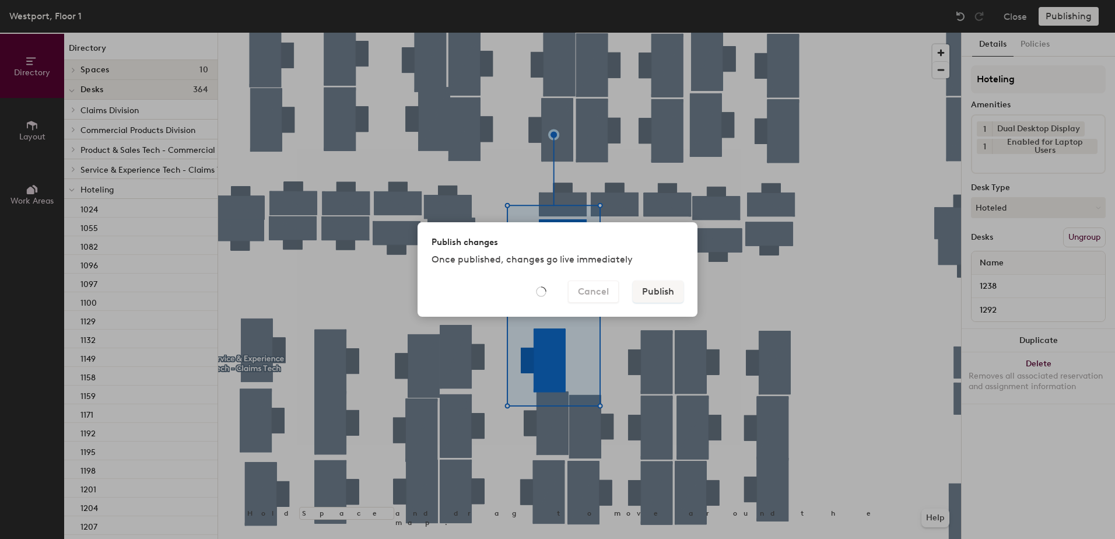
scroll to position [513, 0]
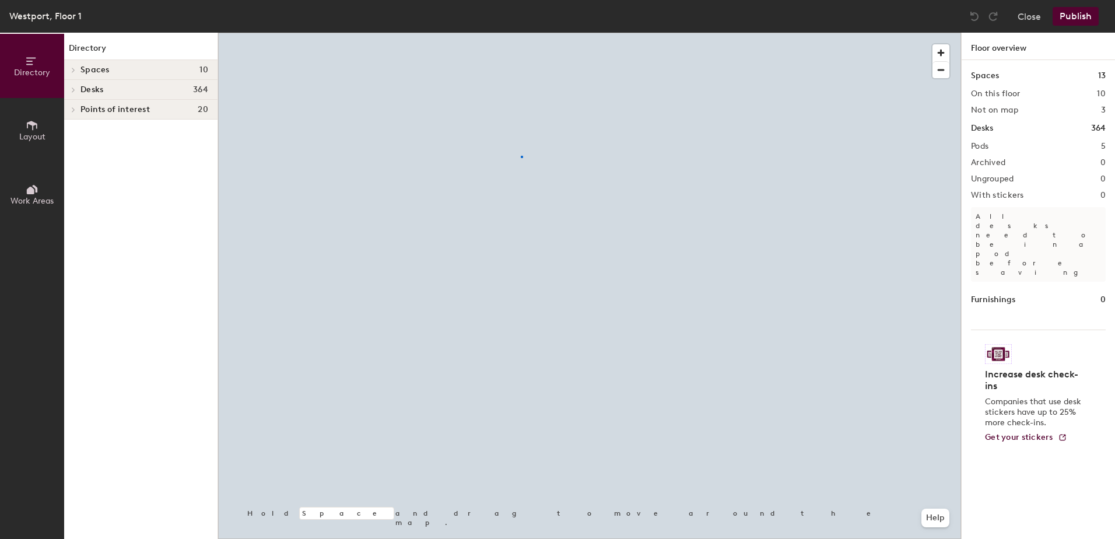
click at [521, 33] on div at bounding box center [589, 33] width 743 height 0
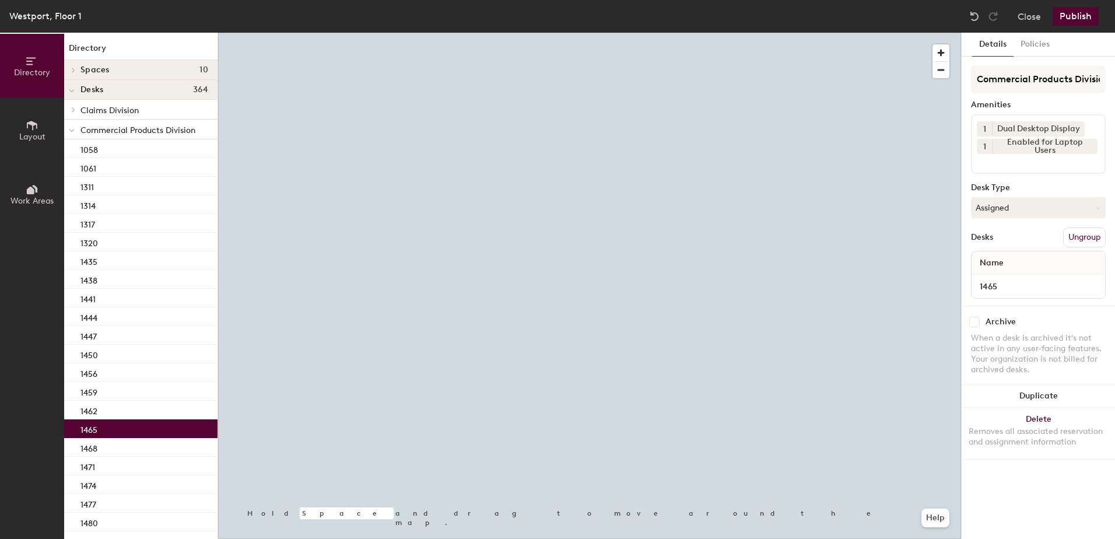
drag, startPoint x: 1040, startPoint y: 202, endPoint x: 1035, endPoint y: 219, distance: 18.3
click at [1040, 204] on button "Assigned" at bounding box center [1038, 207] width 135 height 21
click at [1014, 274] on div "Hoteled" at bounding box center [1030, 278] width 117 height 17
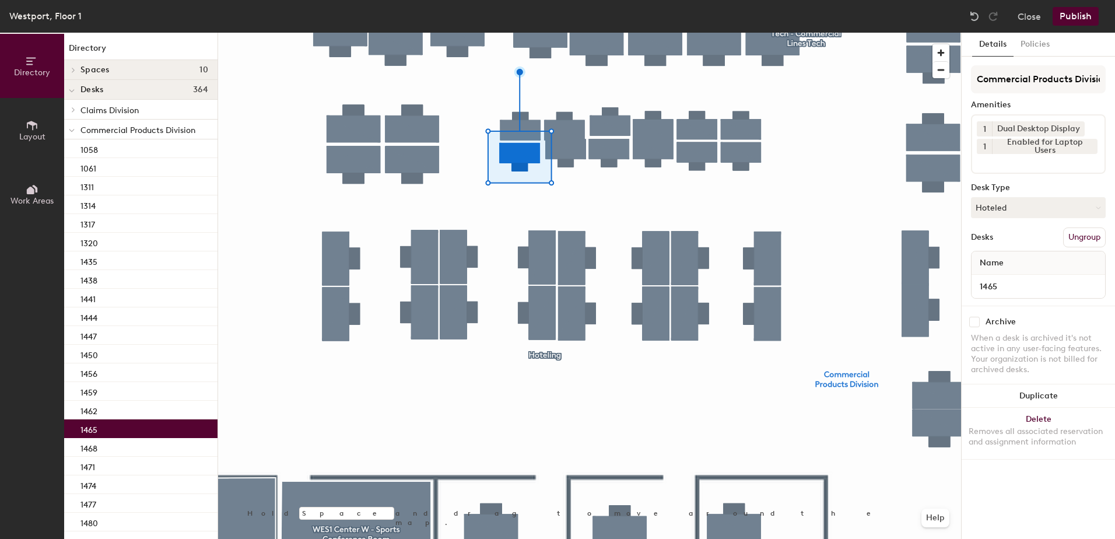
click at [1079, 246] on button "Ungroup" at bounding box center [1084, 237] width 43 height 20
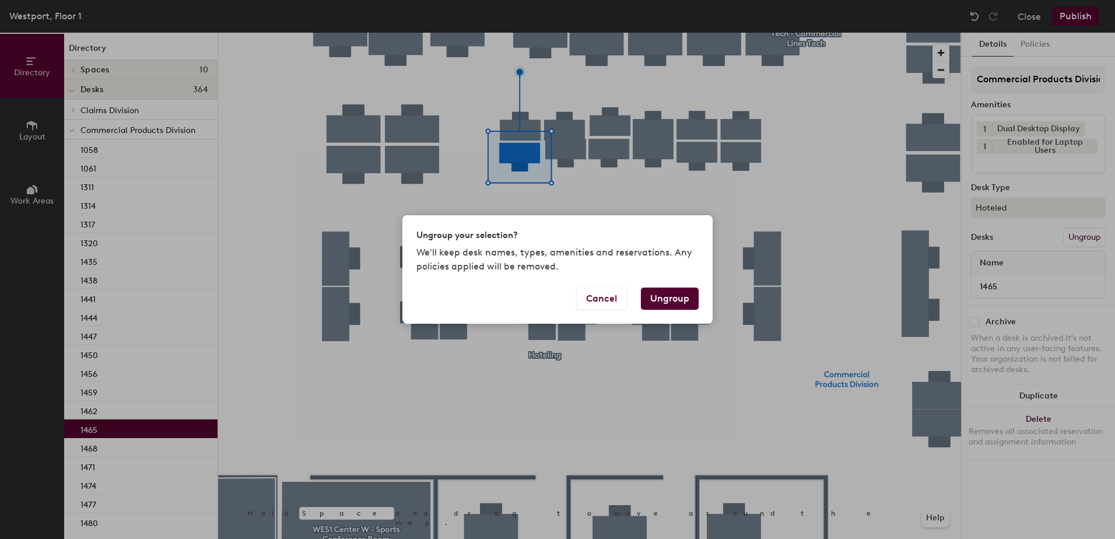
click at [669, 298] on button "Ungroup" at bounding box center [670, 299] width 58 height 22
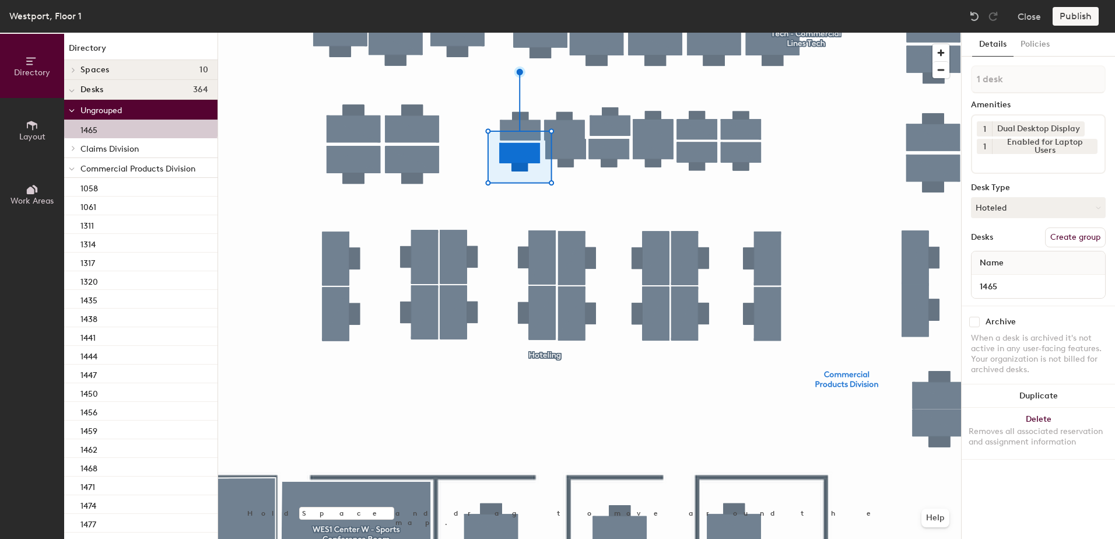
click at [72, 167] on span at bounding box center [72, 169] width 6 height 10
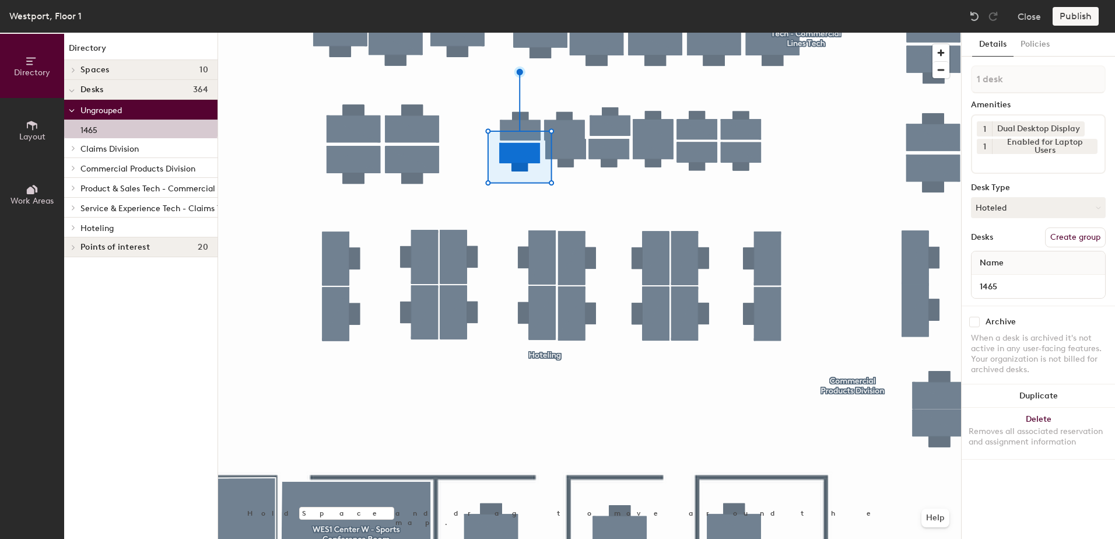
click at [75, 223] on div at bounding box center [71, 227] width 15 height 19
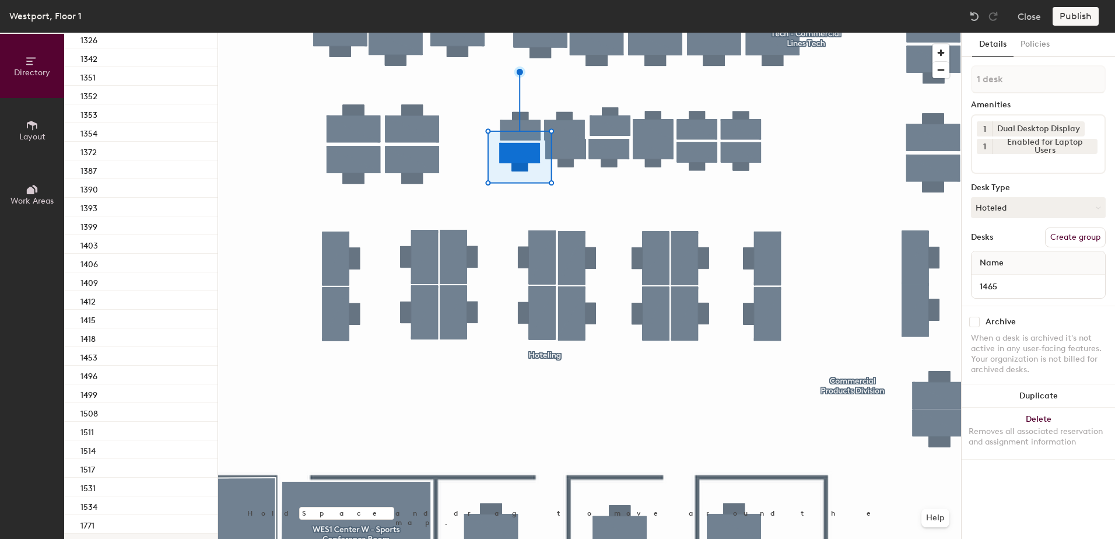
scroll to position [991, 0]
click at [133, 250] on div "1453" at bounding box center [140, 244] width 153 height 19
click at [537, 33] on div at bounding box center [589, 33] width 743 height 0
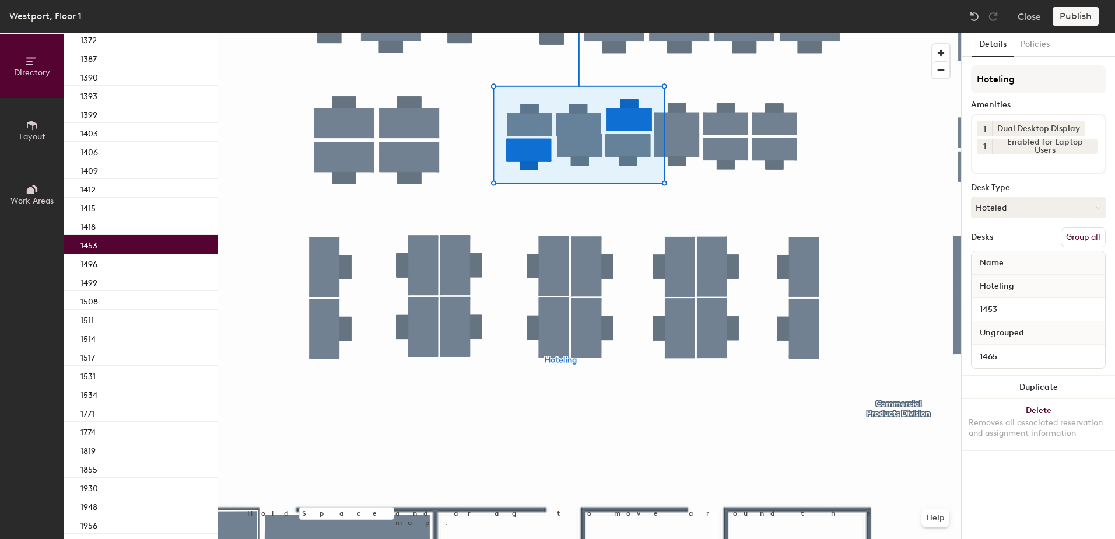
click at [1078, 232] on button "Group all" at bounding box center [1083, 237] width 45 height 20
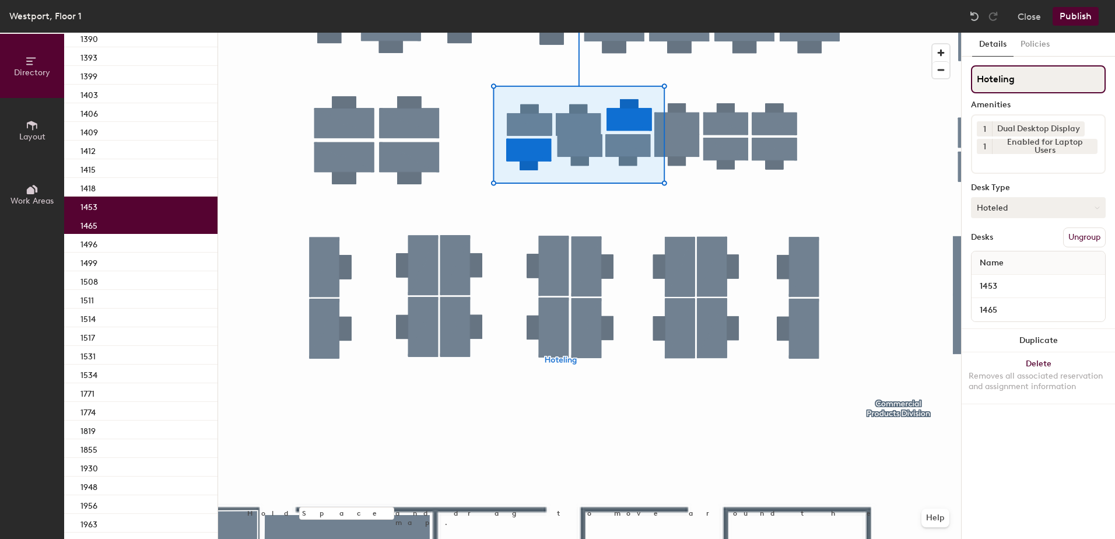
scroll to position [953, 0]
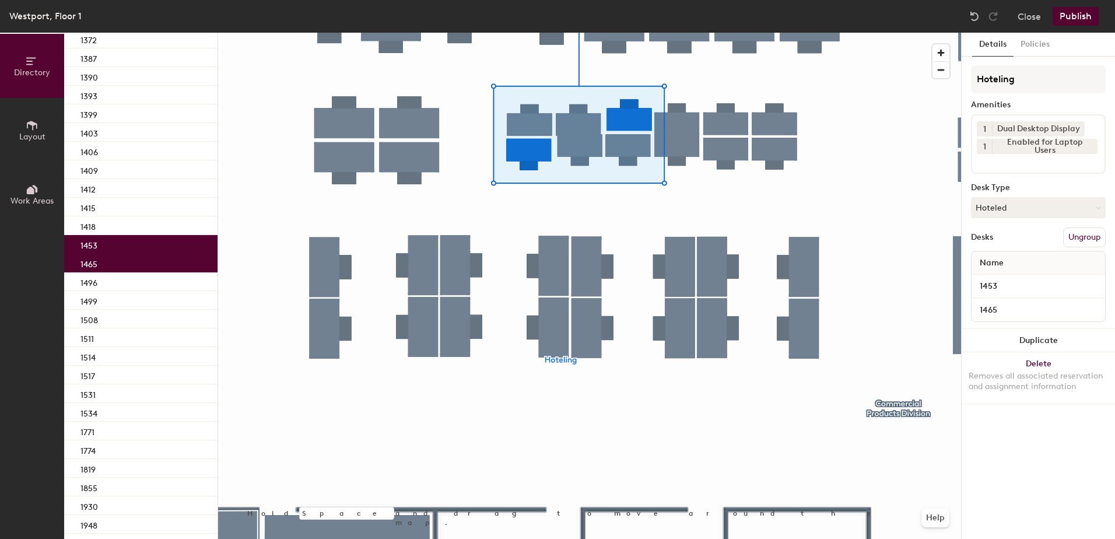
click at [1078, 15] on button "Publish" at bounding box center [1076, 16] width 46 height 19
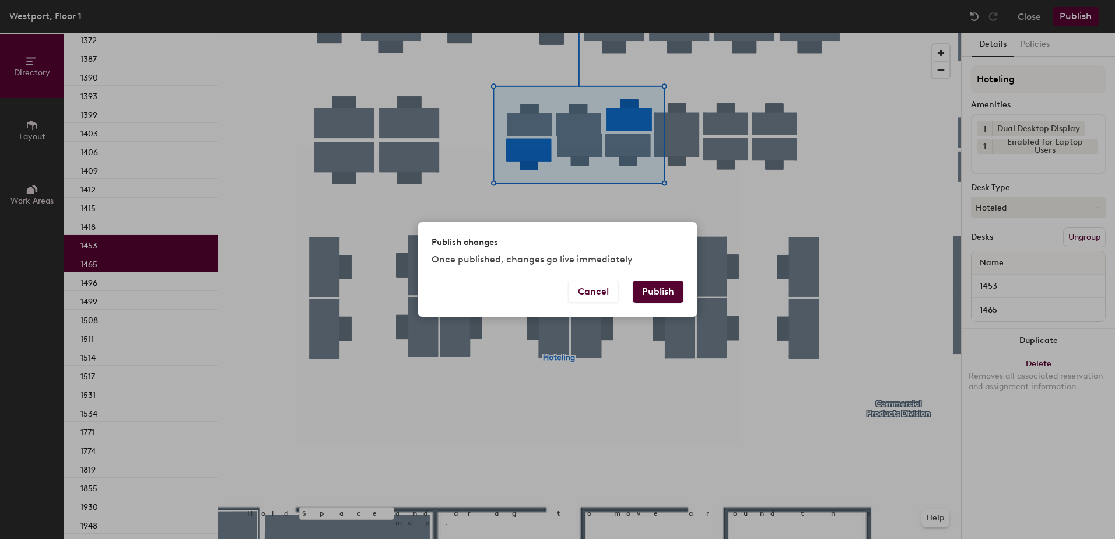
click at [647, 288] on button "Publish" at bounding box center [658, 292] width 51 height 22
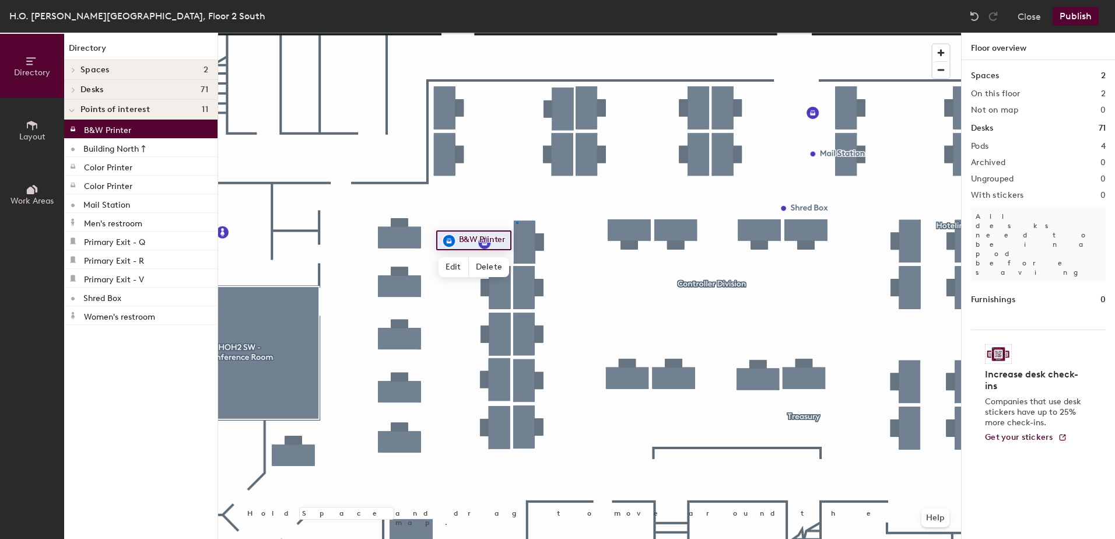
click at [516, 33] on div at bounding box center [589, 33] width 743 height 0
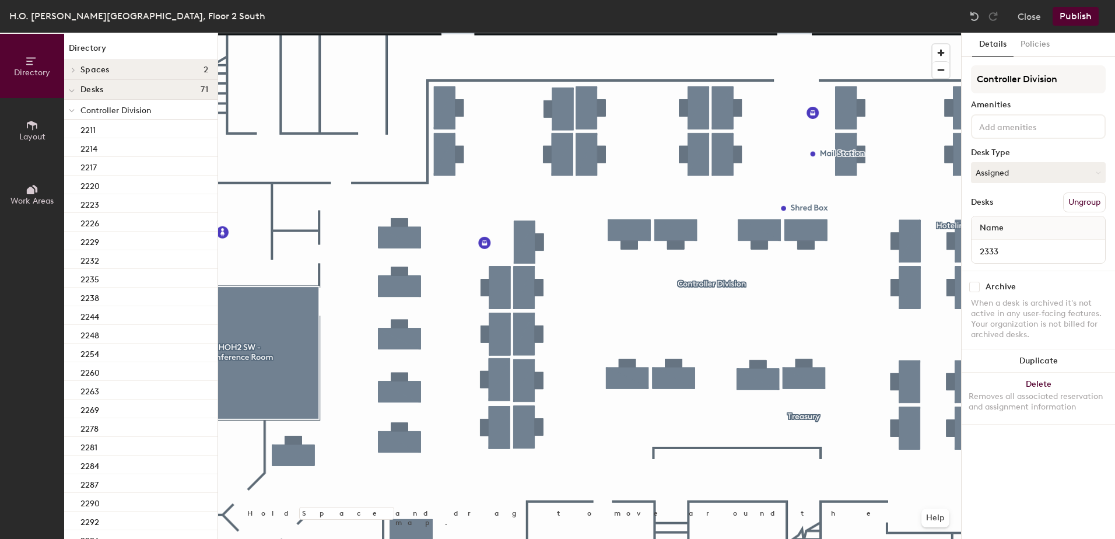
click at [1023, 178] on button "Assigned" at bounding box center [1038, 172] width 135 height 21
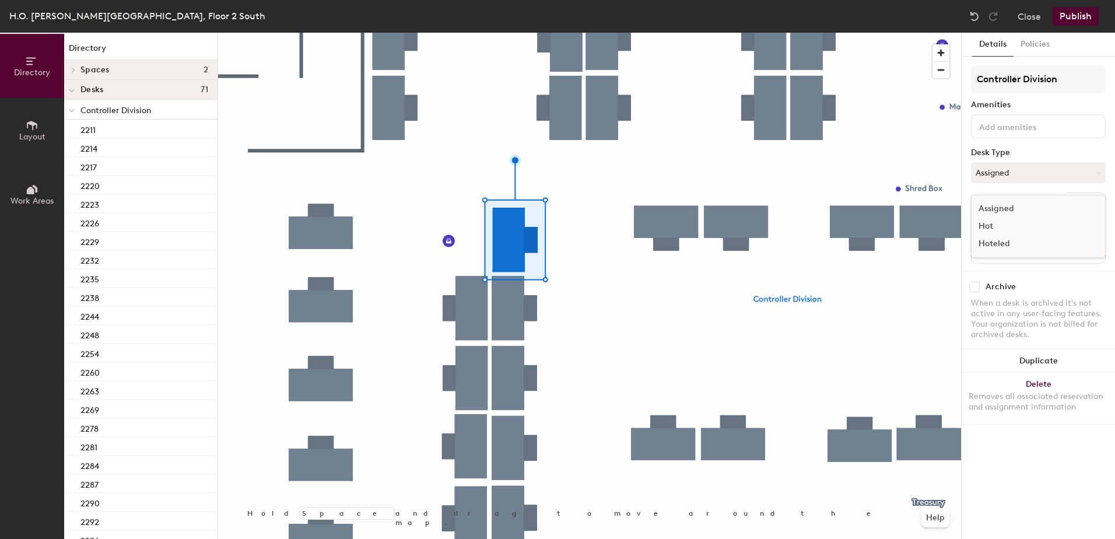
drag, startPoint x: 1006, startPoint y: 242, endPoint x: 1014, endPoint y: 243, distance: 7.6
click at [1007, 243] on div "Hoteled" at bounding box center [1030, 243] width 117 height 17
click at [1089, 206] on button "Ungroup" at bounding box center [1084, 202] width 43 height 20
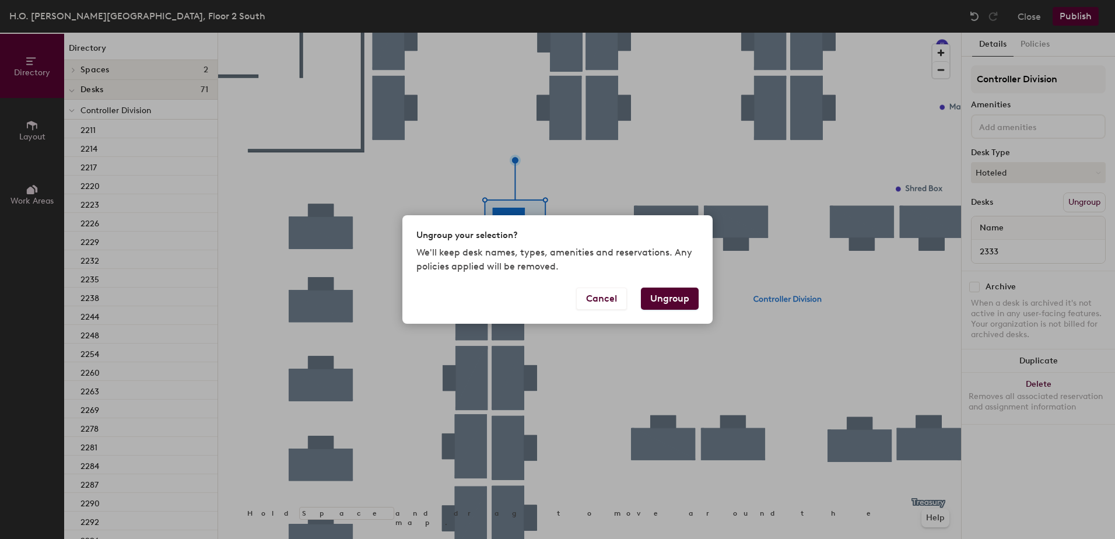
click at [694, 297] on button "Ungroup" at bounding box center [670, 299] width 58 height 22
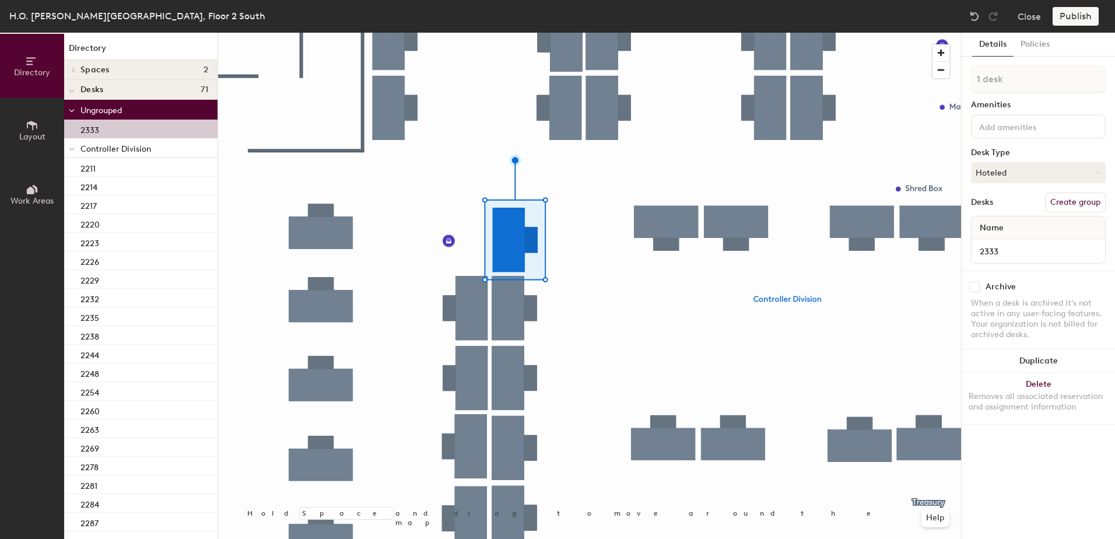
click at [66, 148] on div at bounding box center [71, 147] width 15 height 19
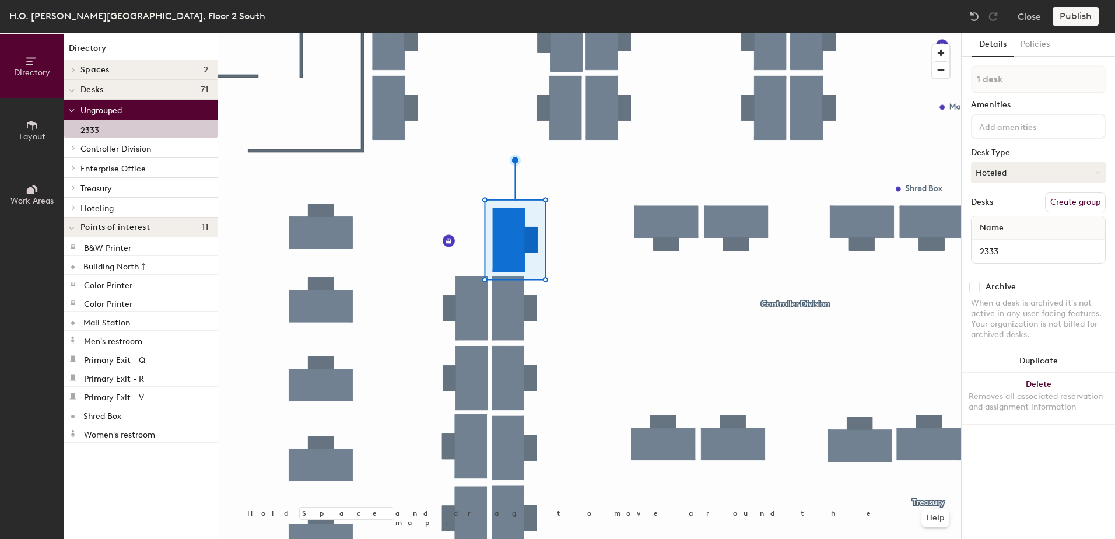
click at [73, 114] on span at bounding box center [72, 111] width 6 height 10
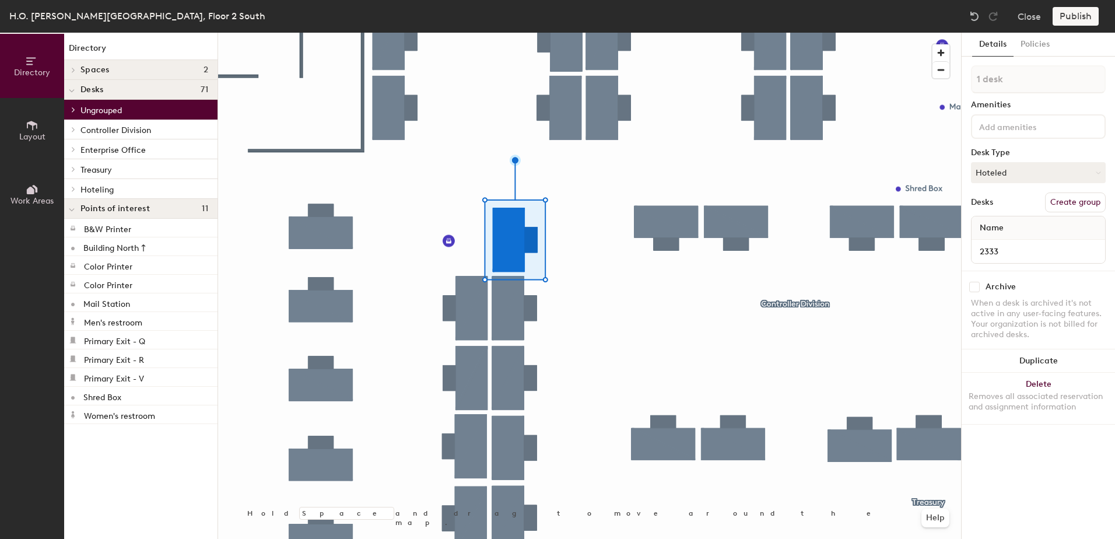
click at [73, 193] on div at bounding box center [71, 188] width 15 height 19
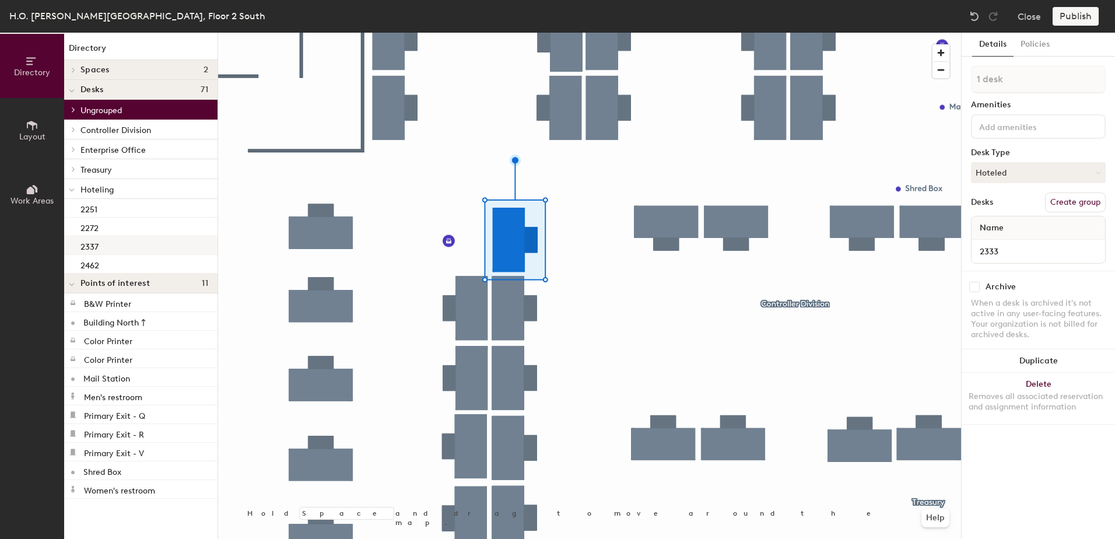
click at [131, 248] on div "2337" at bounding box center [140, 245] width 153 height 19
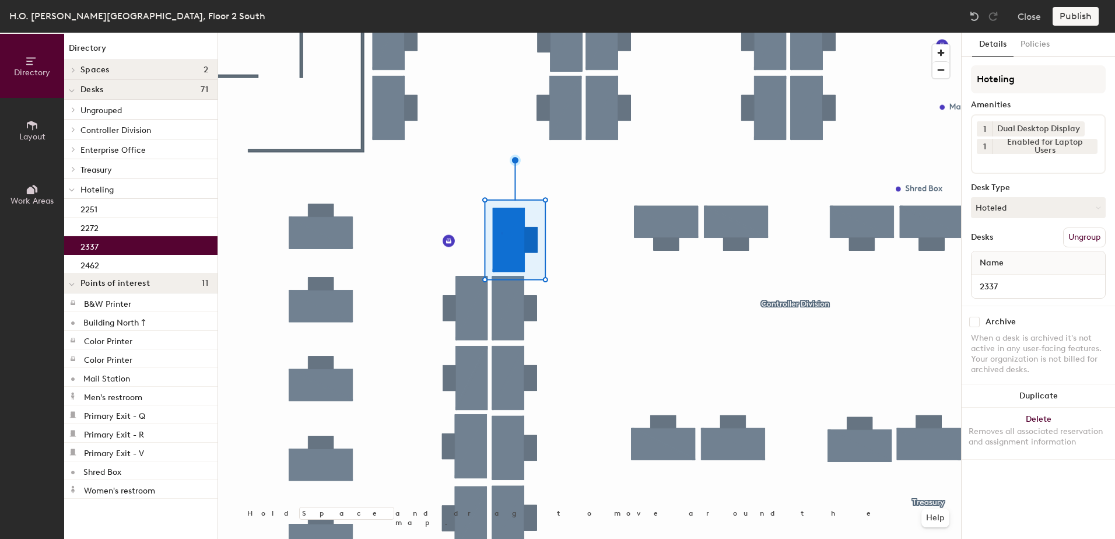
click at [501, 33] on div at bounding box center [589, 33] width 743 height 0
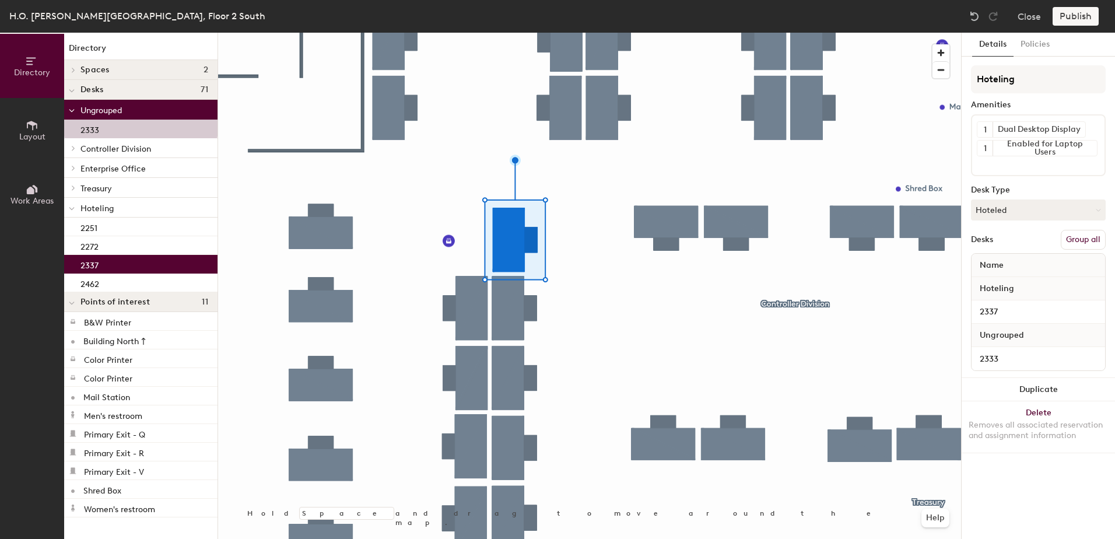
click at [1072, 240] on button "Group all" at bounding box center [1083, 240] width 45 height 20
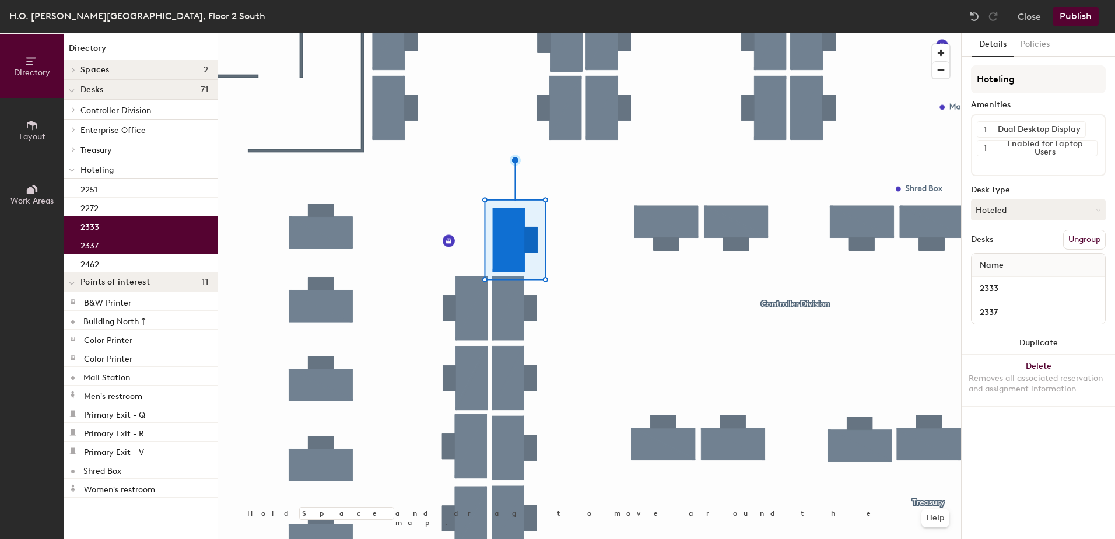
click at [1074, 2] on div "H.O. [PERSON_NAME] Building, Floor 2 South Close Publish" at bounding box center [557, 16] width 1115 height 33
drag, startPoint x: 1068, startPoint y: 16, endPoint x: 1064, endPoint y: 22, distance: 7.6
click at [1068, 16] on button "Publish" at bounding box center [1076, 16] width 46 height 19
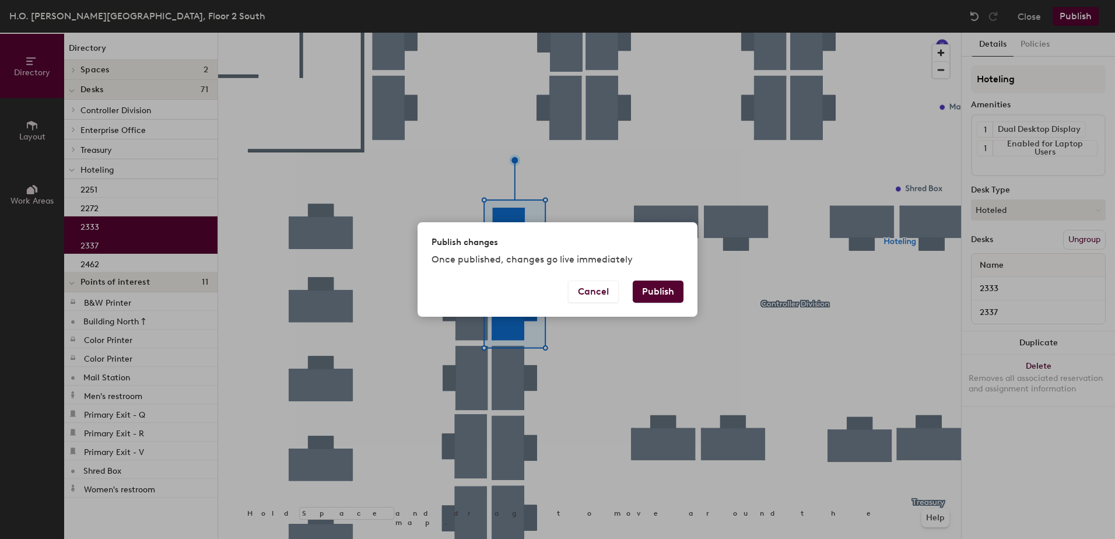
click at [654, 286] on button "Publish" at bounding box center [658, 292] width 51 height 22
